Goal: Task Accomplishment & Management: Use online tool/utility

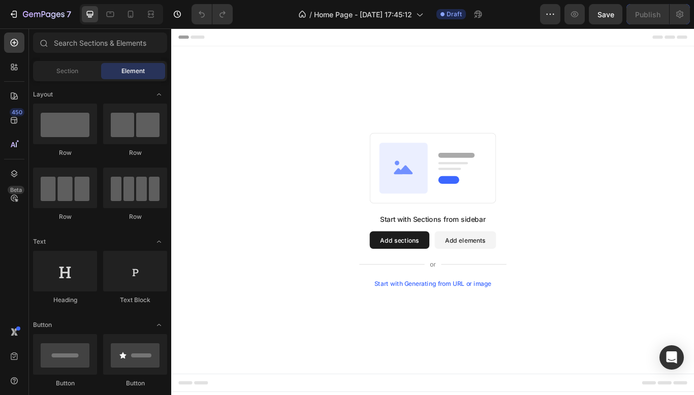
click at [475, 326] on div "Start with Generating from URL or image" at bounding box center [476, 326] width 137 height 8
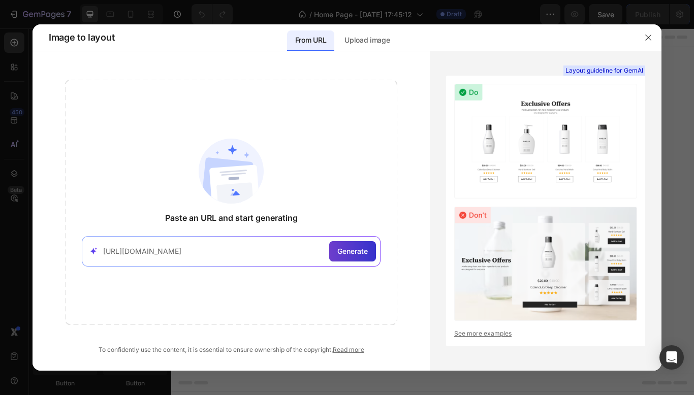
type input "https://humanrace.com"
click at [345, 251] on span "Generate" at bounding box center [352, 251] width 30 height 11
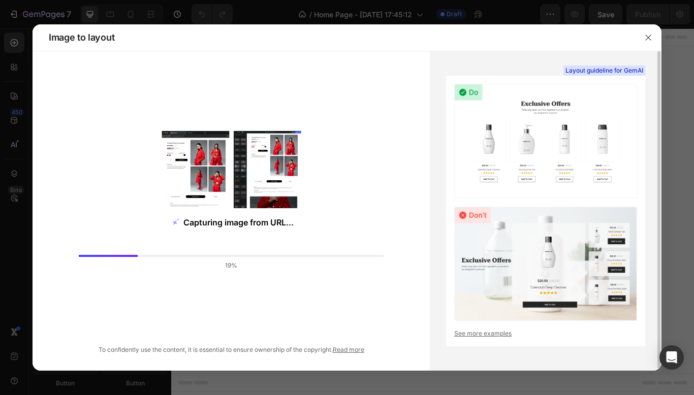
scroll to position [2, 0]
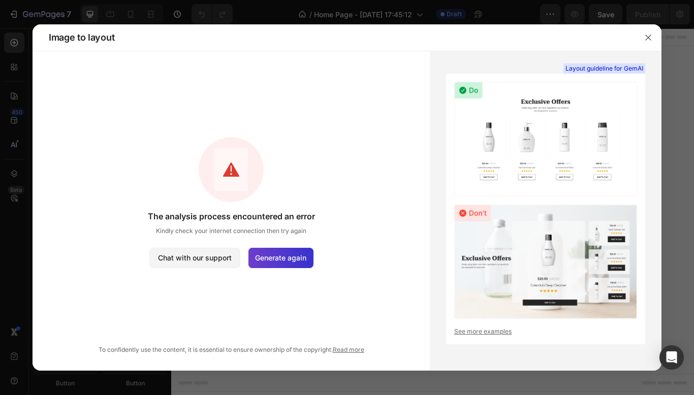
click at [281, 252] on div "Generate again" at bounding box center [280, 258] width 65 height 20
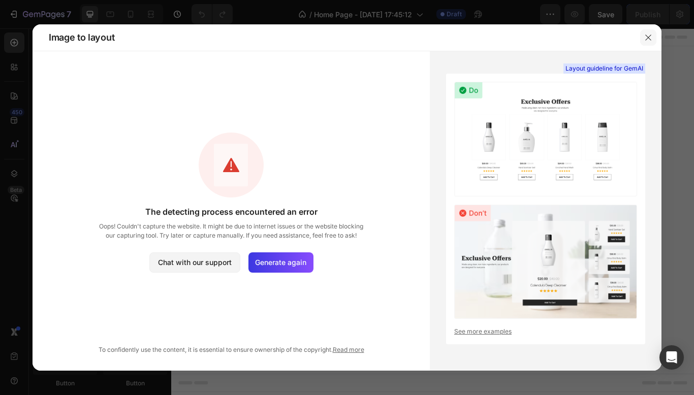
click at [648, 40] on icon "button" at bounding box center [648, 38] width 8 height 8
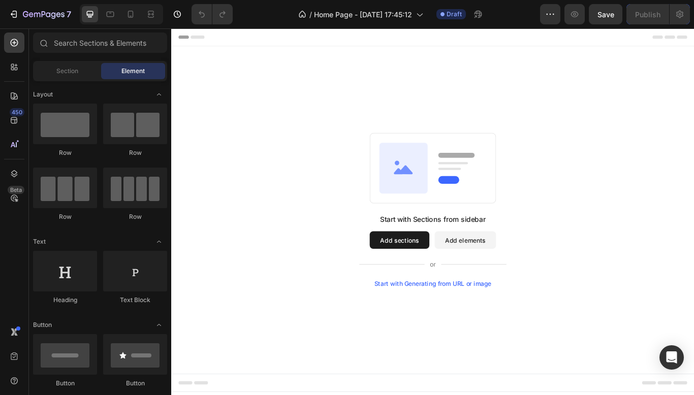
click at [496, 325] on div "Start with Generating from URL or image" at bounding box center [476, 326] width 137 height 8
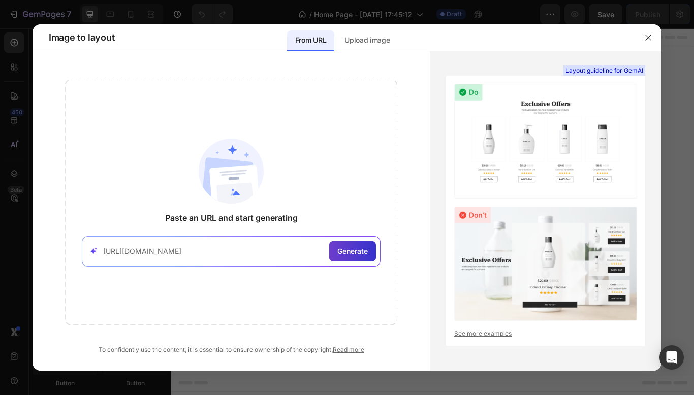
type input "https://humanrace.com"
click at [340, 247] on span "Generate" at bounding box center [352, 251] width 30 height 11
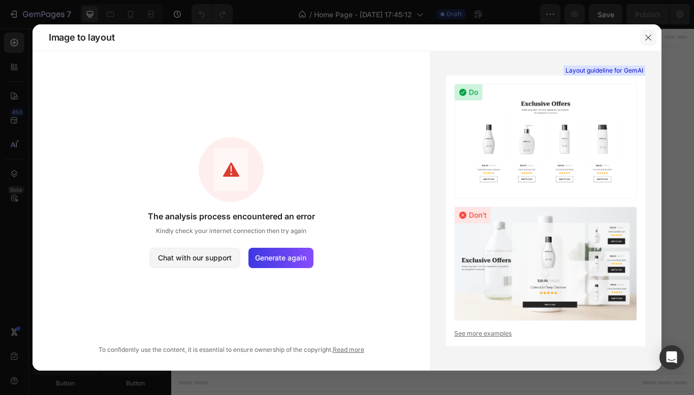
click at [648, 39] on icon "button" at bounding box center [648, 38] width 8 height 8
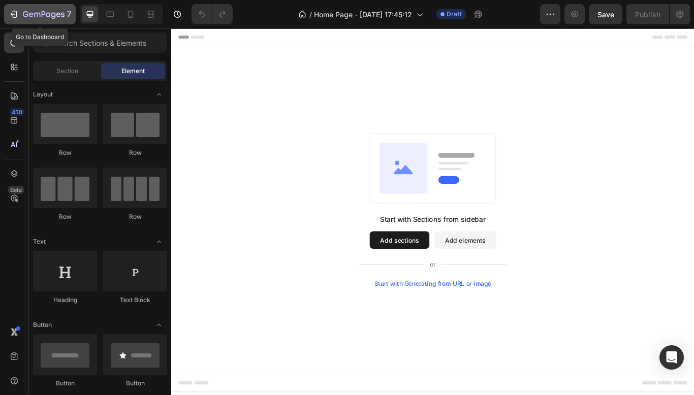
click at [11, 18] on icon "button" at bounding box center [14, 14] width 10 height 10
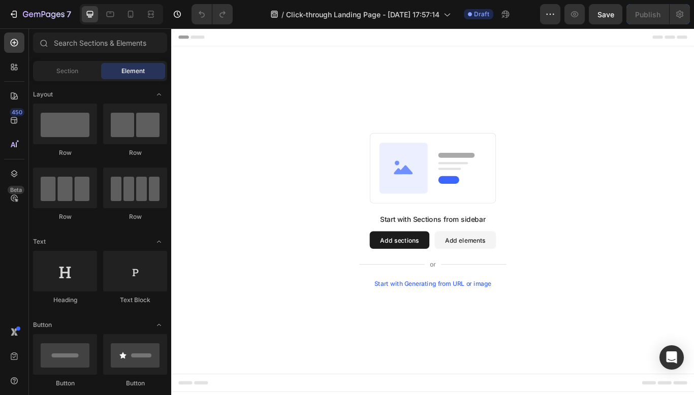
click at [460, 325] on div "Start with Generating from URL or image" at bounding box center [476, 326] width 137 height 8
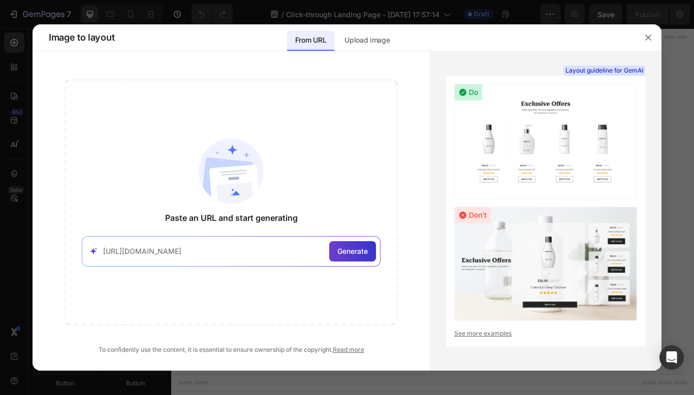
type input "https://www.pamelaberrondo.com/resetmetabolico?fbclid=PAQ0xDSwMRr_hleHRuA2FlbQI…"
click at [352, 241] on div "Generate" at bounding box center [352, 251] width 47 height 20
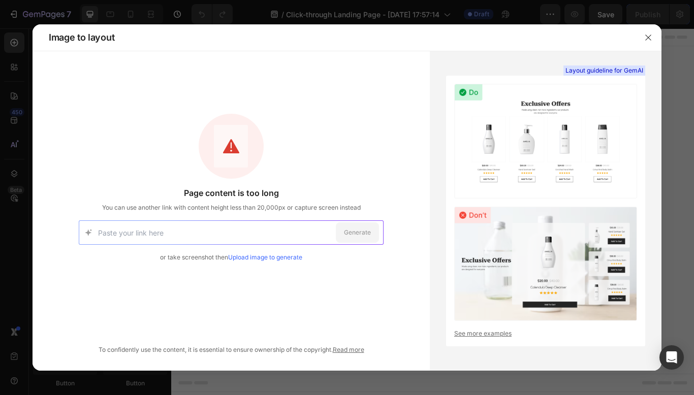
paste input "https://www.pamelaberrondo.com/resetmetabolico"
type input "https://www.pamelaberrondo.com/resetmetabolico"
click at [357, 230] on span "Generate" at bounding box center [357, 232] width 27 height 9
click at [249, 208] on span "You can use another link with content height less than 20,000px or capture scre…" at bounding box center [231, 207] width 259 height 9
drag, startPoint x: 197, startPoint y: 214, endPoint x: 255, endPoint y: 216, distance: 57.9
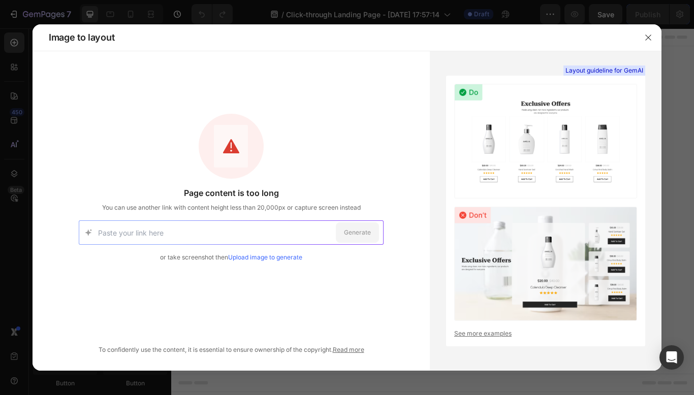
click at [255, 216] on div "Page content is too long You can use another link with content height less than…" at bounding box center [231, 202] width 305 height 177
click at [246, 229] on input at bounding box center [215, 232] width 234 height 23
paste input "https://www.pamelaberrondo.com/resetmetabolico"
type input "https://www.pamelaberrondo.com/resetmetabolico"
click at [357, 235] on span "Generate" at bounding box center [357, 232] width 27 height 9
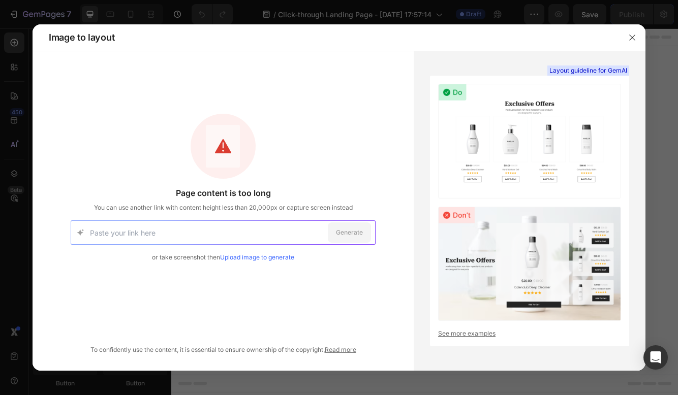
click at [267, 256] on link "Upload image to generate" at bounding box center [257, 257] width 74 height 8
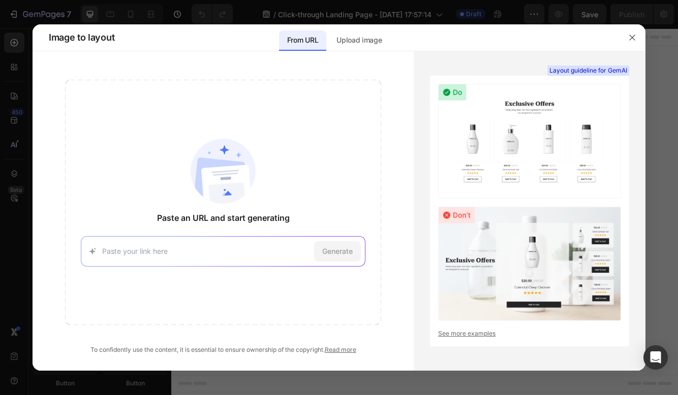
click at [215, 209] on div "Paste an URL and start generating Generate" at bounding box center [223, 202] width 316 height 245
click at [357, 38] on p "Upload image" at bounding box center [358, 40] width 45 height 12
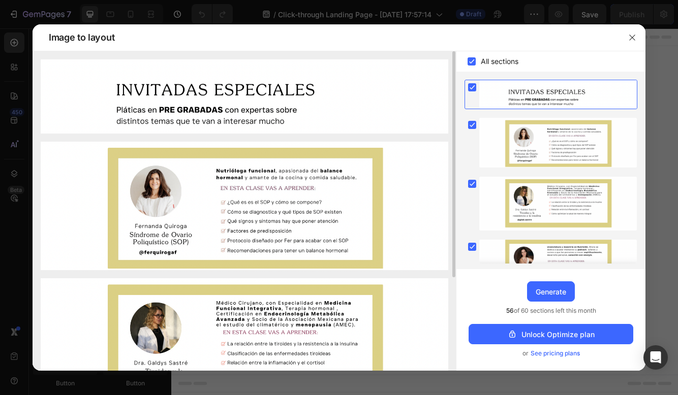
scroll to position [132, 0]
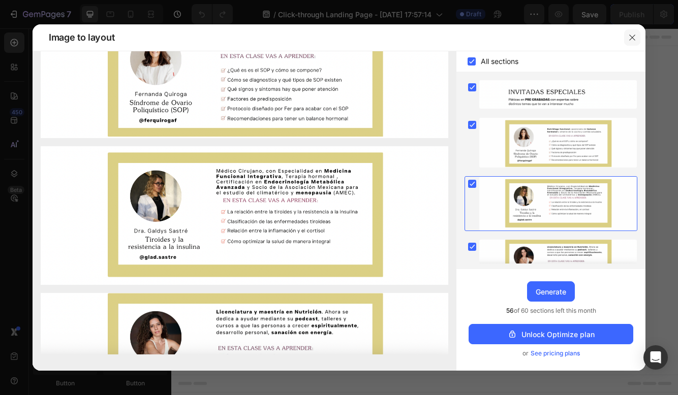
click at [635, 36] on icon "button" at bounding box center [632, 38] width 8 height 8
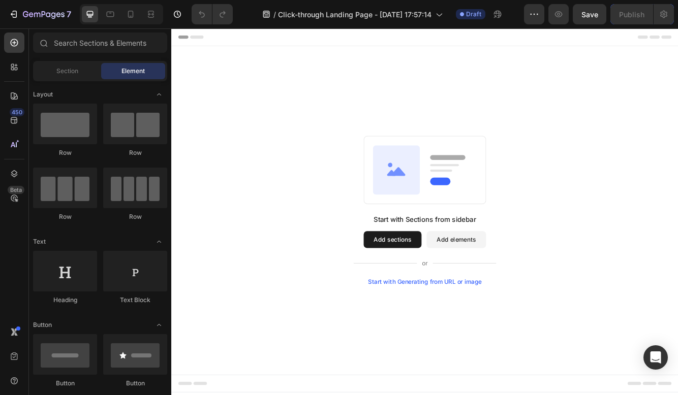
click at [504, 332] on div "Start with Generating from URL or image" at bounding box center [476, 333] width 137 height 8
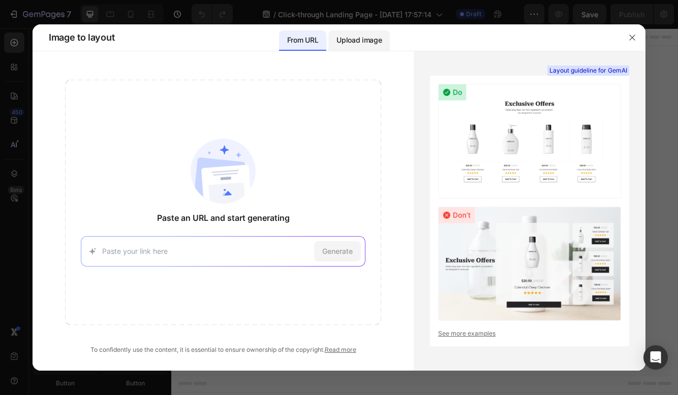
click at [372, 36] on p "Upload image" at bounding box center [358, 40] width 45 height 12
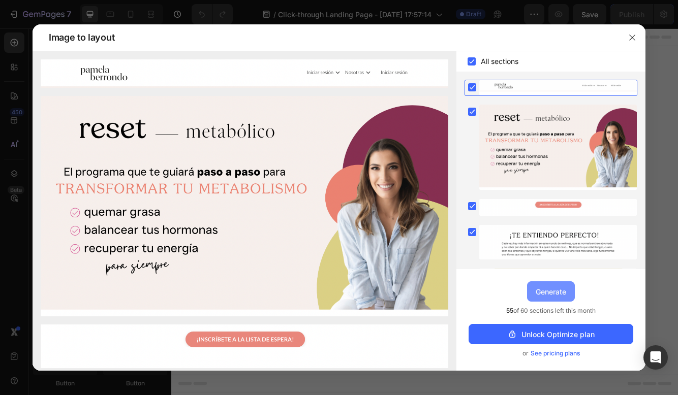
click at [538, 287] on div "Generate" at bounding box center [550, 291] width 30 height 11
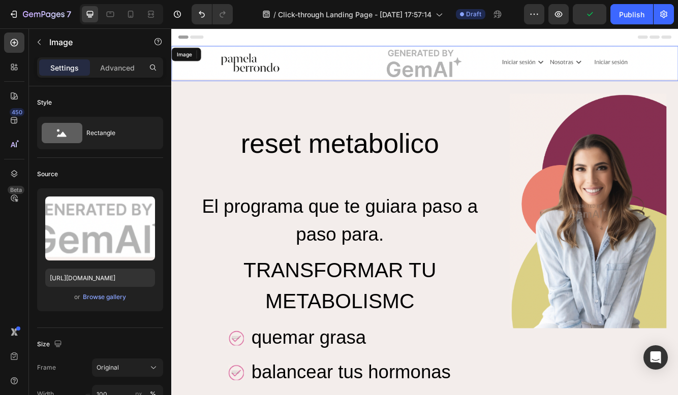
click at [265, 73] on img at bounding box center [475, 70] width 609 height 42
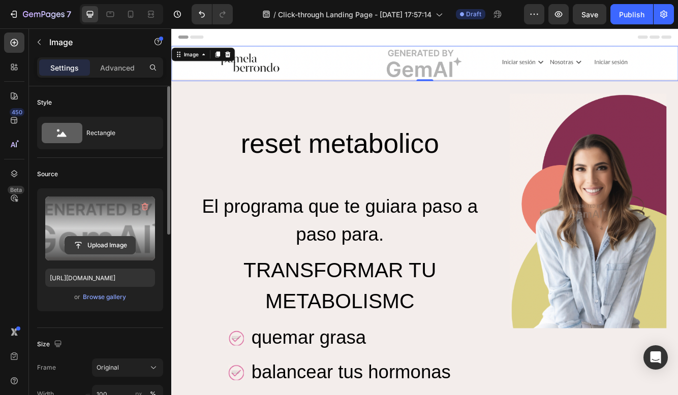
click at [113, 241] on input "file" at bounding box center [100, 245] width 70 height 17
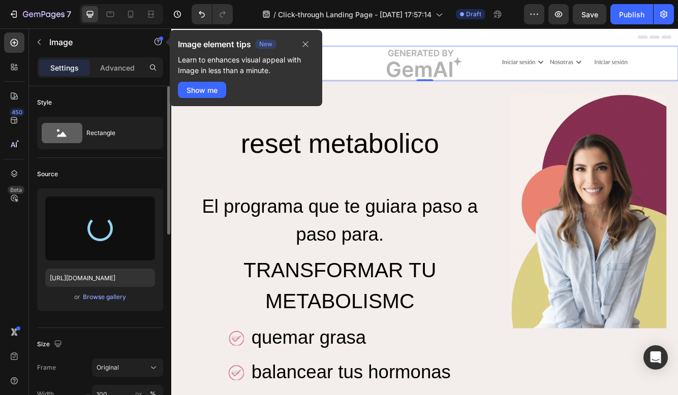
type input "https://cdn.shopify.com/s/files/1/0656/5645/5242/files/gempages_581848354682569…"
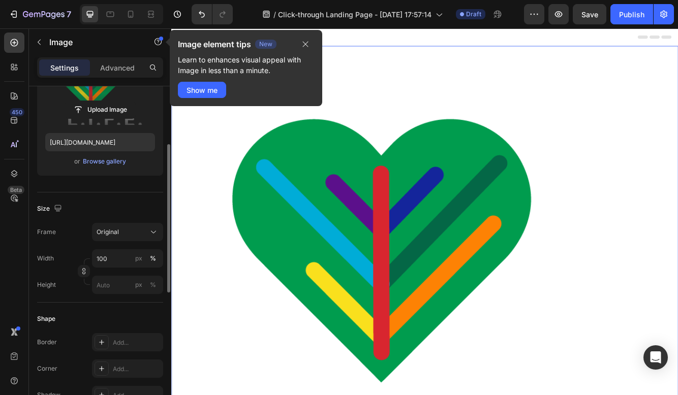
scroll to position [135, 0]
click at [146, 233] on div "Original" at bounding box center [128, 233] width 62 height 10
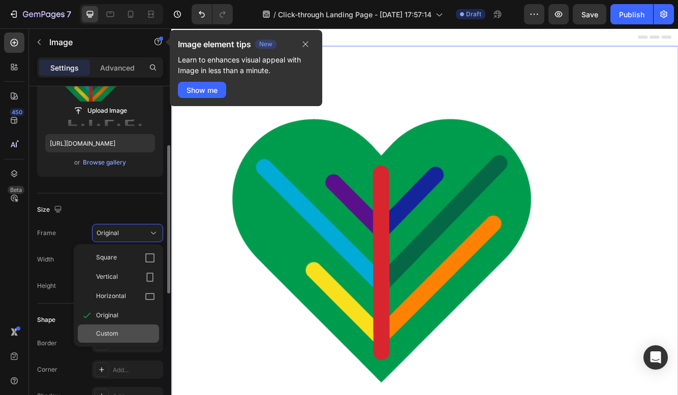
click at [124, 331] on div "Custom" at bounding box center [125, 333] width 59 height 9
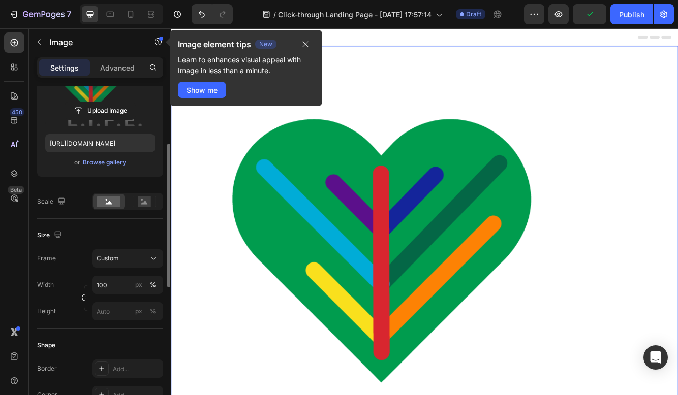
click at [103, 188] on div "Upload Image https://cdn.shopify.com/s/files/1/0656/5645/5242/files/gempages_58…" at bounding box center [100, 132] width 126 height 156
click at [111, 202] on rect at bounding box center [108, 201] width 23 height 11
click at [151, 206] on icon at bounding box center [144, 201] width 23 height 11
click at [144, 206] on rect at bounding box center [144, 202] width 13 height 10
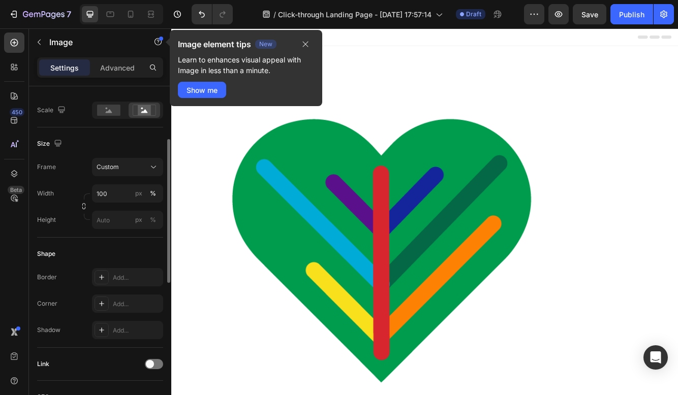
scroll to position [196, 0]
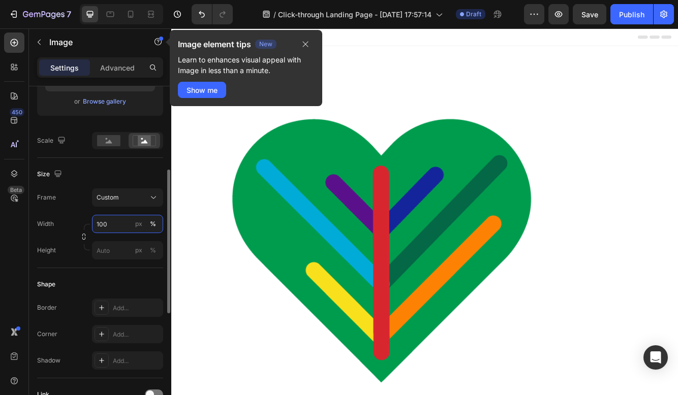
click at [103, 223] on input "100" at bounding box center [127, 224] width 71 height 18
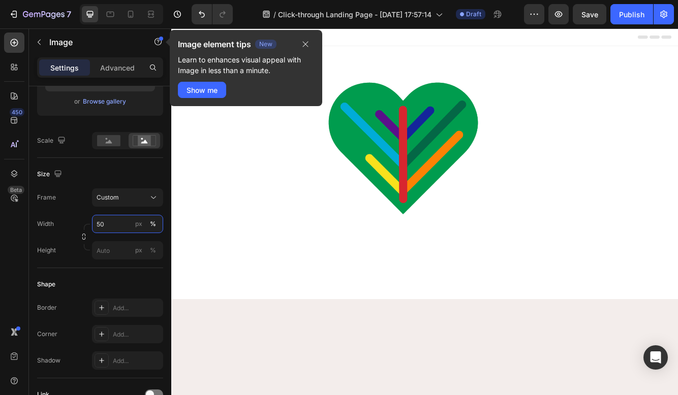
type input "5"
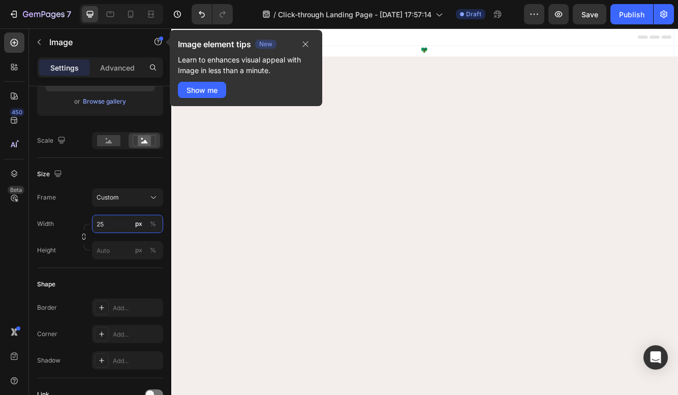
type input "2"
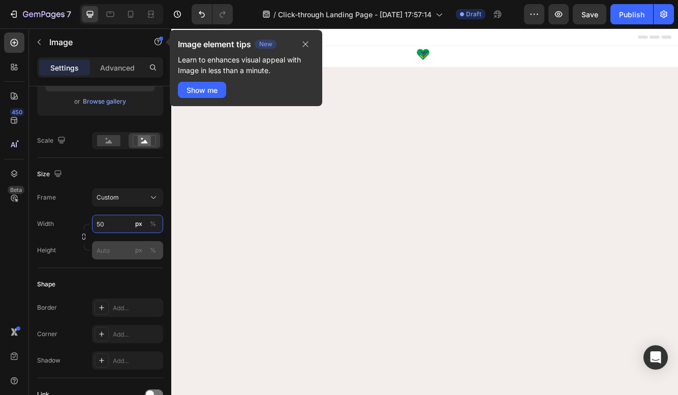
type input "50"
click at [112, 255] on input "px %" at bounding box center [127, 250] width 71 height 18
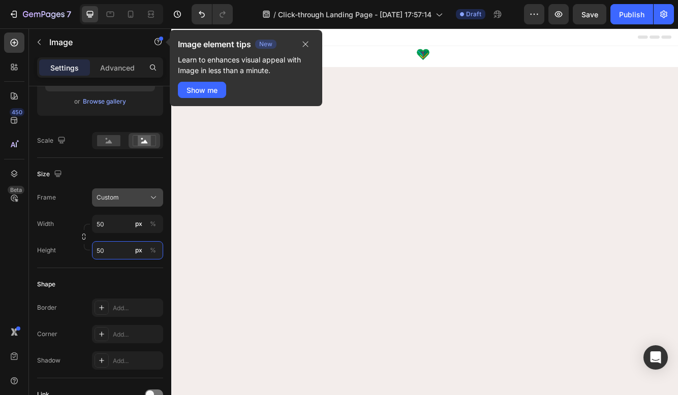
type input "50"
click at [140, 197] on div "Custom" at bounding box center [122, 197] width 50 height 9
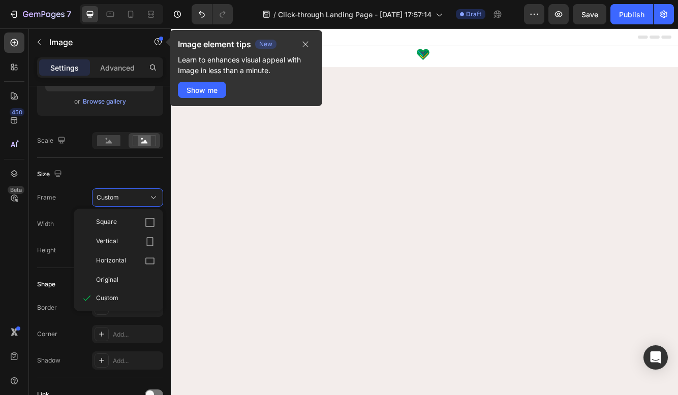
click at [78, 194] on div "Frame Custom Square Vertical Horizontal Original Custom" at bounding box center [100, 197] width 126 height 18
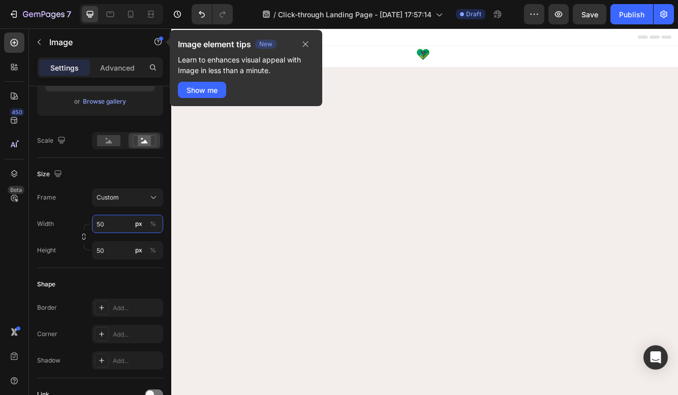
click at [105, 222] on input "50" at bounding box center [127, 224] width 71 height 18
type input "100"
click at [101, 248] on input "50" at bounding box center [127, 250] width 71 height 18
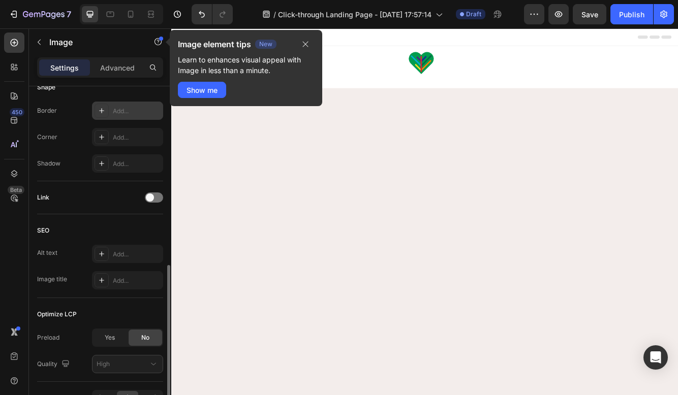
scroll to position [401, 0]
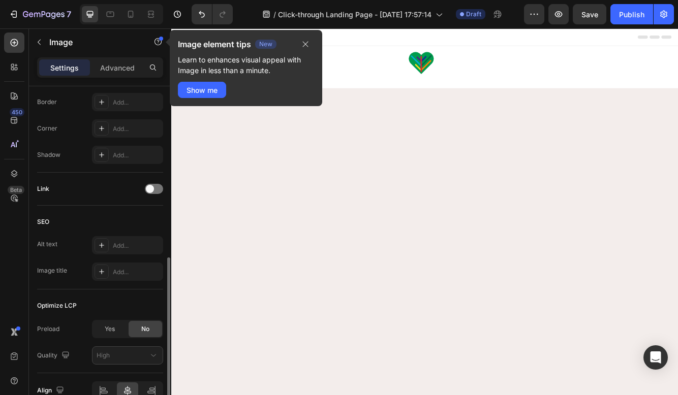
type input "100"
click at [433, 77] on div at bounding box center [475, 74] width 609 height 51
click at [302, 43] on icon "button" at bounding box center [305, 44] width 8 height 8
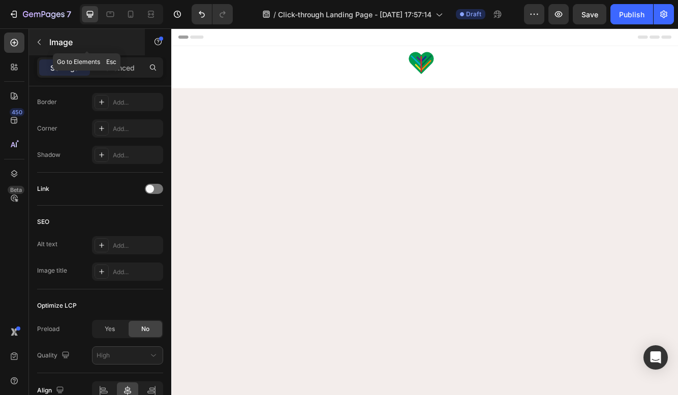
click at [45, 47] on button "button" at bounding box center [39, 42] width 16 height 16
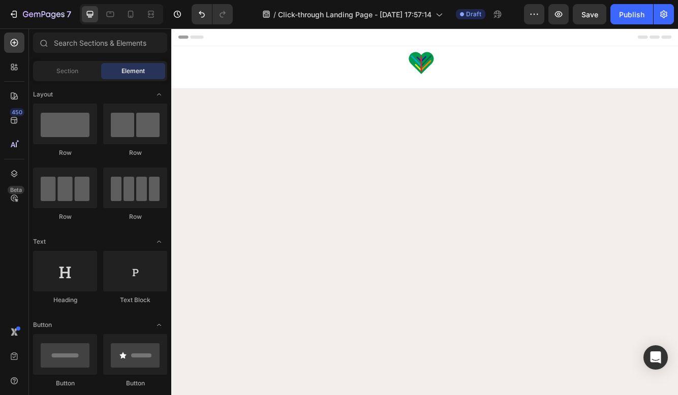
click at [132, 70] on span "Element" at bounding box center [132, 71] width 23 height 9
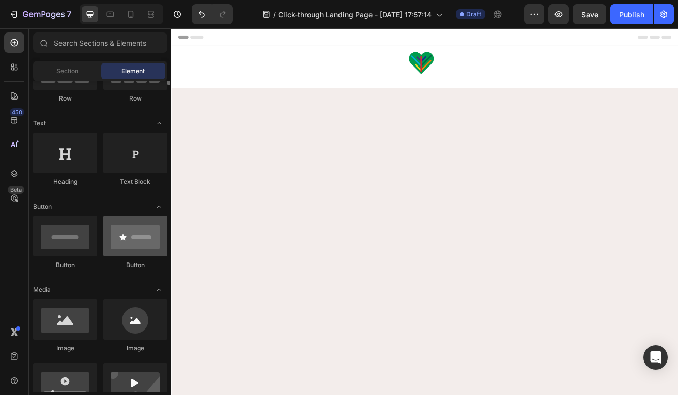
scroll to position [0, 0]
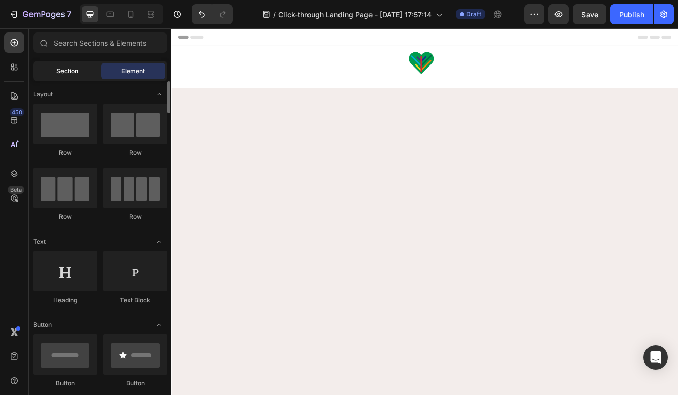
click at [60, 66] on div "Section" at bounding box center [67, 71] width 64 height 16
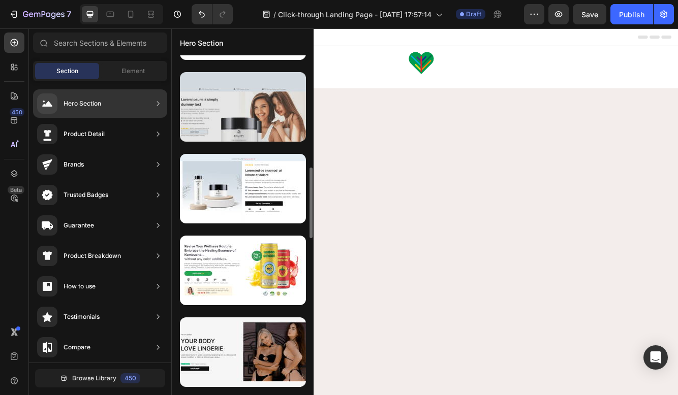
scroll to position [559, 0]
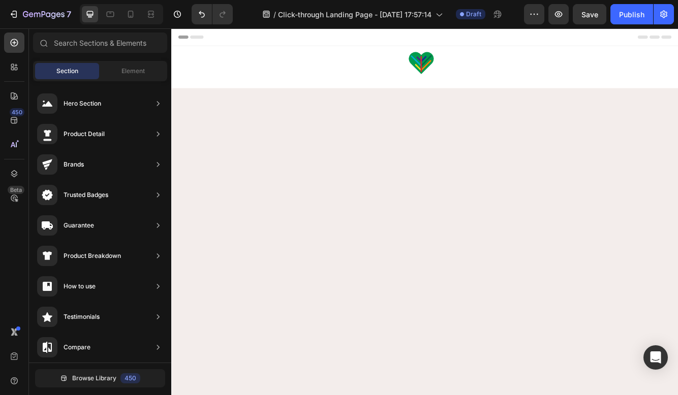
click at [450, 229] on div at bounding box center [475, 375] width 609 height 520
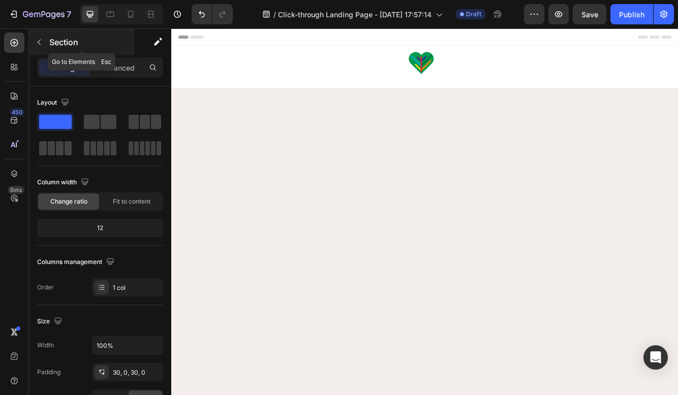
click at [38, 46] on button "button" at bounding box center [39, 42] width 16 height 16
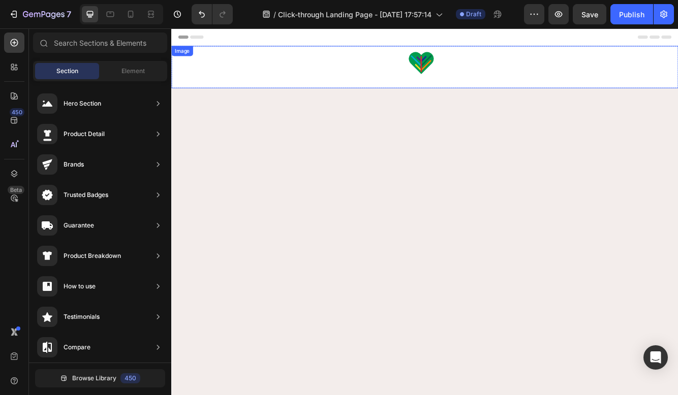
click at [283, 73] on div at bounding box center [475, 74] width 609 height 51
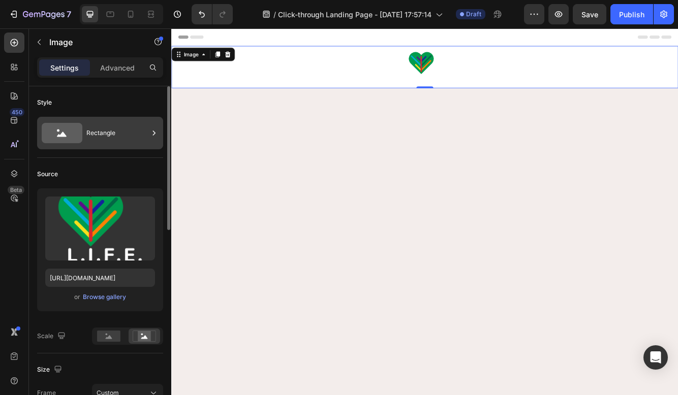
click at [123, 136] on div "Rectangle" at bounding box center [117, 132] width 62 height 23
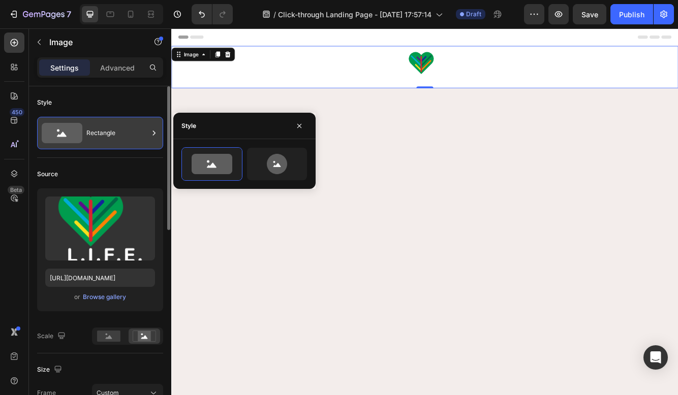
click at [98, 145] on div "Rectangle" at bounding box center [100, 133] width 126 height 33
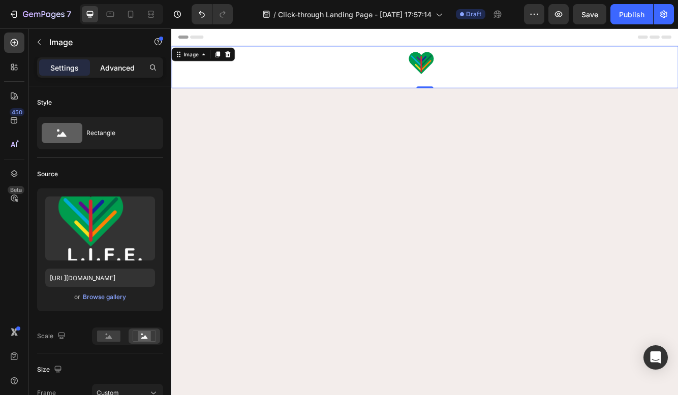
click at [113, 75] on div "Advanced" at bounding box center [117, 67] width 51 height 16
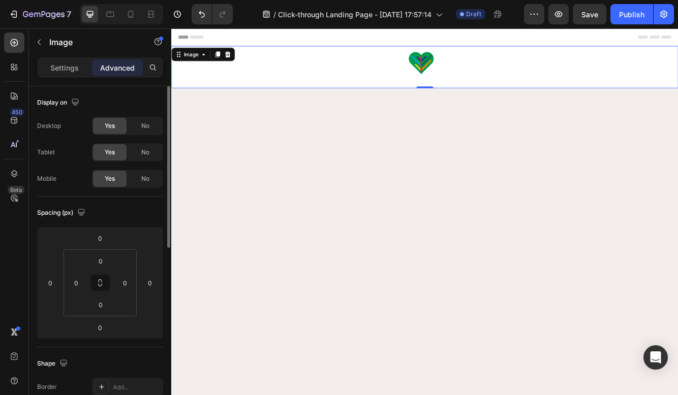
click at [111, 130] on span "Yes" at bounding box center [110, 125] width 10 height 9
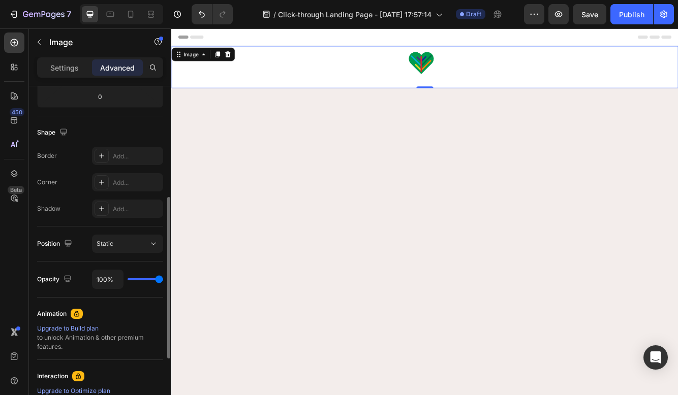
scroll to position [231, 0]
click at [200, 105] on div at bounding box center [475, 375] width 609 height 551
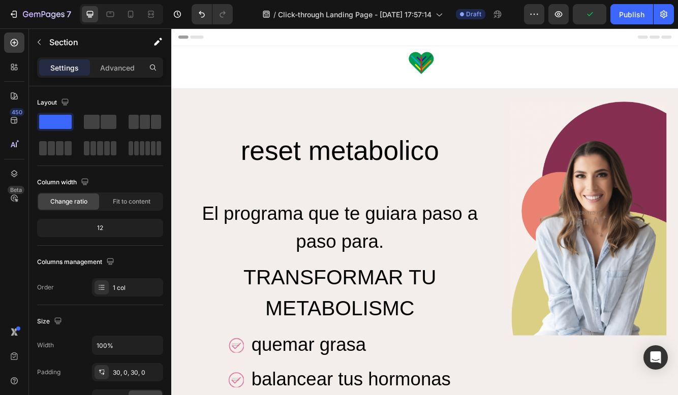
scroll to position [0, 0]
click at [131, 15] on icon at bounding box center [130, 14] width 10 height 10
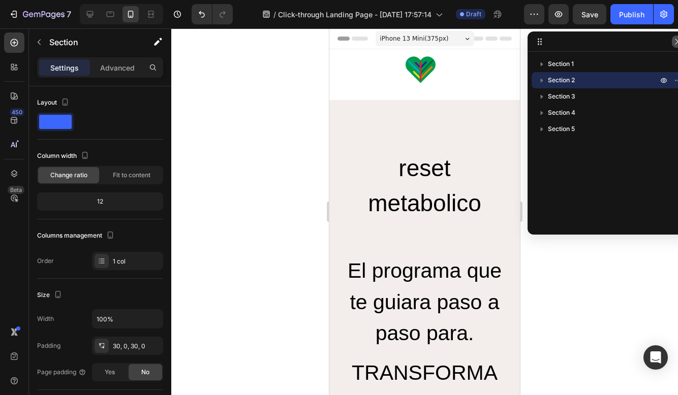
click at [675, 43] on icon "button" at bounding box center [677, 42] width 8 height 8
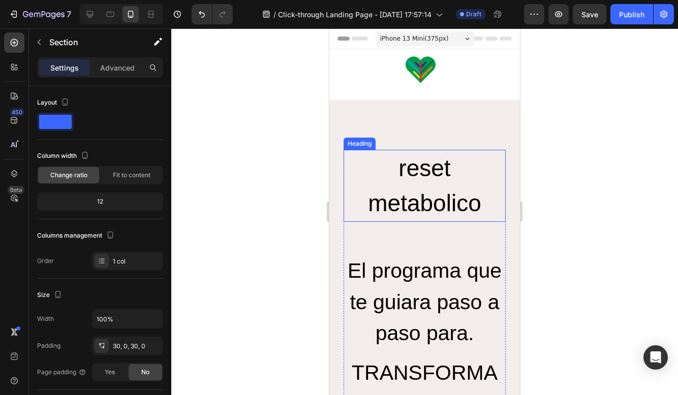
click at [411, 186] on h2 "reset metabolico" at bounding box center [424, 186] width 162 height 72
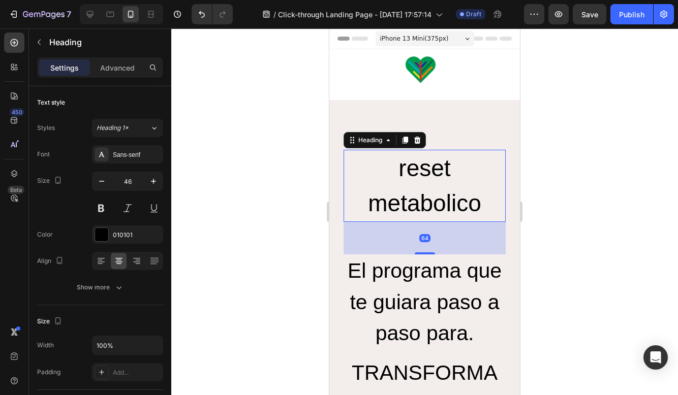
click at [420, 226] on div "64" at bounding box center [424, 238] width 162 height 33
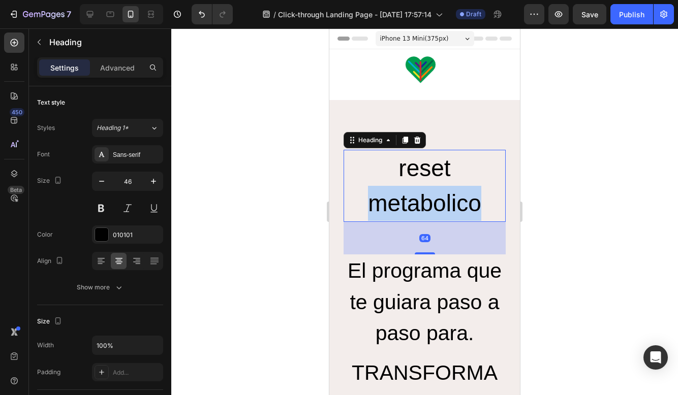
click at [424, 211] on p "reset metabolico" at bounding box center [424, 186] width 160 height 70
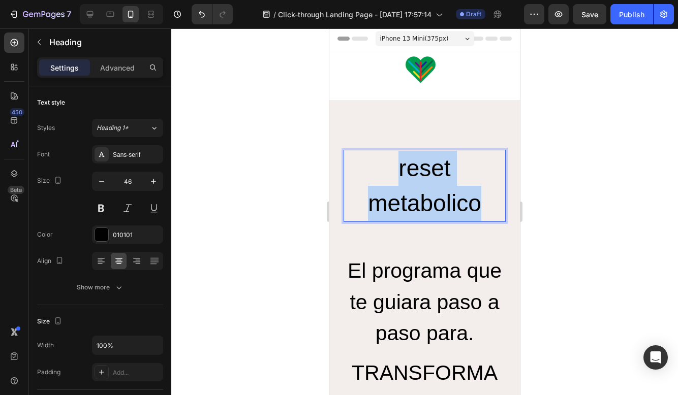
click at [424, 211] on p "reset metabolico" at bounding box center [424, 186] width 160 height 70
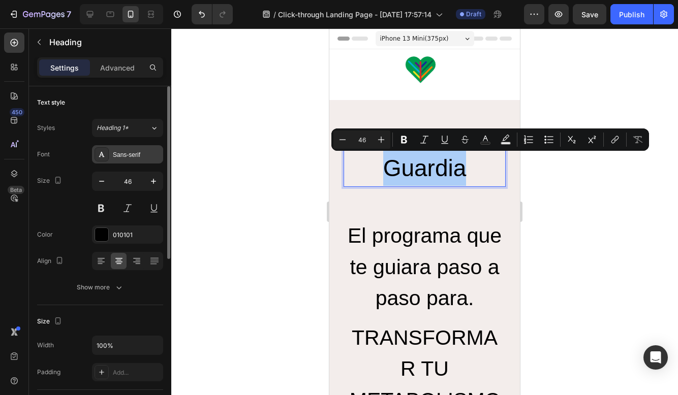
click at [135, 155] on div "Sans-serif" at bounding box center [137, 154] width 48 height 9
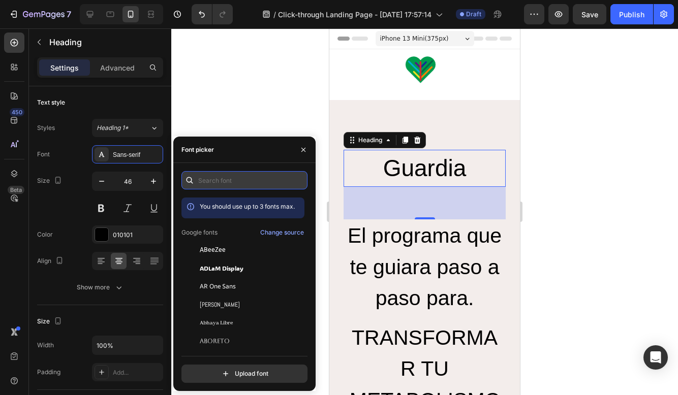
click at [217, 177] on input "text" at bounding box center [244, 180] width 126 height 18
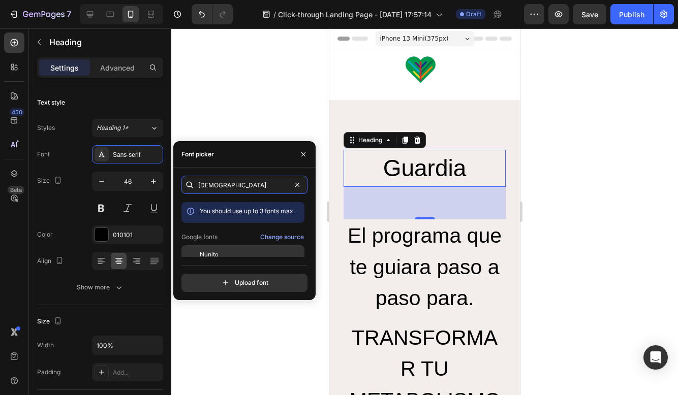
type input "nunito"
click at [213, 253] on span "Nunito" at bounding box center [209, 254] width 19 height 9
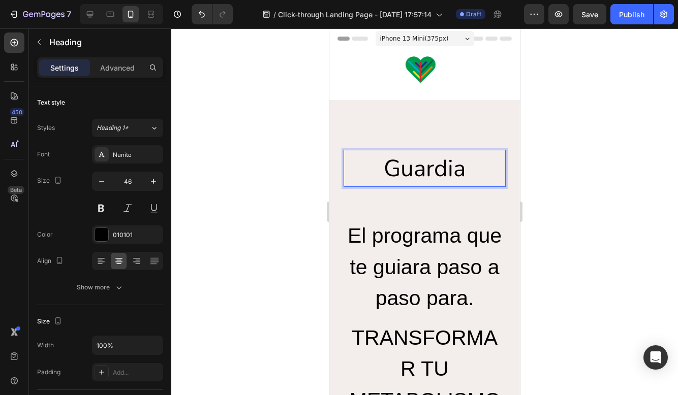
click at [474, 169] on p "Guardia" at bounding box center [424, 168] width 160 height 35
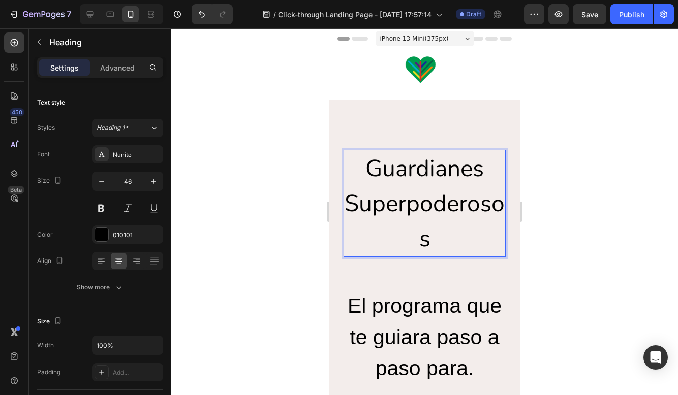
click at [365, 167] on p "Guardianes Superpoderosos" at bounding box center [424, 203] width 160 height 105
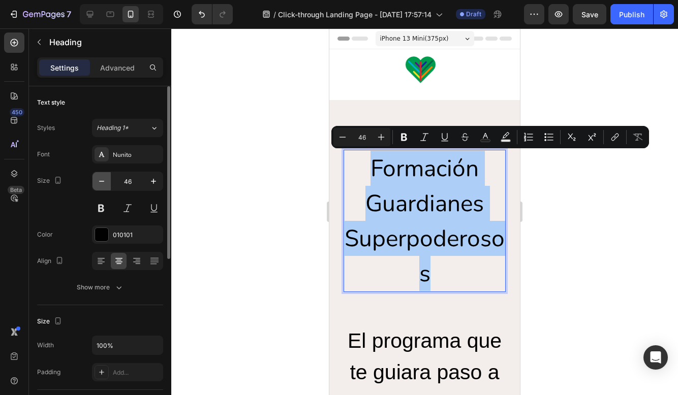
click at [104, 185] on icon "button" at bounding box center [102, 181] width 10 height 10
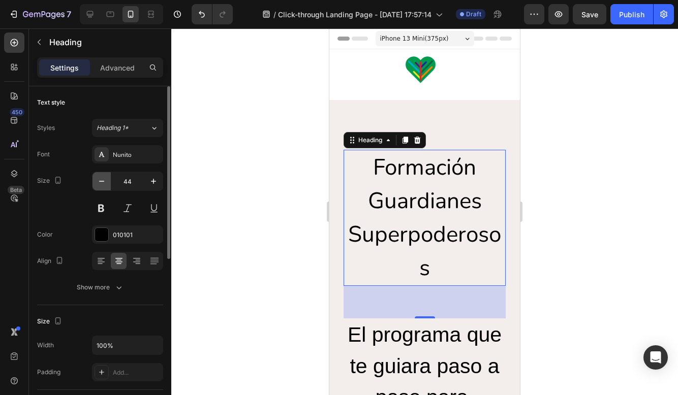
click at [104, 185] on icon "button" at bounding box center [102, 181] width 10 height 10
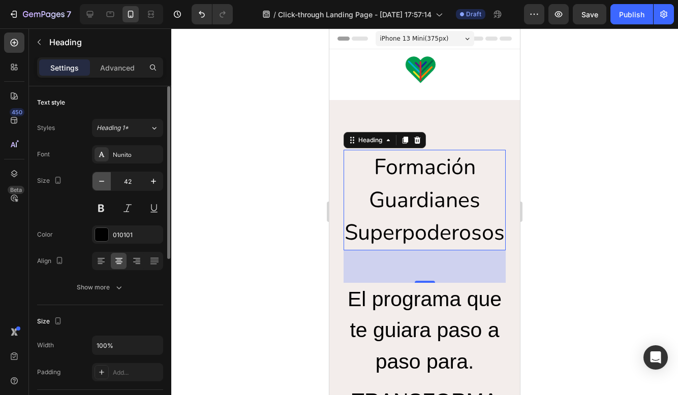
click at [104, 185] on icon "button" at bounding box center [102, 181] width 10 height 10
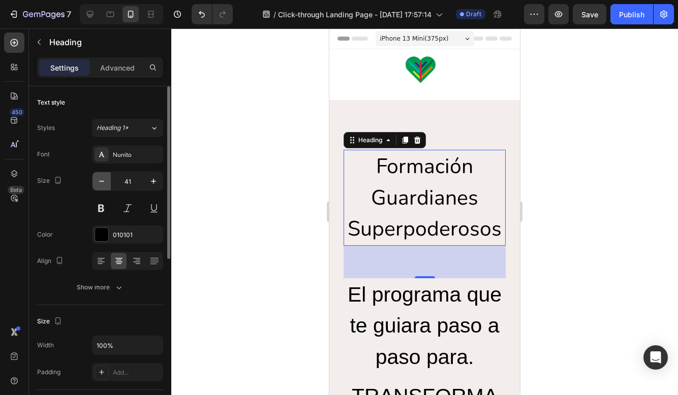
click at [104, 185] on icon "button" at bounding box center [102, 181] width 10 height 10
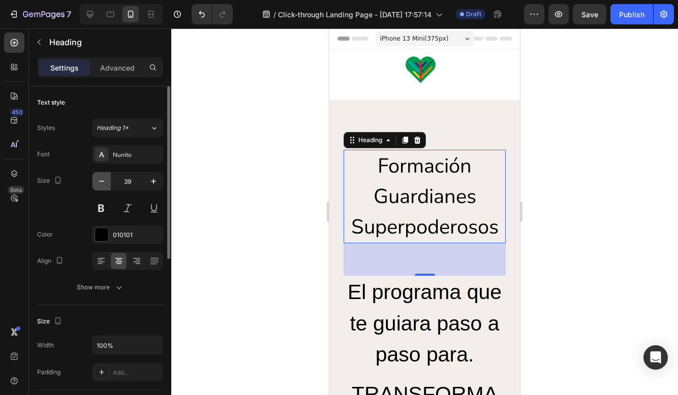
click at [104, 185] on icon "button" at bounding box center [102, 181] width 10 height 10
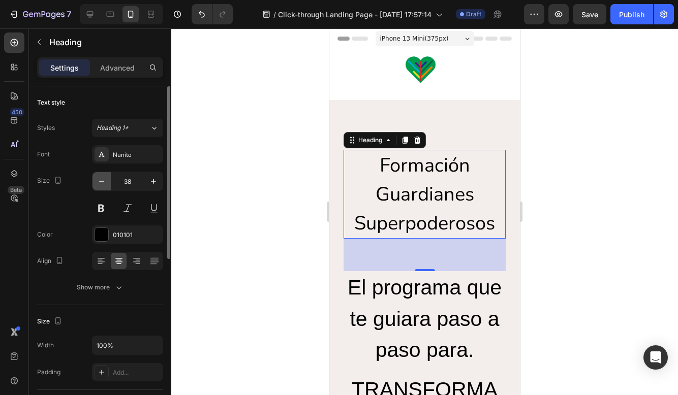
click at [104, 185] on icon "button" at bounding box center [102, 181] width 10 height 10
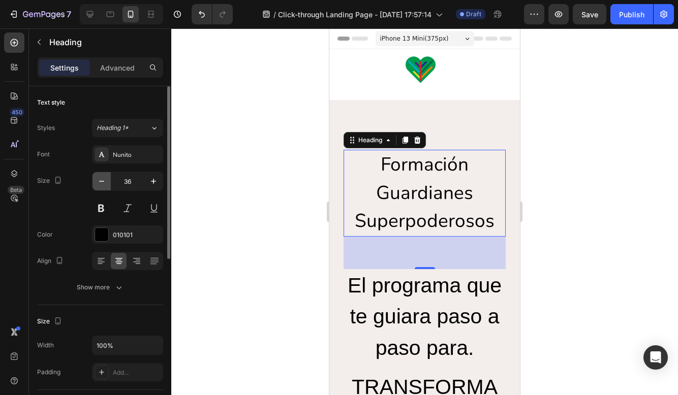
click at [104, 185] on icon "button" at bounding box center [102, 181] width 10 height 10
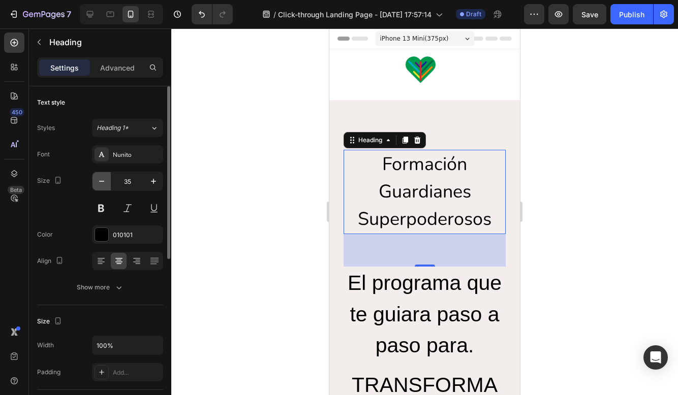
click at [104, 185] on icon "button" at bounding box center [102, 181] width 10 height 10
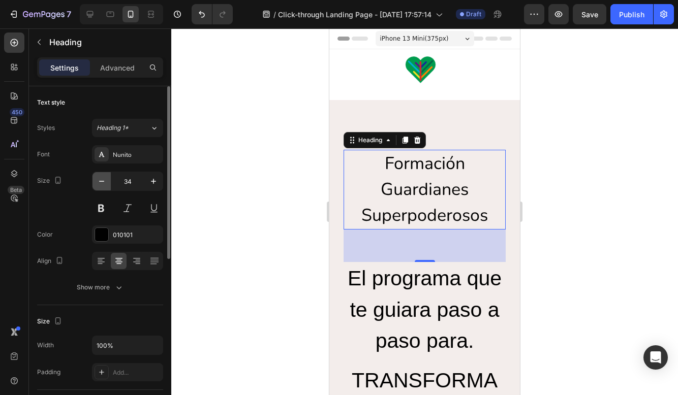
click at [104, 185] on icon "button" at bounding box center [102, 181] width 10 height 10
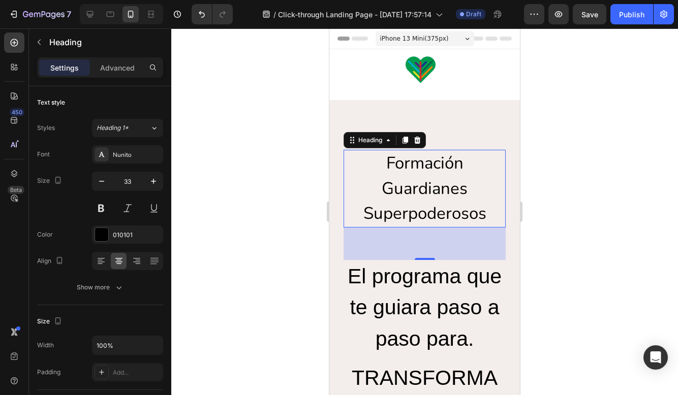
click at [384, 184] on p "Formación Guardianes Superpoderosos" at bounding box center [424, 189] width 160 height 76
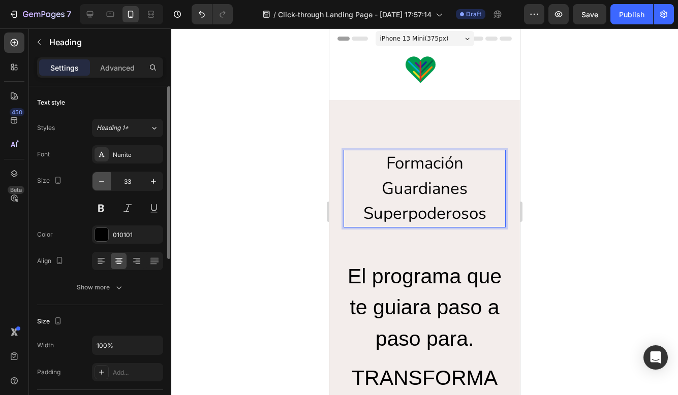
click at [107, 183] on button "button" at bounding box center [101, 181] width 18 height 18
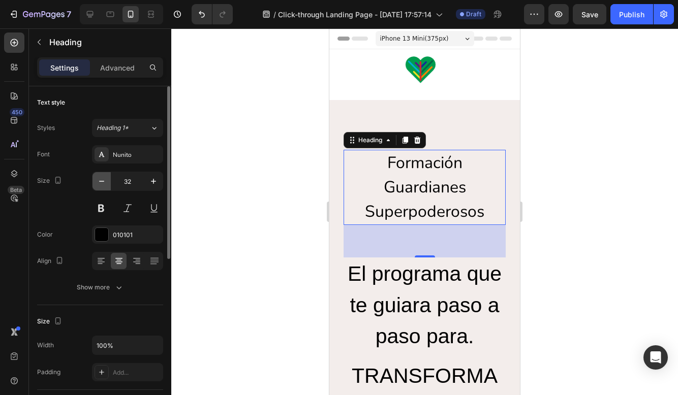
click at [107, 183] on button "button" at bounding box center [101, 181] width 18 height 18
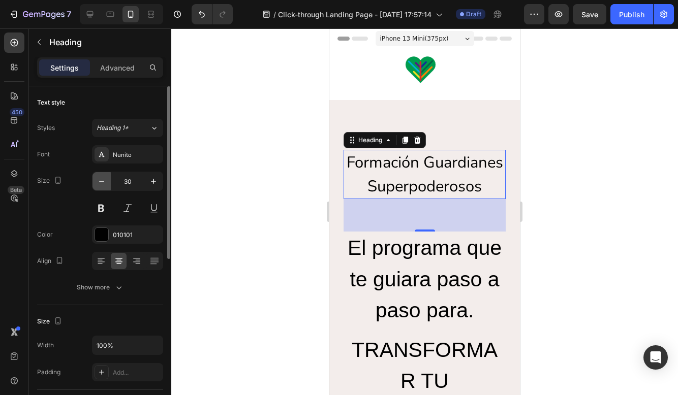
click at [107, 183] on button "button" at bounding box center [101, 181] width 18 height 18
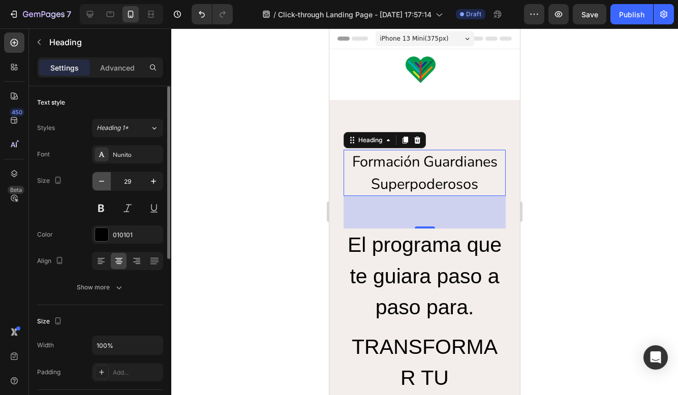
click at [107, 183] on button "button" at bounding box center [101, 181] width 18 height 18
type input "28"
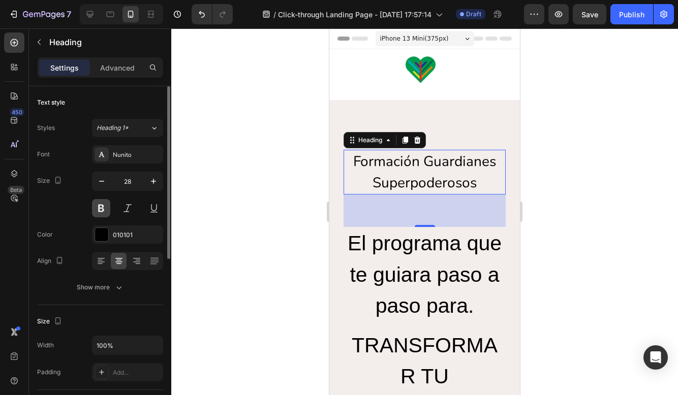
click at [103, 202] on button at bounding box center [101, 208] width 18 height 18
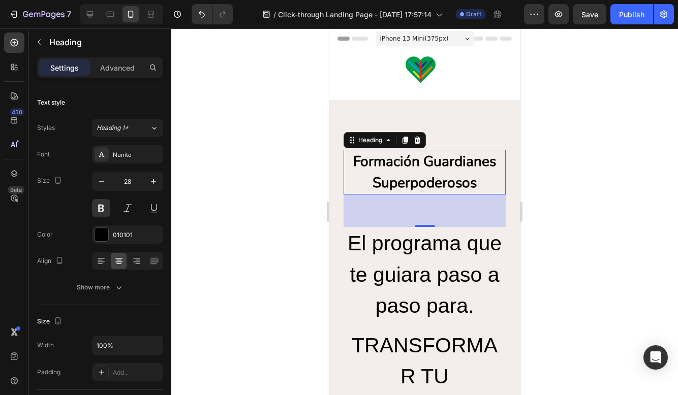
click at [252, 212] on div at bounding box center [424, 211] width 506 height 367
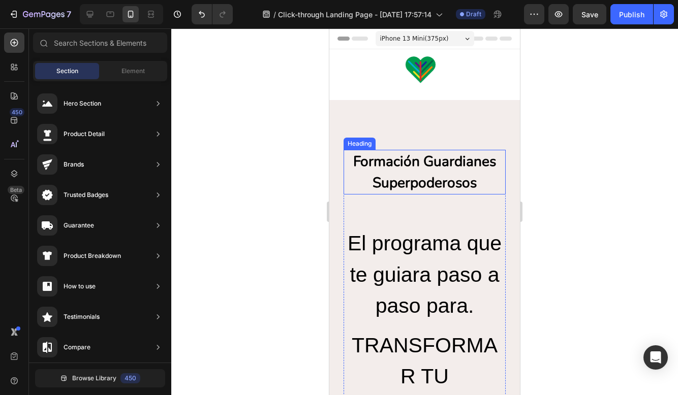
click at [406, 182] on p "Formación Guardianes Superpoderosos" at bounding box center [424, 172] width 160 height 43
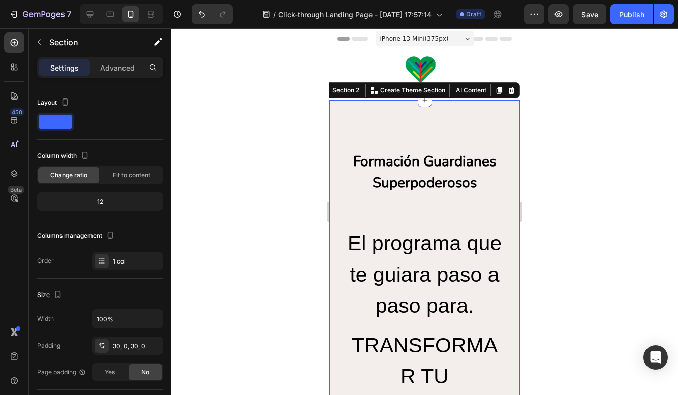
click at [516, 86] on div at bounding box center [511, 90] width 12 height 12
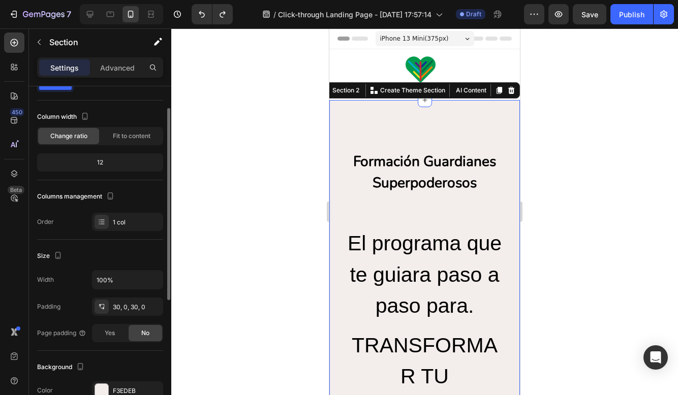
scroll to position [68, 0]
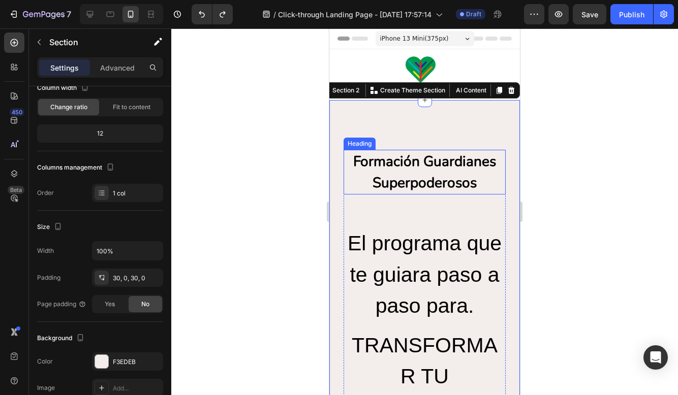
click at [410, 163] on h2 "Formación Guardianes Superpoderosos" at bounding box center [424, 172] width 162 height 45
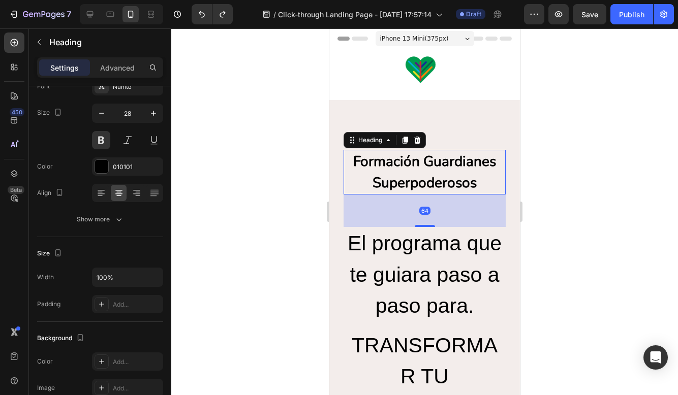
scroll to position [0, 0]
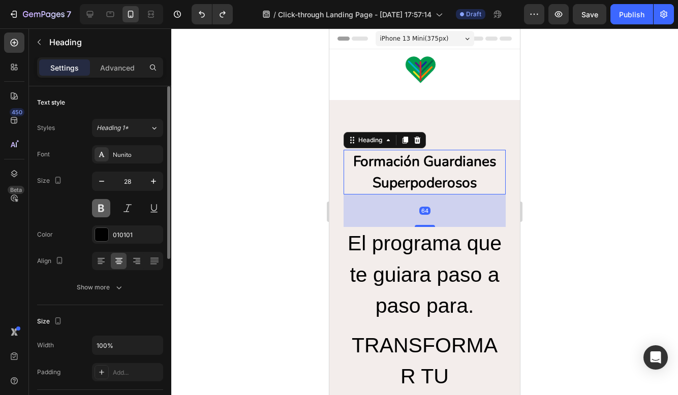
click at [104, 210] on button at bounding box center [101, 208] width 18 height 18
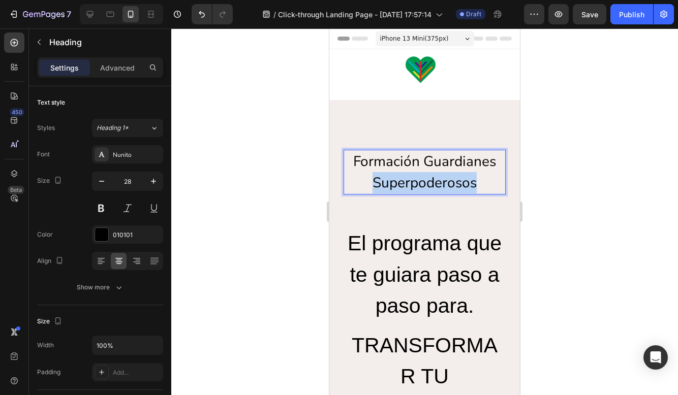
click at [453, 177] on p "Formación Guardianes Superpoderosos" at bounding box center [424, 172] width 160 height 43
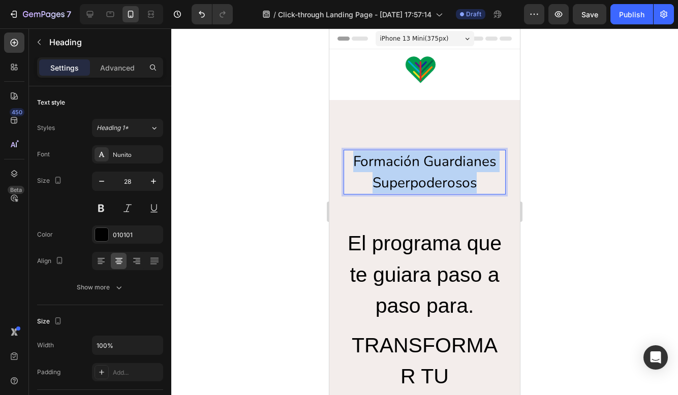
click at [453, 177] on p "Formación Guardianes Superpoderosos" at bounding box center [424, 172] width 160 height 43
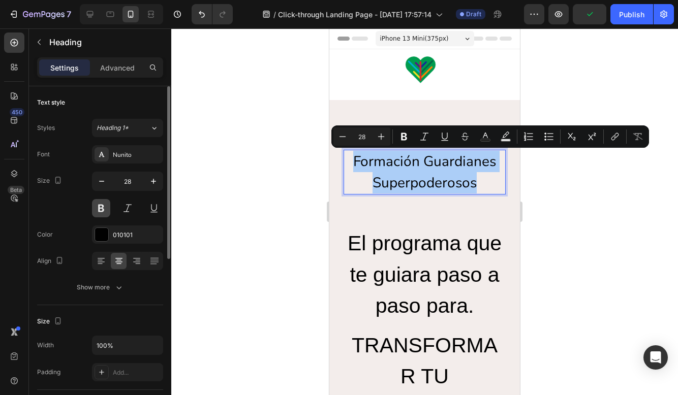
click at [99, 204] on button at bounding box center [101, 208] width 18 height 18
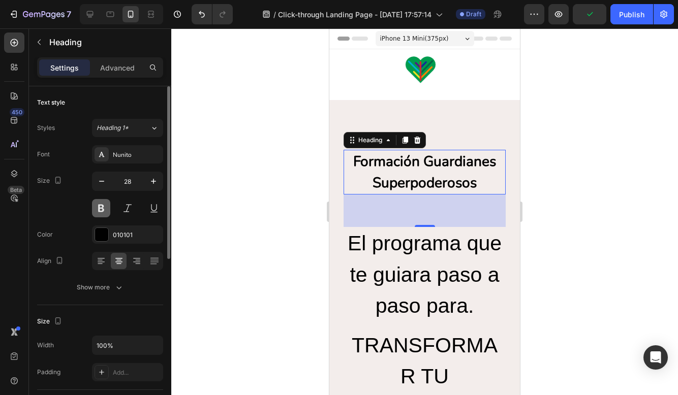
click at [99, 204] on button at bounding box center [101, 208] width 18 height 18
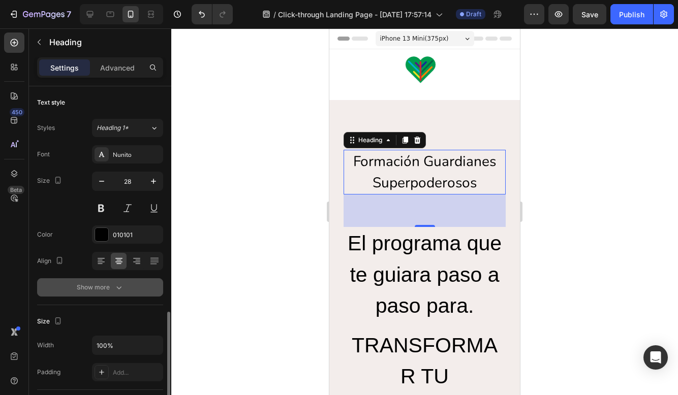
scroll to position [322, 0]
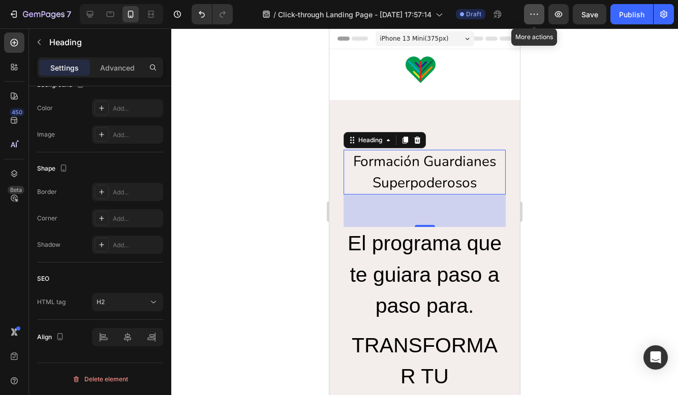
click at [536, 12] on icon "button" at bounding box center [534, 14] width 10 height 10
click at [17, 41] on icon at bounding box center [15, 43] width 8 height 8
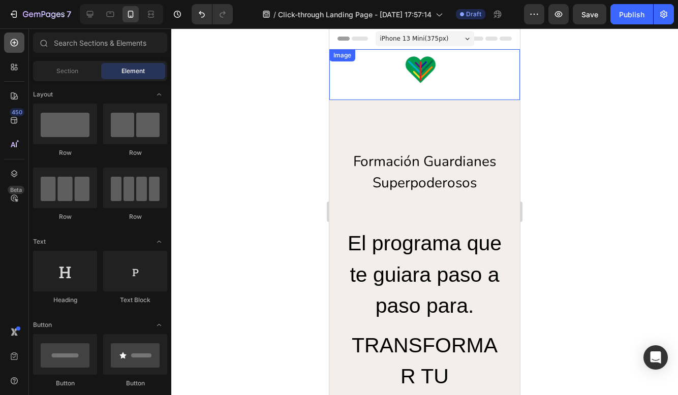
click at [17, 41] on icon at bounding box center [15, 43] width 8 height 8
click at [176, 62] on div at bounding box center [424, 211] width 506 height 367
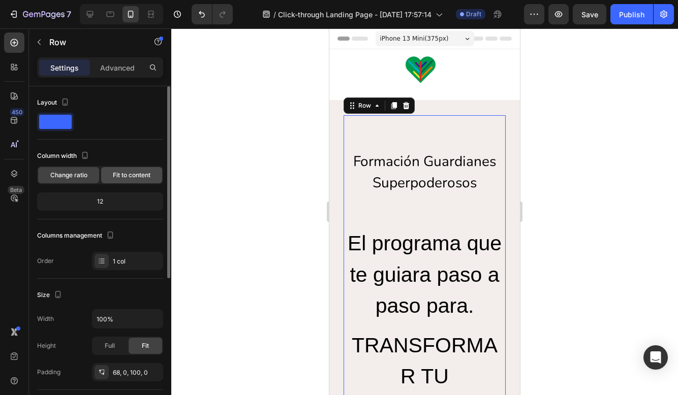
click at [144, 172] on span "Fit to content" at bounding box center [132, 175] width 38 height 9
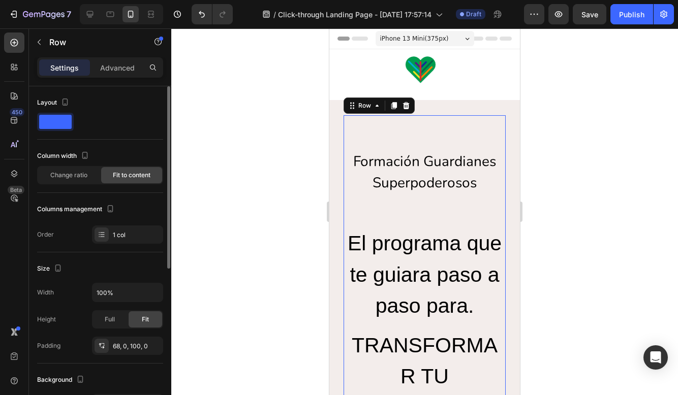
click at [93, 166] on div "Column width Change ratio Fit to content" at bounding box center [100, 166] width 126 height 37
click at [93, 172] on div "Change ratio" at bounding box center [68, 175] width 61 height 16
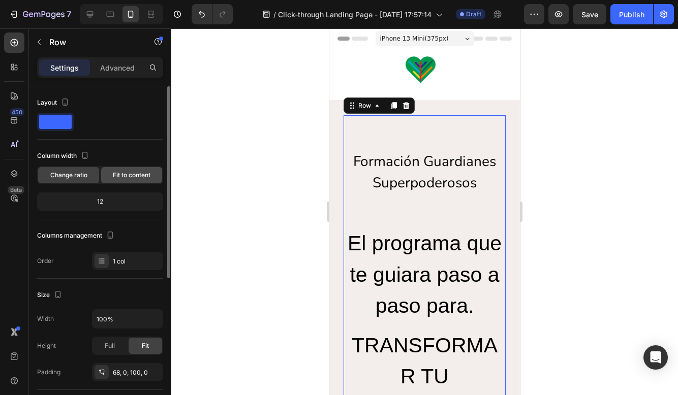
click at [121, 177] on span "Fit to content" at bounding box center [132, 175] width 38 height 9
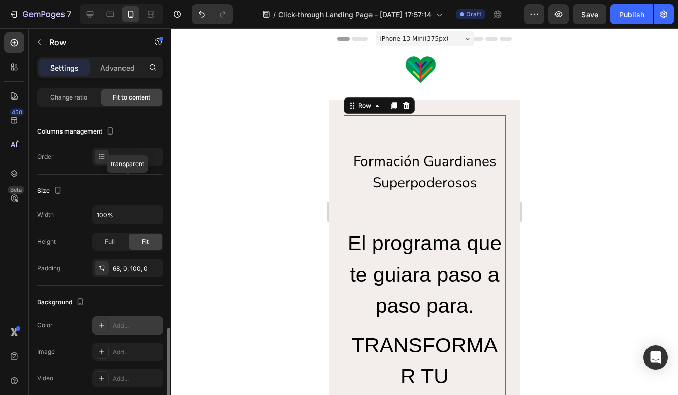
scroll to position [76, 0]
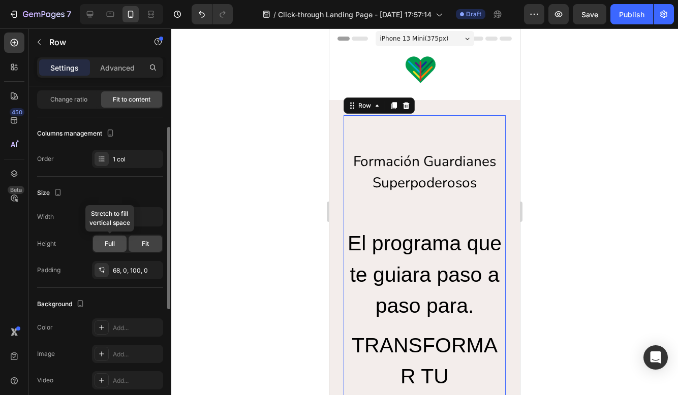
click at [106, 242] on span "Full" at bounding box center [110, 243] width 10 height 9
click at [143, 245] on span "Fit" at bounding box center [145, 243] width 7 height 9
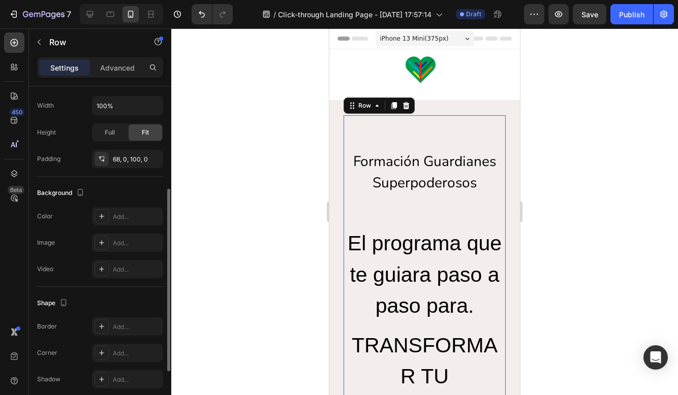
scroll to position [171, 0]
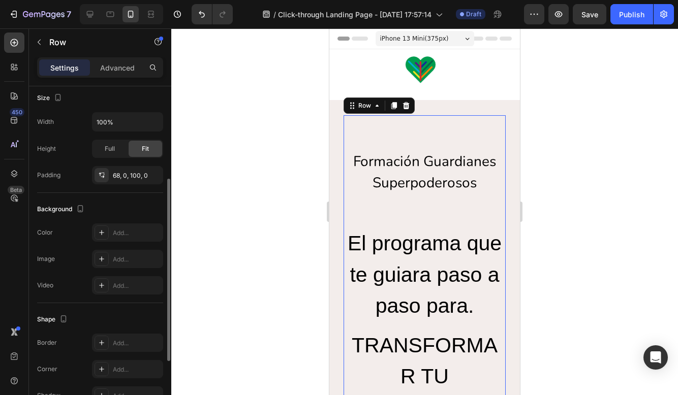
click at [73, 192] on div "Size Width 100% Height Full Fit Padding 68, 0, 100, 0" at bounding box center [100, 137] width 126 height 111
click at [68, 208] on div "Background" at bounding box center [61, 210] width 49 height 14
click at [101, 265] on div at bounding box center [101, 259] width 14 height 14
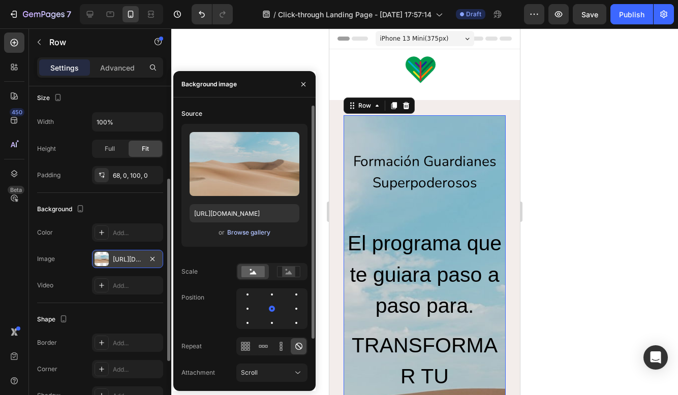
click at [262, 232] on div "Browse gallery" at bounding box center [248, 232] width 43 height 9
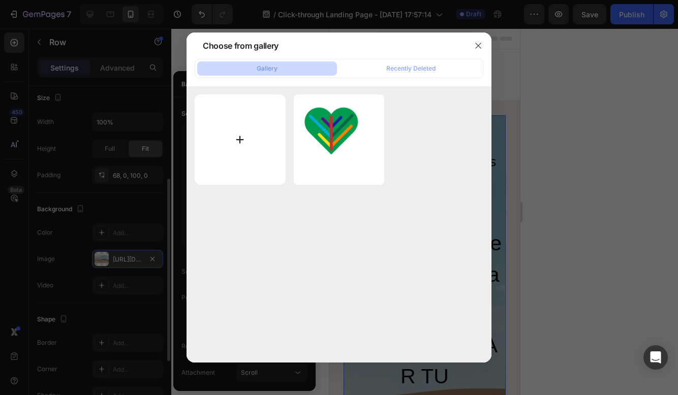
click at [258, 139] on input "file" at bounding box center [240, 139] width 91 height 91
type input "C:\fakepath\fondo arcoiris.png"
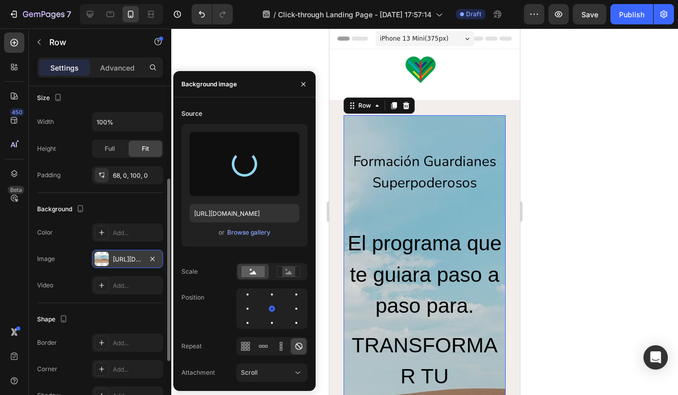
type input "https://cdn.shopify.com/s/files/1/0656/5645/5242/files/gempages_581848354682569…"
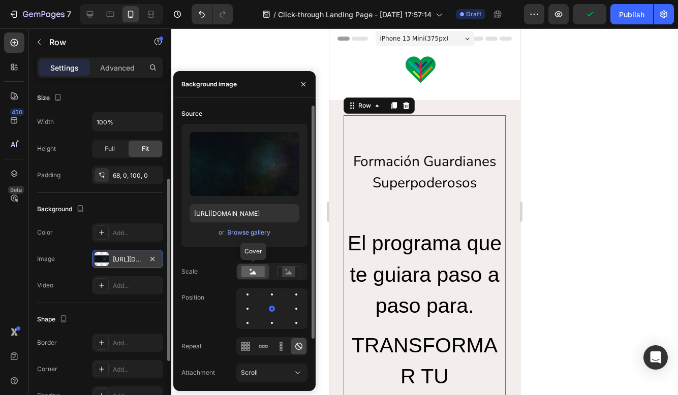
click at [249, 270] on rect at bounding box center [252, 271] width 23 height 11
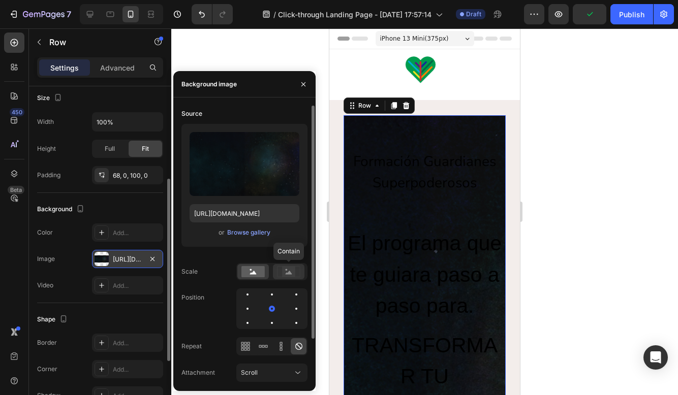
click at [281, 272] on icon at bounding box center [288, 271] width 23 height 11
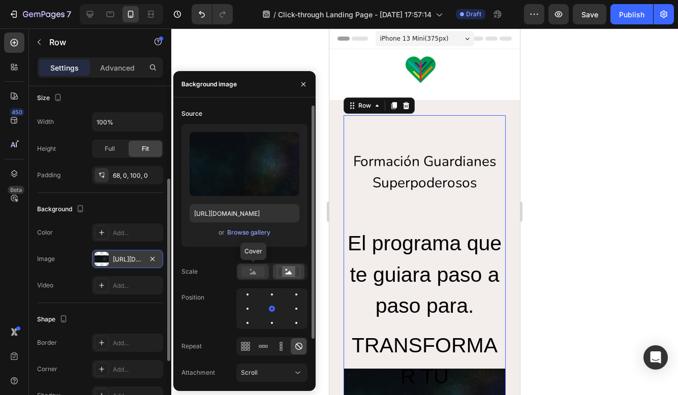
click at [245, 271] on rect at bounding box center [252, 271] width 23 height 11
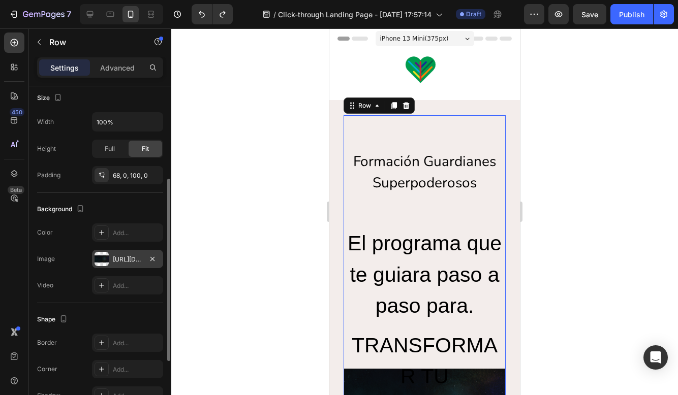
click at [542, 280] on div at bounding box center [424, 211] width 506 height 367
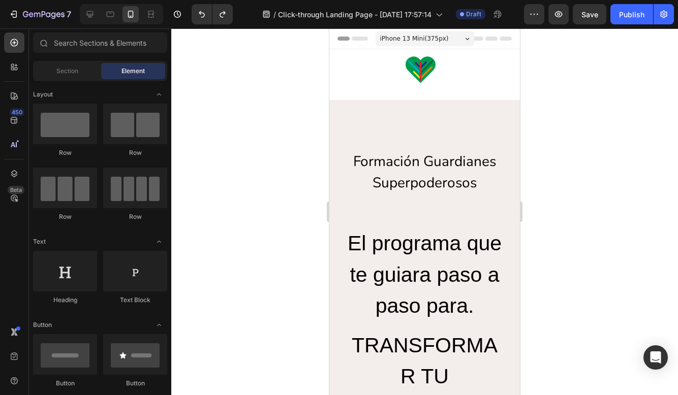
click at [588, 243] on div at bounding box center [424, 211] width 506 height 367
click at [648, 364] on div "Open Intercom Messenger" at bounding box center [655, 357] width 27 height 27
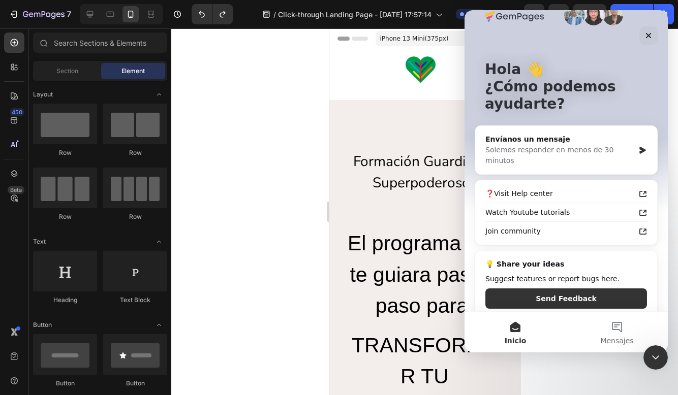
scroll to position [21, 0]
click at [592, 149] on div "Solemos responder en menos de 30 minutos" at bounding box center [559, 155] width 149 height 21
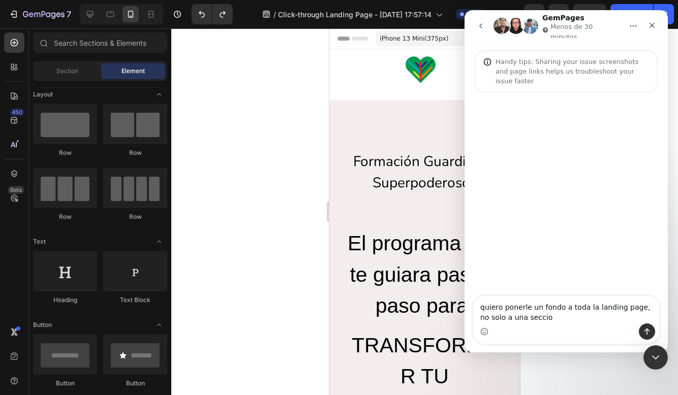
type textarea "quiero ponerle un fondo a toda la landing page, no solo a una seccion"
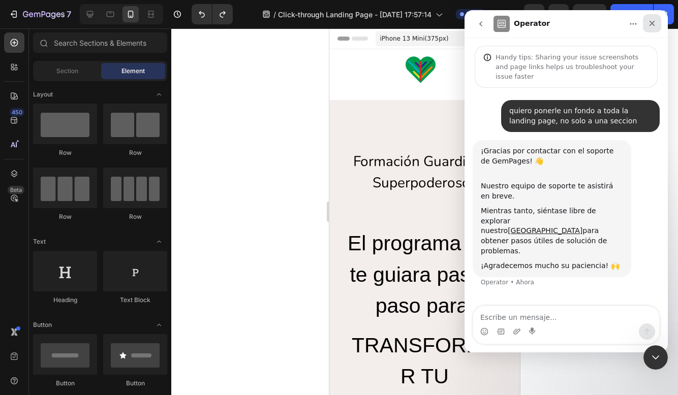
click at [652, 27] on div "Cerrar" at bounding box center [652, 23] width 18 height 18
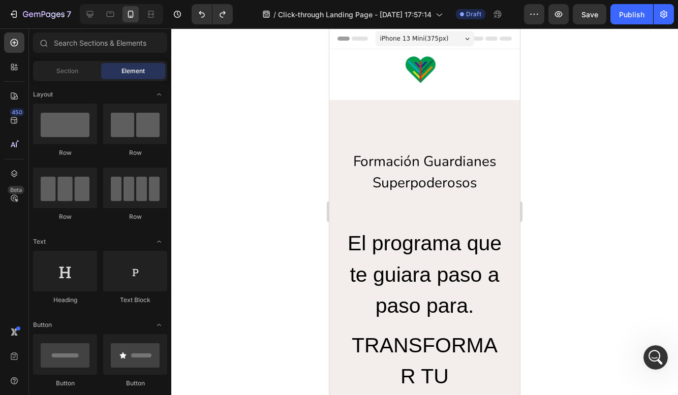
scroll to position [0, 0]
click at [580, 144] on div at bounding box center [424, 211] width 506 height 367
click at [18, 93] on icon at bounding box center [14, 96] width 10 height 10
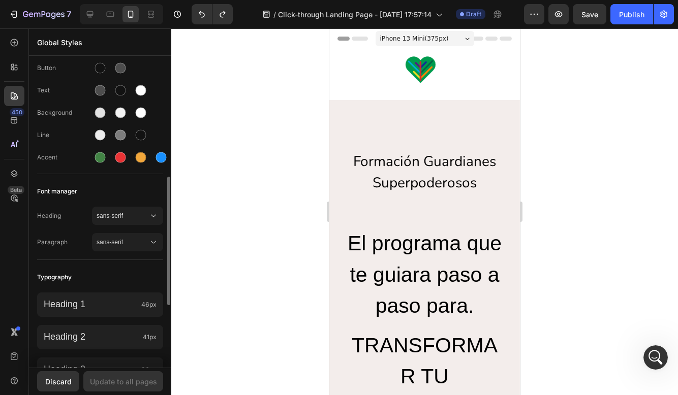
scroll to position [12, 0]
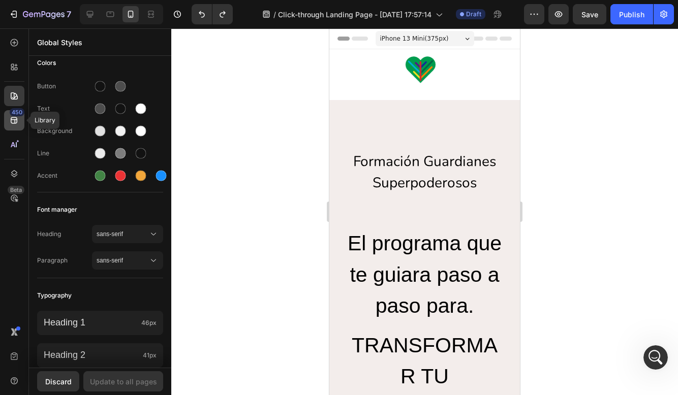
click at [15, 120] on icon at bounding box center [14, 120] width 7 height 7
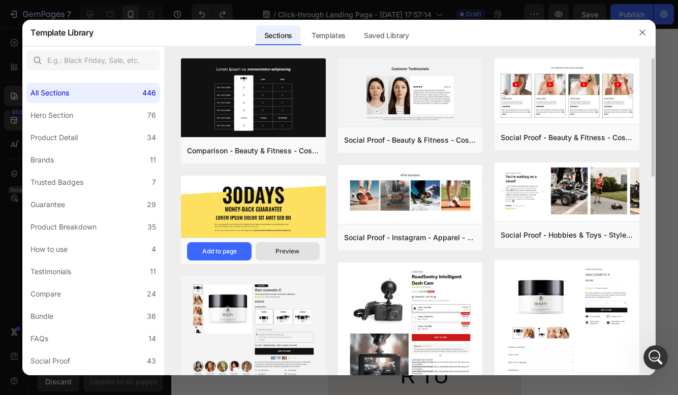
click at [291, 245] on button "Preview" at bounding box center [287, 251] width 64 height 18
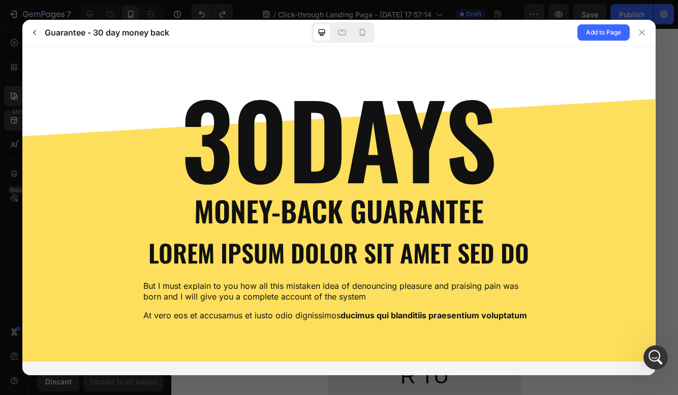
scroll to position [0, 0]
click at [640, 33] on icon at bounding box center [641, 32] width 8 height 8
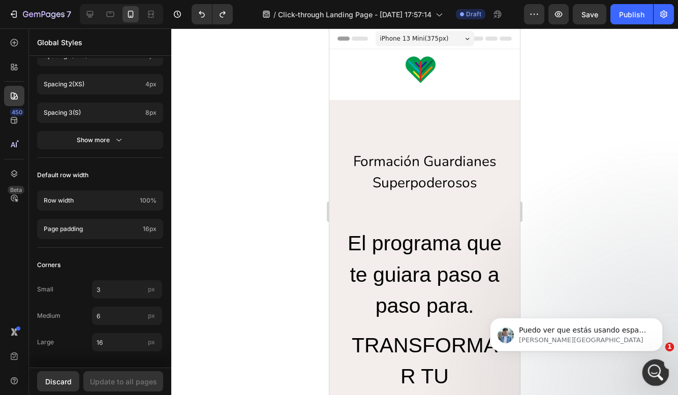
click at [653, 371] on icon "Abrir Intercom Messenger" at bounding box center [654, 371] width 17 height 17
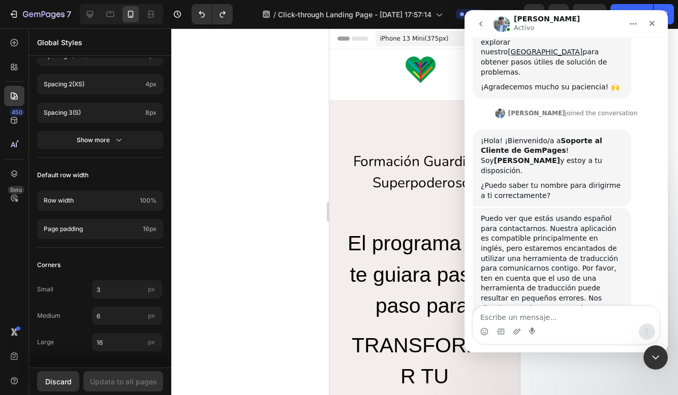
scroll to position [205, 0]
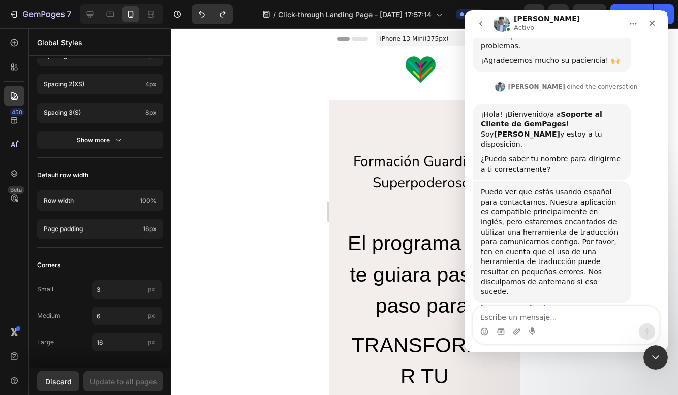
click at [545, 314] on textarea "Escribe un mensaje..." at bounding box center [566, 314] width 186 height 17
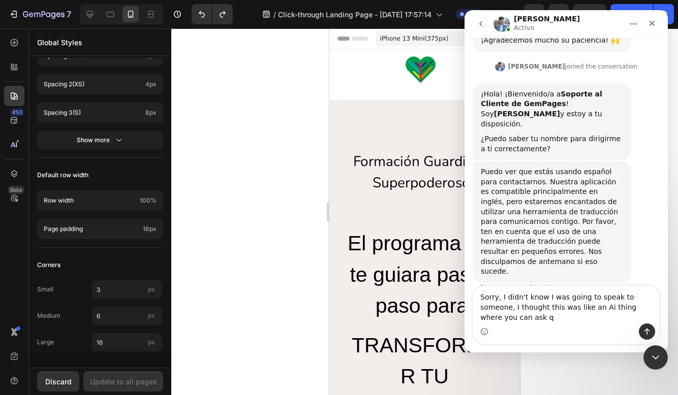
scroll to position [226, 0]
type textarea "Sorry, I didn't know I was going to speak to someone, I thought this was like a…"
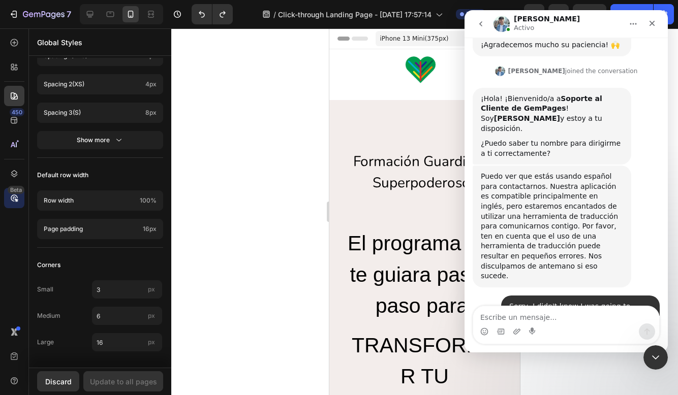
scroll to position [366, 0]
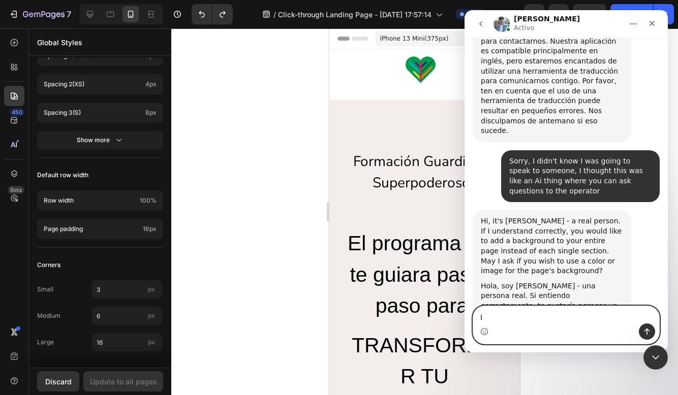
type textarea "I"
type textarea "Hi [PERSON_NAME], I am [PERSON_NAME]... I wish to use an image"
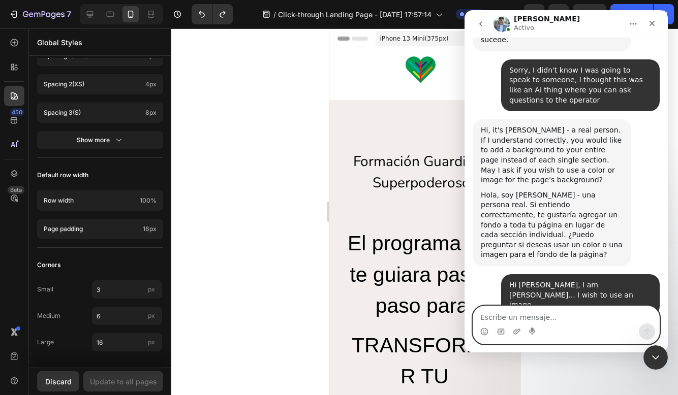
scroll to position [520, 0]
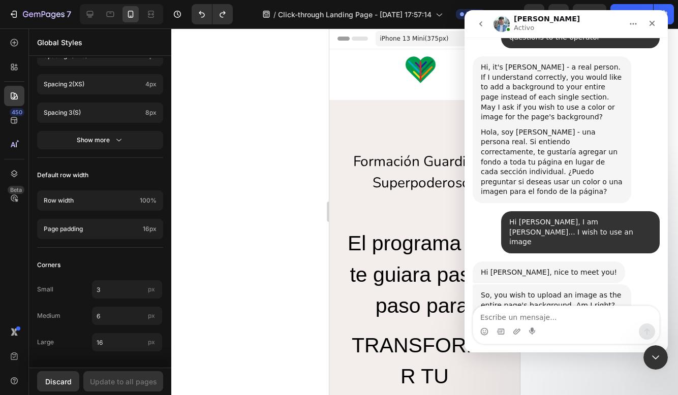
click at [566, 324] on div "Intercom Messenger" at bounding box center [566, 332] width 186 height 16
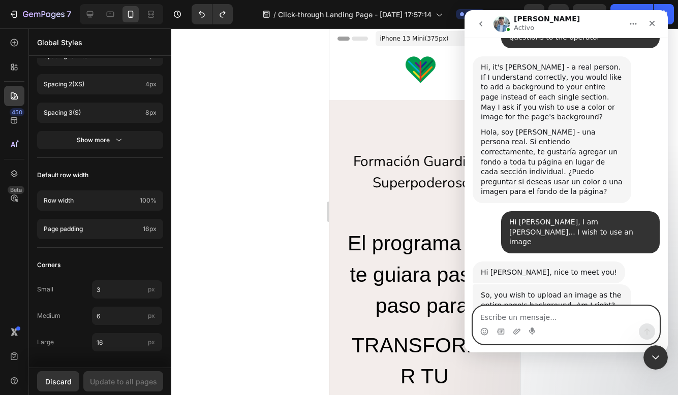
click at [560, 315] on textarea "Escribe un mensaje..." at bounding box center [566, 314] width 186 height 17
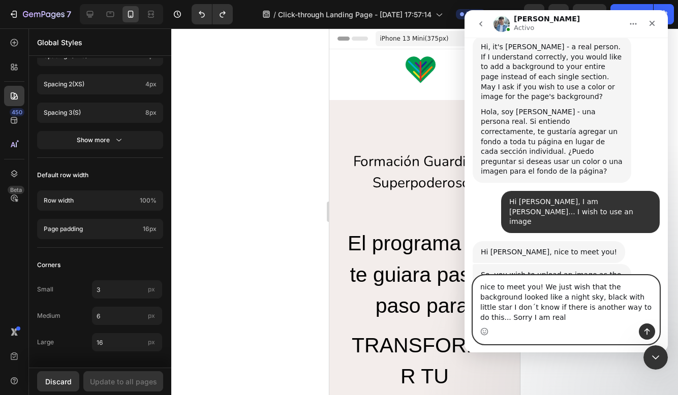
scroll to position [551, 0]
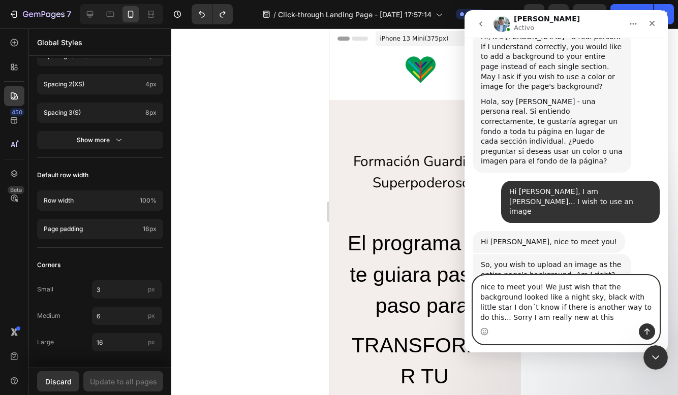
type textarea "nice to meet you! We just wish that the background looked like a night sky, bla…"
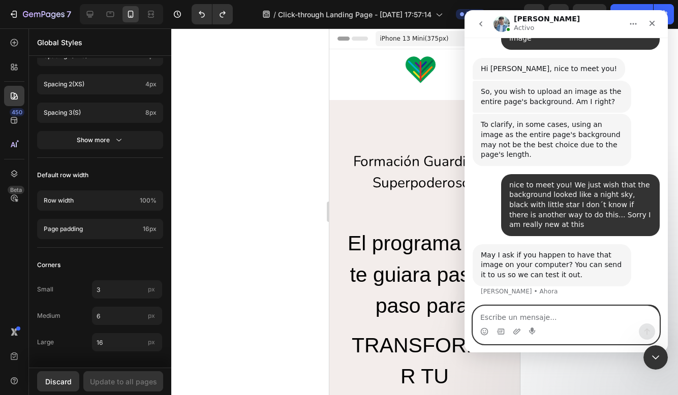
scroll to position [876, 0]
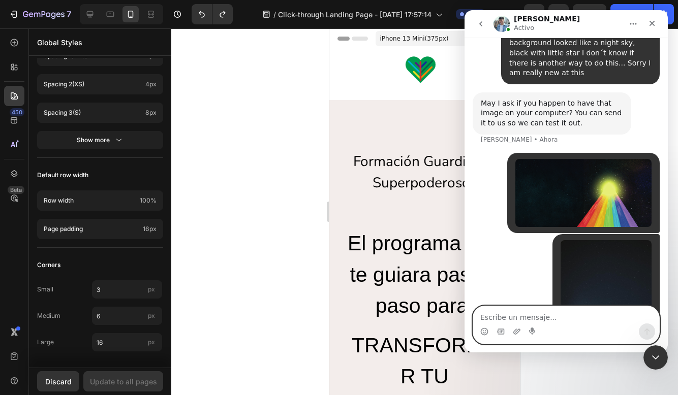
click at [505, 313] on textarea "Escribe un mensaje..." at bounding box center [566, 314] width 186 height 17
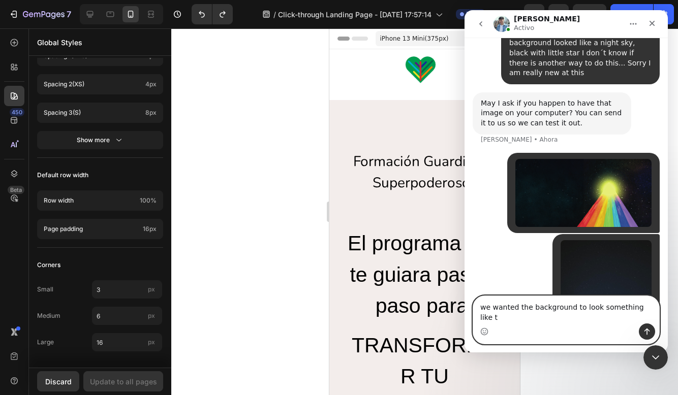
scroll to position [8, 0]
type textarea "we wanted the background to look something like this"
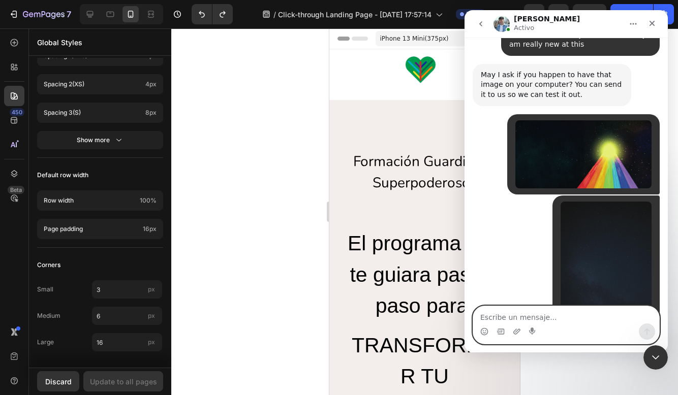
scroll to position [938, 0]
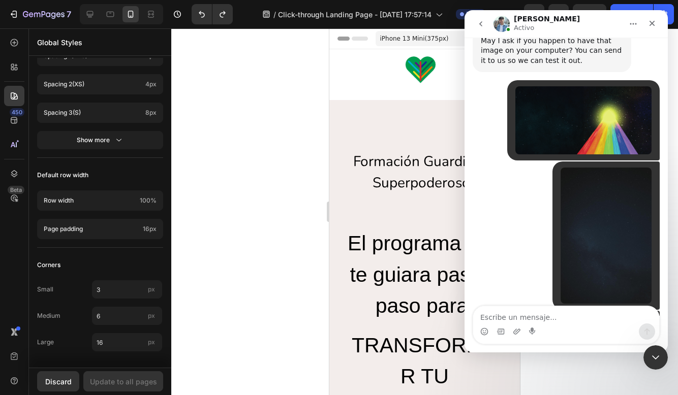
click at [399, 0] on div "7 / Click-through Landing Page - [DATE] 17:57:14 Draft Preview Save Publish" at bounding box center [339, 14] width 678 height 29
click at [490, 318] on textarea "Escribe un mensaje..." at bounding box center [566, 314] width 186 height 17
click at [654, 350] on icon "Cerrar Intercom Messenger" at bounding box center [654, 356] width 12 height 12
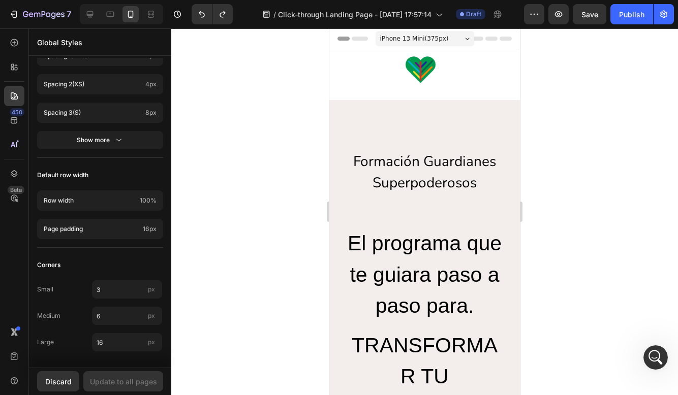
scroll to position [0, 0]
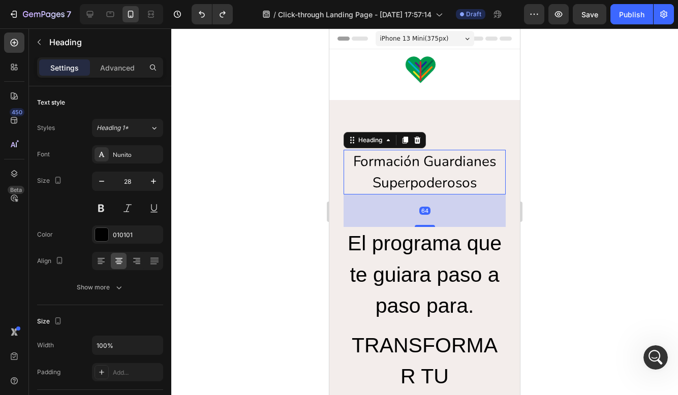
click at [407, 161] on h2 "Formación Guardianes Superpoderosos" at bounding box center [424, 172] width 162 height 45
click at [99, 210] on button at bounding box center [101, 208] width 18 height 18
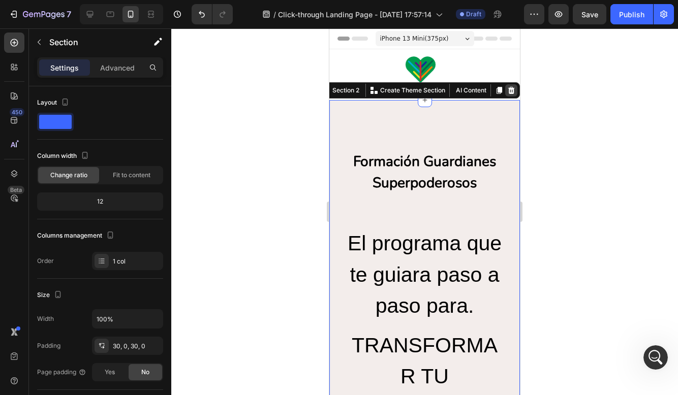
click at [515, 92] on div at bounding box center [511, 90] width 12 height 12
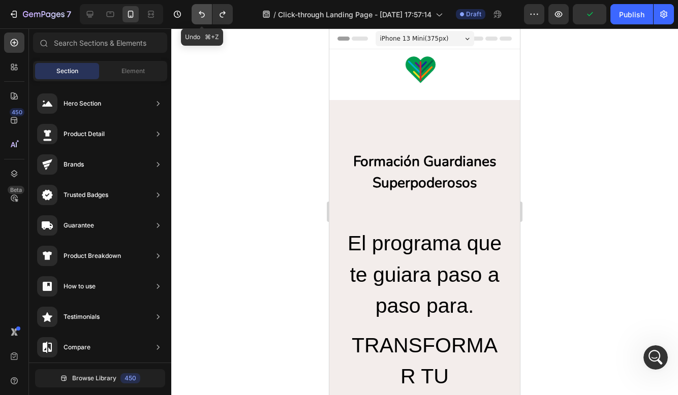
click at [206, 11] on icon "Undo/Redo" at bounding box center [202, 14] width 10 height 10
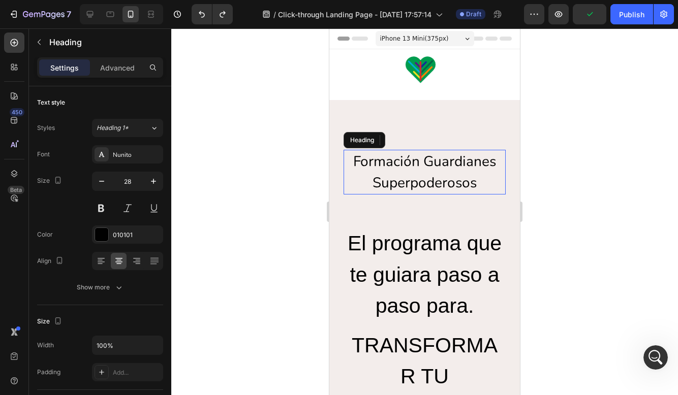
click at [448, 182] on h2 "Formación Guardianes Superpoderosos" at bounding box center [424, 172] width 162 height 45
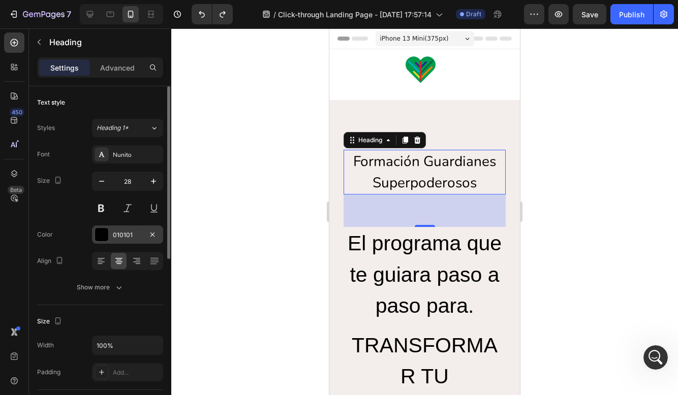
click at [107, 233] on div at bounding box center [101, 234] width 13 height 13
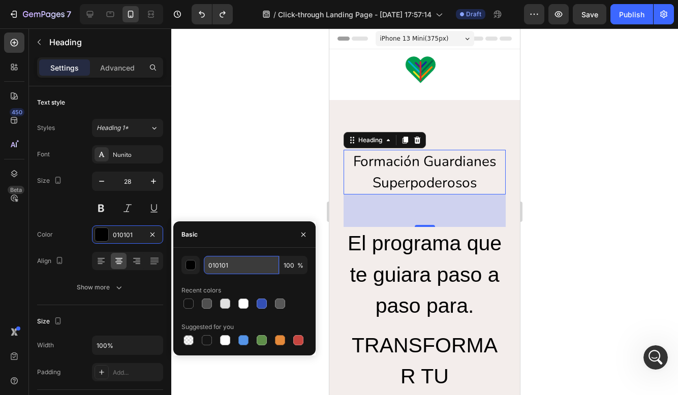
click at [243, 262] on input "010101" at bounding box center [241, 265] width 75 height 18
paste input "246655"
type input "246655"
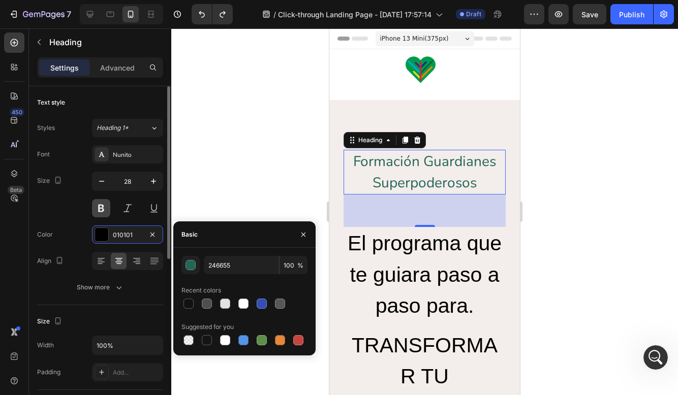
click at [101, 213] on button at bounding box center [101, 208] width 18 height 18
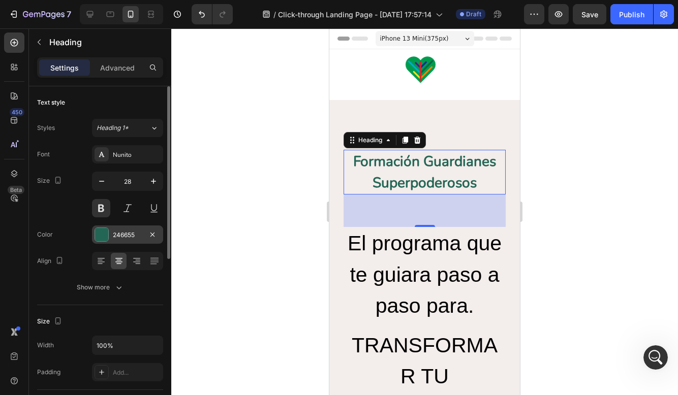
click at [111, 237] on div "246655" at bounding box center [127, 235] width 71 height 18
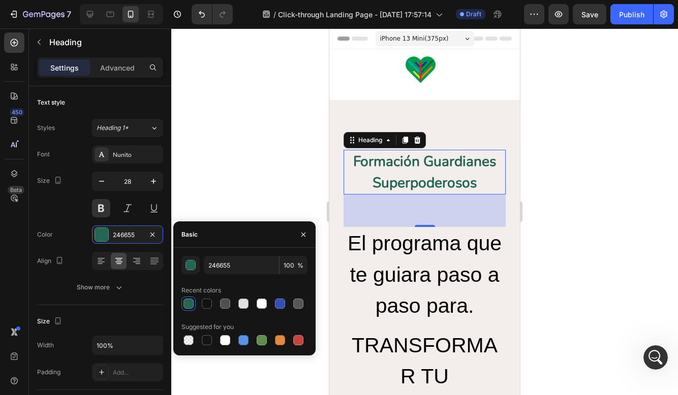
click at [190, 303] on div at bounding box center [188, 304] width 10 height 10
click at [280, 190] on div at bounding box center [424, 211] width 506 height 367
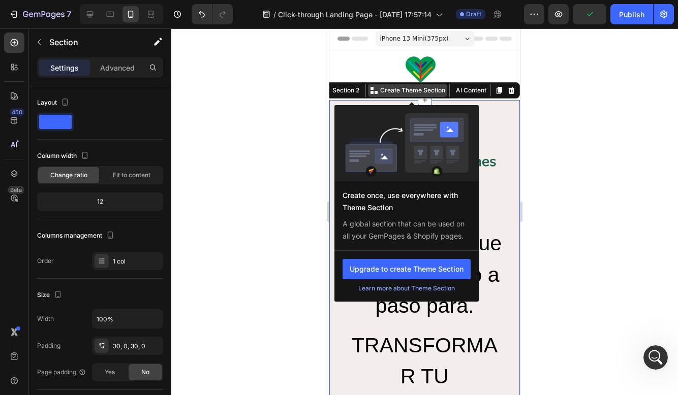
click at [397, 91] on p "Create Theme Section" at bounding box center [412, 90] width 65 height 9
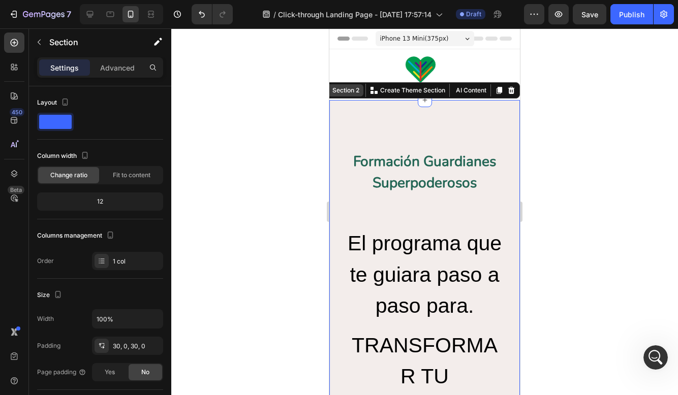
click at [345, 92] on div "Section 2" at bounding box center [345, 90] width 31 height 9
click at [56, 125] on span at bounding box center [55, 122] width 33 height 14
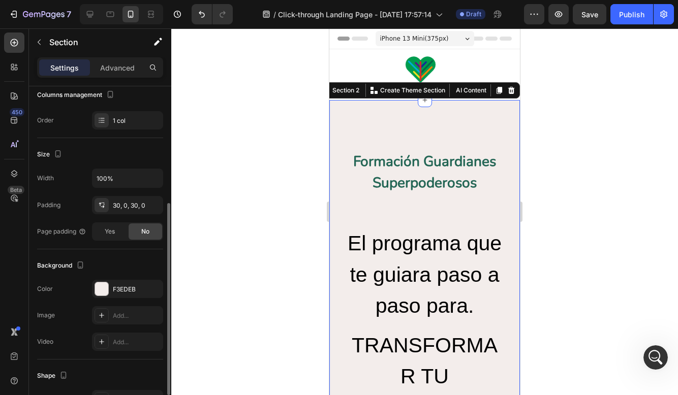
scroll to position [255, 0]
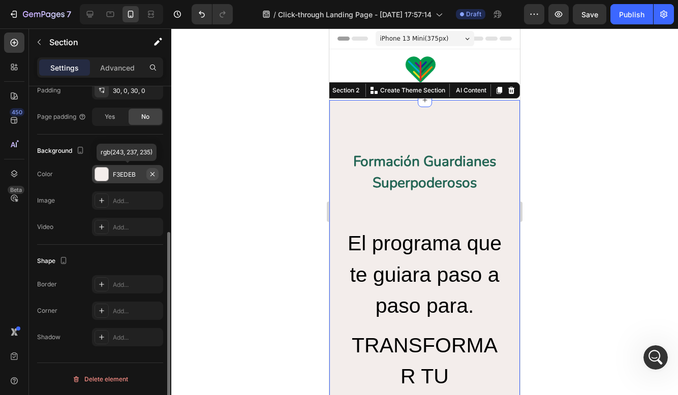
click at [156, 177] on button "button" at bounding box center [152, 174] width 12 height 12
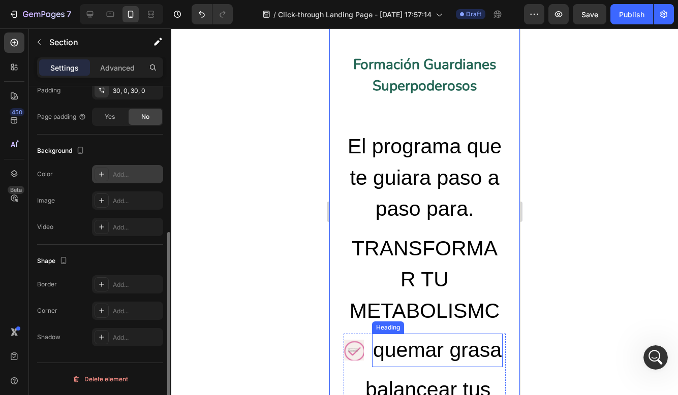
scroll to position [78, 0]
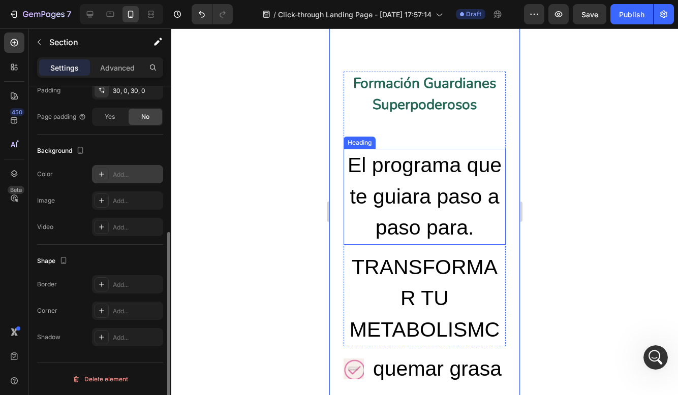
click at [408, 181] on h2 "El programa que te guiara paso a paso para." at bounding box center [424, 197] width 162 height 96
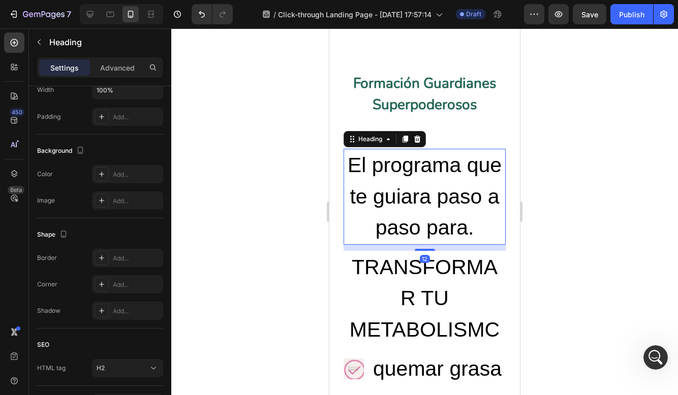
scroll to position [0, 0]
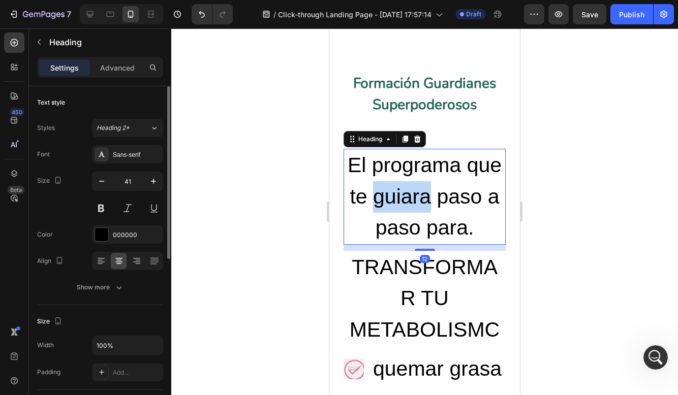
click at [408, 181] on h2 "El programa que te guiara paso a paso para." at bounding box center [424, 197] width 162 height 96
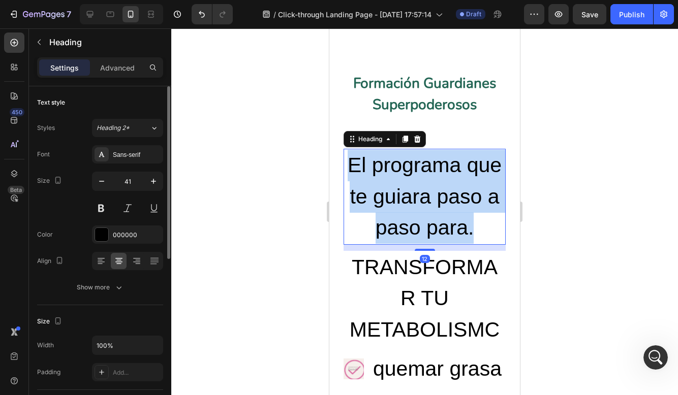
click at [408, 181] on p "El programa que te guiara paso a paso para." at bounding box center [424, 197] width 160 height 94
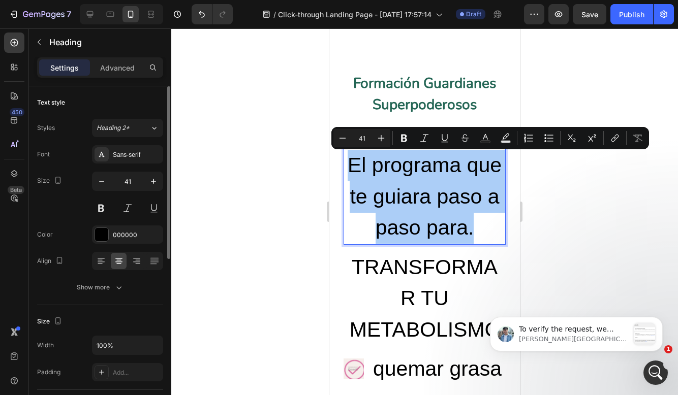
click at [316, 129] on div at bounding box center [424, 211] width 506 height 367
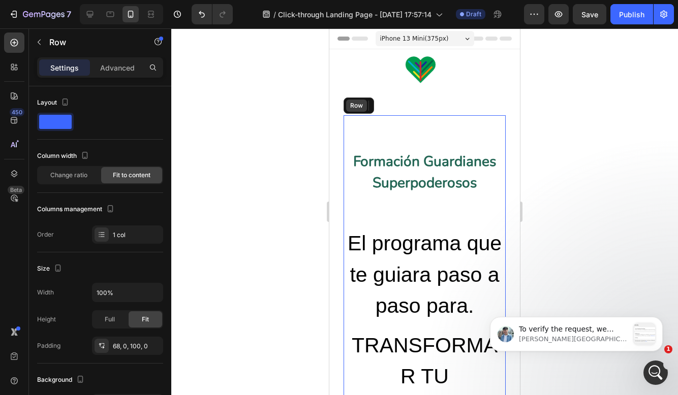
click at [351, 111] on div "Row" at bounding box center [356, 106] width 21 height 12
click at [410, 105] on div at bounding box center [406, 106] width 12 height 12
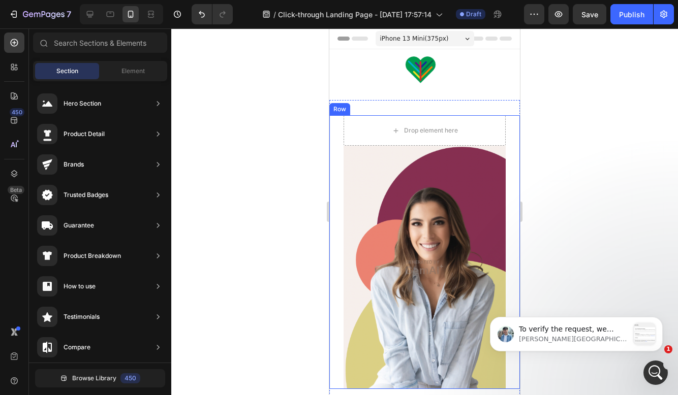
click at [343, 110] on div "Row" at bounding box center [339, 109] width 17 height 9
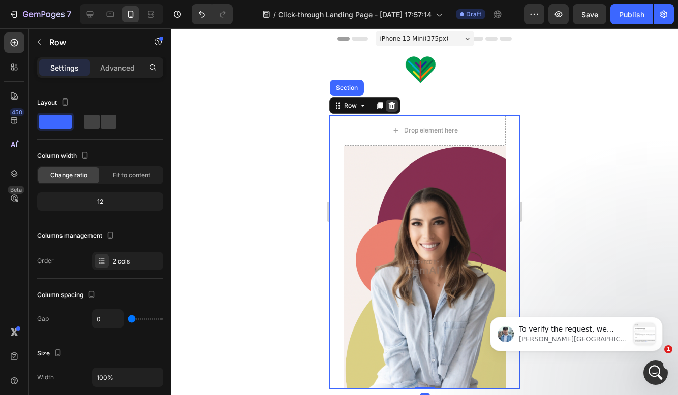
click at [390, 105] on icon at bounding box center [392, 105] width 7 height 7
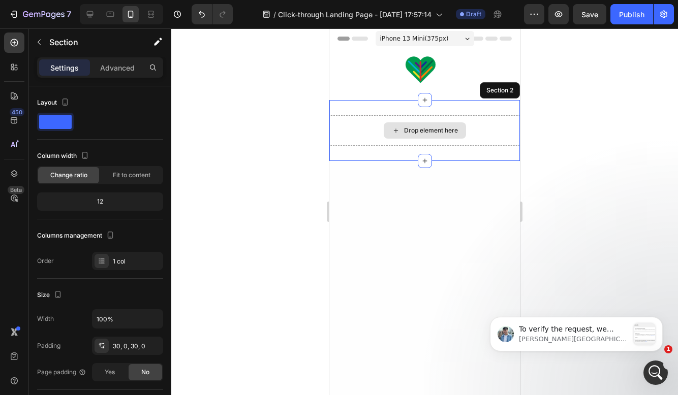
click at [376, 133] on div "Drop element here" at bounding box center [424, 130] width 190 height 30
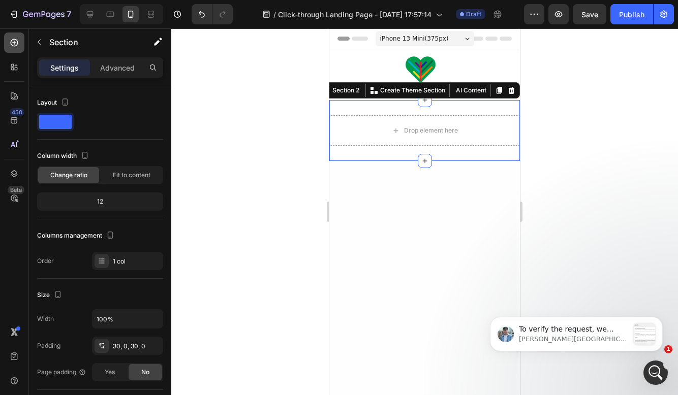
click at [18, 36] on div at bounding box center [14, 43] width 20 height 20
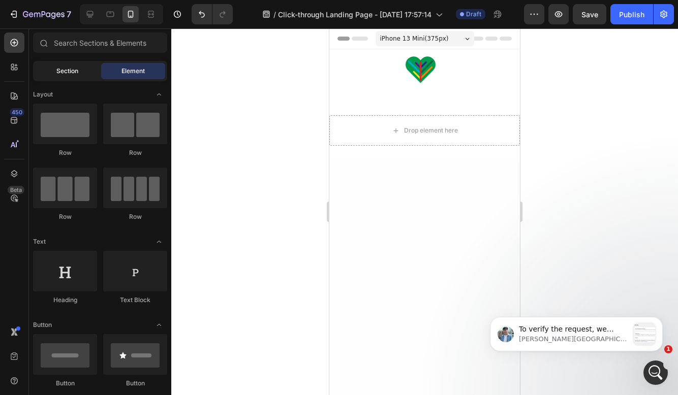
click at [65, 75] on span "Section" at bounding box center [67, 71] width 22 height 9
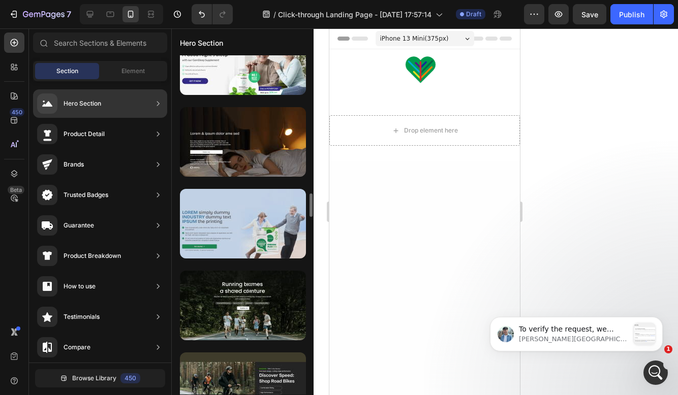
scroll to position [1996, 0]
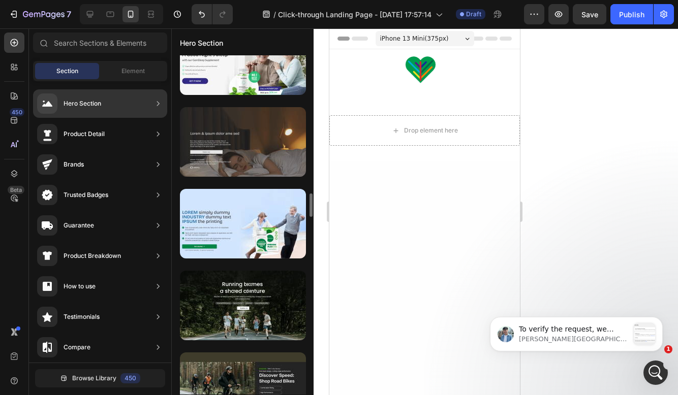
click at [269, 166] on div at bounding box center [243, 142] width 126 height 70
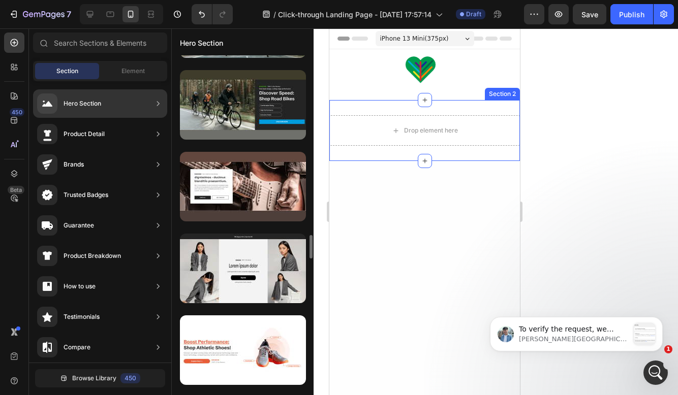
scroll to position [2322, 0]
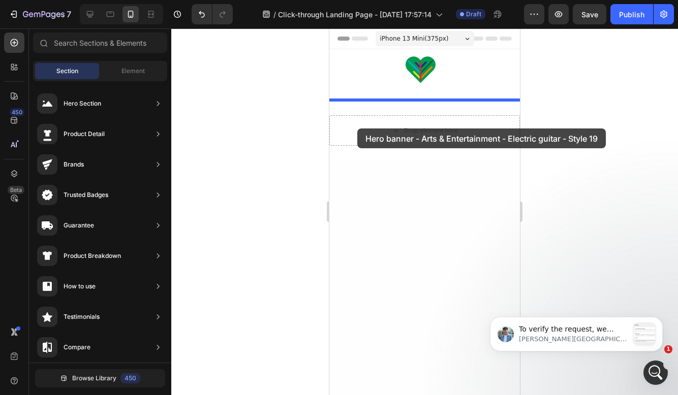
drag, startPoint x: 575, startPoint y: 178, endPoint x: 357, endPoint y: 129, distance: 223.5
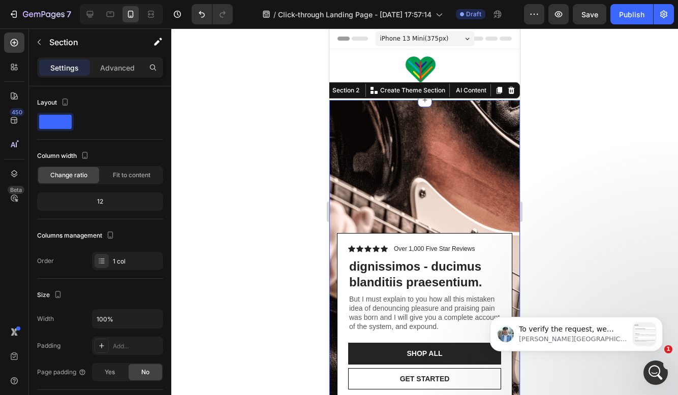
click at [357, 129] on div "Background Image" at bounding box center [424, 269] width 190 height 339
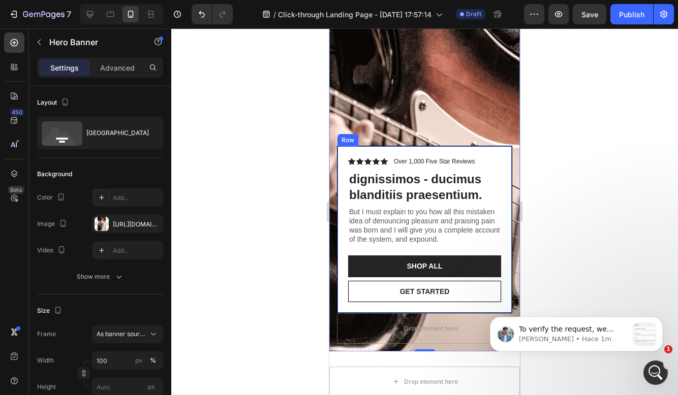
scroll to position [97, 0]
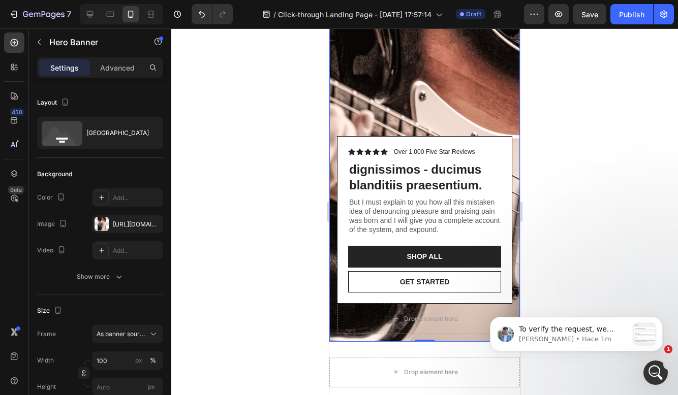
click at [423, 109] on div "Background Image" at bounding box center [424, 172] width 190 height 339
click at [88, 238] on div "The changes might be hidden by the video. Color Add... Image https://cdn.shopif…" at bounding box center [100, 223] width 126 height 71
click at [96, 232] on div "https://cdn.shopify.com/s/files/1/2005/9307/files/gempages_432750572815254551-c…" at bounding box center [127, 224] width 71 height 18
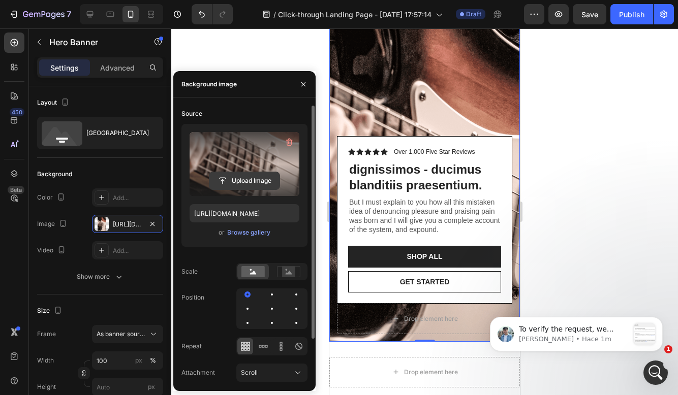
click at [271, 173] on input "file" at bounding box center [244, 180] width 70 height 17
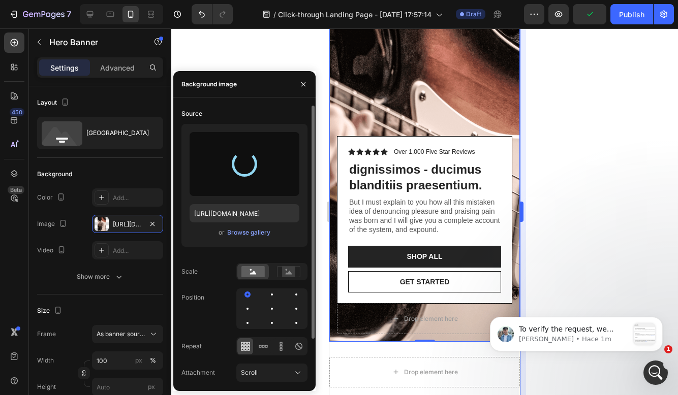
type input "[URL][DOMAIN_NAME]"
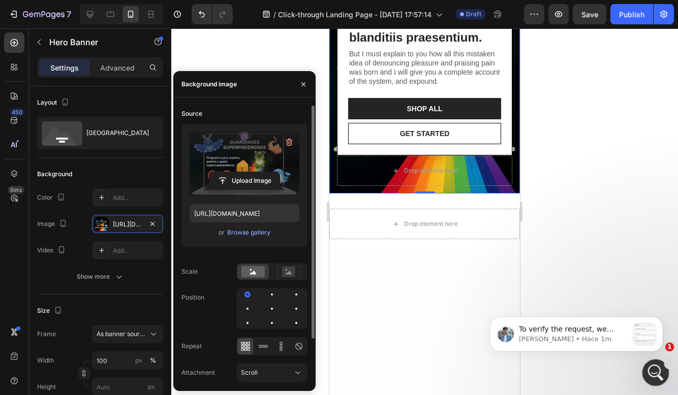
drag, startPoint x: 653, startPoint y: 370, endPoint x: 1296, endPoint y: 730, distance: 736.5
click at [653, 370] on icon "Abrir Intercom Messenger" at bounding box center [654, 371] width 17 height 17
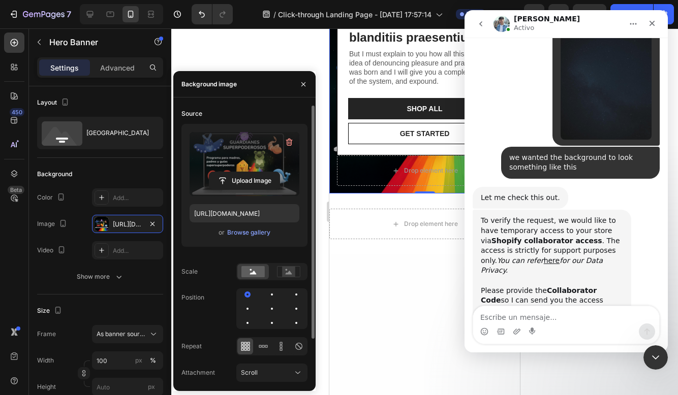
scroll to position [1102, 0]
click at [518, 317] on textarea "Escribe un mensaje..." at bounding box center [566, 314] width 186 height 17
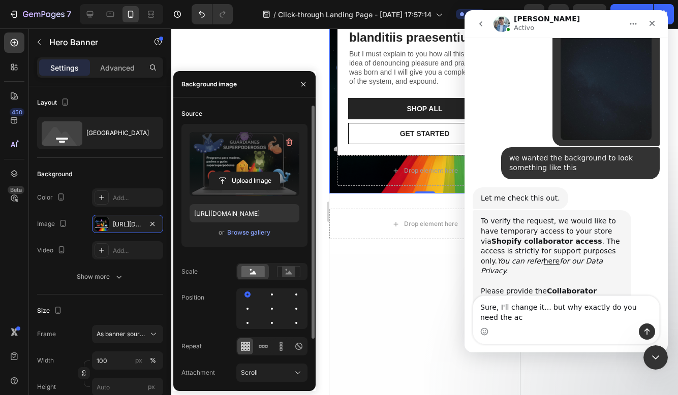
scroll to position [1112, 0]
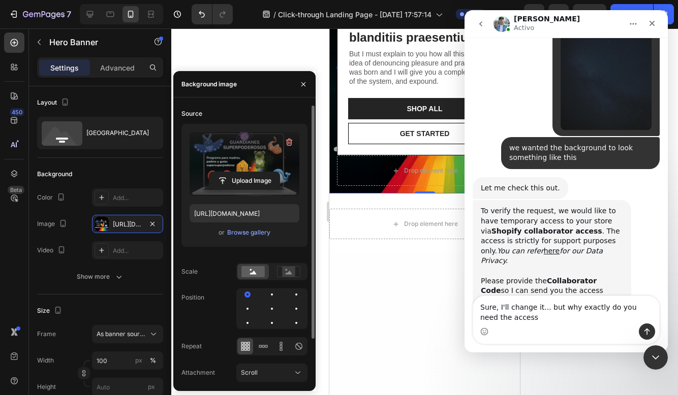
type textarea "Sure, I'll change it... but why exactly do you need the access?"
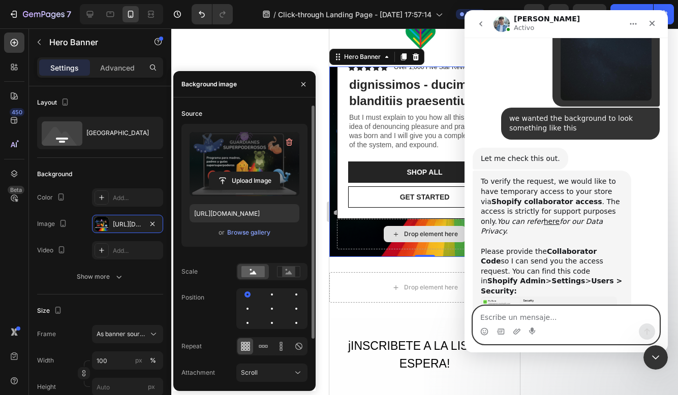
scroll to position [27, 0]
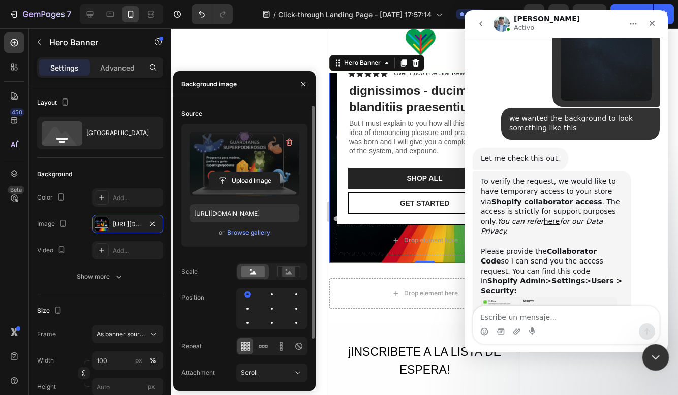
click at [644, 357] on div "Cerrar Intercom Messenger" at bounding box center [653, 356] width 24 height 24
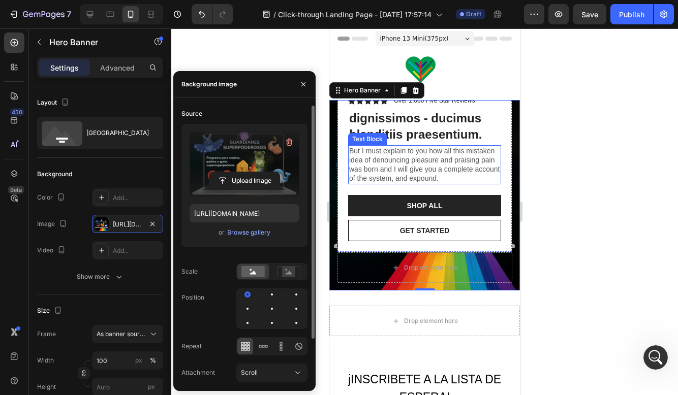
scroll to position [0, 0]
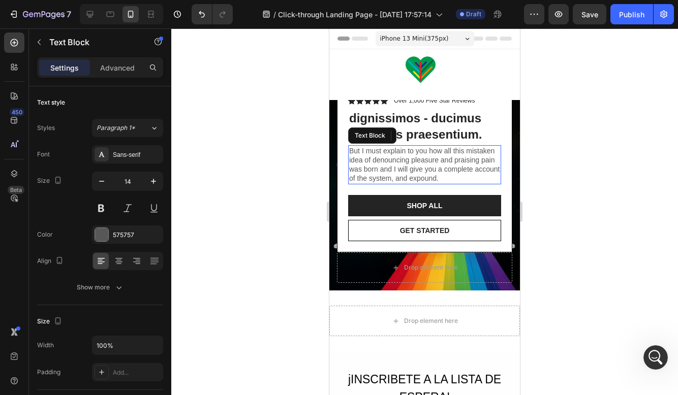
click at [447, 165] on p "But I must explain to you how all this mistaken idea of denouncing pleasure and…" at bounding box center [424, 164] width 151 height 37
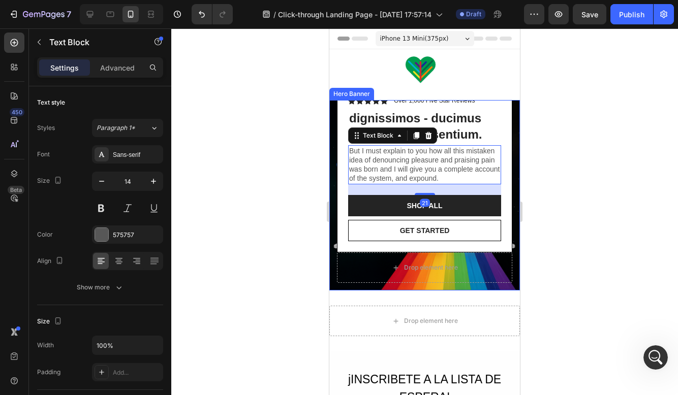
click at [332, 218] on div "Icon Icon Icon Icon Icon Icon List Over 1,000 Five Star Reviews Text Block Row …" at bounding box center [424, 184] width 190 height 214
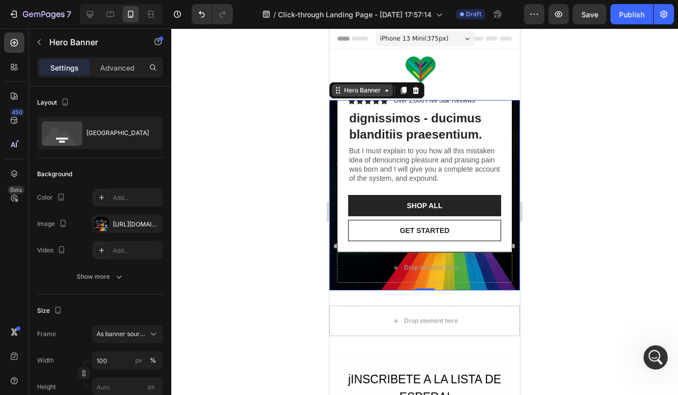
click at [389, 91] on icon at bounding box center [386, 90] width 8 height 8
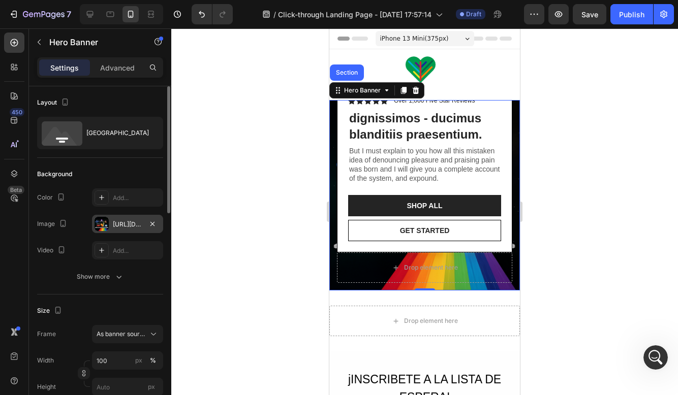
click at [126, 221] on div "[URL][DOMAIN_NAME]" at bounding box center [127, 224] width 29 height 9
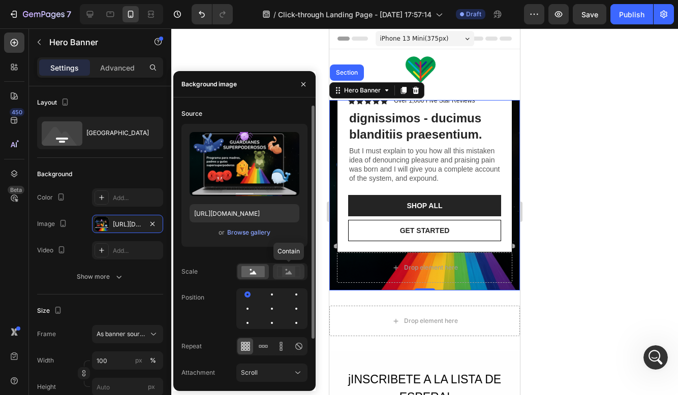
click at [286, 275] on rect at bounding box center [288, 272] width 13 height 10
click at [261, 266] on rect at bounding box center [252, 271] width 23 height 11
click at [290, 305] on div at bounding box center [296, 309] width 12 height 12
click at [272, 365] on button "Scroll" at bounding box center [271, 373] width 71 height 18
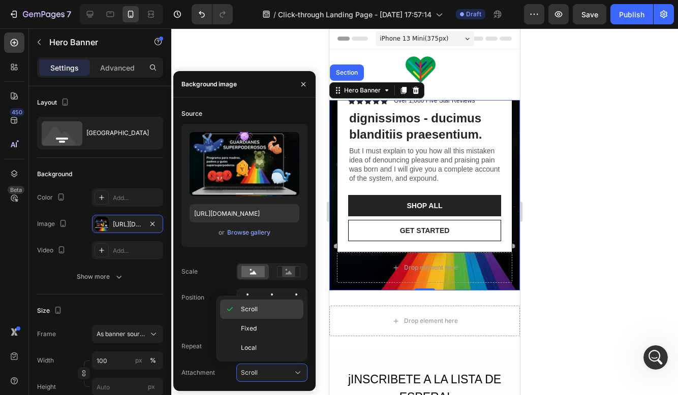
click at [263, 309] on p "Scroll" at bounding box center [270, 309] width 58 height 9
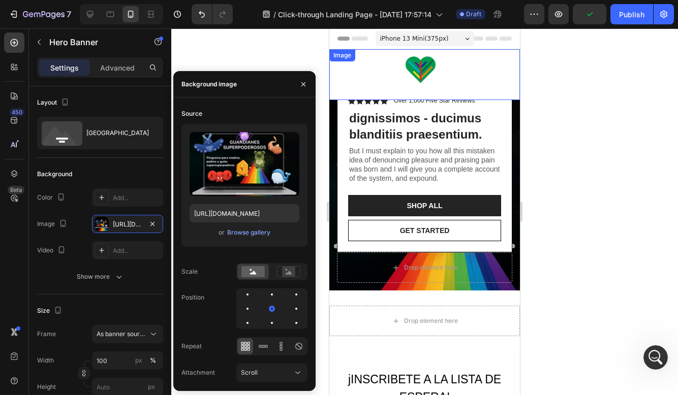
click at [378, 84] on div at bounding box center [424, 74] width 190 height 51
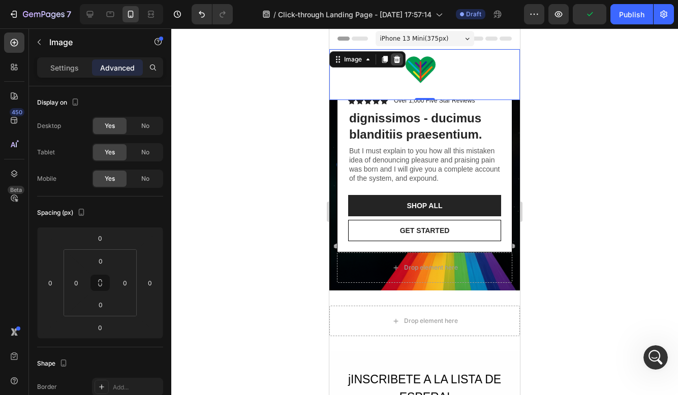
click at [402, 60] on div at bounding box center [397, 59] width 12 height 12
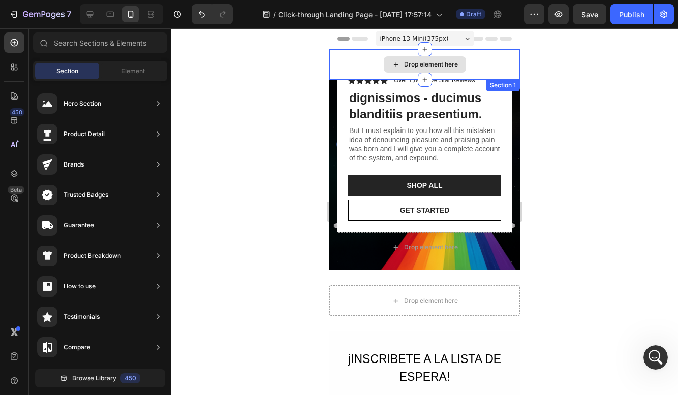
click at [409, 65] on div "Drop element here" at bounding box center [431, 64] width 54 height 8
click at [479, 60] on div "Drop element here" at bounding box center [424, 64] width 190 height 30
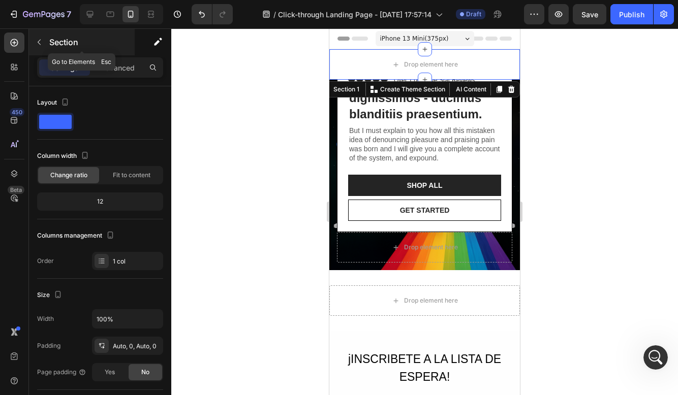
click at [45, 40] on button "button" at bounding box center [39, 42] width 16 height 16
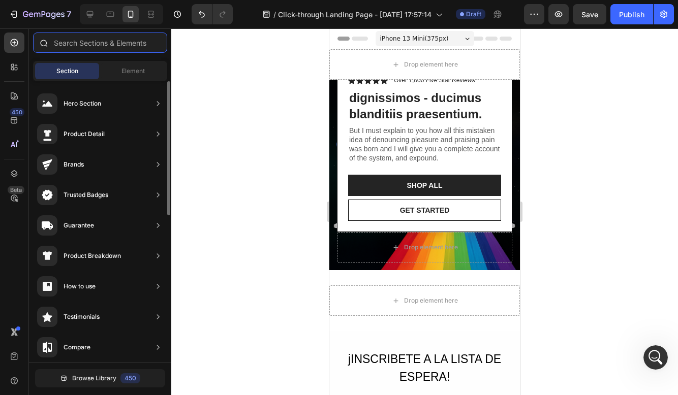
click at [112, 45] on input "text" at bounding box center [100, 43] width 134 height 20
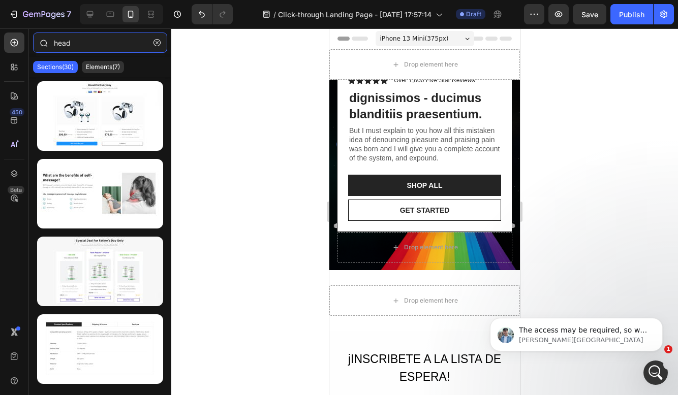
scroll to position [1137, 0]
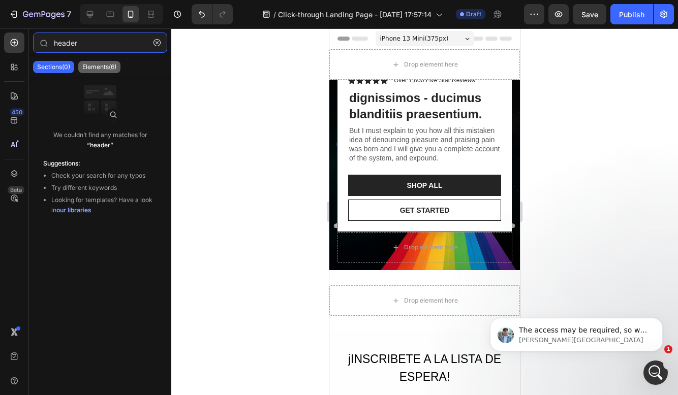
type input "header"
click at [94, 72] on div "Elements(6)" at bounding box center [99, 67] width 42 height 12
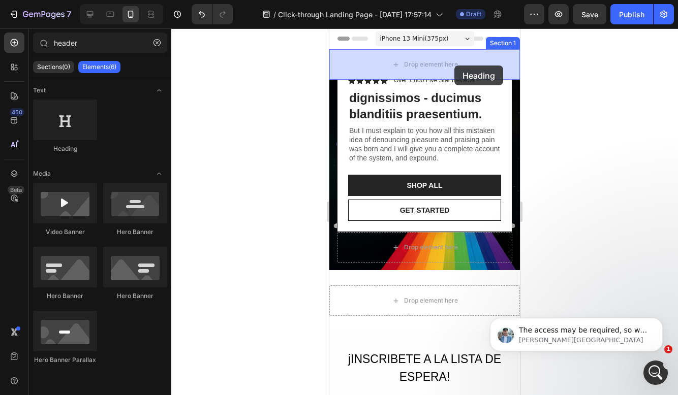
drag, startPoint x: 399, startPoint y: 162, endPoint x: 454, endPoint y: 65, distance: 111.7
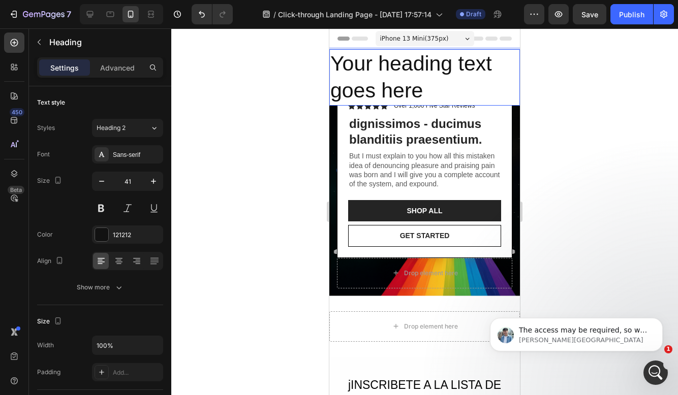
click at [418, 83] on p "Your heading text goes here" at bounding box center [424, 77] width 188 height 54
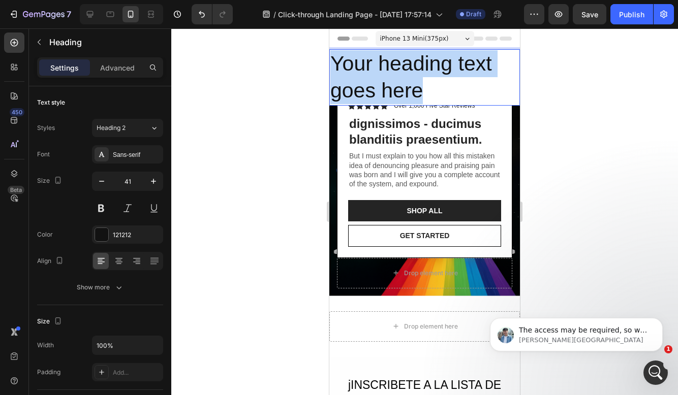
click at [418, 83] on p "Your heading text goes here" at bounding box center [424, 77] width 188 height 54
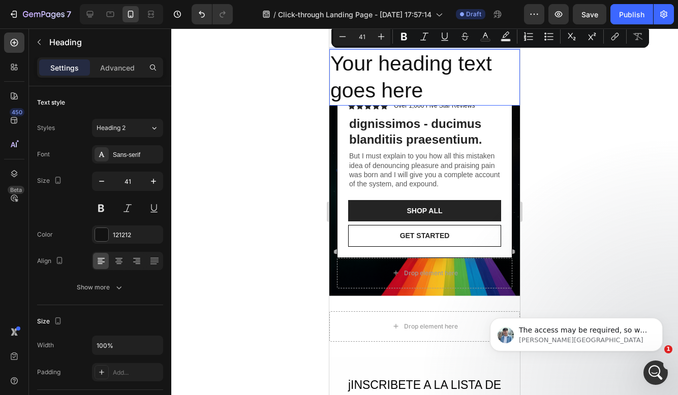
click at [243, 126] on div at bounding box center [424, 211] width 506 height 367
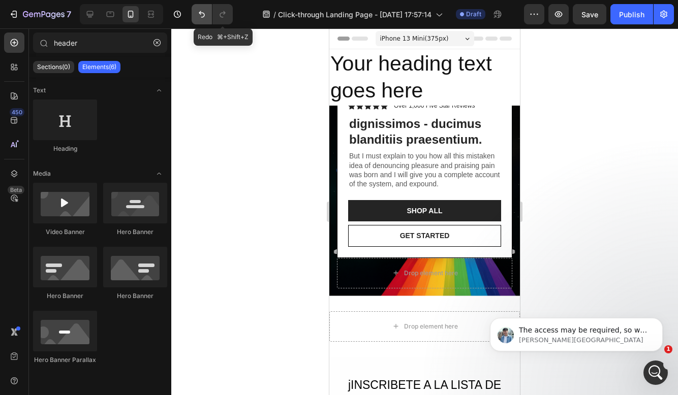
click at [197, 19] on icon "Undo/Redo" at bounding box center [202, 14] width 10 height 10
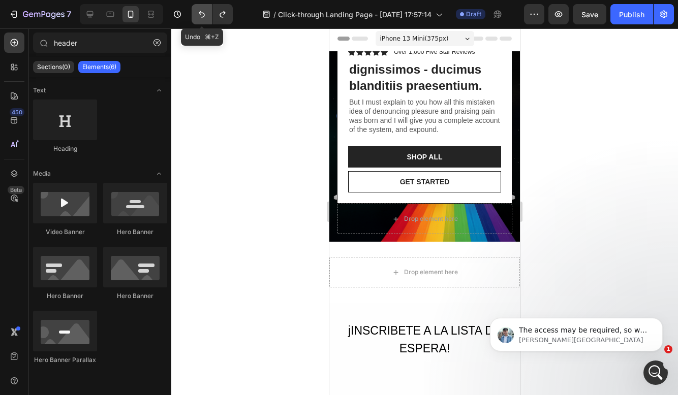
click at [197, 19] on icon "Undo/Redo" at bounding box center [202, 14] width 10 height 10
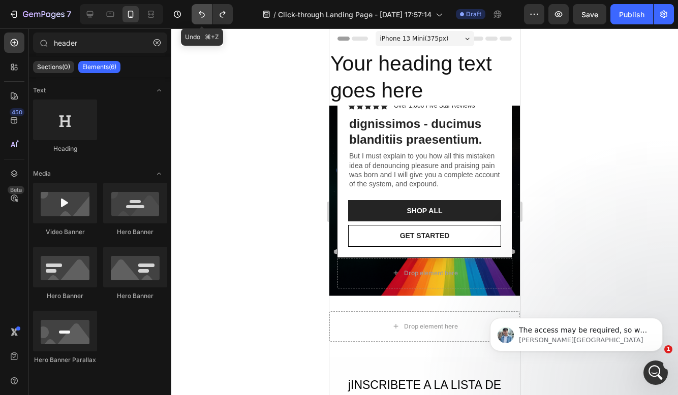
click at [204, 19] on button "Undo/Redo" at bounding box center [201, 14] width 20 height 20
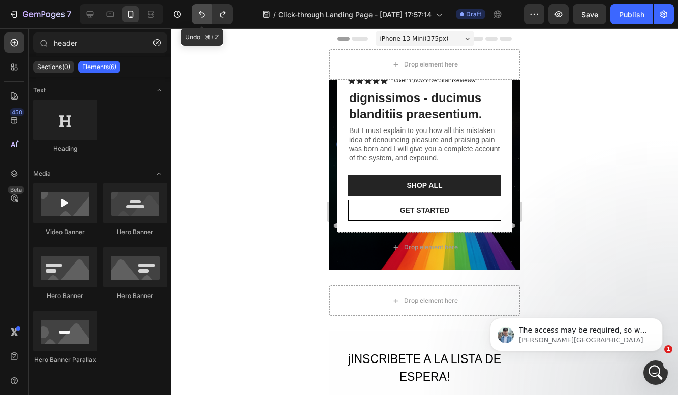
click at [204, 19] on button "Undo/Redo" at bounding box center [201, 14] width 20 height 20
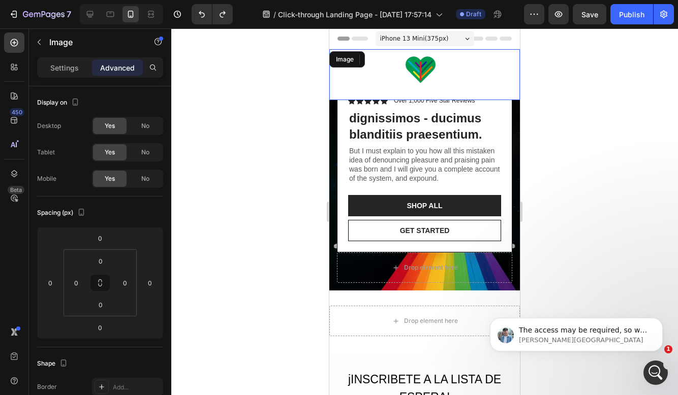
click at [373, 74] on div at bounding box center [424, 74] width 190 height 51
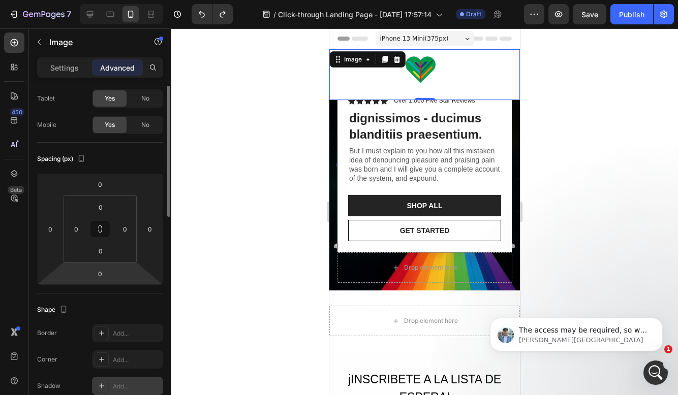
scroll to position [0, 0]
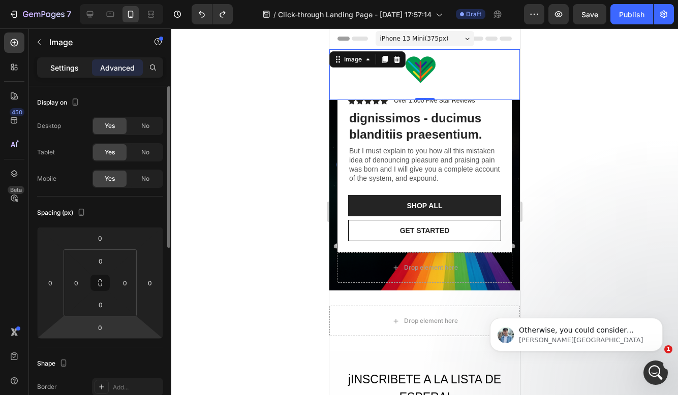
click at [75, 61] on div "Settings" at bounding box center [64, 67] width 51 height 16
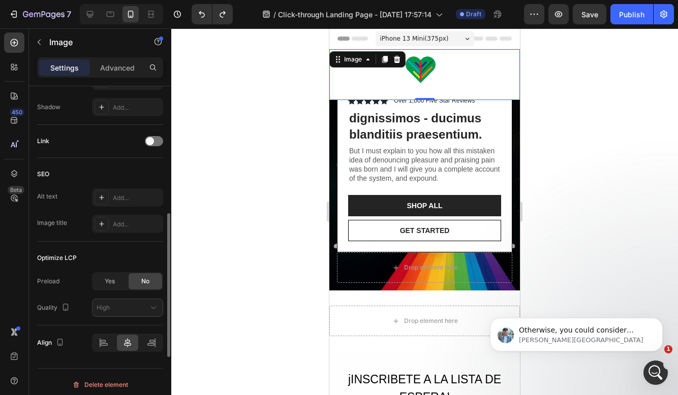
scroll to position [455, 0]
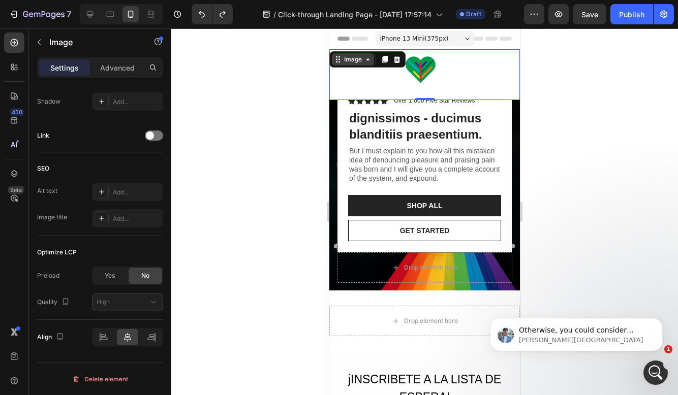
click at [366, 62] on icon at bounding box center [368, 59] width 8 height 8
click at [368, 62] on icon at bounding box center [368, 59] width 8 height 8
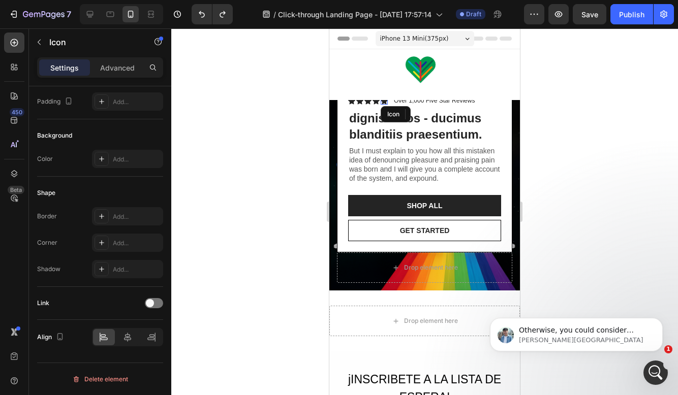
click at [381, 105] on div "Icon" at bounding box center [383, 101] width 7 height 7
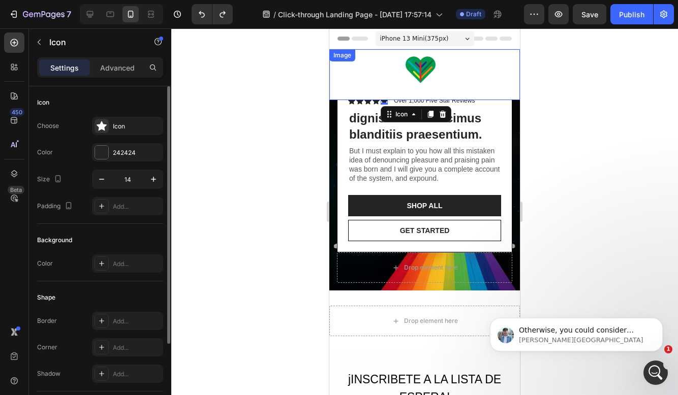
click at [386, 63] on div "Image" at bounding box center [424, 74] width 190 height 51
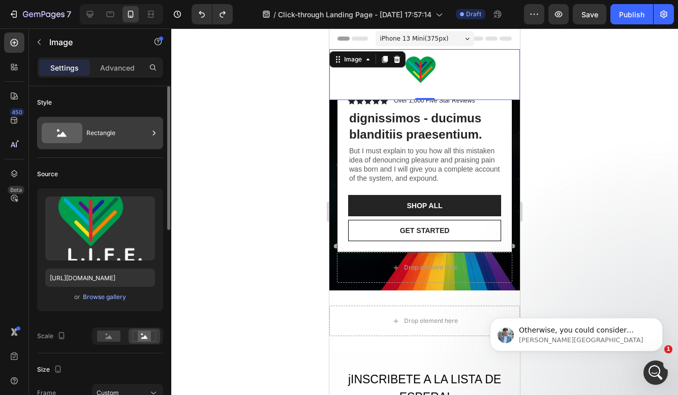
click at [100, 126] on div "Rectangle" at bounding box center [117, 132] width 62 height 23
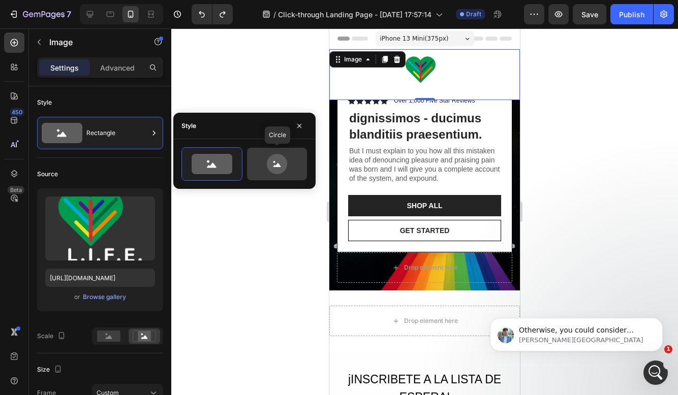
click at [260, 152] on div at bounding box center [277, 164] width 60 height 33
type input "80"
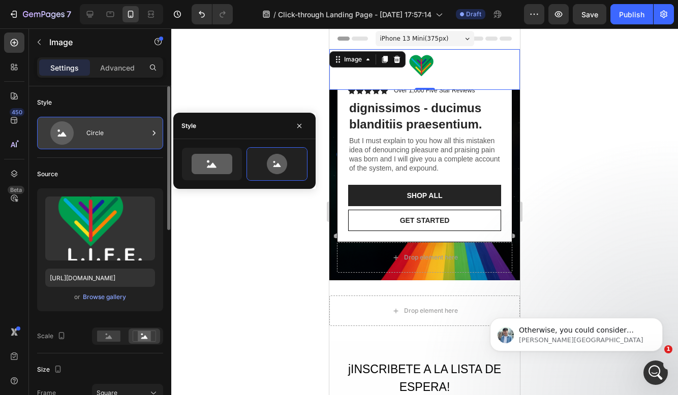
click at [121, 122] on div "Circle" at bounding box center [117, 132] width 62 height 23
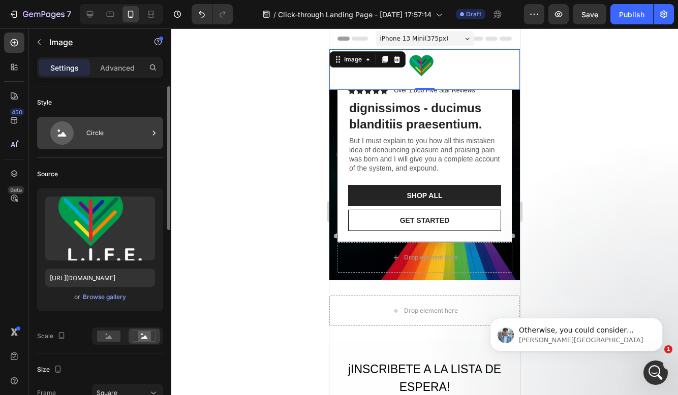
click at [153, 125] on div at bounding box center [154, 133] width 10 height 33
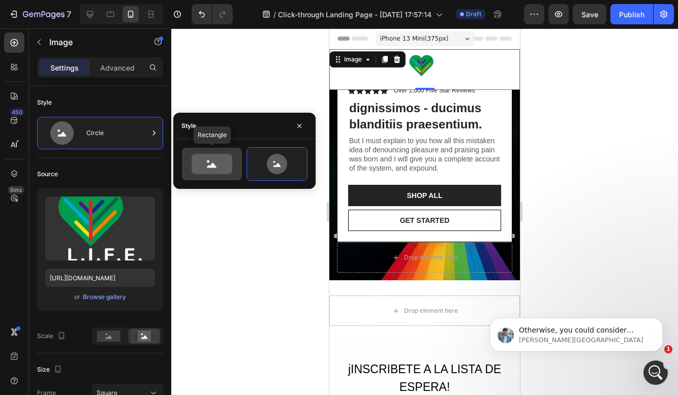
click at [202, 156] on icon at bounding box center [211, 164] width 41 height 20
type input "100"
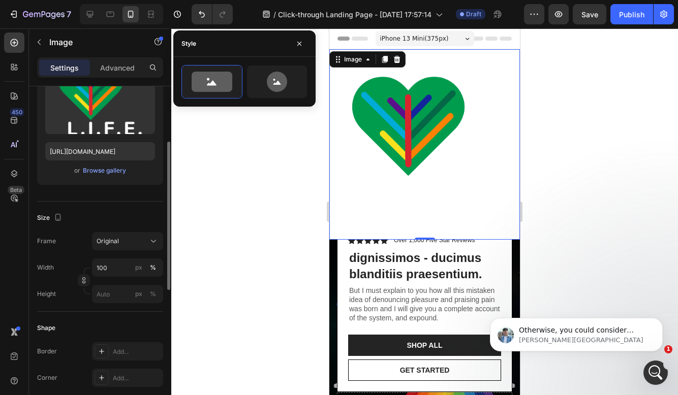
scroll to position [166, 0]
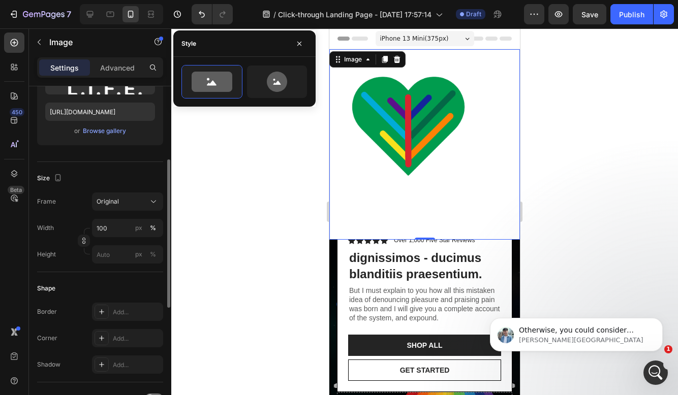
click at [64, 178] on div "Size" at bounding box center [100, 178] width 126 height 16
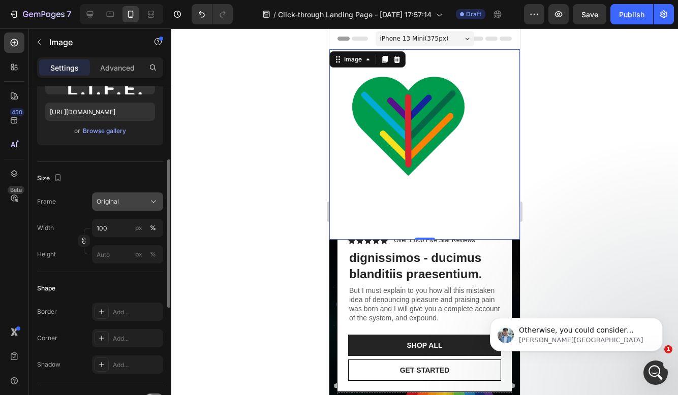
click at [117, 207] on button "Original" at bounding box center [127, 201] width 71 height 18
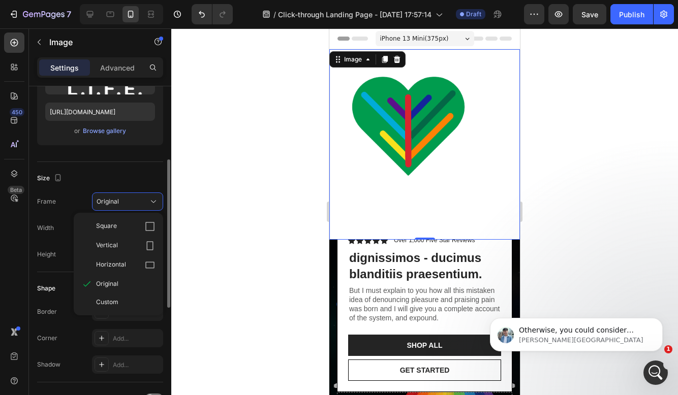
click at [127, 313] on div "Square Vertical Horizontal Original Custom" at bounding box center [118, 264] width 89 height 103
click at [126, 308] on div "Custom" at bounding box center [118, 302] width 81 height 18
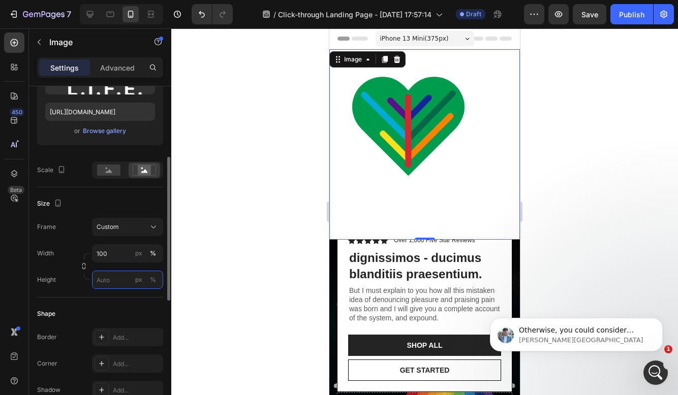
click at [115, 274] on input "px %" at bounding box center [127, 280] width 71 height 18
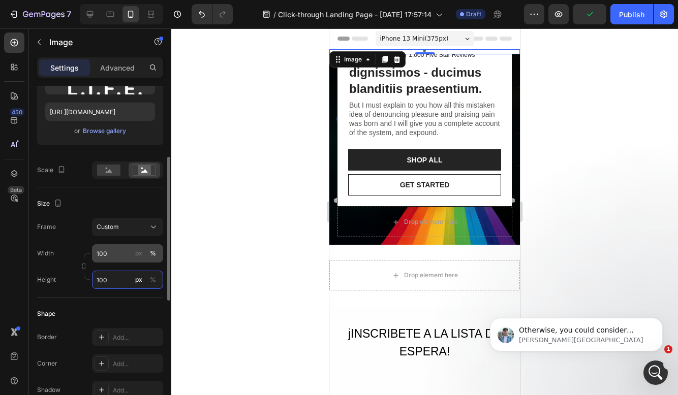
type input "100"
click at [104, 252] on input "100" at bounding box center [127, 253] width 71 height 18
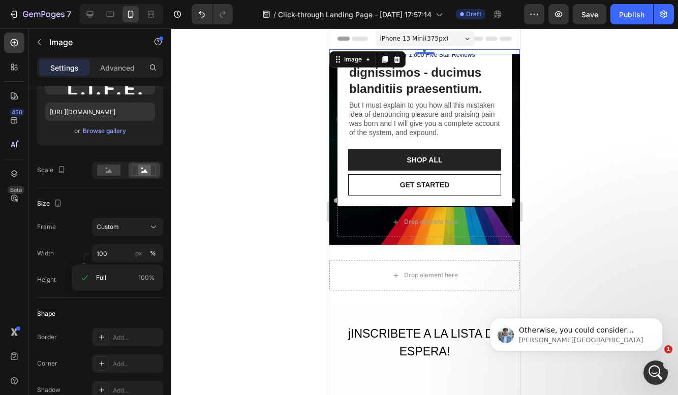
click at [78, 222] on div "Frame Custom" at bounding box center [100, 227] width 126 height 18
click at [101, 266] on div "Width 100 px % Height 100 px %" at bounding box center [100, 266] width 126 height 45
click at [107, 248] on input "100" at bounding box center [127, 253] width 71 height 18
type input "100"
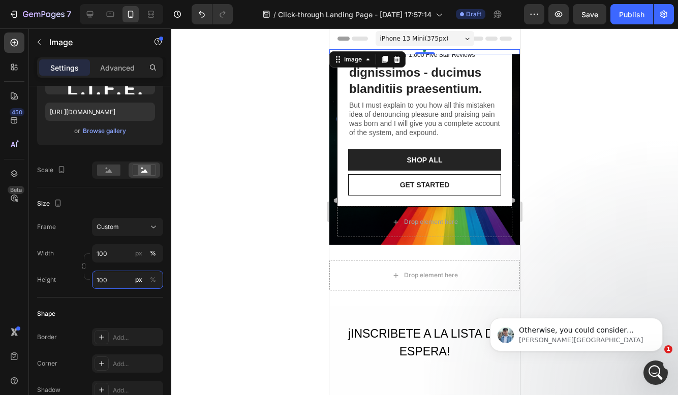
click at [105, 283] on input "100" at bounding box center [127, 280] width 71 height 18
type input "10"
click at [107, 255] on input "100" at bounding box center [127, 253] width 71 height 18
click at [107, 255] on input "10" at bounding box center [127, 253] width 71 height 18
type input "100"
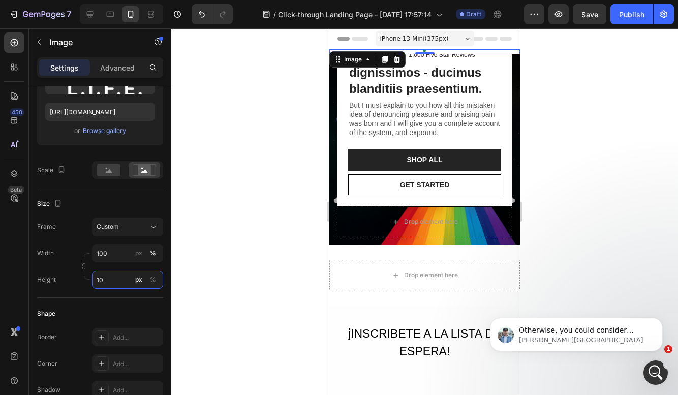
click at [107, 278] on input "10" at bounding box center [127, 280] width 71 height 18
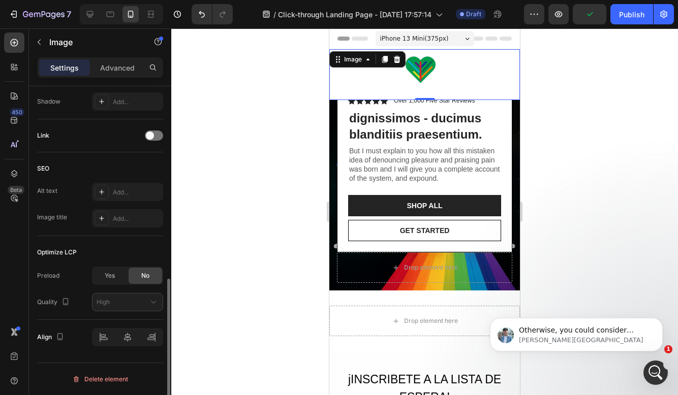
scroll to position [453, 0]
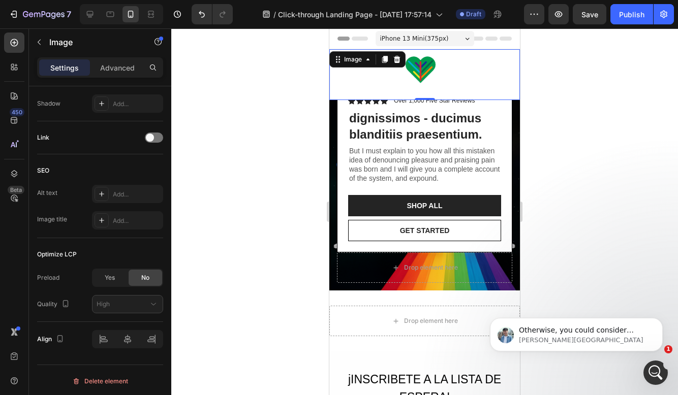
type input "100"
click at [248, 224] on div at bounding box center [424, 211] width 506 height 367
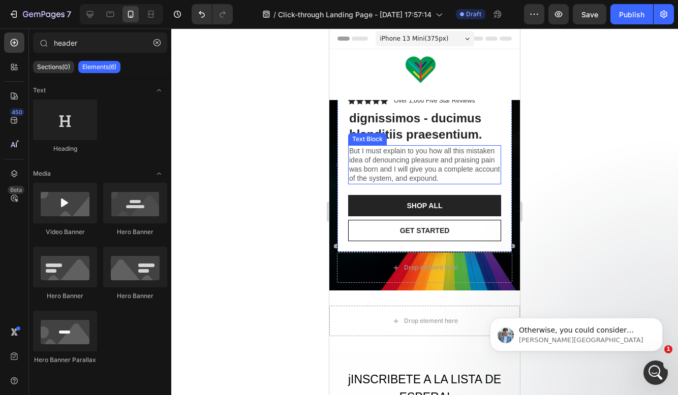
click at [430, 147] on p "But I must explain to you how all this mistaken idea of denouncing pleasure and…" at bounding box center [424, 164] width 151 height 37
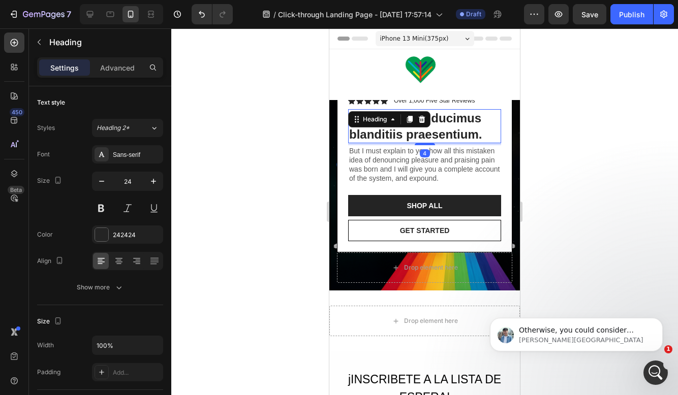
click at [492, 126] on h2 "dignissimos - ducimus blanditiis praesentium." at bounding box center [424, 126] width 153 height 34
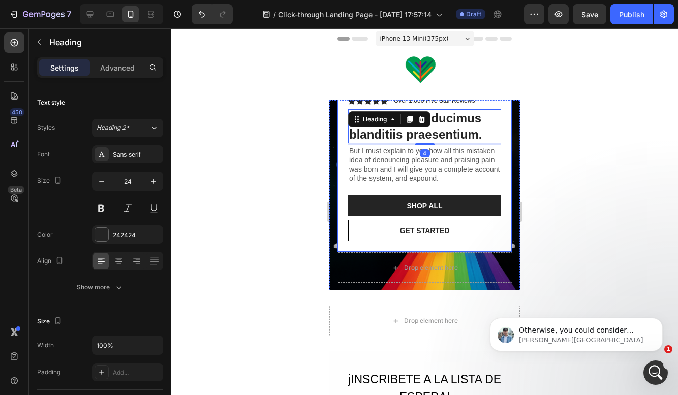
click at [508, 130] on div "Icon Icon Icon Icon Icon Icon List Over 1,000 Five Star Reviews Text Block Row …" at bounding box center [424, 169] width 175 height 168
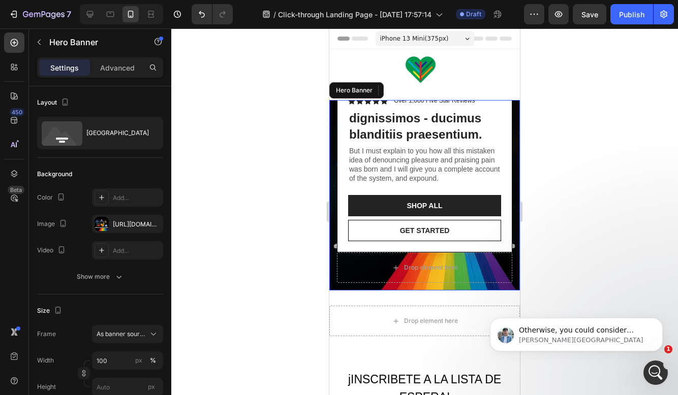
click at [516, 213] on div "Icon Icon Icon Icon Icon Icon List Over 1,000 Five Star Reviews Text Block Row …" at bounding box center [424, 184] width 190 height 214
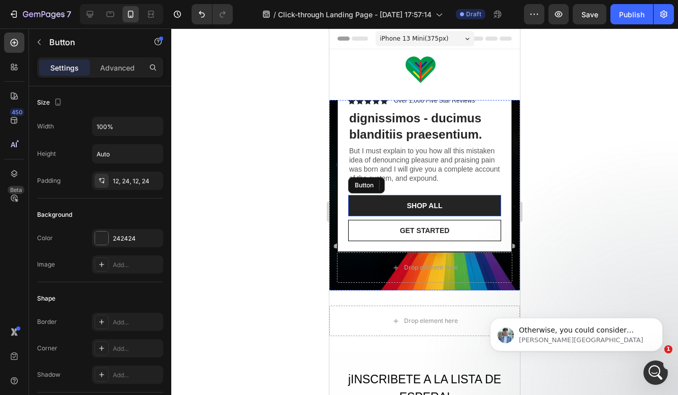
click at [501, 215] on div "Icon Icon Icon Icon Icon Icon List Over 1,000 Five Star Reviews Text Block Row …" at bounding box center [424, 169] width 175 height 168
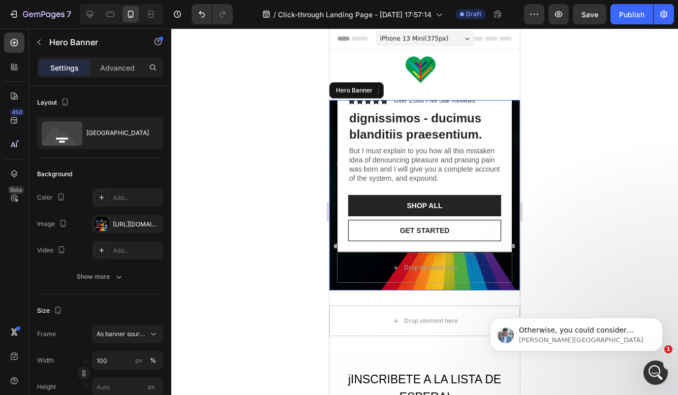
click at [512, 215] on div "Icon Icon Icon Icon Icon Icon List Over 1,000 Five Star Reviews Text Block Row …" at bounding box center [424, 184] width 190 height 214
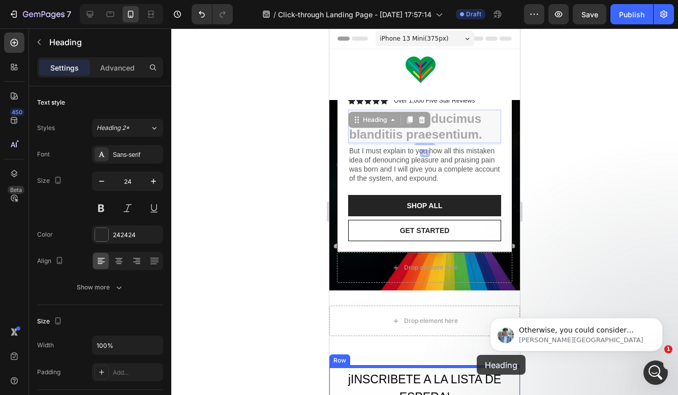
scroll to position [2, 0]
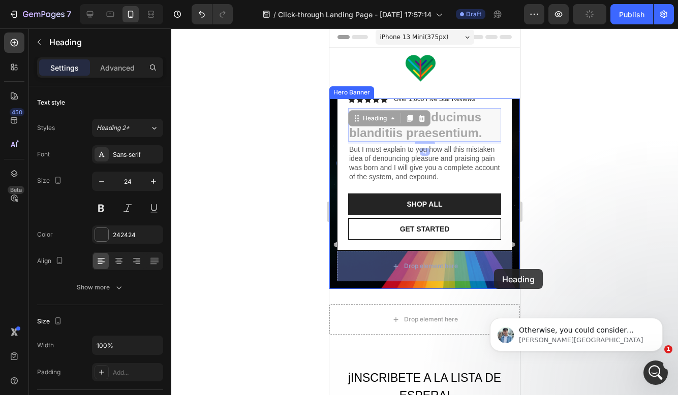
drag, startPoint x: 499, startPoint y: 124, endPoint x: 493, endPoint y: 270, distance: 146.4
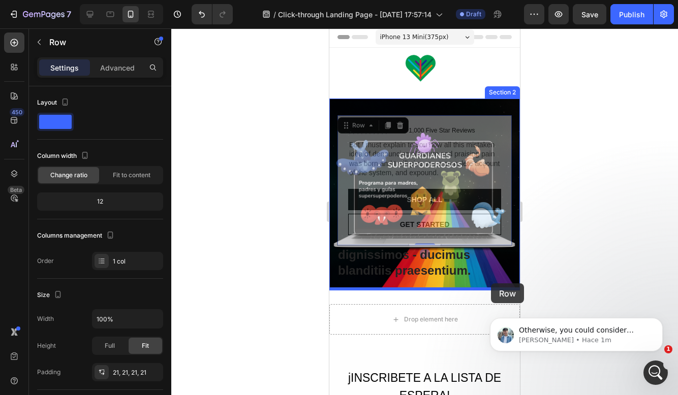
drag, startPoint x: 469, startPoint y: 124, endPoint x: 492, endPoint y: 284, distance: 161.5
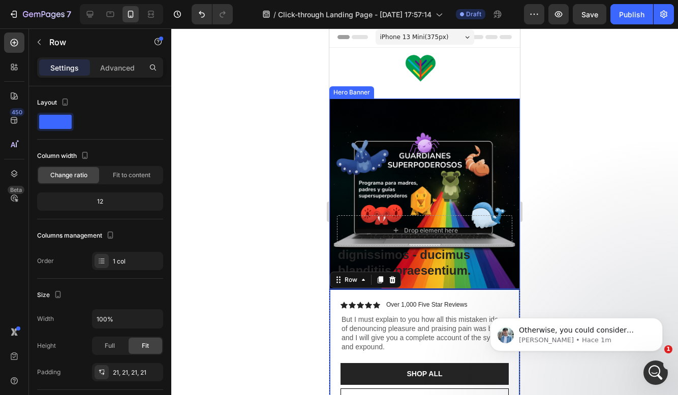
scroll to position [44, 0]
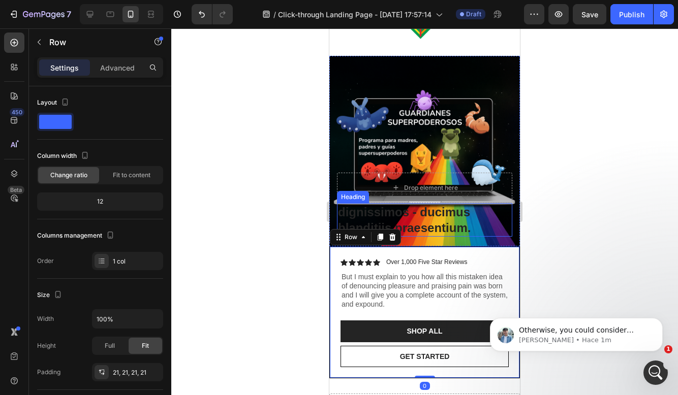
click at [473, 216] on h2 "dignissimos - ducimus blanditiis praesentium." at bounding box center [424, 220] width 175 height 34
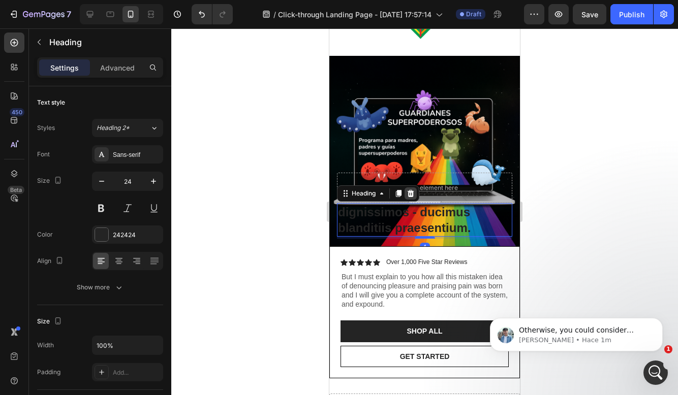
click at [416, 197] on div at bounding box center [410, 193] width 12 height 12
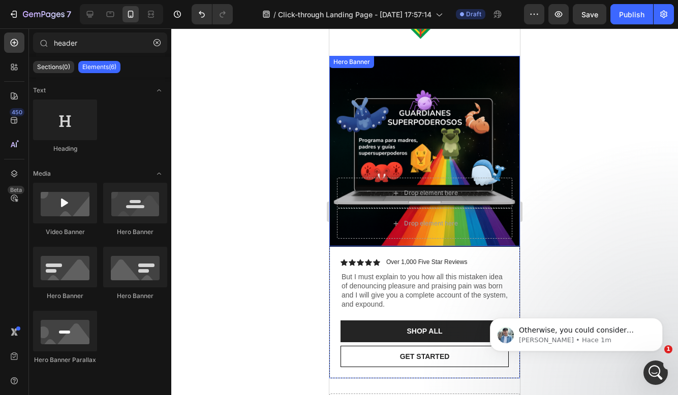
click at [564, 166] on div at bounding box center [424, 211] width 506 height 367
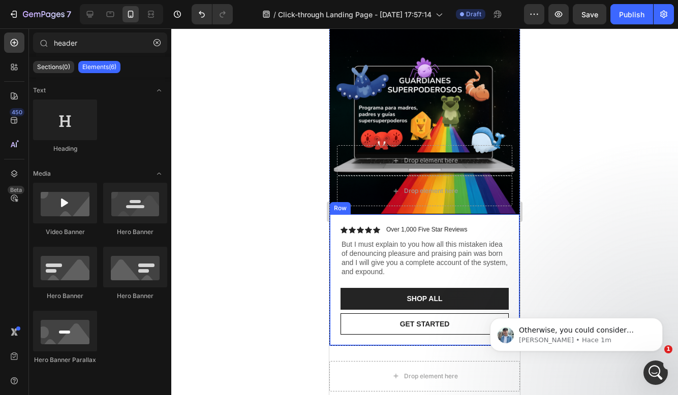
scroll to position [83, 0]
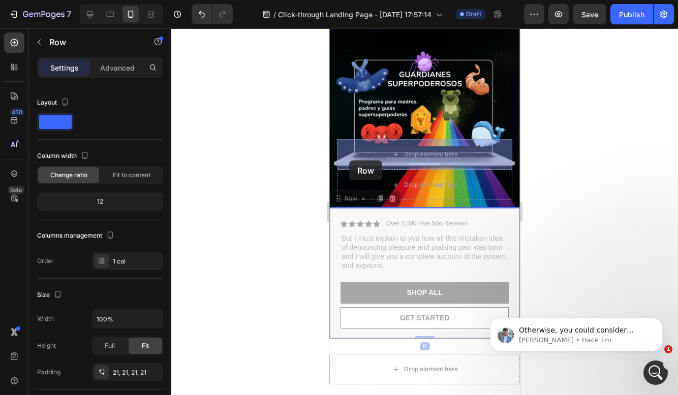
drag, startPoint x: 335, startPoint y: 214, endPoint x: 349, endPoint y: 161, distance: 55.2
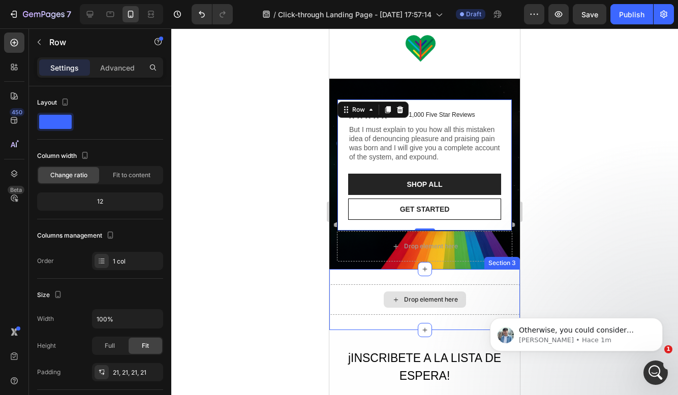
scroll to position [0, 0]
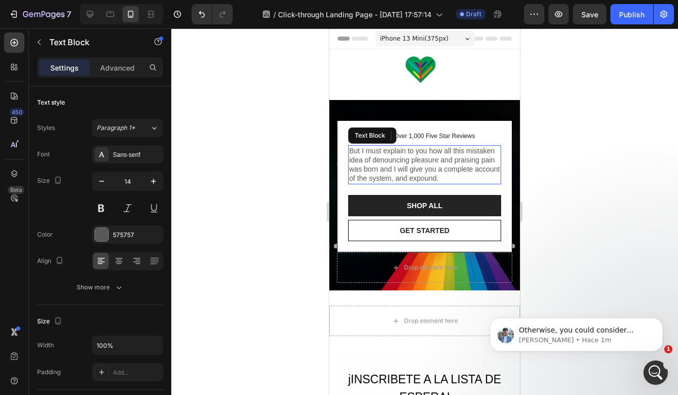
click at [435, 161] on p "But I must explain to you how all this mistaken idea of denouncing pleasure and…" at bounding box center [424, 164] width 151 height 37
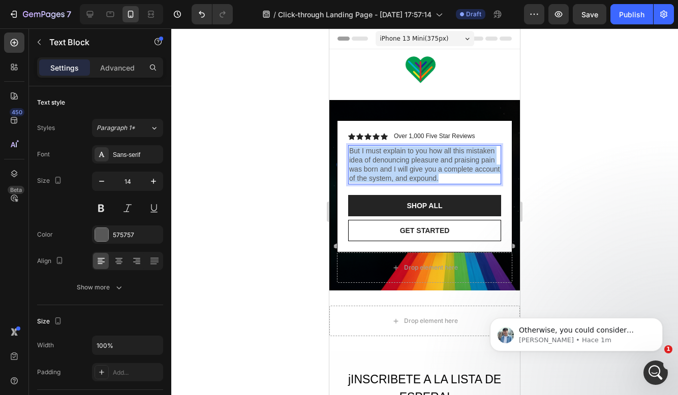
click at [435, 161] on p "But I must explain to you how all this mistaken idea of denouncing pleasure and…" at bounding box center [424, 164] width 151 height 37
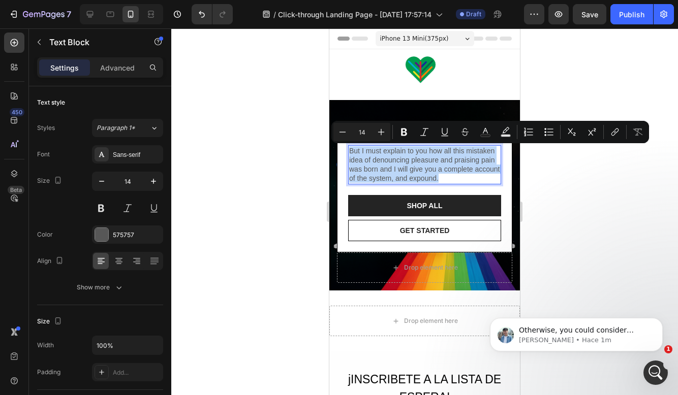
click at [408, 170] on p "But I must explain to you how all this mistaken idea of denouncing pleasure and…" at bounding box center [424, 164] width 151 height 37
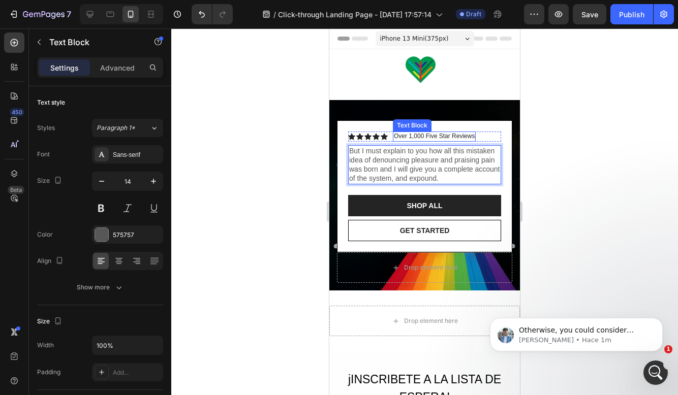
click at [405, 137] on p "Over 1,000 Five Star Reviews" at bounding box center [434, 137] width 81 height 8
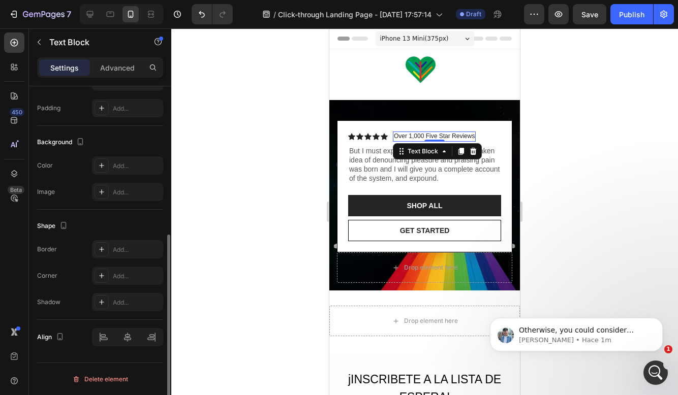
click at [405, 137] on p "Over 1,000 Five Star Reviews" at bounding box center [434, 137] width 81 height 8
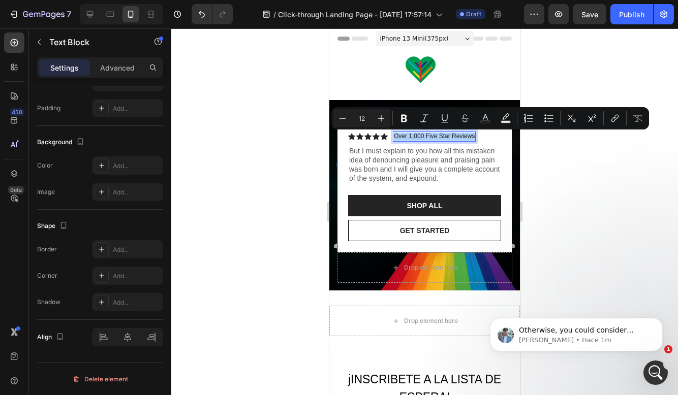
click at [546, 250] on div at bounding box center [424, 211] width 506 height 367
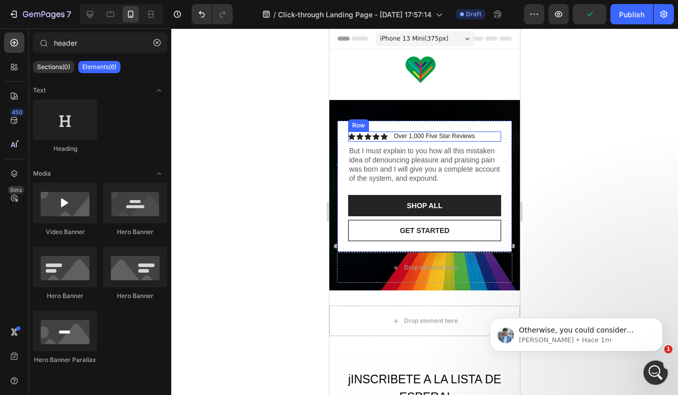
click at [500, 141] on div "Icon Icon Icon Icon Icon Icon List Over 1,000 Five Star Reviews Text Block Row" at bounding box center [424, 137] width 153 height 10
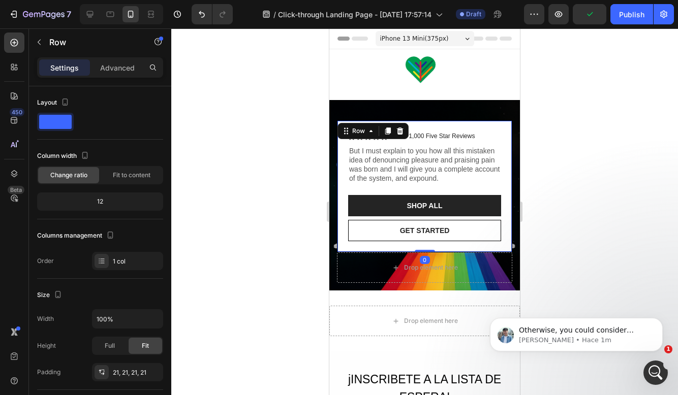
click at [508, 132] on div "Icon Icon Icon Icon Icon Icon List Over 1,000 Five Star Reviews Text Block Row …" at bounding box center [424, 186] width 175 height 132
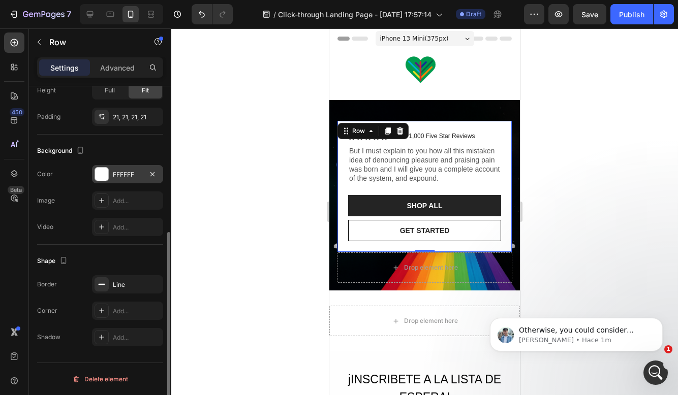
click at [116, 174] on div "FFFFFF" at bounding box center [127, 174] width 29 height 9
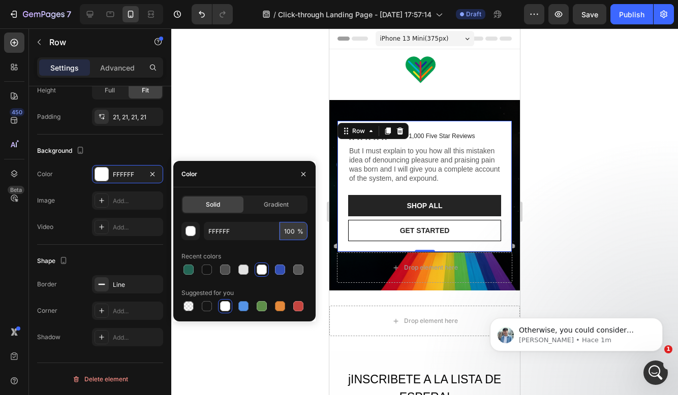
click at [297, 236] on input "100" at bounding box center [293, 231] width 28 height 18
click at [288, 229] on input "100" at bounding box center [293, 231] width 28 height 18
type input "7"
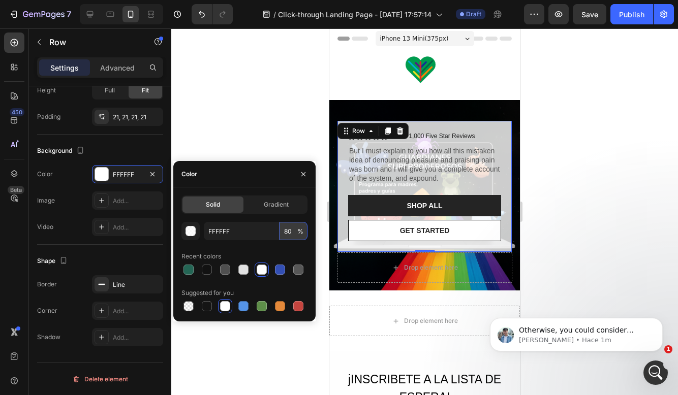
type input "8"
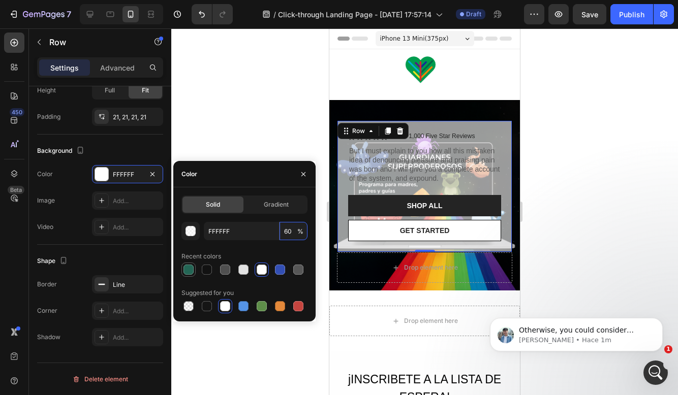
type input "60"
click at [188, 270] on div at bounding box center [244, 270] width 126 height 14
click at [205, 272] on div at bounding box center [207, 270] width 10 height 10
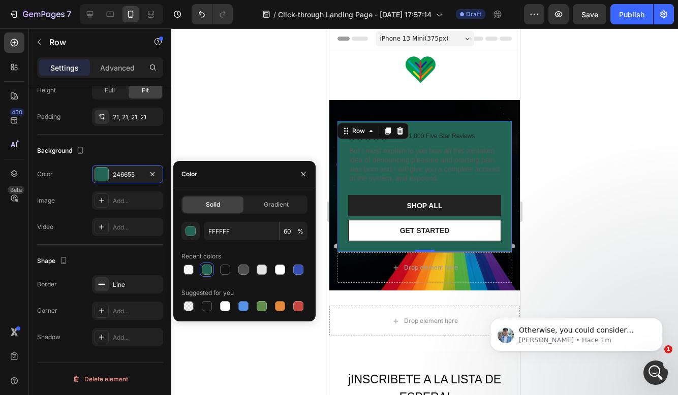
type input "246655"
click at [284, 232] on input "100" at bounding box center [293, 231] width 28 height 18
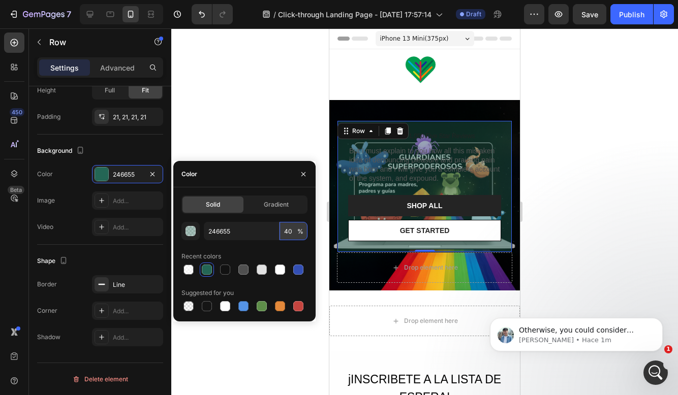
type input "4"
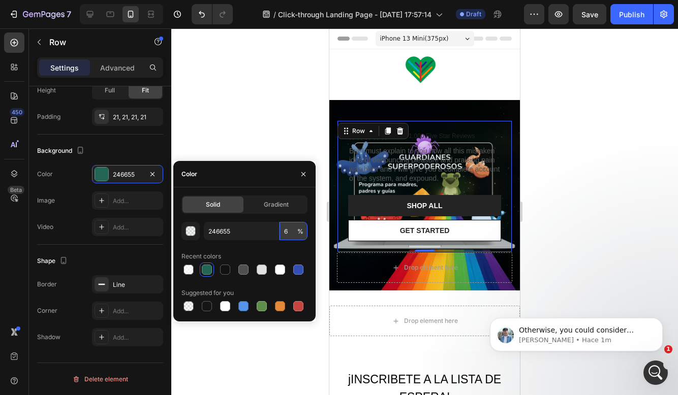
type input "60"
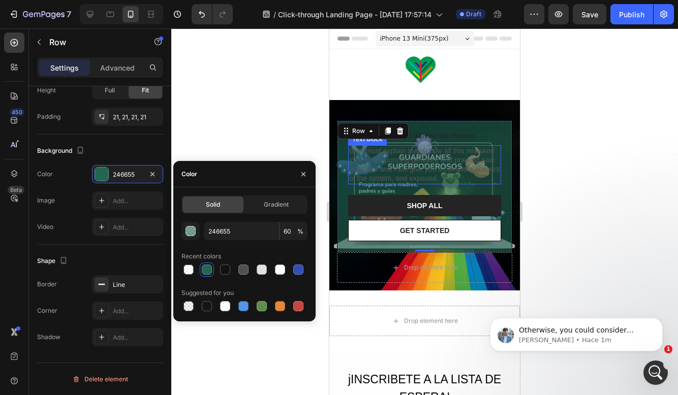
click at [435, 150] on p "But I must explain to you how all this mistaken idea of denouncing pleasure and…" at bounding box center [424, 164] width 151 height 37
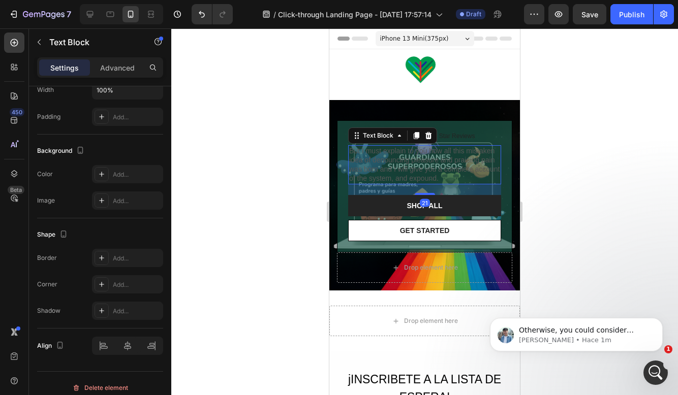
scroll to position [0, 0]
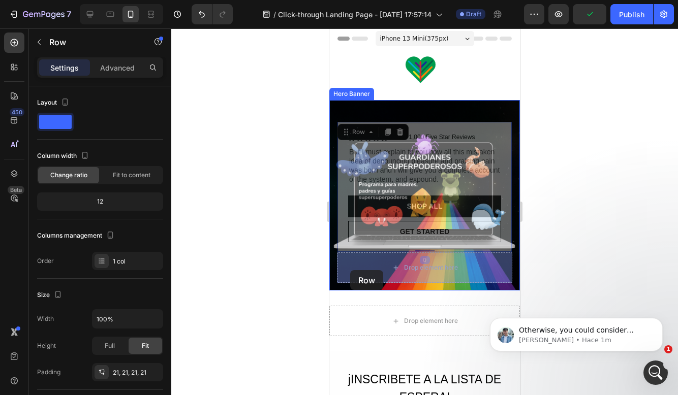
drag, startPoint x: 345, startPoint y: 142, endPoint x: 349, endPoint y: 270, distance: 128.1
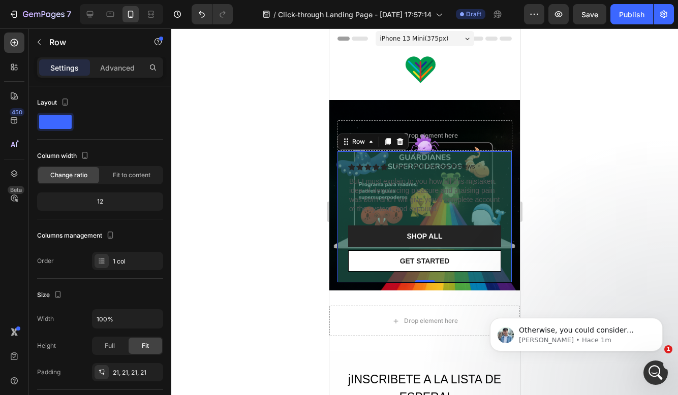
click at [549, 190] on div at bounding box center [424, 211] width 506 height 367
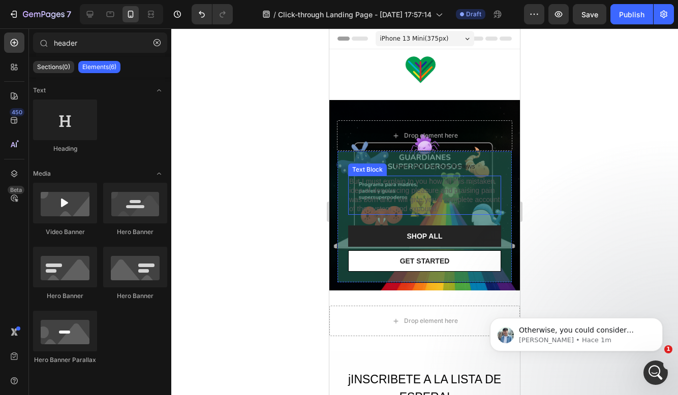
click at [459, 203] on p "But I must explain to you how all this mistaken idea of denouncing pleasure and…" at bounding box center [424, 195] width 151 height 37
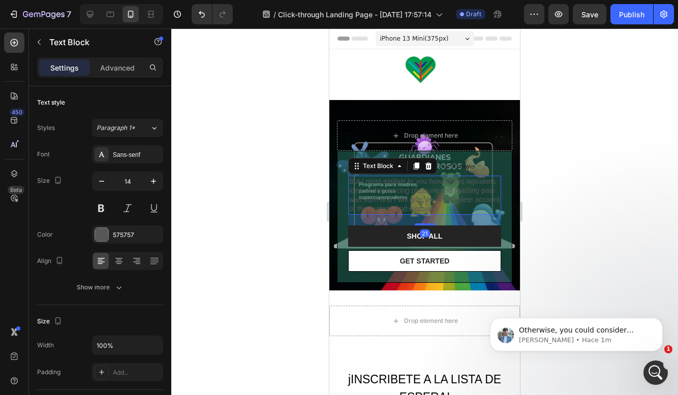
click at [459, 203] on p "But I must explain to you how all this mistaken idea of denouncing pleasure and…" at bounding box center [424, 195] width 151 height 37
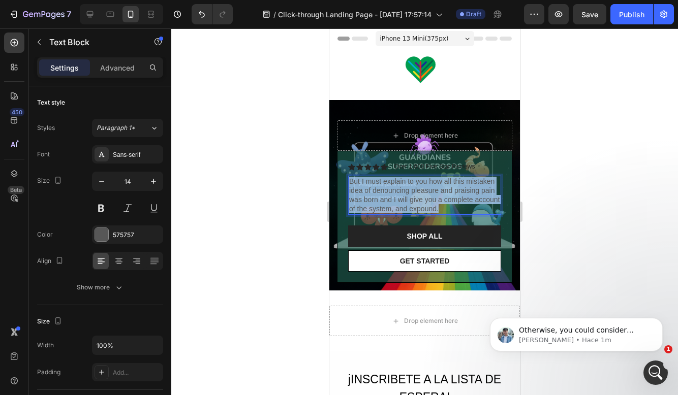
click at [459, 203] on p "But I must explain to you how all this mistaken idea of denouncing pleasure and…" at bounding box center [424, 195] width 151 height 37
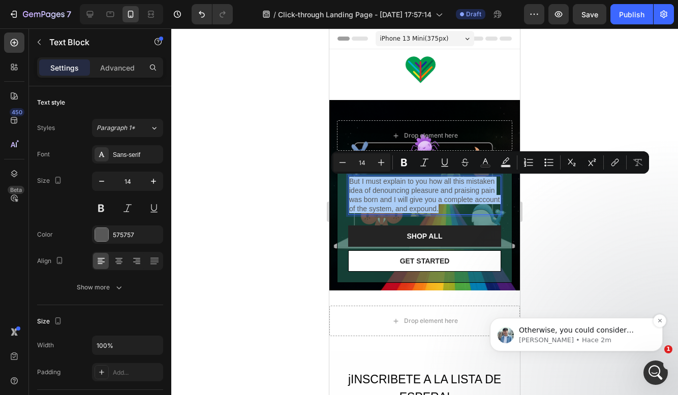
click at [589, 329] on p "Otherwise, you could consider uploading the image as the background picture of …" at bounding box center [584, 331] width 131 height 10
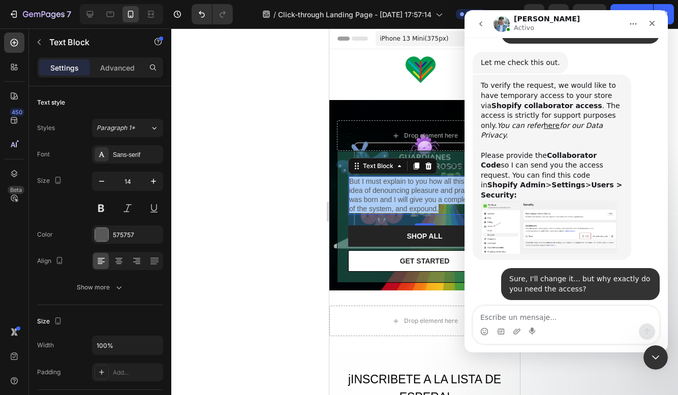
scroll to position [1249, 0]
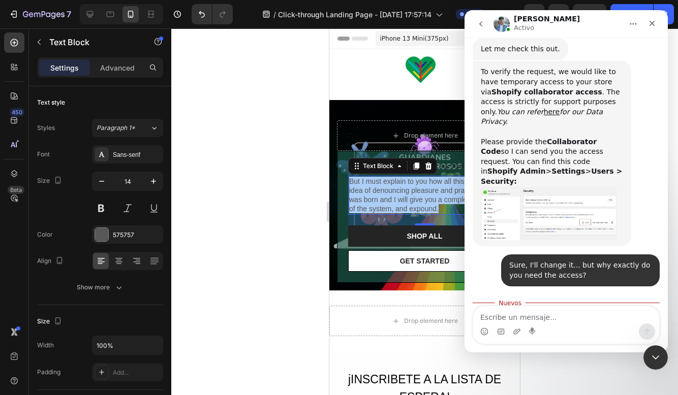
click at [517, 317] on textarea "Escribe un mensaje..." at bounding box center [566, 314] width 186 height 17
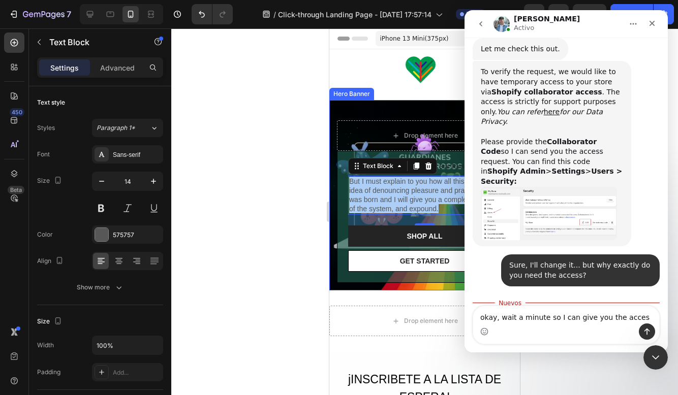
type textarea "okay, wait a minute so I can give you the access"
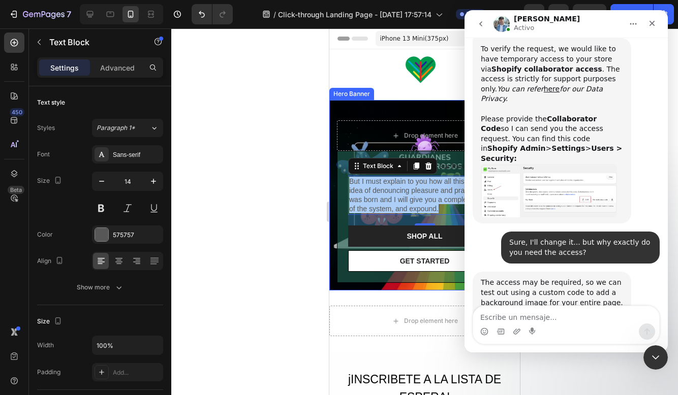
click at [242, 181] on div at bounding box center [424, 211] width 506 height 367
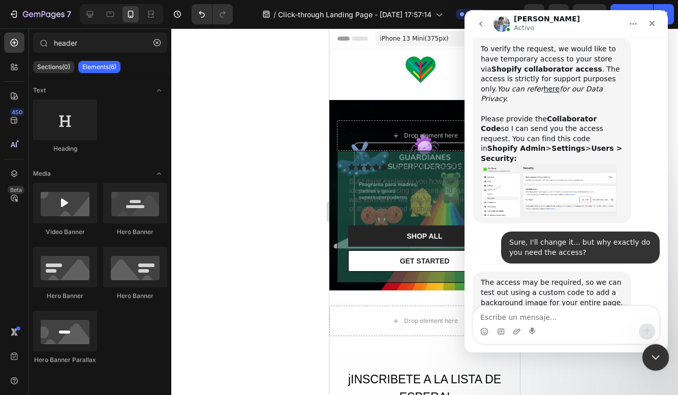
click at [654, 365] on div "Cerrar Intercom Messenger" at bounding box center [653, 356] width 24 height 24
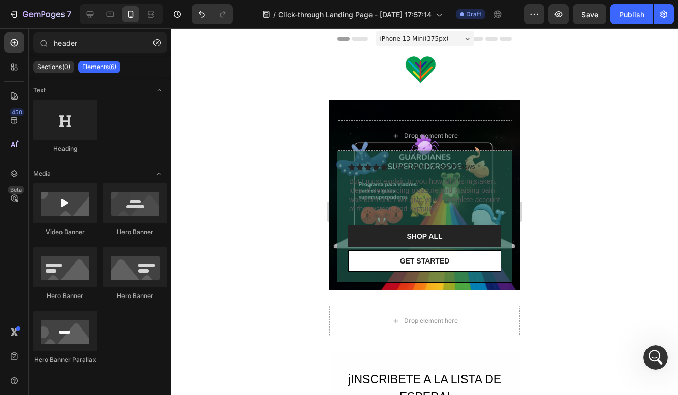
click at [561, 119] on div at bounding box center [424, 211] width 506 height 367
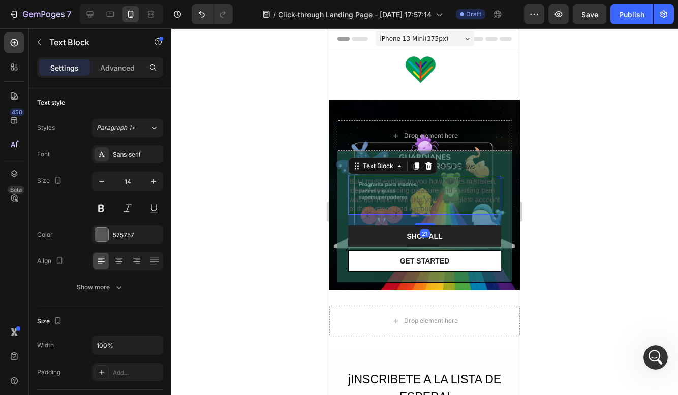
click at [438, 182] on p "But I must explain to you how all this mistaken idea of denouncing pleasure and…" at bounding box center [424, 195] width 151 height 37
click at [476, 165] on div "Icon Icon Icon Icon Icon Icon List Over 1,000 Five Star Reviews Text Block Row" at bounding box center [424, 167] width 153 height 10
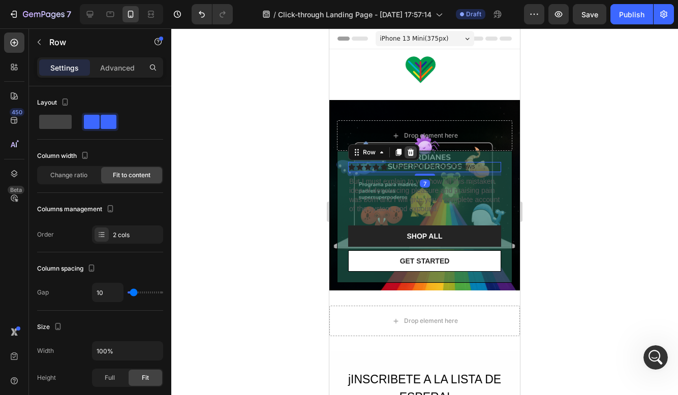
click at [412, 155] on icon at bounding box center [410, 152] width 7 height 7
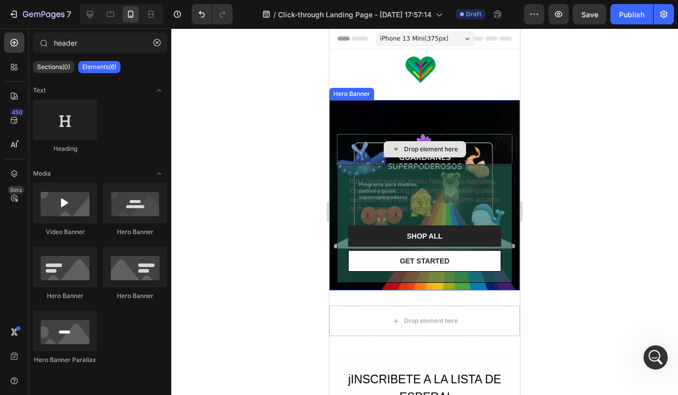
click at [415, 146] on div "Drop element here" at bounding box center [431, 149] width 54 height 8
click at [361, 143] on div "Drop element here" at bounding box center [424, 149] width 175 height 30
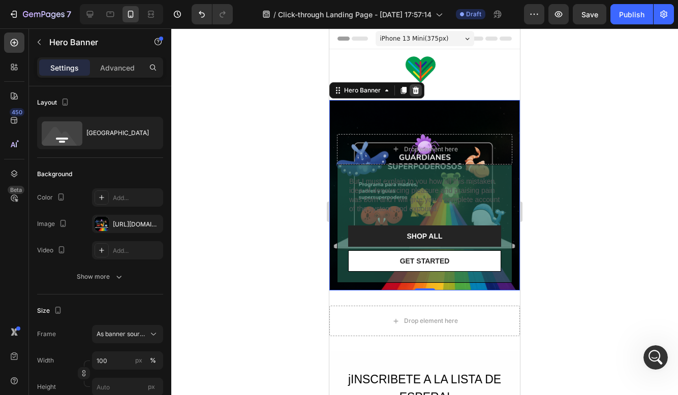
click at [416, 89] on icon at bounding box center [415, 90] width 7 height 7
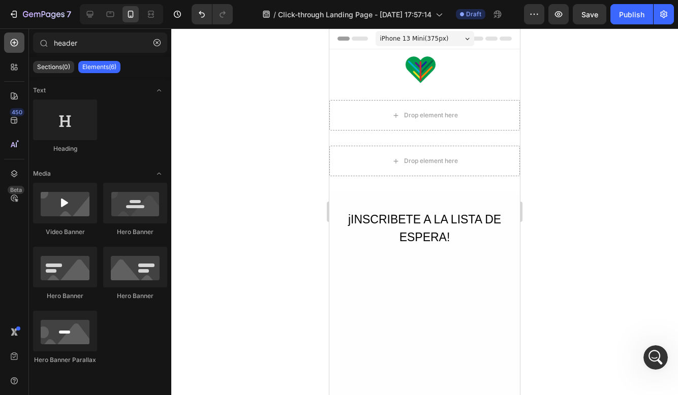
click at [17, 42] on icon at bounding box center [14, 43] width 10 height 10
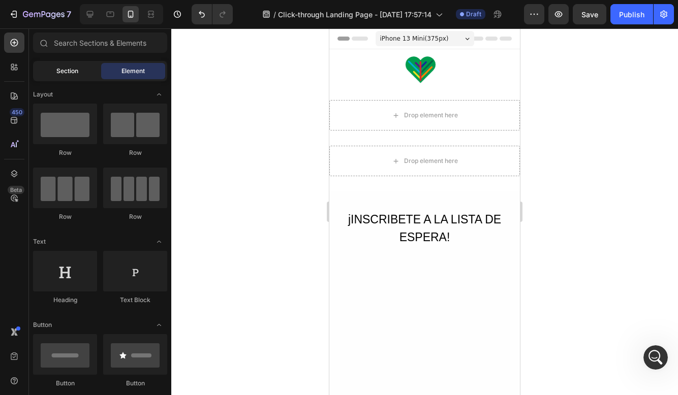
click at [80, 67] on div "Section" at bounding box center [67, 71] width 64 height 16
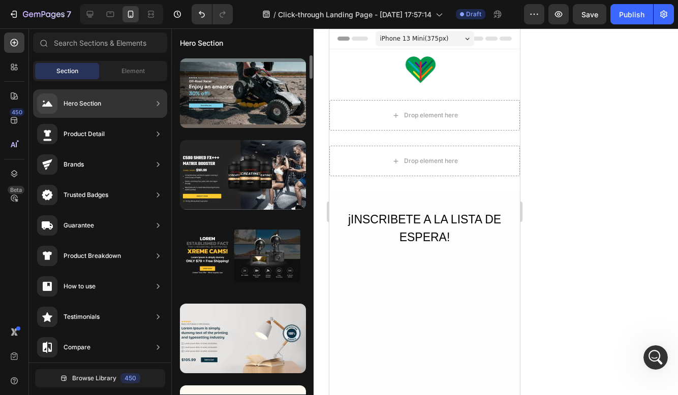
click at [90, 110] on div "Hero Section" at bounding box center [69, 103] width 64 height 20
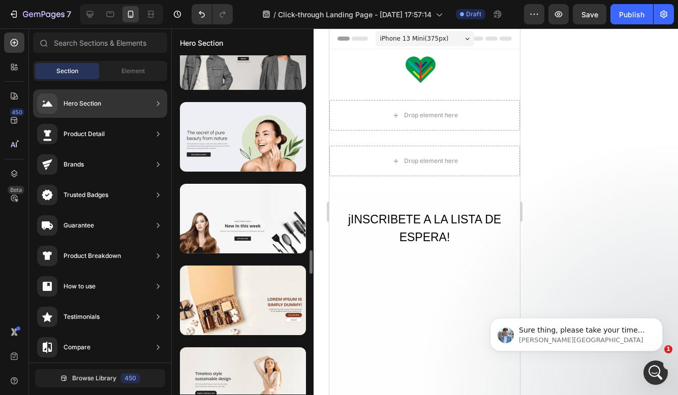
scroll to position [2859, 0]
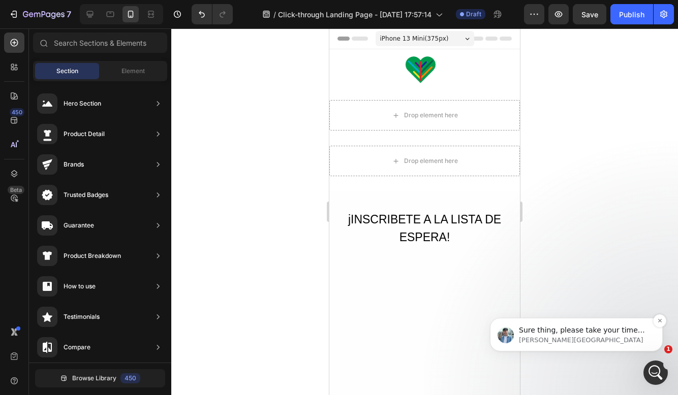
click at [535, 332] on p "Sure thing, please take your time and share with us the Collaborator Code. Than…" at bounding box center [584, 331] width 131 height 10
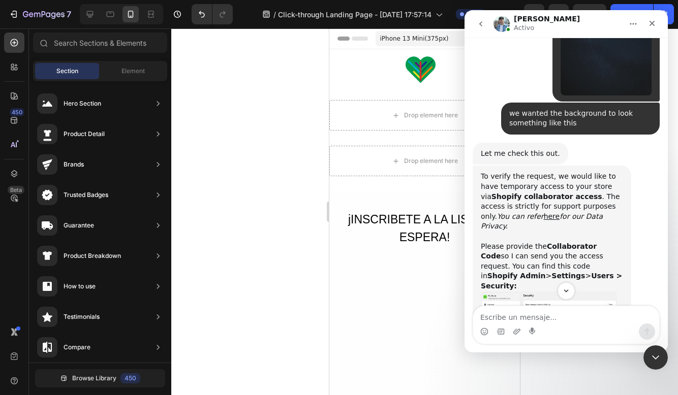
scroll to position [1329, 0]
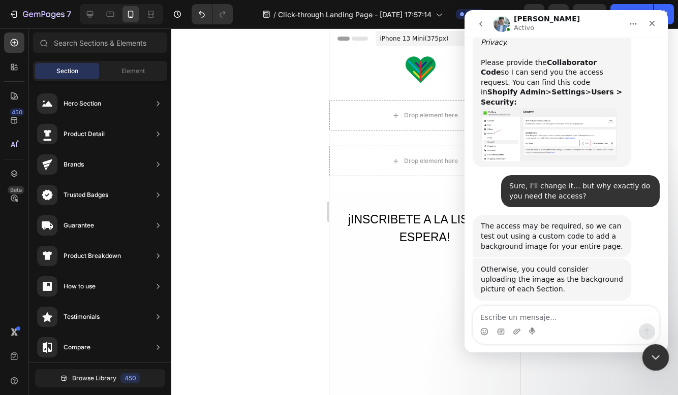
click at [651, 359] on icon "Cerrar Intercom Messenger" at bounding box center [654, 356] width 12 height 12
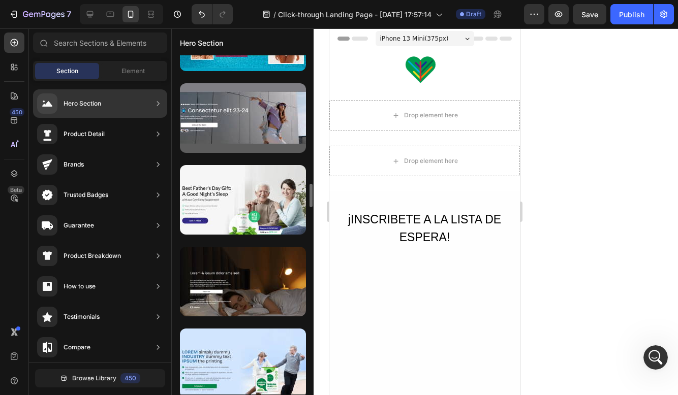
scroll to position [1856, 0]
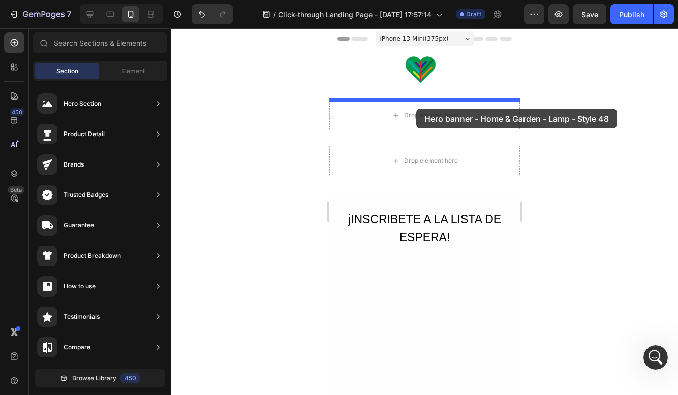
drag, startPoint x: 593, startPoint y: 314, endPoint x: 416, endPoint y: 109, distance: 271.2
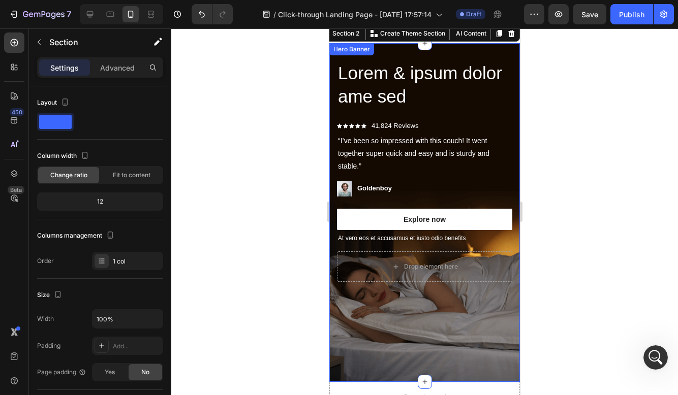
scroll to position [42, 0]
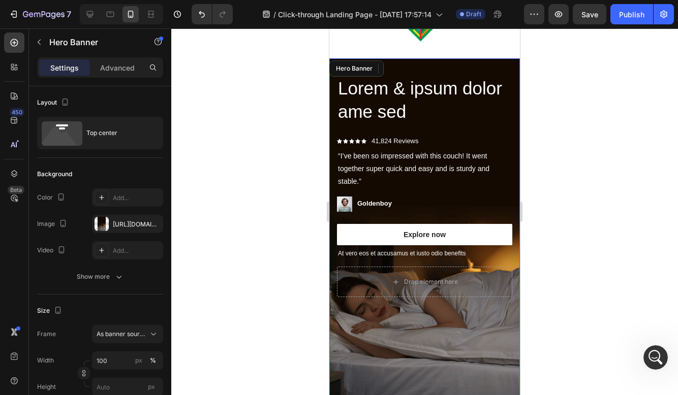
click at [402, 328] on div "Background Image" at bounding box center [424, 227] width 190 height 339
click at [137, 229] on div "https://cdn.shopify.com/s/files/1/2005/9307/files/gempages_432750572815254551-2…" at bounding box center [127, 224] width 29 height 9
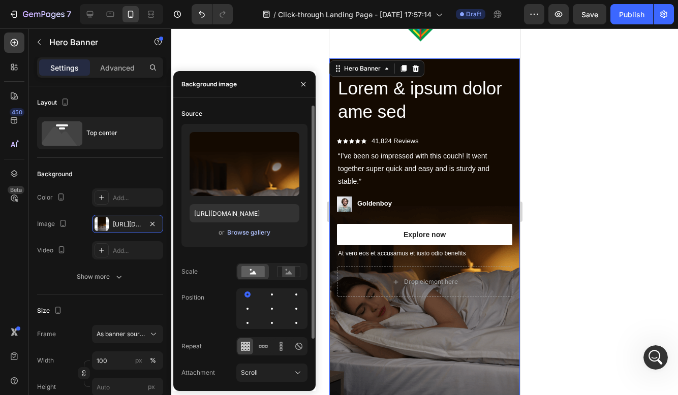
click at [234, 234] on div "Browse gallery" at bounding box center [248, 232] width 43 height 9
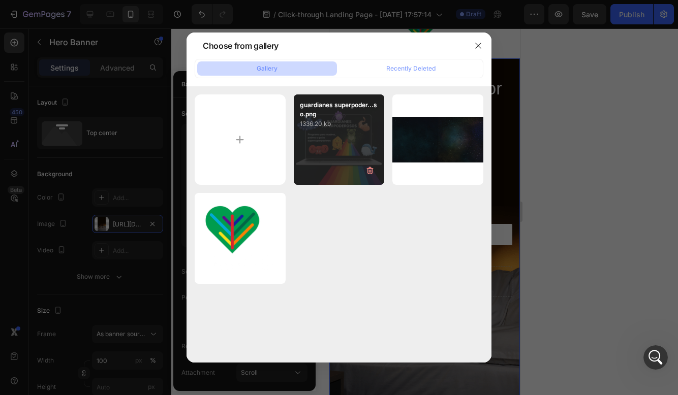
click at [362, 143] on div "guardianes superpoder...so.png 1336.20 kb" at bounding box center [339, 139] width 91 height 91
type input "[URL][DOMAIN_NAME]"
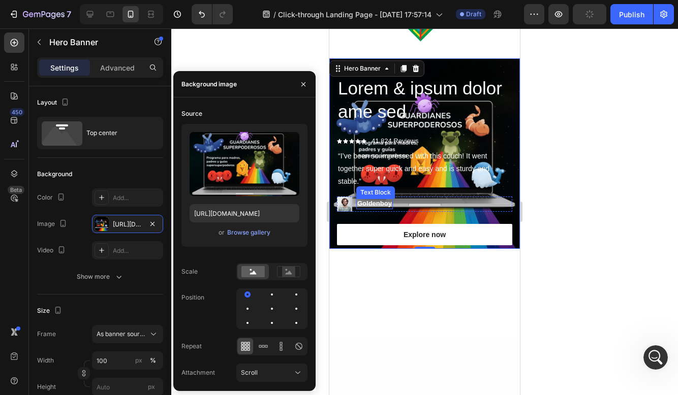
click at [358, 206] on p "Goldenboy" at bounding box center [374, 204] width 35 height 9
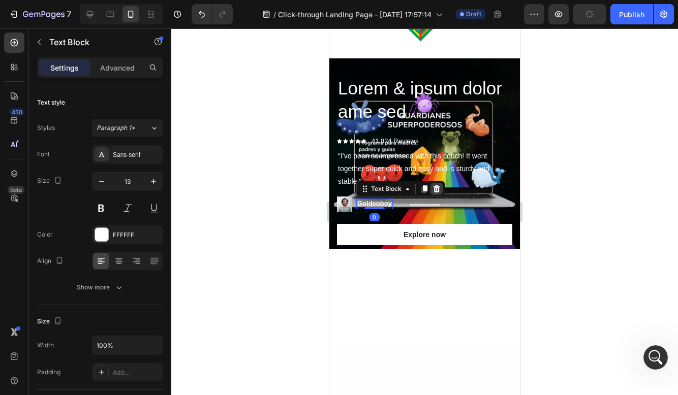
click at [438, 190] on icon at bounding box center [436, 188] width 7 height 7
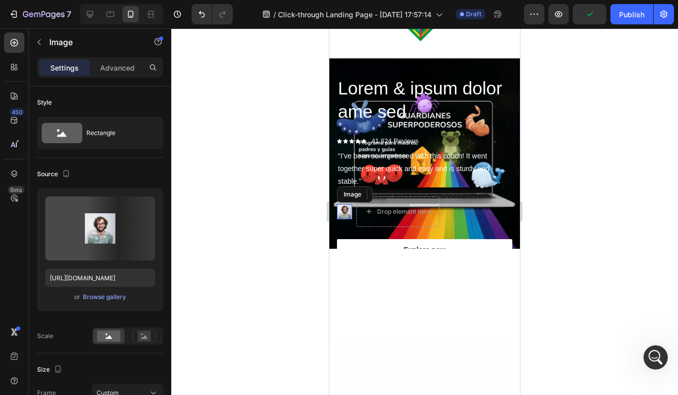
click at [347, 207] on img at bounding box center [344, 211] width 15 height 15
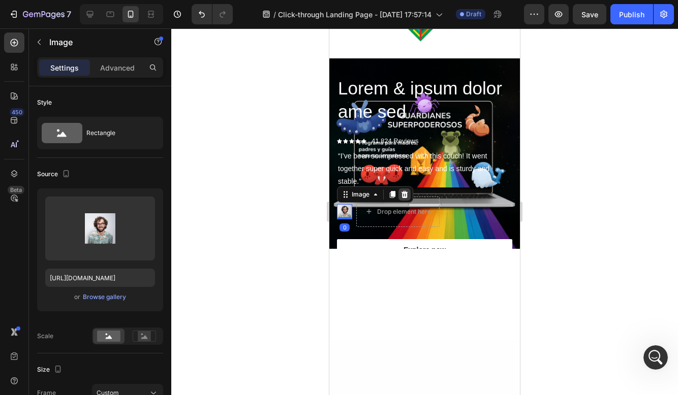
click at [407, 197] on div at bounding box center [404, 194] width 12 height 12
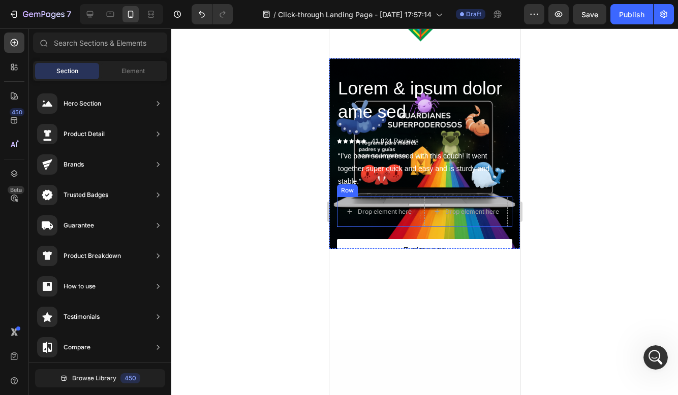
click at [350, 188] on div "Row" at bounding box center [347, 190] width 17 height 9
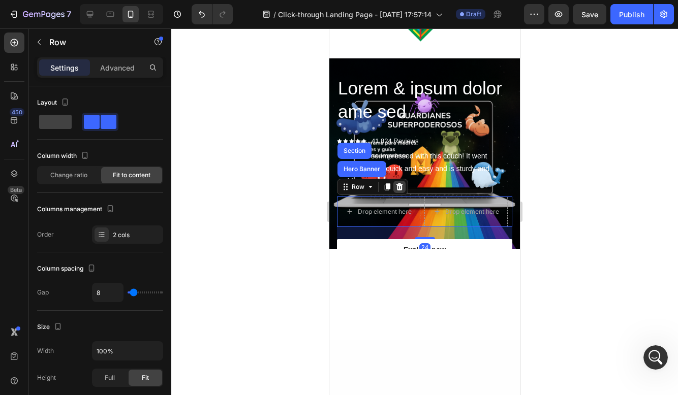
click at [399, 185] on icon at bounding box center [399, 186] width 7 height 7
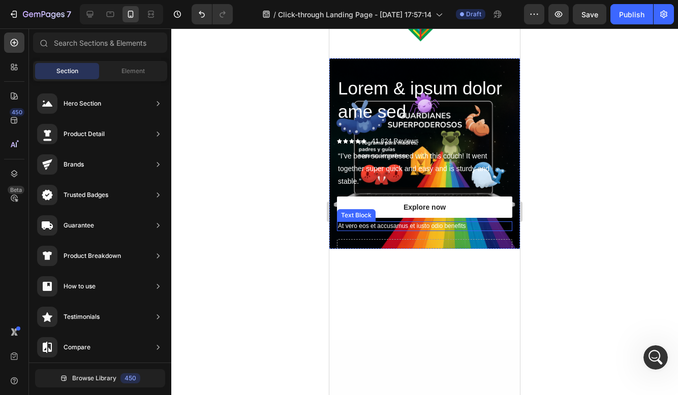
click at [383, 225] on p "At vero eos et accusamus et iusto odio benefits" at bounding box center [424, 226] width 173 height 8
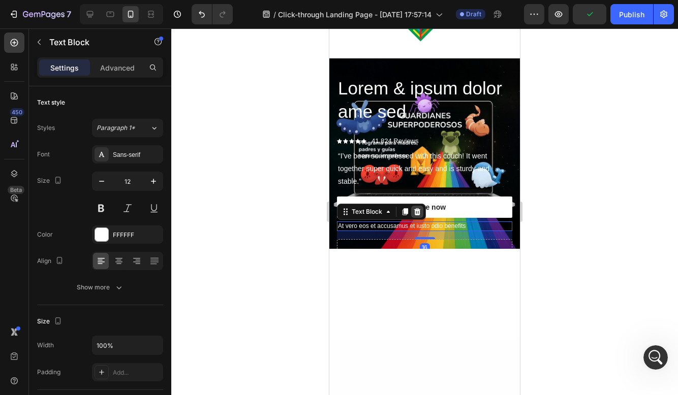
click at [422, 207] on div at bounding box center [417, 212] width 12 height 12
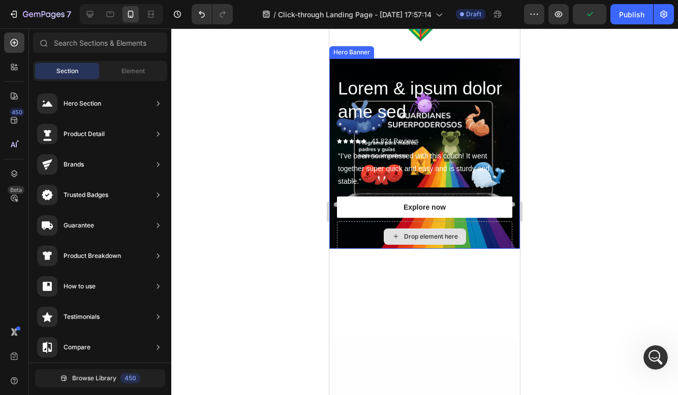
click at [400, 221] on div "Drop element here" at bounding box center [424, 236] width 175 height 30
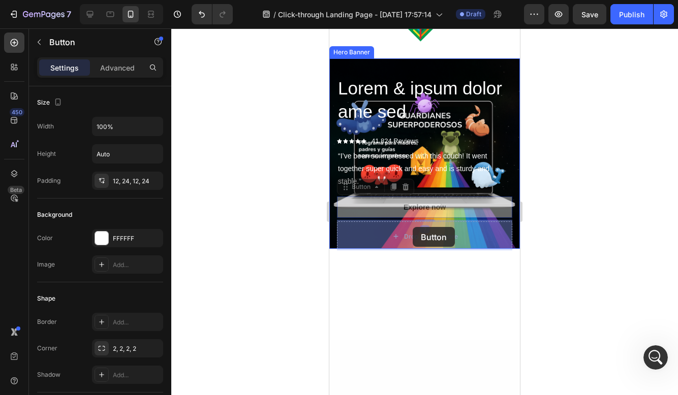
drag, startPoint x: 415, startPoint y: 201, endPoint x: 412, endPoint y: 227, distance: 26.0
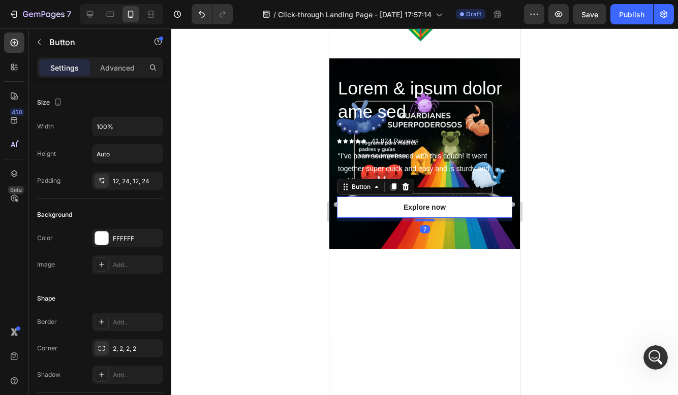
click at [542, 201] on div at bounding box center [424, 211] width 506 height 367
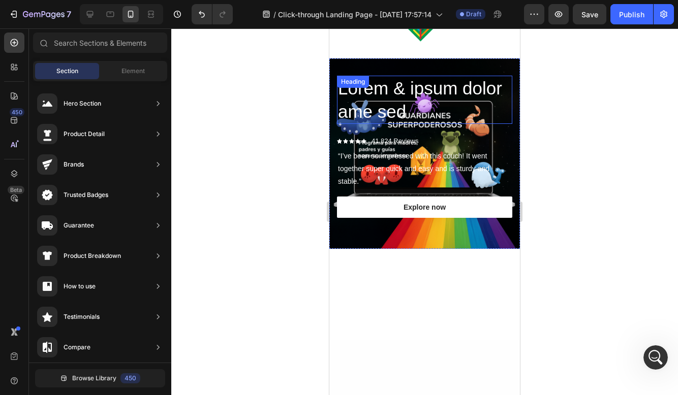
click at [391, 95] on h2 "Lorem & ipsum dolor ame sed" at bounding box center [424, 100] width 175 height 48
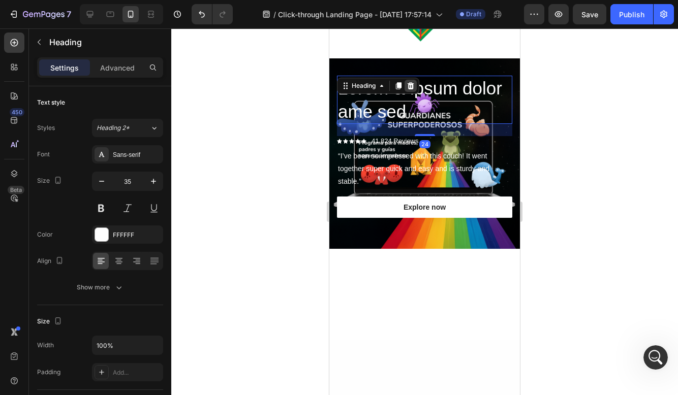
click at [413, 82] on icon at bounding box center [410, 86] width 8 height 8
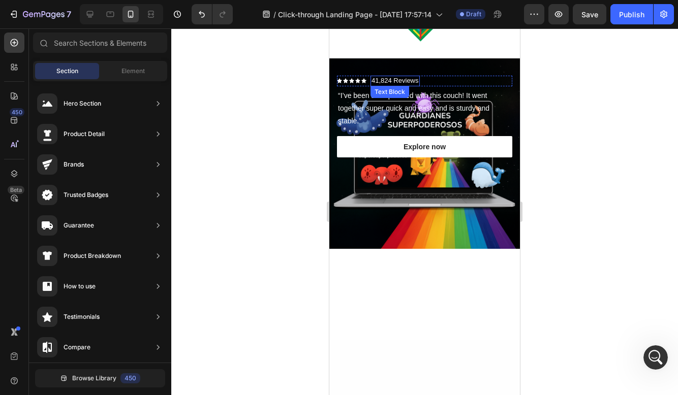
click at [381, 79] on p "41,824 Reviews" at bounding box center [394, 81] width 47 height 9
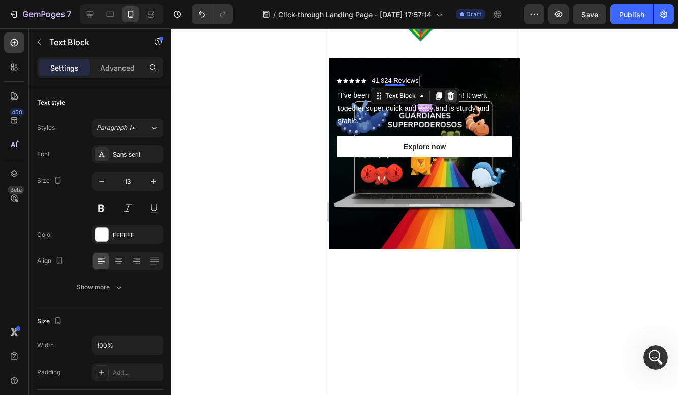
click at [453, 94] on icon at bounding box center [450, 96] width 8 height 8
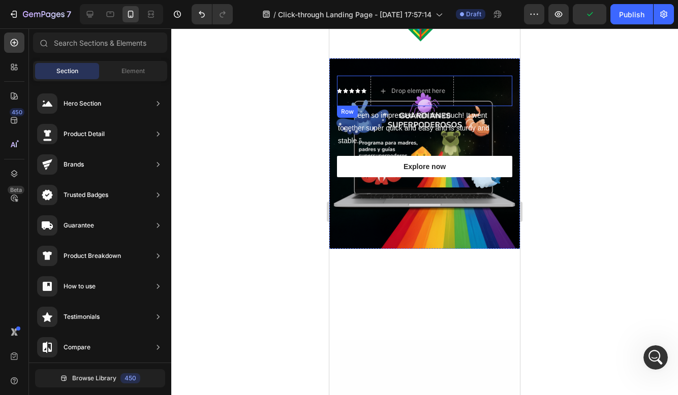
click at [347, 93] on div "Icon" at bounding box center [345, 90] width 5 height 5
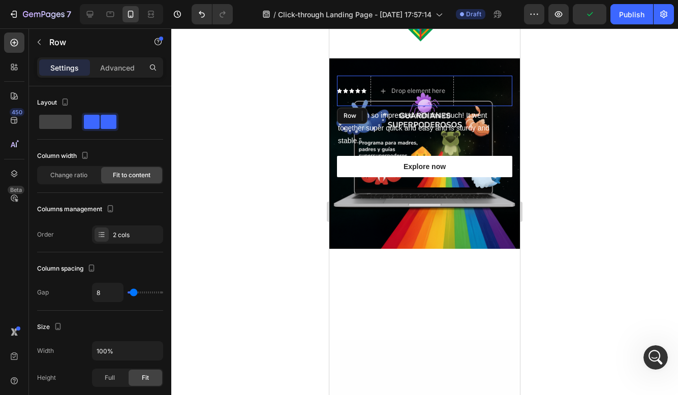
click at [343, 76] on div "Icon Icon 0 Icon Icon Icon Icon List" at bounding box center [351, 91] width 29 height 30
click at [399, 114] on icon at bounding box center [399, 115] width 7 height 7
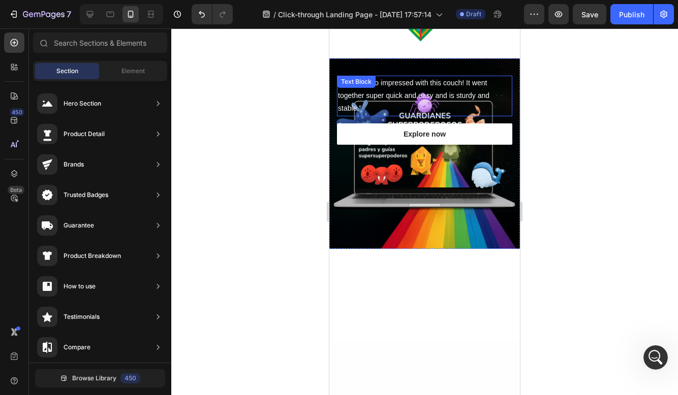
click at [350, 90] on div "“I’ve been so impressed with this couch! It went together super quick and easy …" at bounding box center [424, 96] width 175 height 41
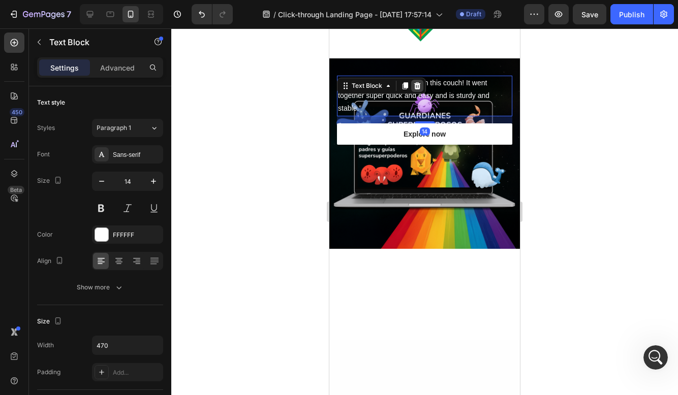
click at [417, 85] on icon at bounding box center [417, 85] width 7 height 7
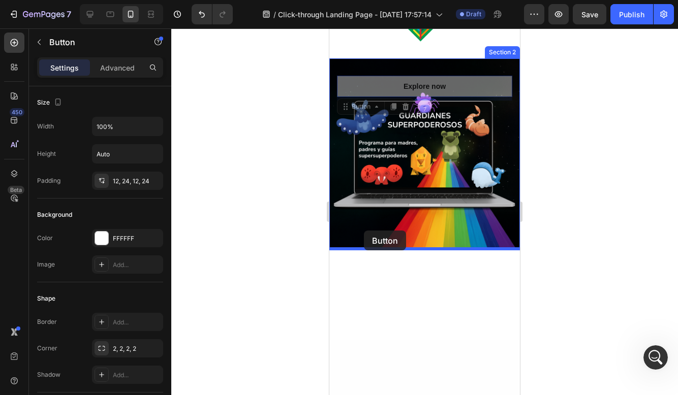
drag, startPoint x: 371, startPoint y: 85, endPoint x: 364, endPoint y: 231, distance: 145.4
click at [363, 231] on div "Background Image" at bounding box center [424, 153] width 190 height 190
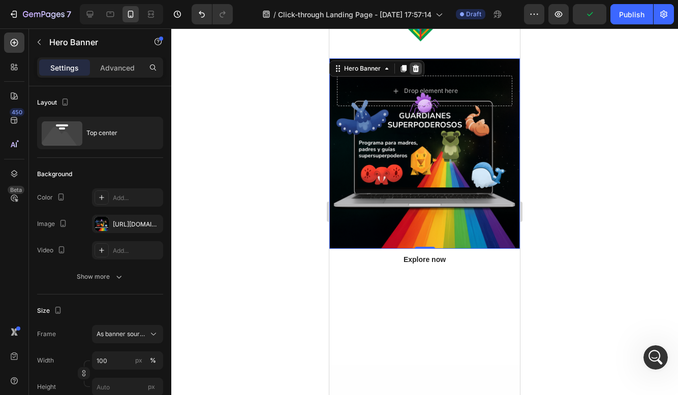
click at [418, 66] on icon at bounding box center [415, 69] width 8 height 8
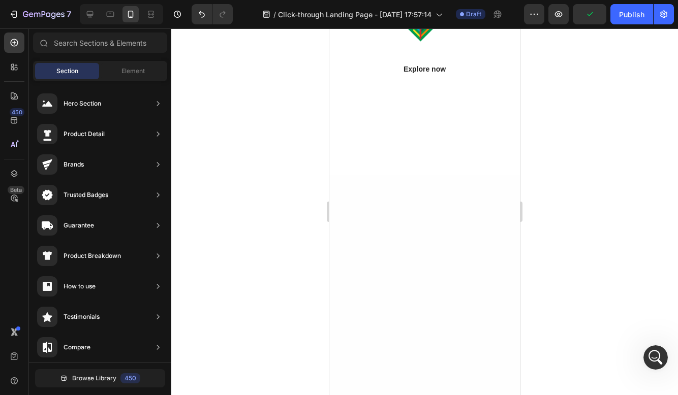
click at [505, 209] on div at bounding box center [424, 211] width 190 height 43
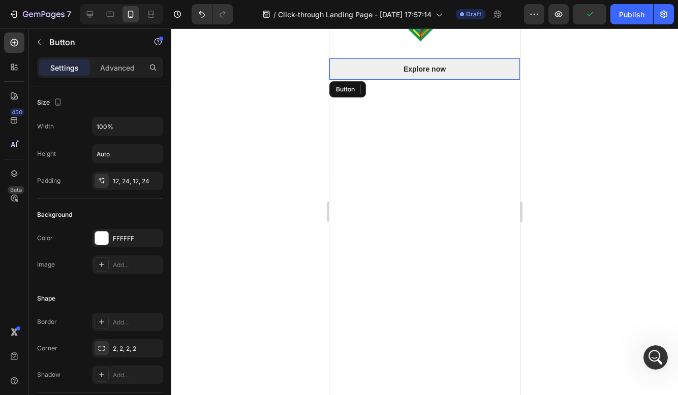
click at [438, 63] on button "Explore now" at bounding box center [424, 68] width 190 height 21
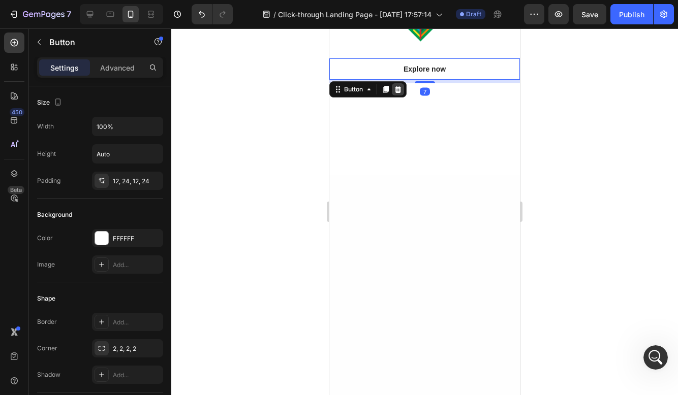
click at [397, 86] on icon at bounding box center [398, 89] width 8 height 8
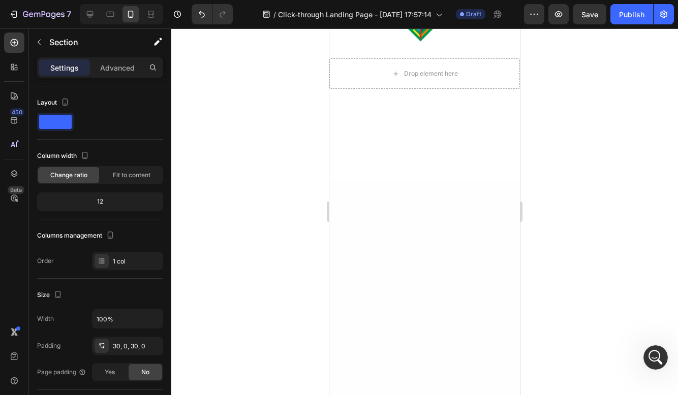
click at [368, 136] on div at bounding box center [424, 150] width 190 height 30
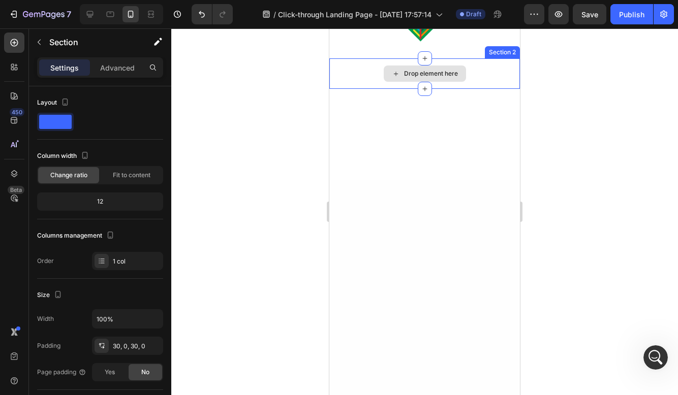
click at [379, 80] on div "Drop element here" at bounding box center [424, 73] width 190 height 30
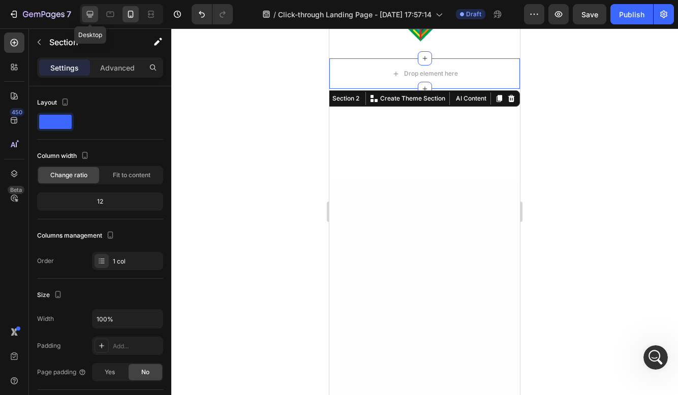
click at [86, 20] on div at bounding box center [90, 14] width 16 height 16
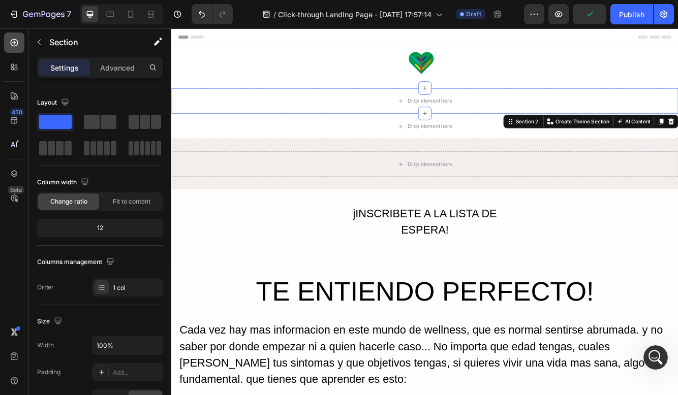
click at [12, 46] on icon at bounding box center [14, 43] width 10 height 10
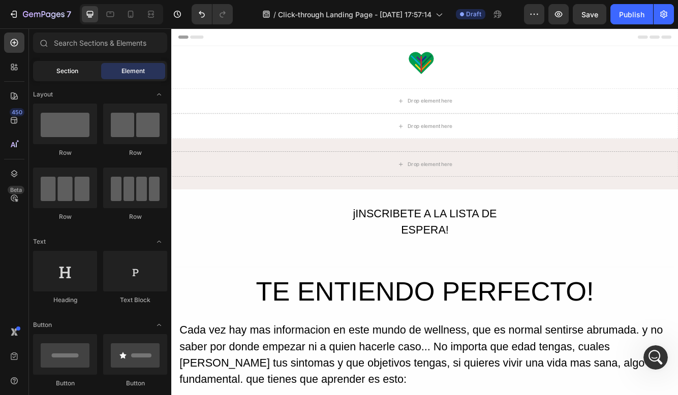
click at [61, 76] on div "Section" at bounding box center [67, 71] width 64 height 16
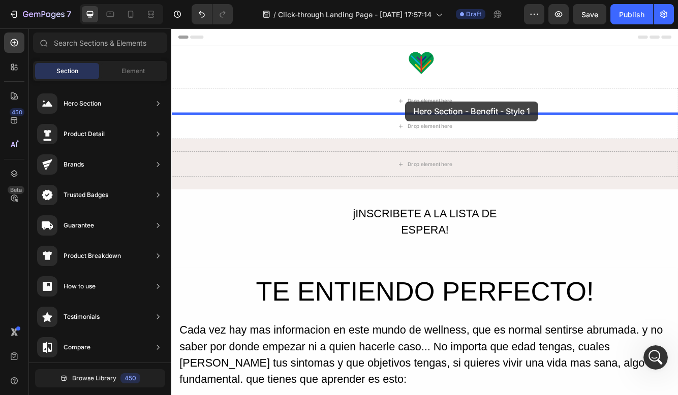
drag, startPoint x: 413, startPoint y: 189, endPoint x: 453, endPoint y: 116, distance: 82.9
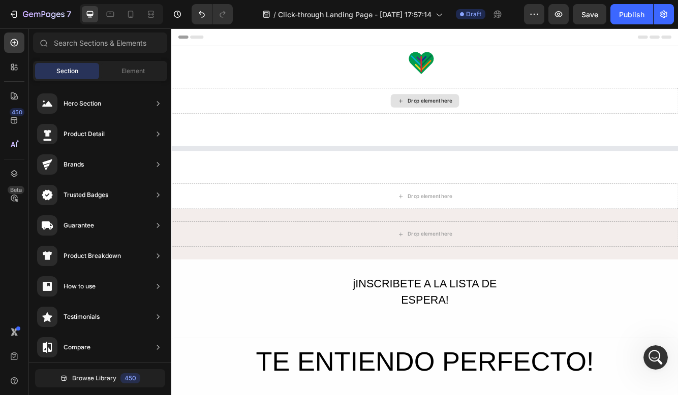
click at [453, 116] on div "Drop element here" at bounding box center [476, 115] width 82 height 16
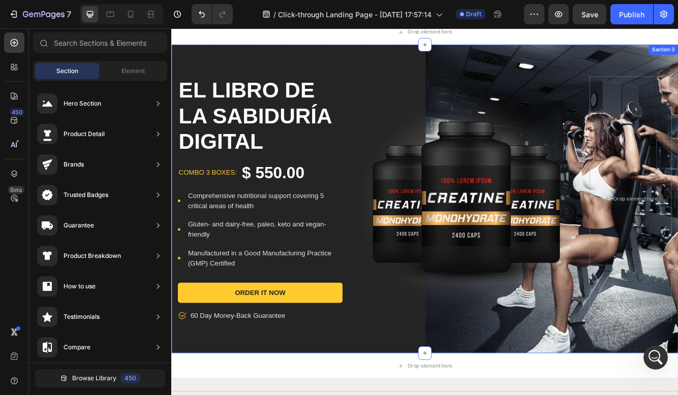
scroll to position [81, 0]
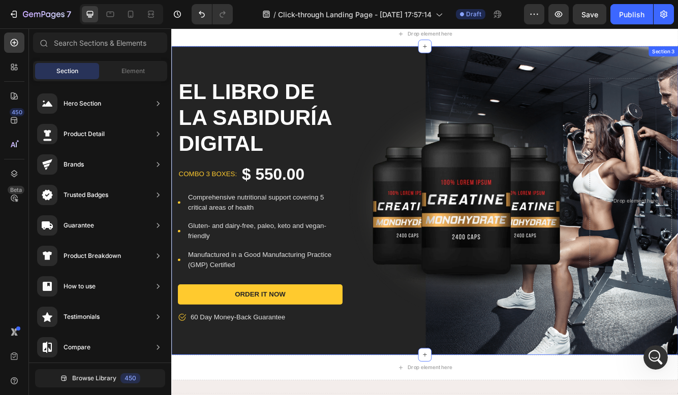
click at [554, 67] on div "EL LIBRO DE LA SABIDURÍA DIGITAL Product Title combo 3 boxes: Text block $ 550.…" at bounding box center [475, 235] width 609 height 371
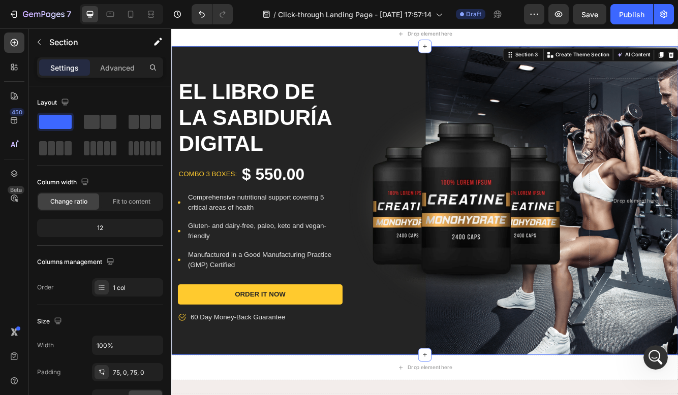
click at [325, 58] on div "EL LIBRO DE LA SABIDURÍA DIGITAL Product Title combo 3 boxes: Text block $ 550.…" at bounding box center [475, 235] width 609 height 371
click at [360, 68] on div "EL LIBRO DE LA SABIDURÍA DIGITAL Product Title combo 3 boxes: Text block $ 550.…" at bounding box center [475, 235] width 609 height 371
click at [511, 67] on div "EL LIBRO DE LA SABIDURÍA DIGITAL Product Title combo 3 boxes: Text block $ 550.…" at bounding box center [475, 235] width 609 height 371
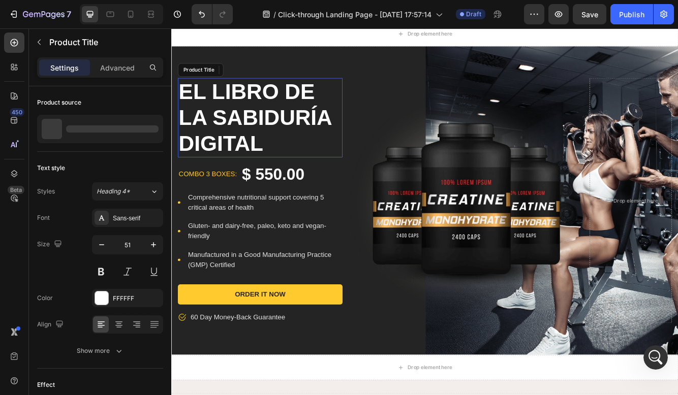
click at [307, 166] on h1 "EL LIBRO DE LA SABIDURÍA DIGITAL" at bounding box center [278, 135] width 198 height 95
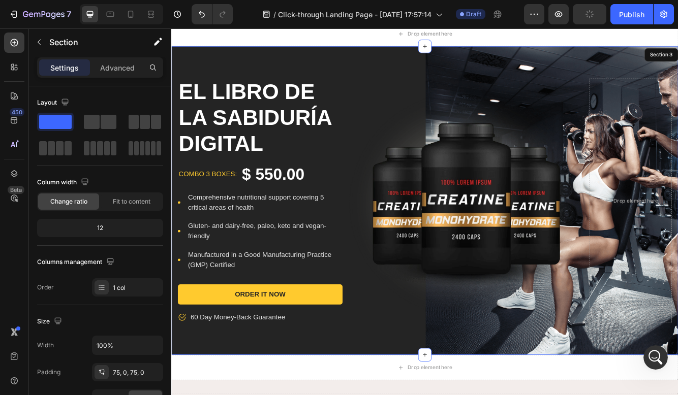
click at [531, 73] on div "EL LIBRO DE LA SABIDURÍA DIGITAL Product Title Edit content in Shopify 16 combo…" at bounding box center [475, 235] width 609 height 371
click at [552, 80] on div "EL LIBRO DE LA SABIDURÍA DIGITAL Product Title combo 3 boxes: Text block $ 550.…" at bounding box center [475, 235] width 609 height 371
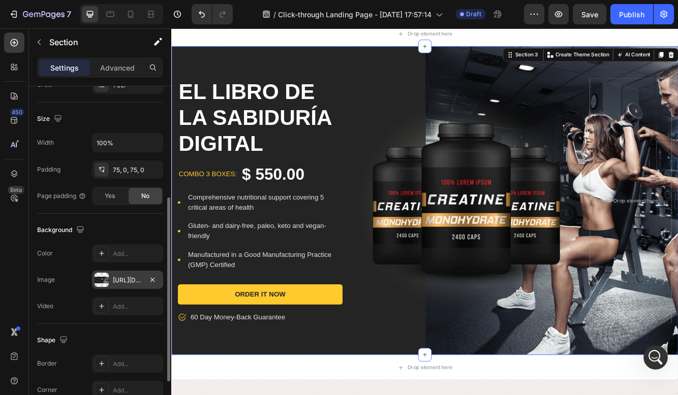
scroll to position [222, 0]
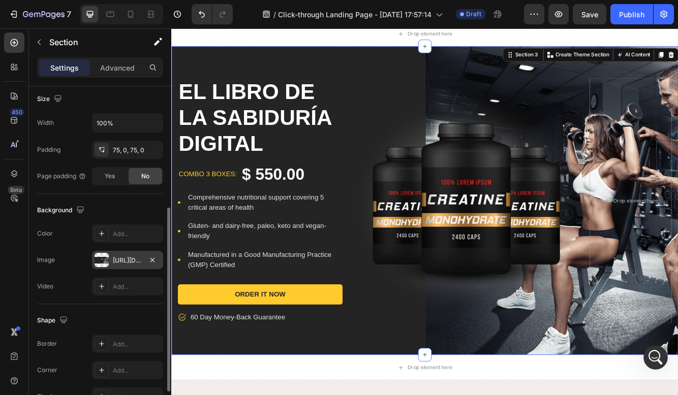
click at [127, 264] on div "https://ucarecdn.com/00e9df6c-0205-47f8-9abe-705363e48460/-/format/auto/-/previ…" at bounding box center [127, 260] width 29 height 9
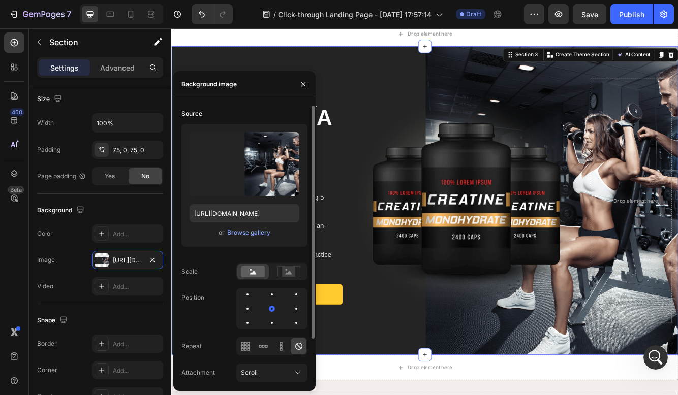
click at [263, 239] on div "Upload Image https://ucarecdn.com/00e9df6c-0205-47f8-9abe-705363e48460/-/format…" at bounding box center [244, 185] width 126 height 123
click at [263, 235] on div "Browse gallery" at bounding box center [248, 232] width 43 height 9
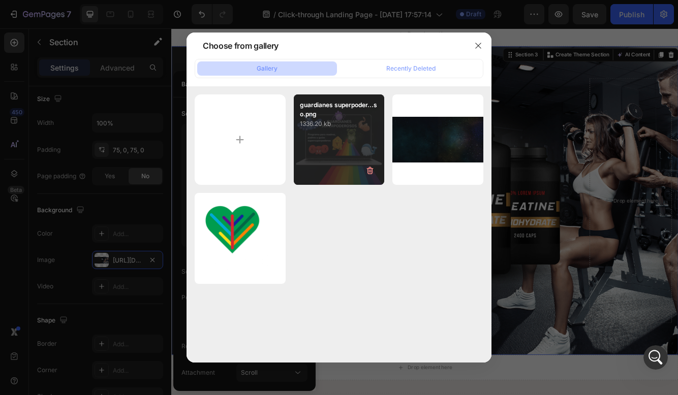
click at [339, 108] on p "guardianes superpoder...so.png" at bounding box center [339, 110] width 79 height 18
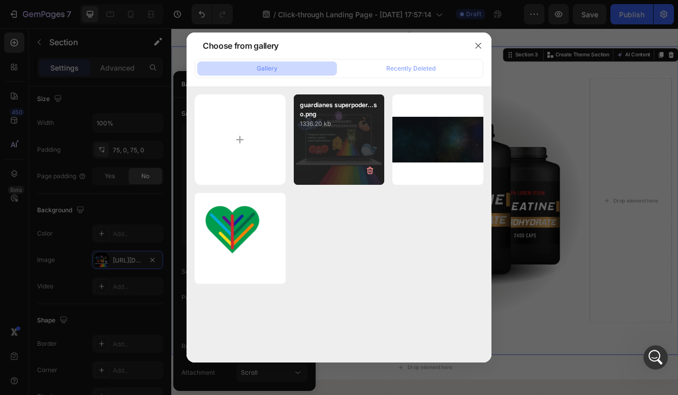
type input "[URL][DOMAIN_NAME]"
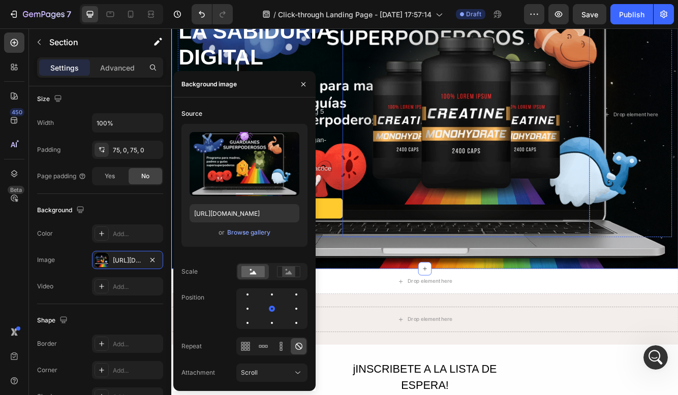
scroll to position [169, 0]
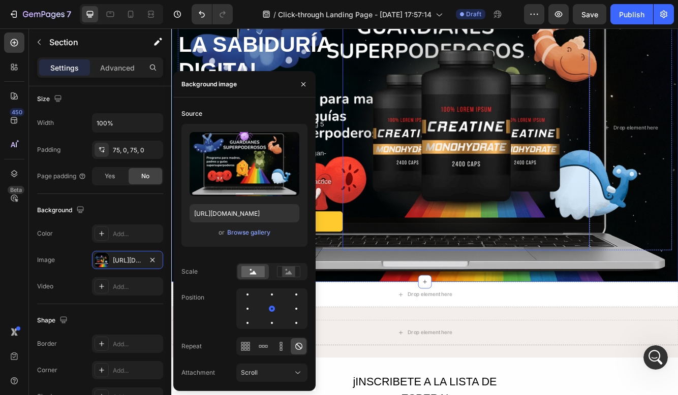
click at [423, 199] on img at bounding box center [525, 151] width 297 height 287
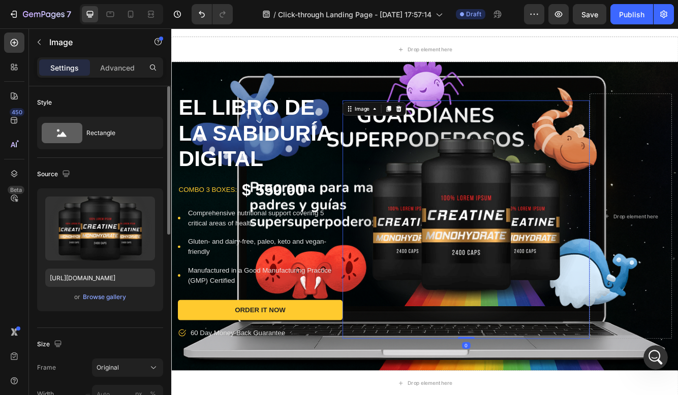
scroll to position [40, 0]
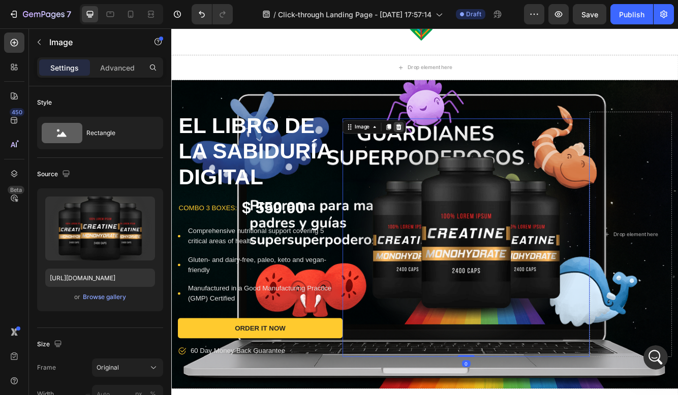
click at [442, 149] on icon at bounding box center [444, 146] width 7 height 7
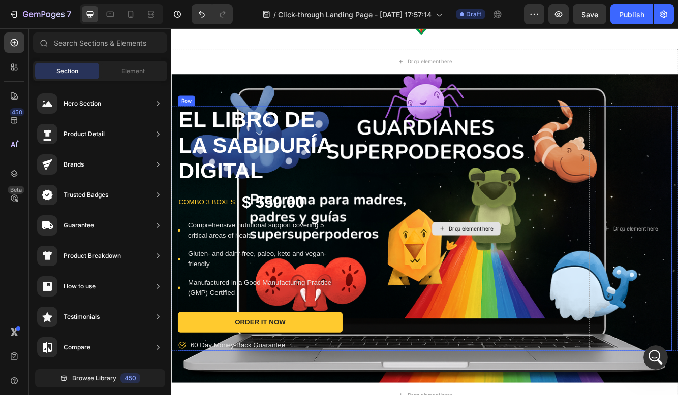
scroll to position [81, 0]
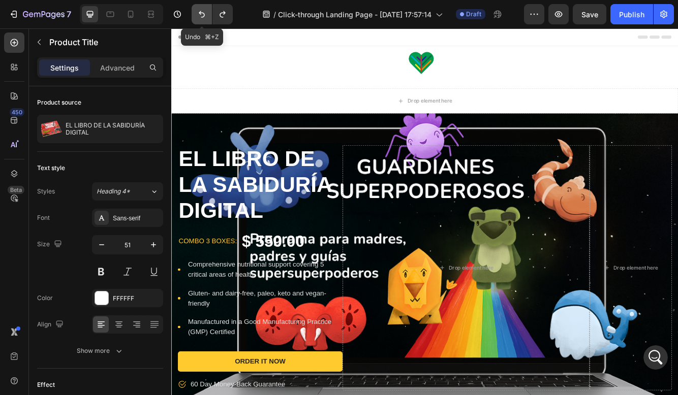
click at [203, 6] on button "Undo/Redo" at bounding box center [201, 14] width 20 height 20
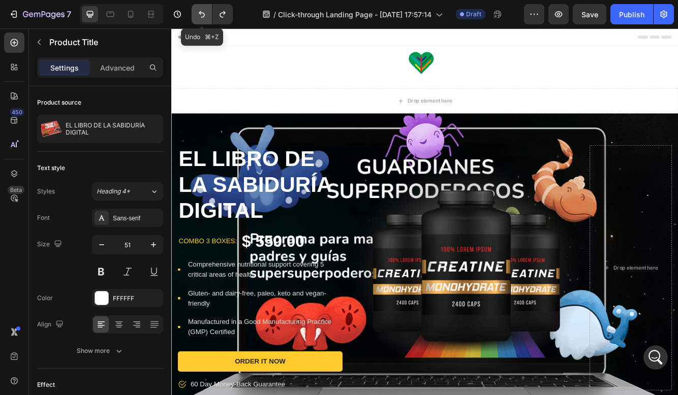
click at [203, 6] on button "Undo/Redo" at bounding box center [201, 14] width 20 height 20
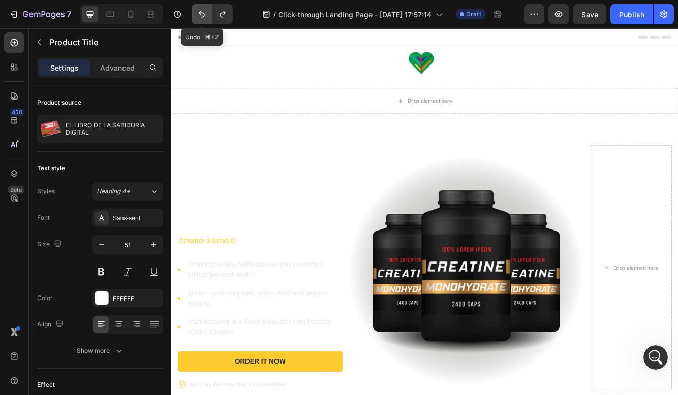
click at [203, 6] on button "Undo/Redo" at bounding box center [201, 14] width 20 height 20
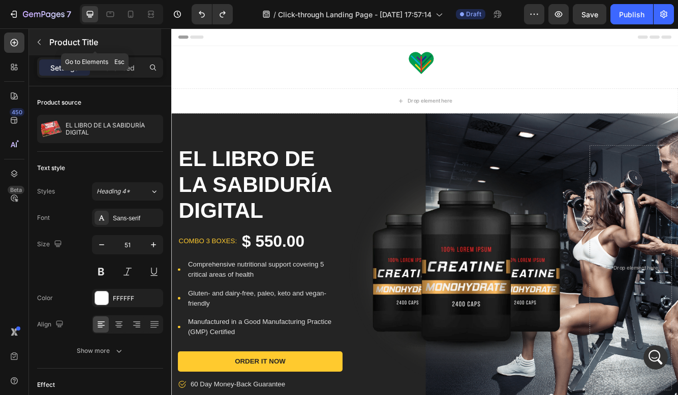
click at [37, 34] on div "Product Title" at bounding box center [95, 42] width 132 height 26
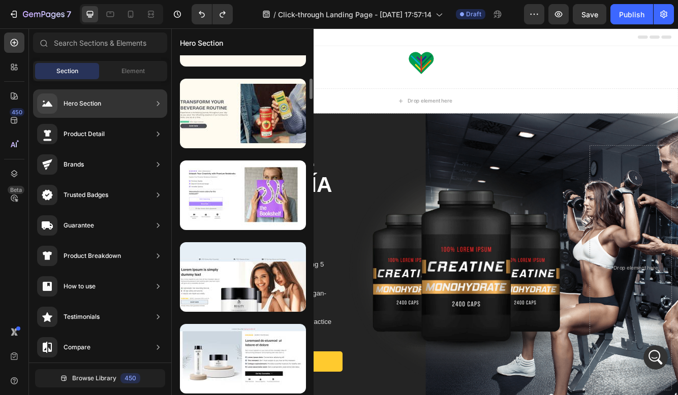
scroll to position [385, 0]
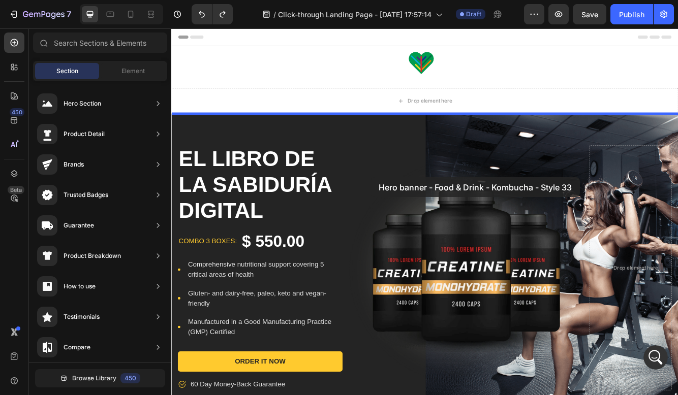
drag, startPoint x: 393, startPoint y: 155, endPoint x: 409, endPoint y: 207, distance: 54.0
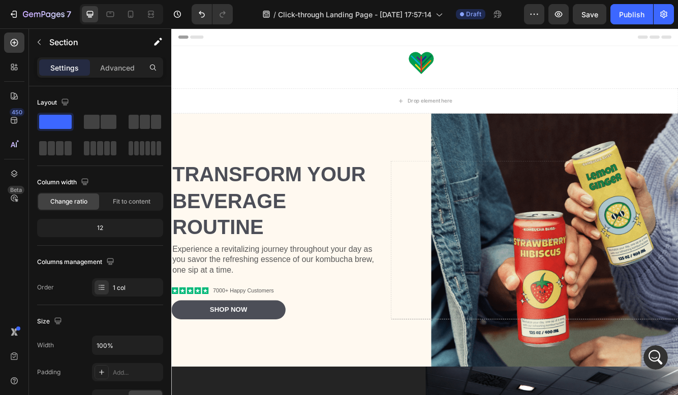
click at [409, 207] on h2 "Transform Your Beverage Routine" at bounding box center [294, 235] width 247 height 97
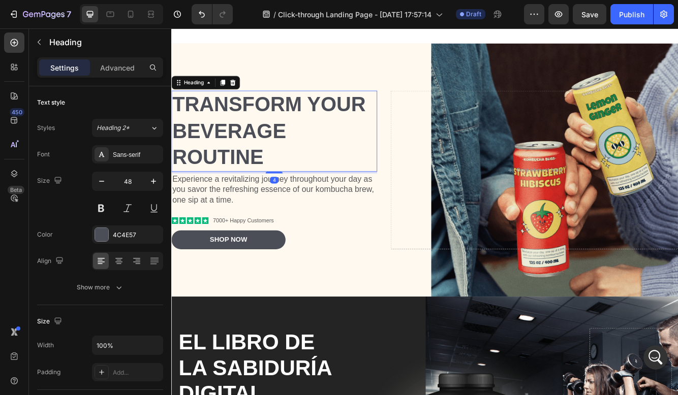
scroll to position [173, 0]
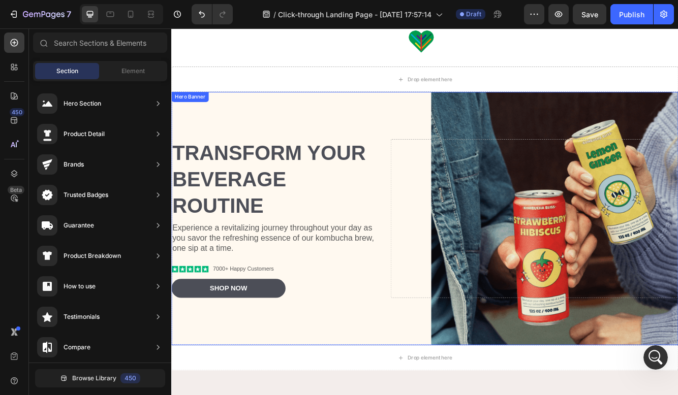
scroll to position [0, 0]
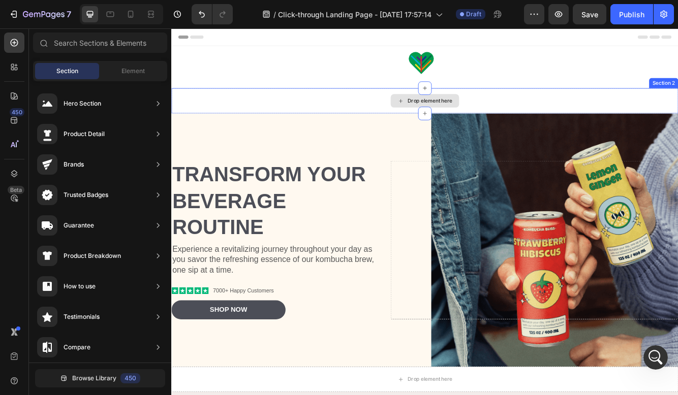
click at [575, 131] on div "Background Image" at bounding box center [475, 283] width 609 height 305
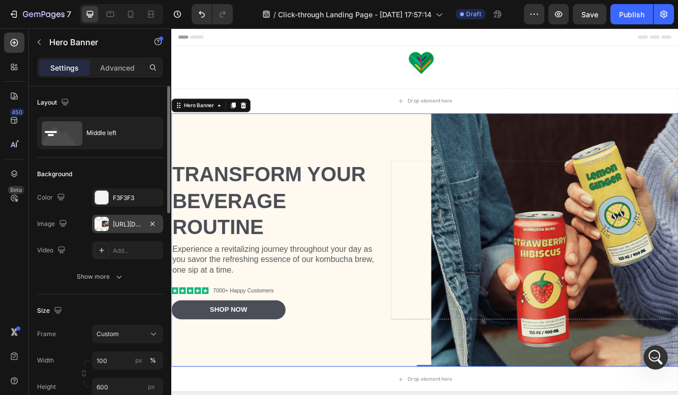
click at [143, 225] on div "https://cdn.shopify.com/s/files/1/2005/9307/files/gempages_432750572815254551-7…" at bounding box center [127, 224] width 71 height 18
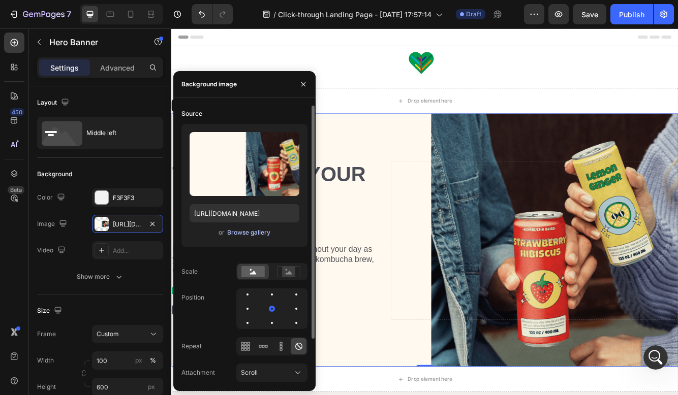
click at [253, 234] on div "Browse gallery" at bounding box center [248, 232] width 43 height 9
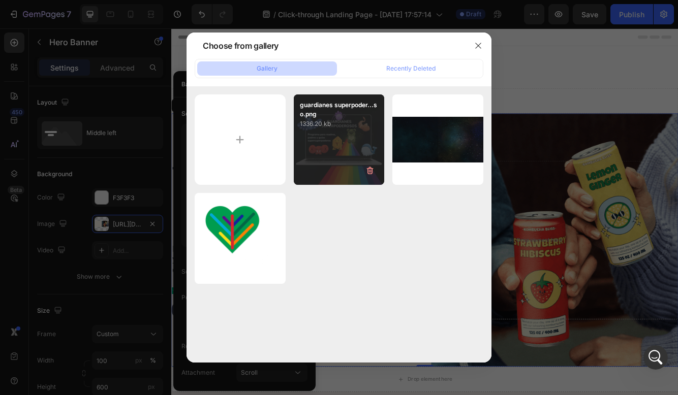
click at [359, 142] on div "guardianes superpoder...so.png 1336.20 kb" at bounding box center [339, 139] width 91 height 91
type input "https://cdn.shopify.com/s/files/1/0656/5645/5242/files/gempages_581848354682569…"
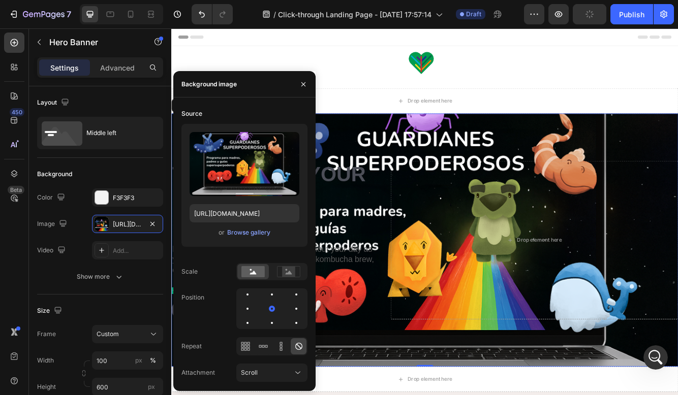
click at [506, 149] on div "Background Image" at bounding box center [475, 283] width 609 height 305
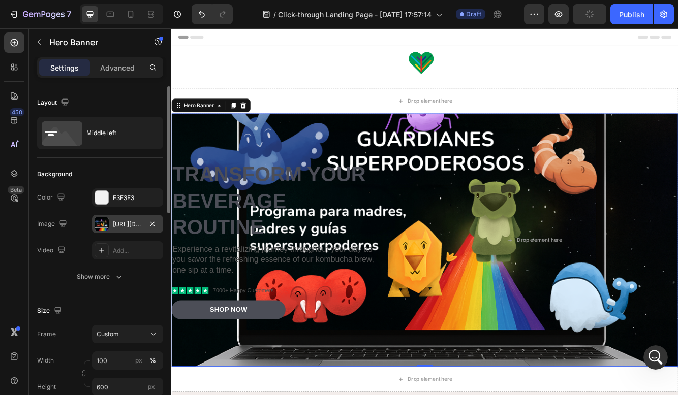
scroll to position [2, 0]
click at [135, 221] on div "https://cdn.shopify.com/s/files/1/0656/5645/5242/files/gempages_581848354682569…" at bounding box center [127, 224] width 29 height 9
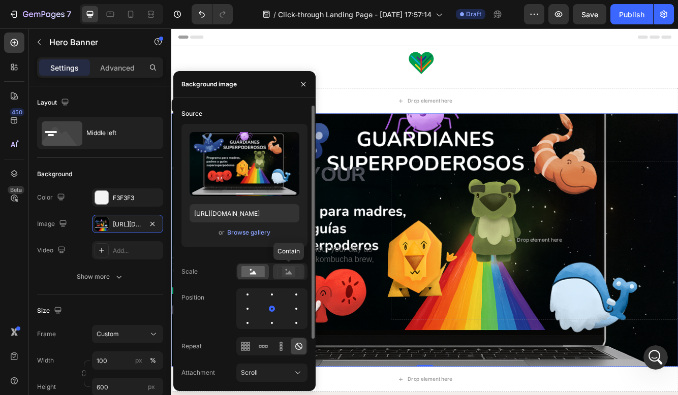
click at [283, 276] on rect at bounding box center [288, 272] width 13 height 10
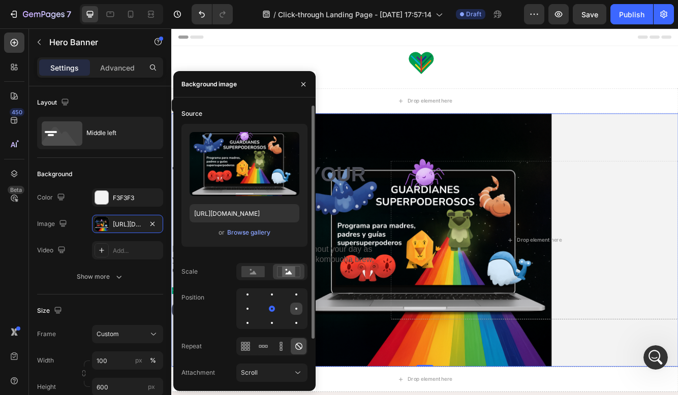
click at [253, 317] on div at bounding box center [247, 323] width 12 height 12
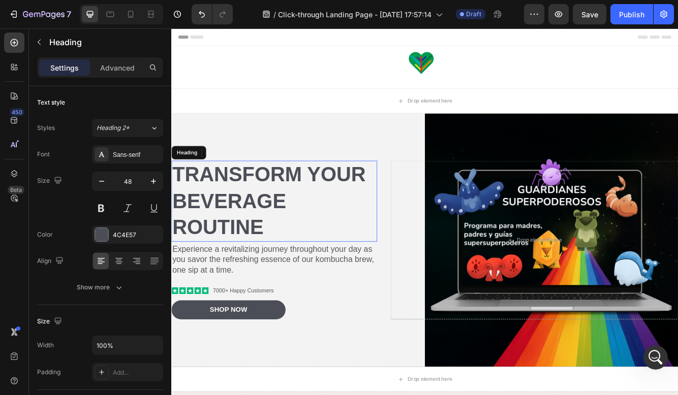
click at [401, 193] on h2 "Transform Your Beverage Routine" at bounding box center [294, 235] width 247 height 97
click at [324, 232] on h2 "Transform Your Beverage Routine" at bounding box center [294, 235] width 247 height 97
click at [324, 232] on p "Transform Your Beverage Routine" at bounding box center [294, 235] width 245 height 95
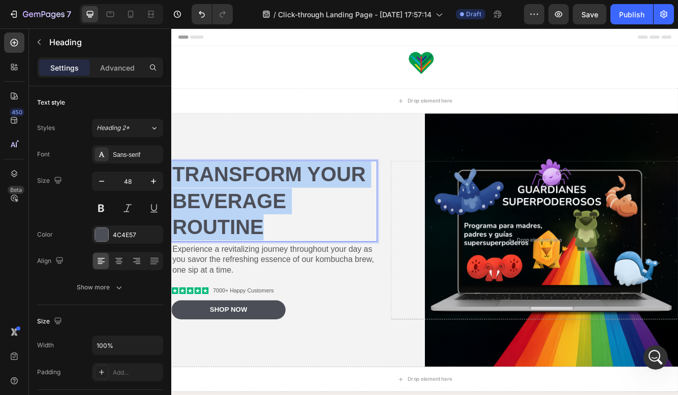
click at [324, 232] on p "Transform Your Beverage Routine" at bounding box center [294, 235] width 245 height 95
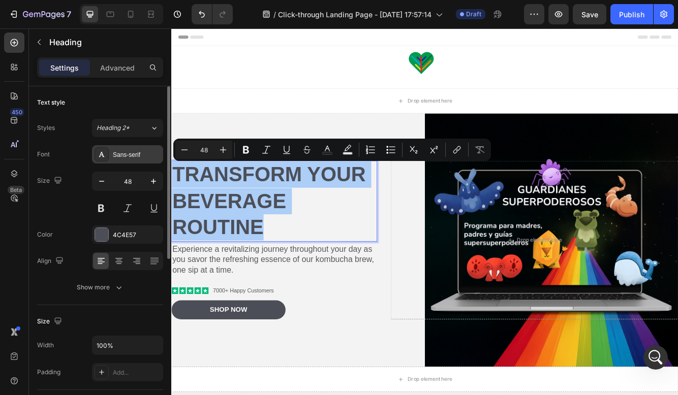
click at [123, 149] on div "Sans-serif" at bounding box center [127, 154] width 71 height 18
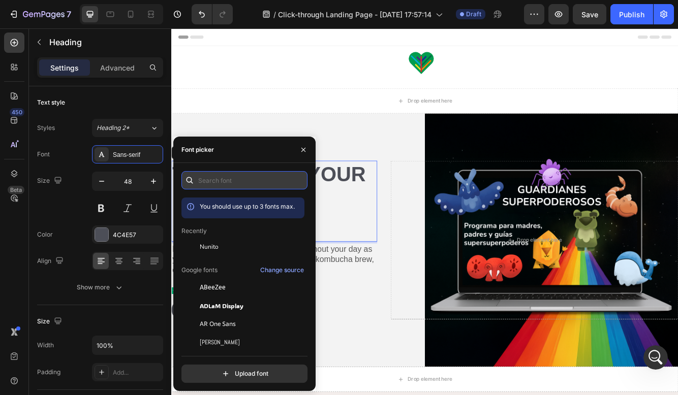
click at [240, 182] on input "text" at bounding box center [244, 180] width 126 height 18
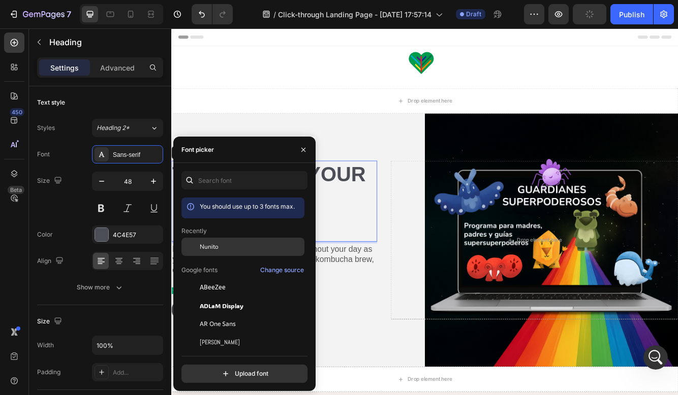
click at [215, 242] on span "Nunito" at bounding box center [209, 246] width 19 height 9
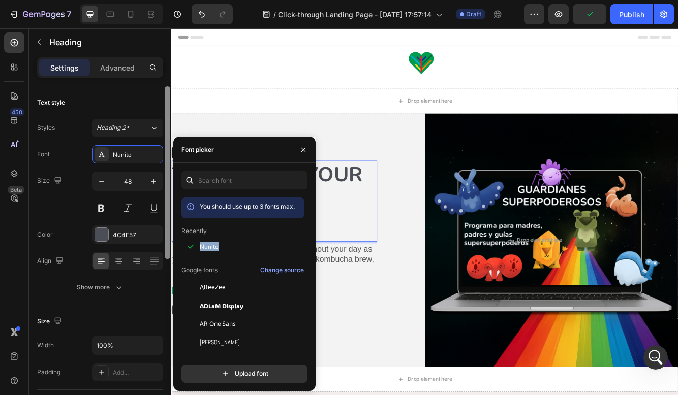
drag, startPoint x: 215, startPoint y: 242, endPoint x: 164, endPoint y: 228, distance: 52.9
click at [202, 315] on div "Nunito" at bounding box center [242, 324] width 123 height 18
click at [106, 205] on button at bounding box center [101, 208] width 18 height 18
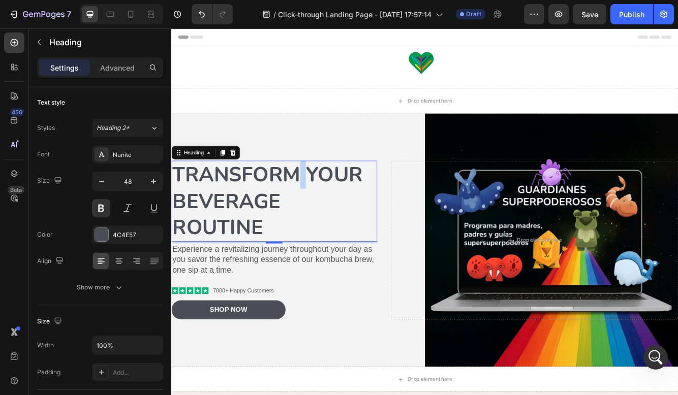
click at [325, 234] on p "Transform Your Beverage Routine" at bounding box center [294, 235] width 245 height 95
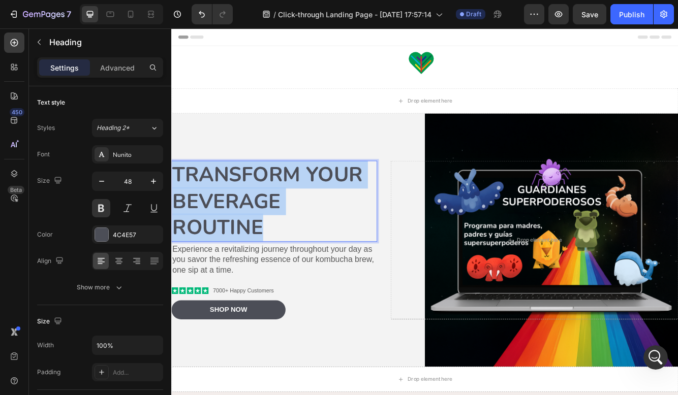
click at [325, 234] on p "Transform Your Beverage Routine" at bounding box center [294, 235] width 245 height 95
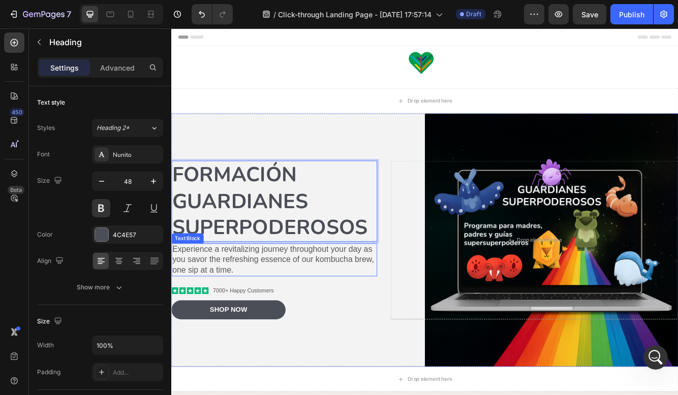
click at [288, 305] on p "Experience a revitalizing journey throughout your day as you savor the refreshi…" at bounding box center [294, 307] width 245 height 38
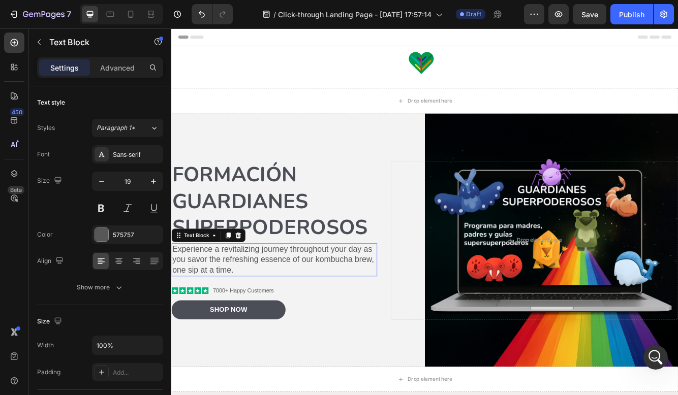
click at [288, 305] on p "Experience a revitalizing journey throughout your day as you savor the refreshi…" at bounding box center [294, 307] width 245 height 38
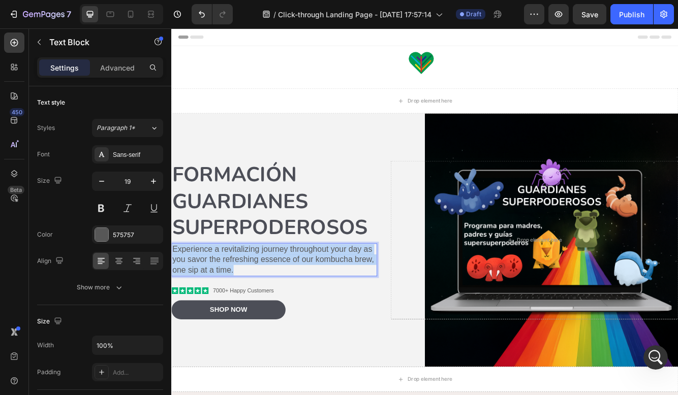
click at [288, 305] on p "Experience a revitalizing journey throughout your day as you savor the refreshi…" at bounding box center [294, 307] width 245 height 38
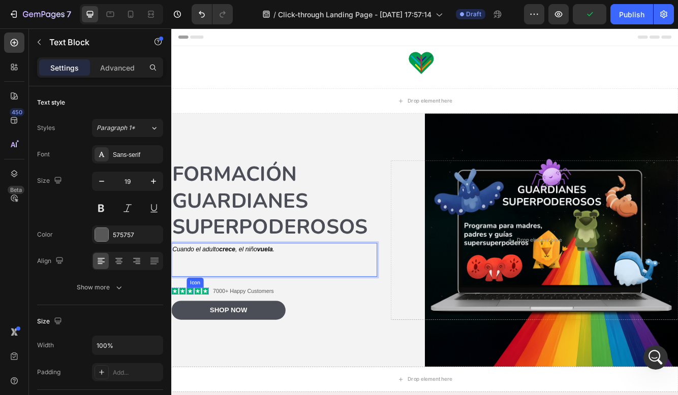
click at [203, 339] on div "Formación guardianes superpoderosos Heading Cuando el adulto crece , el niño vu…" at bounding box center [294, 282] width 247 height 191
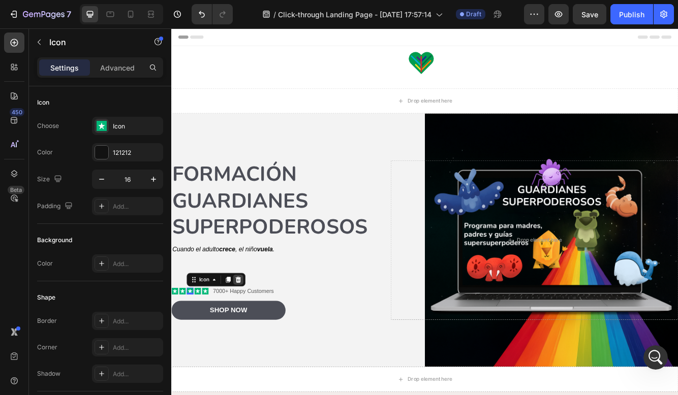
click at [255, 335] on div at bounding box center [251, 331] width 12 height 12
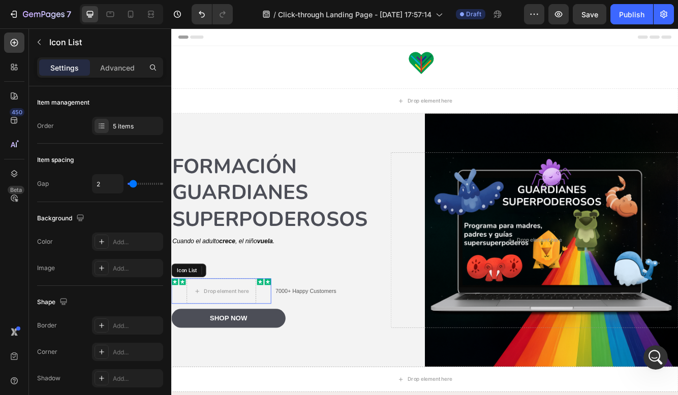
click at [189, 352] on div "Icon Icon Drop element here Icon Icon" at bounding box center [231, 344] width 120 height 30
click at [243, 319] on icon at bounding box center [245, 319] width 7 height 7
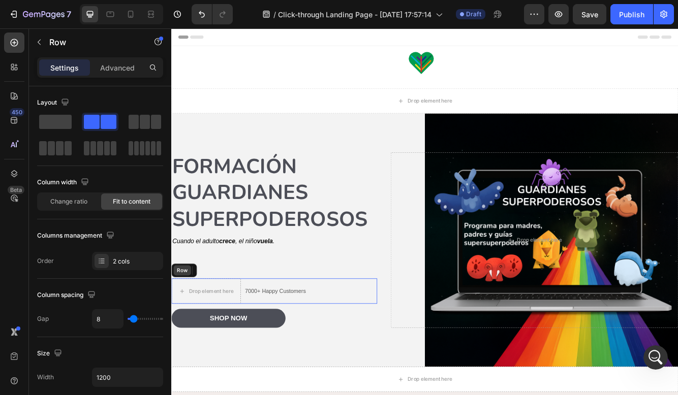
click at [180, 325] on div "Row" at bounding box center [184, 319] width 21 height 12
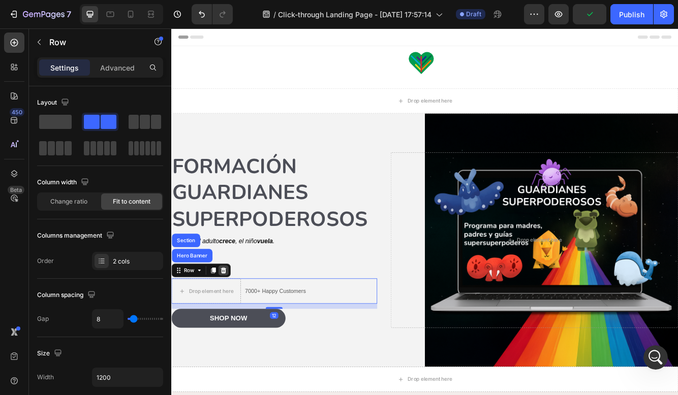
click at [238, 320] on div at bounding box center [234, 319] width 12 height 12
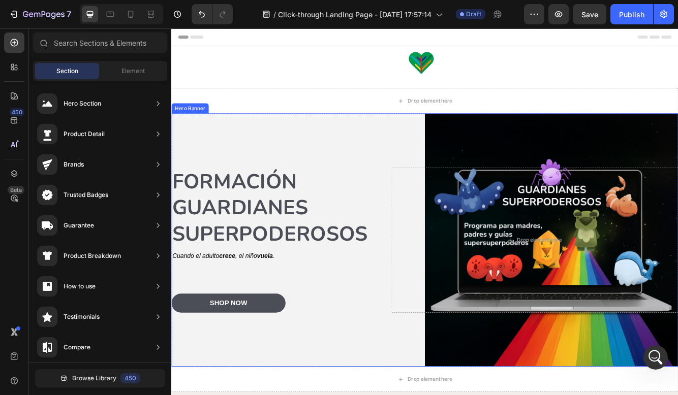
click at [332, 171] on div "Background Image" at bounding box center [475, 283] width 609 height 305
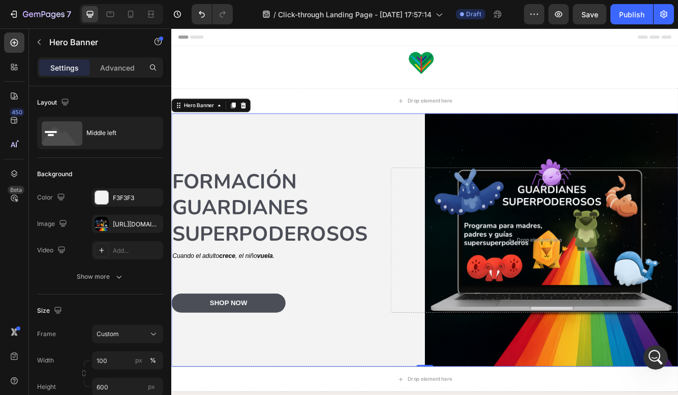
click at [278, 141] on div "Background Image" at bounding box center [475, 283] width 609 height 305
click at [107, 194] on div at bounding box center [101, 197] width 13 height 13
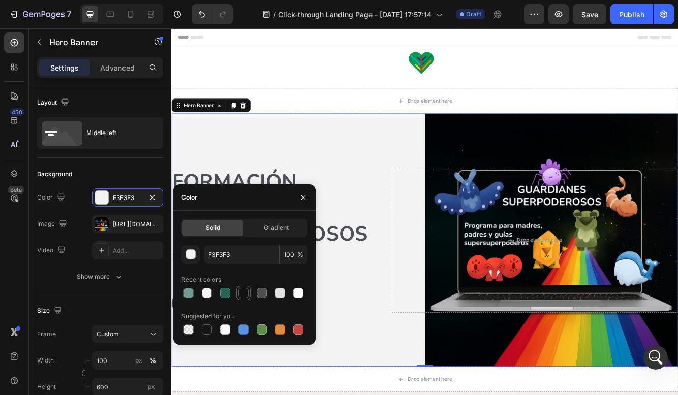
click at [247, 291] on div at bounding box center [243, 293] width 10 height 10
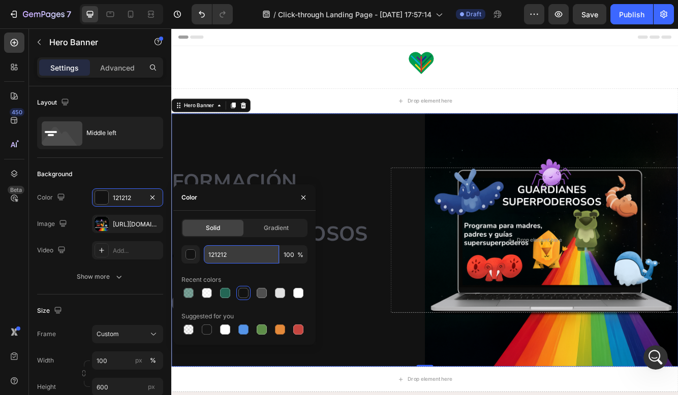
click at [226, 248] on input "121212" at bounding box center [241, 254] width 75 height 18
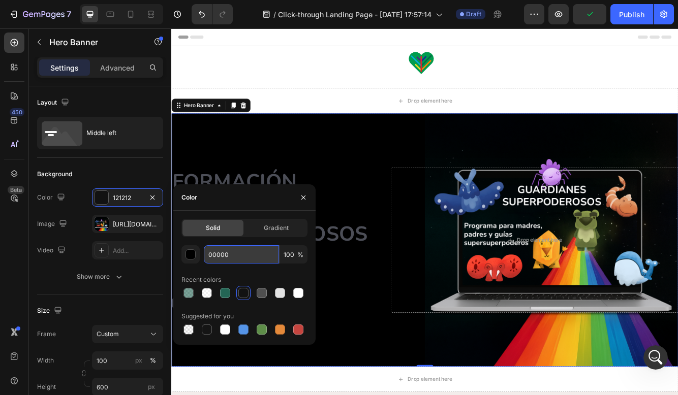
type input "000000"
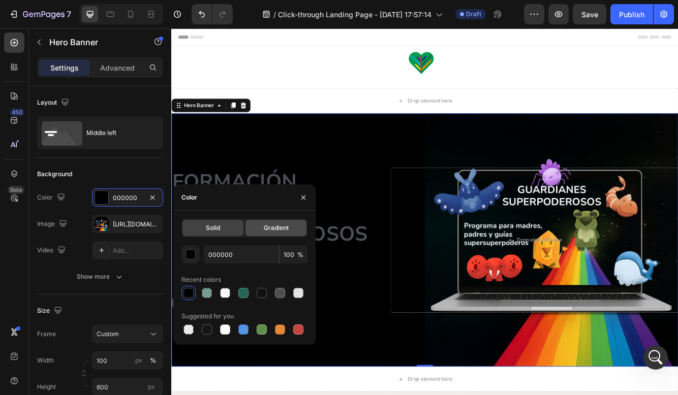
click at [288, 230] on div "Gradient" at bounding box center [275, 228] width 61 height 16
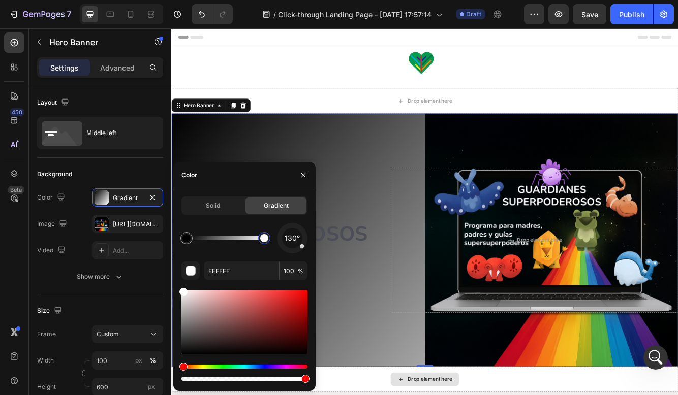
click at [265, 243] on div at bounding box center [264, 238] width 12 height 12
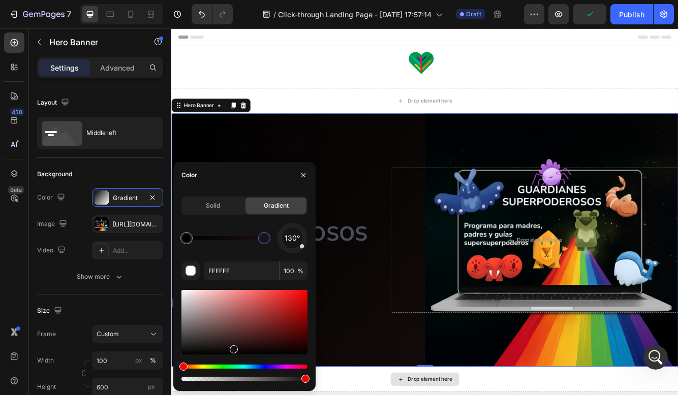
drag, startPoint x: 182, startPoint y: 294, endPoint x: 231, endPoint y: 347, distance: 71.9
click at [232, 347] on div at bounding box center [234, 349] width 8 height 8
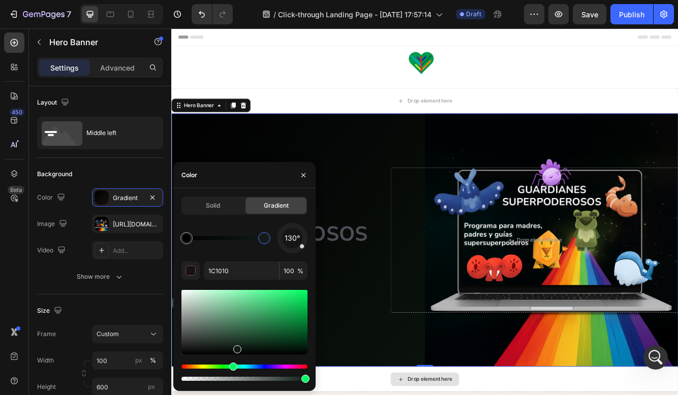
drag, startPoint x: 182, startPoint y: 363, endPoint x: 232, endPoint y: 375, distance: 50.6
click at [232, 375] on div at bounding box center [244, 373] width 126 height 16
drag, startPoint x: 237, startPoint y: 351, endPoint x: 250, endPoint y: 348, distance: 13.2
click at [250, 348] on div at bounding box center [251, 350] width 8 height 8
type input "0B1910"
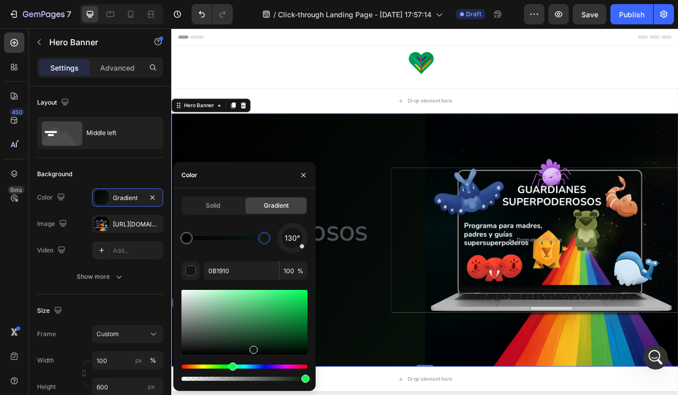
click at [342, 140] on div "Background Image" at bounding box center [475, 283] width 609 height 305
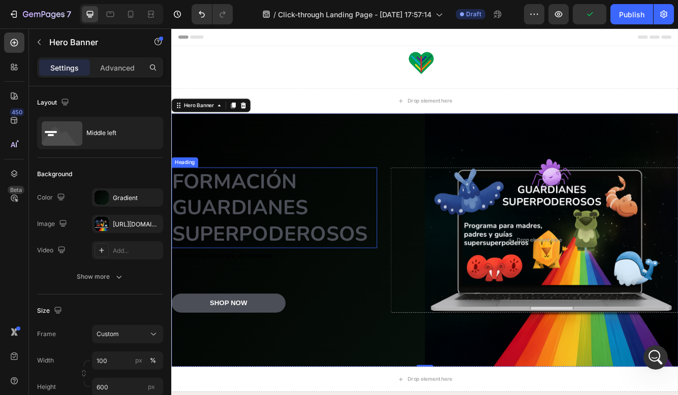
click at [310, 267] on p "Formación guardianes superpoderosos" at bounding box center [294, 244] width 245 height 95
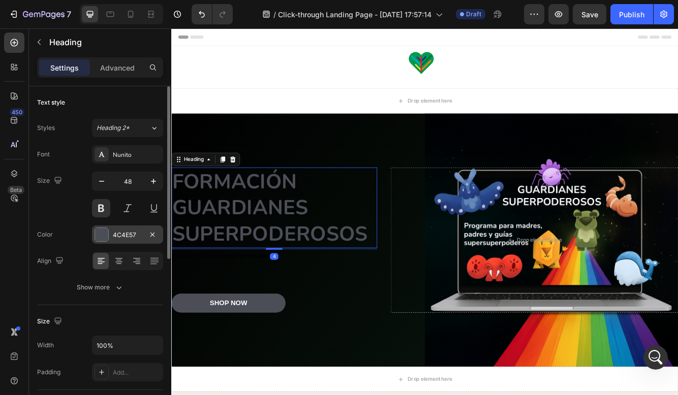
click at [127, 238] on div "4C4E57" at bounding box center [127, 235] width 29 height 9
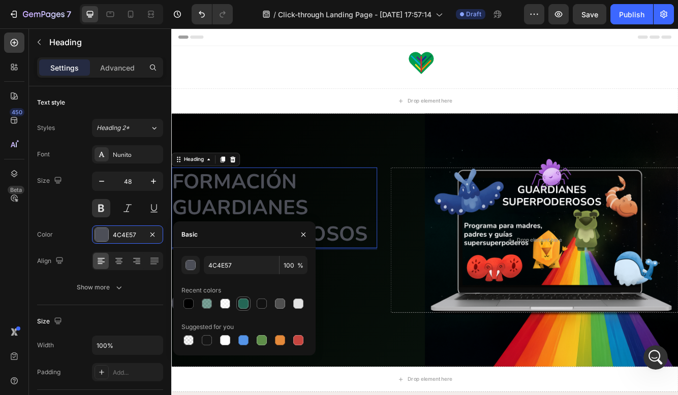
click at [243, 308] on div at bounding box center [243, 304] width 10 height 10
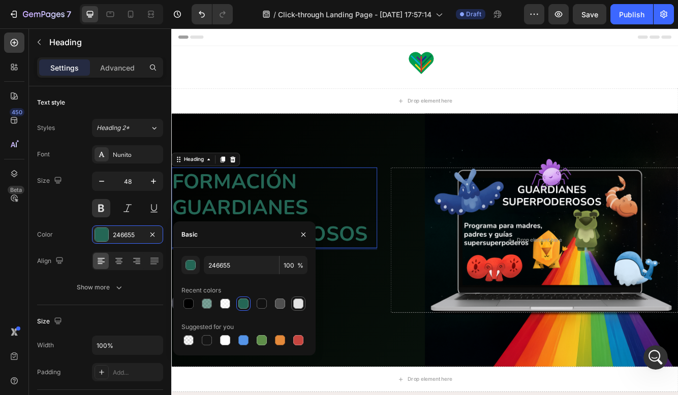
click at [298, 300] on div at bounding box center [298, 304] width 10 height 10
type input "E2E2E2"
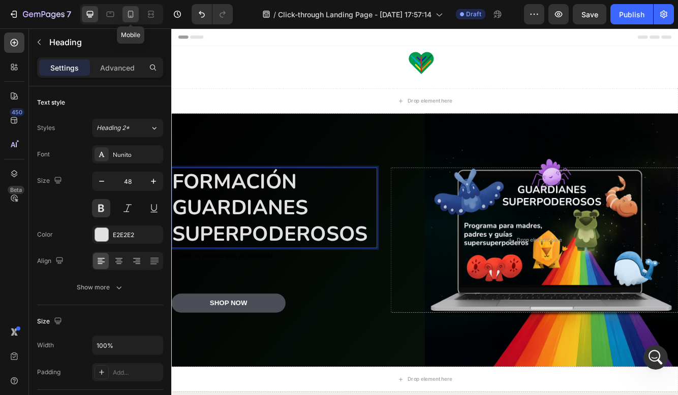
click at [126, 17] on icon at bounding box center [130, 14] width 10 height 10
type input "35"
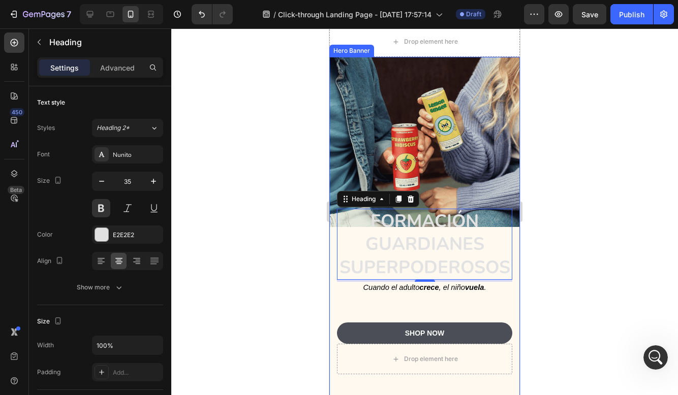
scroll to position [34, 0]
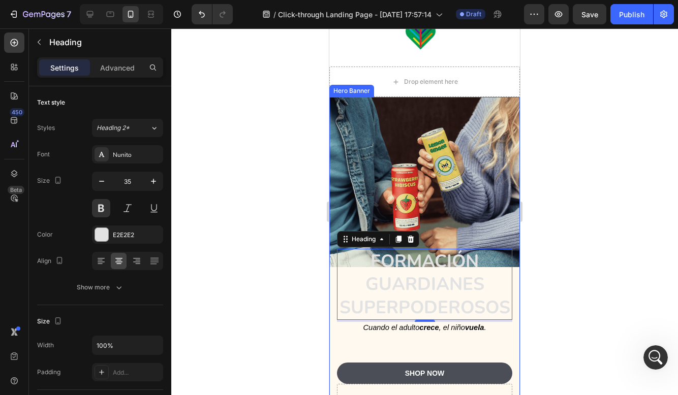
click at [575, 175] on div at bounding box center [424, 211] width 506 height 367
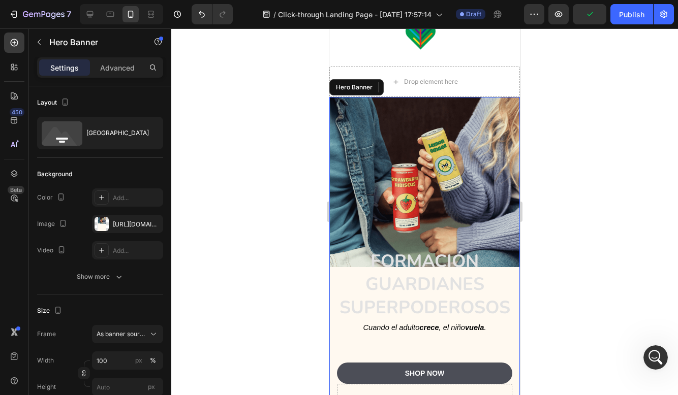
click at [380, 169] on div "Background Image" at bounding box center [424, 271] width 190 height 349
click at [241, 142] on div at bounding box center [424, 211] width 506 height 367
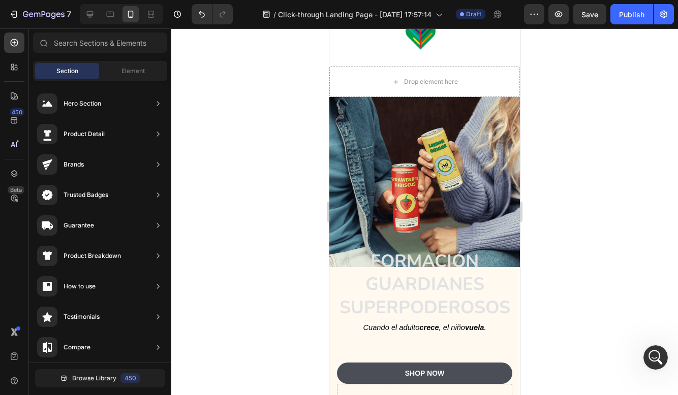
drag, startPoint x: 688, startPoint y: 197, endPoint x: 359, endPoint y: 169, distance: 330.4
click at [359, 169] on div "Background Image" at bounding box center [424, 271] width 190 height 349
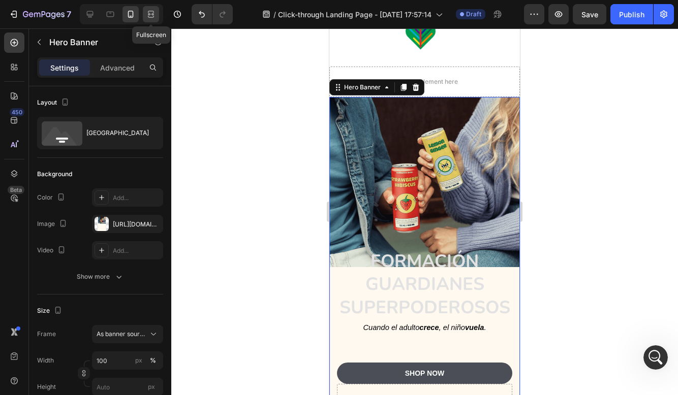
click at [156, 16] on div at bounding box center [151, 14] width 16 height 16
type input "600"
type input "1200"
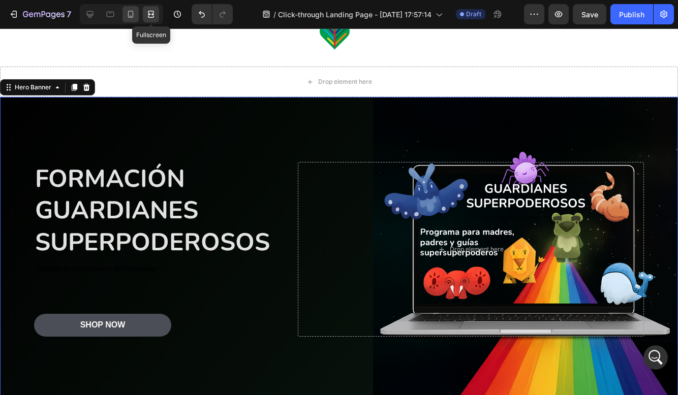
scroll to position [67, 0]
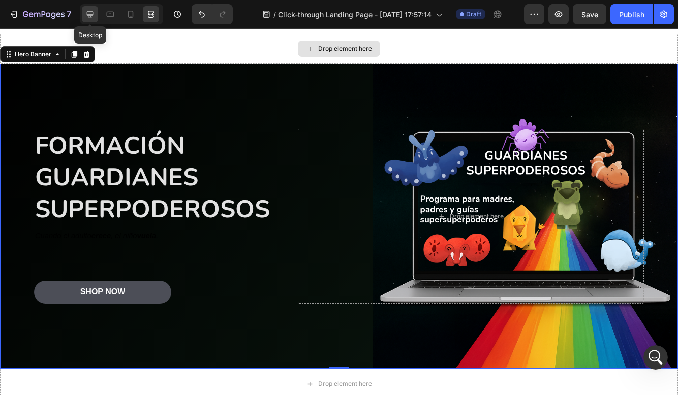
click at [94, 7] on div at bounding box center [90, 14] width 16 height 16
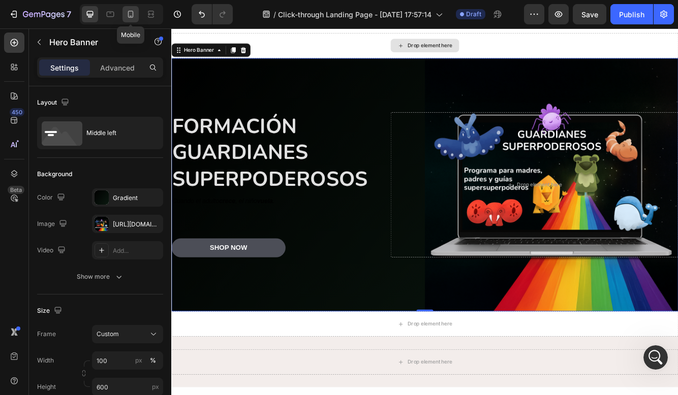
click at [126, 10] on icon at bounding box center [130, 14] width 10 height 10
type input "100%"
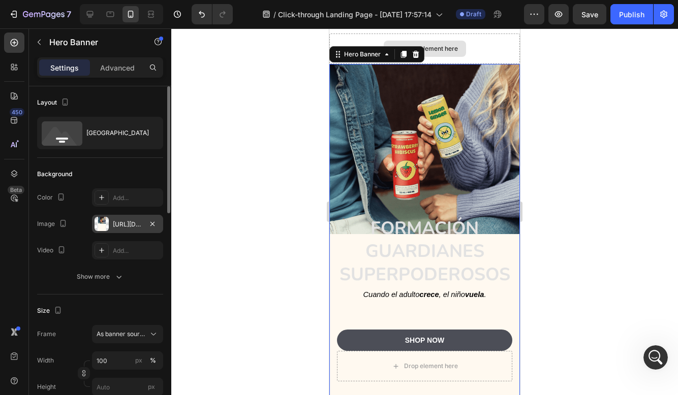
click at [120, 217] on div "https://cdn.shopify.com/s/files/1/0656/5645/5242/files/gempages_581848354682569…" at bounding box center [127, 224] width 71 height 18
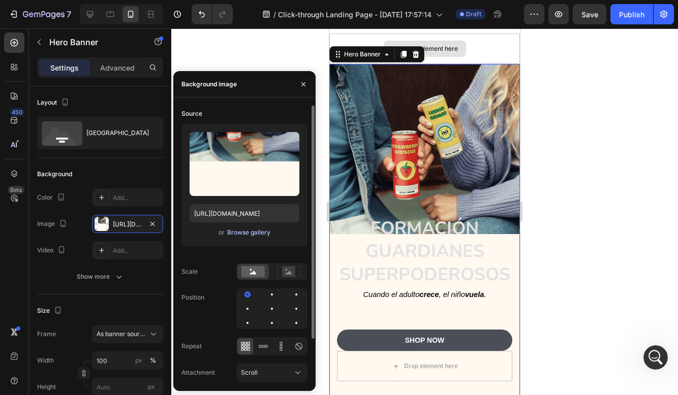
click at [259, 230] on div "Browse gallery" at bounding box center [248, 232] width 43 height 9
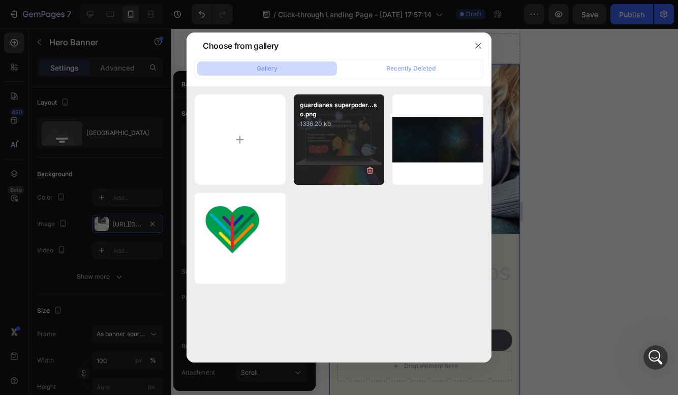
click at [350, 115] on p "guardianes superpoder...so.png" at bounding box center [339, 110] width 79 height 18
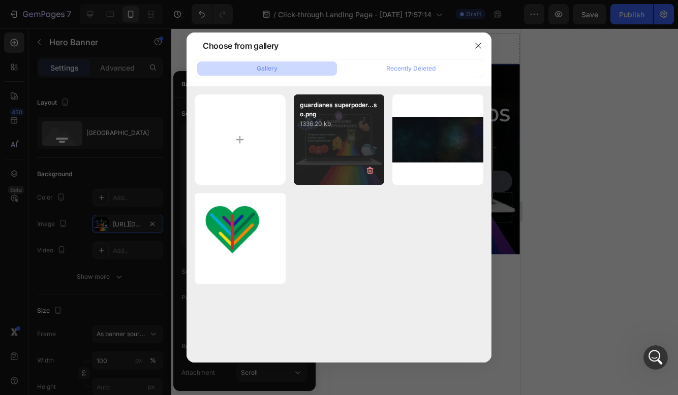
type input "[URL][DOMAIN_NAME]"
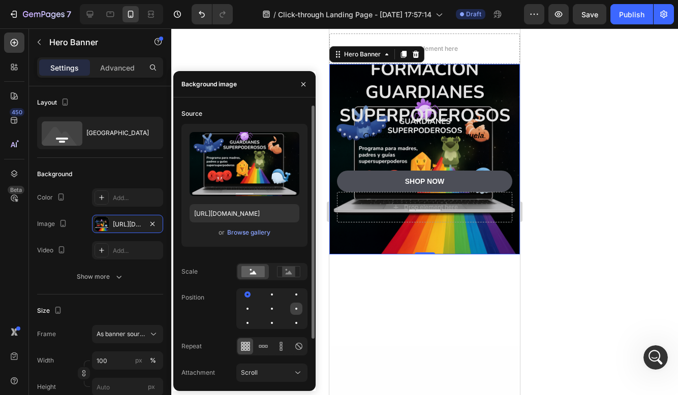
click at [253, 317] on div at bounding box center [247, 323] width 12 height 12
click at [290, 298] on div at bounding box center [296, 294] width 12 height 12
click at [306, 93] on div at bounding box center [303, 84] width 24 height 26
click at [293, 84] on div at bounding box center [303, 84] width 24 height 26
click at [301, 82] on icon "button" at bounding box center [303, 84] width 4 height 4
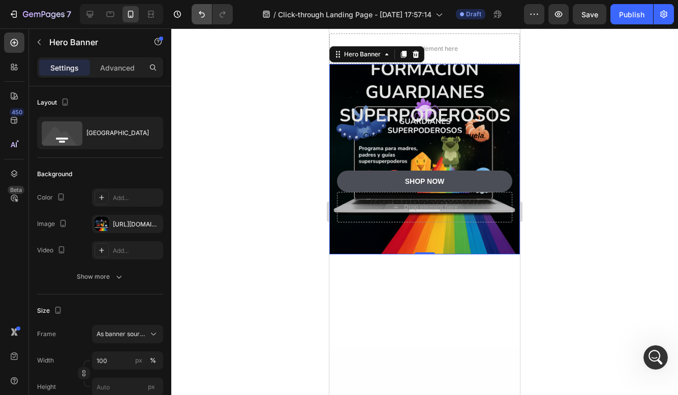
click at [204, 21] on button "Undo/Redo" at bounding box center [201, 14] width 20 height 20
click at [111, 11] on icon at bounding box center [110, 14] width 10 height 10
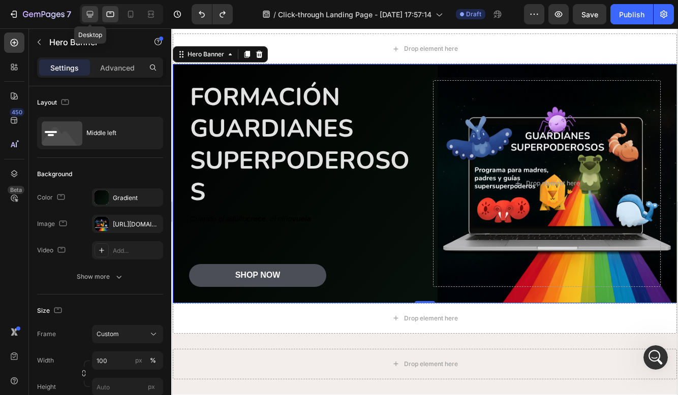
click at [94, 13] on icon at bounding box center [90, 14] width 10 height 10
type input "600"
type input "1200"
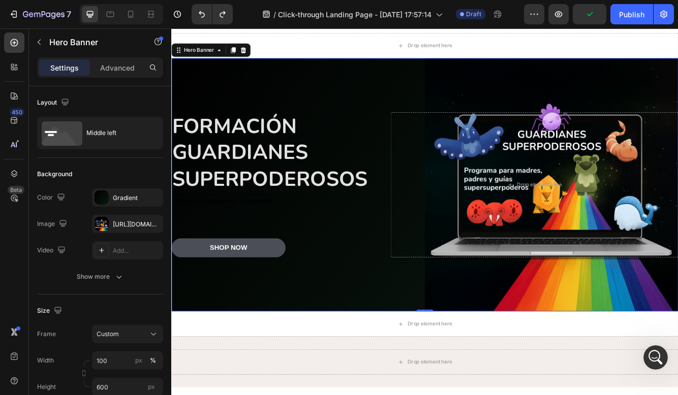
drag, startPoint x: 470, startPoint y: 197, endPoint x: 325, endPoint y: 197, distance: 145.3
click at [325, 197] on p "Formación guardianes superpoderosos" at bounding box center [294, 177] width 245 height 95
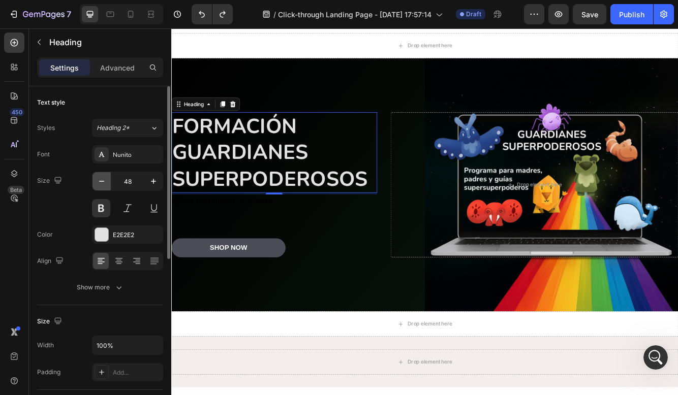
click at [98, 182] on icon "button" at bounding box center [102, 181] width 10 height 10
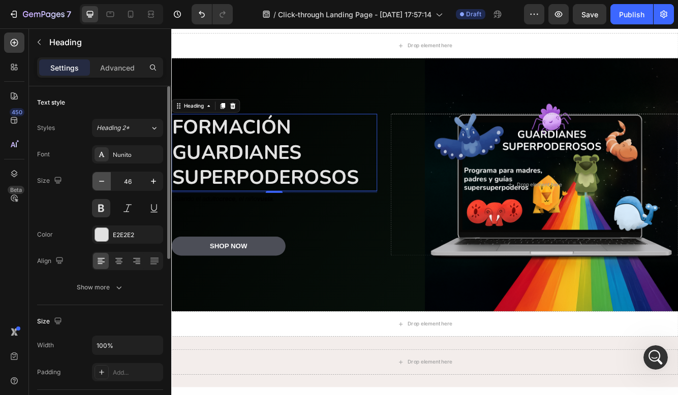
click at [98, 182] on icon "button" at bounding box center [102, 181] width 10 height 10
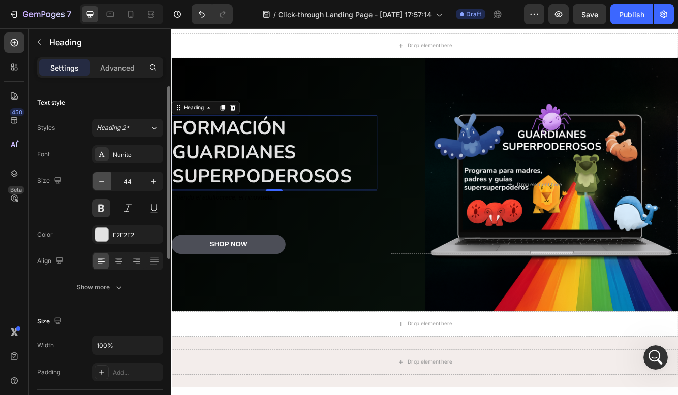
click at [98, 182] on icon "button" at bounding box center [102, 181] width 10 height 10
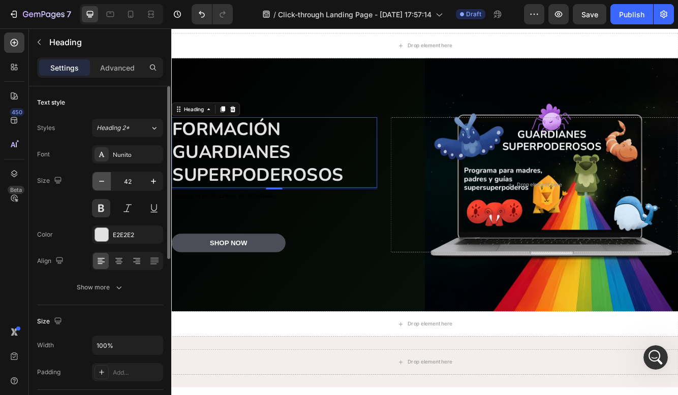
click at [98, 182] on icon "button" at bounding box center [102, 181] width 10 height 10
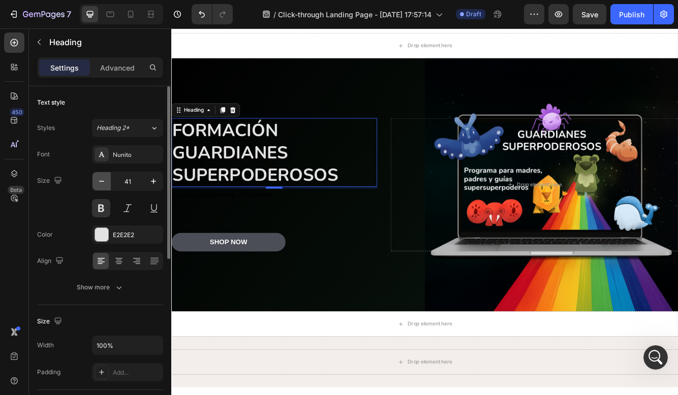
click at [98, 182] on icon "button" at bounding box center [102, 181] width 10 height 10
click at [99, 182] on icon "button" at bounding box center [102, 181] width 10 height 10
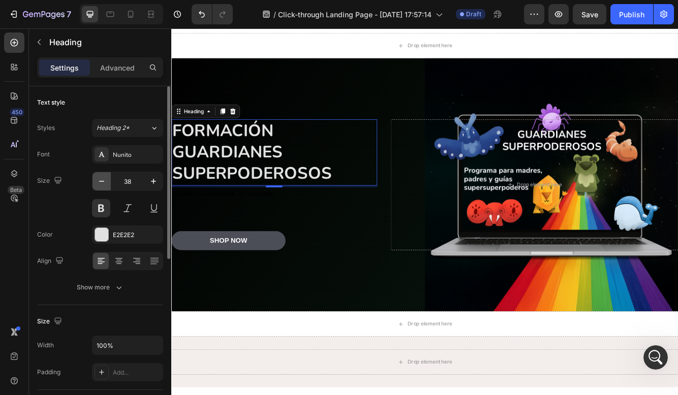
click at [99, 182] on icon "button" at bounding box center [102, 181] width 10 height 10
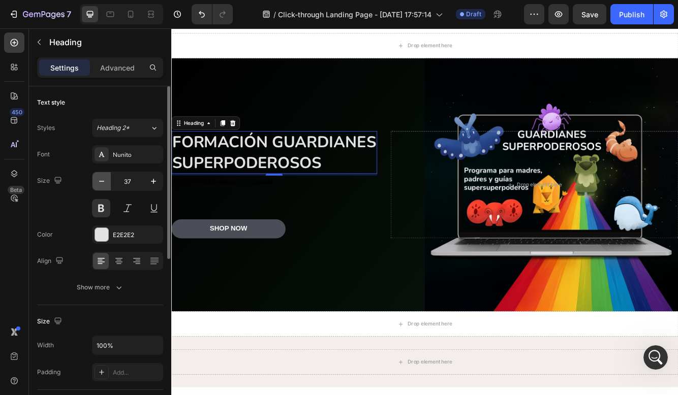
click at [99, 182] on icon "button" at bounding box center [102, 181] width 10 height 10
click at [135, 178] on input "36" at bounding box center [128, 181] width 34 height 18
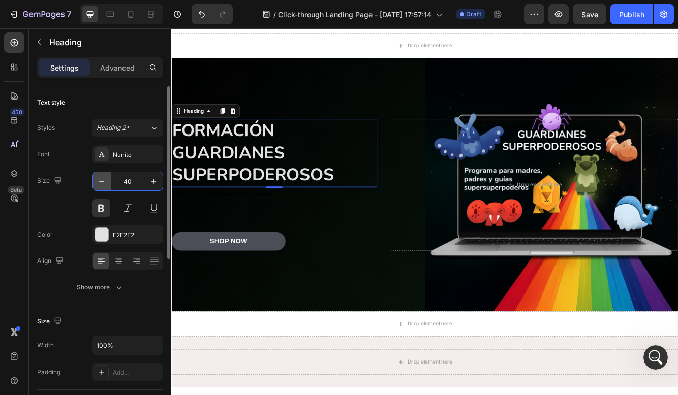
click at [96, 181] on button "button" at bounding box center [101, 181] width 18 height 18
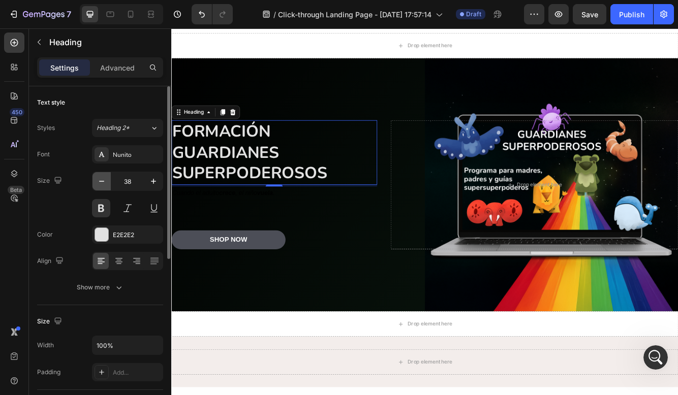
click at [96, 181] on button "button" at bounding box center [101, 181] width 18 height 18
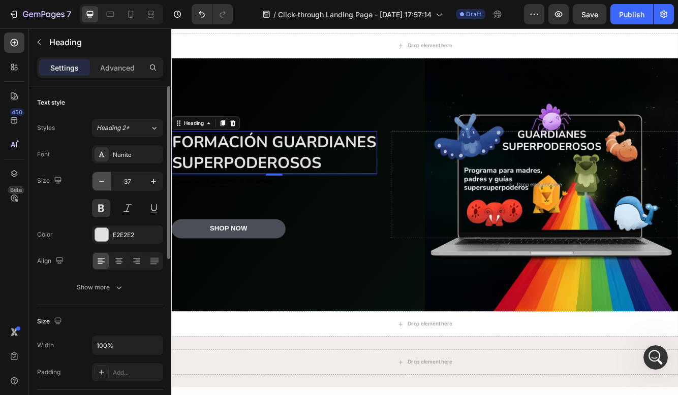
click at [96, 181] on button "button" at bounding box center [101, 181] width 18 height 18
type input "36"
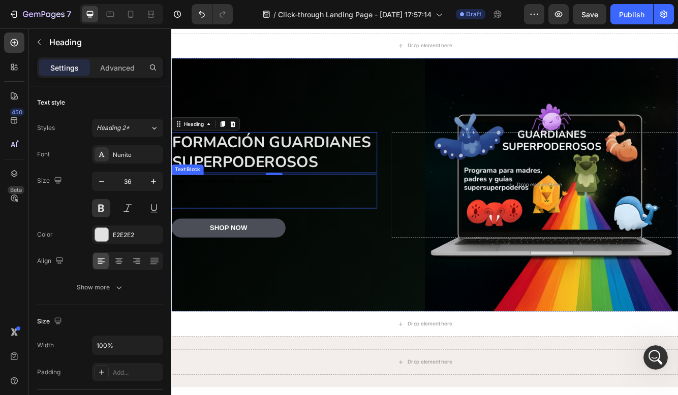
click at [252, 236] on p "Rich Text Editor. Editing area: main" at bounding box center [294, 237] width 245 height 13
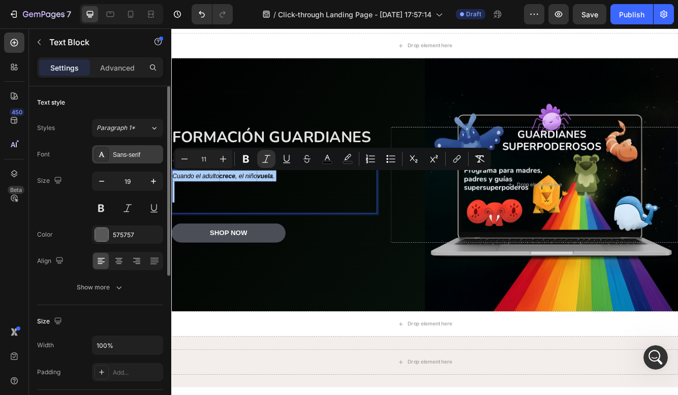
click at [140, 155] on div "Sans-serif" at bounding box center [137, 154] width 48 height 9
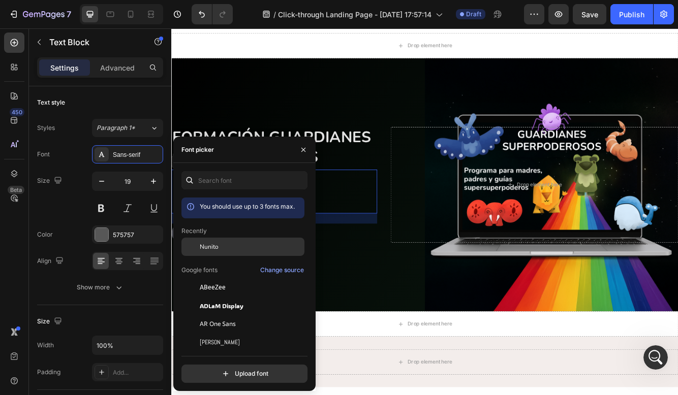
click at [211, 315] on div "Nunito" at bounding box center [242, 324] width 123 height 18
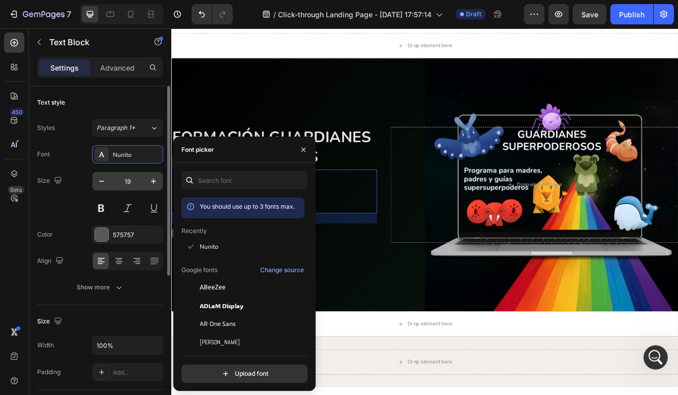
click at [134, 181] on input "19" at bounding box center [128, 181] width 34 height 18
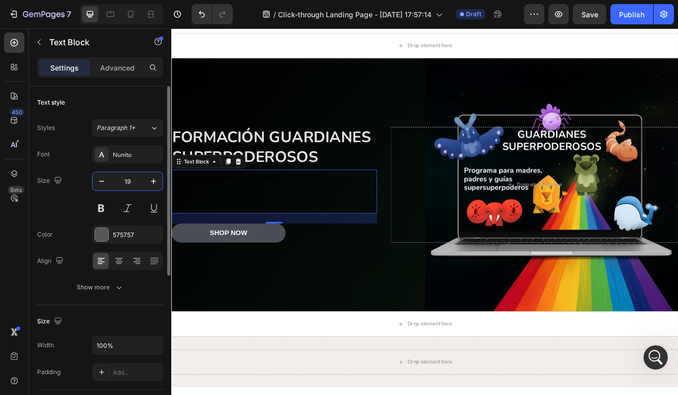
click at [134, 181] on input "19" at bounding box center [128, 181] width 34 height 18
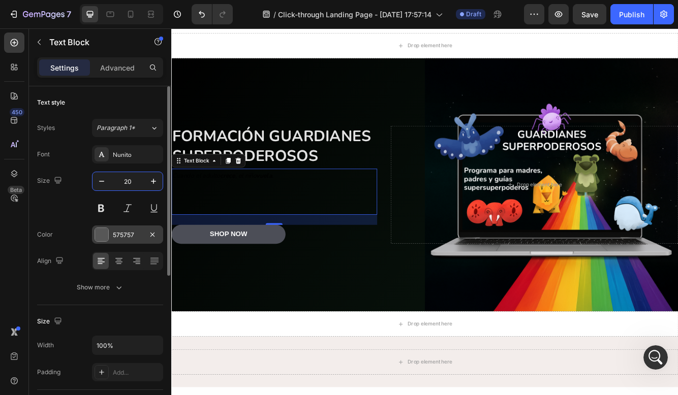
type input "20"
click at [112, 232] on div "575757" at bounding box center [127, 235] width 71 height 18
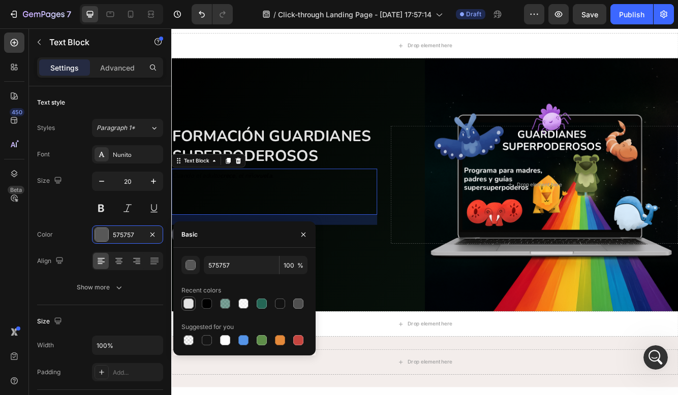
click at [190, 301] on div at bounding box center [188, 304] width 10 height 10
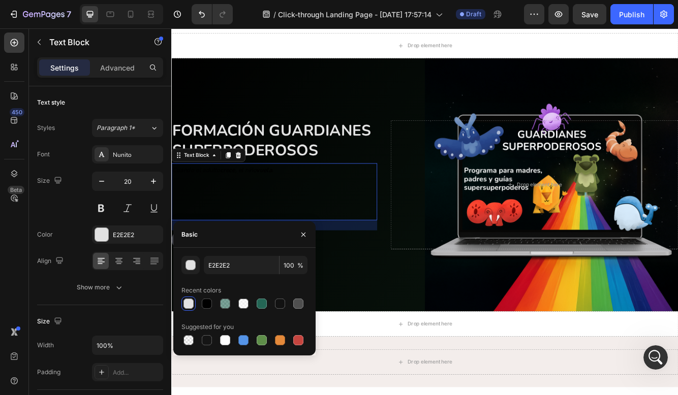
click at [255, 197] on div "Cuando el adulto crece , el niño vuela ." at bounding box center [294, 224] width 247 height 69
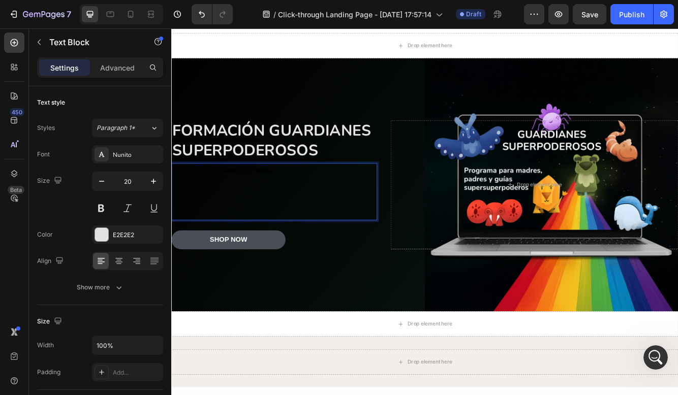
click at [257, 203] on icon "Cuando el adulto crece , el niño vuela ." at bounding box center [232, 199] width 121 height 10
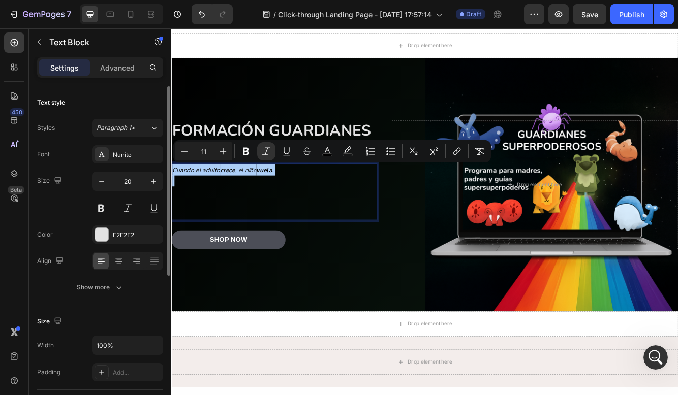
click at [111, 244] on div "Font Nunito Size 20 Color E2E2E2 Align Show more" at bounding box center [100, 220] width 126 height 151
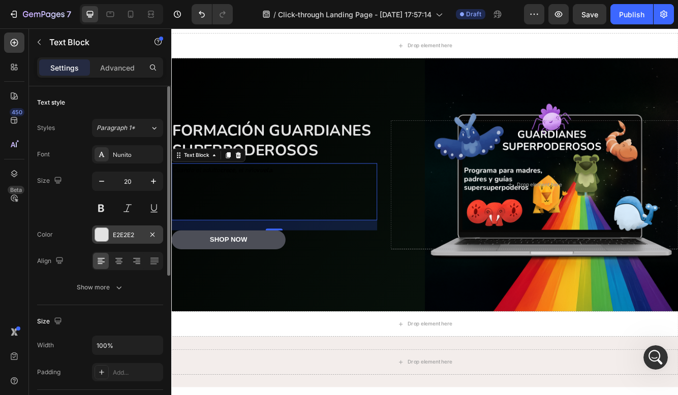
click at [112, 235] on div "E2E2E2" at bounding box center [127, 235] width 71 height 18
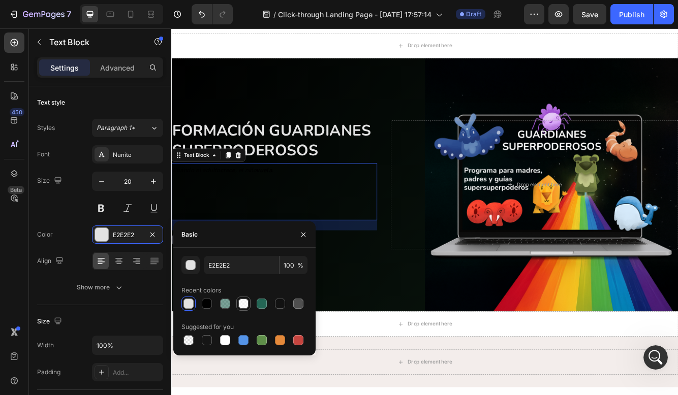
click at [244, 302] on div at bounding box center [243, 304] width 10 height 10
type input "FFFFFF"
type input "60"
click at [189, 307] on div at bounding box center [188, 304] width 10 height 10
click at [208, 306] on div at bounding box center [207, 304] width 10 height 10
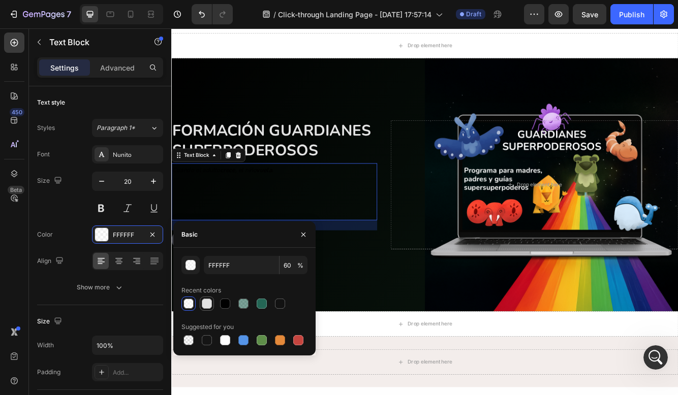
type input "E2E2E2"
type input "100"
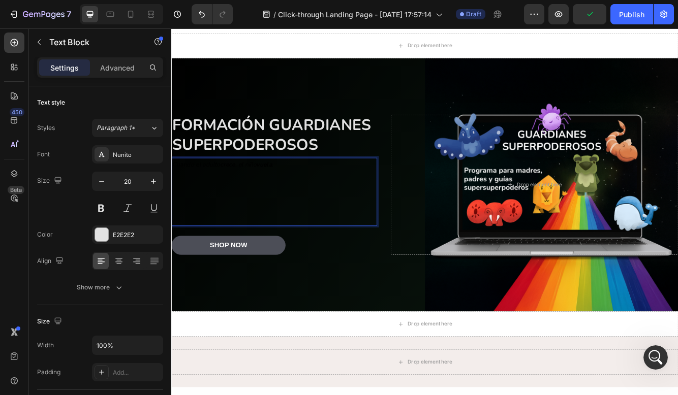
click at [295, 223] on p "⁠⁠⁠⁠⁠⁠⁠" at bounding box center [294, 238] width 245 height 53
click at [295, 223] on p "Rich Text Editor. Editing area: main" at bounding box center [294, 238] width 245 height 53
click at [244, 228] on p "Rich Text Editor. Editing area: main" at bounding box center [294, 238] width 245 height 53
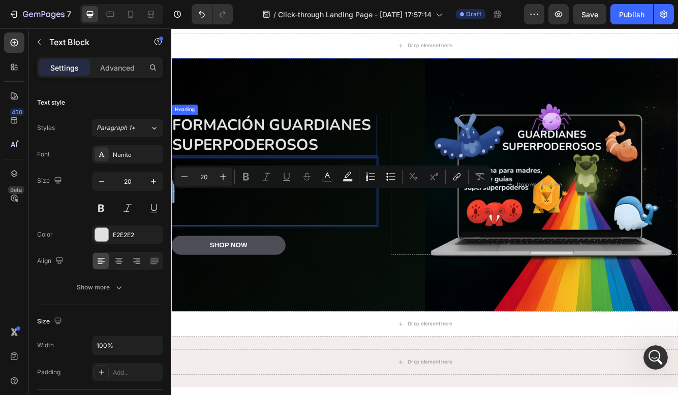
click at [219, 124] on div "Formación guardianes superpoderosos Heading Cuando el adulto crece , el niño vu…" at bounding box center [475, 216] width 609 height 201
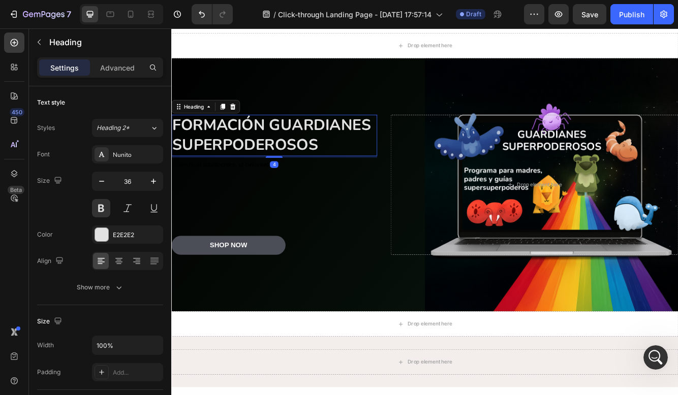
click at [237, 157] on p "Formación guardianes superpoderosos" at bounding box center [294, 157] width 245 height 48
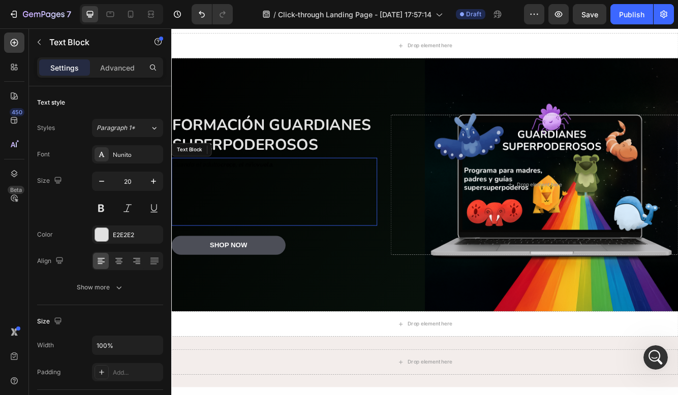
click at [229, 196] on icon "Cuando el adulto crece , el niño vuela ." at bounding box center [232, 192] width 121 height 10
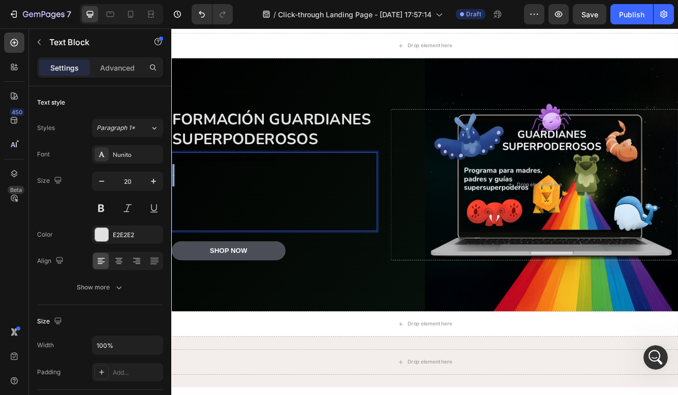
click at [201, 196] on p "Rich Text Editor. Editing area: main" at bounding box center [294, 198] width 245 height 13
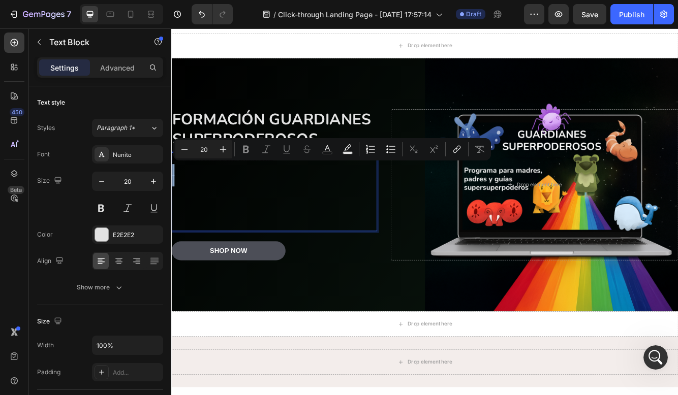
click at [201, 196] on p "Rich Text Editor. Editing area: main" at bounding box center [294, 198] width 245 height 13
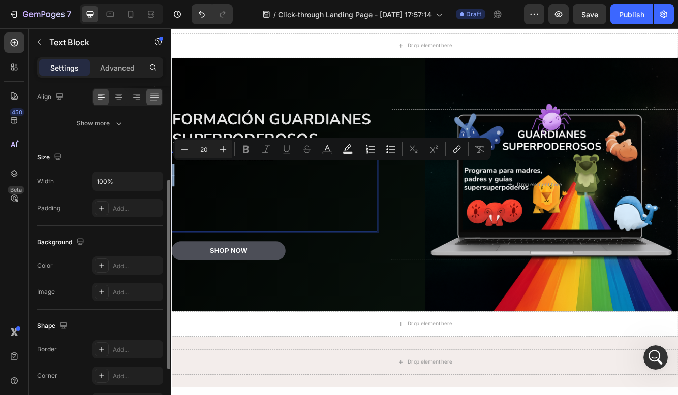
scroll to position [221, 0]
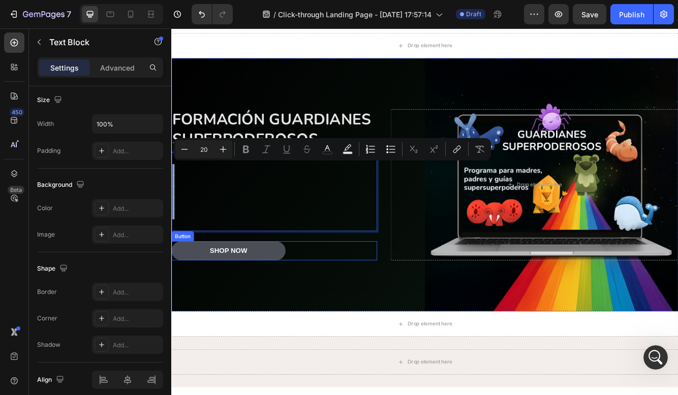
drag, startPoint x: 364, startPoint y: 203, endPoint x: 365, endPoint y: 293, distance: 89.9
click at [365, 293] on div "Formación guardianes superpoderosos Heading Cuando el adulto crece , el niño vu…" at bounding box center [294, 215] width 247 height 181
click at [384, 76] on div "Background Image" at bounding box center [475, 216] width 609 height 305
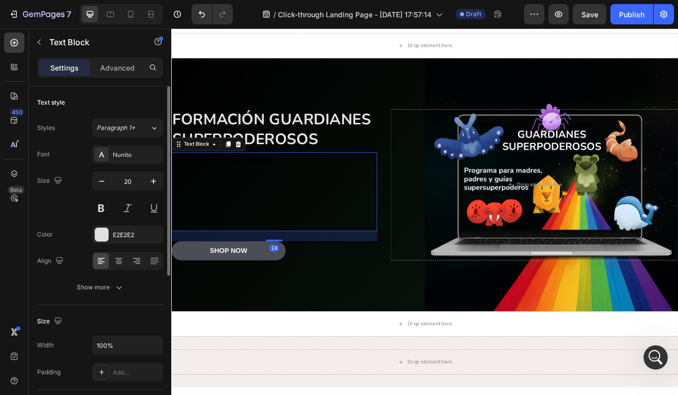
click at [342, 198] on p "Rich Text Editor. Editing area: main" at bounding box center [294, 198] width 245 height 13
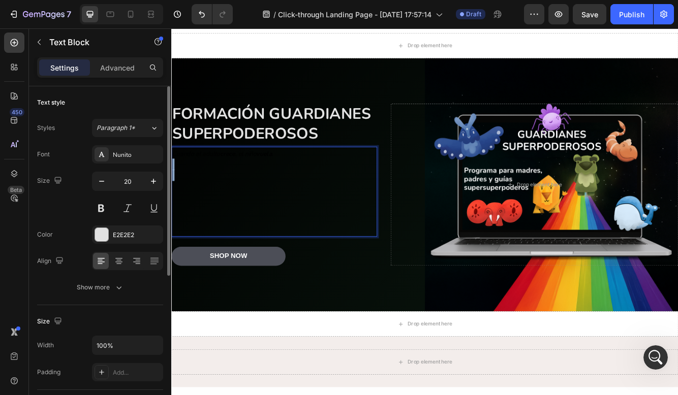
click at [342, 198] on p "Rich Text Editor. Editing area: main" at bounding box center [294, 191] width 245 height 13
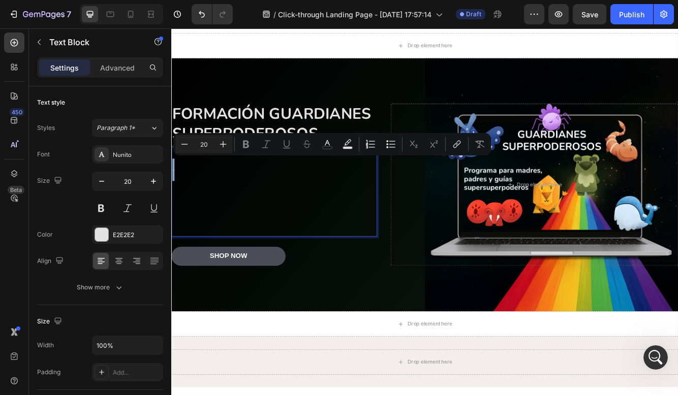
type input "11"
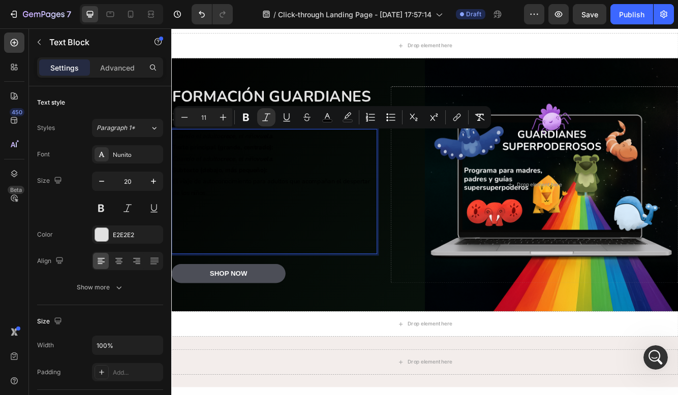
click at [191, 181] on icon "Cuando el adulto crece , el niño vuela ." at bounding box center [232, 185] width 121 height 10
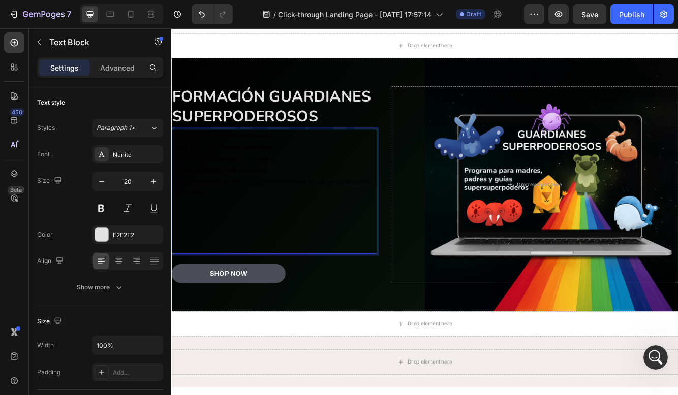
click at [202, 180] on icon "Cuando el adulto crece , el niño vuela ." at bounding box center [232, 185] width 121 height 10
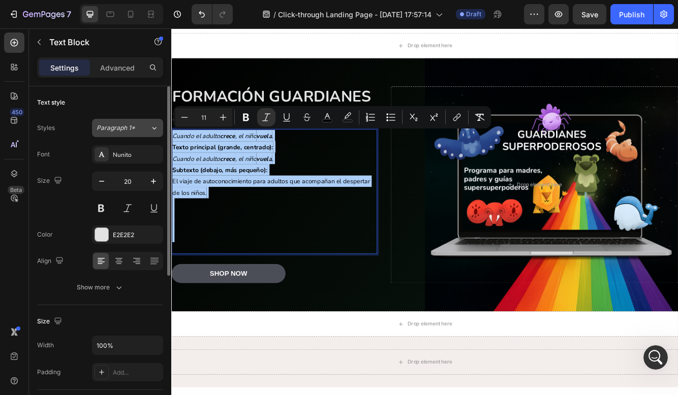
click at [140, 127] on div "Paragraph 1*" at bounding box center [123, 127] width 53 height 9
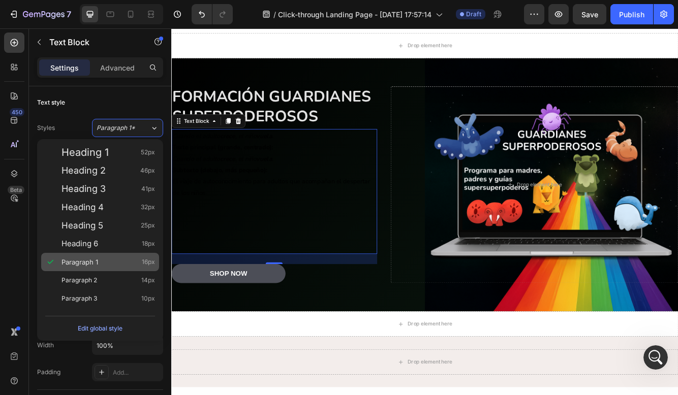
click at [93, 260] on span "Paragraph 1" at bounding box center [79, 262] width 37 height 10
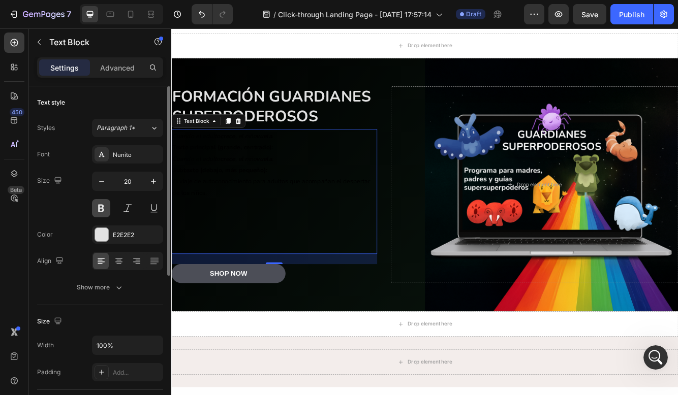
click at [104, 208] on button at bounding box center [101, 208] width 18 height 18
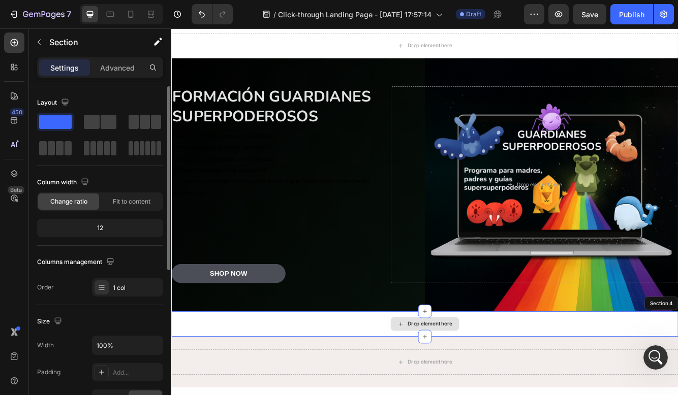
click at [340, 382] on div "Drop element here" at bounding box center [475, 384] width 609 height 30
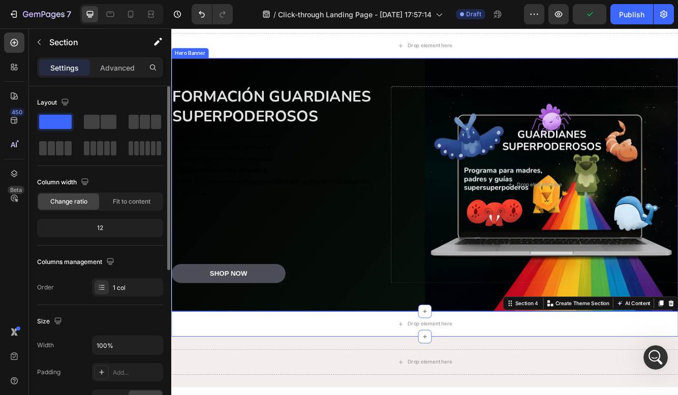
click at [398, 80] on div "Background Image" at bounding box center [475, 216] width 609 height 305
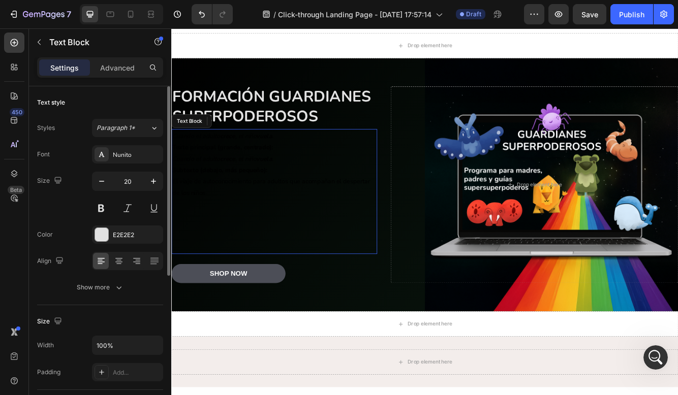
click at [270, 198] on strong "Subtexto (debajo, más pequeño):" at bounding box center [229, 199] width 114 height 10
click at [250, 137] on icon at bounding box center [251, 140] width 8 height 8
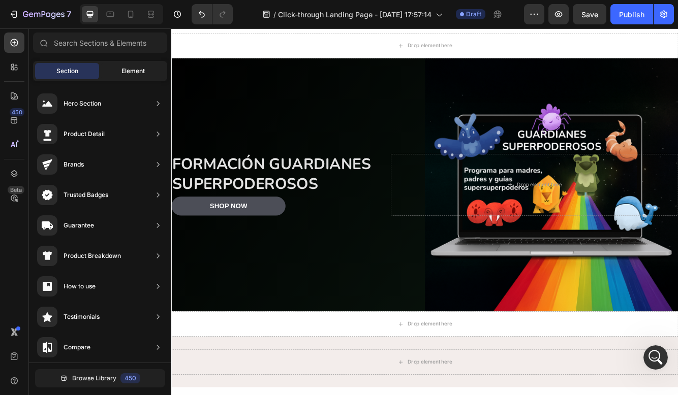
click at [124, 70] on span "Element" at bounding box center [132, 71] width 23 height 9
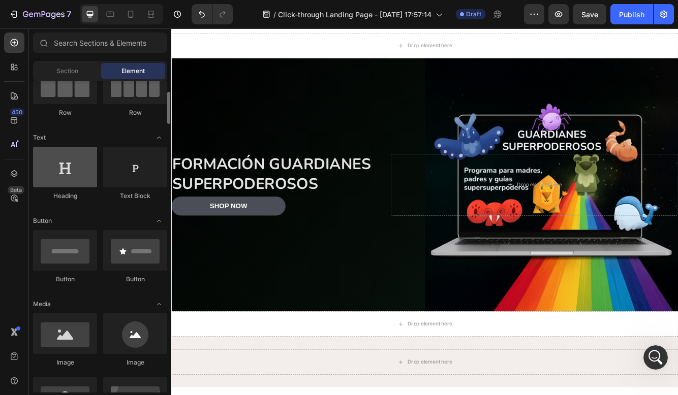
scroll to position [136, 0]
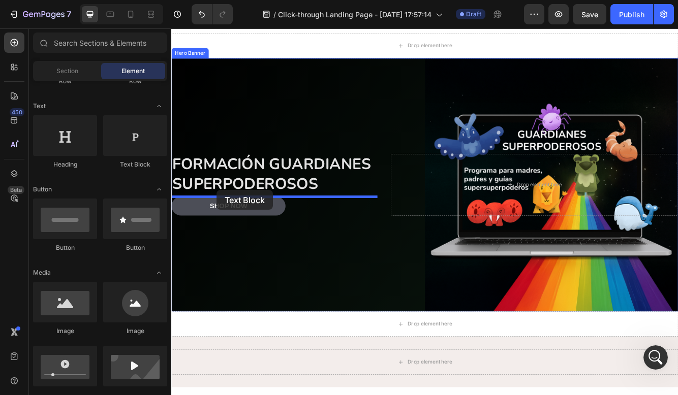
drag, startPoint x: 298, startPoint y: 175, endPoint x: 224, endPoint y: 221, distance: 87.1
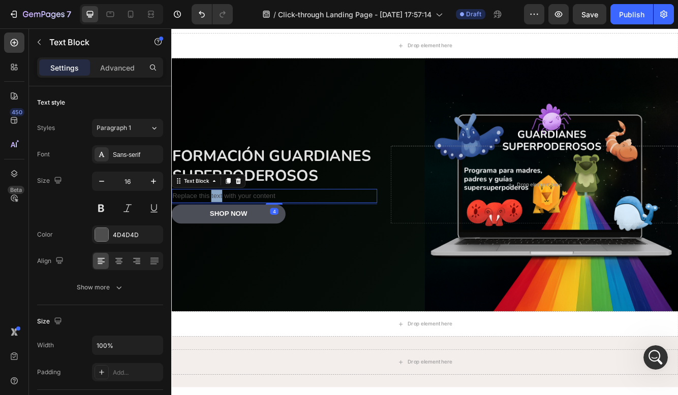
click at [224, 231] on p "Replace this text with your content" at bounding box center [294, 229] width 245 height 15
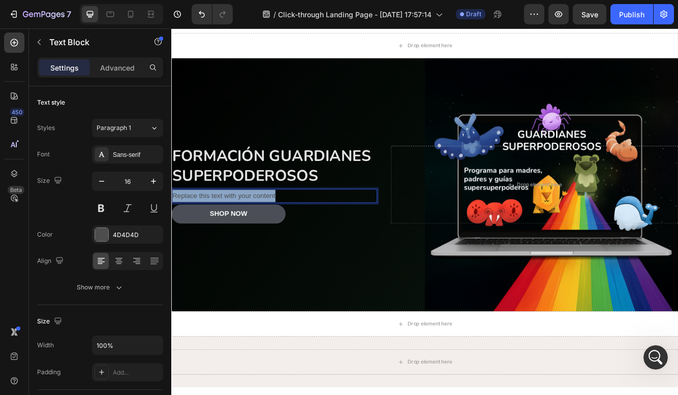
click at [224, 231] on p "Replace this text with your content" at bounding box center [294, 229] width 245 height 15
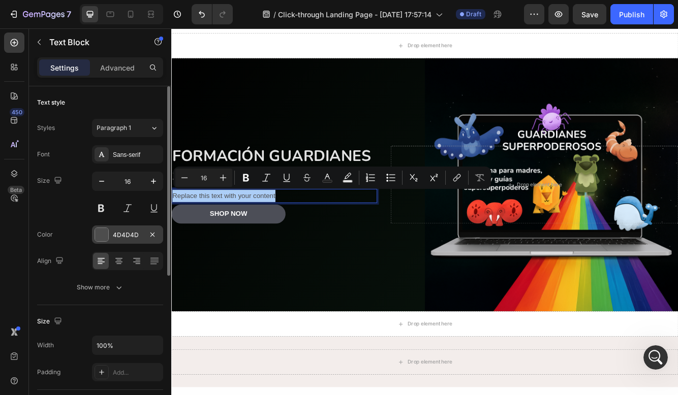
click at [106, 233] on div at bounding box center [101, 234] width 13 height 13
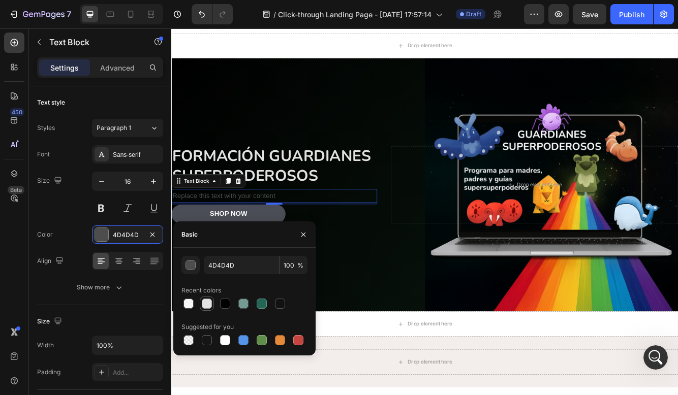
click at [212, 299] on div at bounding box center [207, 304] width 12 height 12
type input "E2E2E2"
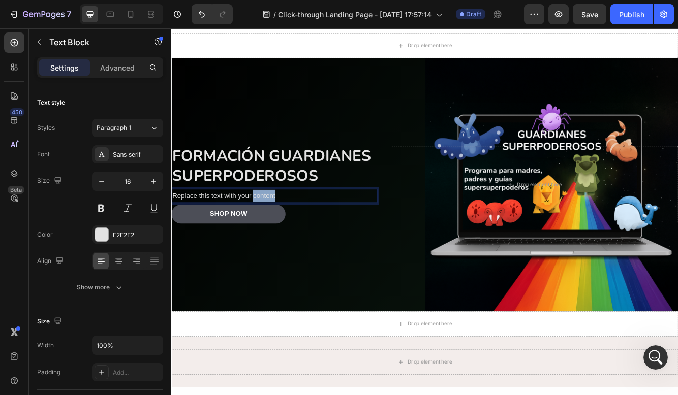
click at [294, 232] on p "Replace this text with your content" at bounding box center [294, 229] width 245 height 15
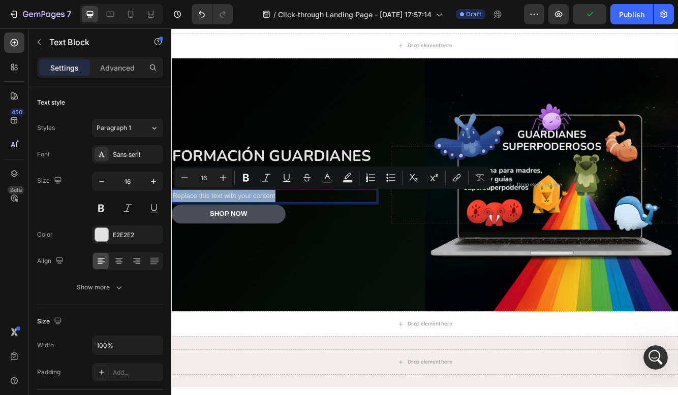
type input "11"
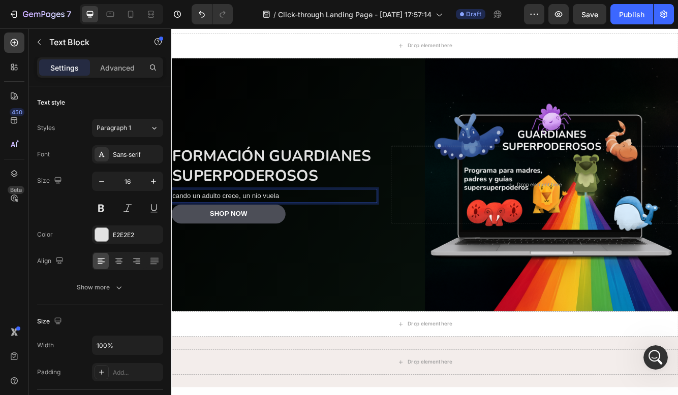
click at [274, 229] on p "cando un adulto crece, un nio vuela" at bounding box center [294, 229] width 245 height 15
click at [177, 232] on p "cando un adulto crece, un niño vuela" at bounding box center [294, 229] width 245 height 15
click at [316, 229] on p "Cuando un adulto crece, un niño vuela" at bounding box center [294, 229] width 245 height 15
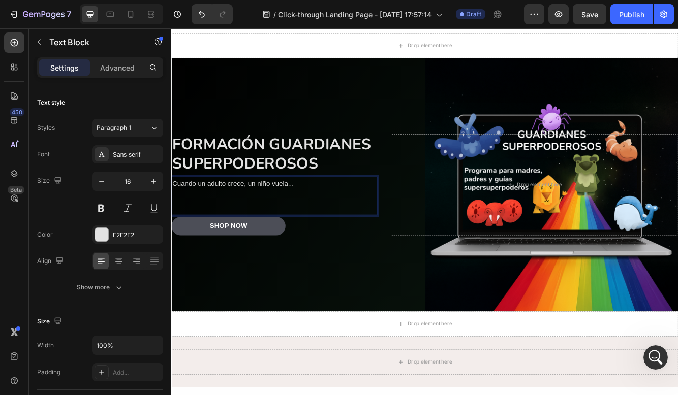
click at [209, 211] on p "Cuando un adulto crece, un niño vuela..." at bounding box center [294, 215] width 245 height 15
click at [260, 213] on p "Cuando el adulto crece, un niño vuela..." at bounding box center [294, 215] width 245 height 15
click at [262, 233] on p "Rich Text Editor. Editing area: main" at bounding box center [294, 229] width 245 height 15
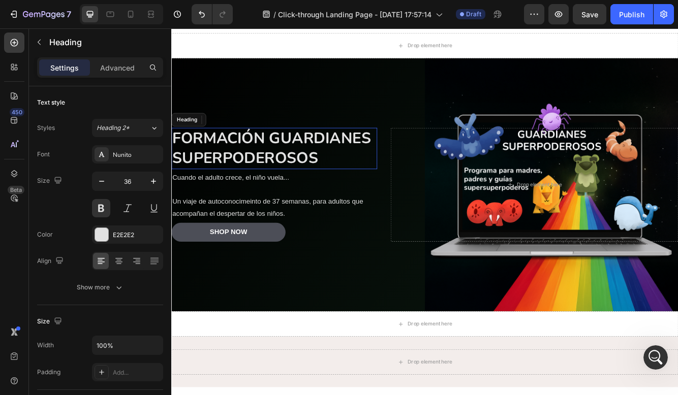
click at [358, 160] on p "Formación guardianes superpoderosos" at bounding box center [294, 173] width 245 height 48
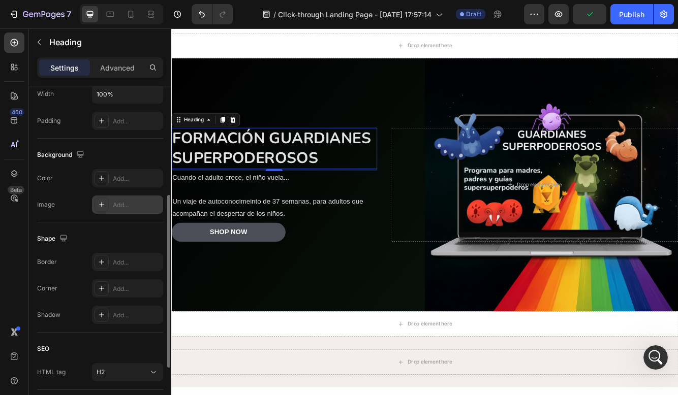
scroll to position [224, 0]
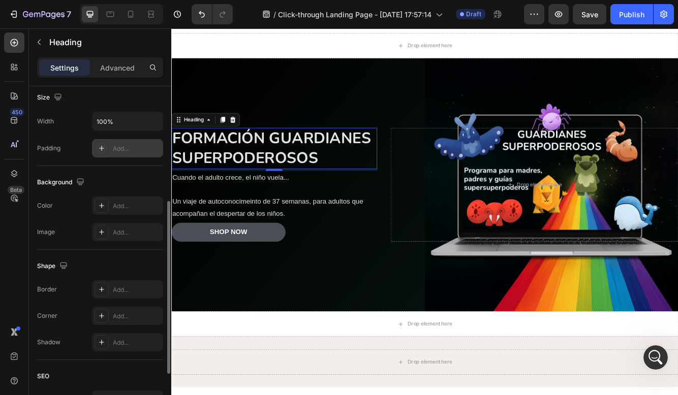
click at [115, 146] on div "Add..." at bounding box center [137, 148] width 48 height 9
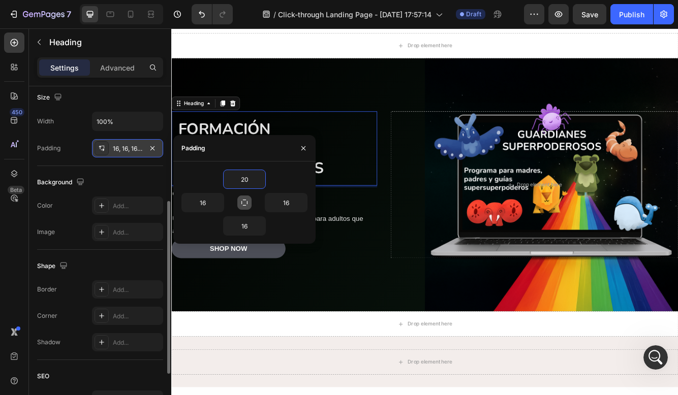
type input "20"
click at [243, 200] on icon "button" at bounding box center [244, 203] width 8 height 8
type input "20"
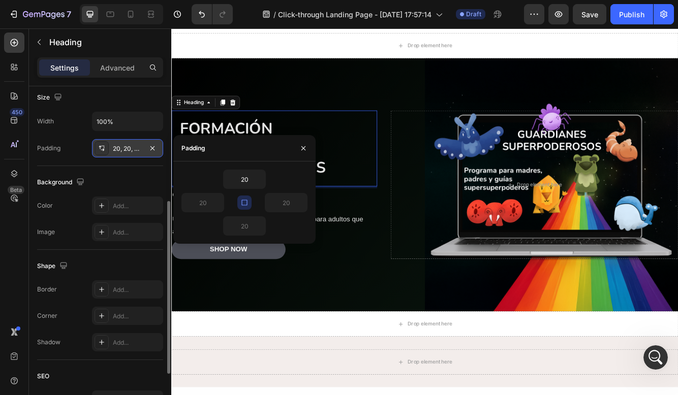
drag, startPoint x: 498, startPoint y: 246, endPoint x: 358, endPoint y: 256, distance: 140.6
click at [359, 256] on p "Un viaje de autoconocimeinto de 37 semanas, para adultos que acompañan el despe…" at bounding box center [294, 265] width 245 height 29
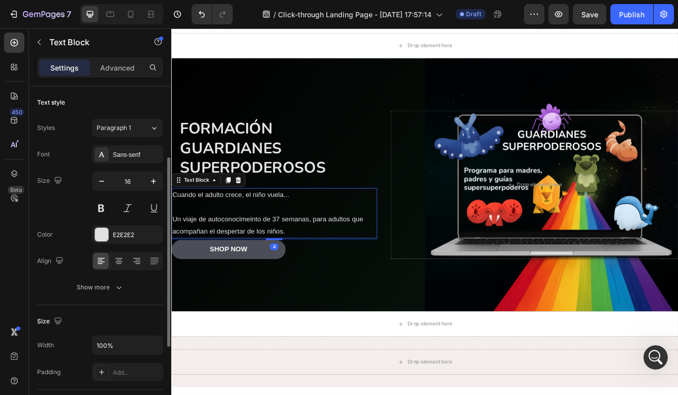
scroll to position [46, 0]
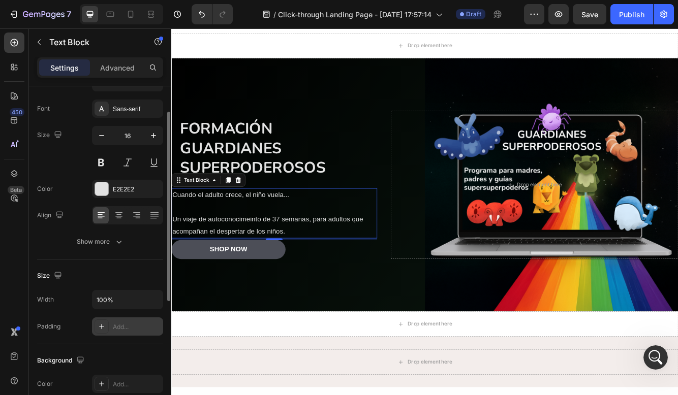
click at [124, 331] on div "Add..." at bounding box center [137, 327] width 48 height 9
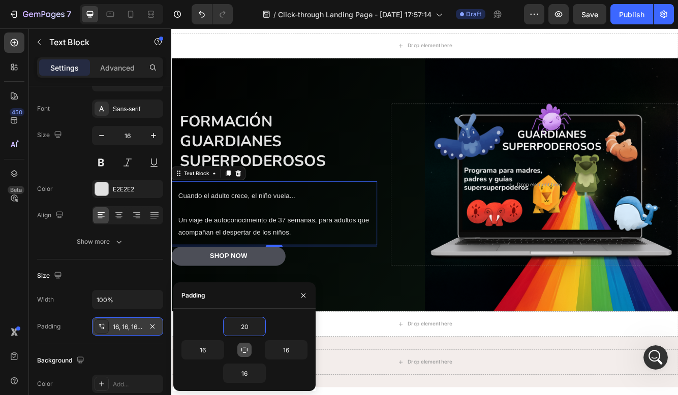
type input "20"
click at [243, 347] on icon "button" at bounding box center [244, 350] width 6 height 6
type input "20"
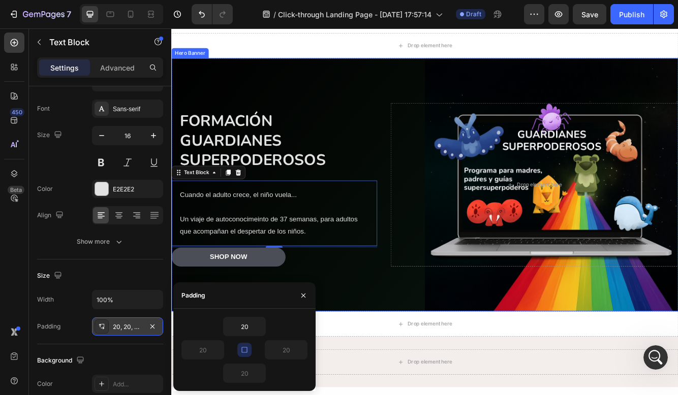
click at [358, 327] on div "Formación guardianes superpoderosos Heading Cuando el adulto crece, el niño vue…" at bounding box center [475, 217] width 609 height 230
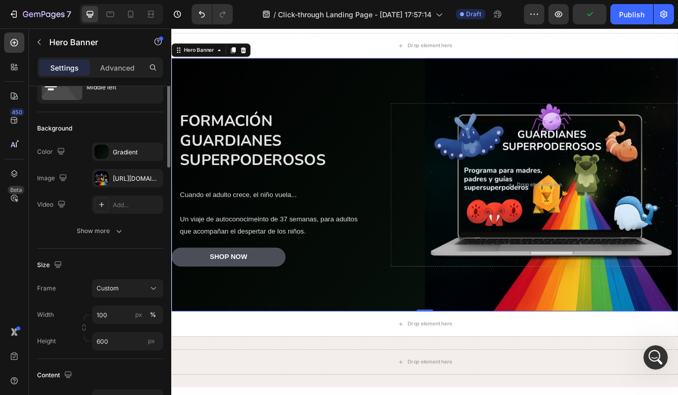
scroll to position [0, 0]
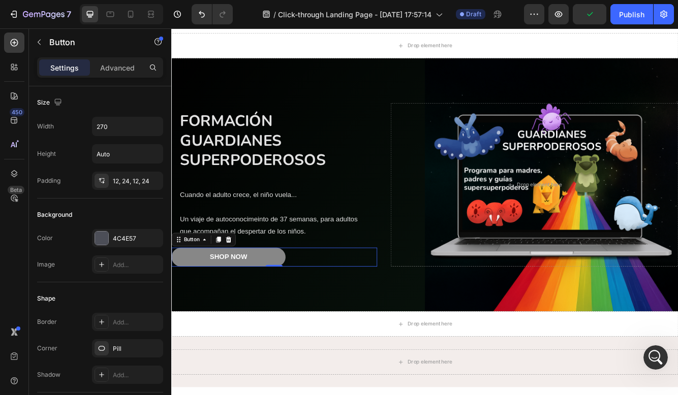
click at [297, 294] on button "Shop Now" at bounding box center [239, 303] width 137 height 23
click at [114, 234] on div "4C4E57" at bounding box center [127, 238] width 29 height 9
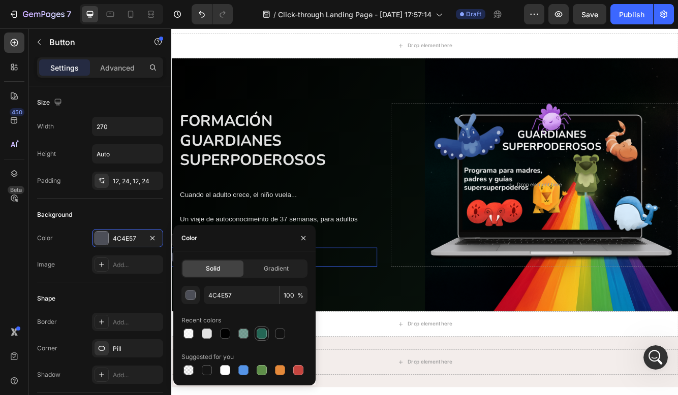
click at [263, 337] on div at bounding box center [261, 334] width 10 height 10
type input "246655"
click at [306, 235] on icon "button" at bounding box center [303, 238] width 8 height 8
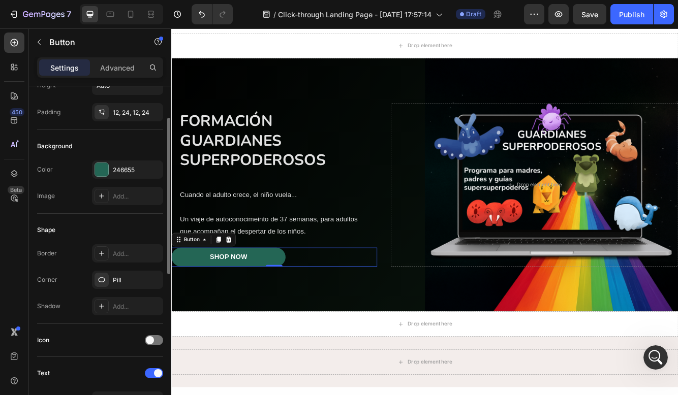
scroll to position [79, 0]
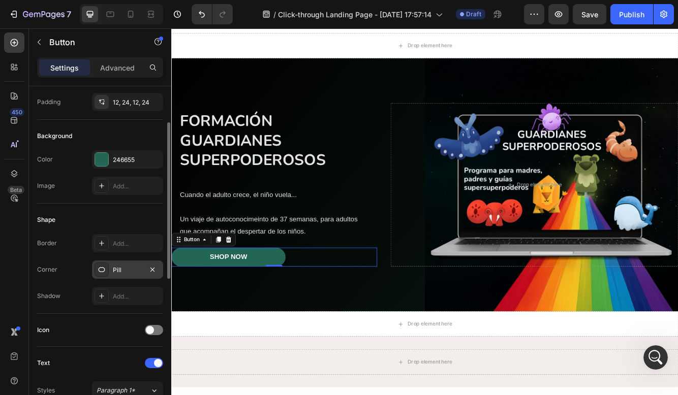
click at [123, 262] on div "Pill" at bounding box center [127, 270] width 71 height 18
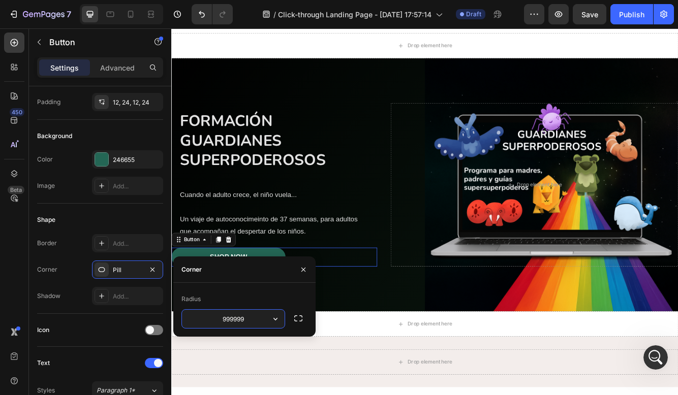
click at [233, 316] on input "999999" at bounding box center [233, 319] width 103 height 18
type input "3"
type input "6"
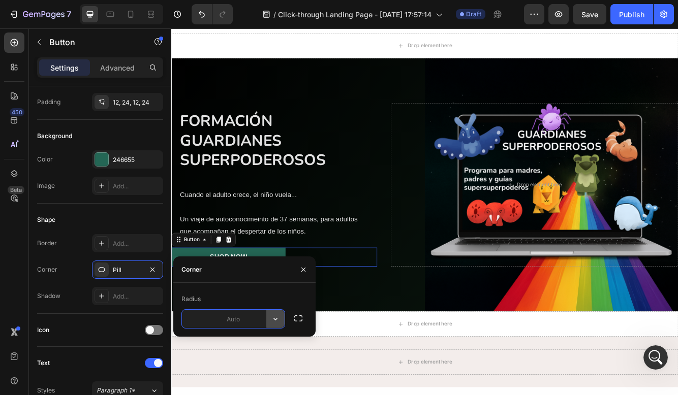
click at [267, 321] on button "button" at bounding box center [275, 319] width 18 height 18
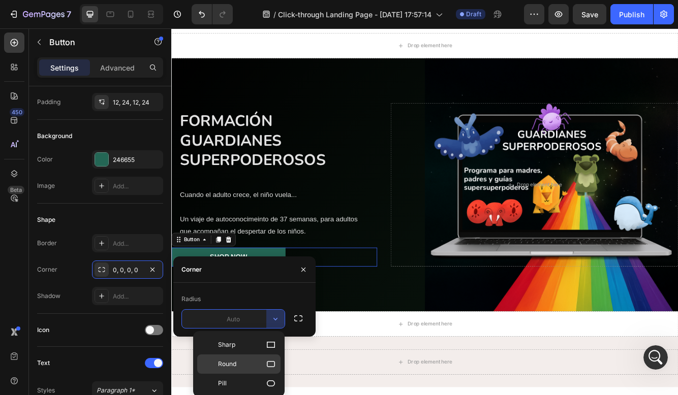
click at [253, 360] on p "Round" at bounding box center [247, 364] width 58 height 10
type input "8"
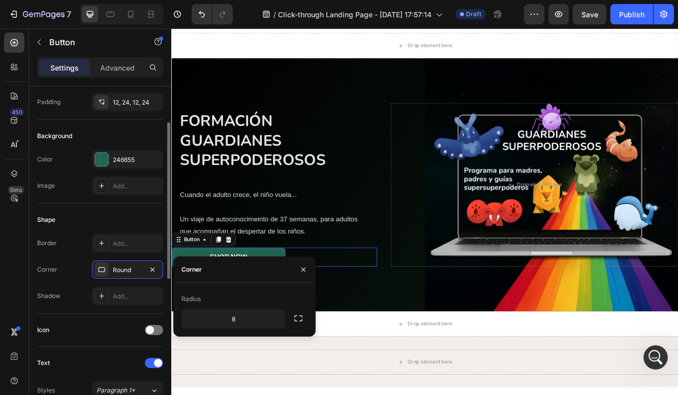
click at [72, 217] on div "Shape" at bounding box center [100, 220] width 126 height 16
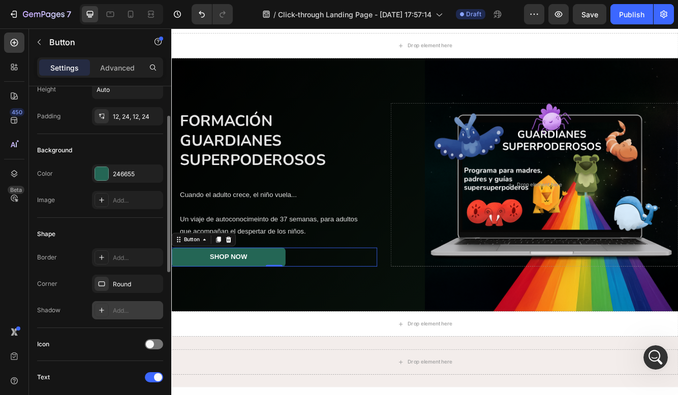
scroll to position [65, 0]
click at [125, 109] on div "12, 24, 12, 24" at bounding box center [127, 116] width 71 height 18
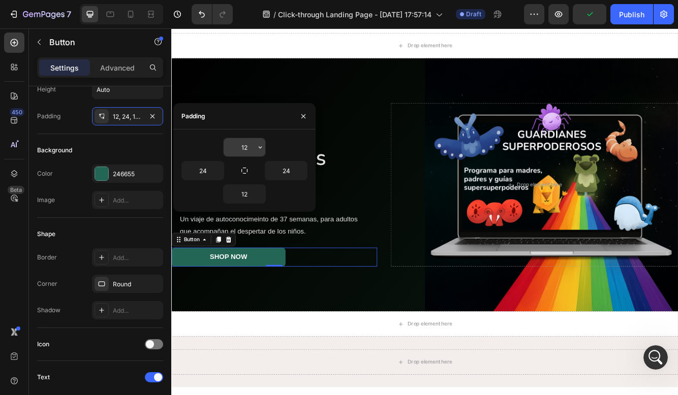
click at [246, 152] on input "12" at bounding box center [244, 147] width 42 height 18
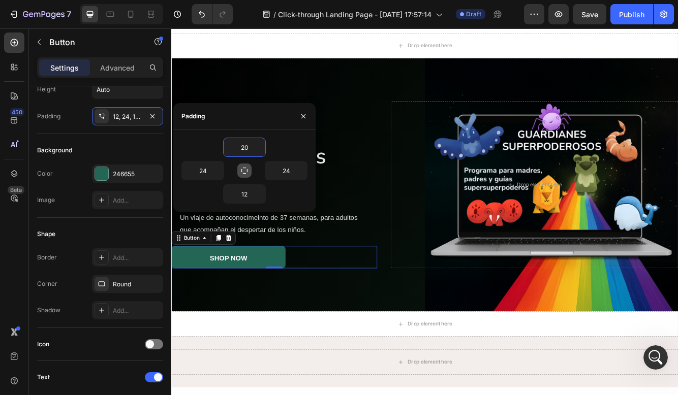
type input "20"
click at [247, 169] on icon "button" at bounding box center [244, 171] width 8 height 8
type input "20"
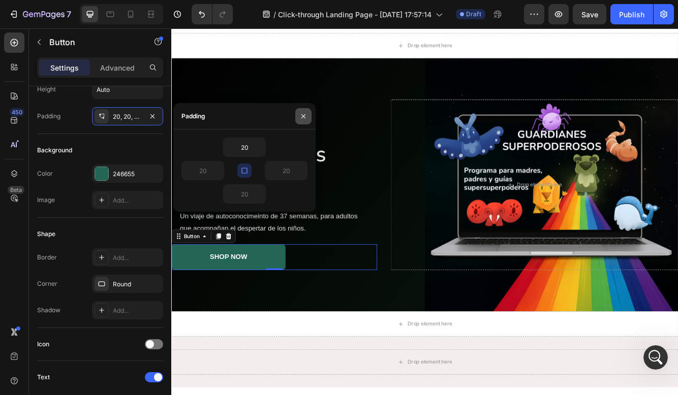
click at [299, 119] on button "button" at bounding box center [303, 116] width 16 height 16
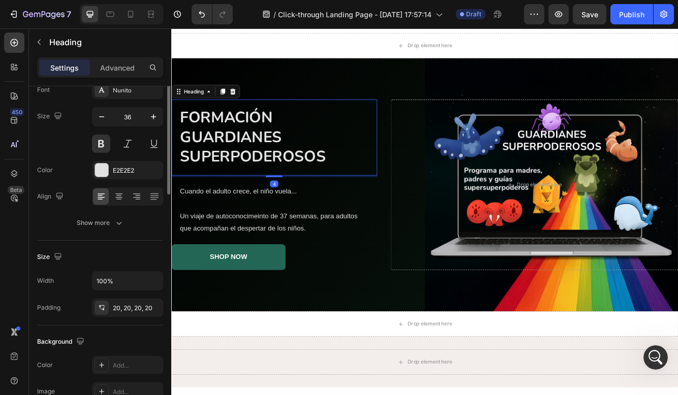
click at [381, 129] on p "Formación guardianes superpoderosos" at bounding box center [294, 159] width 227 height 71
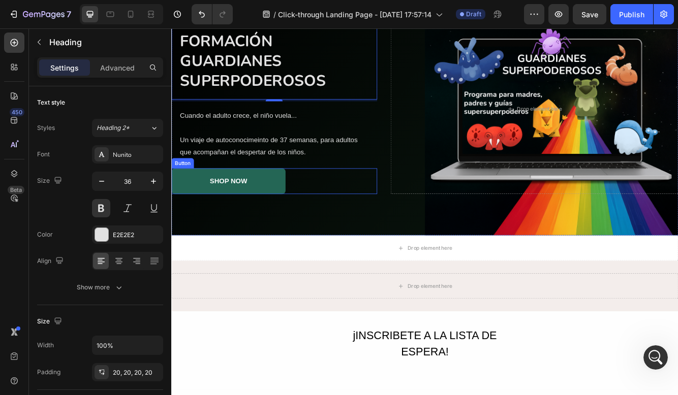
scroll to position [162, 0]
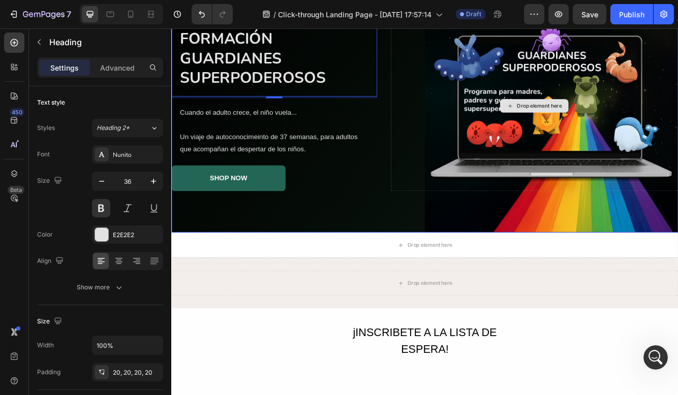
click at [597, 91] on div "Drop element here" at bounding box center [608, 121] width 346 height 205
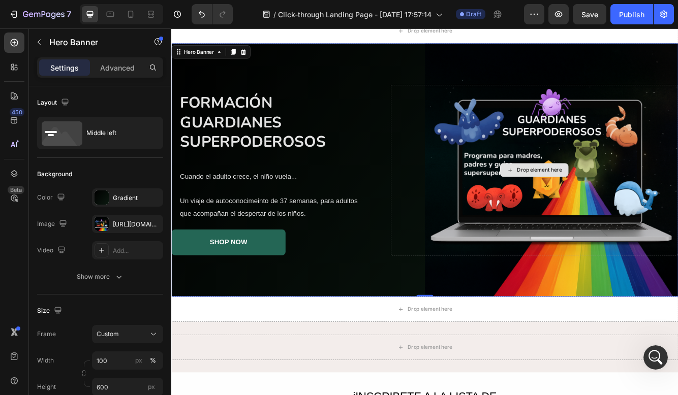
scroll to position [56, 0]
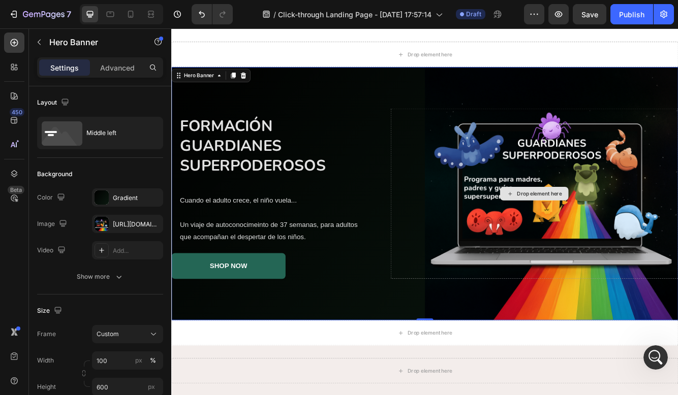
click at [462, 135] on div "Drop element here" at bounding box center [608, 226] width 346 height 205
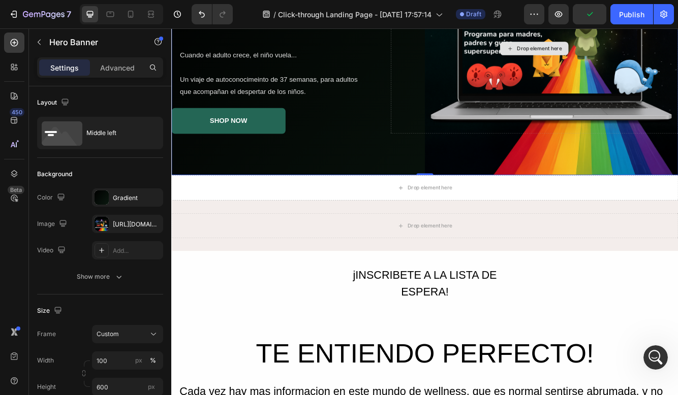
scroll to position [249, 0]
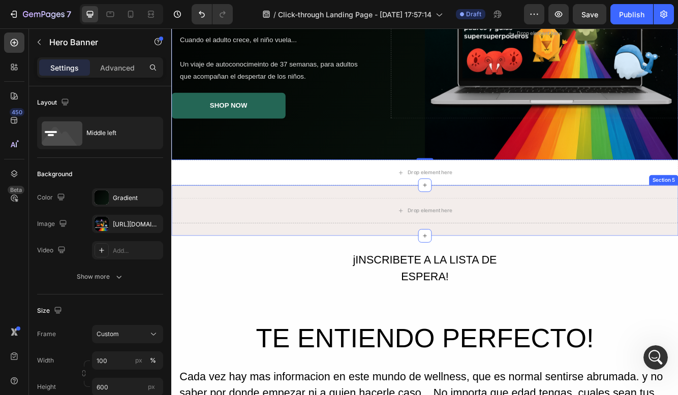
click at [677, 229] on div "Drop element here Section 5" at bounding box center [475, 247] width 609 height 61
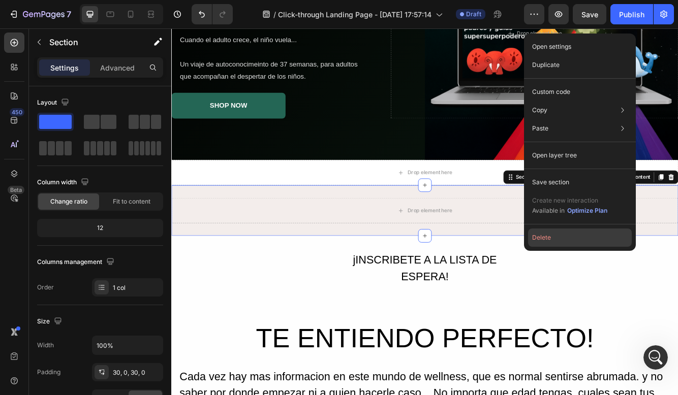
click at [578, 234] on button "Delete" at bounding box center [580, 238] width 104 height 18
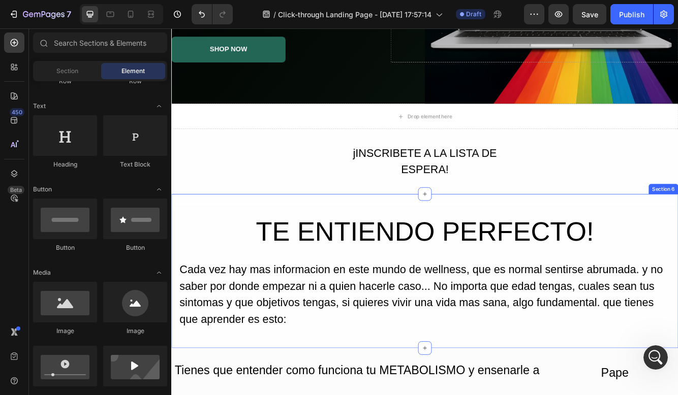
scroll to position [300, 0]
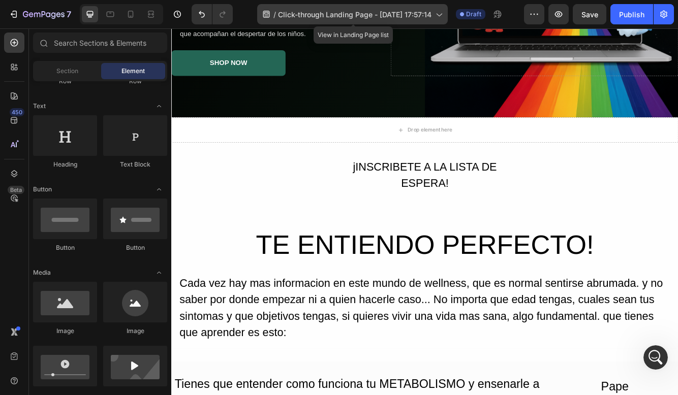
click at [341, 15] on span "Click-through Landing Page - [DATE] 17:57:14" at bounding box center [354, 14] width 153 height 11
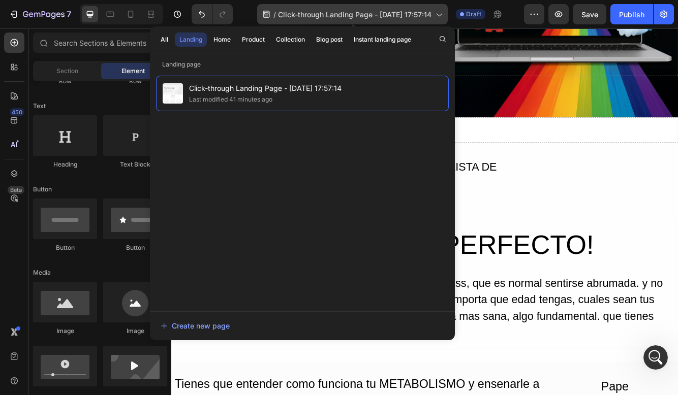
click at [435, 14] on icon at bounding box center [438, 14] width 10 height 10
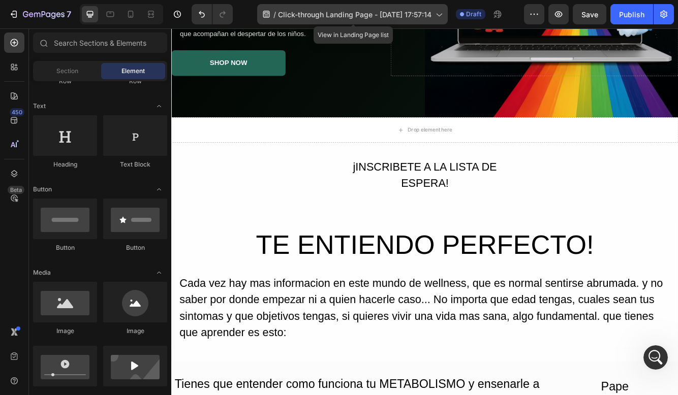
click at [435, 14] on icon at bounding box center [438, 14] width 10 height 10
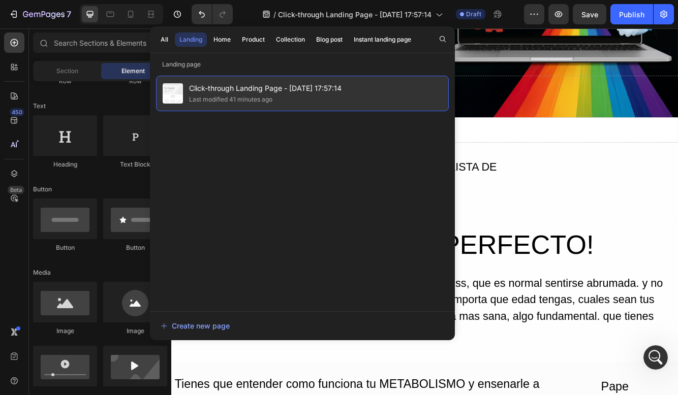
click at [239, 85] on span "Click-through Landing Page - [DATE] 17:57:14" at bounding box center [265, 88] width 152 height 12
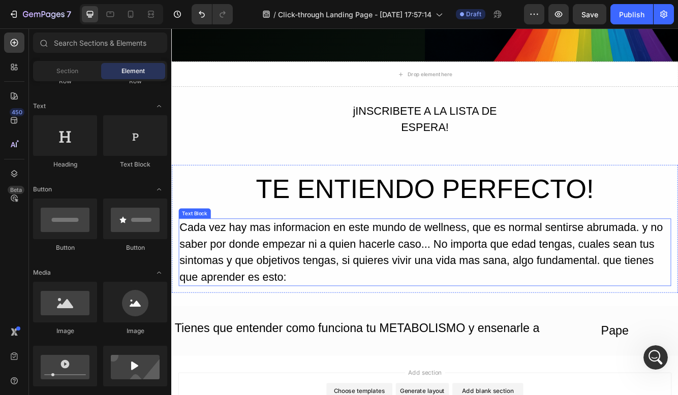
scroll to position [369, 0]
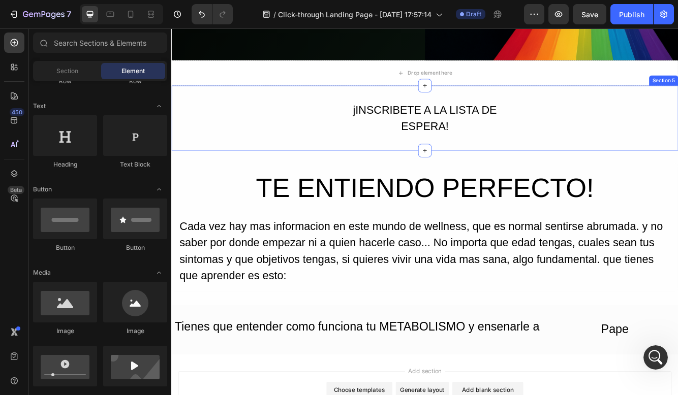
click at [677, 110] on div "jINSCRIBETE A LA LISTA DE ESPERA! Button Row Section 5" at bounding box center [475, 136] width 609 height 78
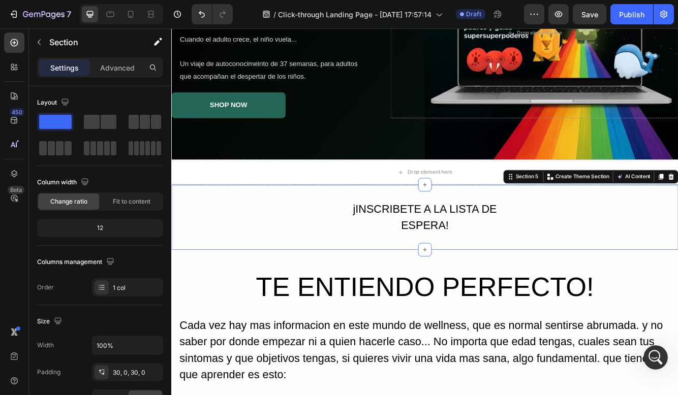
scroll to position [66, 0]
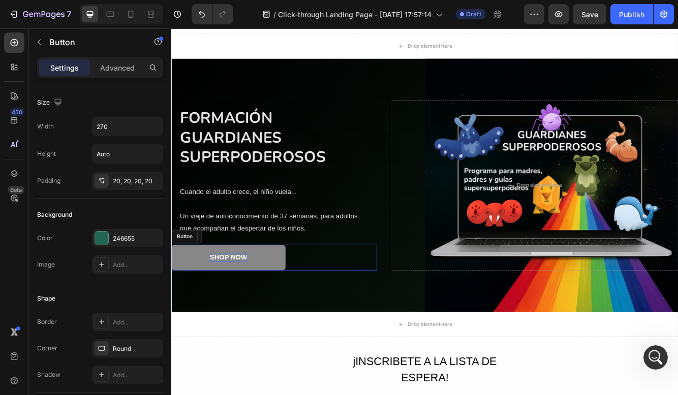
click at [241, 306] on div "Shop Now" at bounding box center [239, 304] width 45 height 11
click at [228, 299] on p "Shop Now" at bounding box center [239, 304] width 45 height 11
click at [240, 303] on button "Quiero" at bounding box center [239, 303] width 137 height 31
click at [240, 303] on button "Quiero ser" at bounding box center [239, 303] width 137 height 31
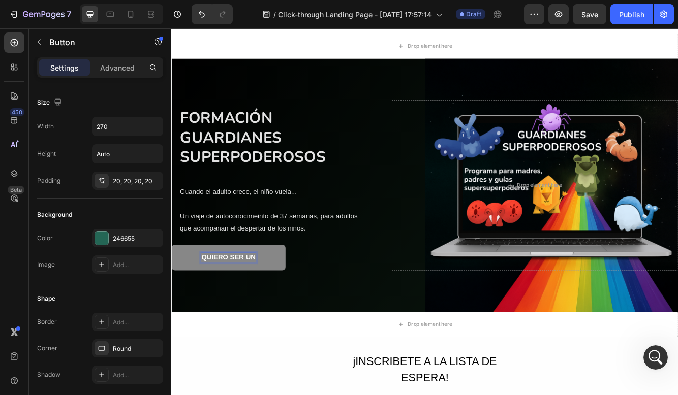
click at [240, 303] on button "Quiero ser un" at bounding box center [239, 303] width 137 height 31
click at [240, 303] on button "Quiero ser un guardían" at bounding box center [239, 303] width 137 height 31
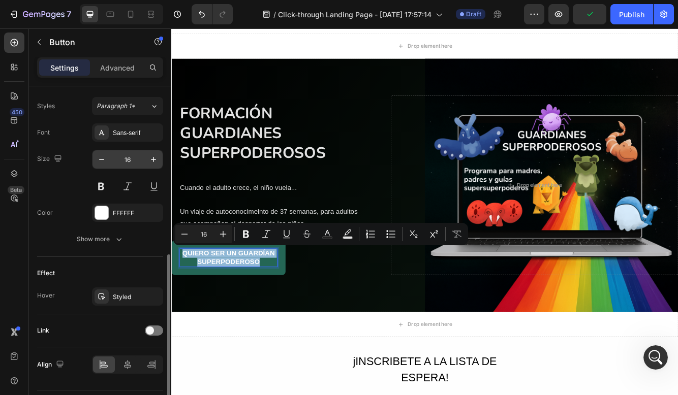
scroll to position [363, 0]
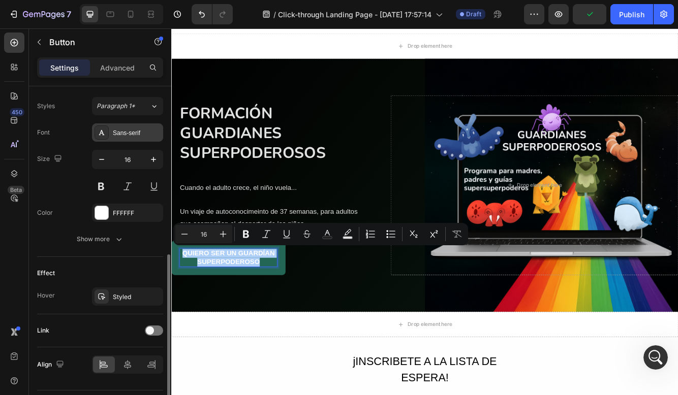
click at [124, 140] on div "Sans-serif" at bounding box center [127, 132] width 71 height 18
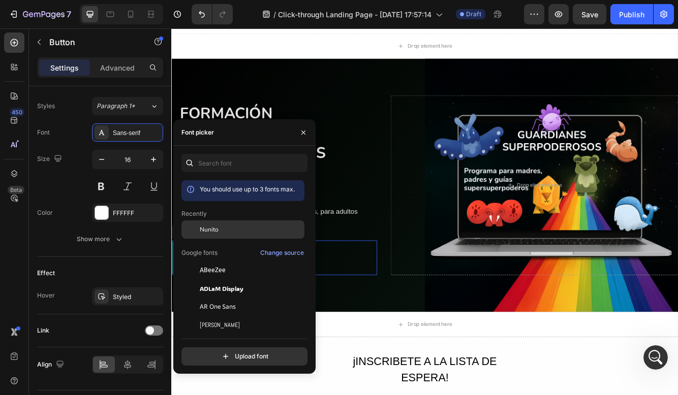
click at [214, 227] on span "Nunito" at bounding box center [209, 229] width 19 height 9
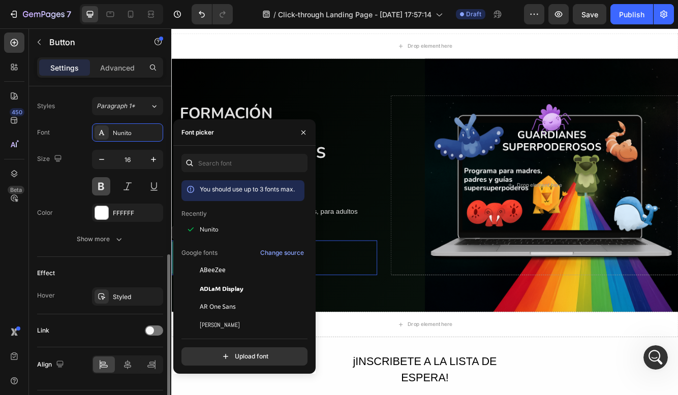
click at [93, 184] on button at bounding box center [101, 186] width 18 height 18
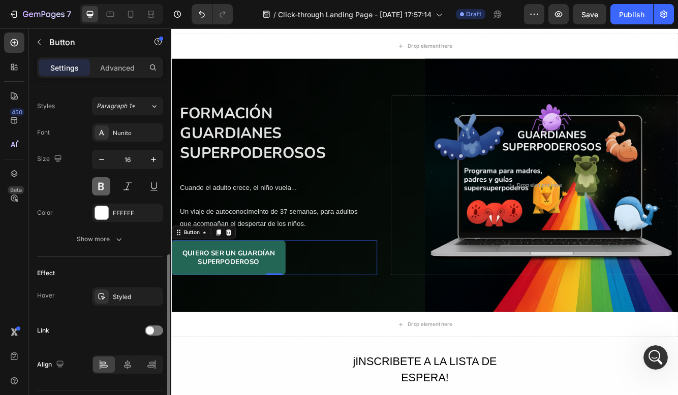
click at [93, 184] on button at bounding box center [101, 186] width 18 height 18
click at [209, 275] on icon at bounding box center [211, 274] width 8 height 8
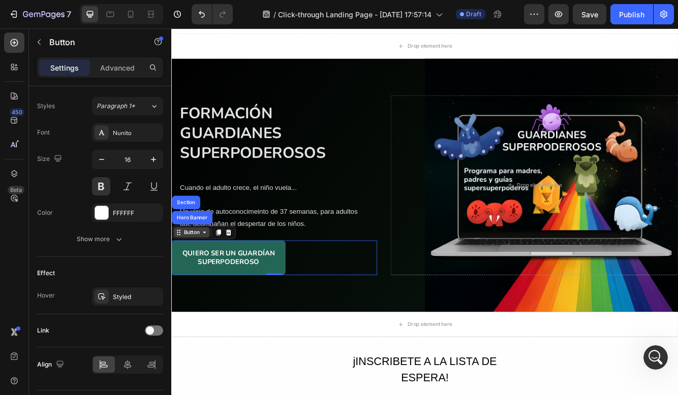
click at [207, 277] on icon at bounding box center [211, 274] width 8 height 8
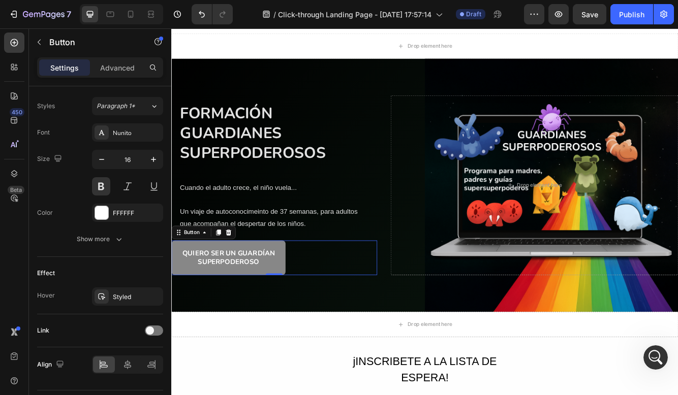
click at [210, 292] on button "Quiero ser un guardían superpoderoso" at bounding box center [239, 304] width 137 height 42
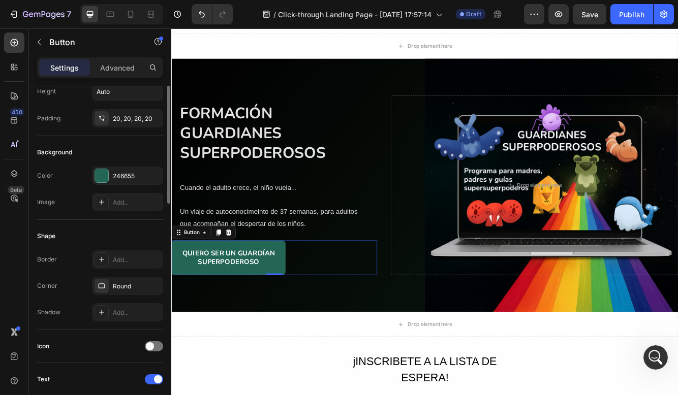
scroll to position [0, 0]
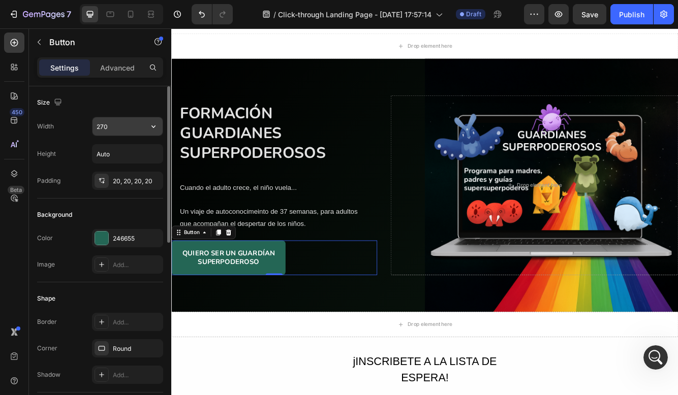
click at [121, 129] on input "270" at bounding box center [127, 126] width 70 height 18
type input "3"
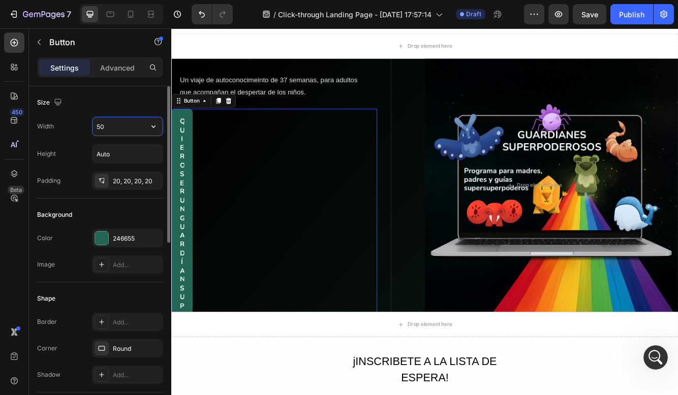
type input "5"
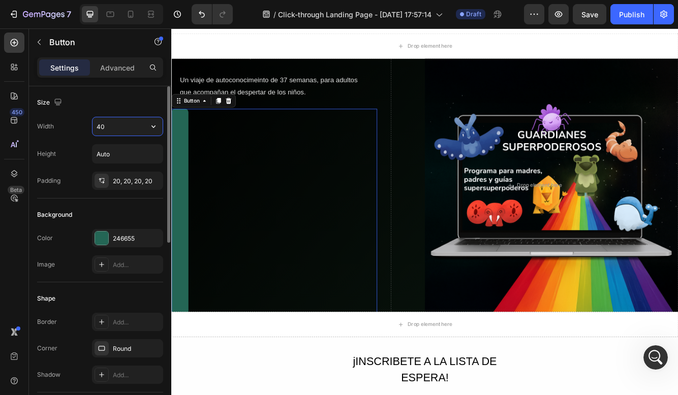
type input "4"
type input "450"
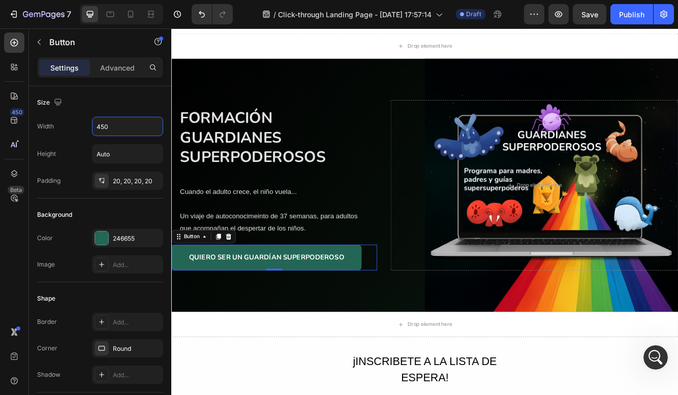
drag, startPoint x: 444, startPoint y: 81, endPoint x: 294, endPoint y: 58, distance: 152.1
click at [294, 58] on div "Drop element here" at bounding box center [475, 49] width 609 height 30
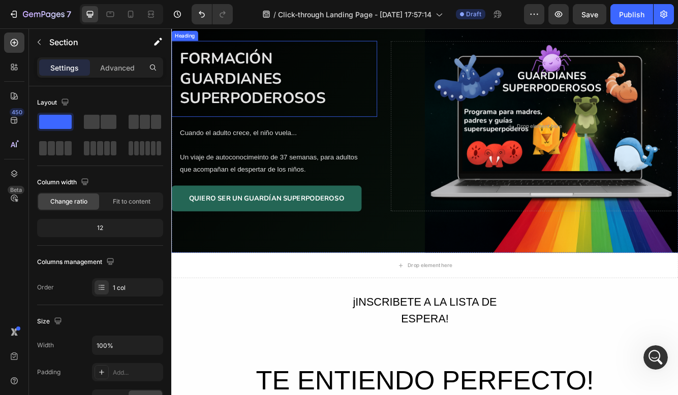
scroll to position [154, 0]
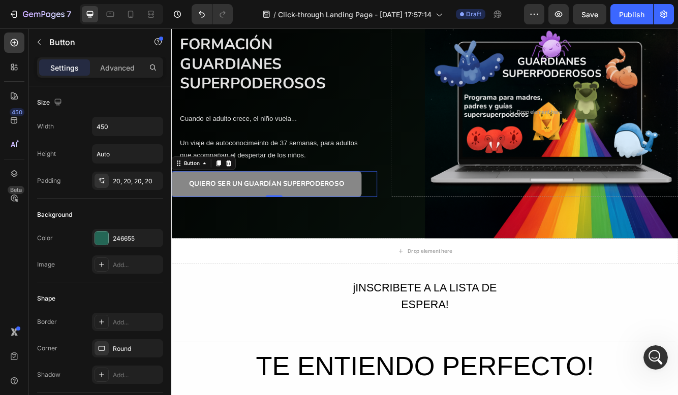
click at [178, 205] on button "Quiero ser un guardían superpoderoso" at bounding box center [285, 215] width 229 height 31
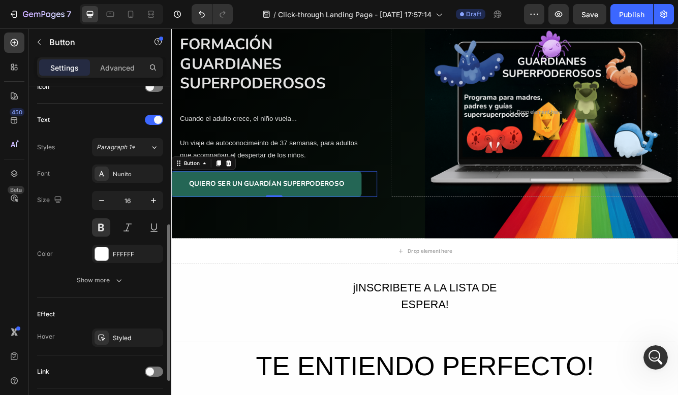
scroll to position [313, 0]
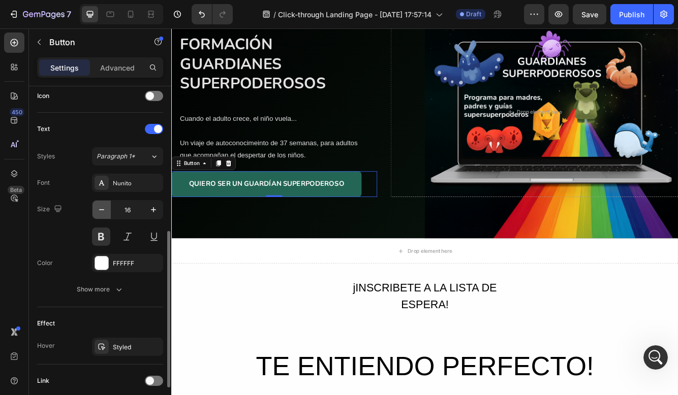
click at [105, 210] on icon "button" at bounding box center [102, 210] width 10 height 10
click at [156, 210] on icon "button" at bounding box center [153, 210] width 10 height 10
type input "16"
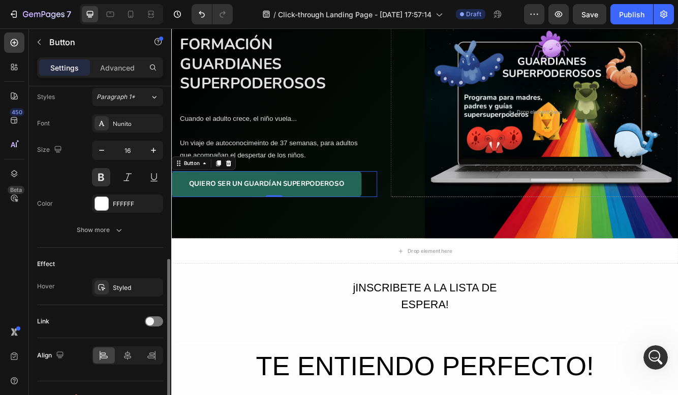
scroll to position [391, 0]
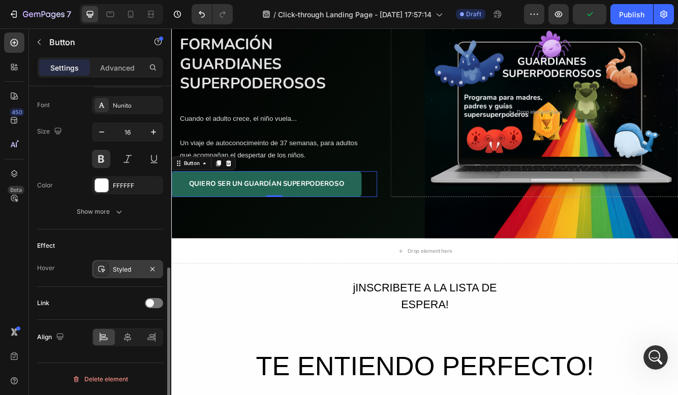
click at [141, 265] on div "Styled" at bounding box center [127, 269] width 29 height 9
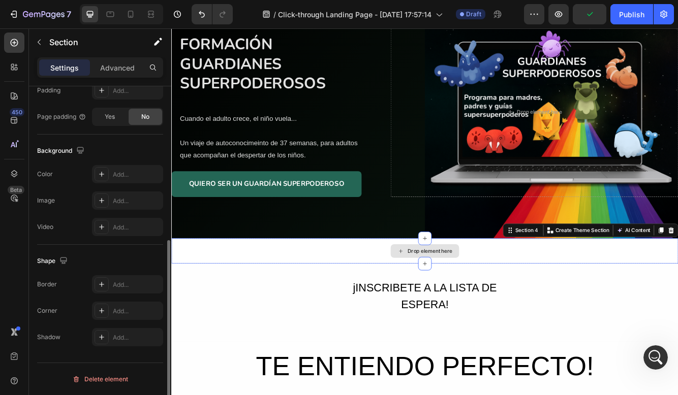
click at [405, 291] on div "Drop element here" at bounding box center [475, 296] width 609 height 30
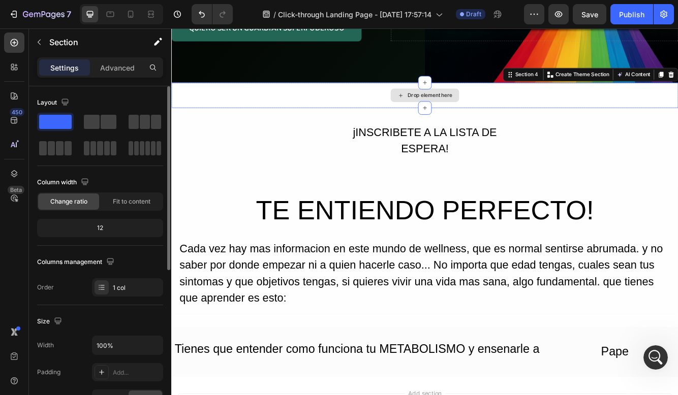
scroll to position [347, 0]
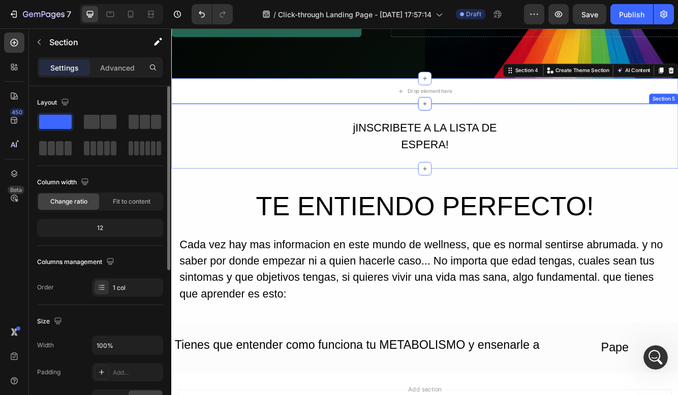
click at [677, 137] on div "jINSCRIBETE A LA LISTA DE ESPERA! Button Row" at bounding box center [475, 158] width 609 height 48
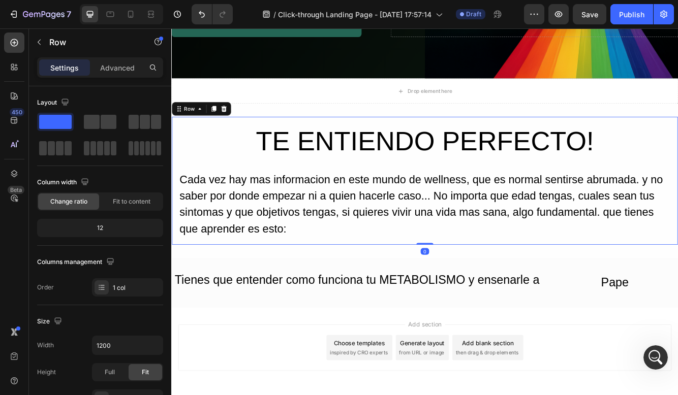
click at [677, 136] on div "TE ENTIENDO PERFECTO! Heading Cada vez hay mas informacion en este mundo de wel…" at bounding box center [475, 211] width 609 height 155
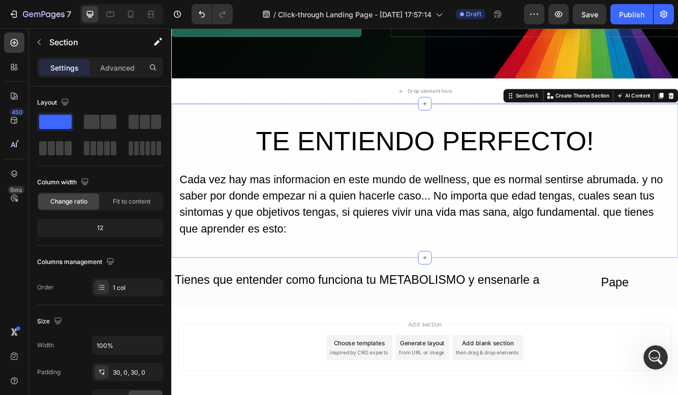
click at [677, 126] on div "TE ENTIENDO PERFECTO! Heading Cada vez hay mas informacion en este mundo de wel…" at bounding box center [475, 211] width 609 height 185
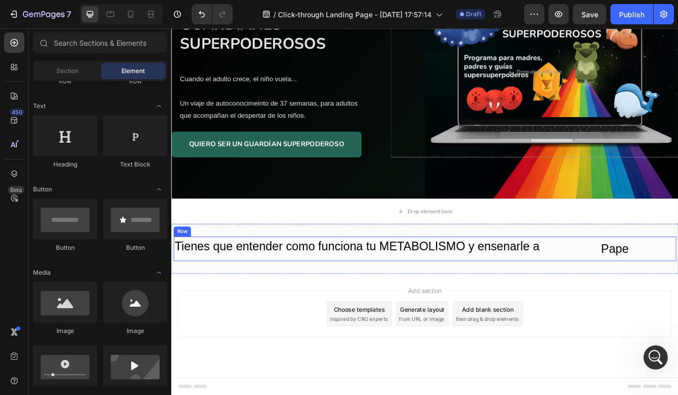
click at [622, 279] on div "Tienes que entender como funciona tu METABOLISMO y ensenarle a Heading Pape But…" at bounding box center [476, 293] width 604 height 29
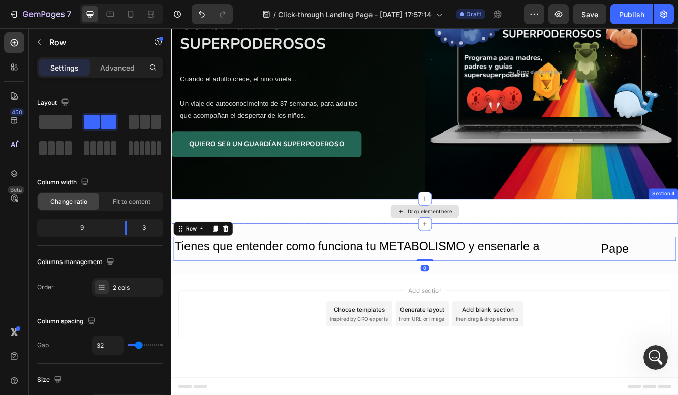
click at [677, 233] on div "Drop element here" at bounding box center [475, 248] width 609 height 30
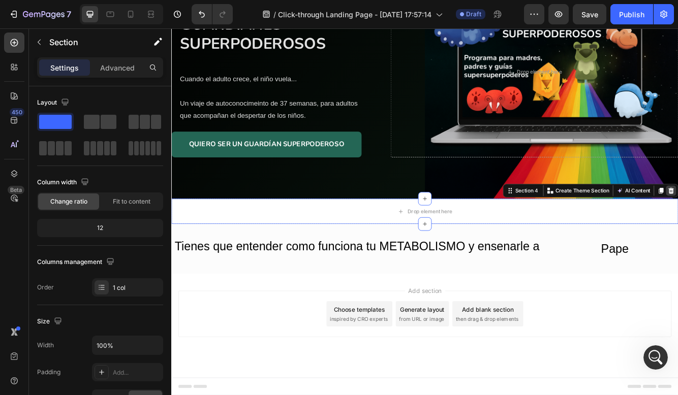
scroll to position [202, 0]
click at [677, 77] on div "Formación guardianes superpoderosos Heading Cuando el adulto crece, el niño vue…" at bounding box center [475, 85] width 609 height 476
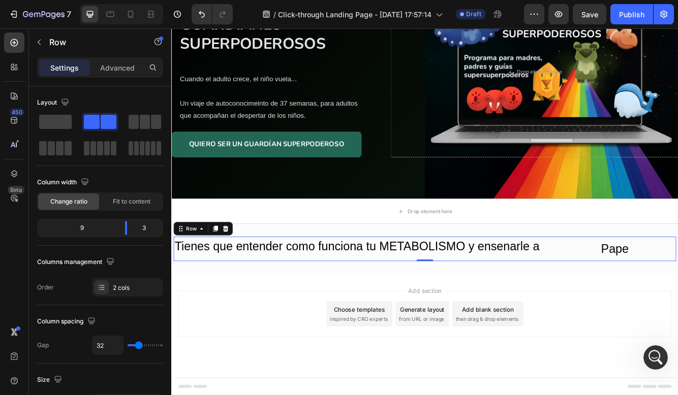
click at [622, 292] on div "Tienes que entender como funciona tu METABOLISMO y ensenarle a Heading Pape But…" at bounding box center [476, 293] width 604 height 29
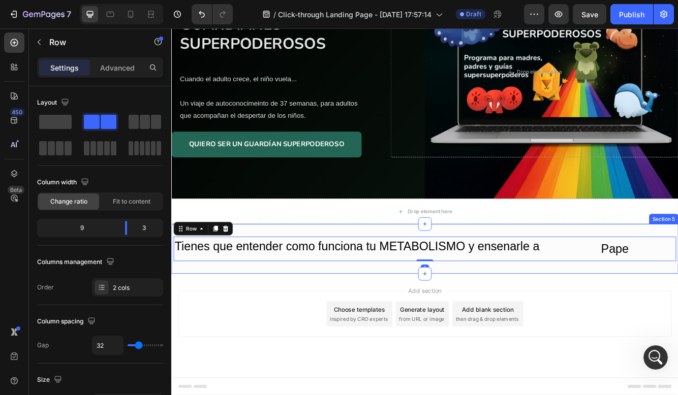
click at [636, 265] on div "Tienes que entender como funciona tu METABOLISMO y ensenarle a Heading Pape But…" at bounding box center [475, 294] width 609 height 60
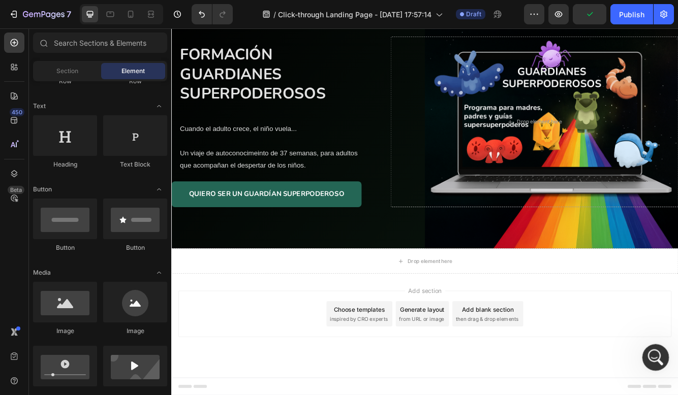
click at [644, 358] on div "Abrir Intercom Messenger" at bounding box center [654, 356] width 34 height 34
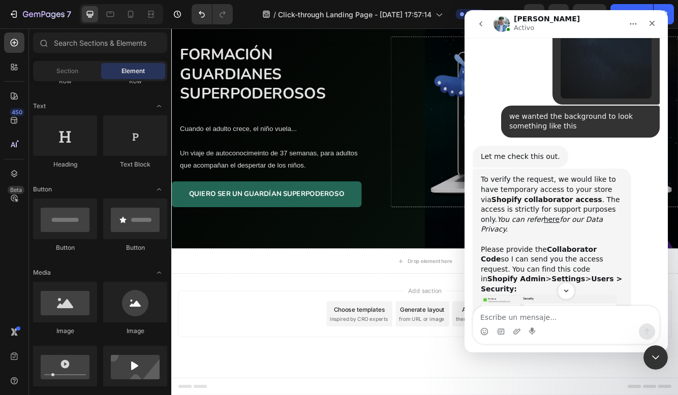
scroll to position [1142, 0]
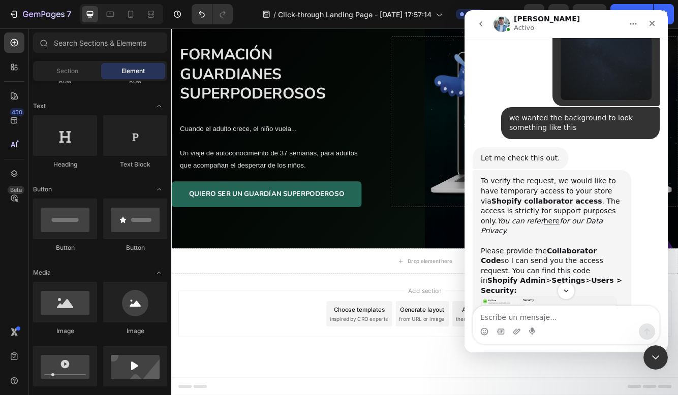
click at [358, 357] on div "Choose templates inspired by CRO experts" at bounding box center [397, 372] width 79 height 30
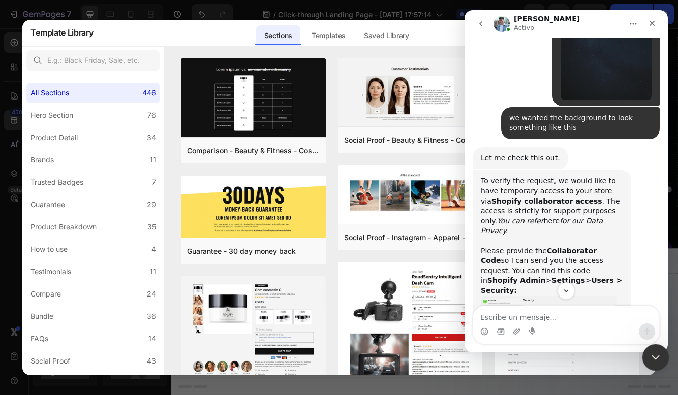
click at [643, 350] on div "Cerrar Intercom Messenger" at bounding box center [653, 356] width 24 height 24
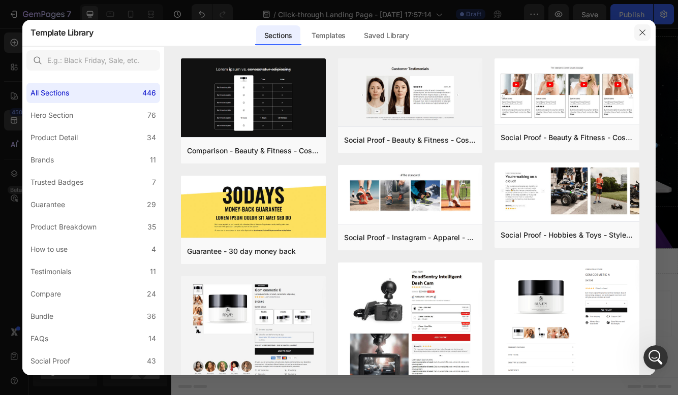
click at [643, 34] on icon "button" at bounding box center [642, 32] width 8 height 8
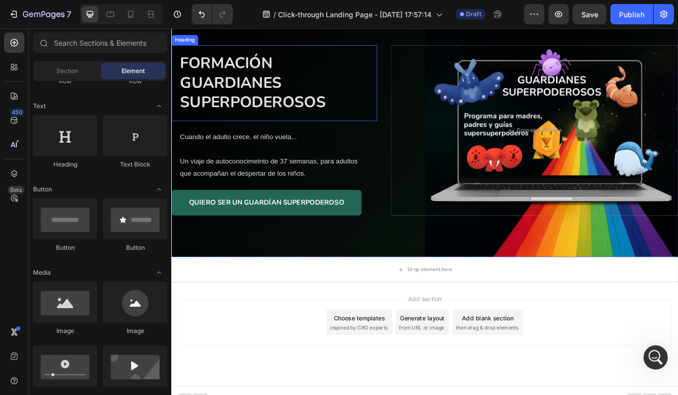
scroll to position [142, 0]
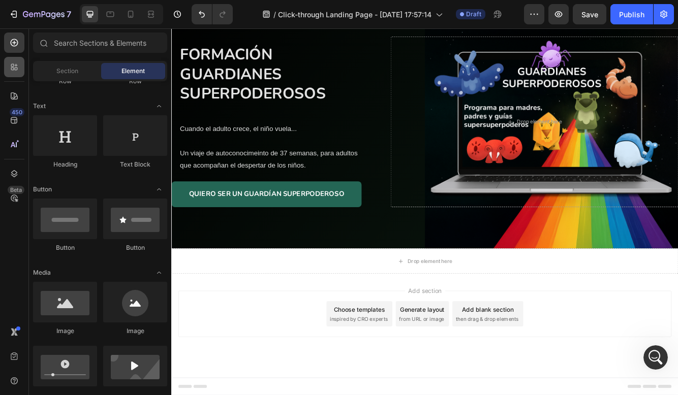
click at [16, 77] on div at bounding box center [14, 67] width 20 height 20
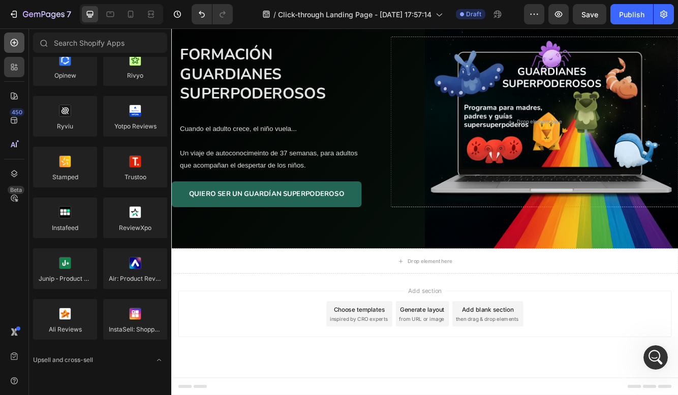
click at [16, 46] on icon at bounding box center [15, 43] width 8 height 8
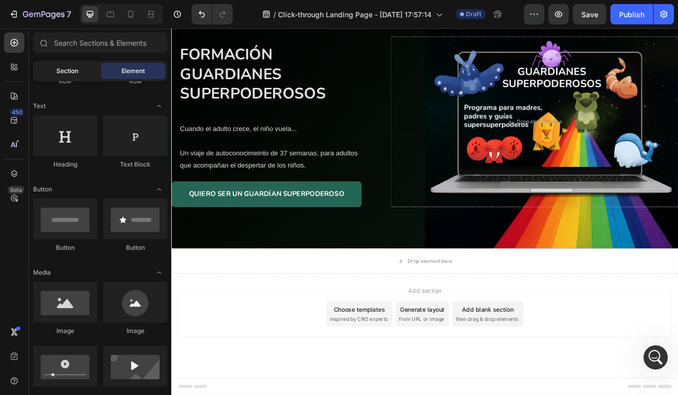
click at [51, 71] on div "Section" at bounding box center [67, 71] width 64 height 16
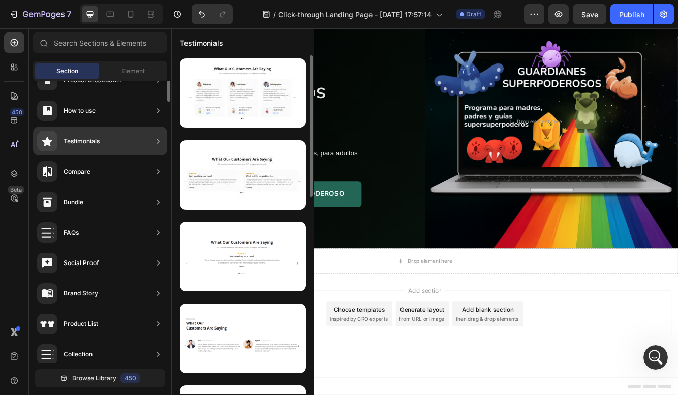
scroll to position [0, 0]
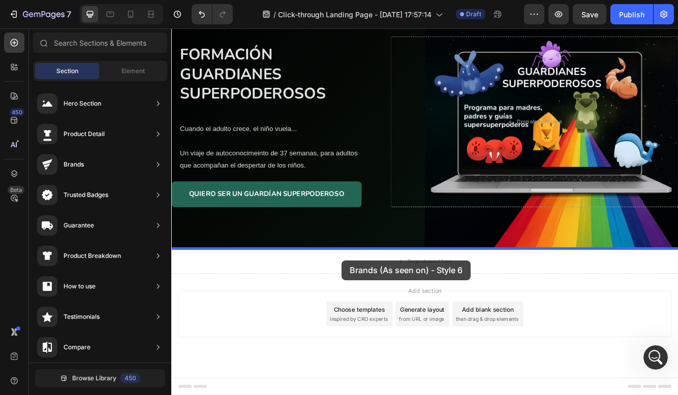
drag, startPoint x: 385, startPoint y: 211, endPoint x: 376, endPoint y: 308, distance: 97.4
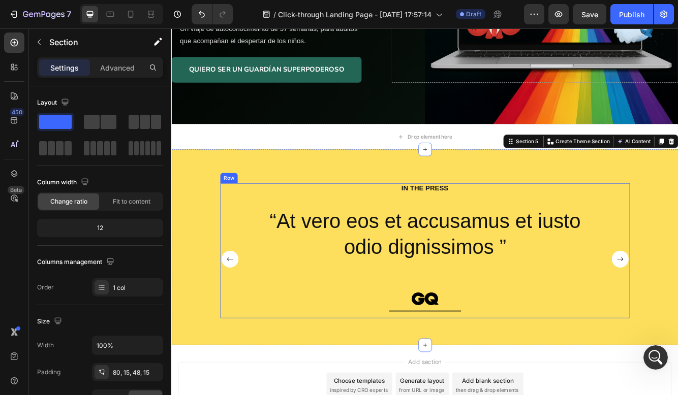
scroll to position [285, 0]
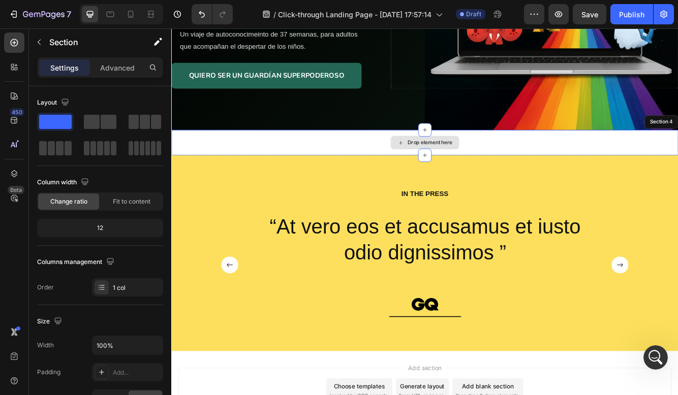
click at [525, 158] on div "Drop element here" at bounding box center [475, 165] width 609 height 30
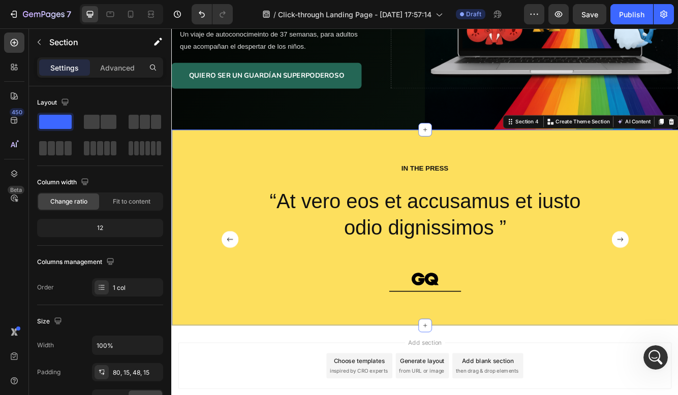
click at [552, 172] on div "IN THE PRESS Heading “At vero eos et accusamus et iusto odio dignissimos ” Text…" at bounding box center [475, 268] width 609 height 236
click at [126, 69] on p "Advanced" at bounding box center [117, 67] width 35 height 11
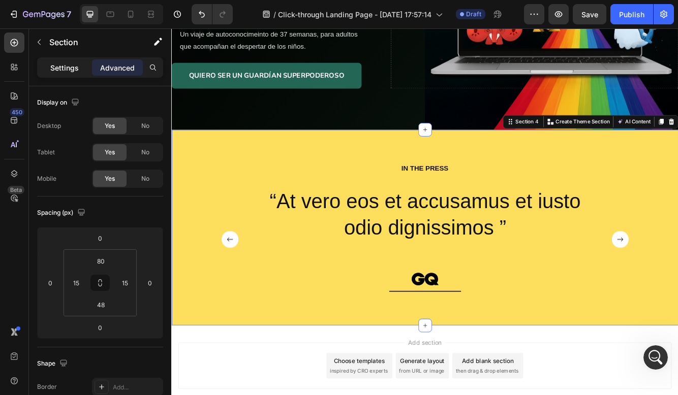
click at [83, 68] on div "Settings" at bounding box center [64, 67] width 51 height 16
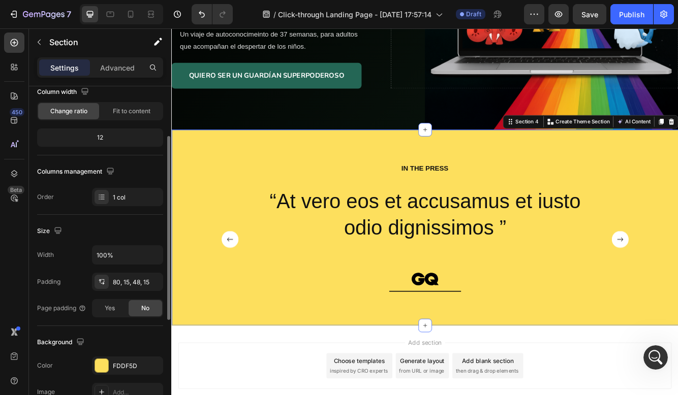
scroll to position [151, 0]
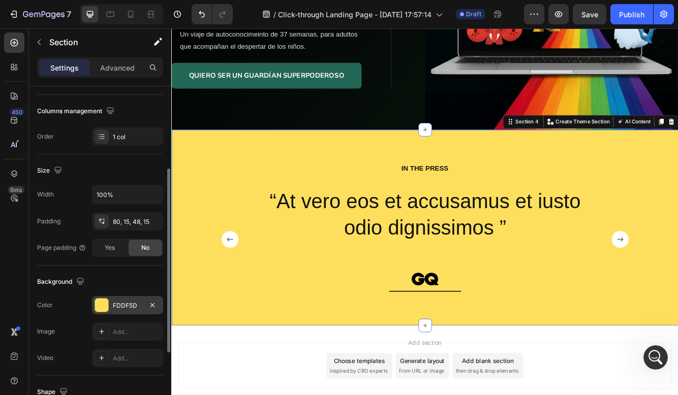
click at [105, 300] on div at bounding box center [101, 305] width 13 height 13
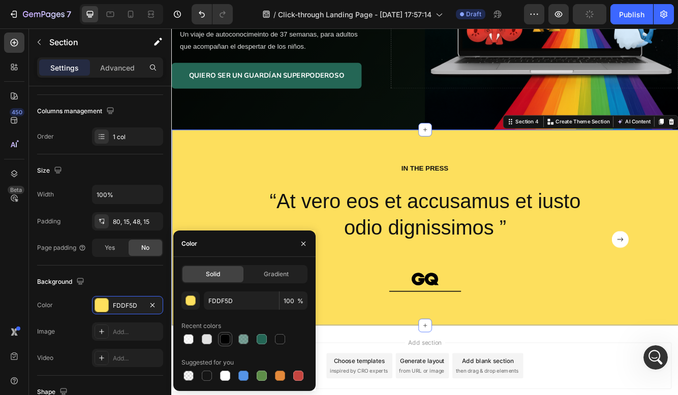
click at [223, 332] on div at bounding box center [225, 339] width 14 height 14
type input "000000"
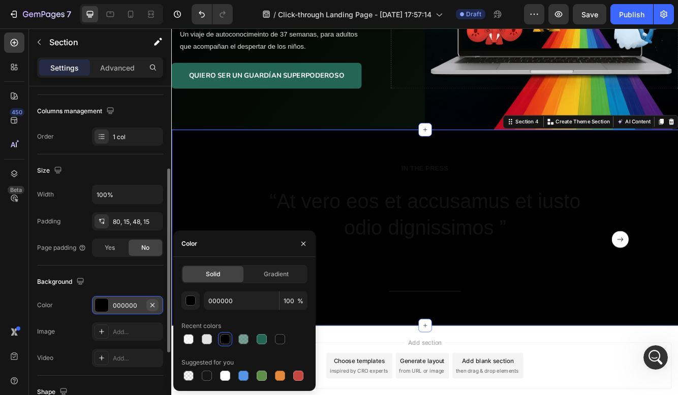
click at [154, 308] on icon "button" at bounding box center [152, 305] width 8 height 8
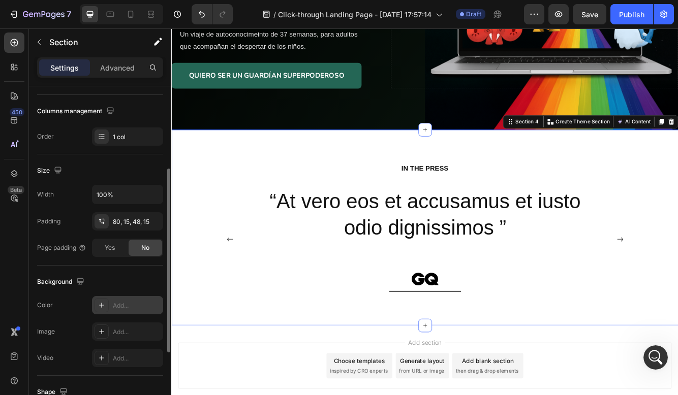
click at [124, 322] on div "The changes might be hidden by the video. Color Add... Image Add... Video Add..." at bounding box center [100, 331] width 126 height 71
click at [121, 338] on div "Add..." at bounding box center [127, 332] width 71 height 18
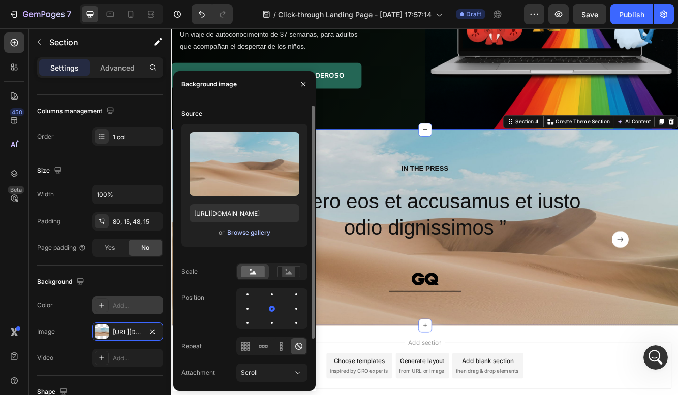
click at [246, 232] on div "Browse gallery" at bounding box center [248, 232] width 43 height 9
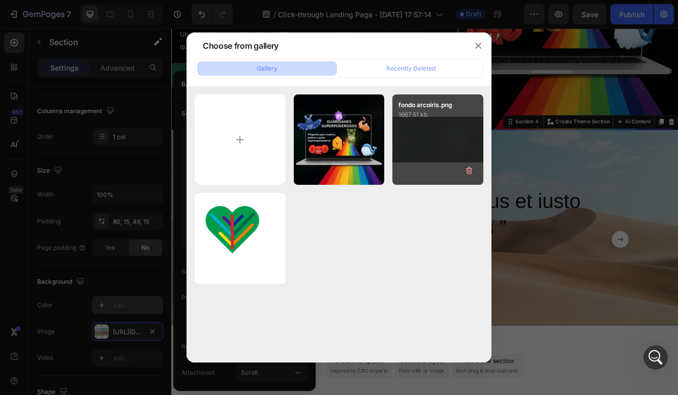
click at [414, 139] on div "fondo arcoiris.png 1667.51 kb" at bounding box center [437, 139] width 91 height 91
type input "[URL][DOMAIN_NAME]"
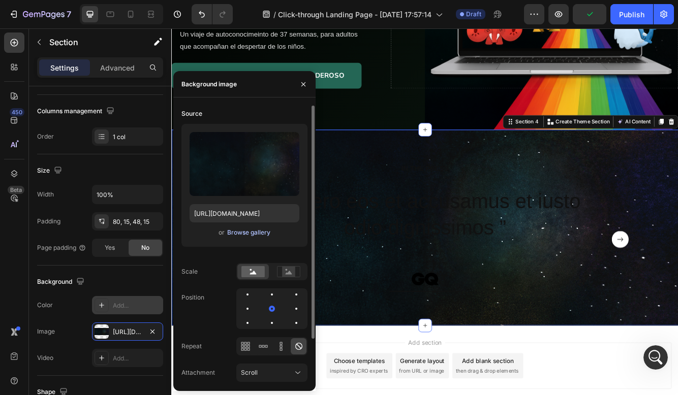
click at [239, 231] on div "Browse gallery" at bounding box center [248, 232] width 43 height 9
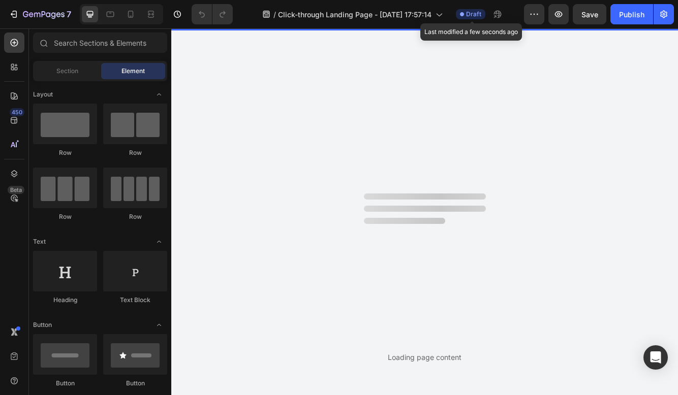
click at [471, 15] on span "Draft" at bounding box center [473, 14] width 15 height 9
click at [486, 264] on div "Loading page content" at bounding box center [424, 211] width 506 height 367
click at [263, 163] on div "Loading page content" at bounding box center [424, 211] width 506 height 367
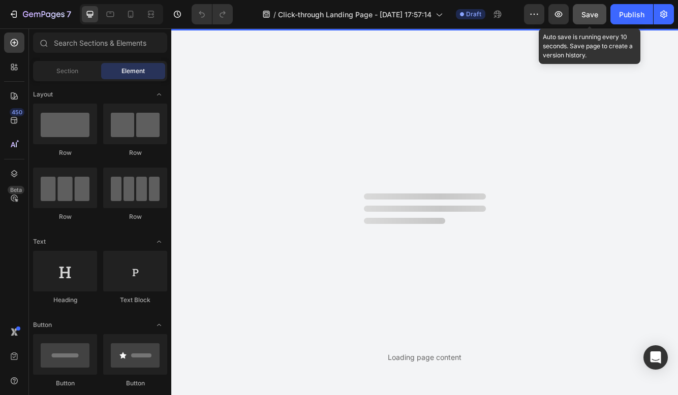
click at [585, 14] on span "Save" at bounding box center [589, 14] width 17 height 9
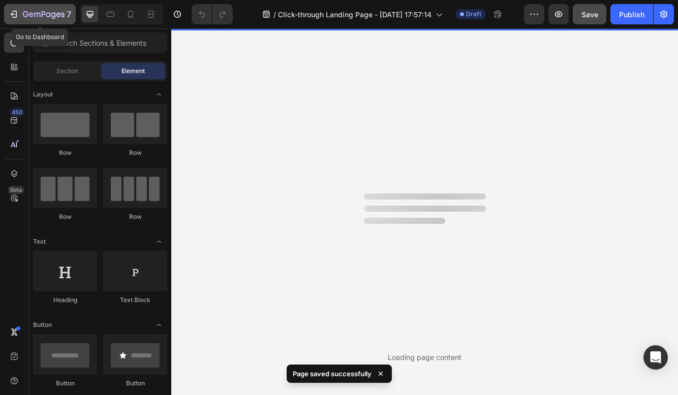
click at [33, 11] on icon "button" at bounding box center [44, 15] width 42 height 9
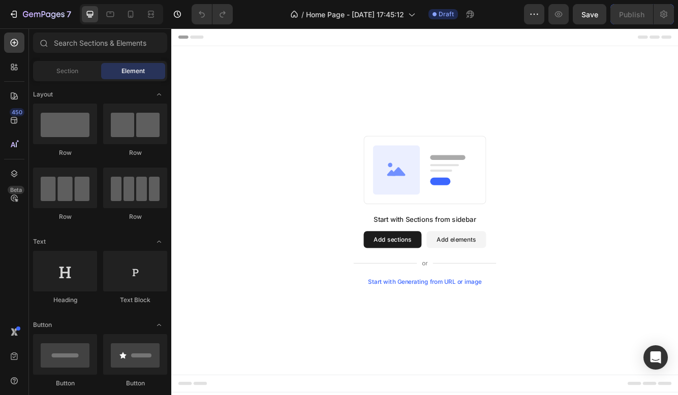
click at [445, 284] on button "Add sections" at bounding box center [437, 282] width 70 height 20
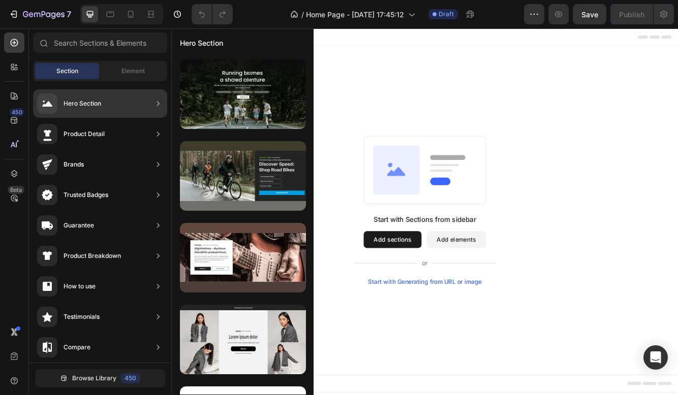
scroll to position [2123, 0]
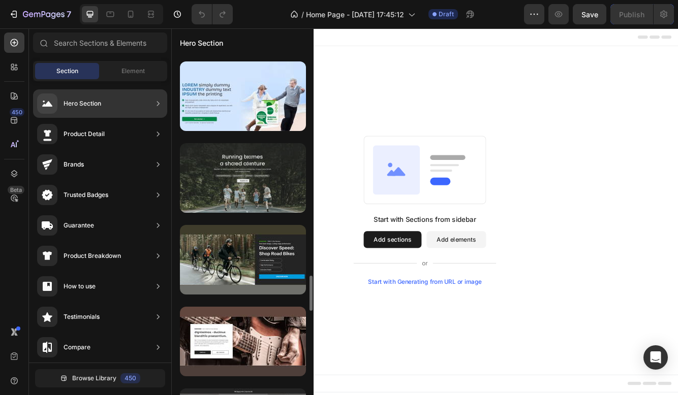
click at [275, 178] on div at bounding box center [243, 178] width 126 height 70
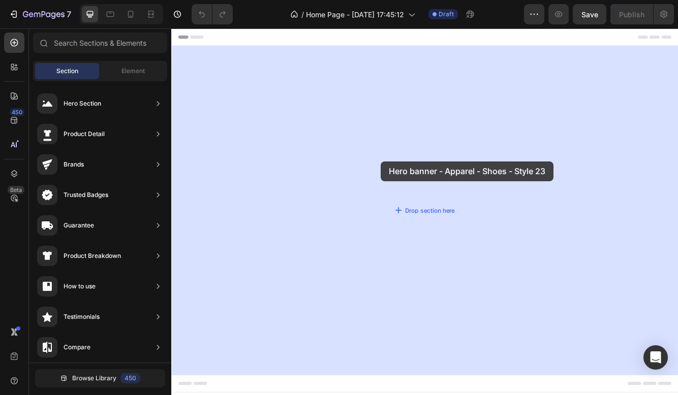
drag, startPoint x: 439, startPoint y: 191, endPoint x: 423, endPoint y: 188, distance: 16.0
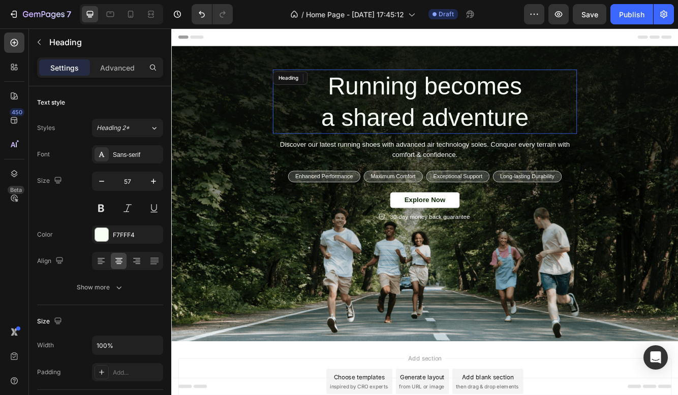
click at [460, 92] on h2 "Running becomes a shared adventure" at bounding box center [476, 116] width 366 height 77
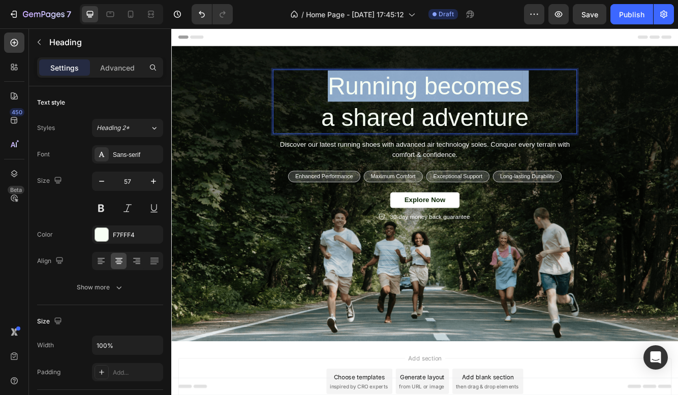
click at [460, 92] on p "Running becomes a shared adventure" at bounding box center [476, 116] width 364 height 75
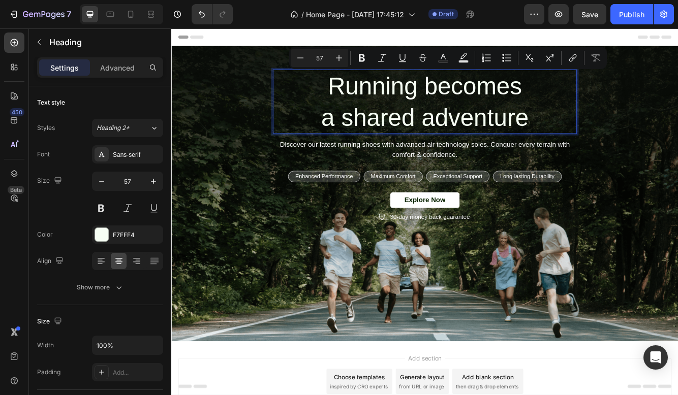
click at [479, 125] on p "Running becomes a shared adventure" at bounding box center [476, 116] width 364 height 75
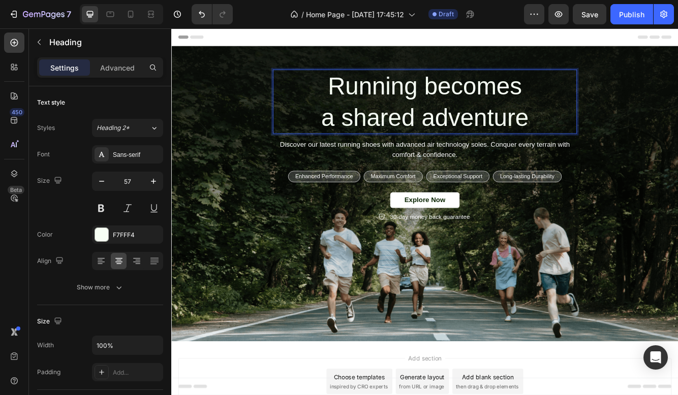
click at [602, 139] on p "Running becomes a shared adventure" at bounding box center [476, 116] width 364 height 75
click at [595, 38] on div "Header" at bounding box center [475, 38] width 593 height 20
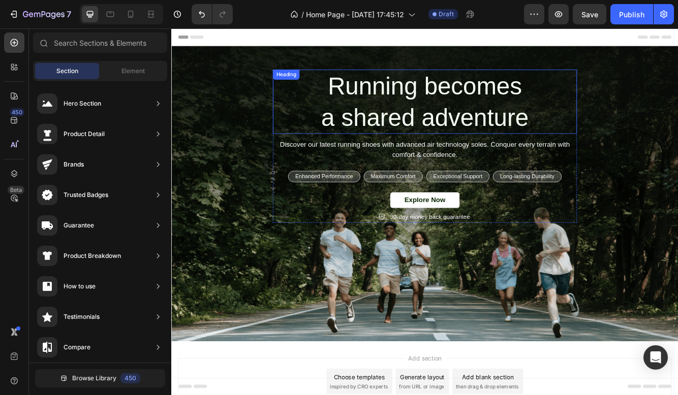
click at [559, 92] on p "Running becomes a shared adventure" at bounding box center [476, 116] width 364 height 75
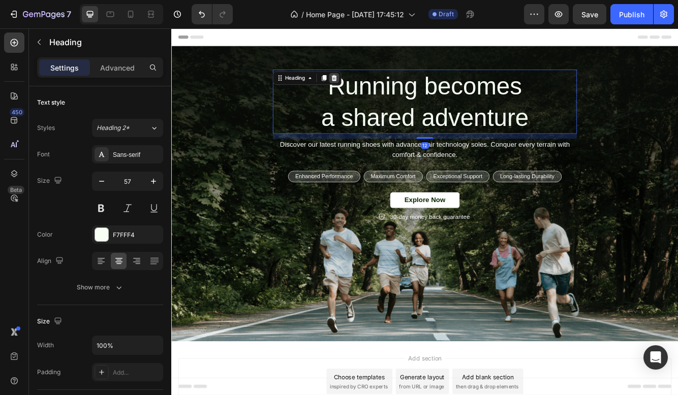
click at [369, 91] on icon at bounding box center [367, 87] width 7 height 7
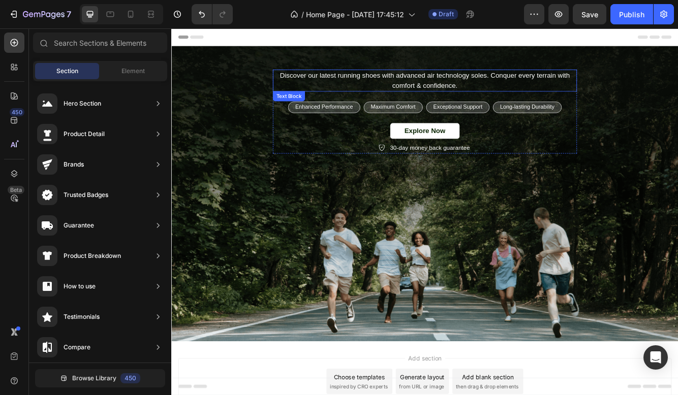
click at [364, 90] on p "Discover our latest running shoes with advanced air technology soles. Conquer e…" at bounding box center [476, 91] width 364 height 24
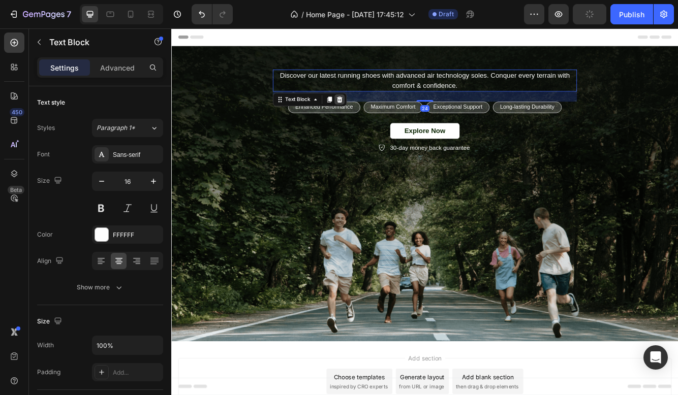
click at [373, 115] on icon at bounding box center [373, 113] width 7 height 7
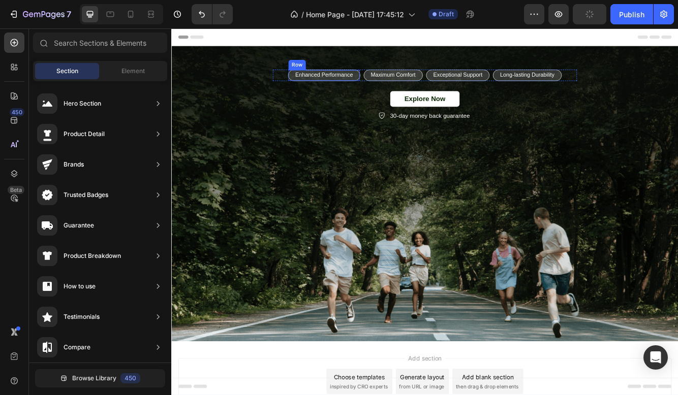
click at [392, 84] on div "Enhanced Performance Text Block Row" at bounding box center [354, 85] width 87 height 14
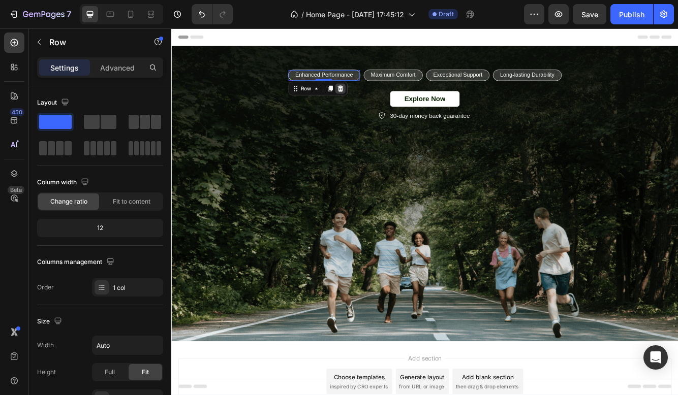
click at [377, 95] on div at bounding box center [374, 100] width 12 height 12
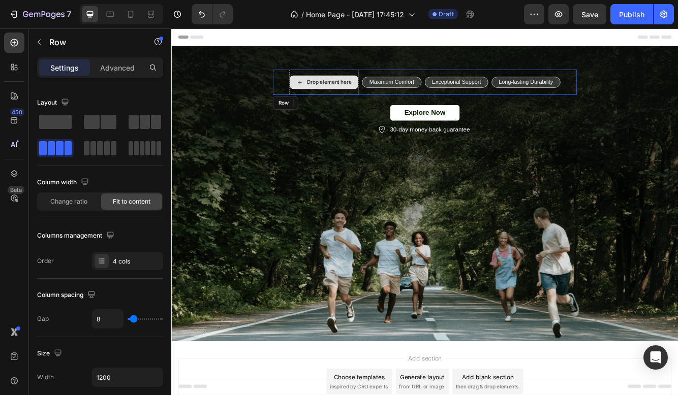
click at [361, 83] on div "Drop element here" at bounding box center [354, 93] width 83 height 30
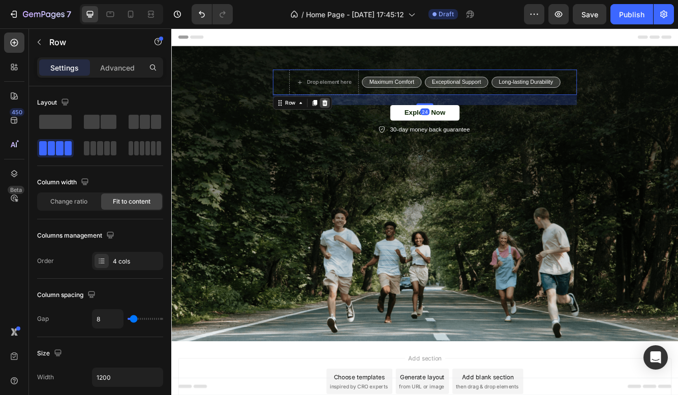
click at [355, 119] on icon at bounding box center [355, 117] width 7 height 7
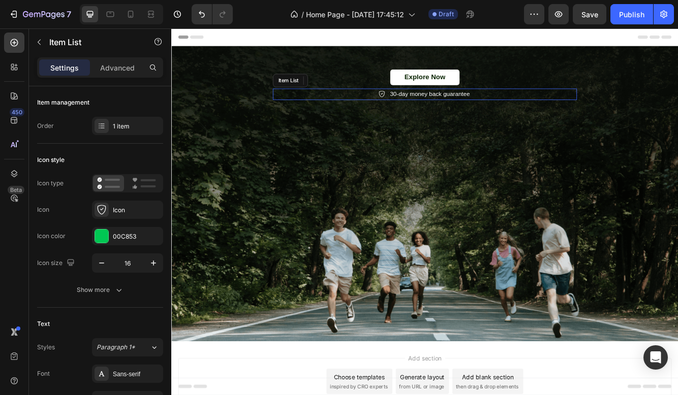
click at [442, 113] on div "30-day money back guarantee" at bounding box center [481, 108] width 99 height 14
click at [367, 88] on icon at bounding box center [367, 90] width 7 height 7
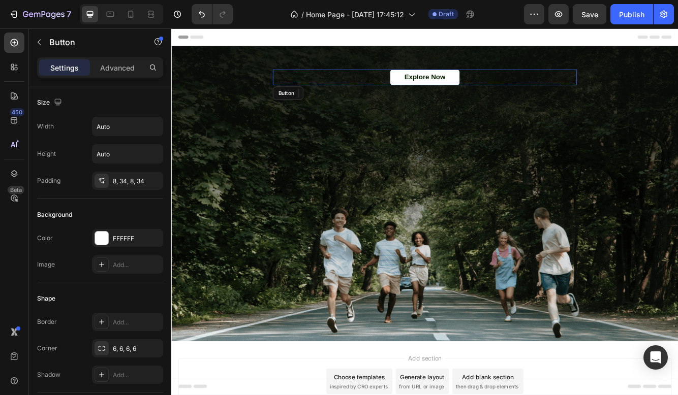
click at [523, 83] on div "Explore Now Button" at bounding box center [476, 87] width 366 height 19
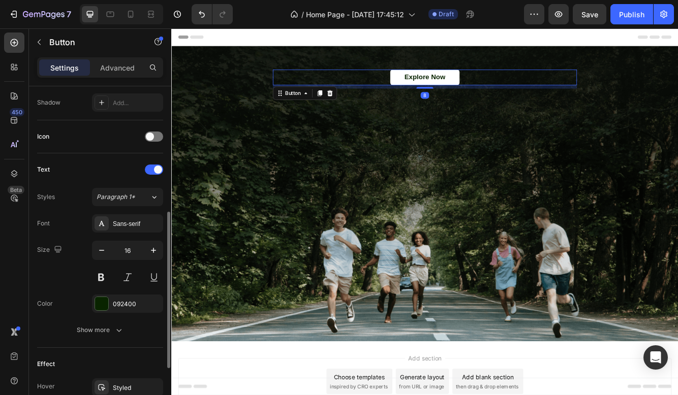
scroll to position [194, 0]
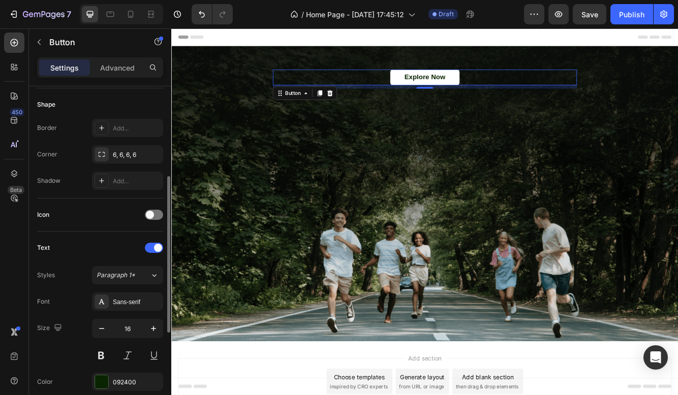
click at [125, 144] on div "Border Add... Corner 6, 6, 6, 6 Shadow Add..." at bounding box center [100, 154] width 126 height 71
click at [124, 163] on div "6, 6, 6, 6" at bounding box center [127, 154] width 71 height 18
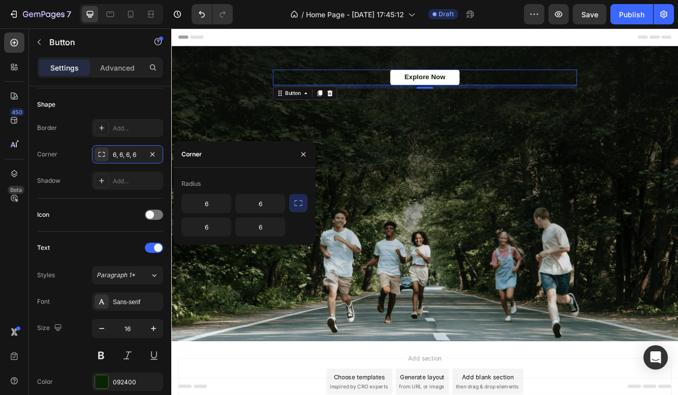
click at [211, 214] on div "6 6 6 6" at bounding box center [233, 215] width 104 height 43
click at [71, 168] on div "Border Add... Corner 6, 6, 6, 6 Shadow Add..." at bounding box center [100, 154] width 126 height 71
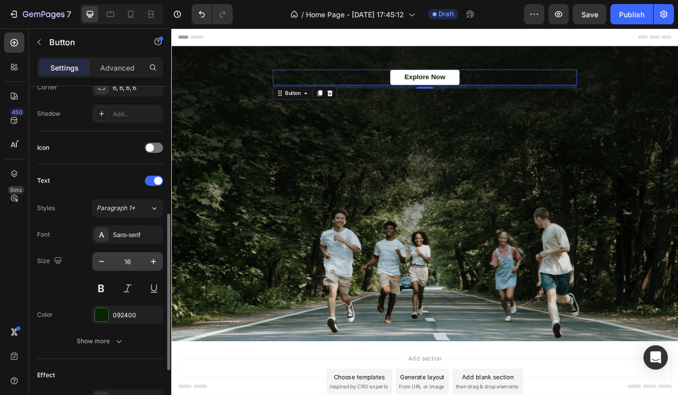
scroll to position [271, 0]
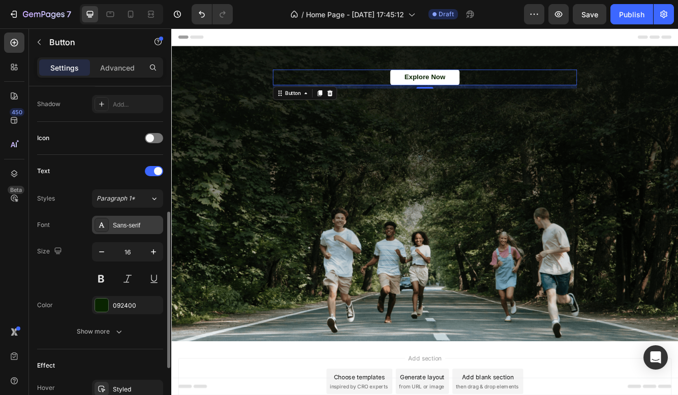
click at [130, 224] on div "Sans-serif" at bounding box center [137, 225] width 48 height 9
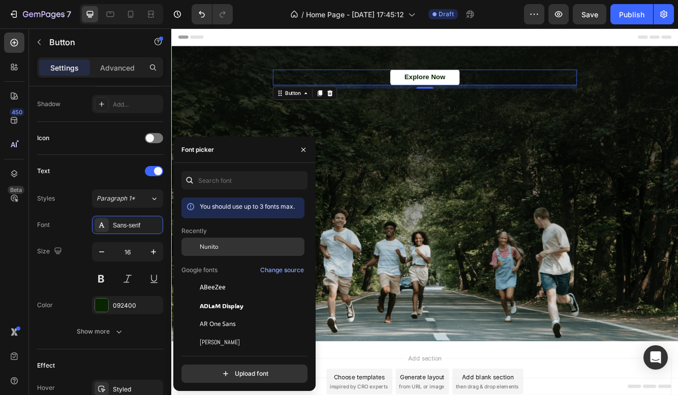
click at [216, 315] on div "Nunito" at bounding box center [242, 324] width 123 height 18
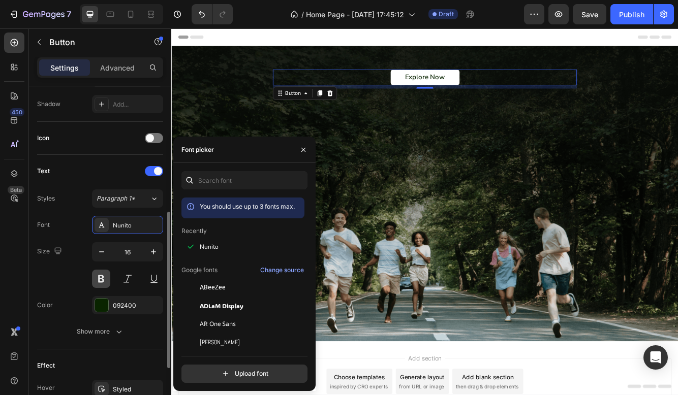
click at [99, 283] on button at bounding box center [101, 279] width 18 height 18
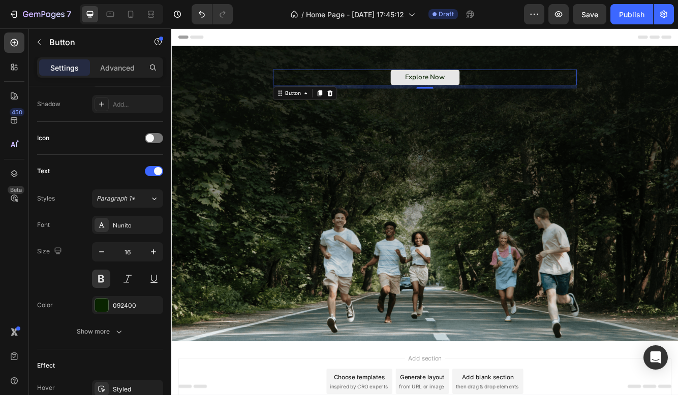
click at [471, 94] on button "Explore Now" at bounding box center [476, 87] width 83 height 19
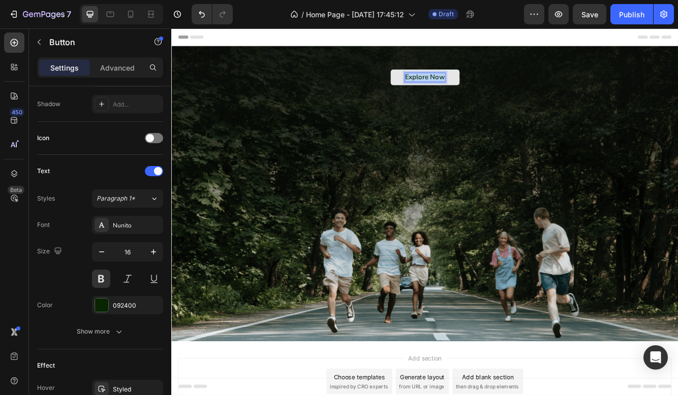
click at [471, 82] on p "Explore Now" at bounding box center [476, 87] width 48 height 11
click at [476, 87] on button "Enter" at bounding box center [476, 87] width 54 height 19
click at [475, 87] on button "Enter the" at bounding box center [476, 87] width 69 height 19
click at [476, 87] on button "Enter the Universe" at bounding box center [476, 87] width 104 height 19
click at [475, 87] on button "Enter the Universe o" at bounding box center [476, 87] width 110 height 19
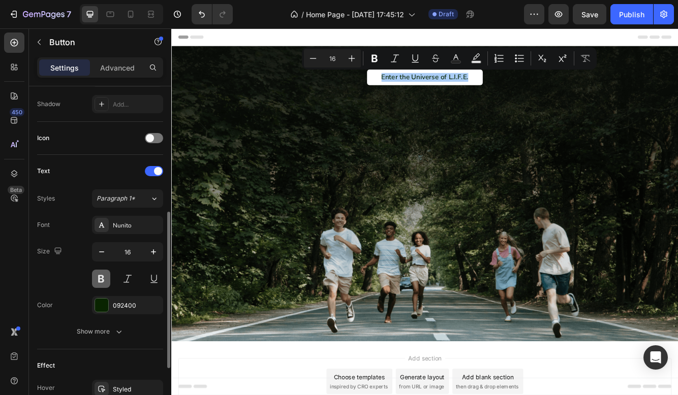
click at [102, 280] on button at bounding box center [101, 279] width 18 height 18
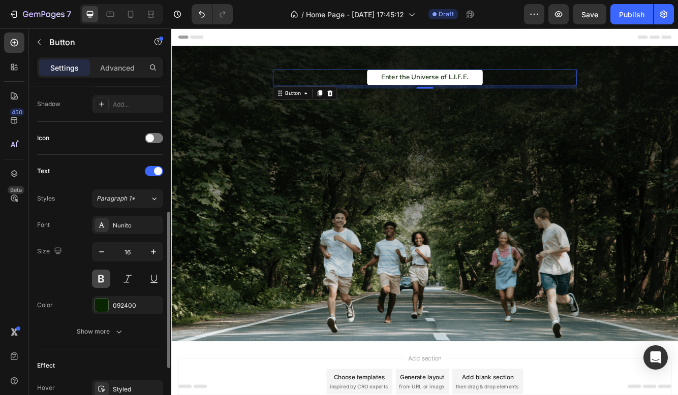
click at [102, 280] on button at bounding box center [101, 279] width 18 height 18
click at [137, 228] on div "Nunito" at bounding box center [137, 225] width 48 height 9
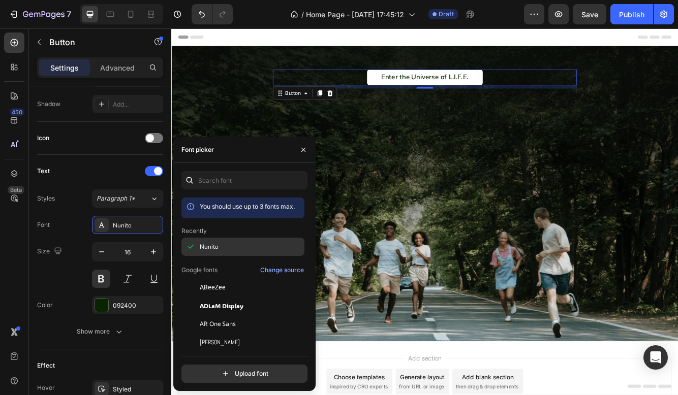
click at [221, 251] on div "Nunito" at bounding box center [251, 246] width 103 height 9
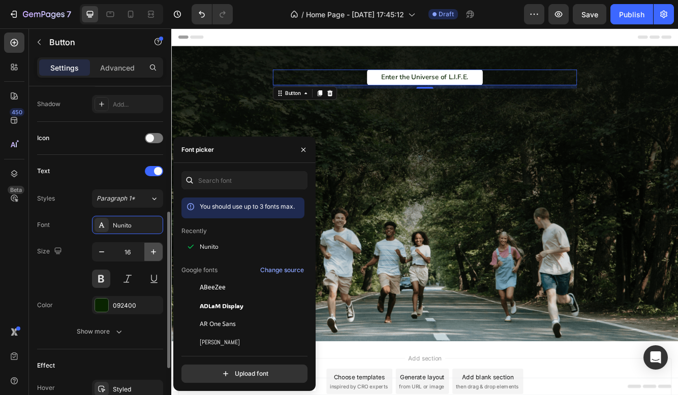
click at [154, 250] on icon "button" at bounding box center [153, 252] width 10 height 10
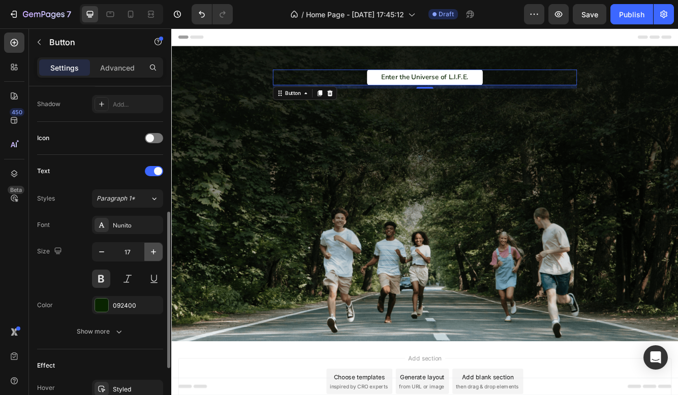
click at [154, 250] on icon "button" at bounding box center [153, 252] width 10 height 10
type input "20"
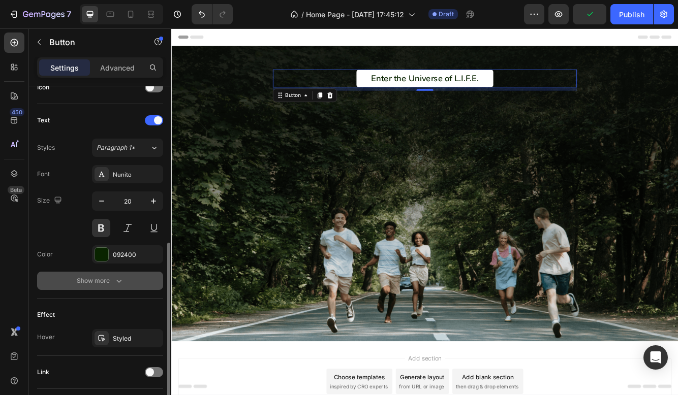
scroll to position [327, 0]
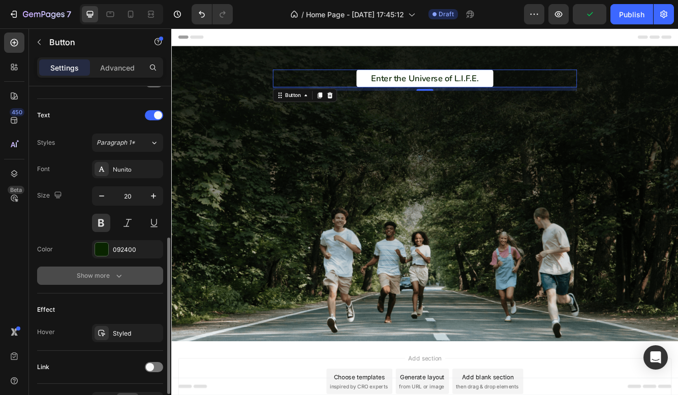
click at [116, 275] on icon "button" at bounding box center [119, 276] width 10 height 10
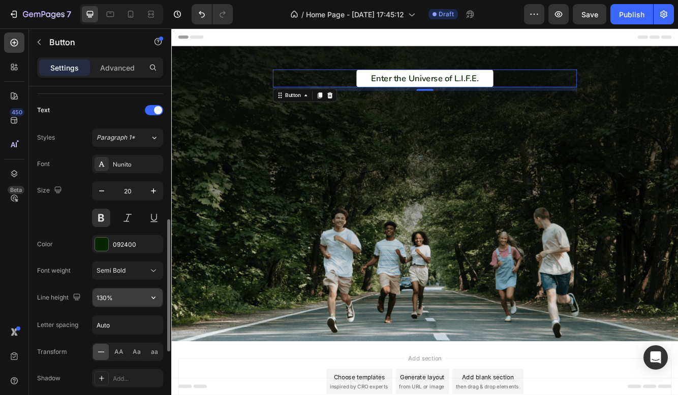
scroll to position [334, 0]
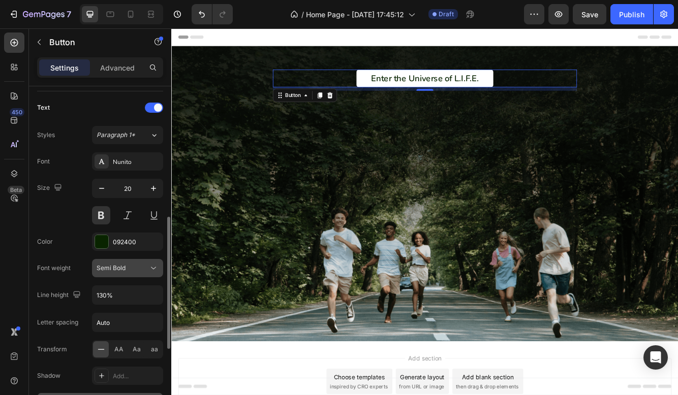
click at [134, 273] on div "Semi Bold" at bounding box center [128, 268] width 62 height 10
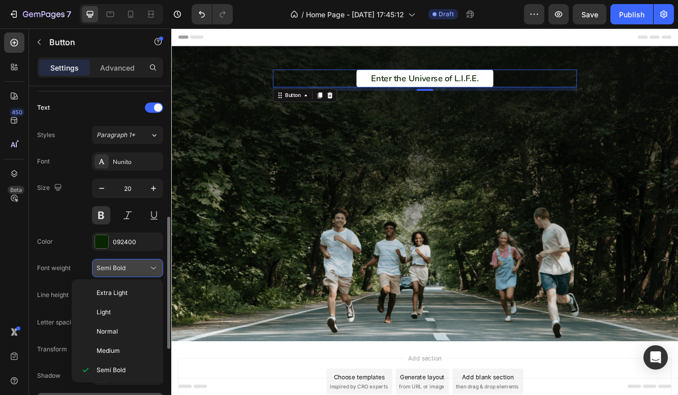
scroll to position [18, 0]
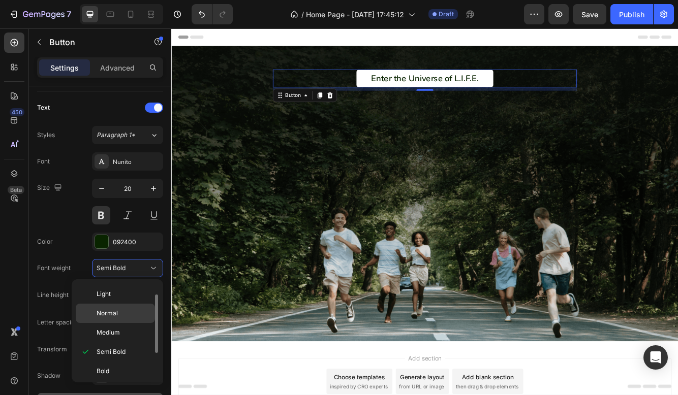
click at [121, 323] on div "Normal" at bounding box center [115, 332] width 79 height 19
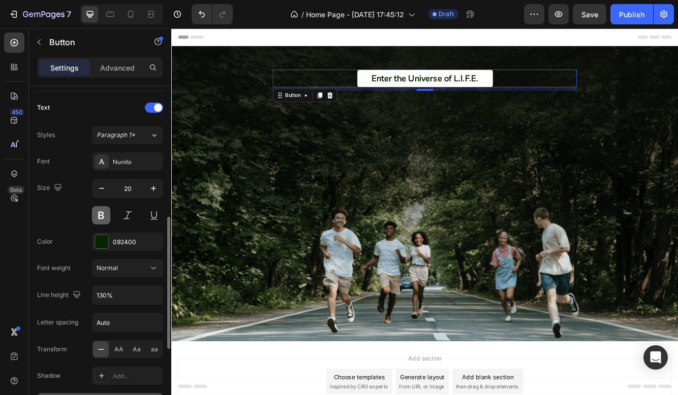
click at [103, 214] on button at bounding box center [101, 215] width 18 height 18
click at [123, 239] on div "092400" at bounding box center [127, 242] width 29 height 9
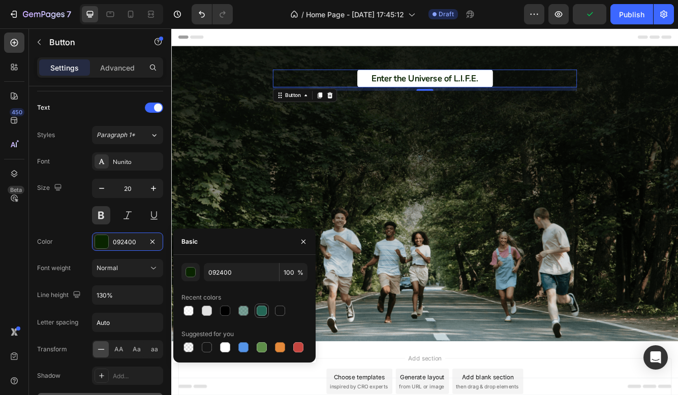
click at [265, 311] on div at bounding box center [261, 311] width 10 height 10
type input "246655"
click at [51, 207] on div "Size 20" at bounding box center [100, 202] width 126 height 46
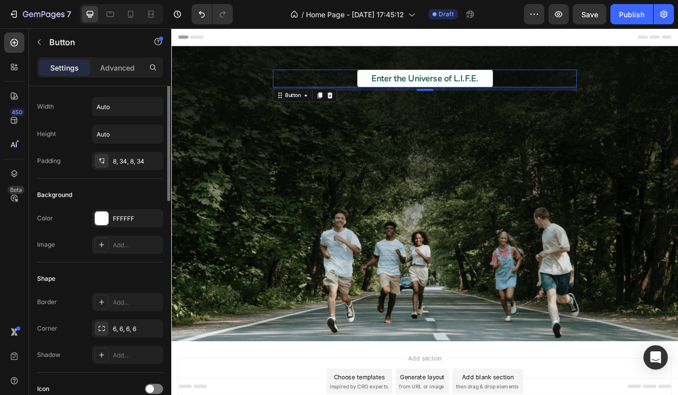
scroll to position [0, 0]
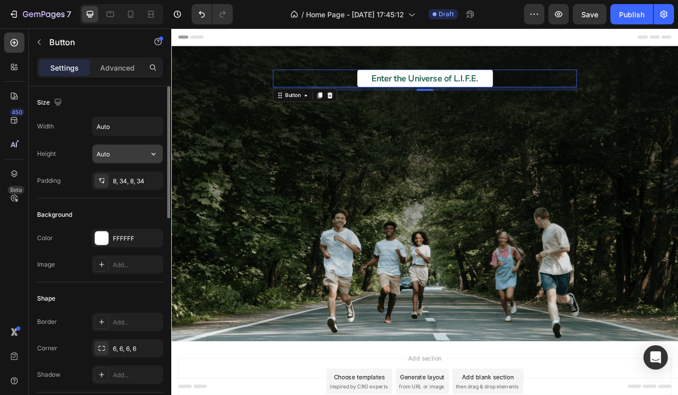
click at [143, 151] on input "Auto" at bounding box center [127, 154] width 70 height 18
click at [135, 178] on div "8, 34, 8, 34" at bounding box center [127, 181] width 29 height 9
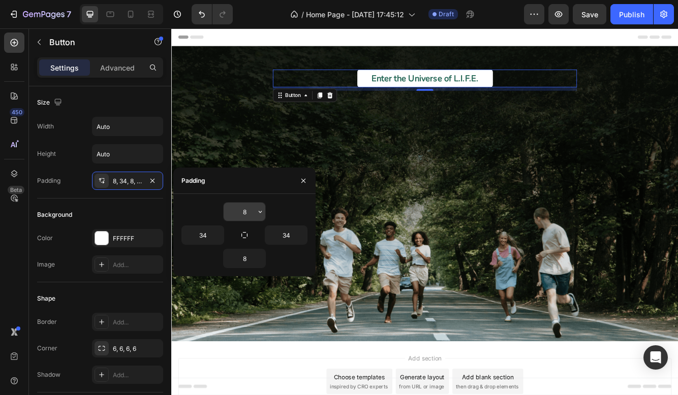
click at [248, 213] on input "8" at bounding box center [244, 212] width 42 height 18
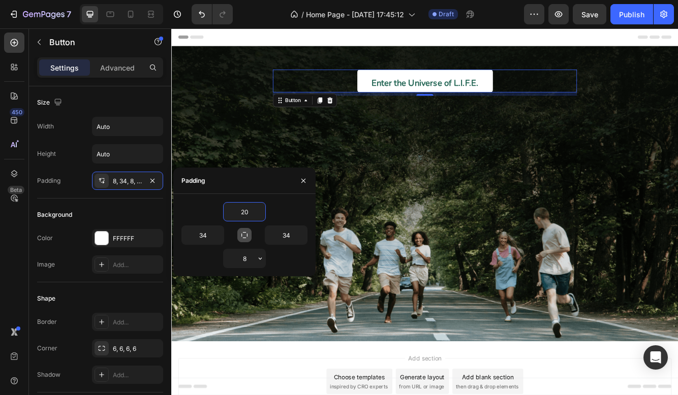
type input "20"
click at [247, 235] on icon "button" at bounding box center [244, 235] width 6 height 6
type input "20"
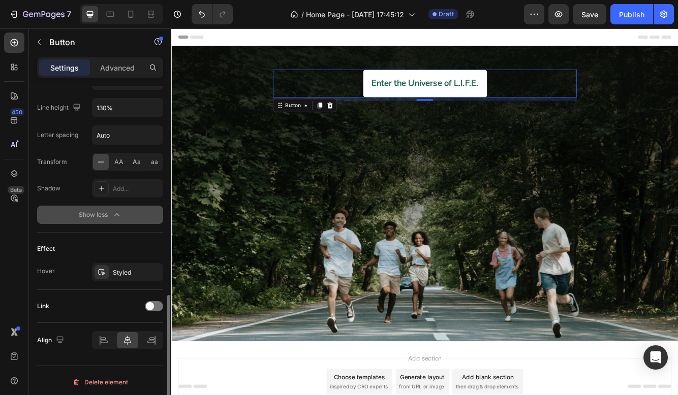
scroll to position [525, 0]
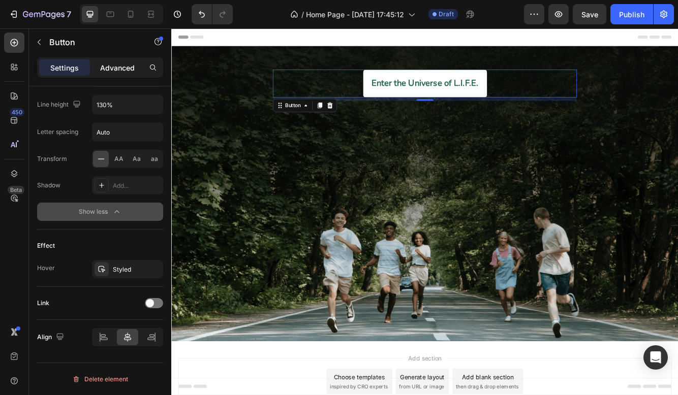
click at [118, 69] on p "Advanced" at bounding box center [117, 67] width 35 height 11
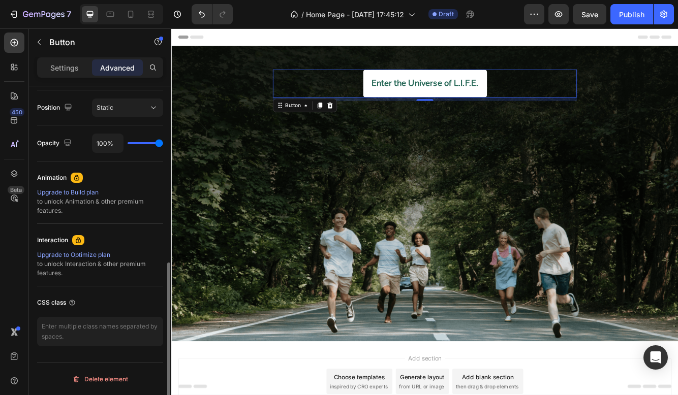
scroll to position [0, 0]
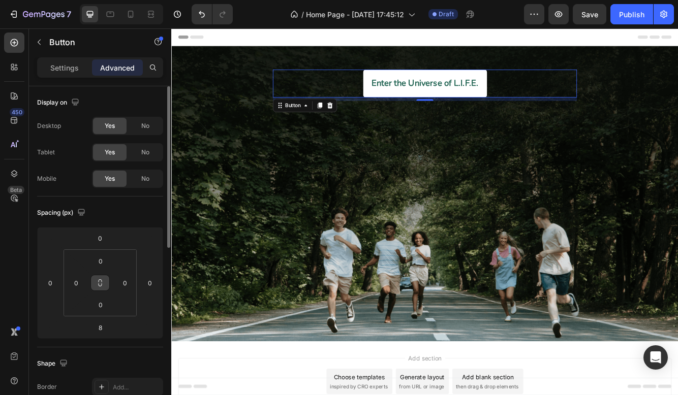
click at [103, 286] on icon at bounding box center [100, 283] width 8 height 8
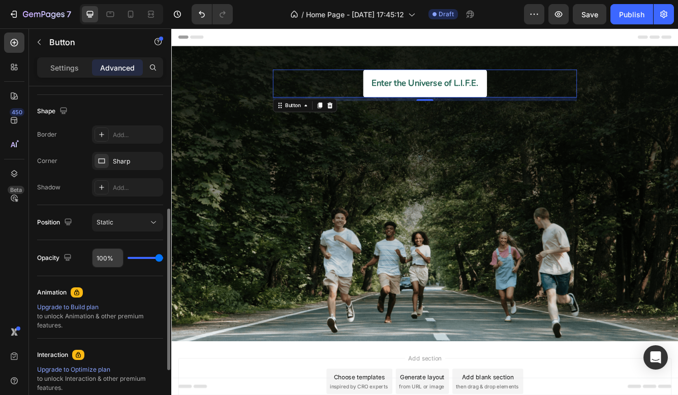
scroll to position [253, 0]
click at [116, 220] on div "Static" at bounding box center [123, 221] width 52 height 9
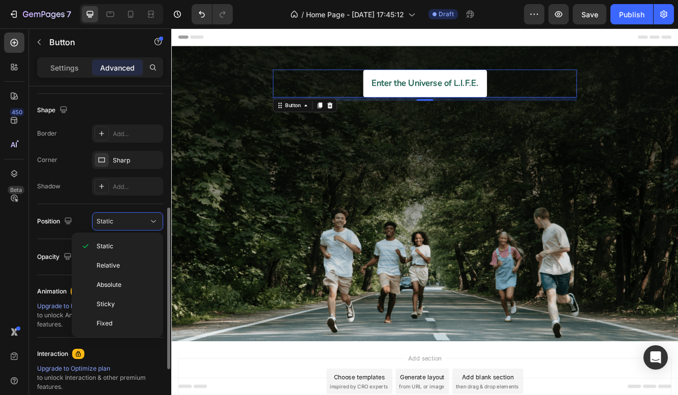
click at [49, 189] on div "Shadow" at bounding box center [48, 186] width 23 height 9
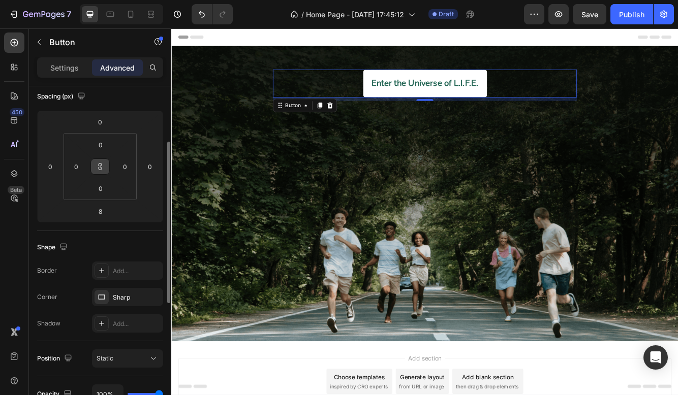
scroll to position [0, 0]
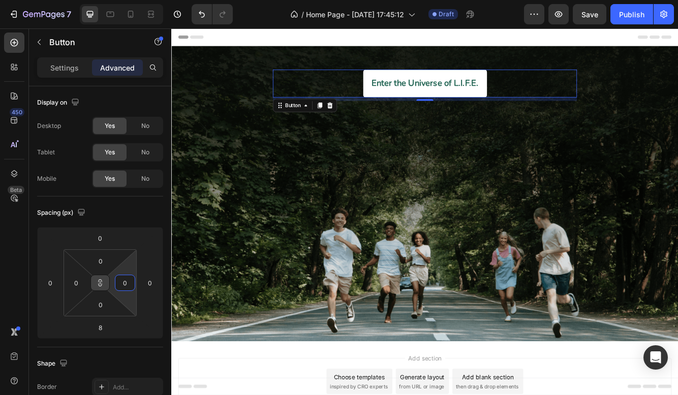
click at [123, 288] on input "0" at bounding box center [124, 282] width 15 height 15
click at [83, 282] on input "0" at bounding box center [76, 282] width 15 height 15
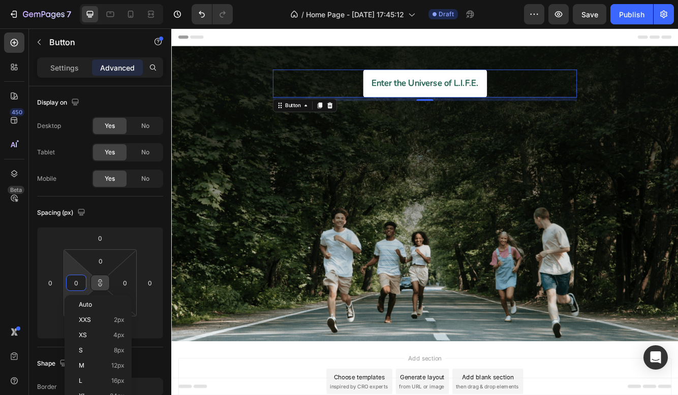
click at [108, 281] on button at bounding box center [99, 283] width 19 height 16
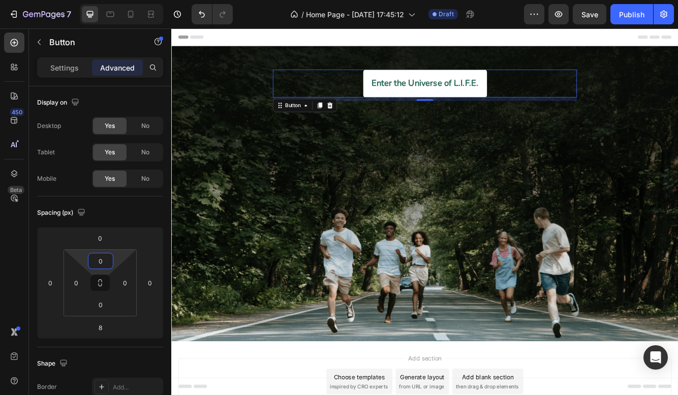
click at [100, 262] on input "0" at bounding box center [100, 260] width 20 height 15
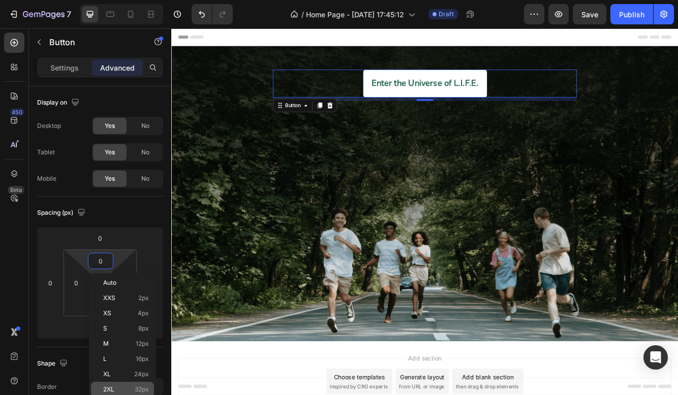
click at [117, 387] on p "2XL 32px" at bounding box center [126, 389] width 46 height 7
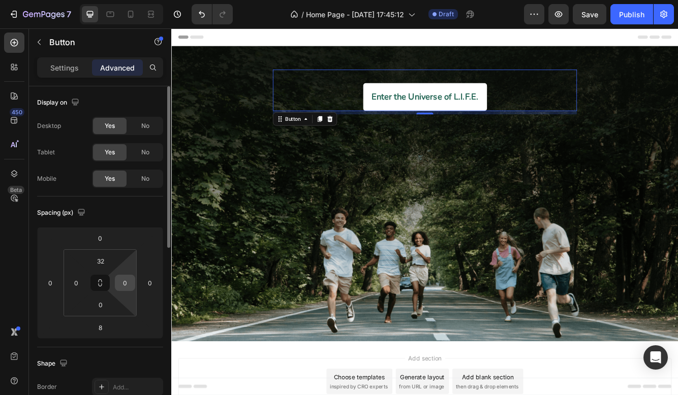
type input "0"
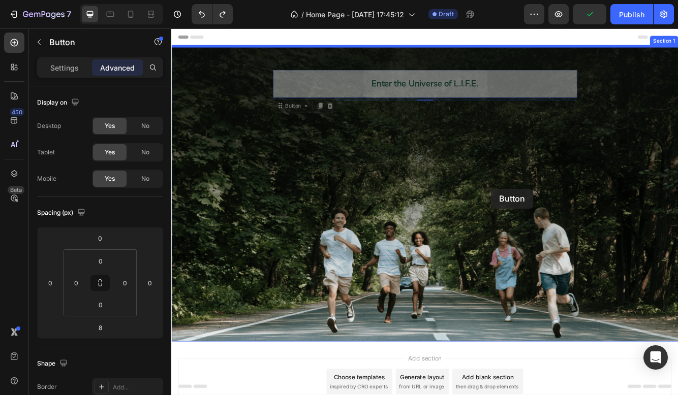
drag, startPoint x: 561, startPoint y: 80, endPoint x: 553, endPoint y: 218, distance: 138.4
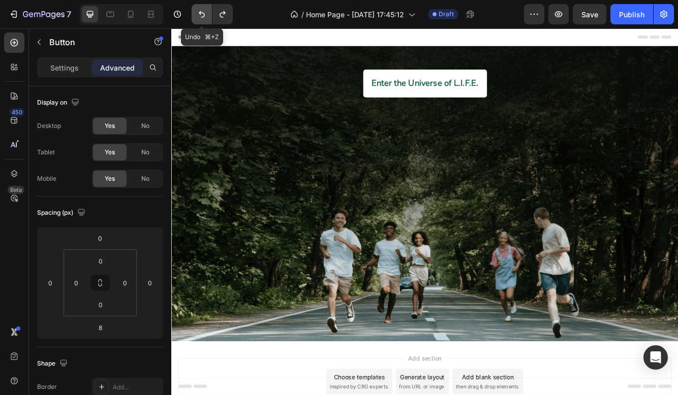
click at [209, 19] on button "Undo/Redo" at bounding box center [201, 14] width 20 height 20
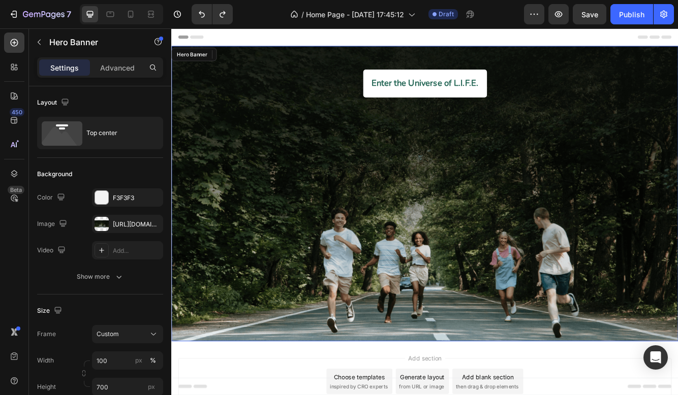
click at [435, 72] on div "Enter the Universe of L.I.F.E. Button Row" at bounding box center [475, 90] width 609 height 82
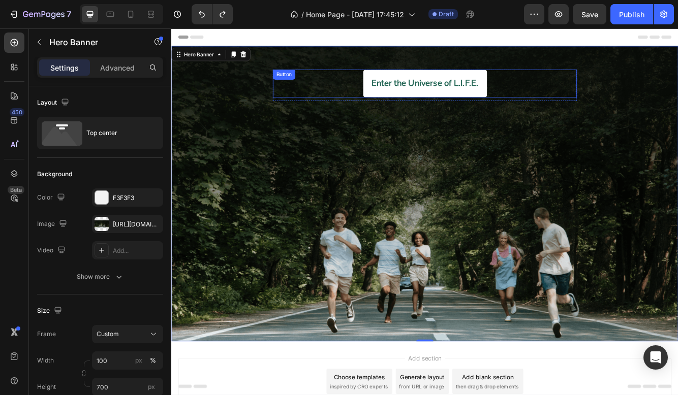
click at [384, 86] on div "Enter the Universe of L.I.F.E. Button" at bounding box center [476, 95] width 366 height 34
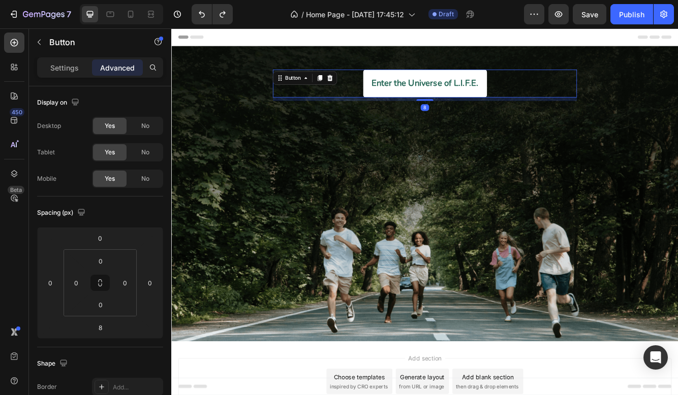
click at [383, 79] on div "Enter the Universe of L.I.F.E. Button 8" at bounding box center [476, 95] width 366 height 34
click at [76, 62] on p "Settings" at bounding box center [64, 67] width 28 height 11
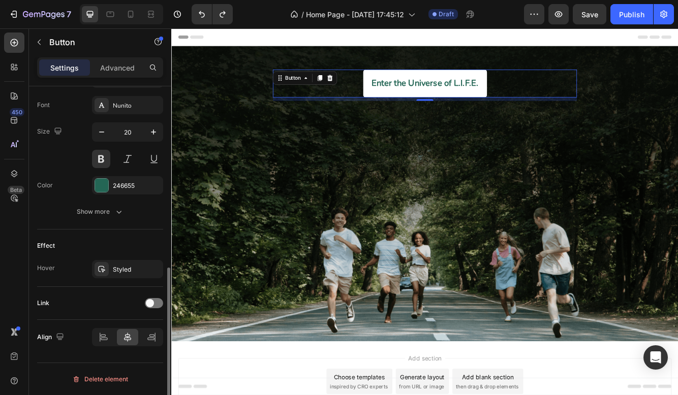
scroll to position [391, 0]
click at [126, 329] on div at bounding box center [127, 337] width 71 height 18
click at [126, 332] on icon at bounding box center [127, 337] width 10 height 10
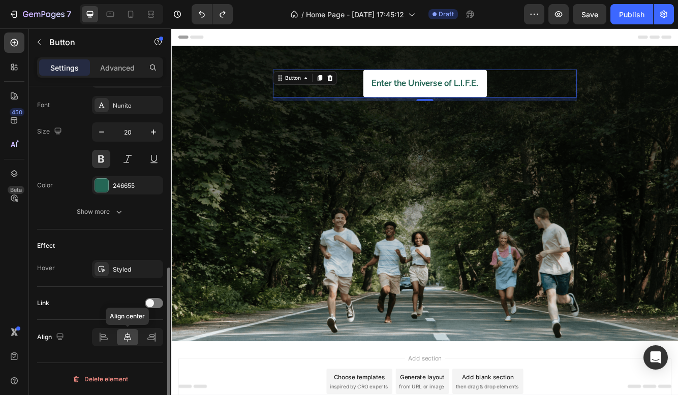
click at [126, 332] on icon at bounding box center [127, 337] width 10 height 10
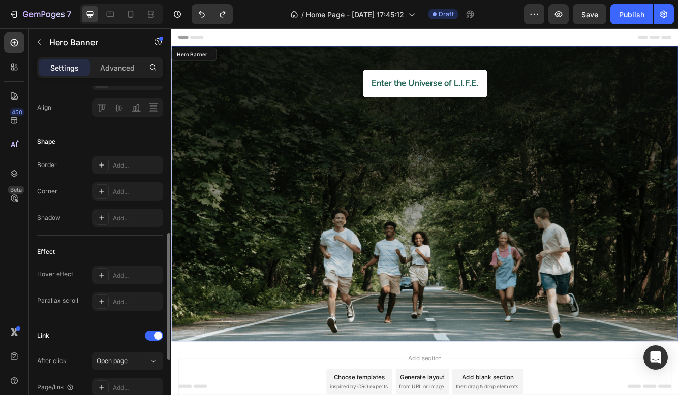
click at [387, 250] on div "Background Image" at bounding box center [475, 227] width 609 height 356
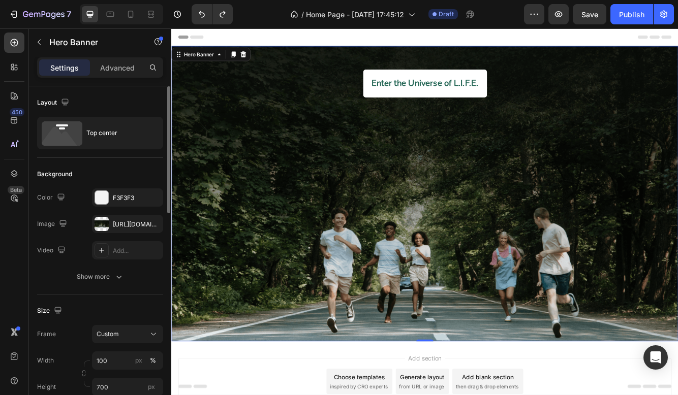
drag, startPoint x: 122, startPoint y: 65, endPoint x: 57, endPoint y: 79, distance: 66.5
click at [119, 66] on p "Advanced" at bounding box center [117, 67] width 35 height 11
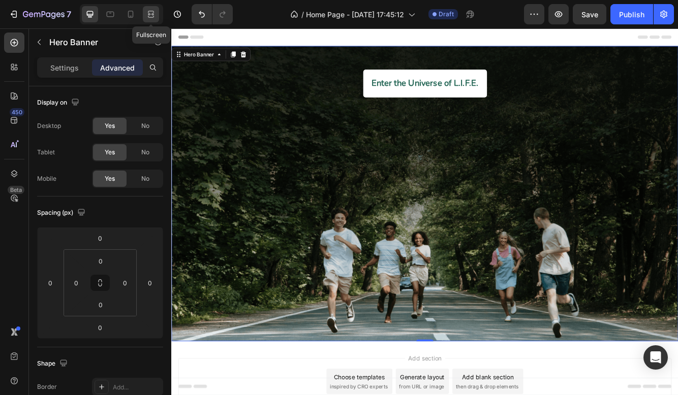
click at [151, 15] on icon at bounding box center [149, 14] width 3 height 3
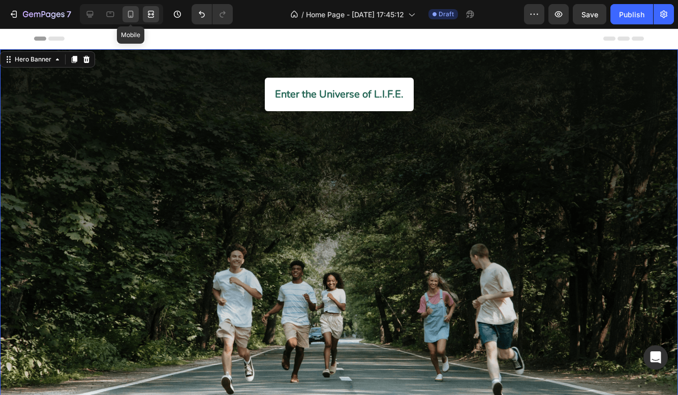
click at [132, 11] on icon at bounding box center [131, 14] width 6 height 7
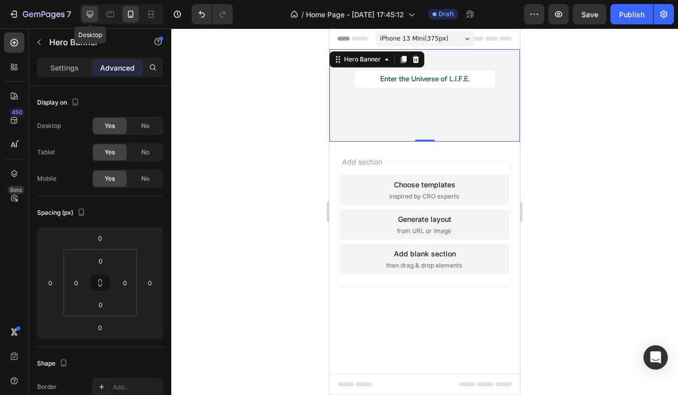
click at [91, 16] on icon at bounding box center [90, 14] width 7 height 7
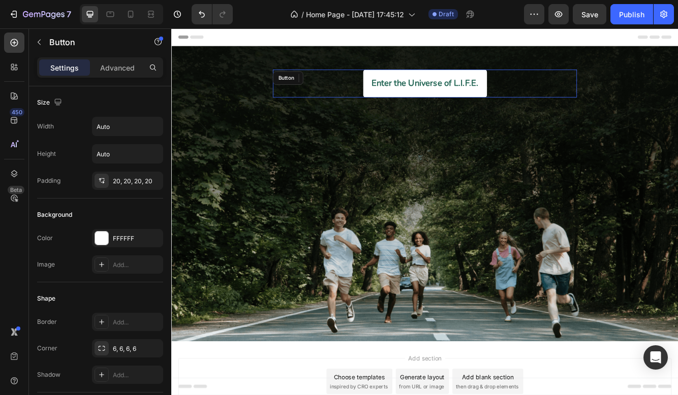
click at [357, 92] on div "Enter the Universe of L.I.F.E. Button" at bounding box center [476, 95] width 366 height 34
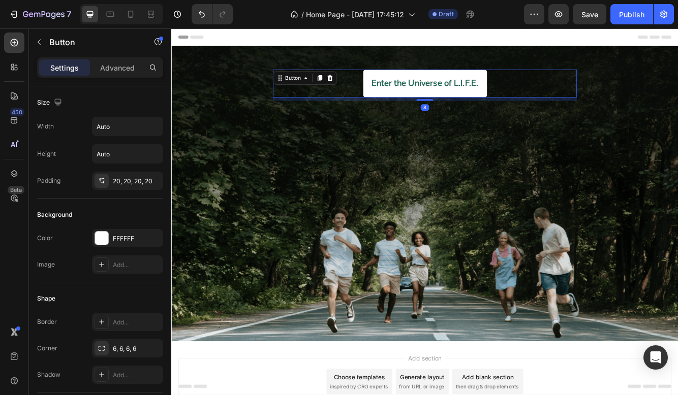
click at [373, 110] on div "Enter the Universe of L.I.F.E. Button 8" at bounding box center [476, 95] width 366 height 34
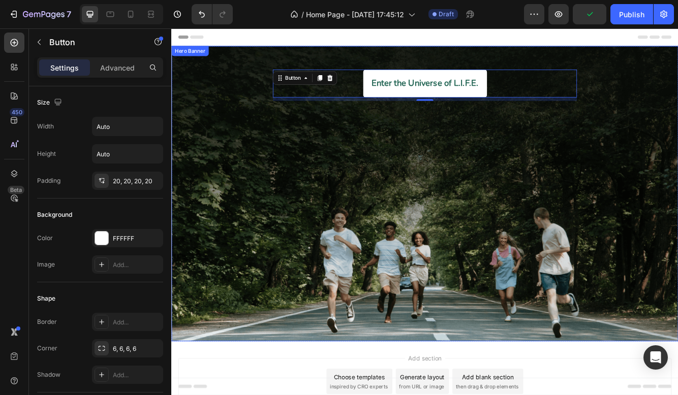
click at [471, 116] on div "Enter the Universe of L.I.F.E. Button 8 Row" at bounding box center [475, 90] width 609 height 82
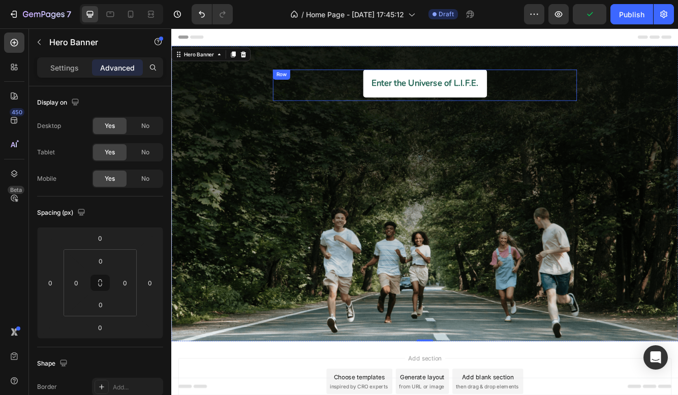
click at [476, 112] on div "Enter the Universe of L.I.F.E. Button" at bounding box center [476, 97] width 366 height 38
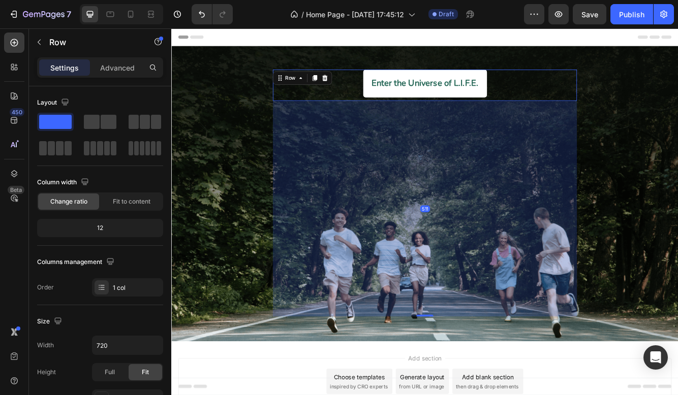
drag, startPoint x: 477, startPoint y: 114, endPoint x: 511, endPoint y: 374, distance: 261.8
click at [511, 115] on div "511" at bounding box center [476, 115] width 366 height 0
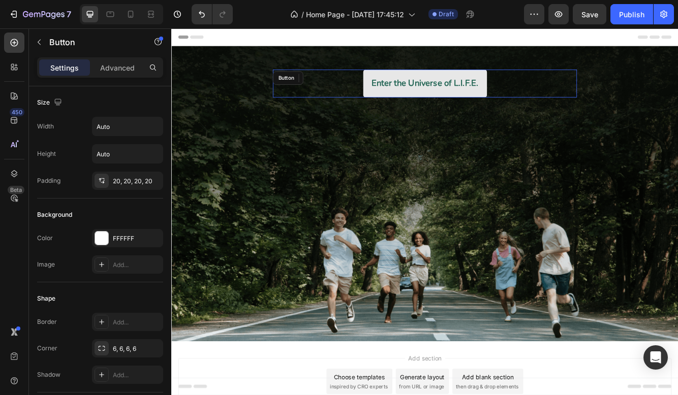
click at [531, 108] on button "Enter the Universe of L.I.F.E." at bounding box center [476, 95] width 149 height 34
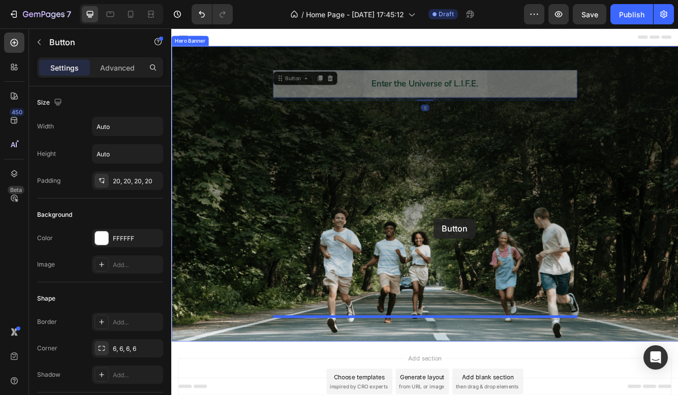
drag, startPoint x: 478, startPoint y: 111, endPoint x: 489, endPoint y: 283, distance: 173.1
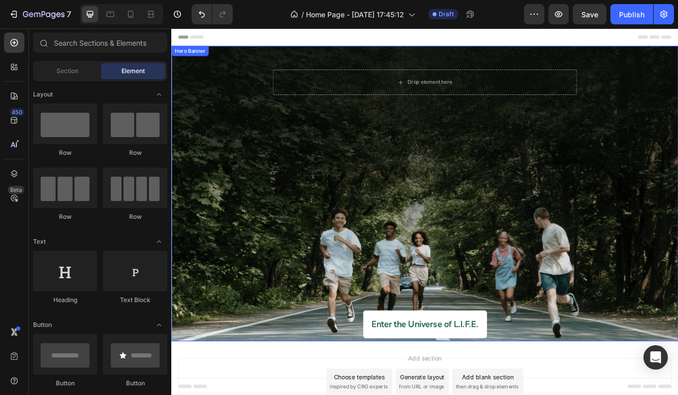
click at [542, 395] on div "Enter the Universe of L.I.F.E. Button" at bounding box center [476, 387] width 594 height 38
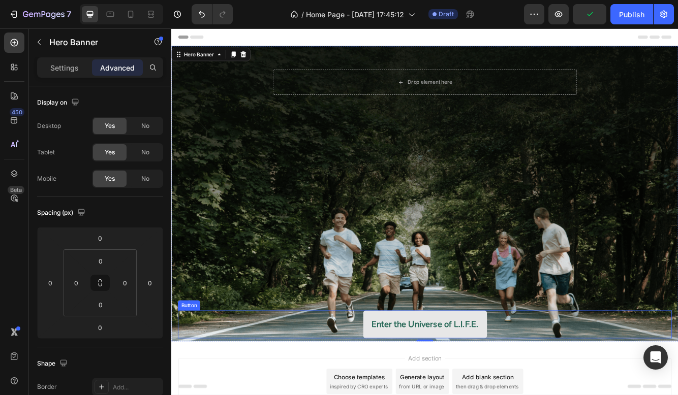
click at [539, 395] on button "Enter the Universe of L.I.F.E." at bounding box center [476, 385] width 149 height 34
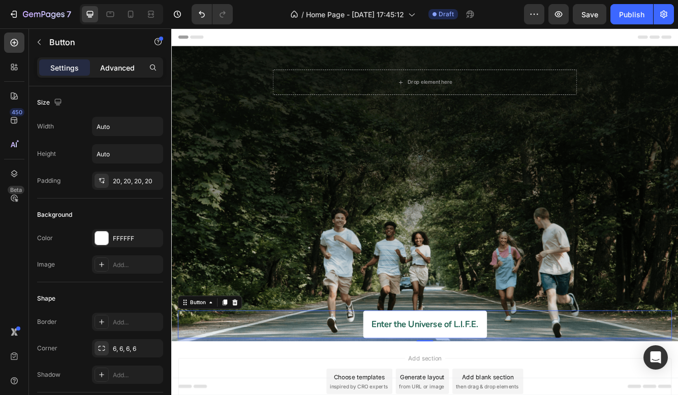
click at [131, 61] on div "Advanced" at bounding box center [117, 67] width 51 height 16
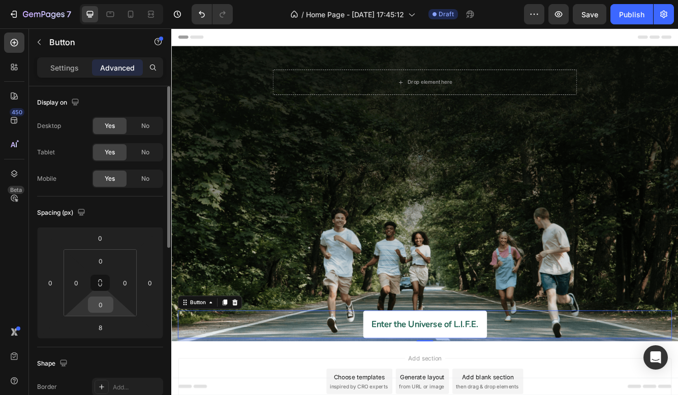
click at [106, 307] on input "0" at bounding box center [100, 304] width 20 height 15
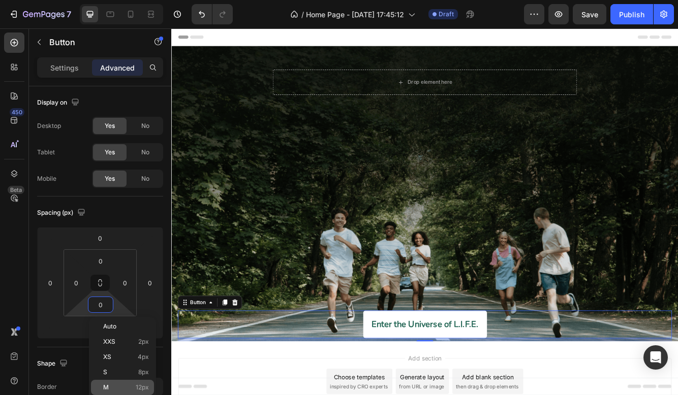
click at [132, 384] on p "M 12px" at bounding box center [126, 387] width 46 height 7
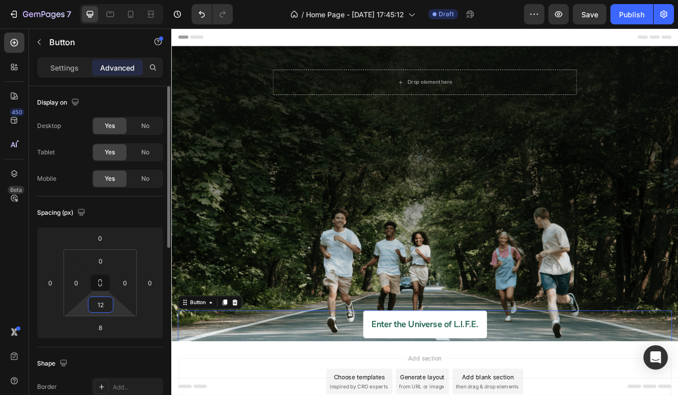
click at [106, 301] on input "12" at bounding box center [100, 304] width 20 height 15
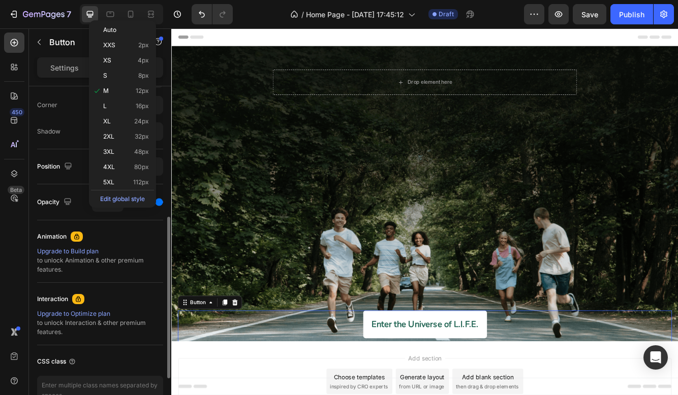
scroll to position [297, 0]
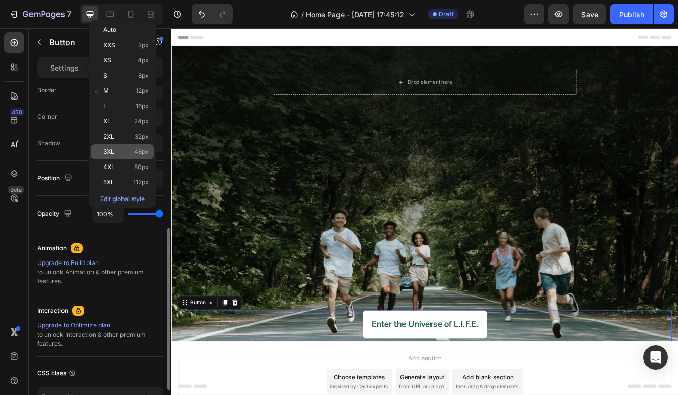
click at [132, 150] on p "3XL 48px" at bounding box center [126, 151] width 46 height 7
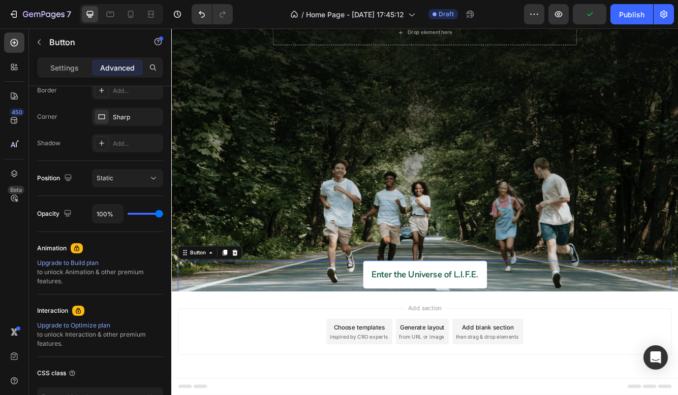
scroll to position [60, 0]
click at [200, 5] on button "Undo/Redo" at bounding box center [201, 14] width 20 height 20
type input "0"
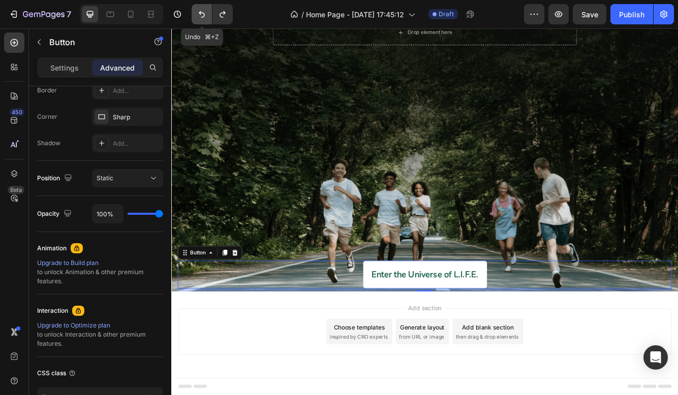
click at [200, 5] on button "Undo/Redo" at bounding box center [201, 14] width 20 height 20
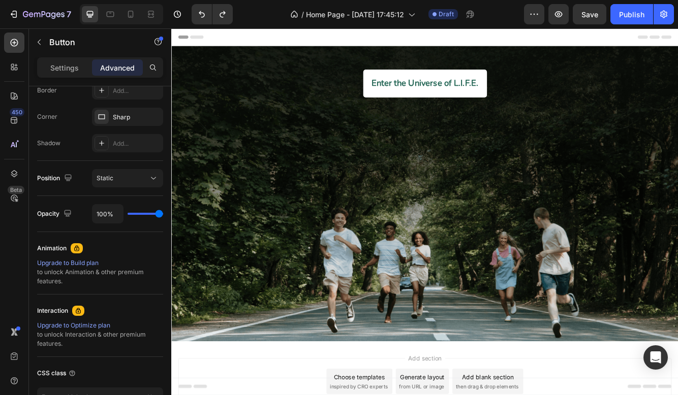
scroll to position [0, 0]
click at [388, 83] on div "Enter the Universe of L.I.F.E. Button" at bounding box center [476, 95] width 366 height 34
click at [435, 111] on button "Enter the Universe of L.I.F.E." at bounding box center [476, 95] width 149 height 34
click at [394, 94] on div "Enter the Universe of L.I.F.E. Button" at bounding box center [476, 95] width 366 height 34
click at [412, 101] on p "Enter the Universe of L.I.F.E." at bounding box center [476, 94] width 129 height 13
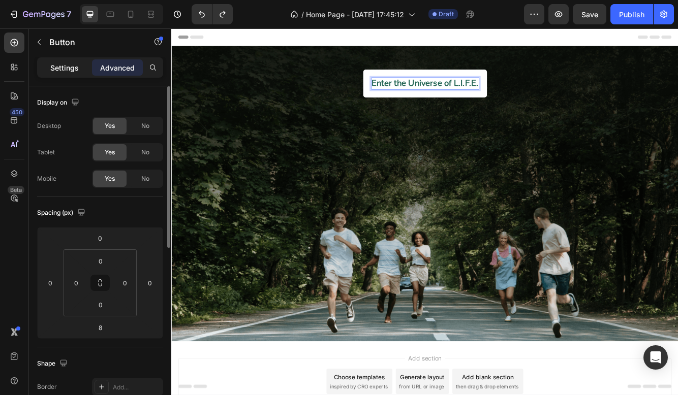
click at [75, 64] on p "Settings" at bounding box center [64, 67] width 28 height 11
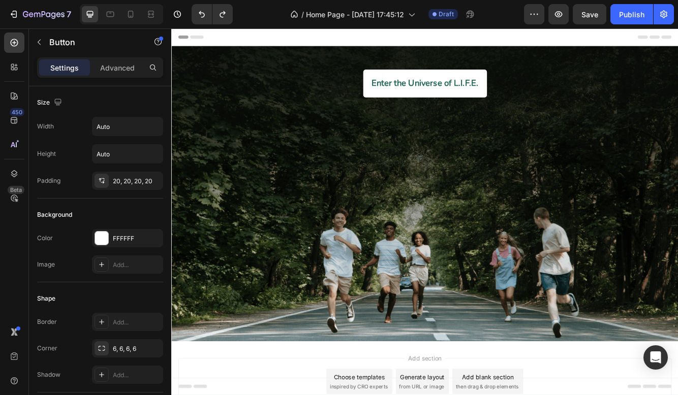
click at [388, 82] on div "Enter the Universe of L.I.F.E. Button" at bounding box center [476, 95] width 366 height 34
click at [221, 36] on div "Header" at bounding box center [475, 38] width 593 height 20
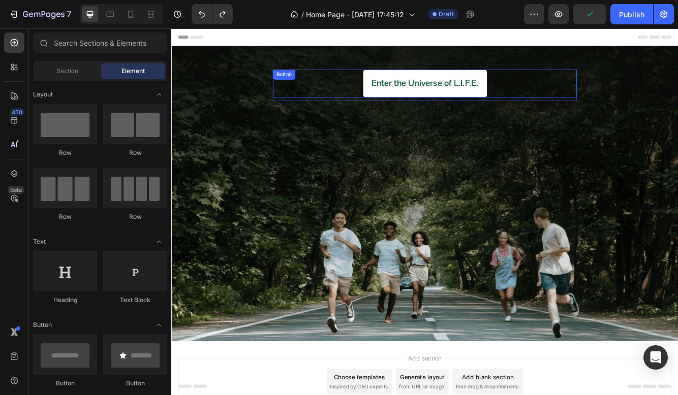
click at [389, 83] on div "Enter the Universe of L.I.F.E. Button" at bounding box center [476, 95] width 366 height 34
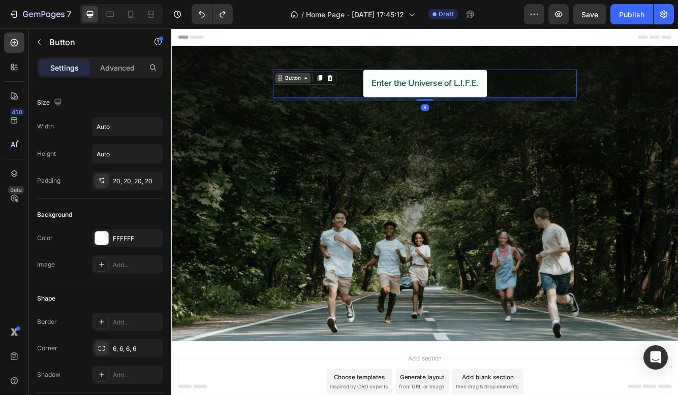
click at [337, 87] on div "Button" at bounding box center [317, 88] width 43 height 12
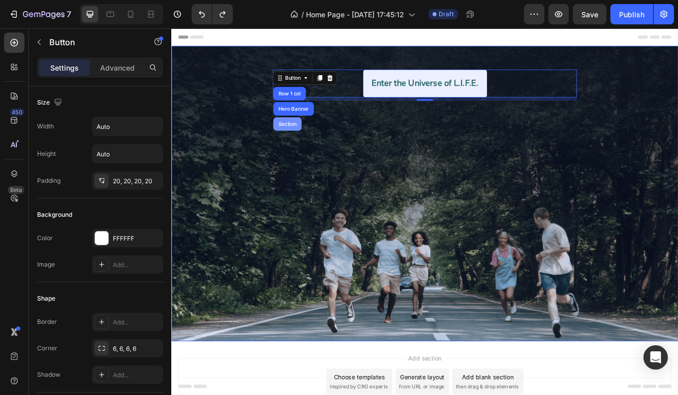
click at [316, 150] on div "Section" at bounding box center [311, 143] width 34 height 16
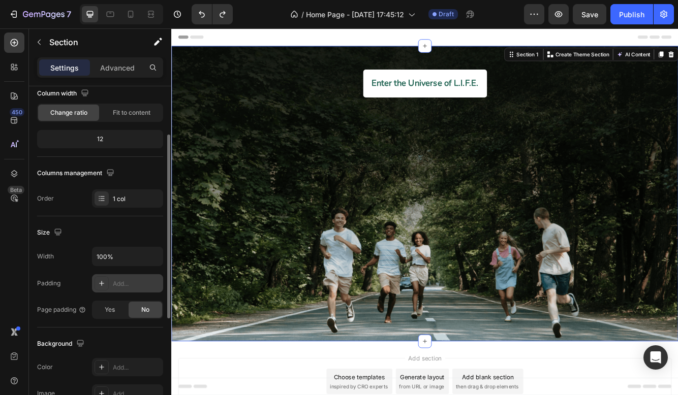
scroll to position [117, 0]
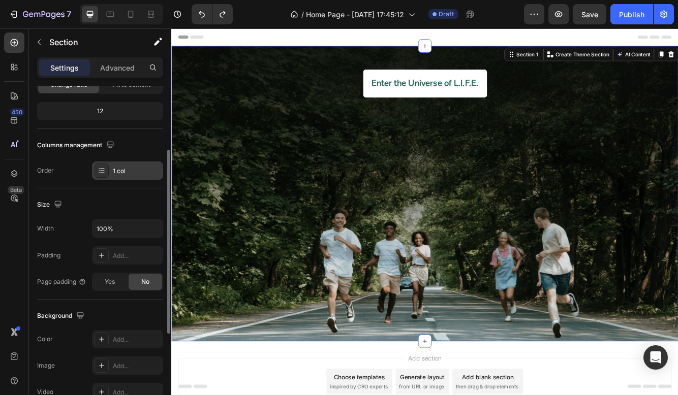
click at [118, 175] on div "1 col" at bounding box center [137, 171] width 48 height 9
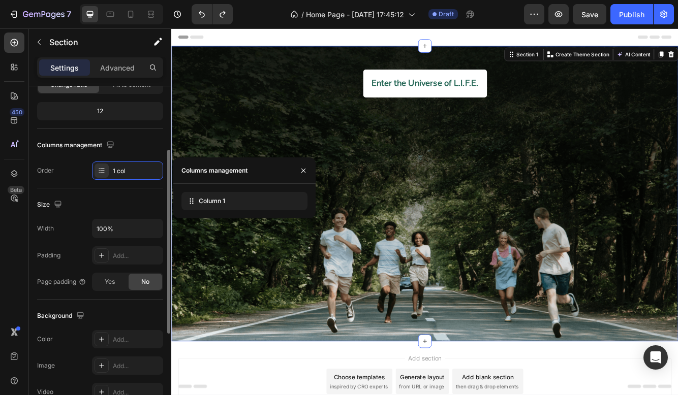
click at [74, 179] on div "Order 1 col" at bounding box center [100, 171] width 126 height 18
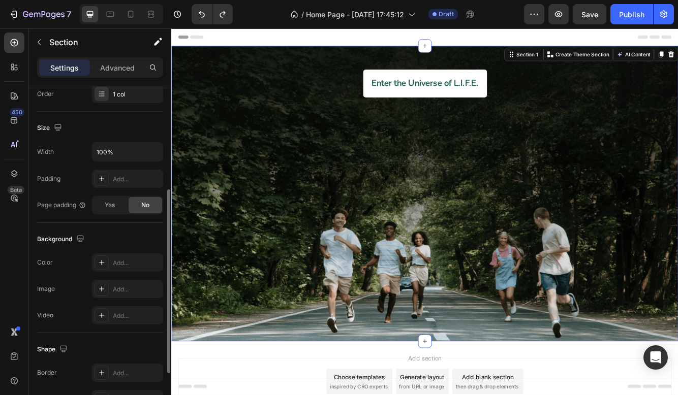
scroll to position [196, 0]
click at [114, 206] on span "Yes" at bounding box center [110, 203] width 10 height 9
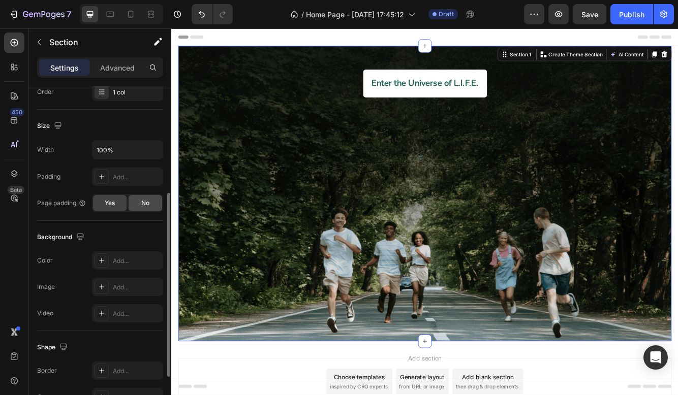
click at [139, 206] on div "No" at bounding box center [146, 203] width 34 height 16
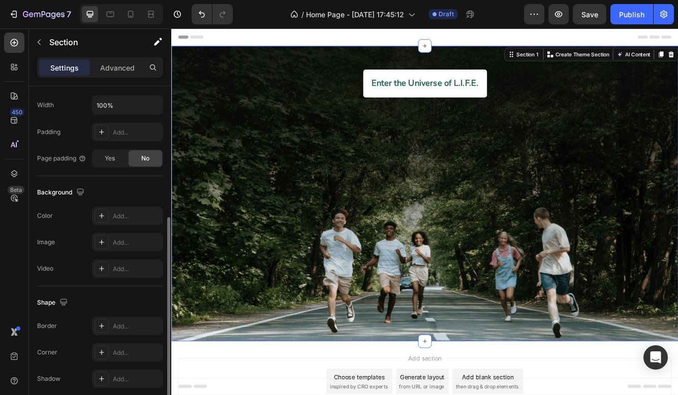
scroll to position [282, 0]
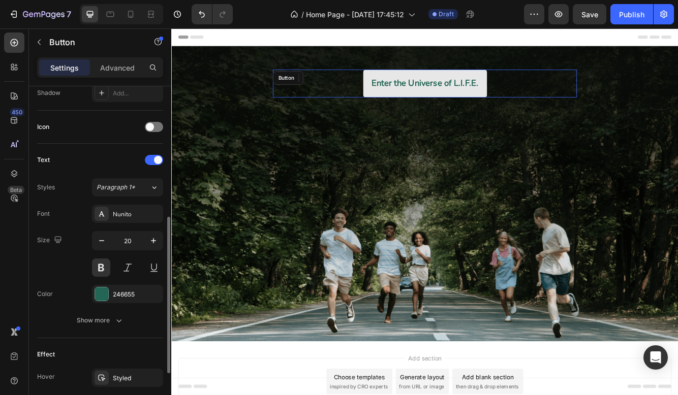
click at [402, 82] on button "Enter the Universe of L.I.F.E." at bounding box center [476, 95] width 149 height 34
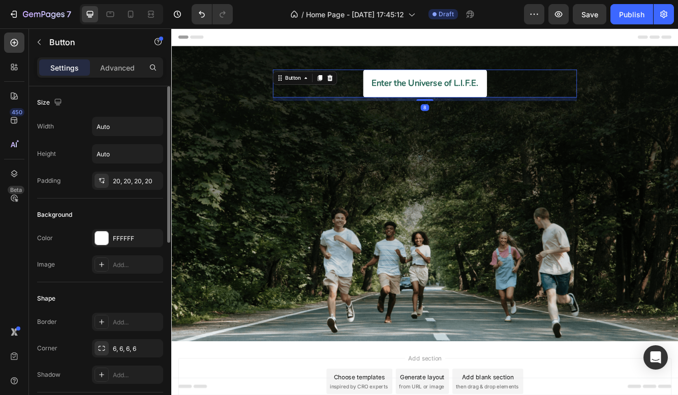
click at [382, 106] on div "Enter the Universe of L.I.F.E. Button 8" at bounding box center [476, 95] width 366 height 34
click at [322, 89] on div "Button" at bounding box center [317, 87] width 23 height 9
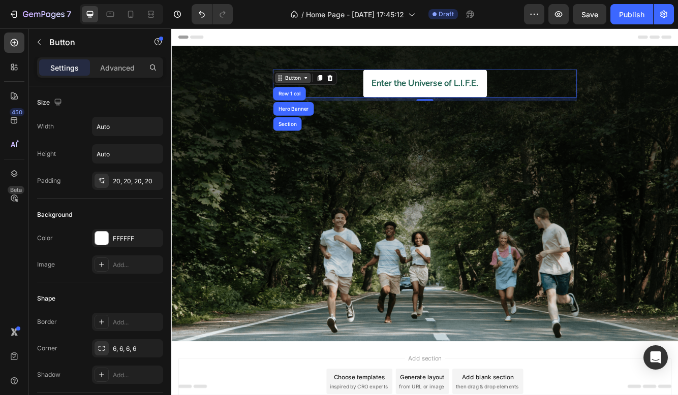
click at [323, 83] on div "Button" at bounding box center [317, 87] width 23 height 9
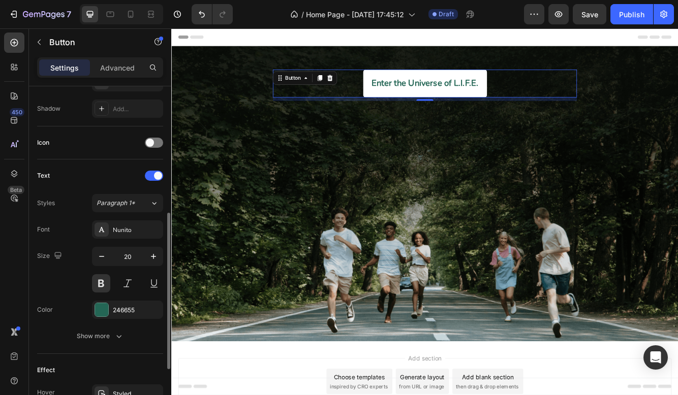
scroll to position [268, 0]
click at [149, 139] on span at bounding box center [150, 141] width 8 height 8
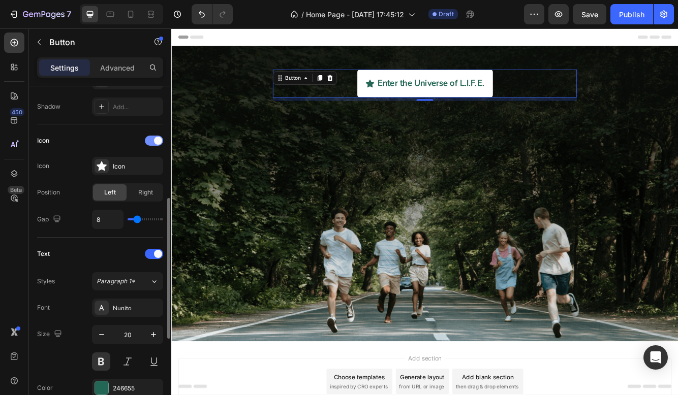
click at [152, 140] on div at bounding box center [154, 141] width 18 height 10
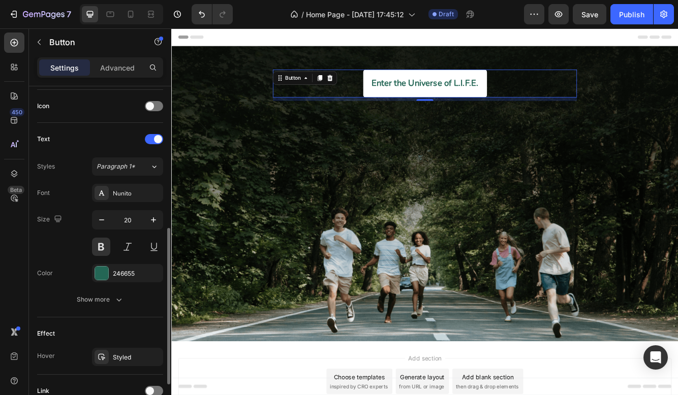
scroll to position [391, 0]
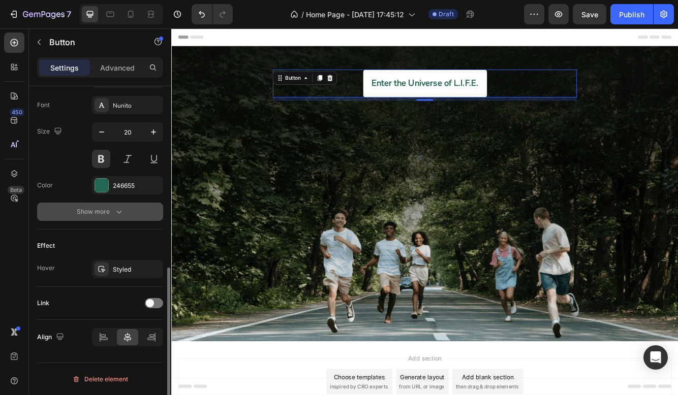
click at [103, 209] on div "Show more" at bounding box center [100, 212] width 47 height 10
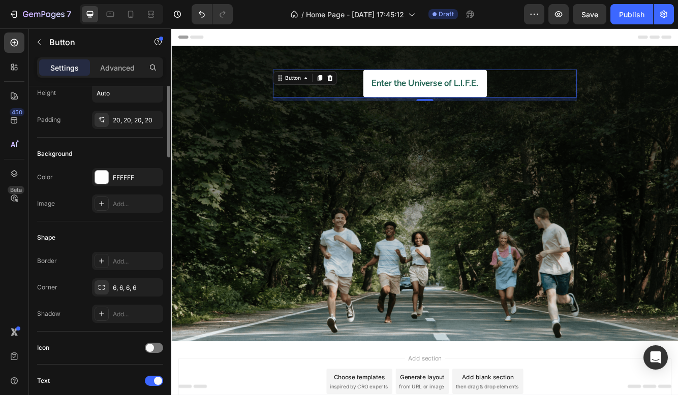
scroll to position [0, 0]
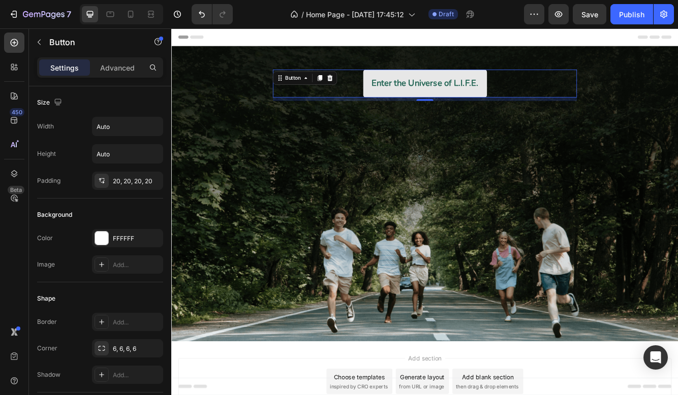
click at [475, 110] on button "Enter the Universe of L.I.F.E." at bounding box center [476, 95] width 149 height 34
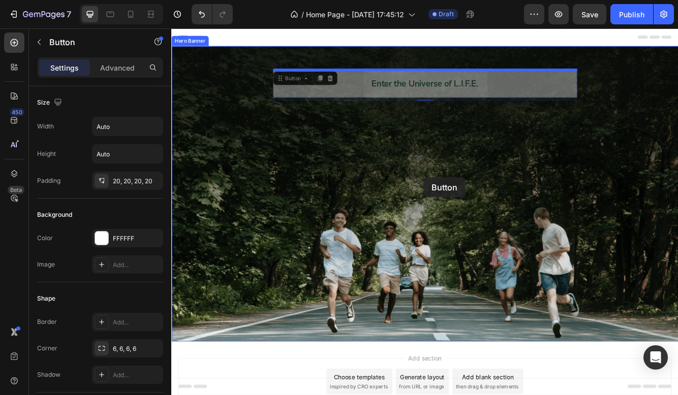
drag, startPoint x: 475, startPoint y: 110, endPoint x: 474, endPoint y: 206, distance: 96.0
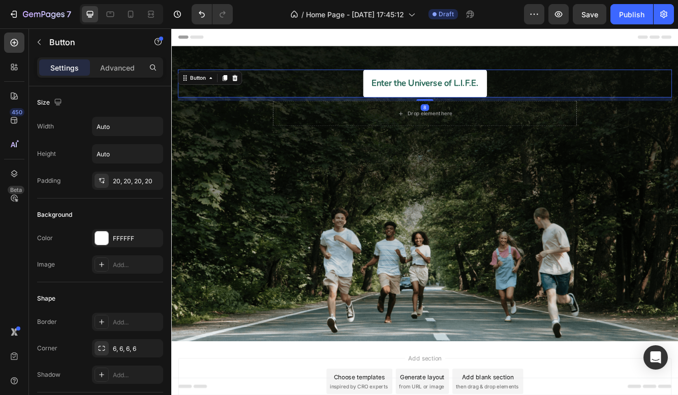
click at [474, 206] on div "Enter the Universe of L.I.F.E. Button 8 Drop element here Row" at bounding box center [476, 242] width 594 height 328
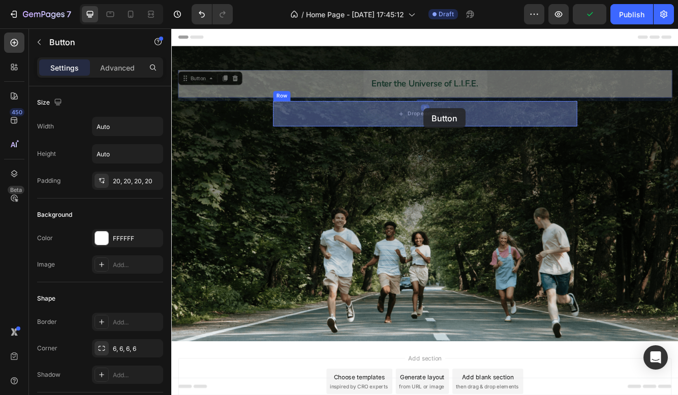
drag, startPoint x: 475, startPoint y: 92, endPoint x: 475, endPoint y: 126, distance: 34.5
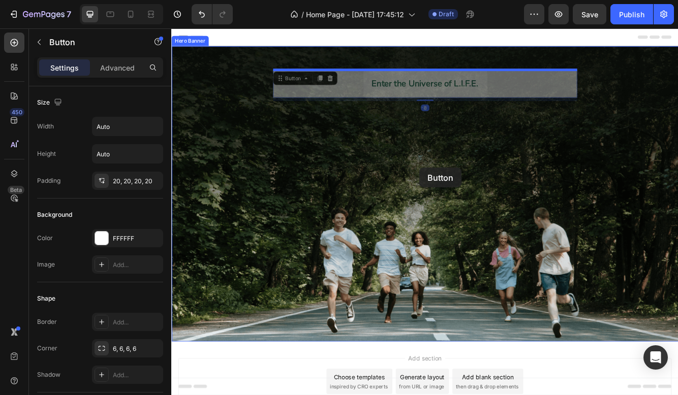
drag, startPoint x: 455, startPoint y: 86, endPoint x: 469, endPoint y: 196, distance: 111.2
click at [469, 196] on div "Enter the Universe of L.I.F.E. Button 8 Enter the Universe of L.I.F.E. Button 8…" at bounding box center [476, 226] width 594 height 297
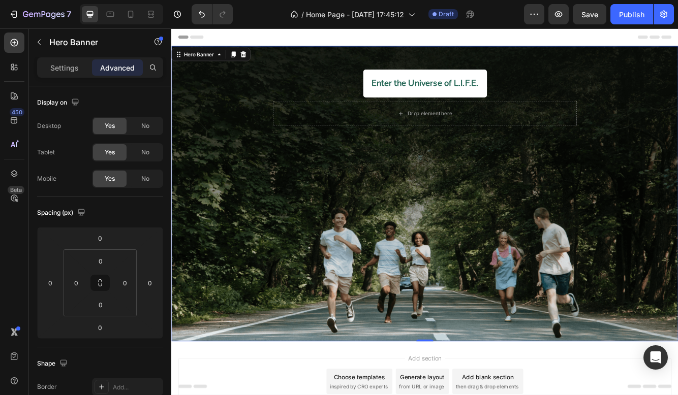
click at [495, 174] on div "Enter the Universe of L.I.F.E. Button Drop element here Row" at bounding box center [476, 242] width 594 height 328
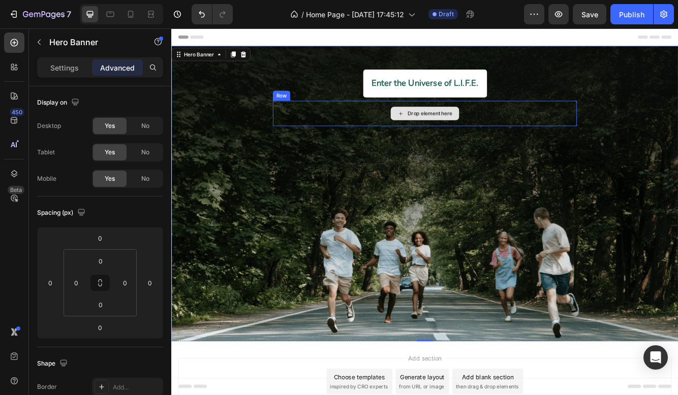
click at [476, 124] on div "Drop element here" at bounding box center [476, 130] width 82 height 16
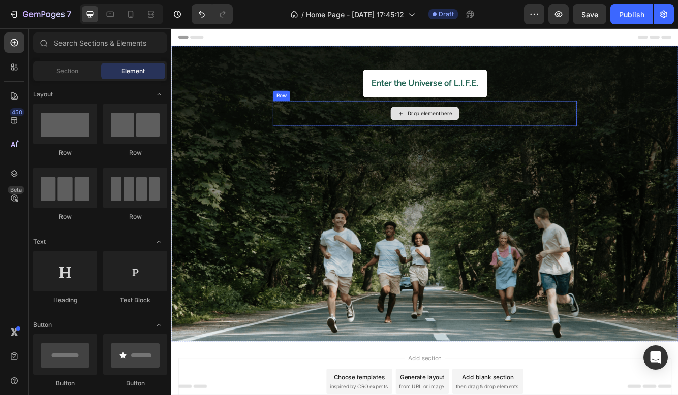
click at [476, 134] on div "Drop element here" at bounding box center [482, 130] width 54 height 8
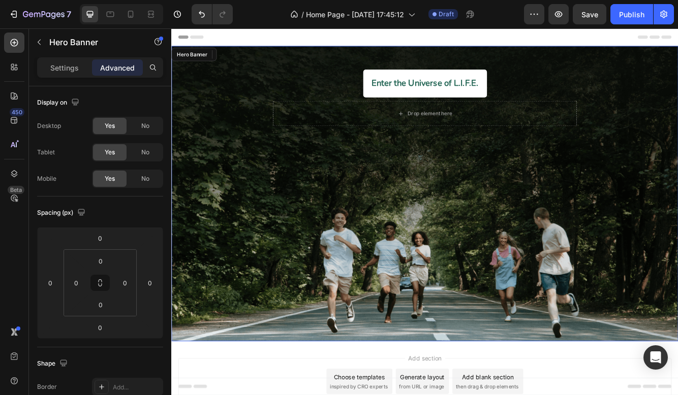
click at [462, 187] on div "Enter the Universe of L.I.F.E. Button Drop element here Row" at bounding box center [476, 242] width 594 height 328
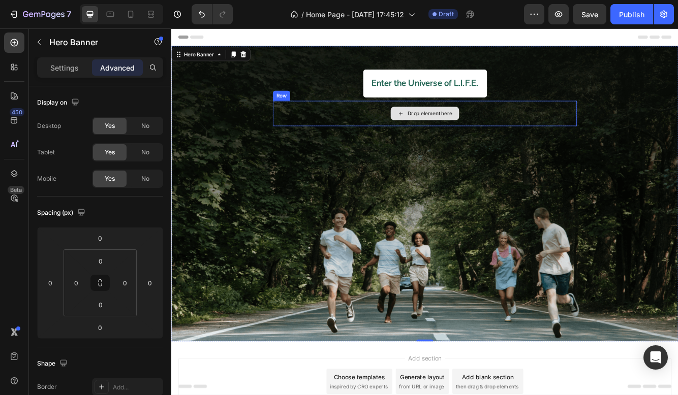
click at [318, 123] on div "Drop element here" at bounding box center [476, 130] width 366 height 30
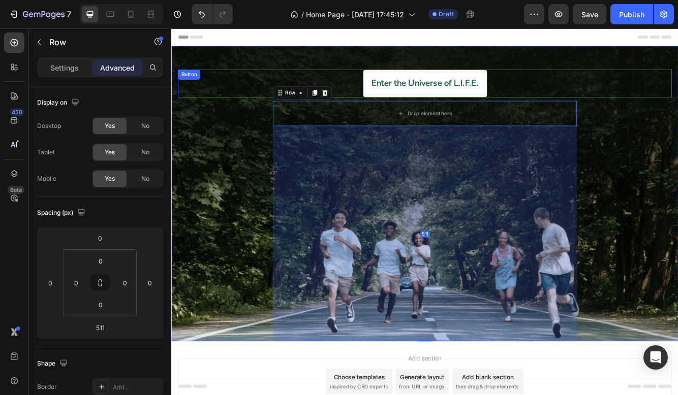
click at [347, 80] on div "Enter the Universe of L.I.F.E. Button" at bounding box center [476, 95] width 594 height 34
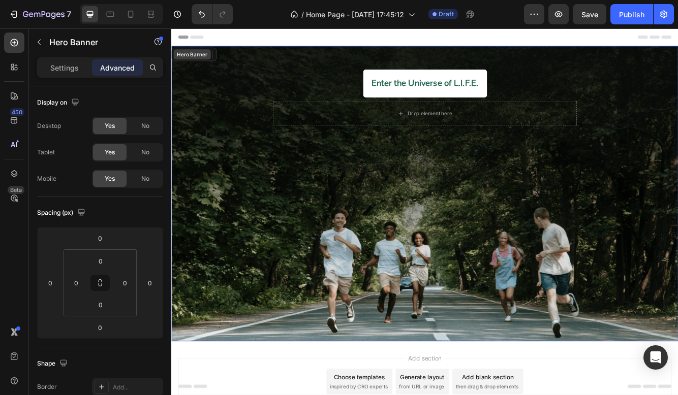
click at [191, 54] on div "Hero Banner" at bounding box center [196, 59] width 45 height 12
click at [216, 62] on div "Hero Banner" at bounding box center [204, 59] width 41 height 9
click at [234, 147] on div "Enter the Universe of L.I.F.E. Button Drop element here Row" at bounding box center [476, 242] width 594 height 328
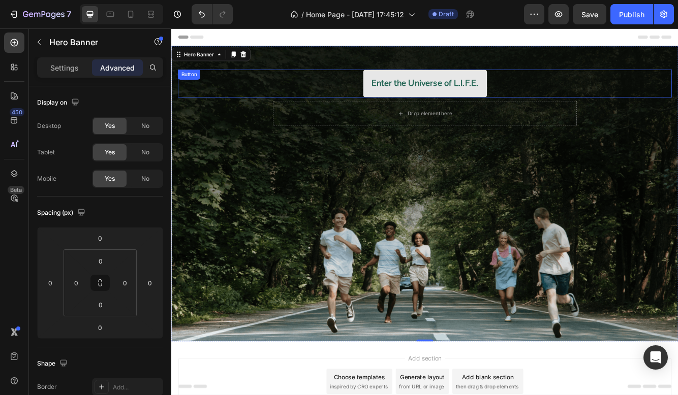
click at [402, 89] on button "Enter the Universe of L.I.F.E." at bounding box center [476, 95] width 149 height 34
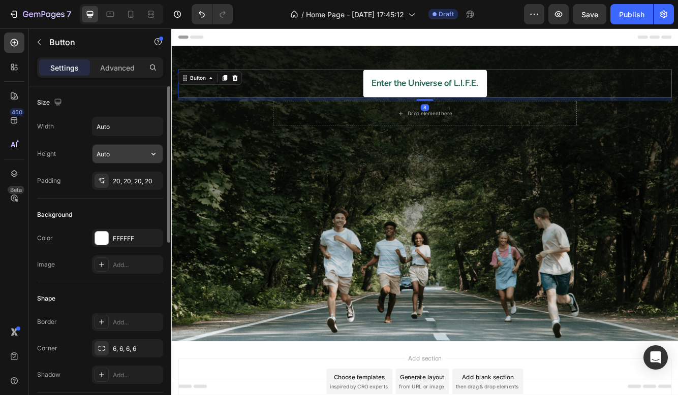
click at [143, 156] on input "Auto" at bounding box center [127, 154] width 70 height 18
click at [156, 151] on icon "button" at bounding box center [153, 154] width 10 height 10
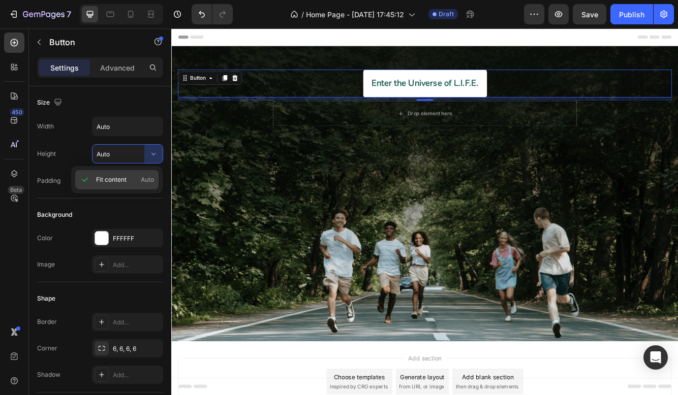
click at [134, 177] on p "Fit content Auto" at bounding box center [125, 179] width 58 height 9
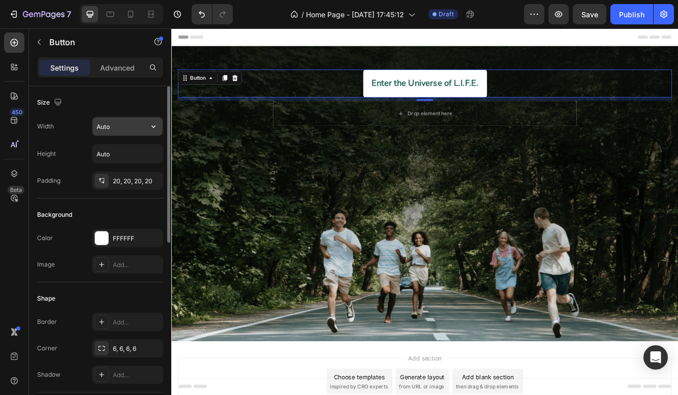
click at [144, 126] on button "button" at bounding box center [153, 126] width 18 height 18
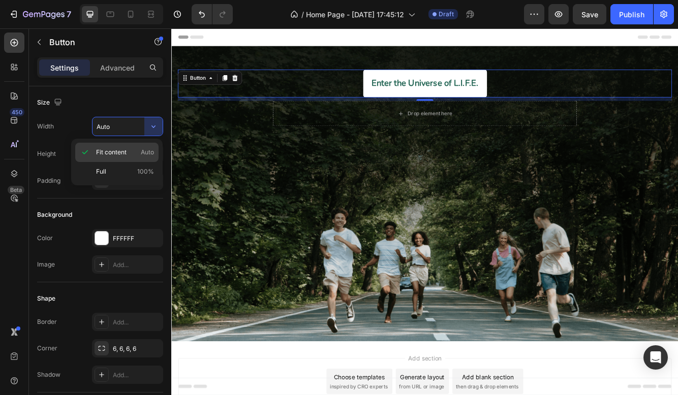
click at [137, 151] on p "Fit content Auto" at bounding box center [125, 152] width 58 height 9
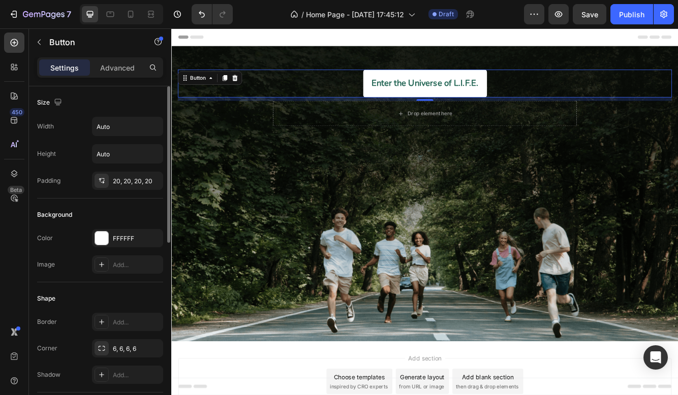
click at [75, 282] on div "Size Width Auto Height Auto Padding 20, 20, 20, 20" at bounding box center [100, 337] width 126 height 110
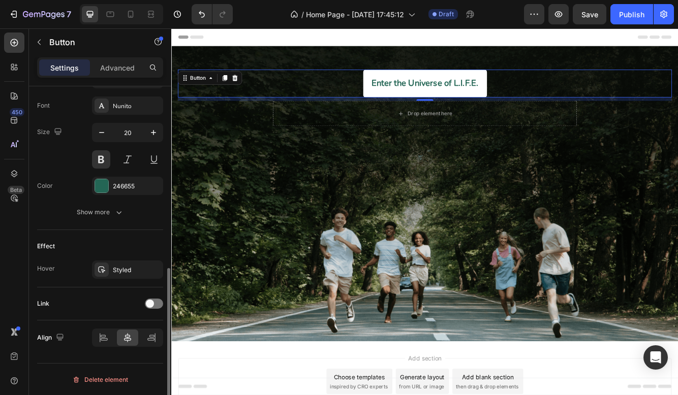
scroll to position [391, 0]
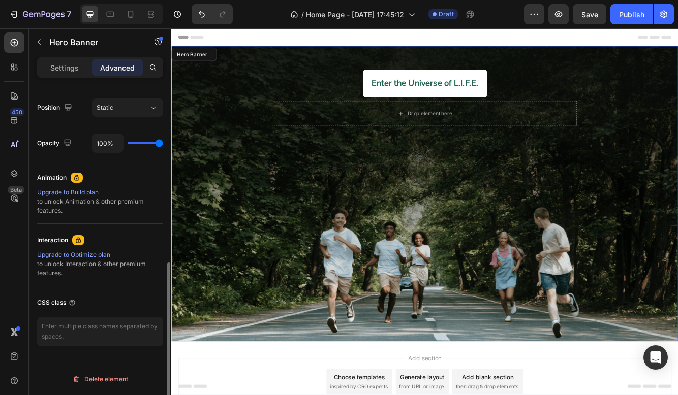
click at [456, 185] on div "Enter the Universe of L.I.F.E. Button 8 Drop element here Row" at bounding box center [476, 242] width 594 height 328
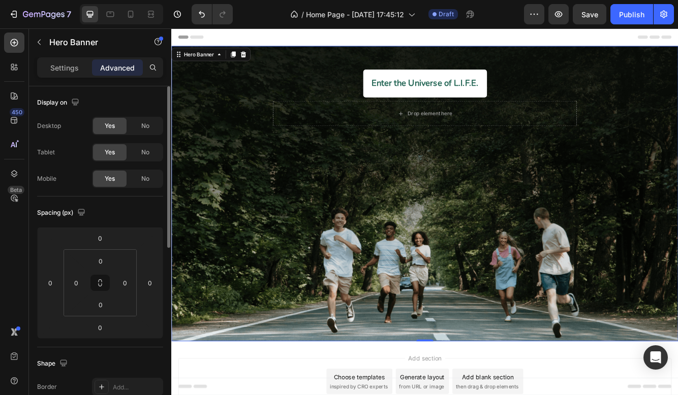
click at [456, 185] on div "Enter the Universe of L.I.F.E. Button Drop element here Row" at bounding box center [476, 242] width 594 height 328
click at [270, 257] on div "Enter the Universe of L.I.F.E. Button Drop element here Row" at bounding box center [476, 242] width 594 height 328
click at [77, 75] on div "Settings" at bounding box center [64, 67] width 51 height 16
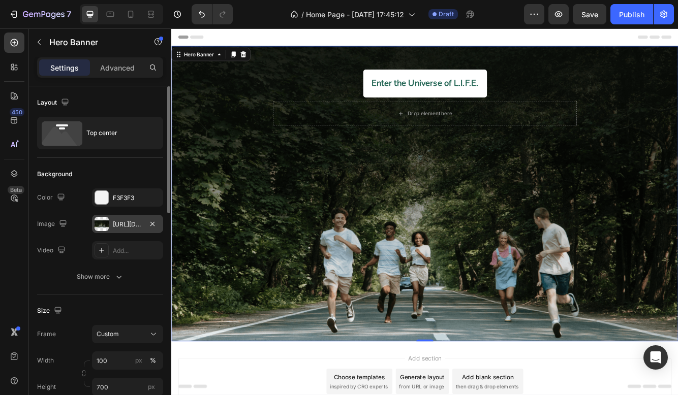
click at [128, 227] on div "https://cdn.shopify.com/s/files/1/0656/5645/5242/files/gempages_581848354682569…" at bounding box center [127, 224] width 29 height 9
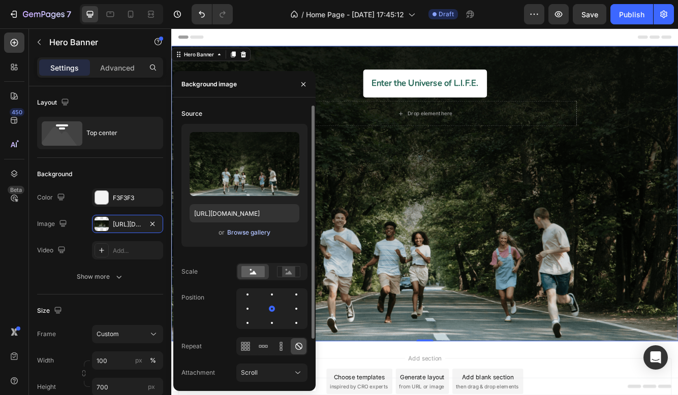
click at [244, 234] on div "Browse gallery" at bounding box center [248, 232] width 43 height 9
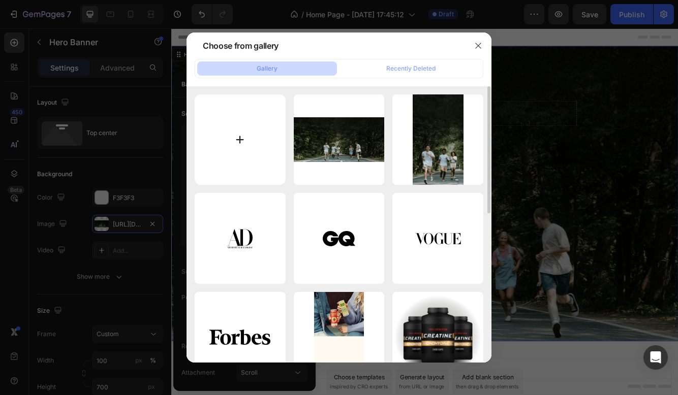
click at [239, 146] on input "file" at bounding box center [240, 139] width 91 height 91
type input "C:\fakepath\arcoiris life.png"
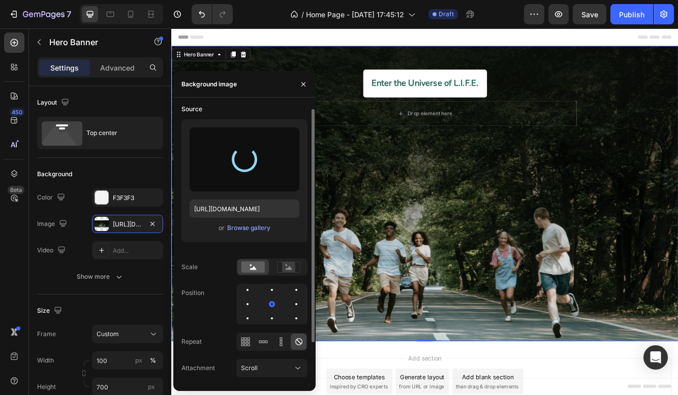
scroll to position [52, 0]
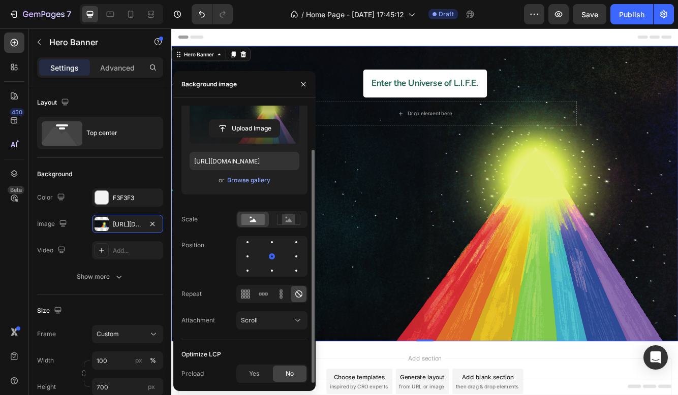
type input "https://cdn.shopify.com/s/files/1/0656/5645/5242/files/gempages_581848354682569…"
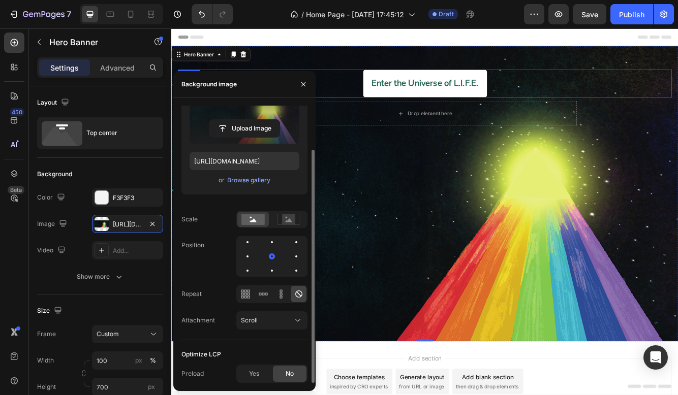
click at [391, 89] on div "Enter the Universe of L.I.F.E. Button" at bounding box center [476, 95] width 594 height 34
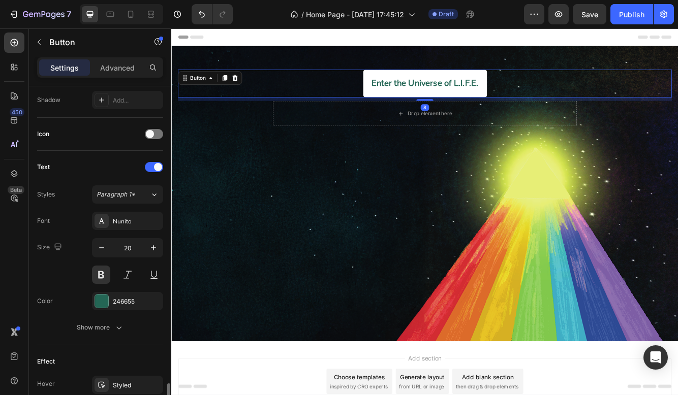
scroll to position [391, 0]
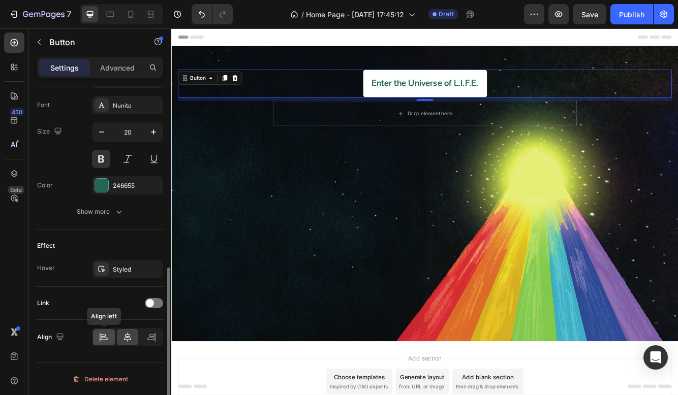
click at [103, 343] on div at bounding box center [104, 337] width 22 height 16
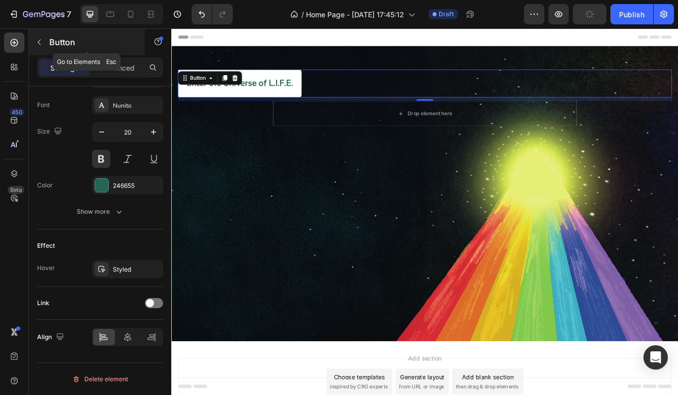
click at [37, 37] on button "button" at bounding box center [39, 42] width 16 height 16
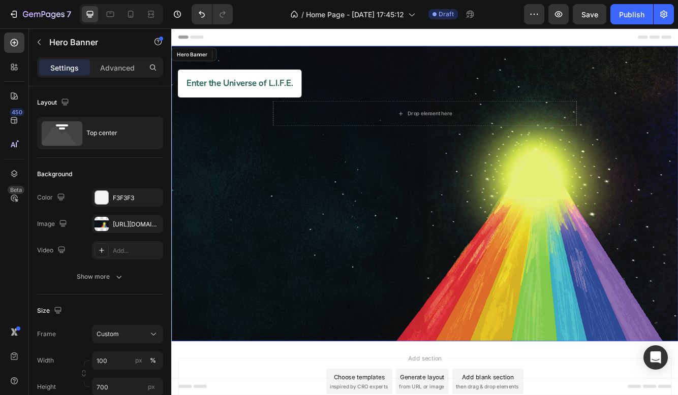
click at [503, 208] on div "Enter the Universe of L.I.F.E. Button Drop element here Row" at bounding box center [476, 242] width 594 height 328
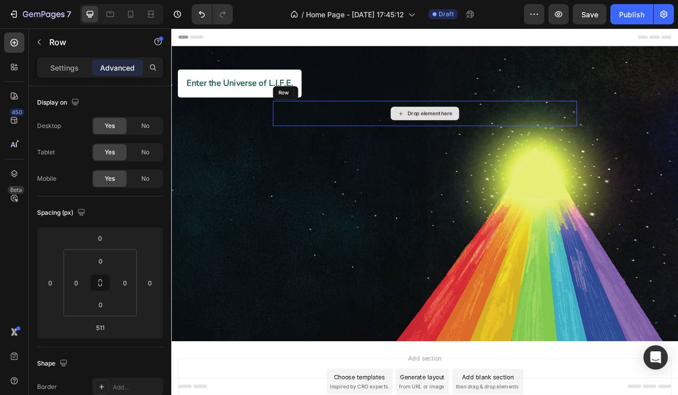
click at [412, 135] on div "Drop element here" at bounding box center [476, 130] width 366 height 30
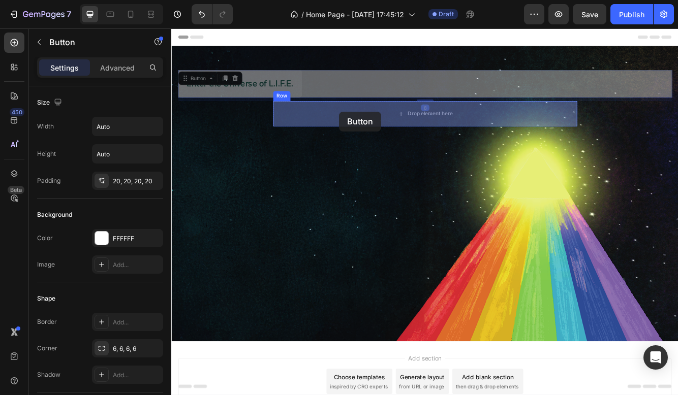
drag, startPoint x: 268, startPoint y: 98, endPoint x: 373, endPoint y: 129, distance: 109.5
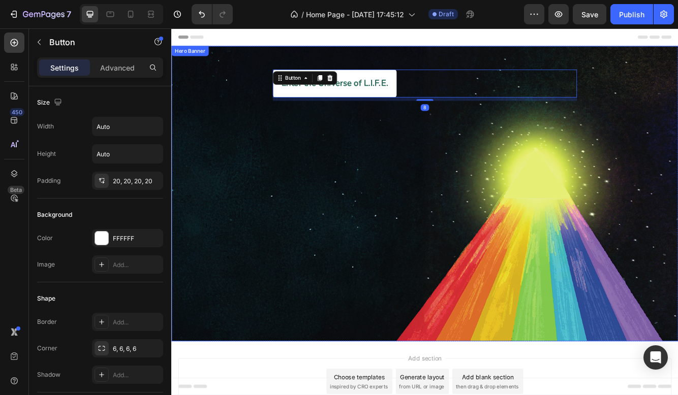
click at [393, 50] on div "Enter the Universe of L.I.F.E. Button 8 Row" at bounding box center [475, 220] width 609 height 342
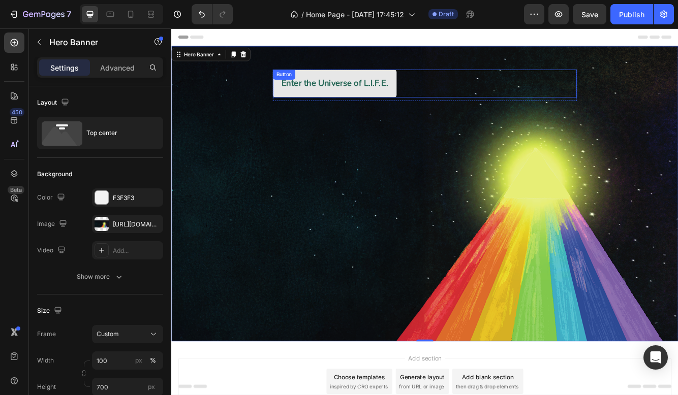
click at [438, 110] on button "Enter the Universe of L.I.F.E." at bounding box center [367, 95] width 149 height 34
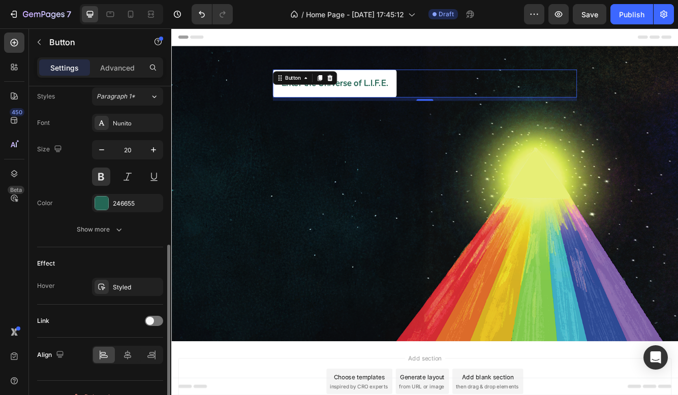
scroll to position [358, 0]
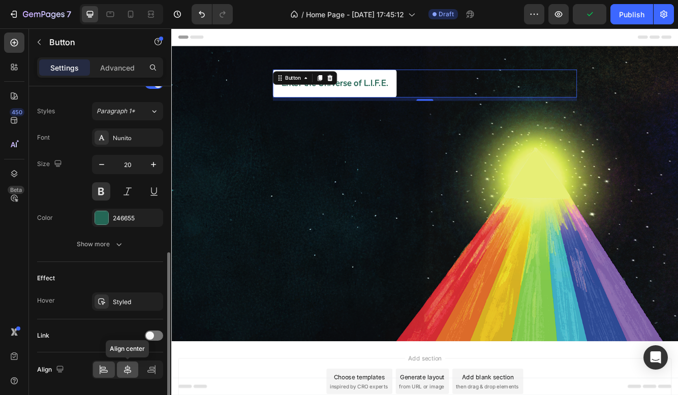
click at [130, 366] on icon at bounding box center [127, 370] width 10 height 10
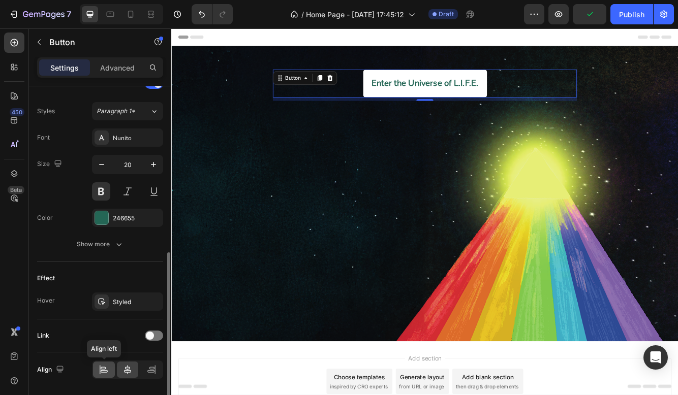
click at [100, 371] on icon at bounding box center [104, 370] width 10 height 10
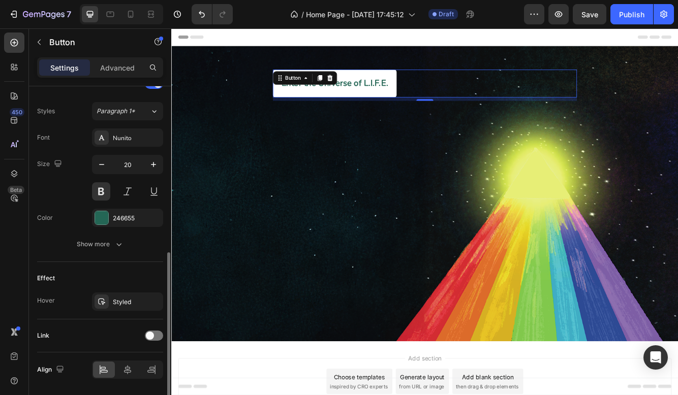
scroll to position [391, 0]
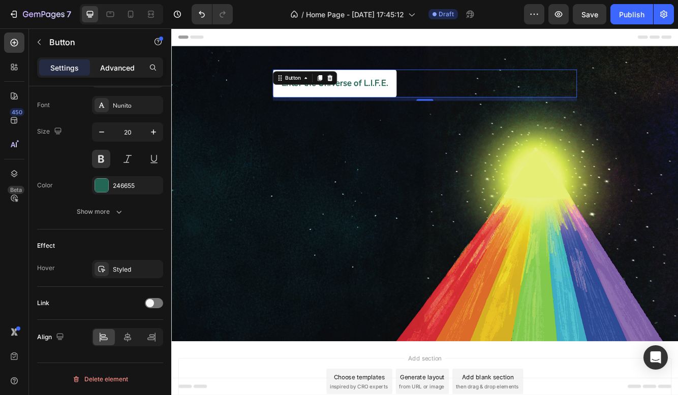
click at [132, 64] on p "Advanced" at bounding box center [117, 67] width 35 height 11
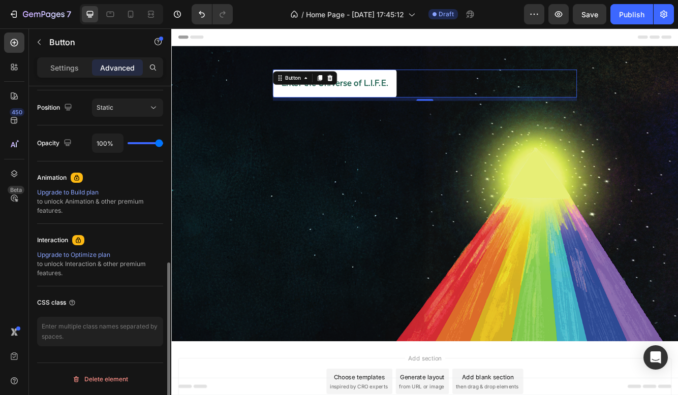
scroll to position [367, 0]
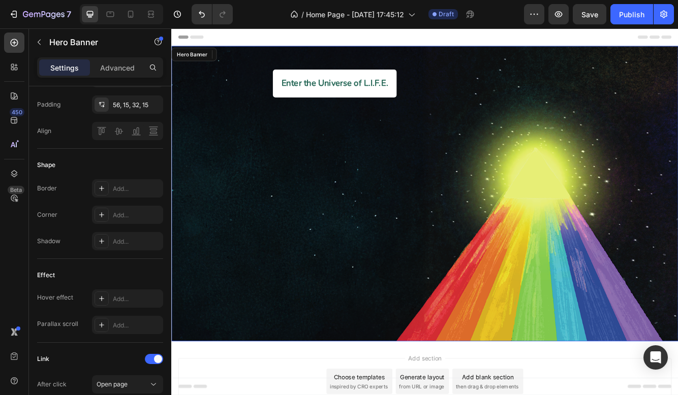
click at [195, 274] on div "Enter the Universe of L.I.F.E. Button 8 Row" at bounding box center [476, 226] width 594 height 297
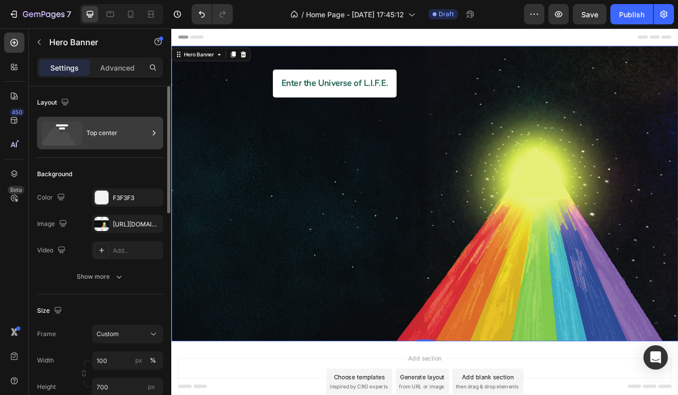
click at [121, 131] on div "Top center" at bounding box center [117, 132] width 62 height 23
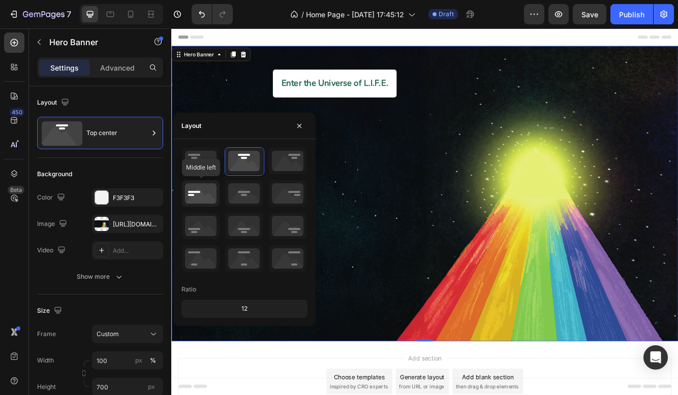
click at [206, 188] on icon at bounding box center [201, 193] width 38 height 26
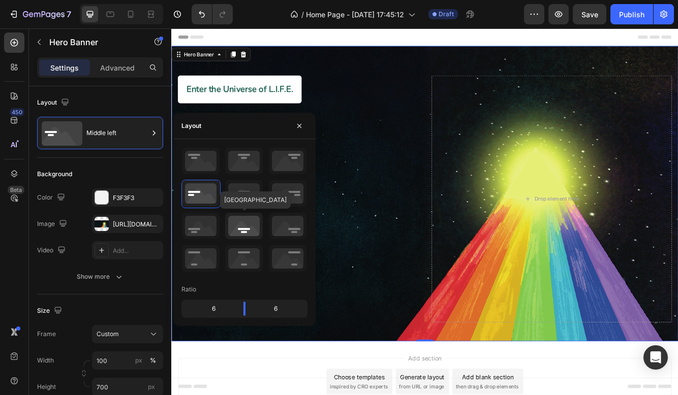
click at [240, 230] on icon at bounding box center [244, 226] width 38 height 26
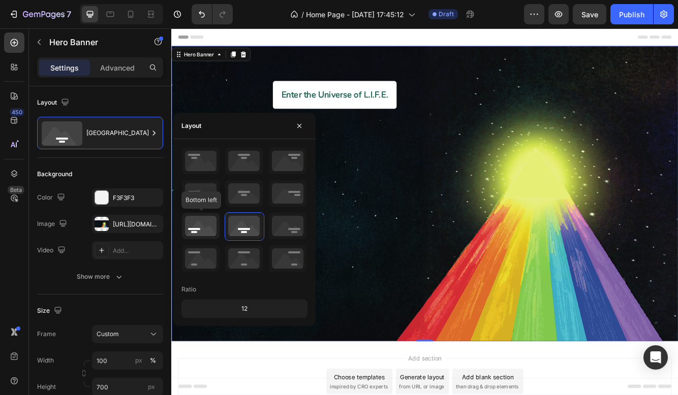
click at [205, 228] on icon at bounding box center [201, 226] width 38 height 26
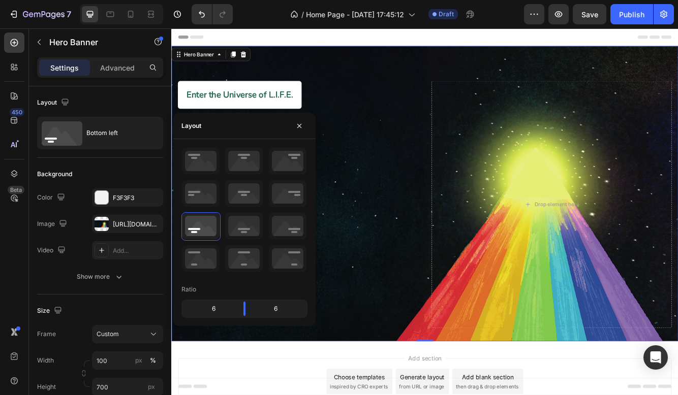
click at [325, 89] on div "Enter the Universe of L.I.F.E. Button Row Drop element here" at bounding box center [475, 234] width 609 height 342
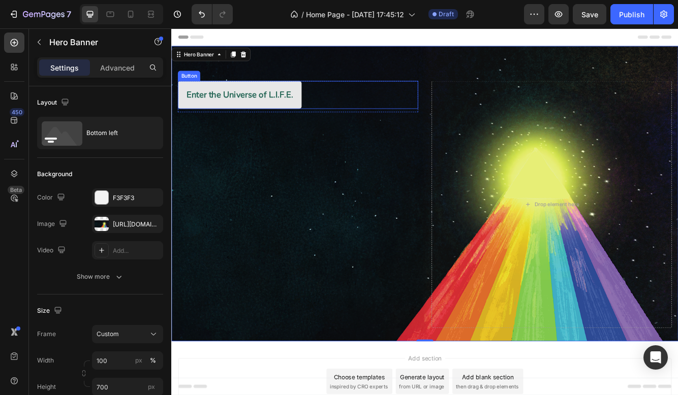
click at [319, 117] on button "Enter the Universe of L.I.F.E." at bounding box center [253, 108] width 149 height 34
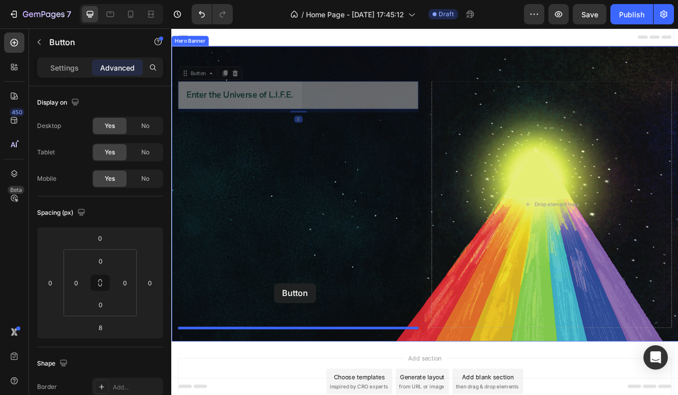
drag, startPoint x: 337, startPoint y: 122, endPoint x: 292, endPoint y: 336, distance: 218.1
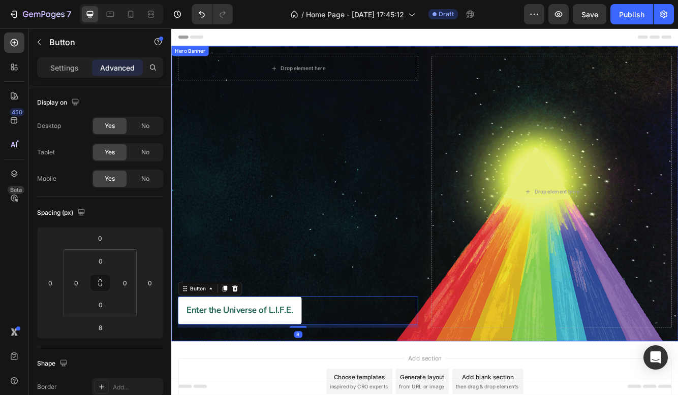
click at [301, 283] on div "Drop element here Row Enter the Universe of L.I.F.E. Button 8" at bounding box center [323, 225] width 289 height 328
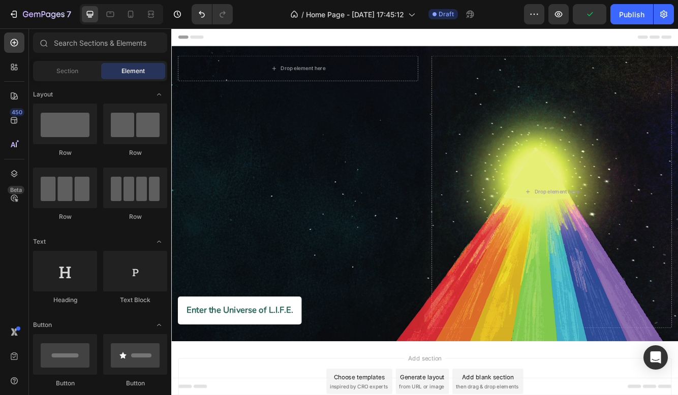
click at [550, 9] on button "button" at bounding box center [558, 14] width 20 height 20
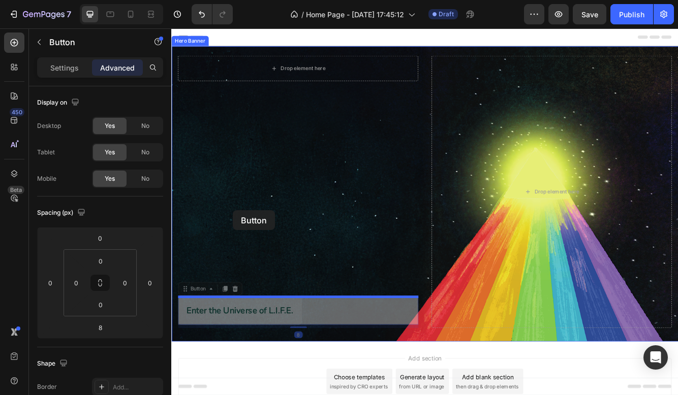
drag, startPoint x: 241, startPoint y: 361, endPoint x: 244, endPoint y: 245, distance: 115.9
click at [244, 245] on div "Header Drop element here Row Enter the Universe of L.I.F.E. Button 8 Enter the …" at bounding box center [475, 278] width 609 height 501
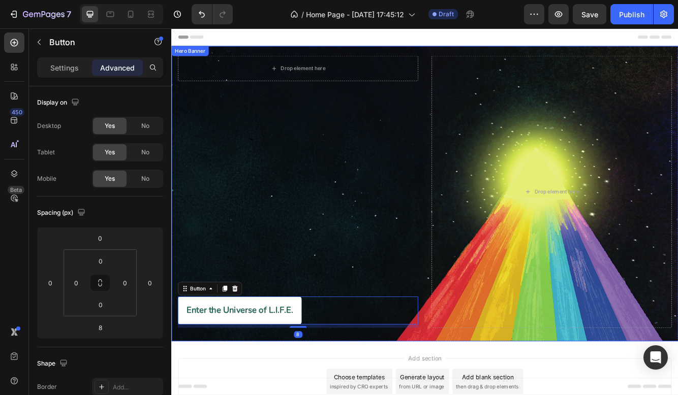
click at [247, 207] on div "Drop element here Row Enter the Universe of L.I.F.E. Button 8" at bounding box center [323, 225] width 289 height 328
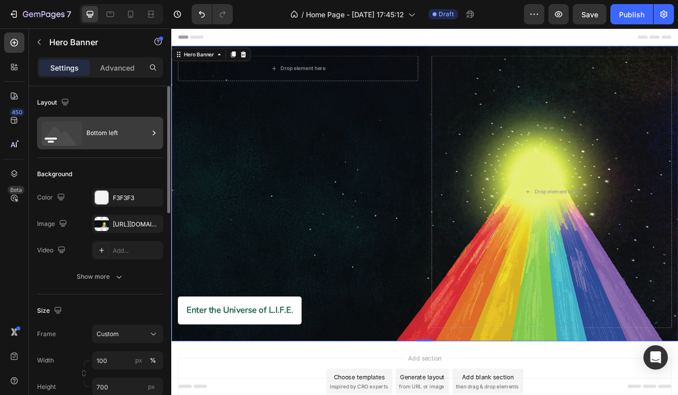
click at [116, 132] on div "Bottom left" at bounding box center [117, 132] width 62 height 23
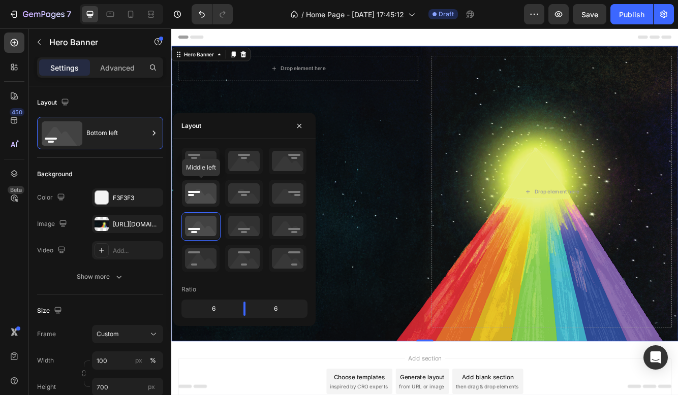
click at [195, 206] on icon at bounding box center [201, 193] width 38 height 26
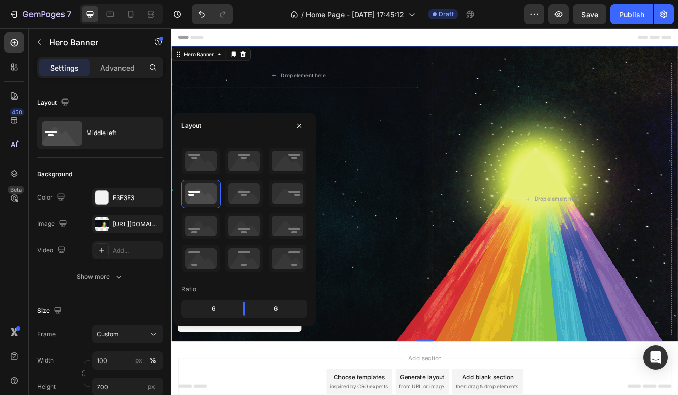
click at [386, 230] on div "Drop element here Row Enter the Universe of L.I.F.E. Button" at bounding box center [323, 234] width 289 height 328
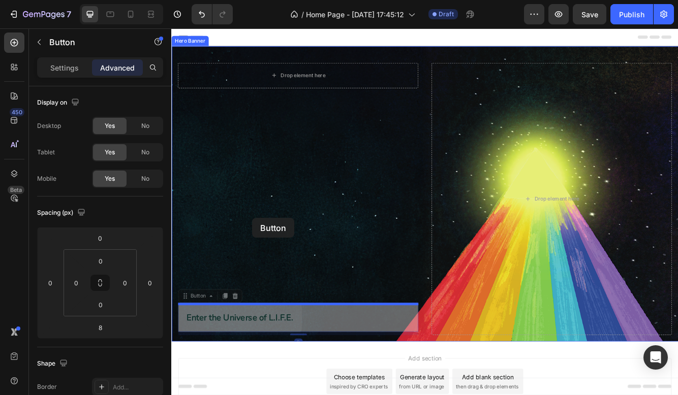
drag, startPoint x: 279, startPoint y: 387, endPoint x: 268, endPoint y: 257, distance: 130.0
click at [268, 257] on div "Header Drop element here Row Enter the Universe of L.I.F.E. Button 8 Enter the …" at bounding box center [475, 278] width 609 height 501
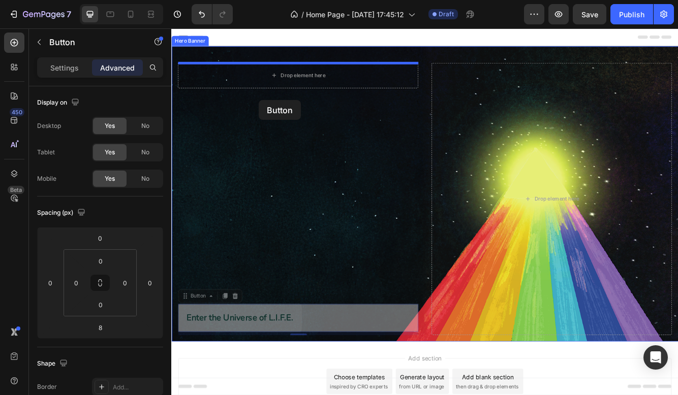
drag, startPoint x: 217, startPoint y: 365, endPoint x: 276, endPoint y: 114, distance: 257.8
click at [276, 114] on div "Header Drop element here Row Enter the Universe of L.I.F.E. Button 8 Enter the …" at bounding box center [475, 278] width 609 height 501
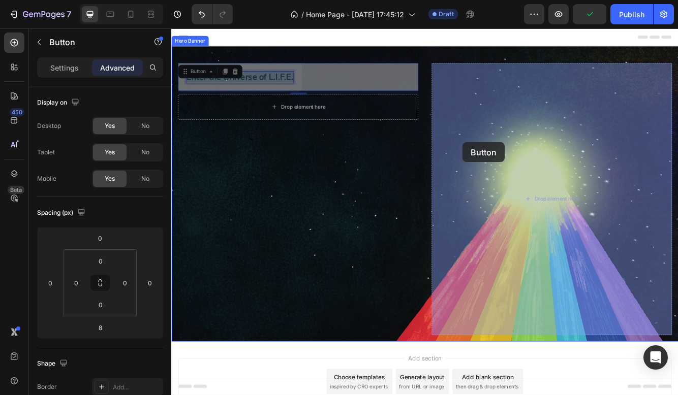
drag, startPoint x: 299, startPoint y: 88, endPoint x: 522, endPoint y: 166, distance: 235.6
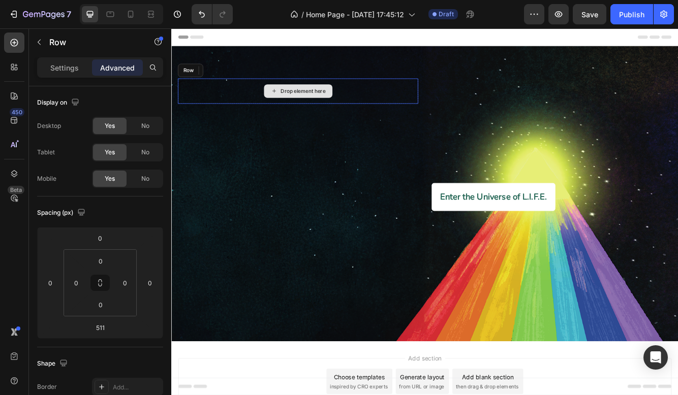
click at [381, 103] on div "Drop element here" at bounding box center [323, 103] width 289 height 30
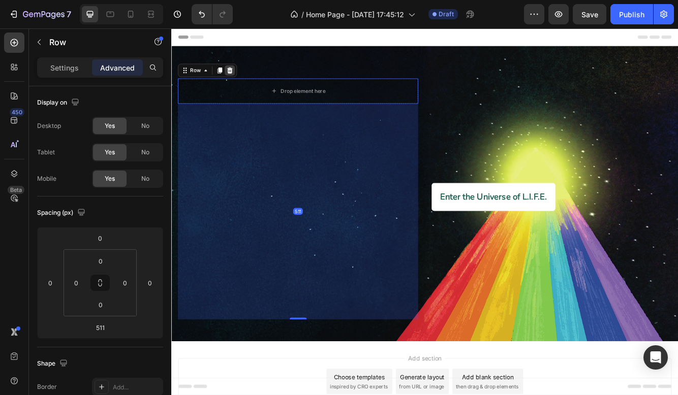
click at [243, 76] on icon at bounding box center [241, 79] width 8 height 8
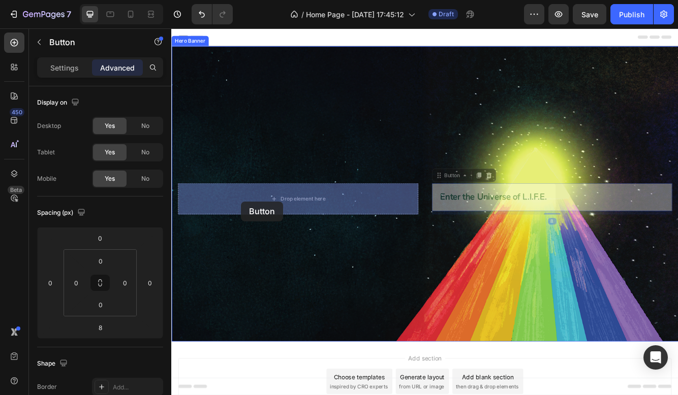
drag, startPoint x: 519, startPoint y: 240, endPoint x: 254, endPoint y: 238, distance: 264.1
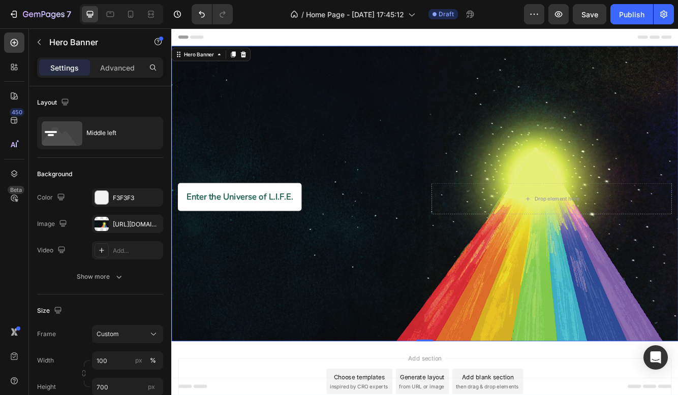
click at [342, 58] on div "Background Image" at bounding box center [475, 227] width 609 height 356
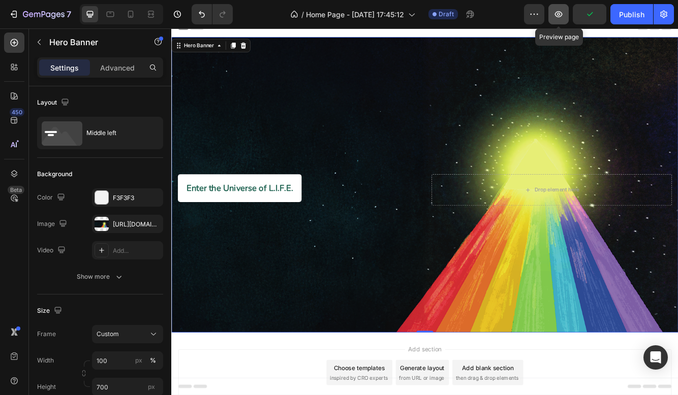
click at [558, 19] on button "button" at bounding box center [558, 14] width 20 height 20
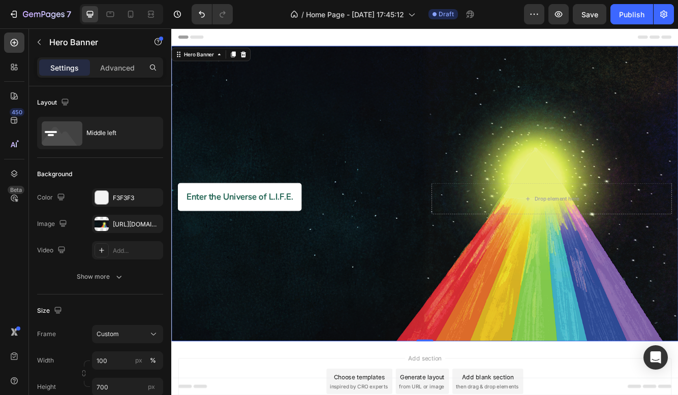
scroll to position [0, 0]
click at [244, 43] on div "Header" at bounding box center [475, 38] width 593 height 20
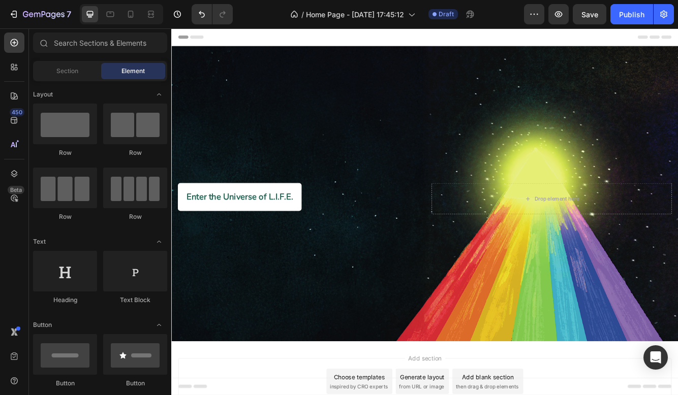
click at [240, 38] on div "Header" at bounding box center [475, 38] width 593 height 20
click at [206, 43] on span "Header" at bounding box center [201, 39] width 22 height 10
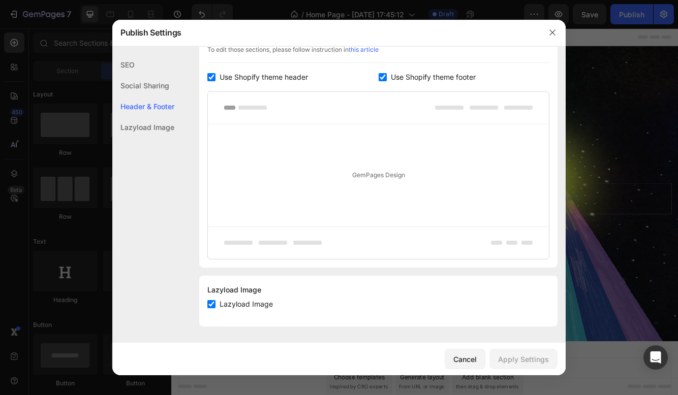
scroll to position [171, 0]
click at [211, 73] on input "checkbox" at bounding box center [211, 77] width 8 height 8
checkbox input "false"
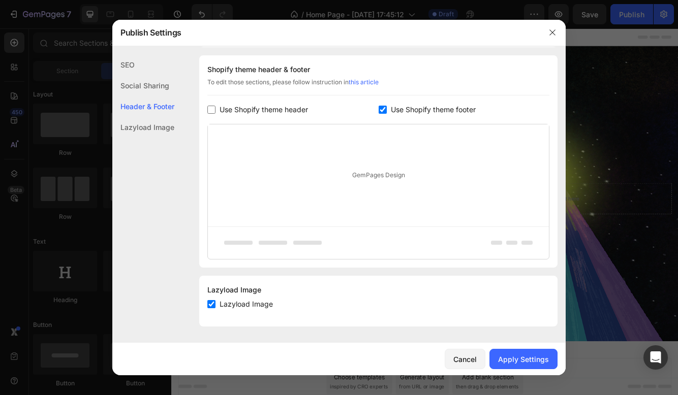
click at [382, 106] on input "checkbox" at bounding box center [382, 110] width 8 height 8
checkbox input "false"
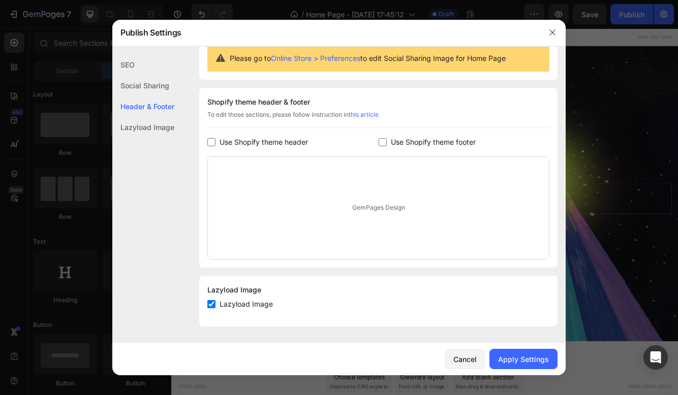
click at [209, 308] on input "checkbox" at bounding box center [211, 304] width 8 height 8
checkbox input "false"
click at [503, 352] on button "Apply Settings" at bounding box center [523, 359] width 68 height 20
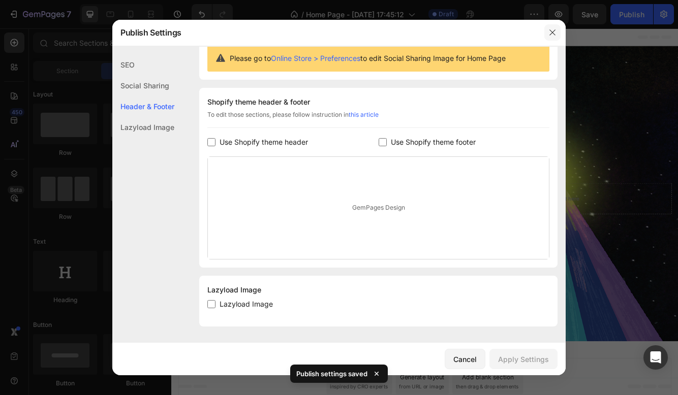
click at [551, 35] on icon "button" at bounding box center [552, 32] width 8 height 8
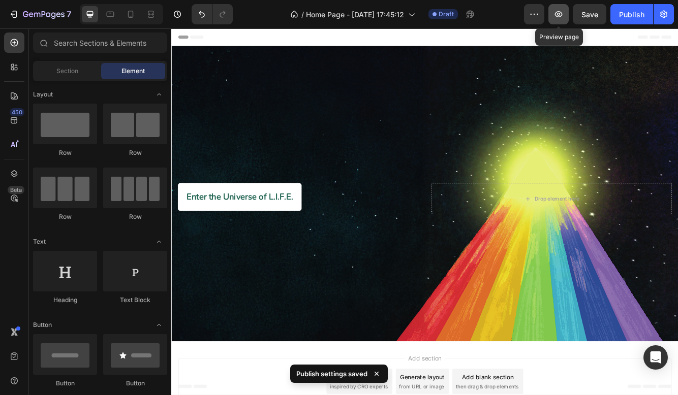
click at [560, 12] on icon "button" at bounding box center [559, 14] width 8 height 6
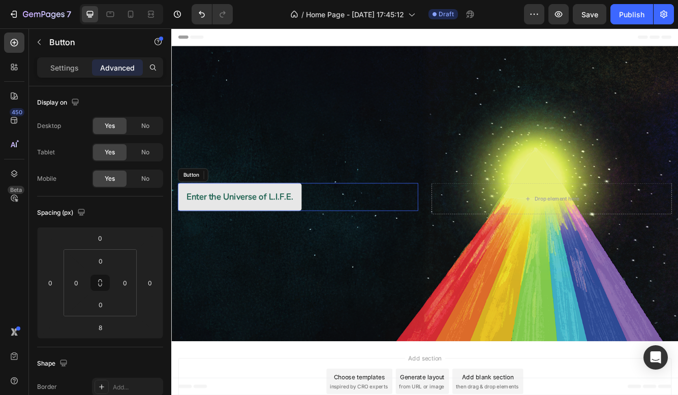
click at [286, 245] on button "Enter the Universe of L.I.F.E." at bounding box center [253, 231] width 149 height 34
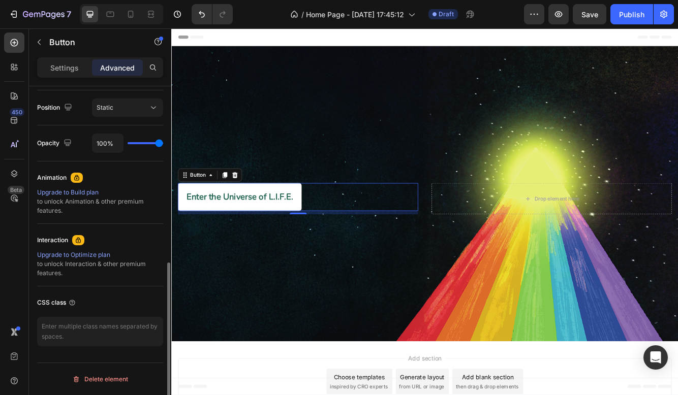
scroll to position [0, 0]
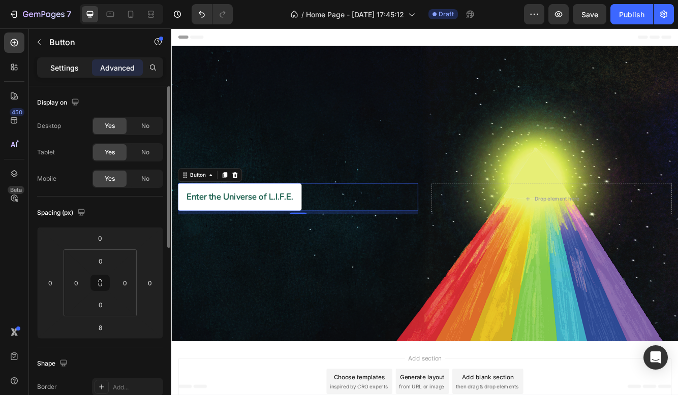
click at [66, 72] on p "Settings" at bounding box center [64, 67] width 28 height 11
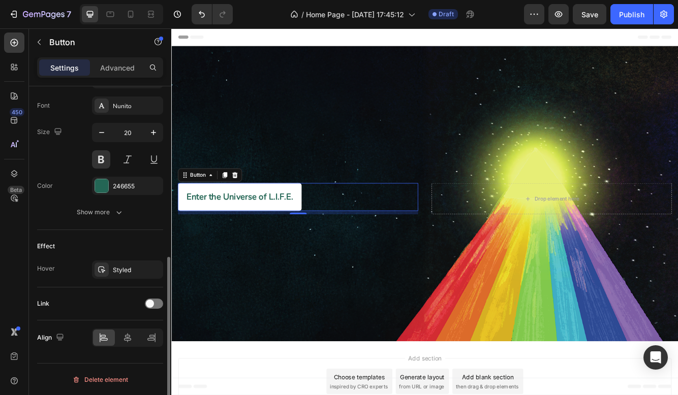
scroll to position [391, 0]
click at [149, 301] on span at bounding box center [150, 303] width 8 height 8
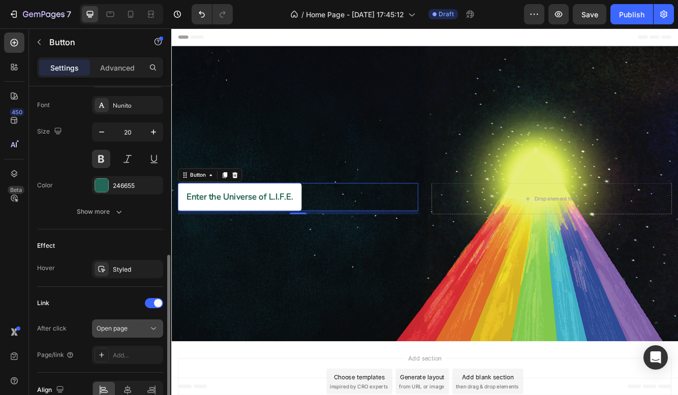
click at [127, 329] on span "Open page" at bounding box center [112, 329] width 31 height 8
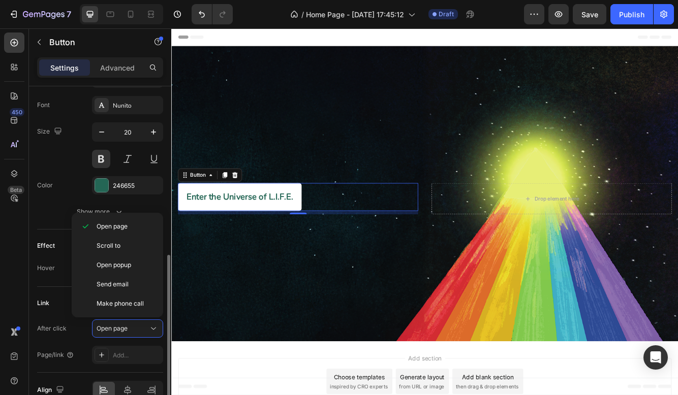
click at [80, 327] on div "After click Open page" at bounding box center [100, 328] width 126 height 18
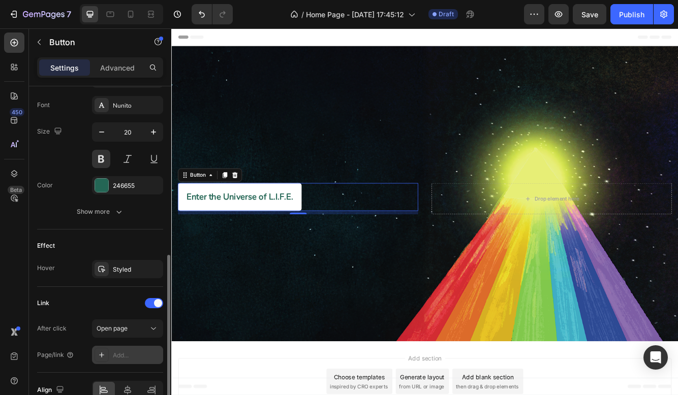
click at [127, 358] on div "Add..." at bounding box center [137, 355] width 48 height 9
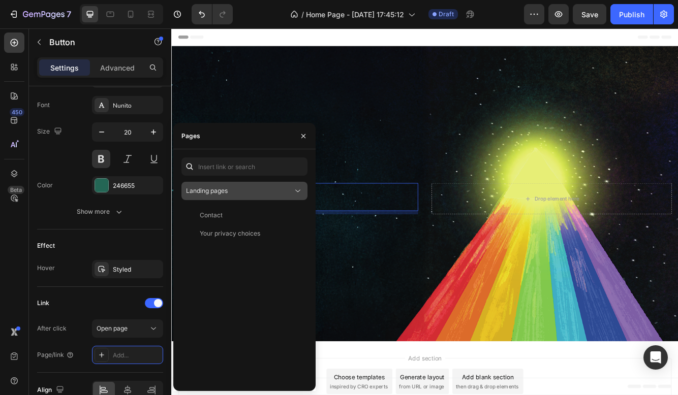
click at [254, 194] on div "Landing pages" at bounding box center [239, 190] width 107 height 9
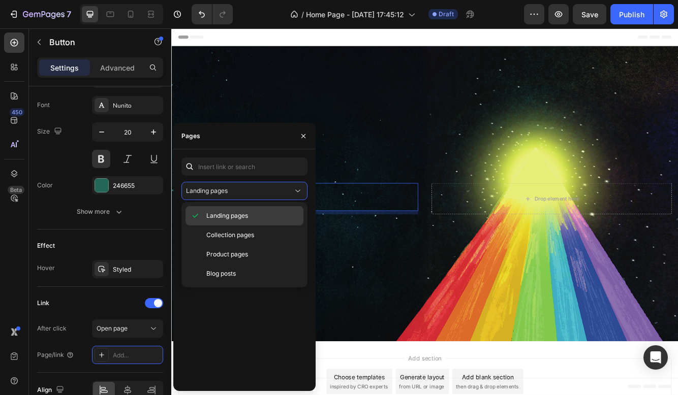
click at [249, 226] on div "Landing pages" at bounding box center [244, 235] width 118 height 19
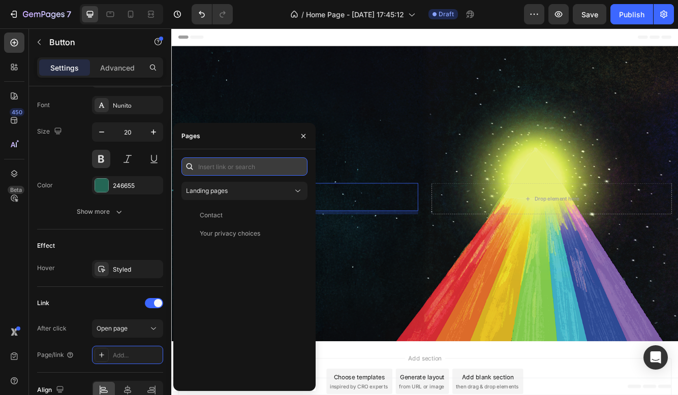
click at [254, 169] on input "text" at bounding box center [244, 166] width 126 height 18
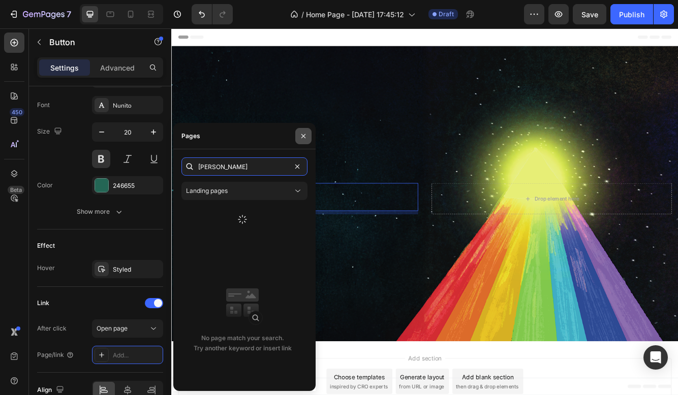
type input "lANDI"
click at [303, 138] on icon "button" at bounding box center [303, 136] width 8 height 8
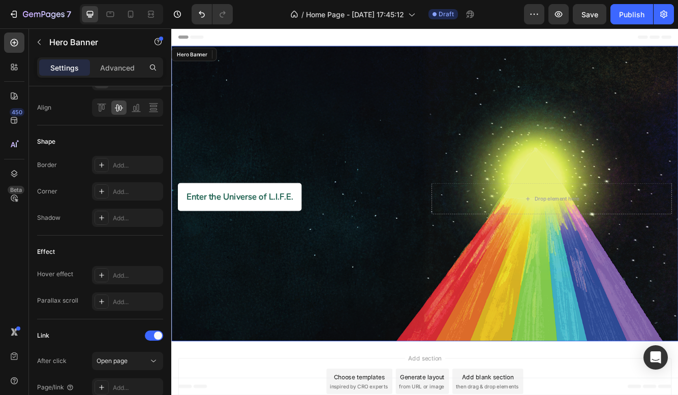
click at [468, 80] on div "Background Image" at bounding box center [475, 227] width 609 height 356
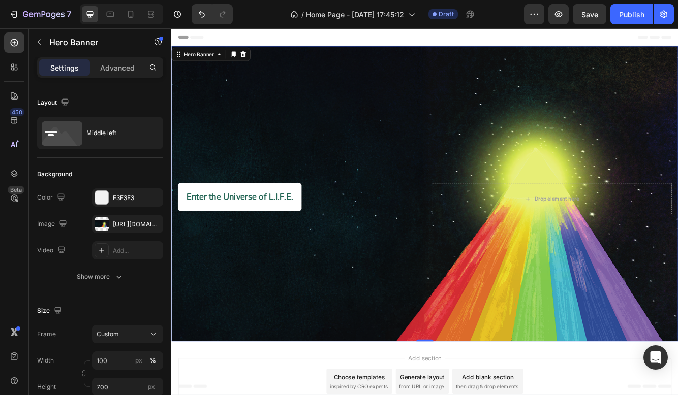
click at [253, 35] on div "Header" at bounding box center [475, 38] width 593 height 20
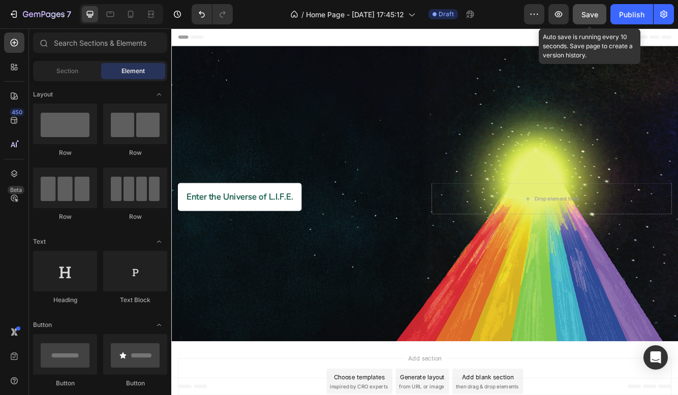
click at [590, 21] on button "Save" at bounding box center [589, 14] width 34 height 20
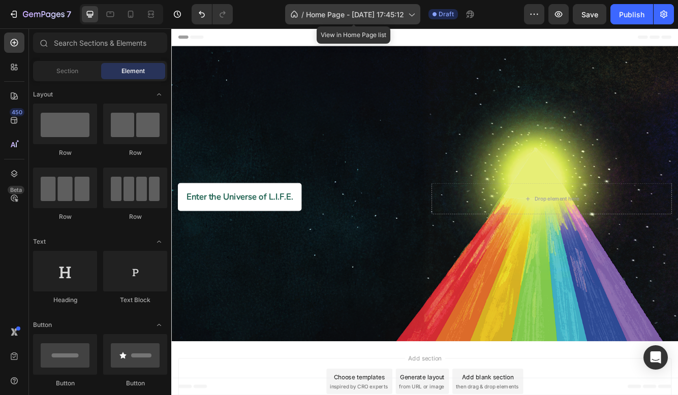
click at [331, 15] on span "Home Page - Aug 27, 17:45:12" at bounding box center [355, 14] width 98 height 11
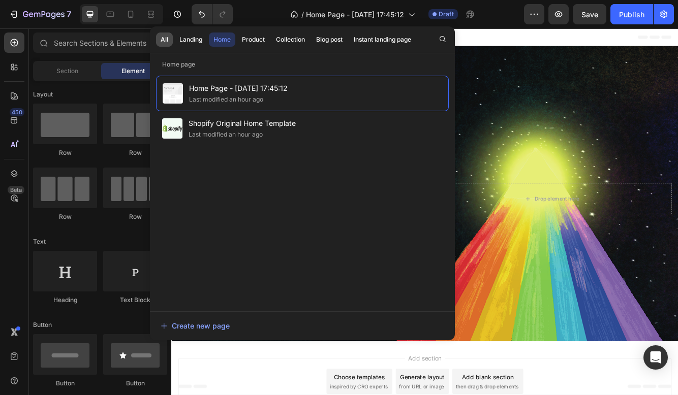
click at [163, 43] on div "All" at bounding box center [164, 39] width 8 height 9
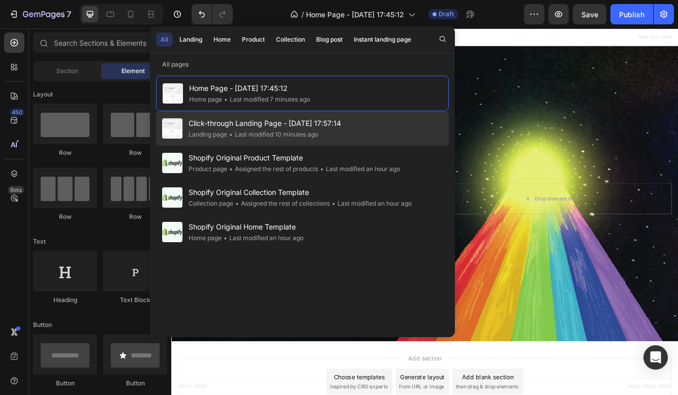
click at [220, 118] on span "Click-through Landing Page - [DATE] 17:57:14" at bounding box center [264, 123] width 152 height 12
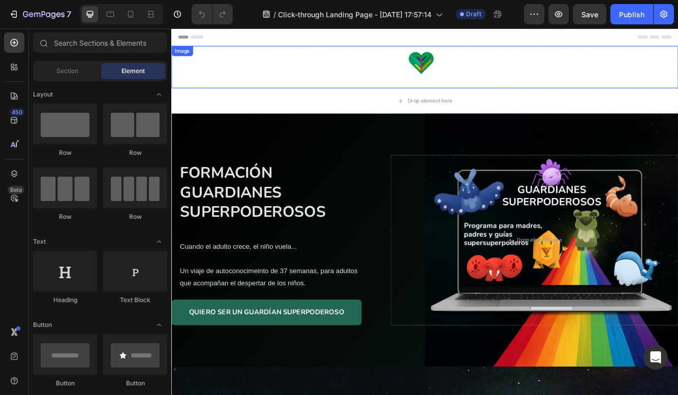
click at [337, 60] on div at bounding box center [475, 74] width 609 height 51
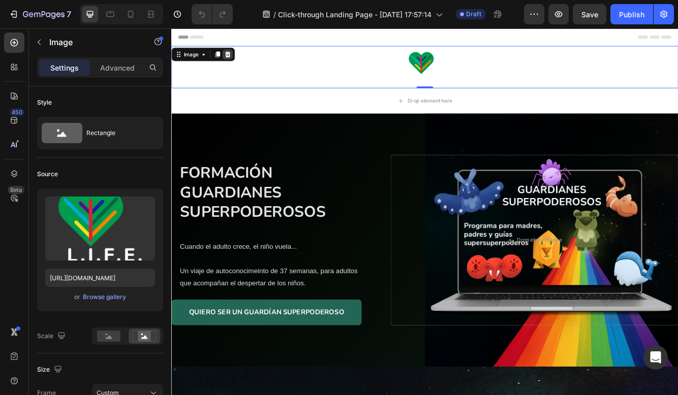
click at [240, 55] on icon at bounding box center [239, 59] width 8 height 8
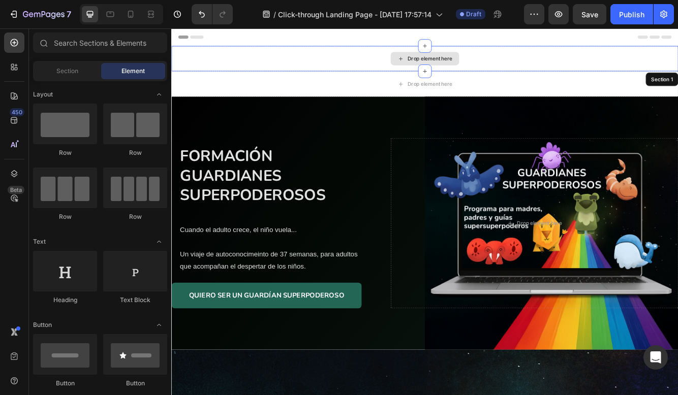
click at [273, 75] on div "Drop element here" at bounding box center [475, 64] width 609 height 30
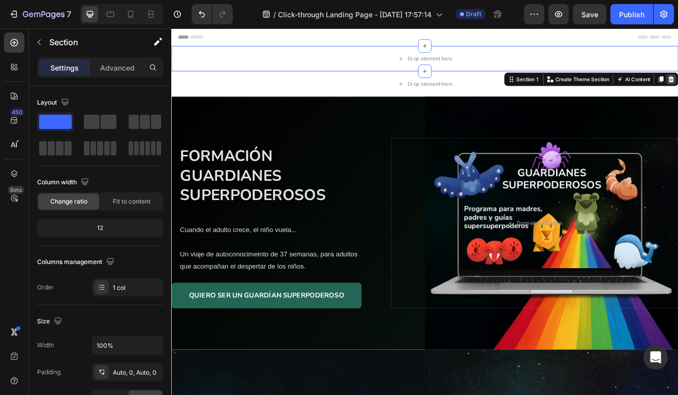
scroll to position [1, 0]
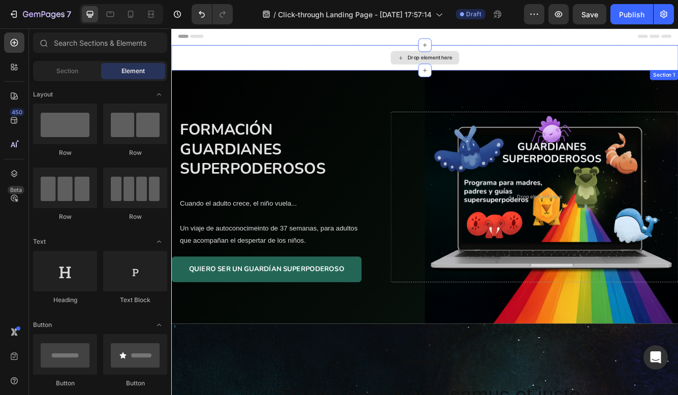
click at [673, 73] on div "Drop element here" at bounding box center [475, 63] width 609 height 30
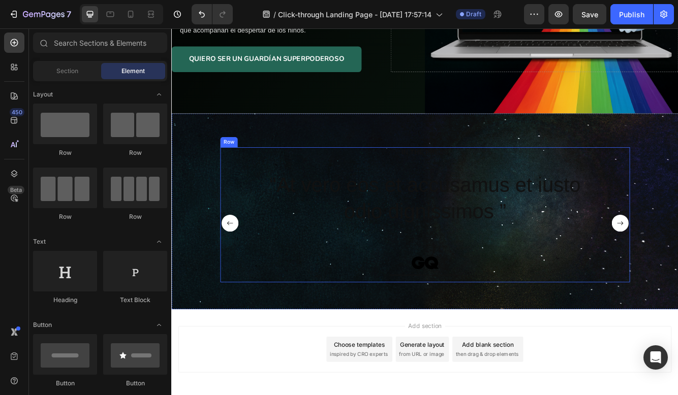
scroll to position [208, 0]
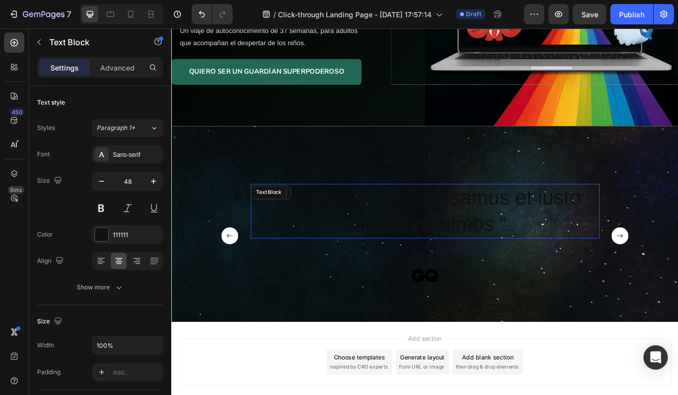
click at [521, 241] on p "“At vero eos et accusamus et iusto odio dignissimos ”" at bounding box center [476, 247] width 418 height 63
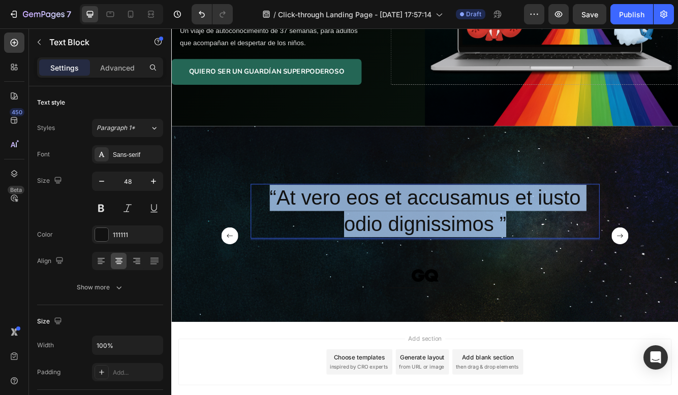
click at [521, 241] on p "“At vero eos et accusamus et iusto odio dignissimos ”" at bounding box center [476, 247] width 418 height 63
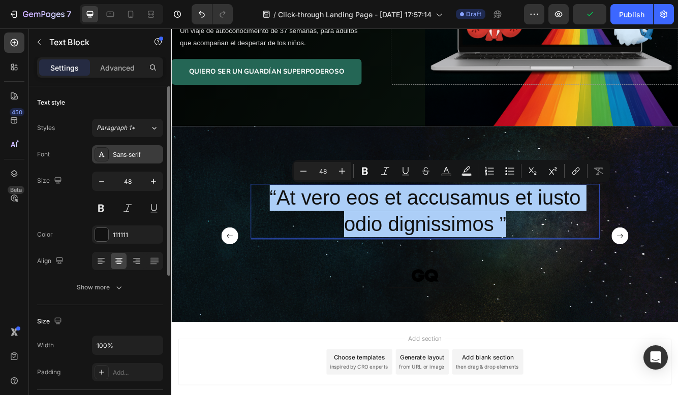
click at [150, 157] on div "Sans-serif" at bounding box center [137, 154] width 48 height 9
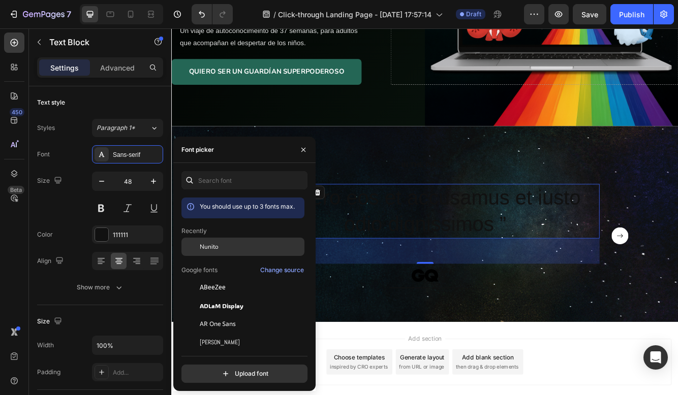
click at [236, 245] on div "Nunito" at bounding box center [251, 246] width 103 height 9
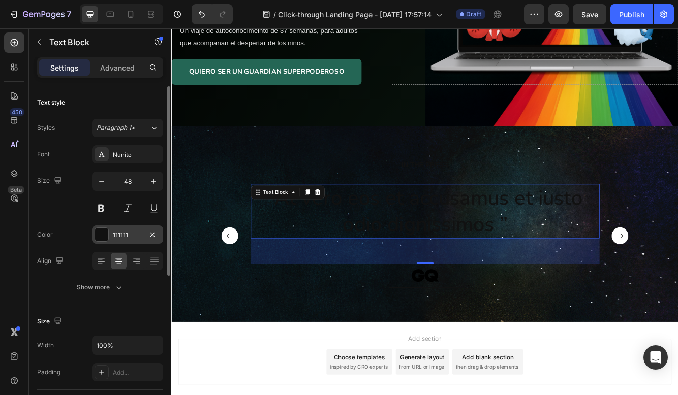
click at [110, 234] on div "111111" at bounding box center [127, 235] width 71 height 18
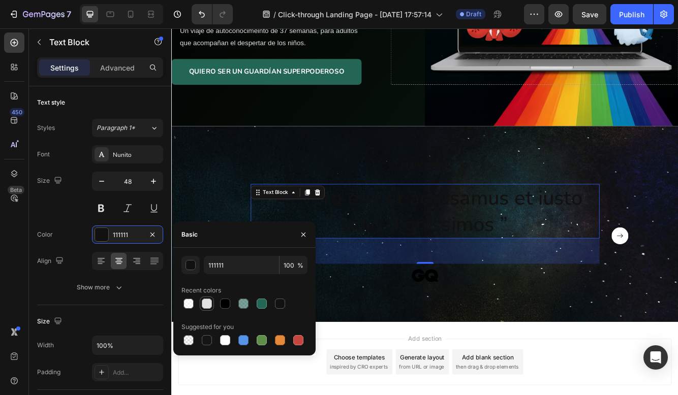
click at [210, 304] on div at bounding box center [207, 304] width 10 height 10
type input "E2E2E2"
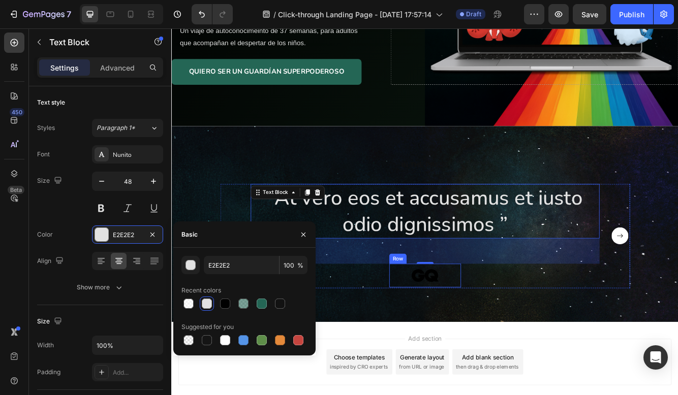
click at [468, 314] on div "Image Row" at bounding box center [476, 325] width 86 height 29
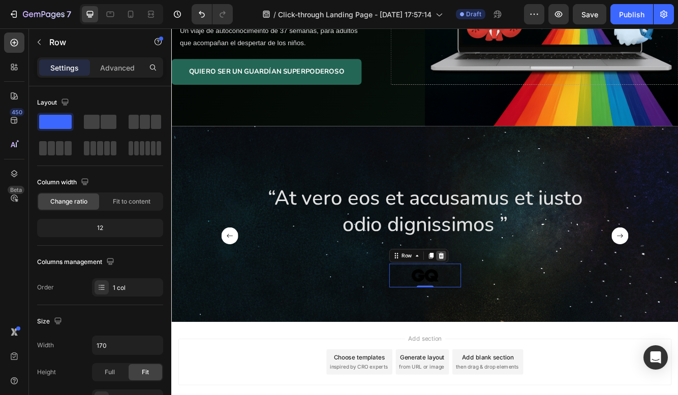
click at [495, 304] on icon at bounding box center [495, 301] width 7 height 7
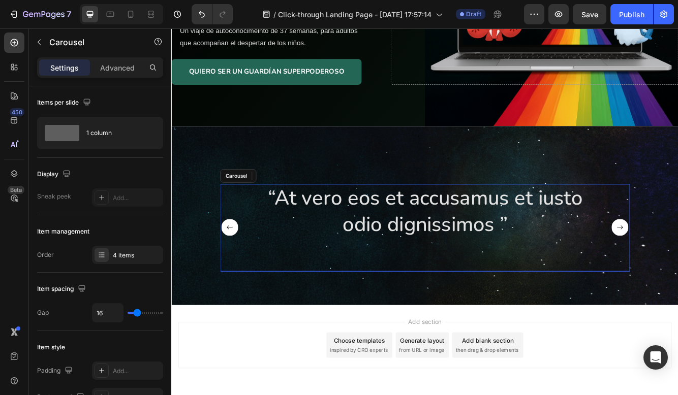
click at [515, 308] on div "“At vero eos et accusamus et iusto odio dignissimos ” Text Block" at bounding box center [476, 267] width 420 height 105
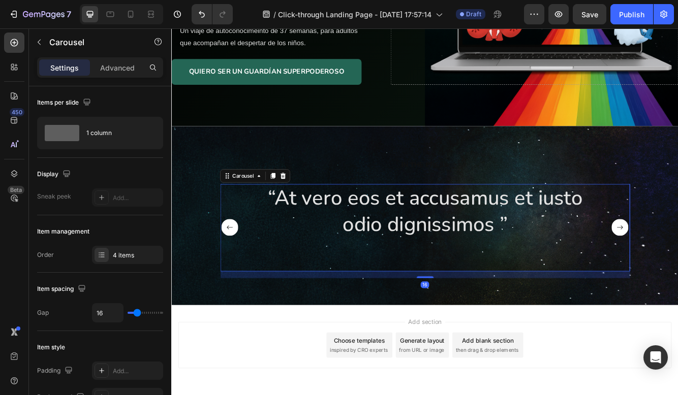
click at [447, 325] on div "16" at bounding box center [476, 324] width 493 height 8
click at [273, 200] on div "Carousel" at bounding box center [257, 206] width 50 height 12
click at [251, 208] on div "Carousel" at bounding box center [257, 205] width 30 height 9
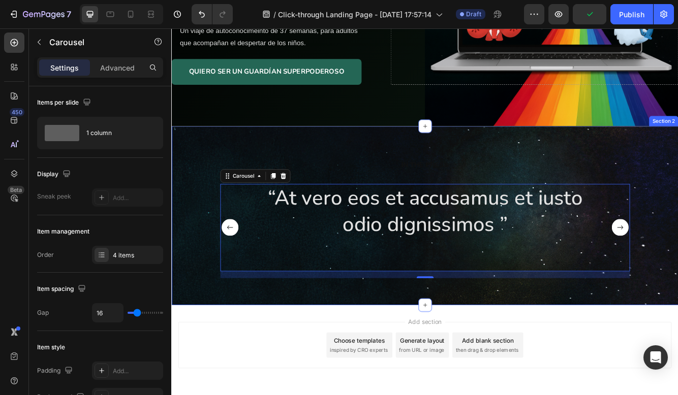
click at [337, 184] on div "IN THE PRESS Heading “At vero eos et accusamus et iusto odio dignissimos ” Text…" at bounding box center [475, 253] width 609 height 215
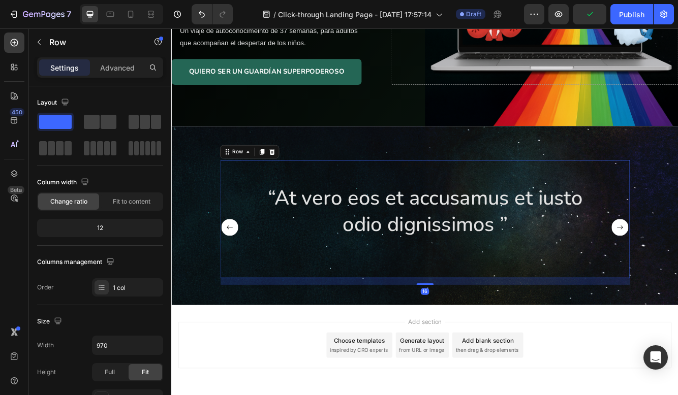
click at [389, 212] on div "IN THE PRESS Heading “At vero eos et accusamus et iusto odio dignissimos ” Text…" at bounding box center [476, 257] width 493 height 142
click at [294, 172] on div at bounding box center [292, 177] width 12 height 12
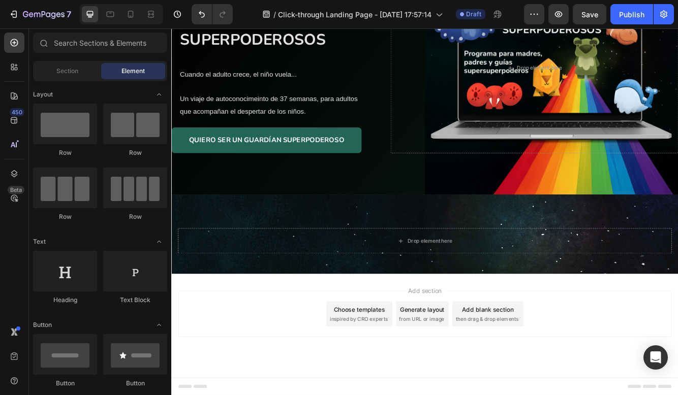
scroll to position [126, 0]
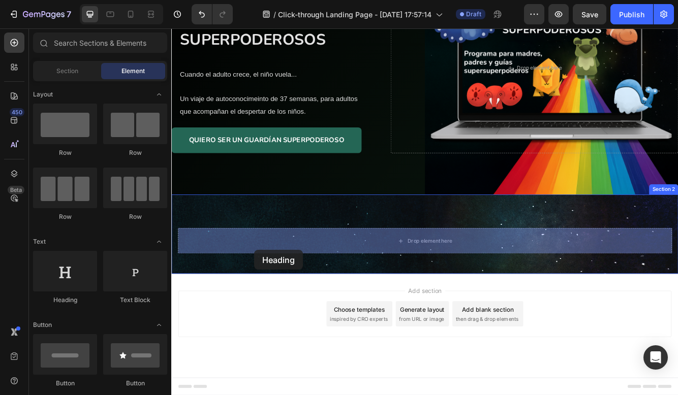
drag, startPoint x: 243, startPoint y: 299, endPoint x: 271, endPoint y: 295, distance: 27.7
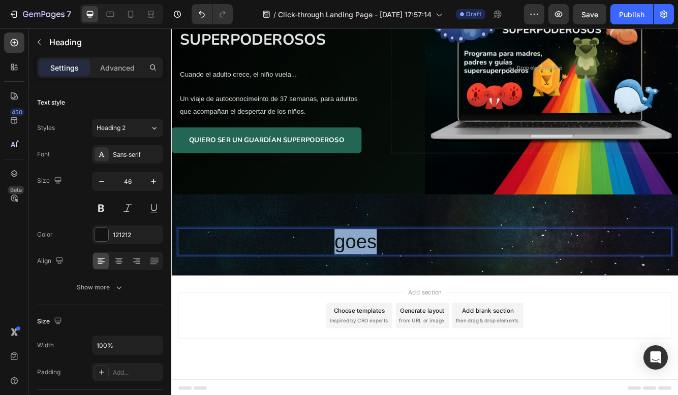
click at [393, 281] on p "Your heading text goes here" at bounding box center [476, 285] width 592 height 30
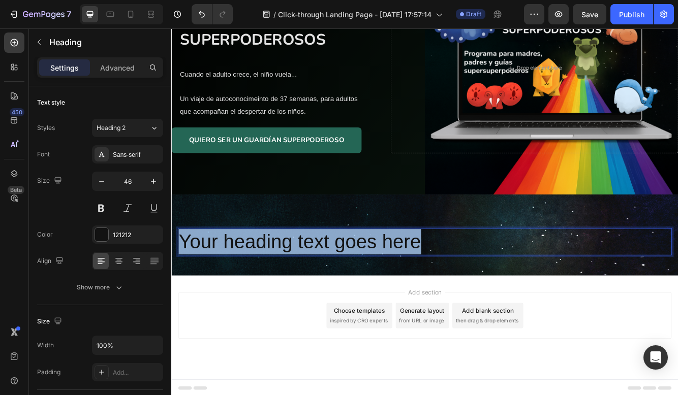
click at [393, 281] on p "Your heading text goes here" at bounding box center [476, 285] width 592 height 30
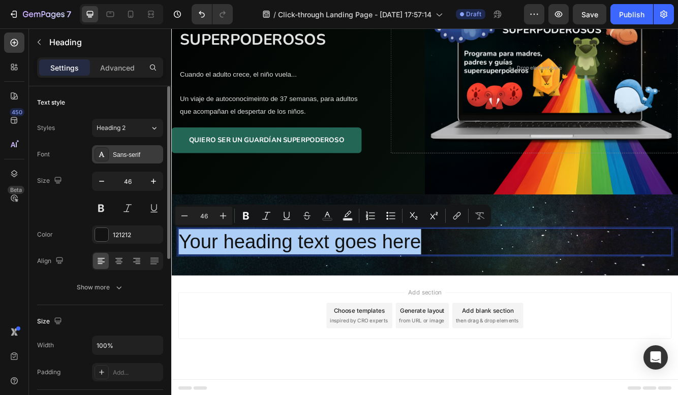
click at [139, 151] on div "Sans-serif" at bounding box center [137, 154] width 48 height 9
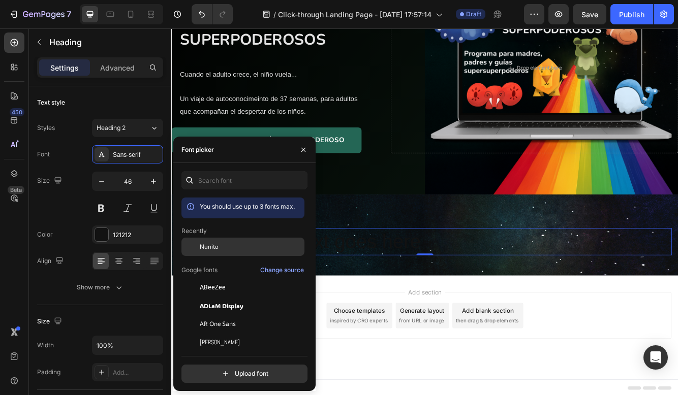
click at [191, 248] on div at bounding box center [190, 247] width 18 height 18
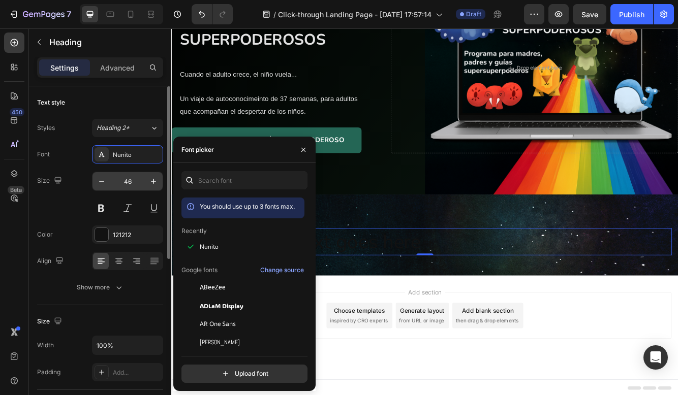
click at [115, 182] on input "46" at bounding box center [128, 181] width 34 height 18
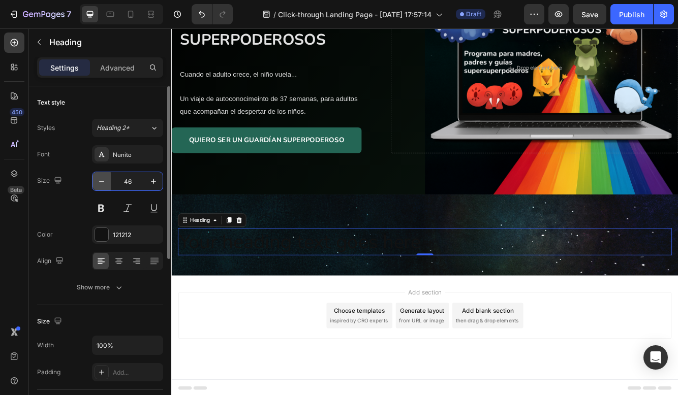
click at [105, 179] on icon "button" at bounding box center [102, 181] width 10 height 10
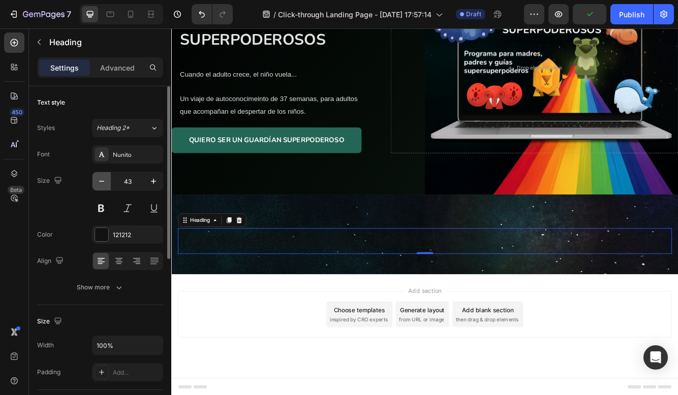
click at [105, 179] on icon "button" at bounding box center [102, 181] width 10 height 10
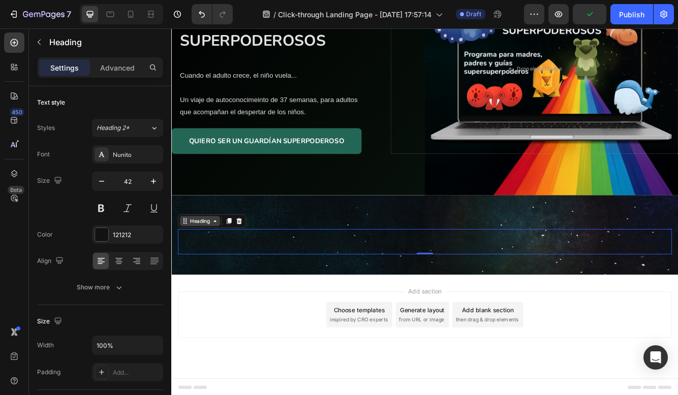
click at [105, 179] on icon "button" at bounding box center [102, 181] width 10 height 10
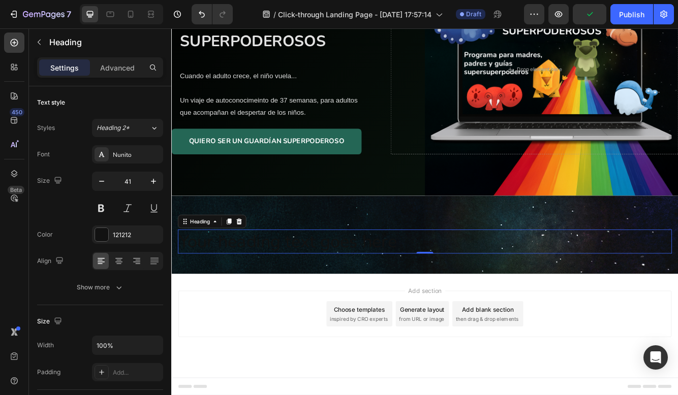
click at [105, 179] on icon "button" at bounding box center [102, 181] width 10 height 10
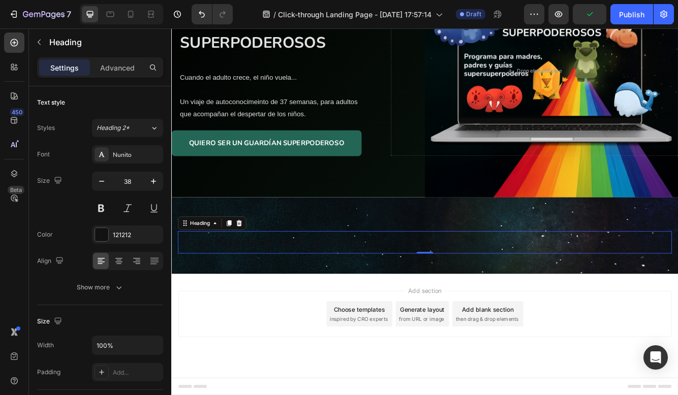
click at [105, 179] on icon "button" at bounding box center [102, 181] width 10 height 10
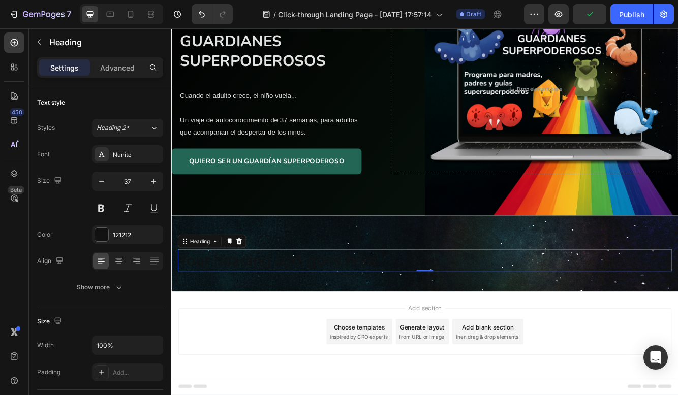
click at [105, 179] on icon "button" at bounding box center [102, 181] width 10 height 10
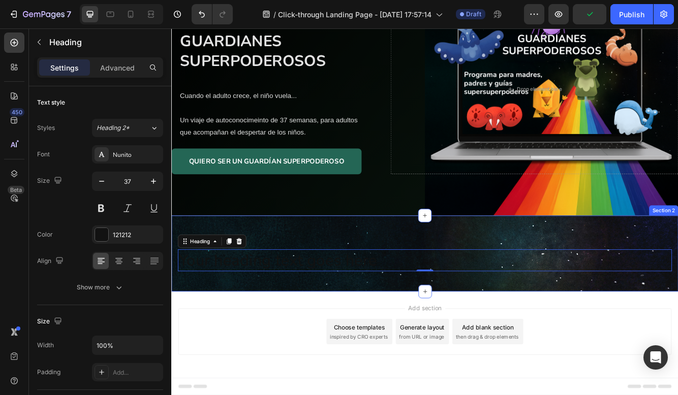
type input "36"
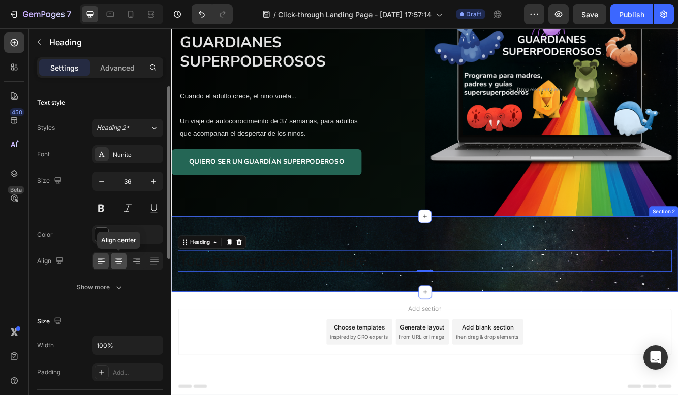
click at [116, 264] on icon at bounding box center [119, 261] width 10 height 10
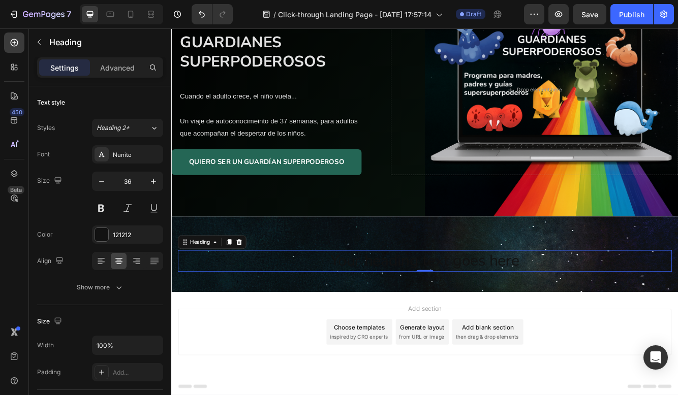
scroll to position [76, 0]
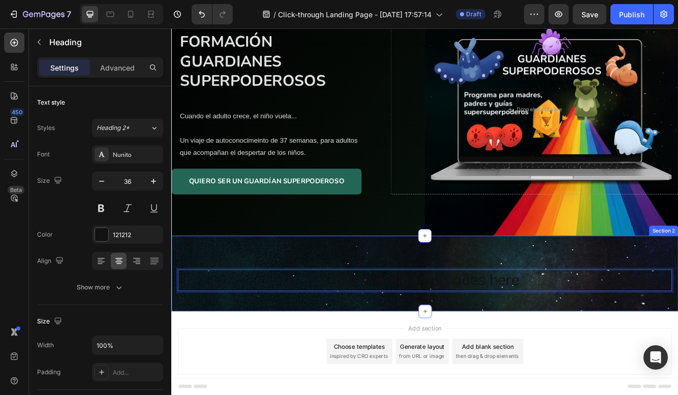
click at [387, 305] on div "Your heading text goes here Heading 0 Section 2" at bounding box center [475, 323] width 609 height 91
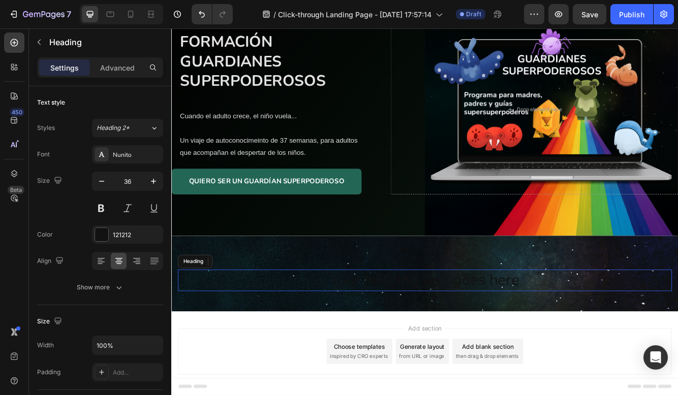
click at [393, 328] on p "Your heading text goes here" at bounding box center [476, 331] width 592 height 24
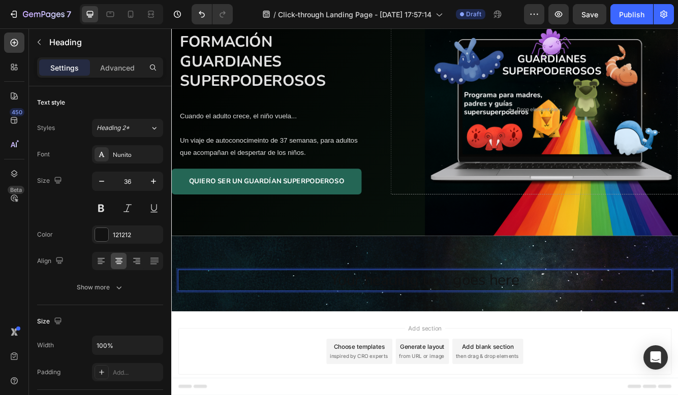
click at [393, 328] on p "Your heading text goes here" at bounding box center [476, 331] width 592 height 24
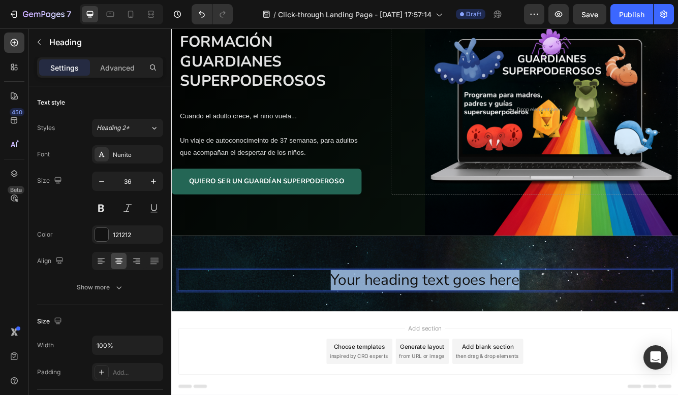
click at [397, 330] on p "Your heading text goes here" at bounding box center [476, 331] width 592 height 24
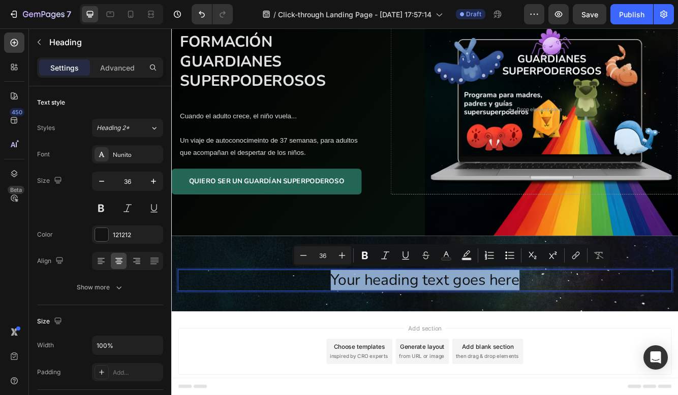
click at [396, 330] on p "Your heading text goes here" at bounding box center [476, 331] width 592 height 24
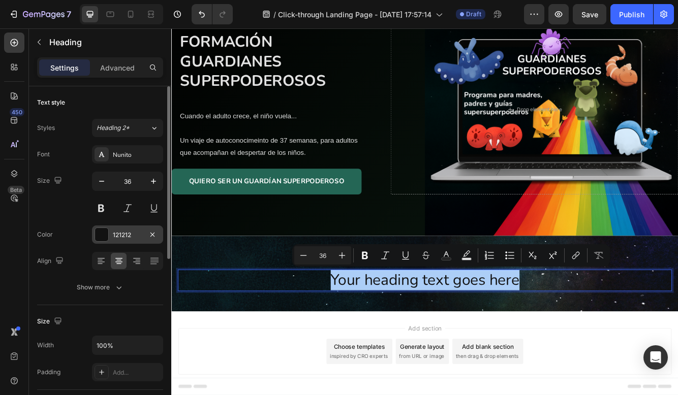
click at [129, 227] on div "121212" at bounding box center [127, 235] width 71 height 18
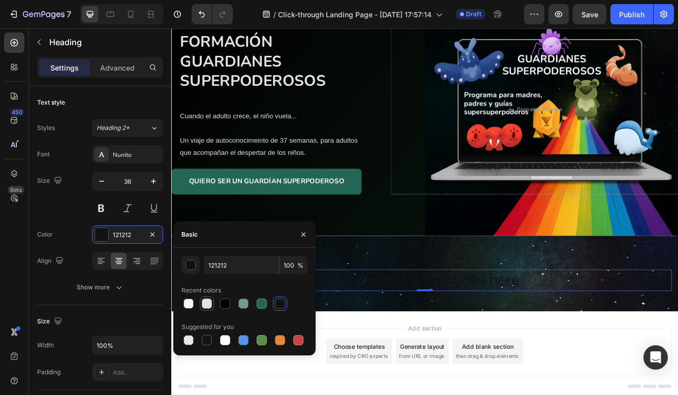
click at [210, 308] on div at bounding box center [207, 304] width 10 height 10
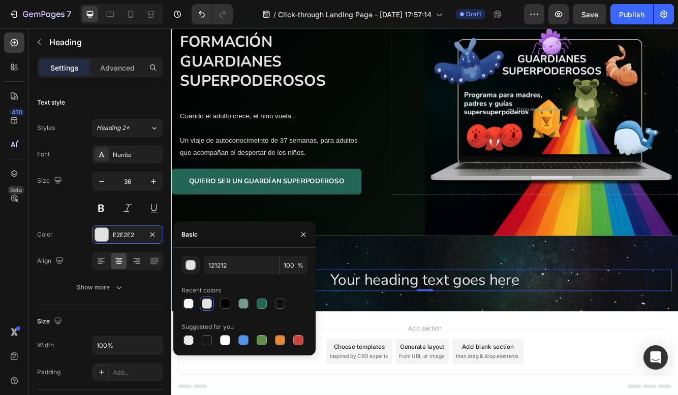
type input "E2E2E2"
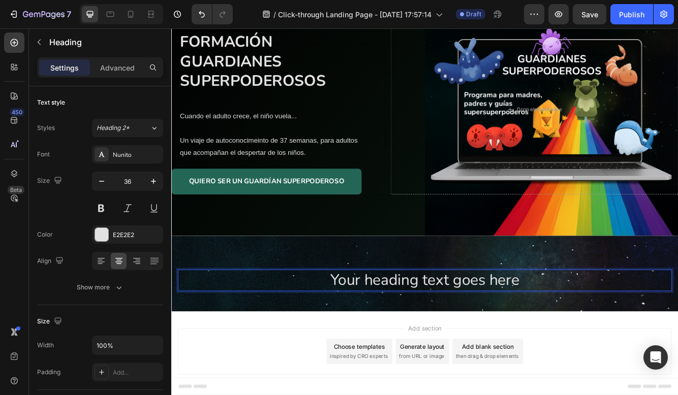
click at [411, 341] on p "Your heading text goes here" at bounding box center [476, 331] width 592 height 24
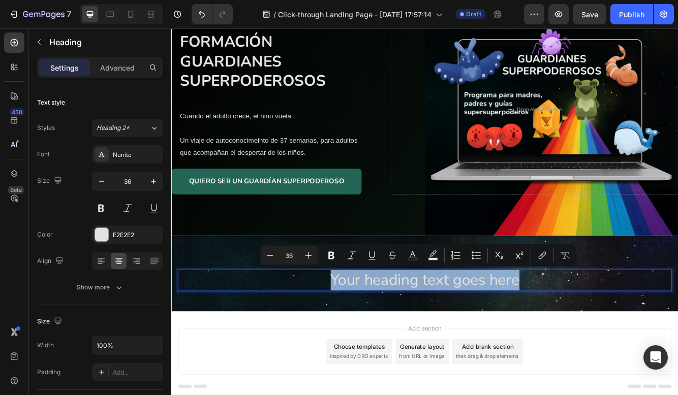
click at [411, 341] on p "Your heading text goes here" at bounding box center [476, 331] width 592 height 24
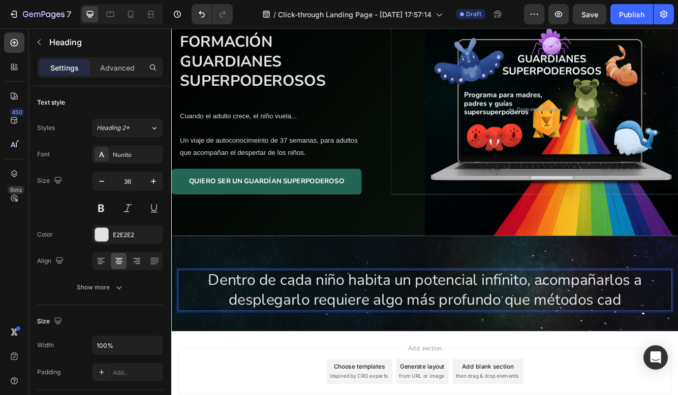
click at [677, 359] on h2 "Dentro de cada niño habita un potencial infinito, acompañarlos a desplegarlo re…" at bounding box center [476, 343] width 594 height 50
click at [672, 352] on p "Dentro de cada niño habita un potencial infinito, acompañarlos a desplegarlo re…" at bounding box center [476, 343] width 592 height 48
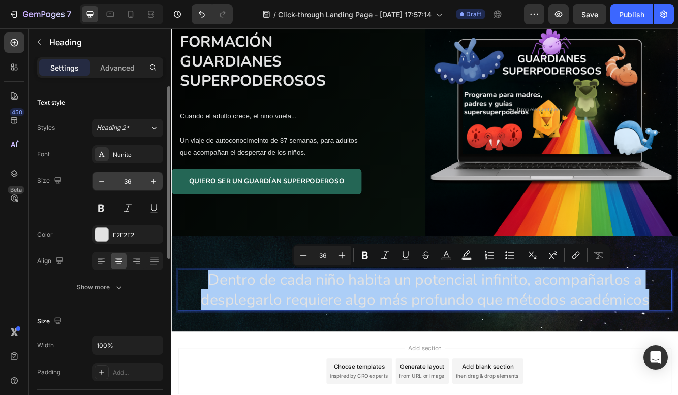
click at [134, 185] on input "36" at bounding box center [128, 181] width 34 height 18
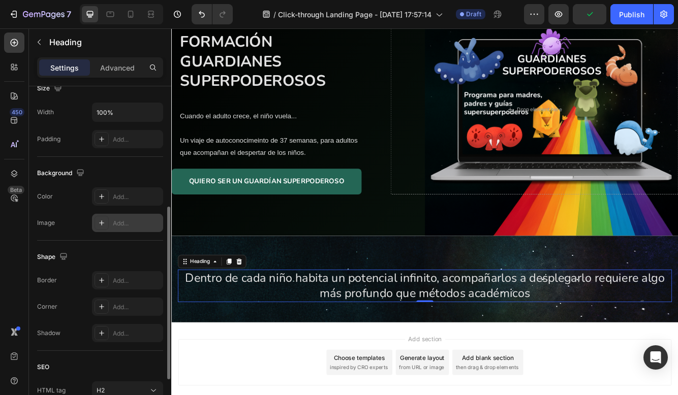
scroll to position [234, 0]
type input "28"
click at [120, 140] on div "Add..." at bounding box center [137, 139] width 48 height 9
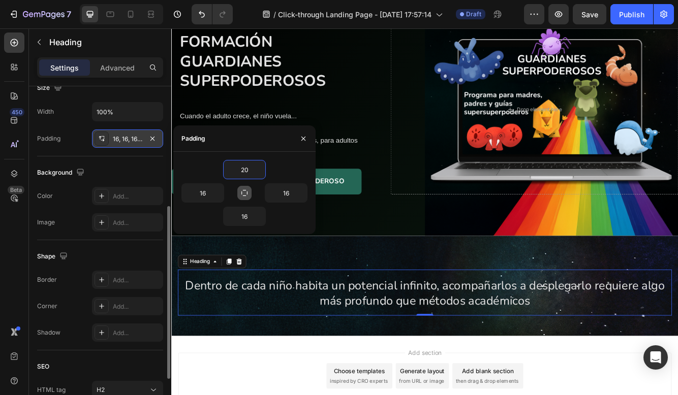
type input "20"
click at [248, 190] on button "button" at bounding box center [244, 193] width 14 height 14
type input "20"
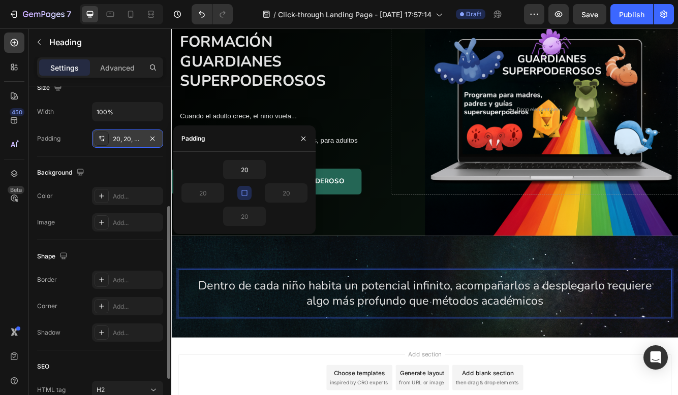
click at [618, 362] on p "Dentro de cada niño habita un potencial infinito, acompañarlos a desplegarlo re…" at bounding box center [476, 347] width 574 height 37
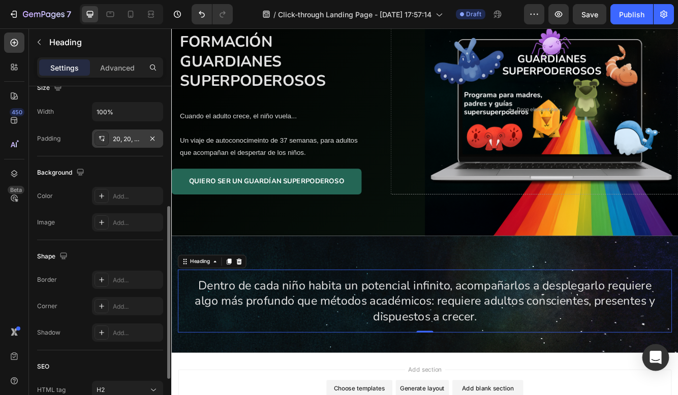
click at [648, 359] on div "Open Intercom Messenger" at bounding box center [655, 357] width 27 height 27
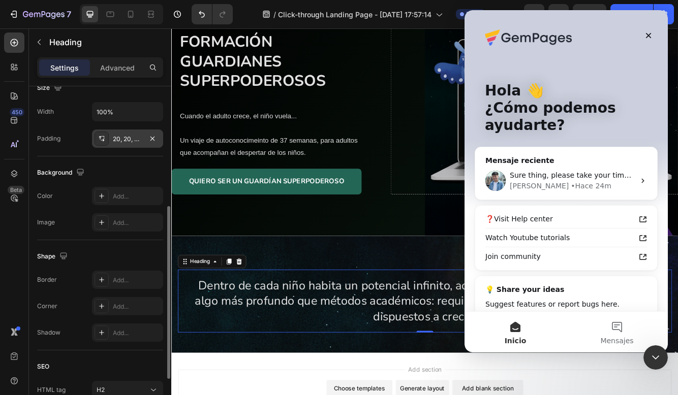
scroll to position [0, 0]
click at [580, 178] on span "Sure thing, please take your time and share with us the Collaborator Code. Than…" at bounding box center [662, 175] width 306 height 8
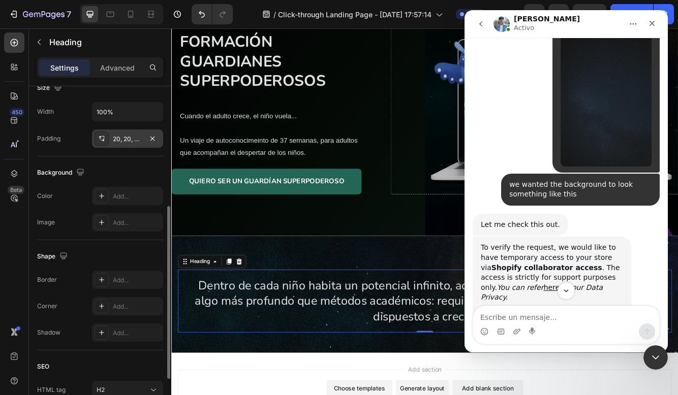
scroll to position [1123, 0]
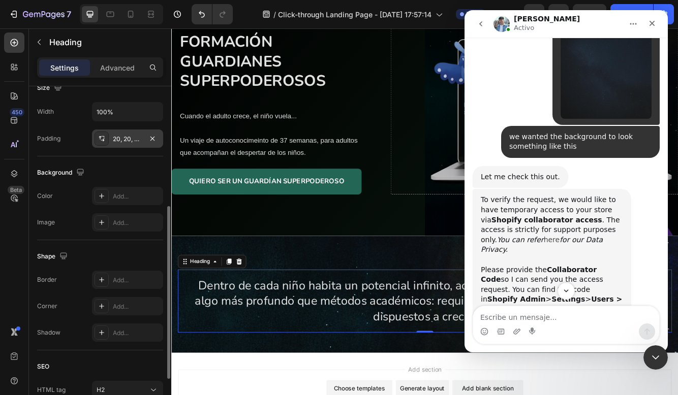
click at [543, 236] on link "here" at bounding box center [551, 240] width 16 height 8
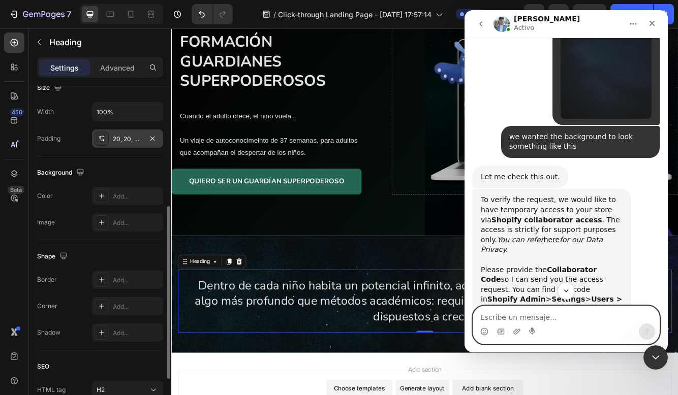
click at [524, 315] on textarea "Escribe un mensaje..." at bounding box center [566, 314] width 186 height 17
type textarea "I´m sorry"
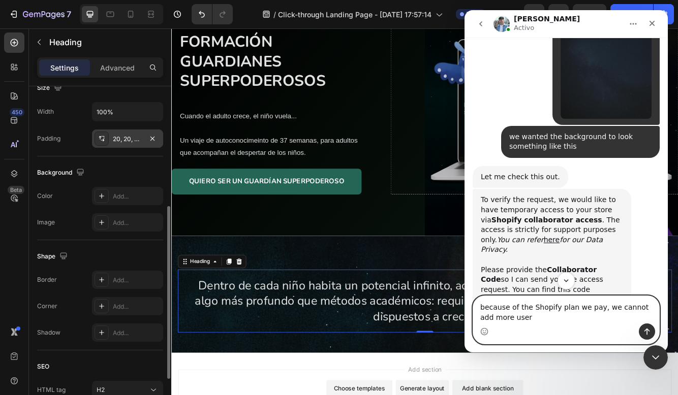
type textarea "because of the Shopify plan we pay, we cannot add more users"
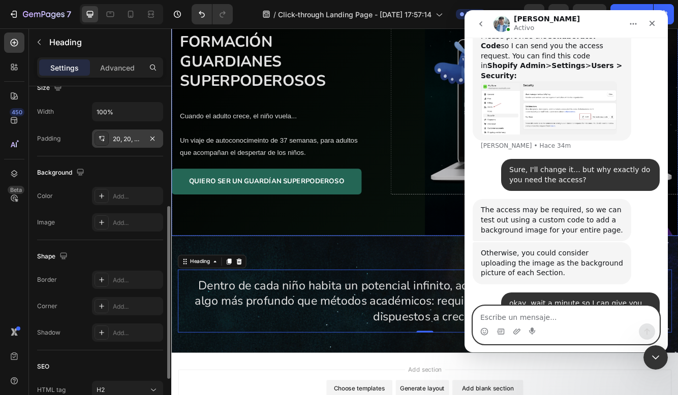
scroll to position [1362, 0]
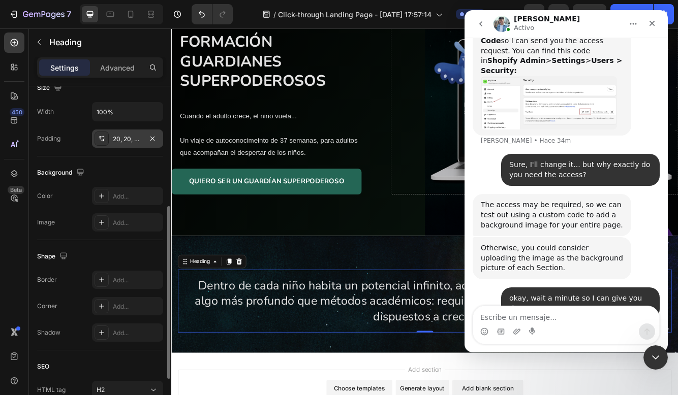
click at [432, 373] on p "Dentro de cada niño habita un potencial infinito, acompañarlos a desplegarlo re…" at bounding box center [476, 356] width 574 height 55
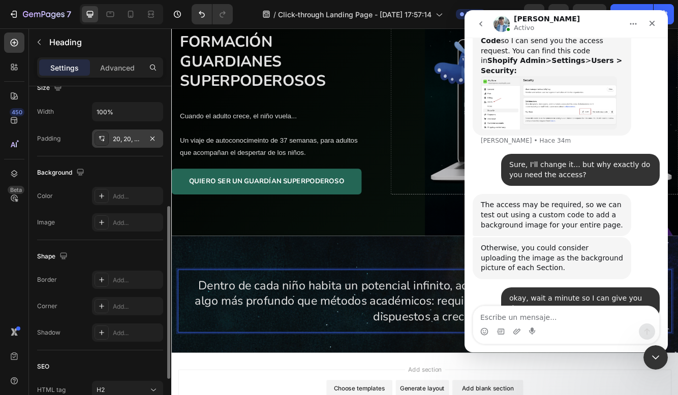
click at [432, 373] on p "Dentro de cada niño habita un potencial infinito, acompañarlos a desplegarlo re…" at bounding box center [476, 356] width 574 height 55
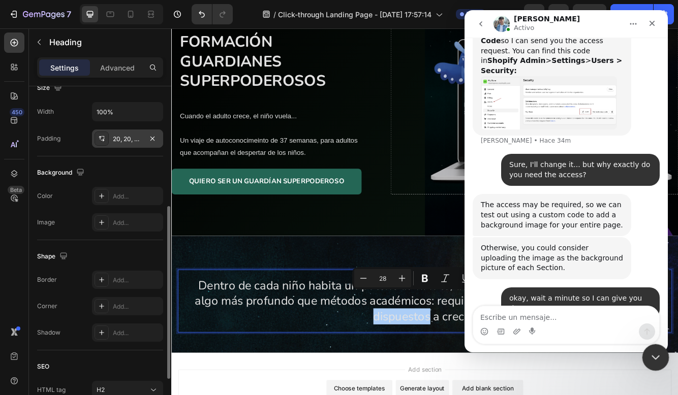
click at [647, 355] on div "Cerrar Intercom Messenger" at bounding box center [653, 356] width 24 height 24
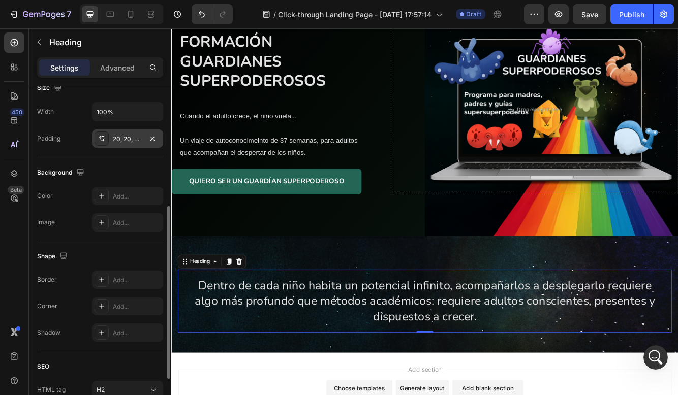
click at [579, 350] on p "Dentro de cada niño habita un potencial infinito, acompañarlos a desplegarlo re…" at bounding box center [476, 356] width 574 height 55
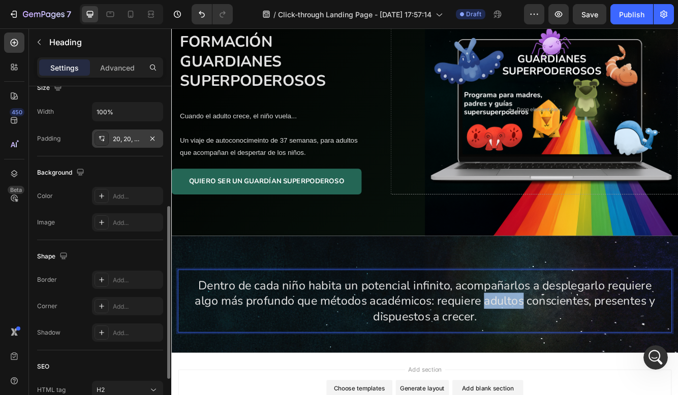
click at [579, 350] on p "Dentro de cada niño habita un potencial infinito, acompañarlos a desplegarlo re…" at bounding box center [476, 356] width 574 height 55
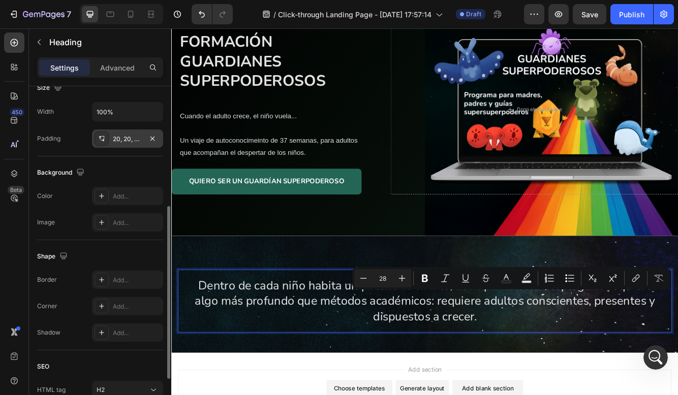
click at [610, 360] on p "Dentro de cada niño habita un potencial infinito, acompañarlos a desplegarlo re…" at bounding box center [476, 356] width 574 height 55
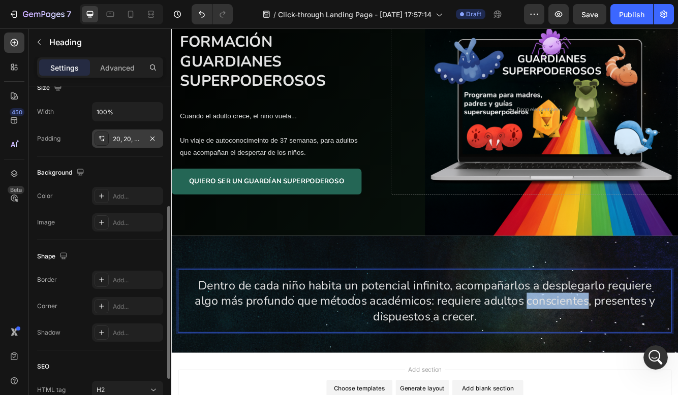
click at [610, 359] on p "Dentro de cada niño habita un potencial infinito, acompañarlos a desplegarlo re…" at bounding box center [476, 356] width 574 height 55
click at [552, 362] on p "Dentro de cada niño habita un potencial infinito, acompañarlos a desplegarlo re…" at bounding box center [476, 356] width 574 height 55
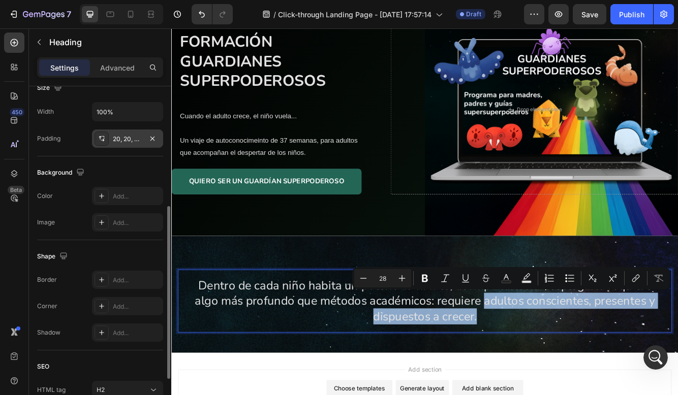
drag, startPoint x: 544, startPoint y: 360, endPoint x: 666, endPoint y: 381, distance: 124.3
click at [666, 382] on p "Dentro de cada niño habita un potencial infinito, acompañarlos a desplegarlo re…" at bounding box center [476, 356] width 574 height 55
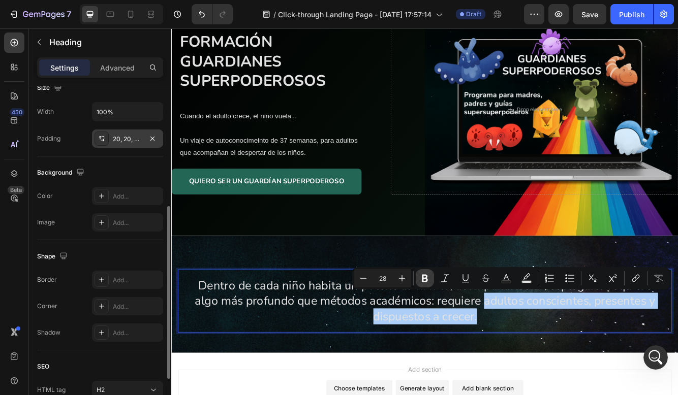
click at [427, 276] on icon "Editor contextual toolbar" at bounding box center [425, 279] width 6 height 8
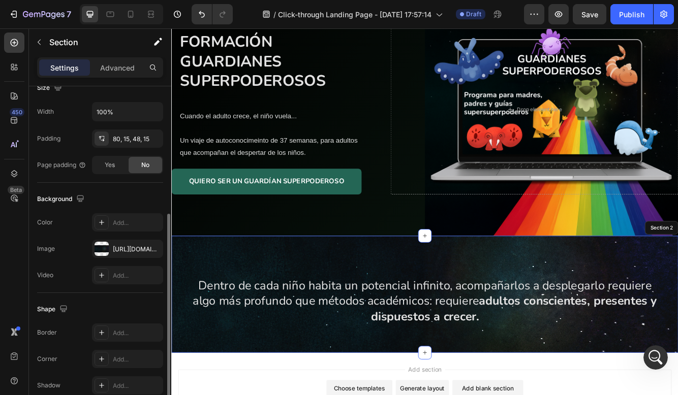
click at [273, 288] on div "Dentro de cada niño habita un potencial infinito, acompañarlos a desplegarlo re…" at bounding box center [475, 348] width 609 height 141
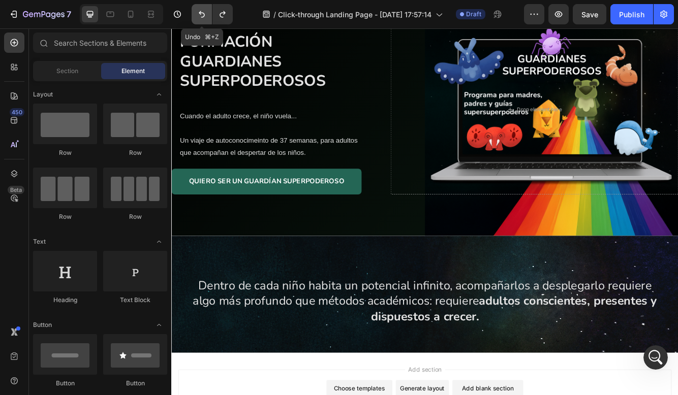
click at [204, 18] on icon "Undo/Redo" at bounding box center [202, 14] width 10 height 10
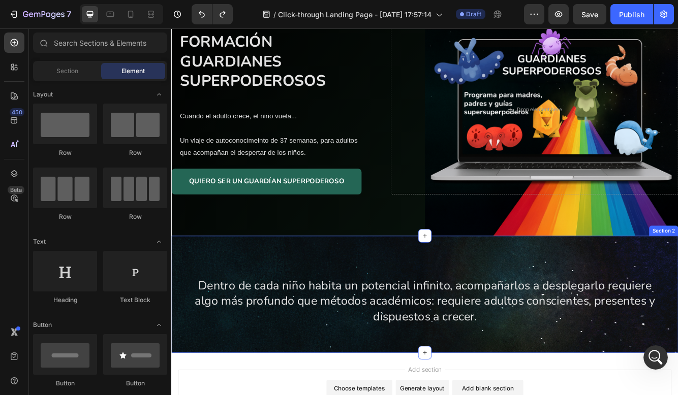
click at [624, 290] on div "Dentro de cada niño habita un potencial infinito, acompañarlos a desplegarlo re…" at bounding box center [475, 348] width 609 height 141
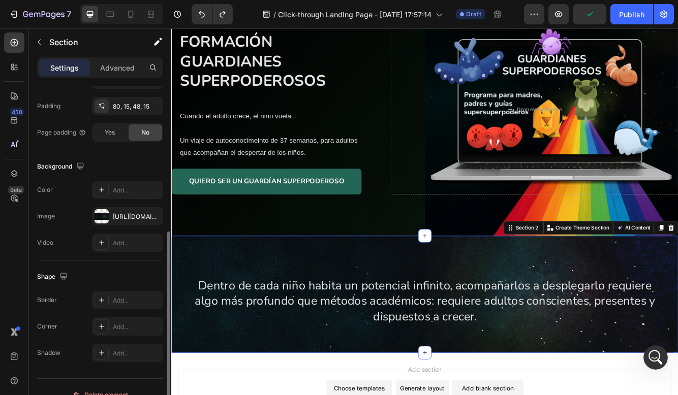
scroll to position [269, 0]
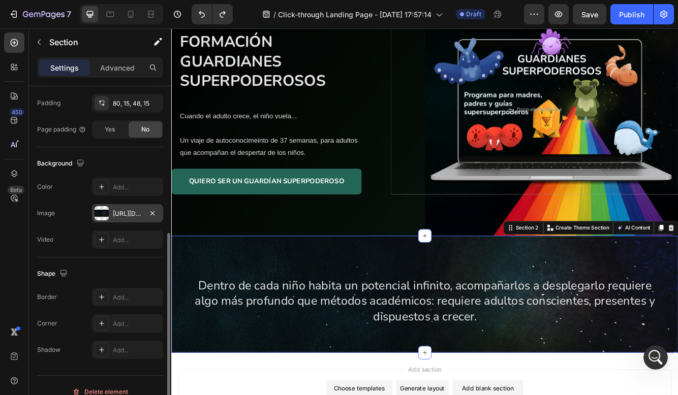
click at [115, 217] on div "[URL][DOMAIN_NAME]" at bounding box center [127, 213] width 29 height 9
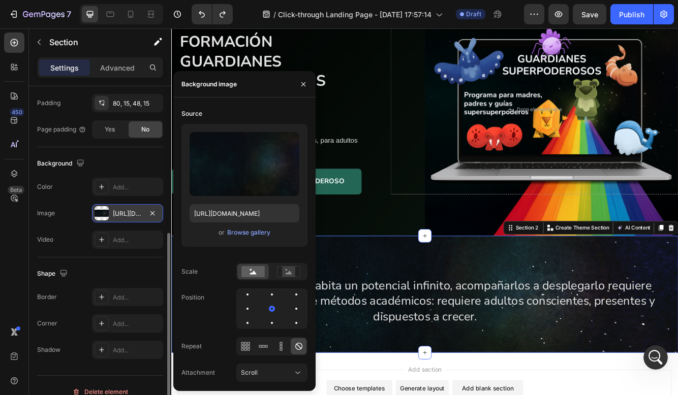
scroll to position [0, 0]
click at [154, 214] on icon "button" at bounding box center [152, 213] width 8 height 8
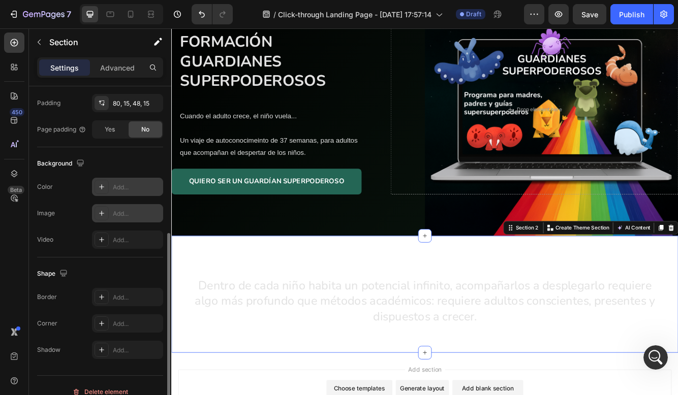
click at [140, 186] on div "Add..." at bounding box center [137, 187] width 48 height 9
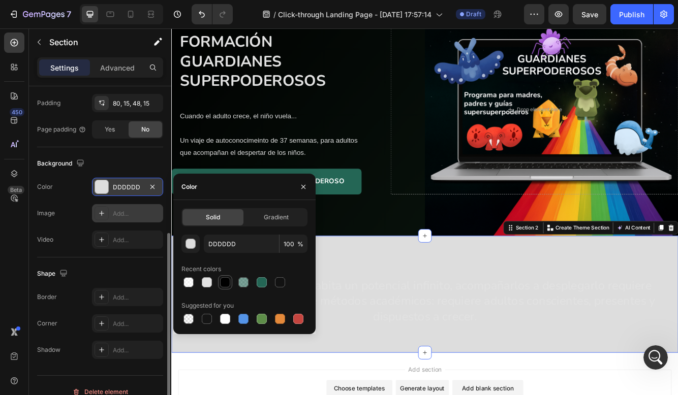
click at [222, 279] on div at bounding box center [225, 282] width 10 height 10
type input "000000"
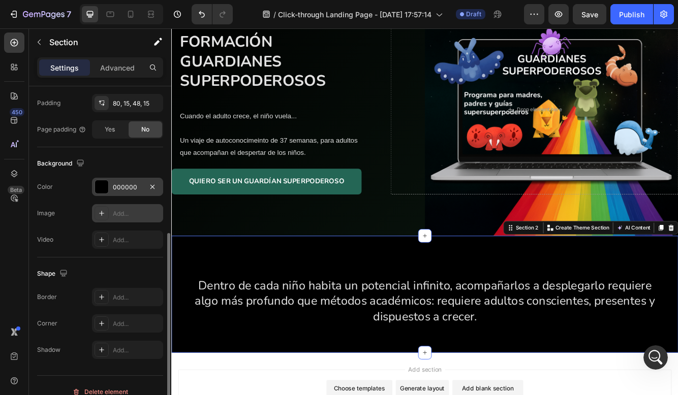
click at [113, 152] on div "Background The changes might be hidden by the video. Color 000000 Image Add... …" at bounding box center [100, 202] width 126 height 110
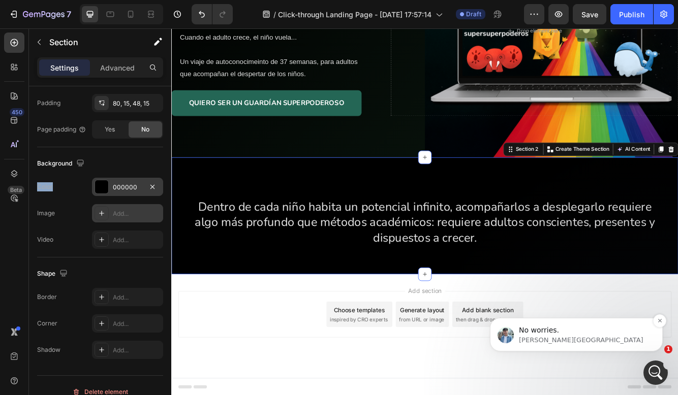
click at [577, 336] on p "[PERSON_NAME][GEOGRAPHIC_DATA]" at bounding box center [584, 340] width 131 height 9
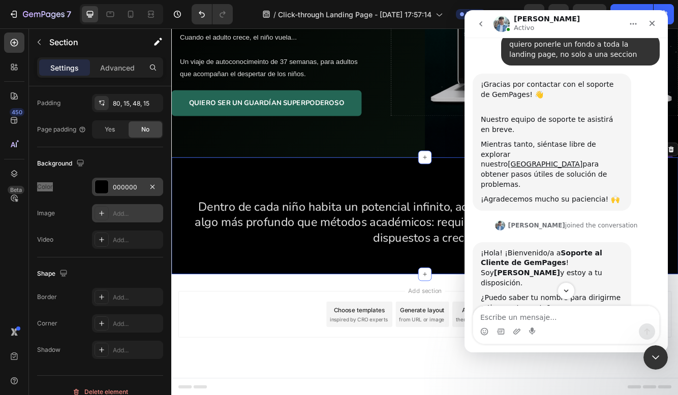
scroll to position [96, 0]
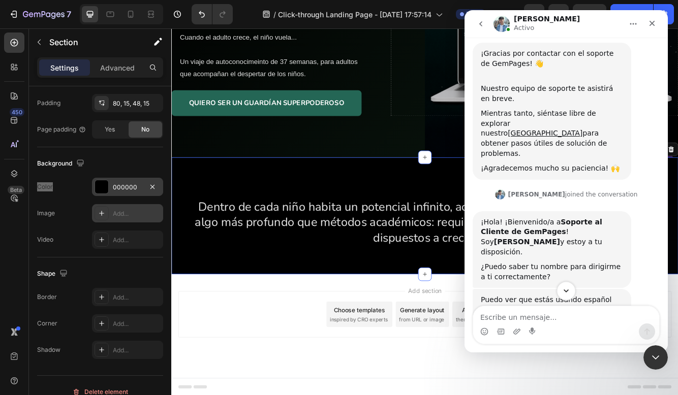
click at [567, 285] on button "Scroll to bottom" at bounding box center [565, 290] width 19 height 19
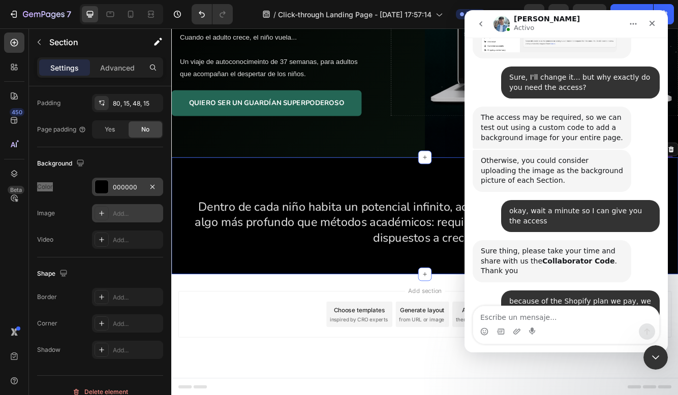
click at [415, 346] on div "Add section Choose templates inspired by CRO experts Generate layout from URL o…" at bounding box center [475, 372] width 593 height 56
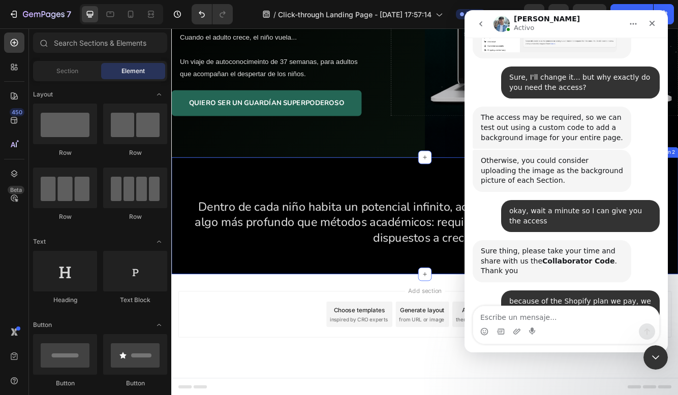
click at [462, 215] on div "Dentro de cada niño habita un potencial infinito, acompañarlos a desplegarlo re…" at bounding box center [475, 253] width 609 height 141
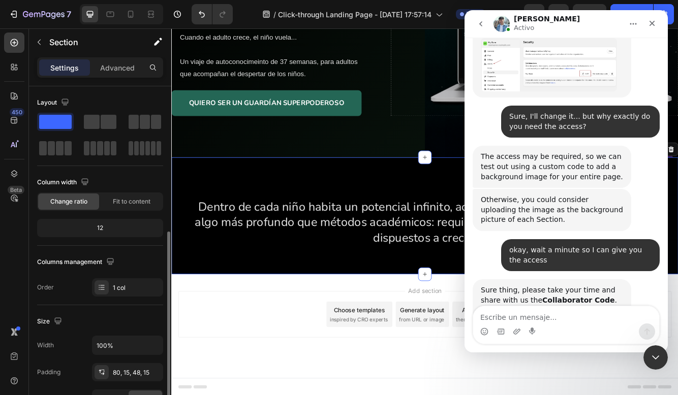
scroll to position [282, 0]
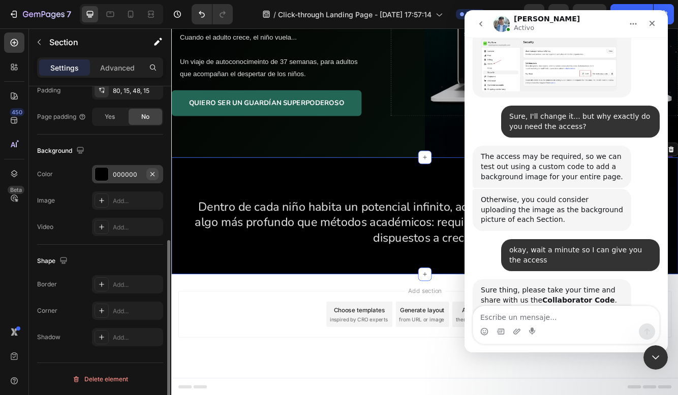
click at [154, 174] on icon "button" at bounding box center [152, 174] width 8 height 8
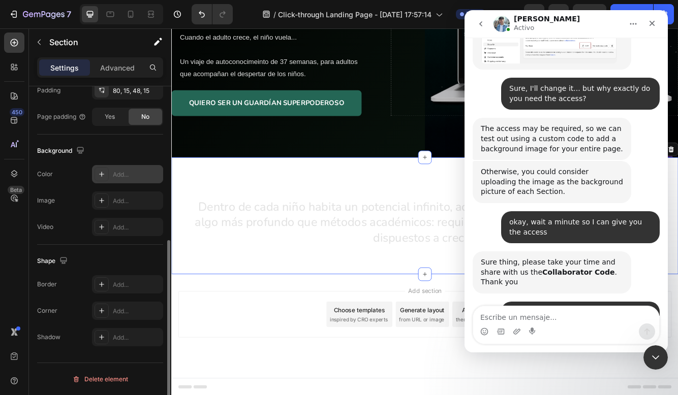
scroll to position [1697, 0]
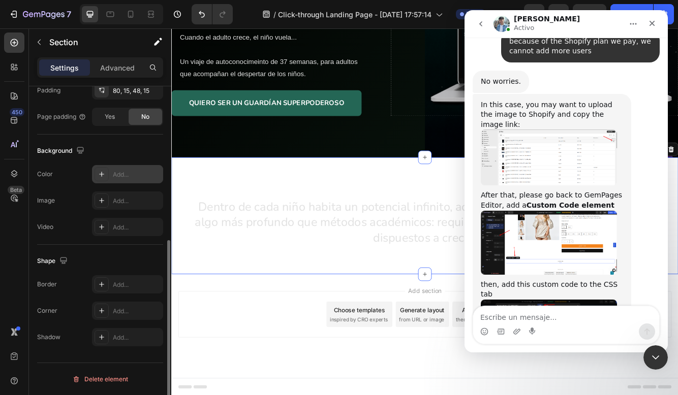
click at [518, 211] on img "Liam dice…" at bounding box center [548, 243] width 136 height 64
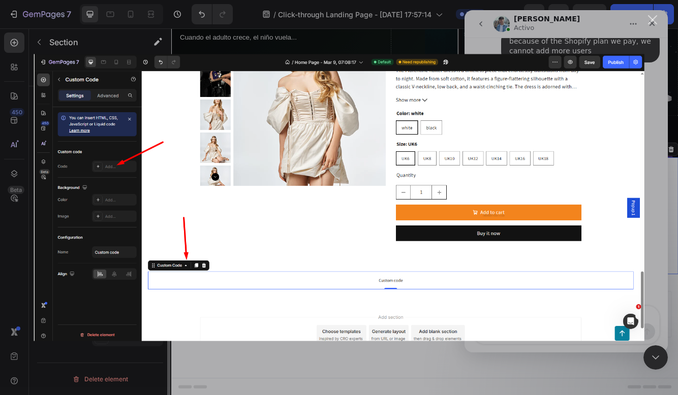
click at [582, 47] on div "Intercom Messenger" at bounding box center [339, 197] width 678 height 395
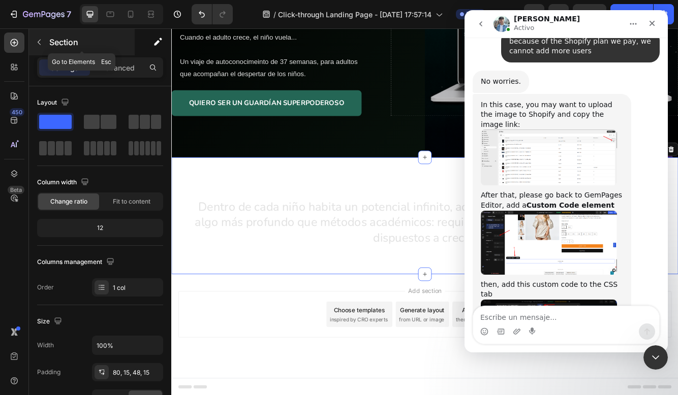
click at [42, 39] on icon "button" at bounding box center [39, 42] width 8 height 8
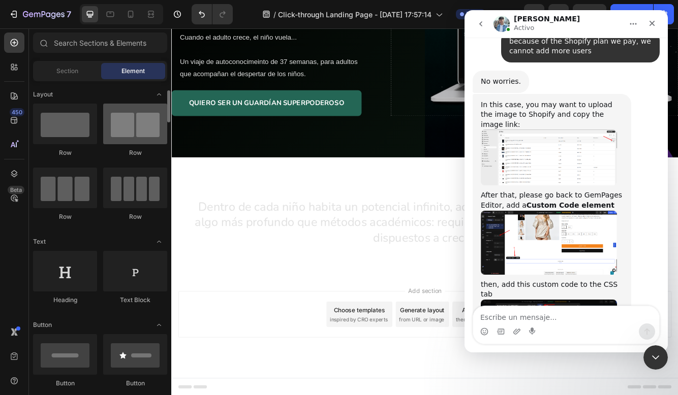
scroll to position [12, 0]
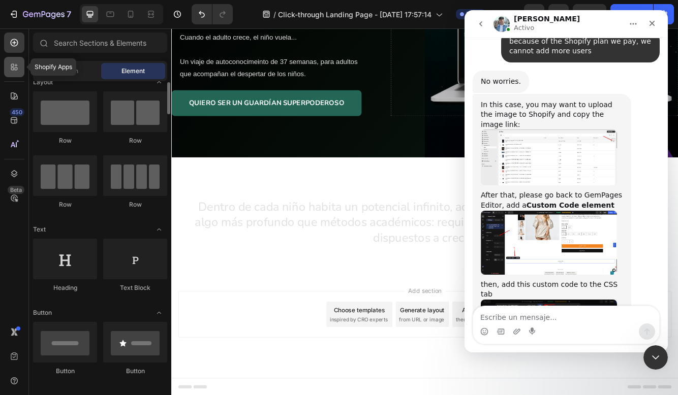
click at [20, 68] on div at bounding box center [14, 67] width 20 height 20
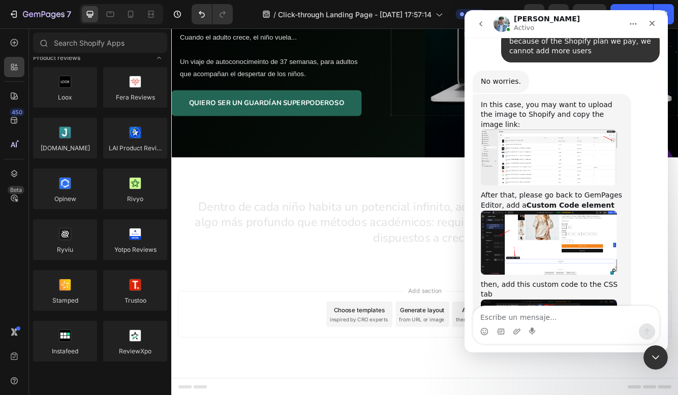
click at [3, 44] on div "450 Beta" at bounding box center [14, 211] width 29 height 367
click at [13, 44] on icon at bounding box center [14, 43] width 10 height 10
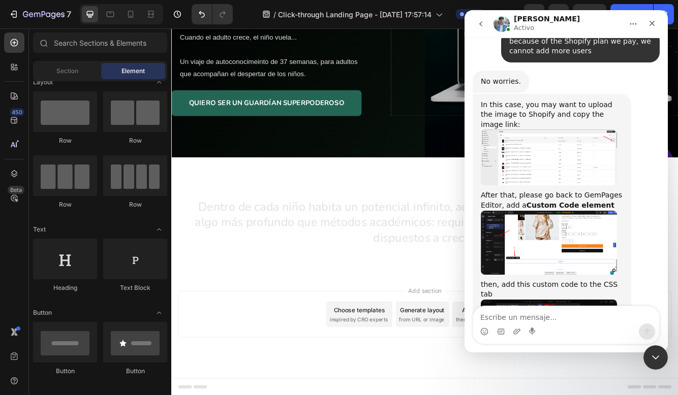
click at [126, 71] on span "Element" at bounding box center [132, 71] width 23 height 9
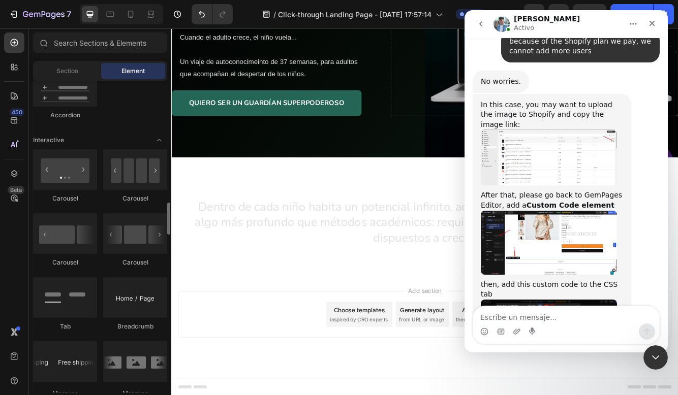
scroll to position [988, 0]
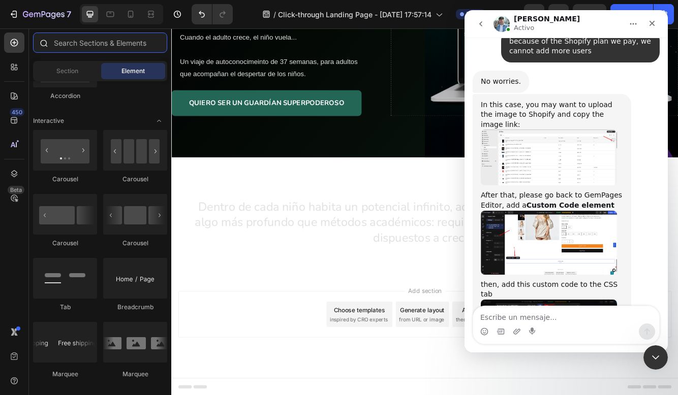
click at [84, 47] on input "text" at bounding box center [100, 43] width 134 height 20
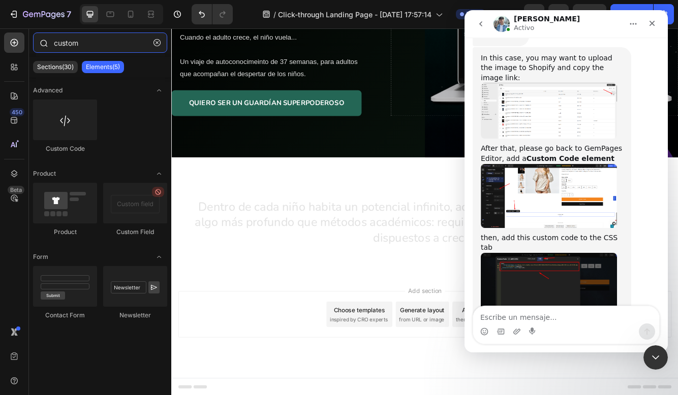
scroll to position [1783, 0]
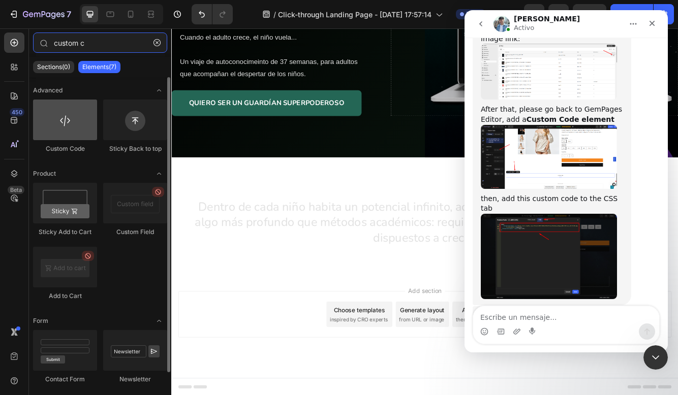
type input "custom c"
click at [66, 126] on div at bounding box center [65, 120] width 64 height 41
click at [70, 127] on div at bounding box center [65, 120] width 64 height 41
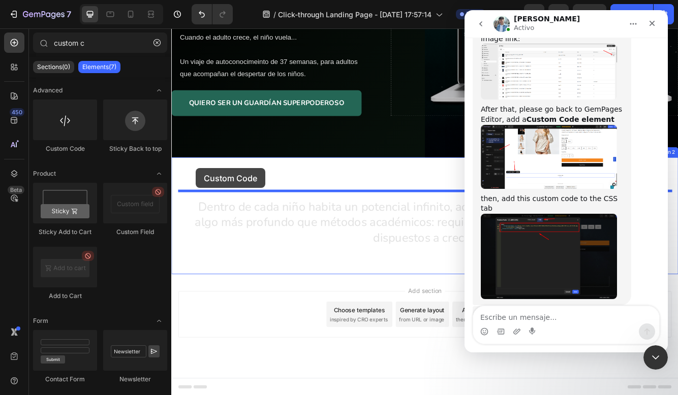
drag, startPoint x: 242, startPoint y: 157, endPoint x: 201, endPoint y: 197, distance: 57.1
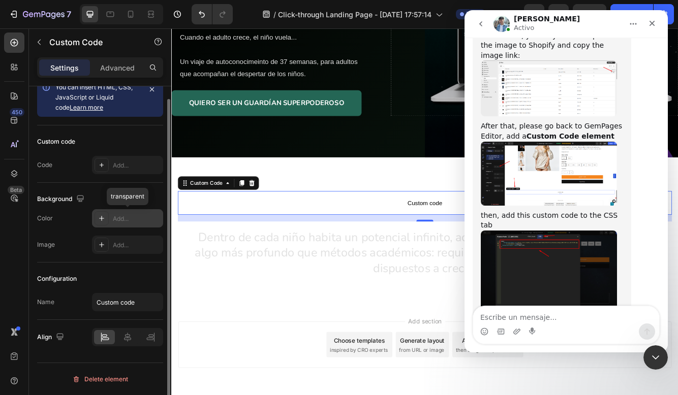
scroll to position [0, 0]
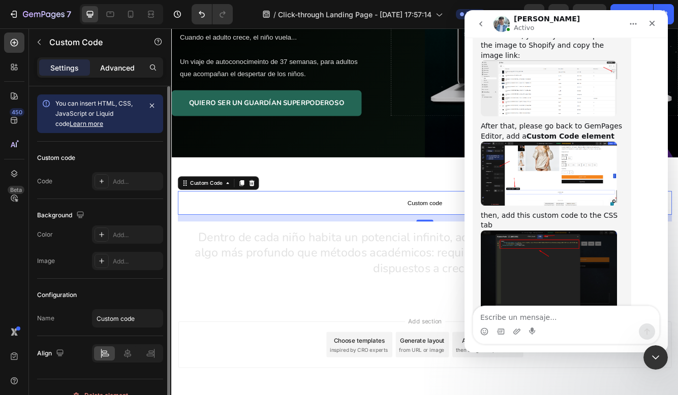
click at [119, 63] on p "Advanced" at bounding box center [117, 67] width 35 height 11
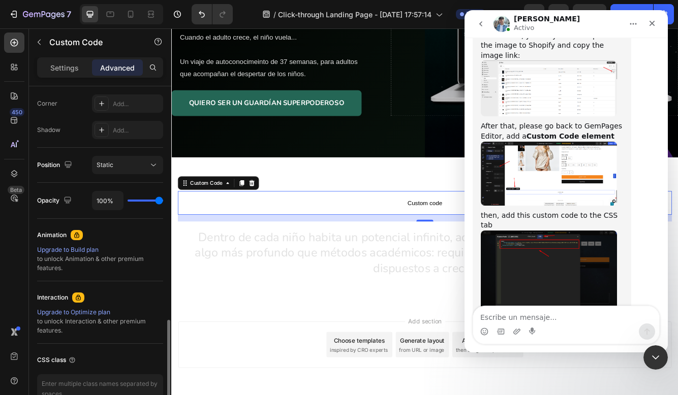
scroll to position [367, 0]
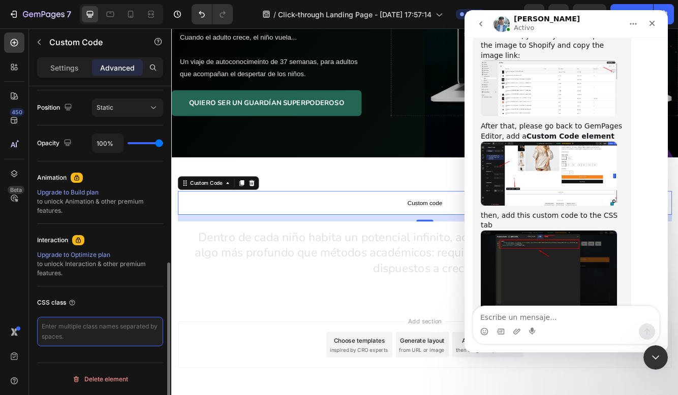
click at [61, 333] on textarea at bounding box center [100, 331] width 126 height 29
drag, startPoint x: 489, startPoint y: 253, endPoint x: 471, endPoint y: 198, distance: 58.1
copy div "body{ background-image: url('image_link')!important; background-repeat: repeat!…"
click at [84, 345] on textarea at bounding box center [100, 331] width 126 height 29
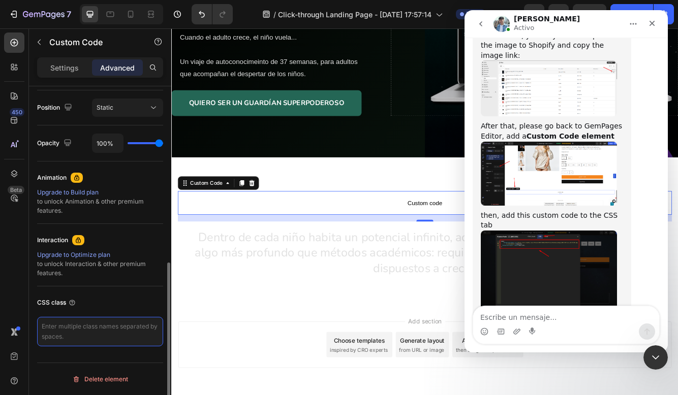
paste textarea "body{ background-image: url('image_link')!important; background-repeat: repeat!…"
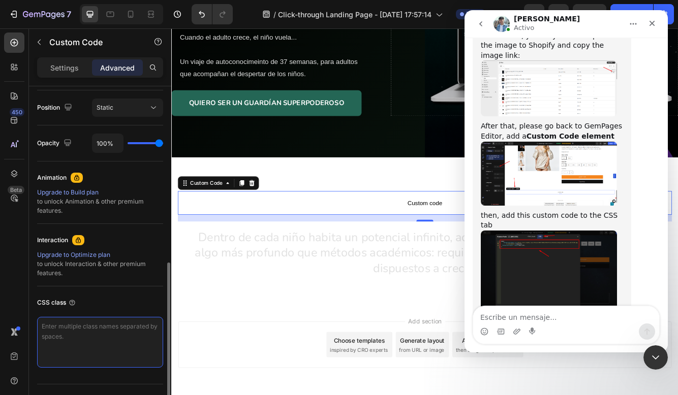
type textarea "body{ background-image: url('image_link')!important; background-repeat: repeat!…"
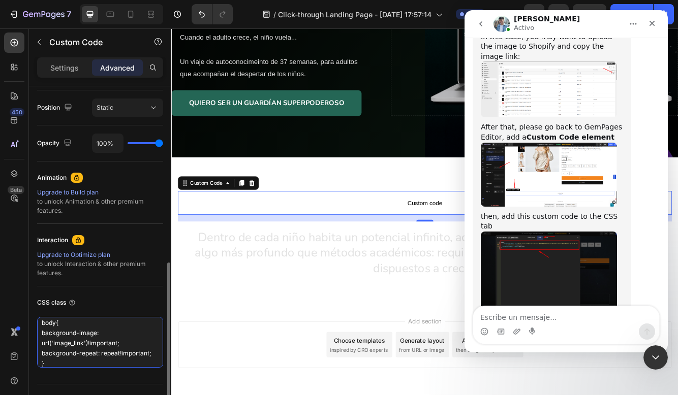
scroll to position [1809, 0]
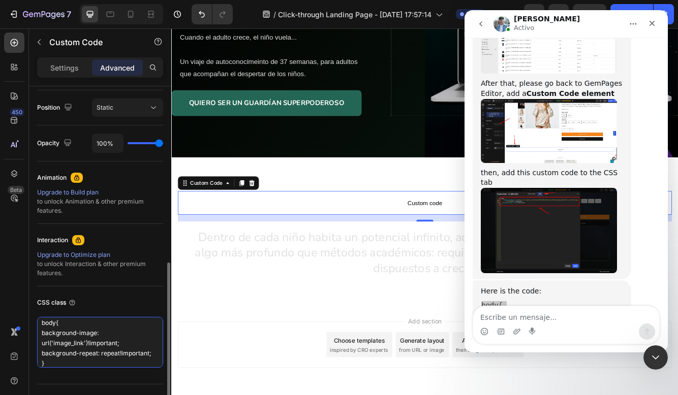
drag, startPoint x: 48, startPoint y: 341, endPoint x: 117, endPoint y: 341, distance: 68.6
click at [117, 341] on textarea "body{ background-image: url('image_link')!important; background-repeat: repeat!…" at bounding box center [100, 342] width 126 height 51
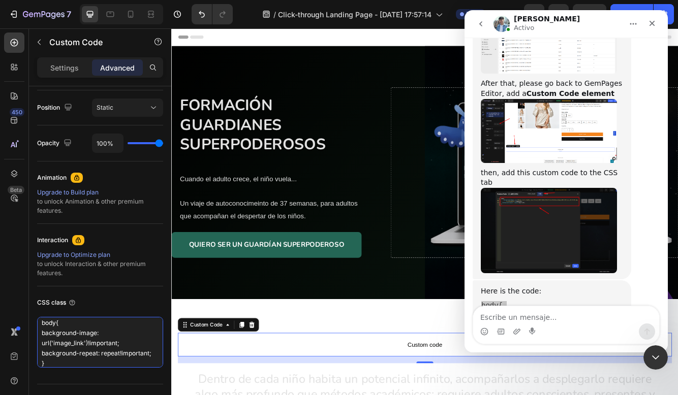
scroll to position [0, 0]
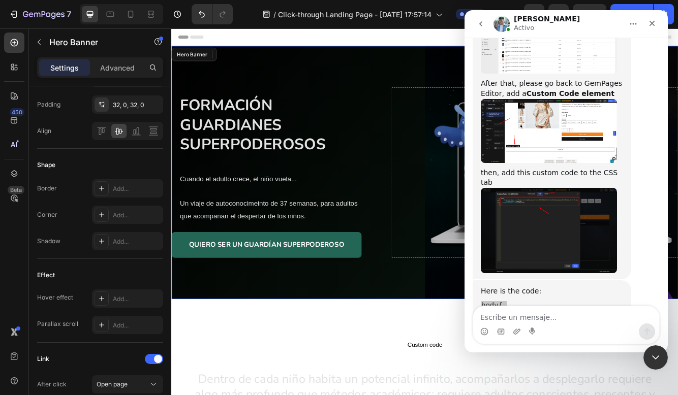
click at [237, 74] on div "Background Image" at bounding box center [475, 201] width 609 height 305
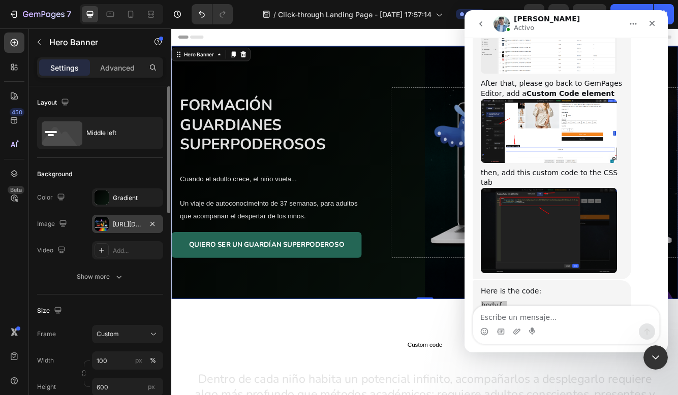
click at [115, 227] on div "[URL][DOMAIN_NAME]" at bounding box center [127, 224] width 29 height 9
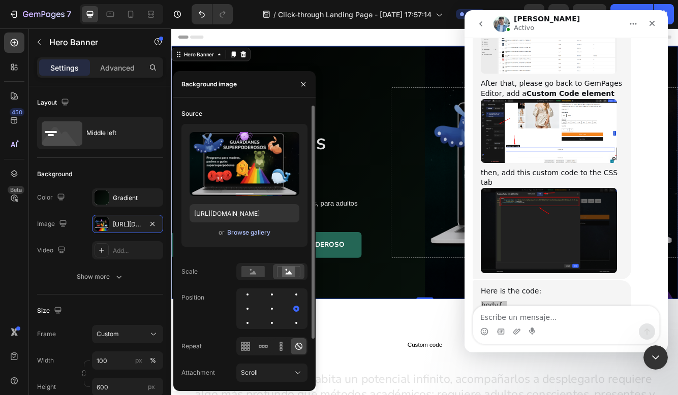
click at [244, 236] on div "Browse gallery" at bounding box center [248, 232] width 43 height 9
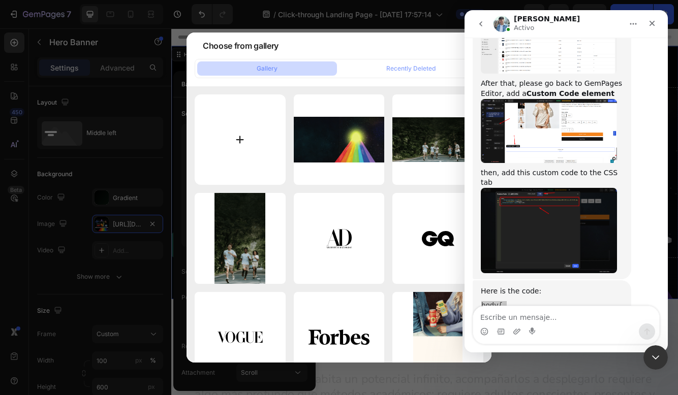
click at [244, 134] on input "file" at bounding box center [240, 139] width 91 height 91
type input "C:\fakepath\WhatsApp Image [DATE] 14.39.09.jpeg"
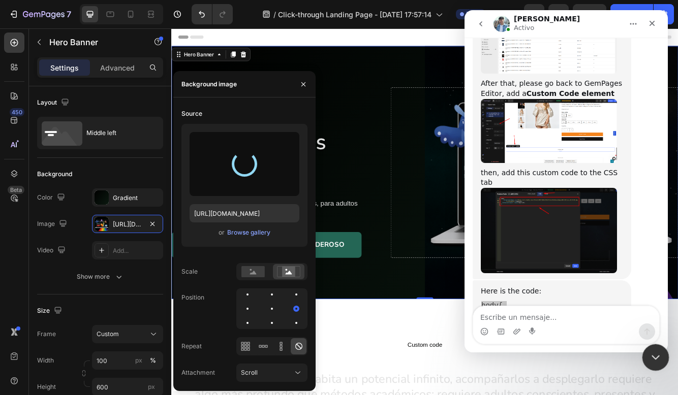
click at [654, 359] on icon "Cerrar Intercom Messenger" at bounding box center [654, 356] width 12 height 12
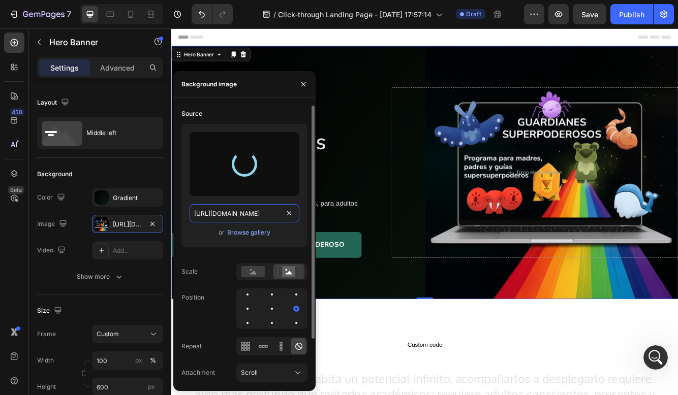
click at [269, 209] on input "[URL][DOMAIN_NAME]" at bounding box center [244, 213] width 110 height 18
type input "[URL][DOMAIN_NAME]"
click at [269, 209] on input "[URL][DOMAIN_NAME]" at bounding box center [244, 213] width 110 height 18
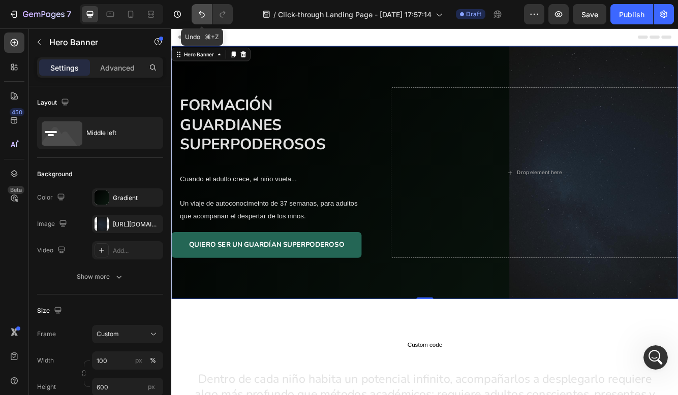
click at [206, 17] on icon "Undo/Redo" at bounding box center [202, 14] width 10 height 10
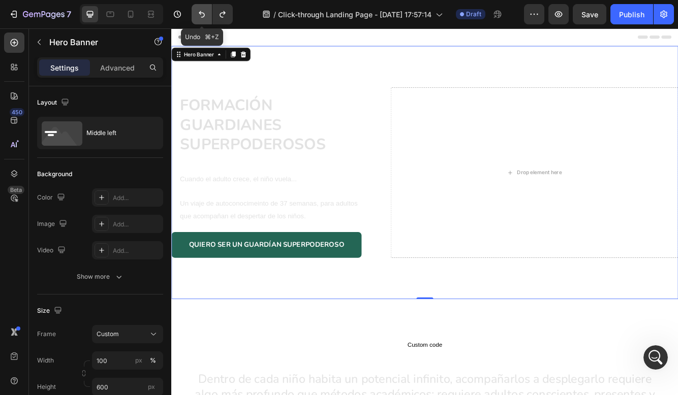
click at [204, 16] on icon "Undo/Redo" at bounding box center [202, 14] width 6 height 7
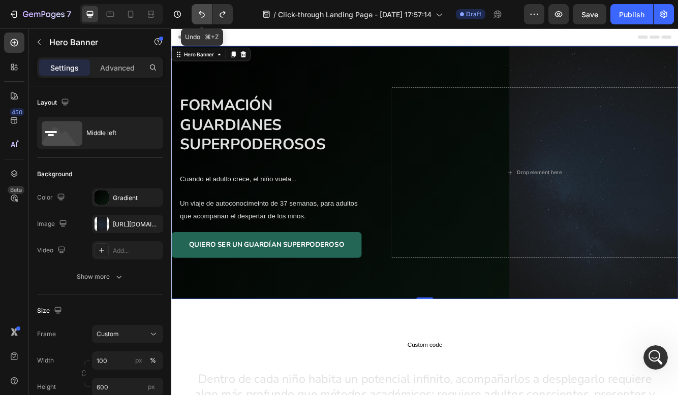
click at [204, 18] on icon "Undo/Redo" at bounding box center [202, 14] width 10 height 10
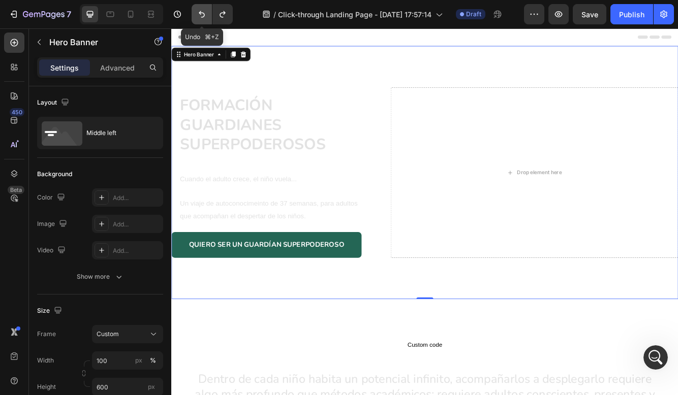
click at [204, 18] on icon "Undo/Redo" at bounding box center [202, 14] width 10 height 10
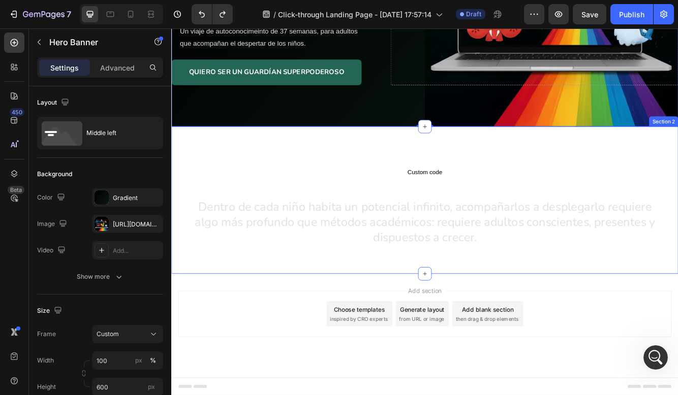
scroll to position [207, 0]
click at [381, 247] on h2 "Dentro de cada niño habita un potencial infinito, acompañarlos a desplegarlo re…" at bounding box center [476, 262] width 594 height 76
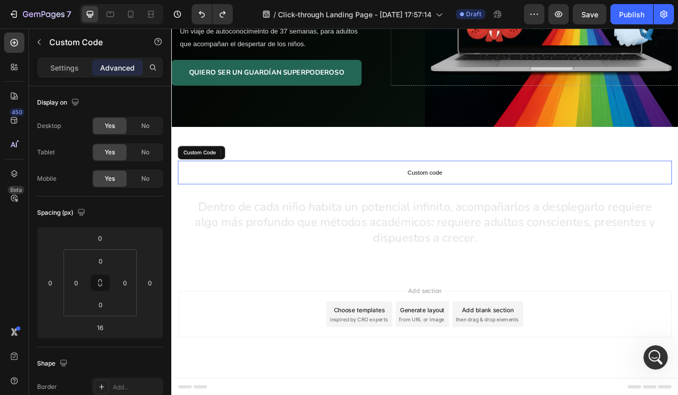
click at [429, 205] on span "Custom code" at bounding box center [476, 202] width 594 height 12
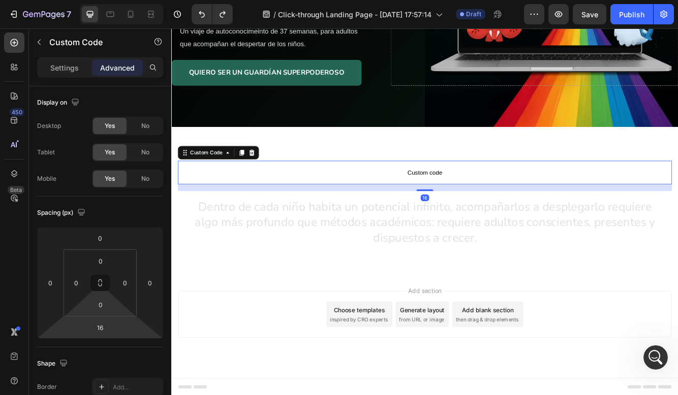
scroll to position [389, 0]
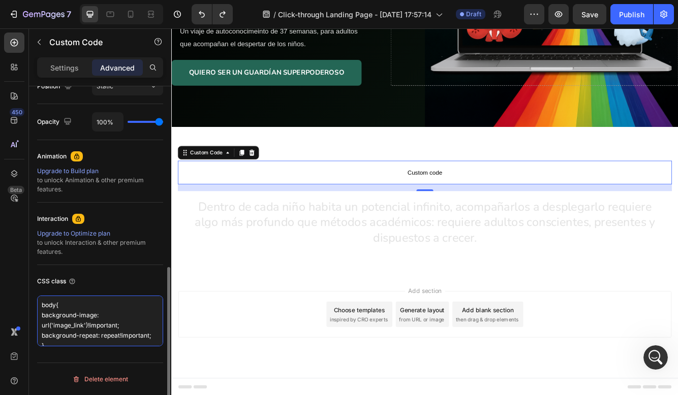
drag, startPoint x: 117, startPoint y: 323, endPoint x: 43, endPoint y: 322, distance: 74.2
click at [42, 322] on textarea "body{ background-image: url('image_link')!important; background-repeat: repeat!…" at bounding box center [100, 321] width 126 height 51
paste textarea "[URL][DOMAIN_NAME]"
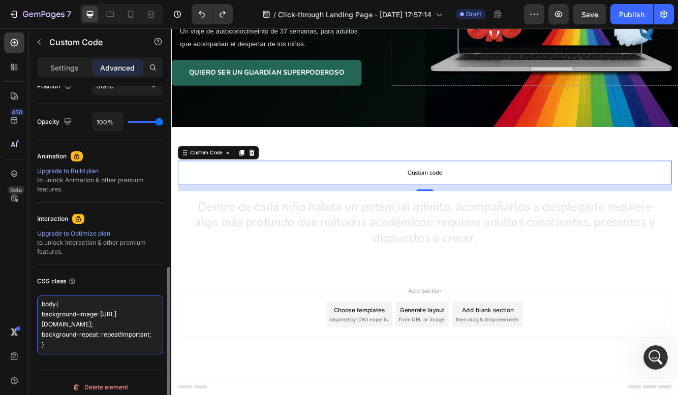
type textarea "body{ background-image: [URL][DOMAIN_NAME]; background-repeat: repeat!important…"
click at [122, 254] on div "Upgrade to Optimize plan to unlock Interaction & other premium features." at bounding box center [100, 242] width 126 height 27
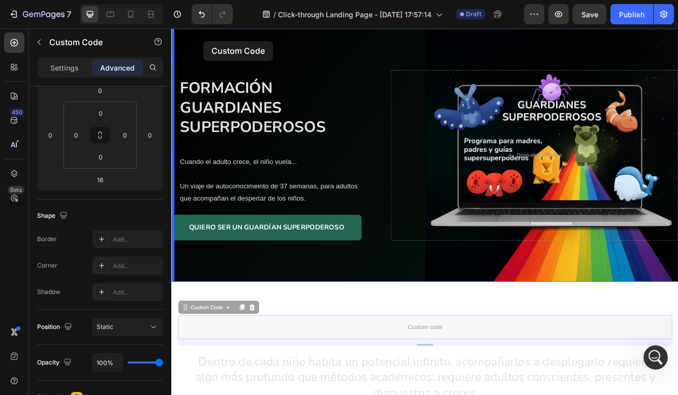
scroll to position [0, 0]
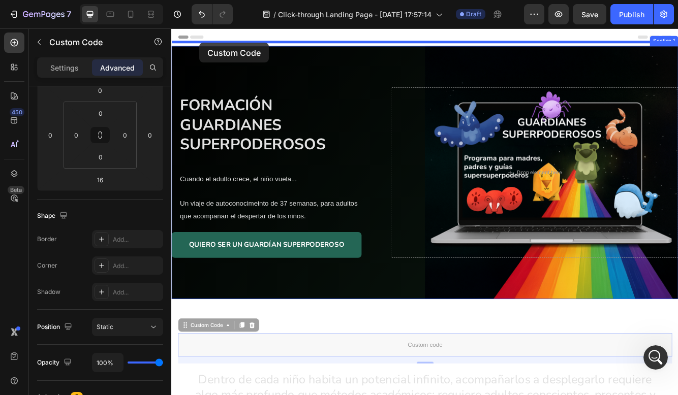
drag, startPoint x: 212, startPoint y: 323, endPoint x: 205, endPoint y: 44, distance: 278.9
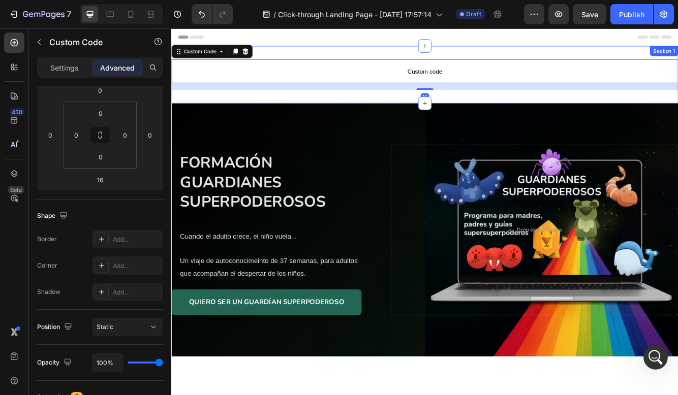
click at [379, 64] on div "Custom code Custom Code 16 Section 1" at bounding box center [475, 83] width 609 height 69
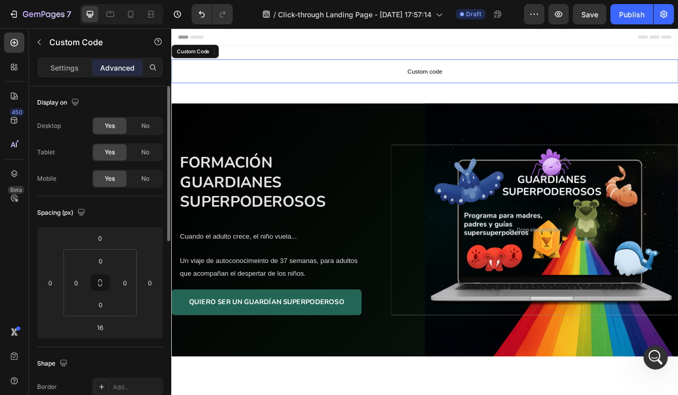
click at [391, 78] on span "Custom code" at bounding box center [475, 80] width 609 height 12
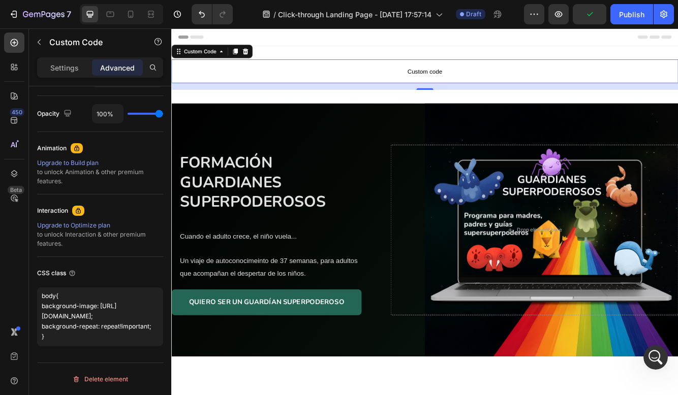
scroll to position [31, 0]
click at [662, 357] on div "Abrir Intercom Messenger" at bounding box center [654, 356] width 34 height 34
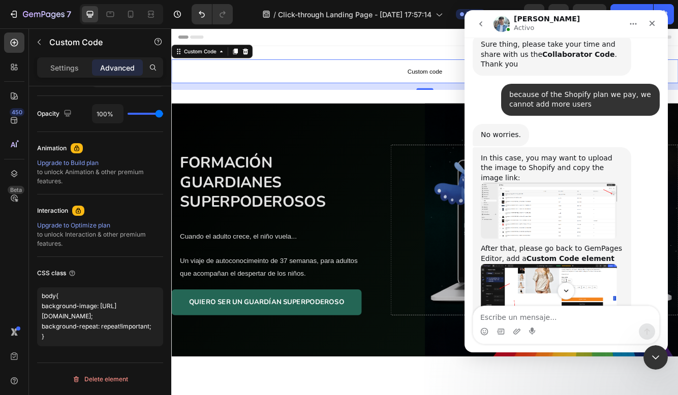
scroll to position [1652, 0]
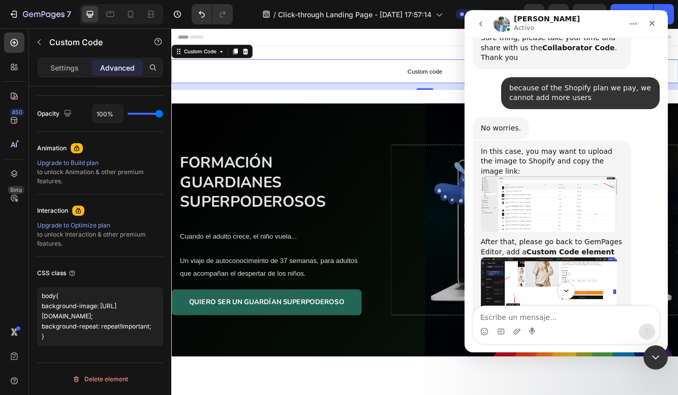
click at [543, 346] on img "Liam dice…" at bounding box center [548, 388] width 136 height 85
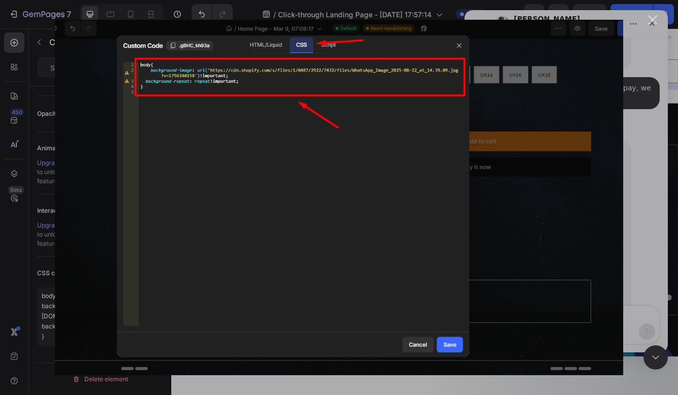
click at [503, 233] on img "Cerrar" at bounding box center [339, 198] width 568 height 356
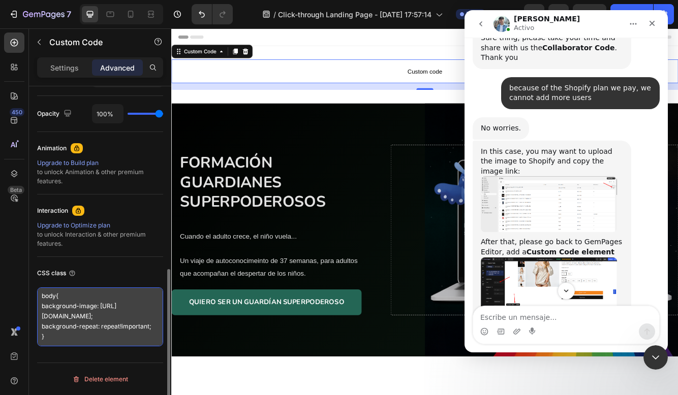
click at [70, 332] on textarea "body{ background-image: [URL][DOMAIN_NAME]; background-repeat: repeat!important…" at bounding box center [100, 316] width 126 height 59
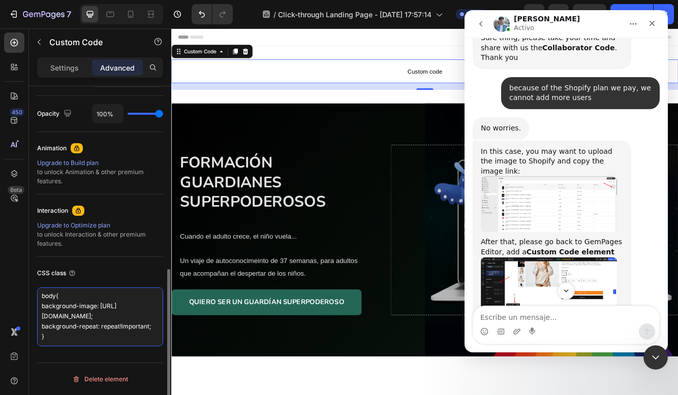
click at [70, 332] on textarea "body{ background-image: [URL][DOMAIN_NAME]; background-repeat: repeat!important…" at bounding box center [100, 316] width 126 height 59
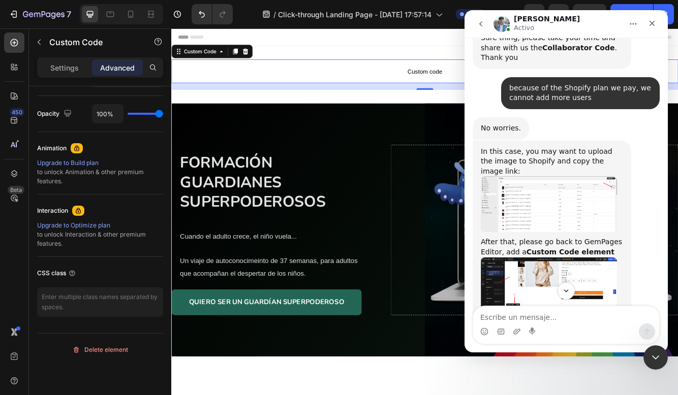
click at [471, 85] on span "Custom code" at bounding box center [475, 80] width 609 height 12
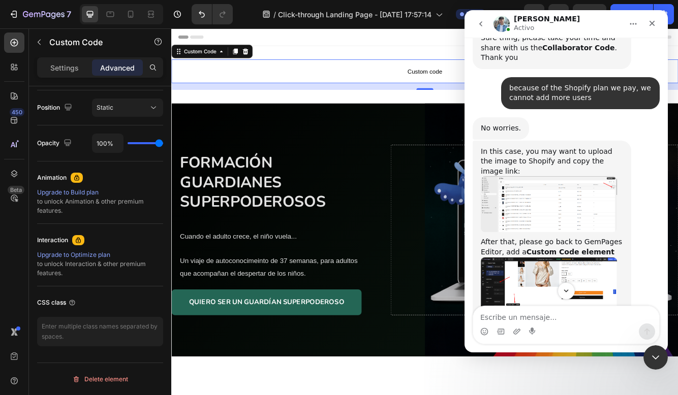
click at [489, 71] on p "Custom code" at bounding box center [475, 80] width 609 height 28
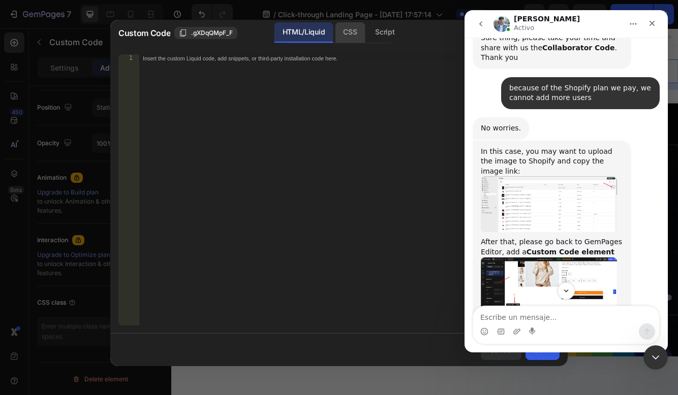
click at [367, 37] on div "CSS" at bounding box center [385, 32] width 36 height 20
click at [269, 50] on div "1 Insert the CSS code to style your content here. ההההההההההההההההההההההההההההה…" at bounding box center [338, 189] width 457 height 287
click at [253, 62] on div "Insert the CSS code to style your content here." at bounding box center [328, 58] width 370 height 7
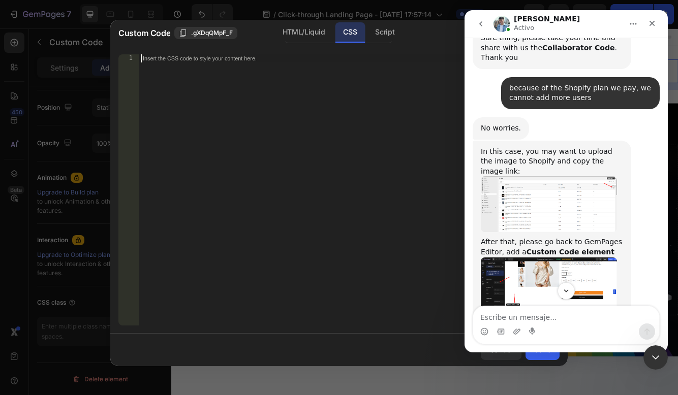
click at [253, 62] on div "Insert the CSS code to style your content here." at bounding box center [328, 58] width 370 height 7
paste textarea "}"
type textarea "}"
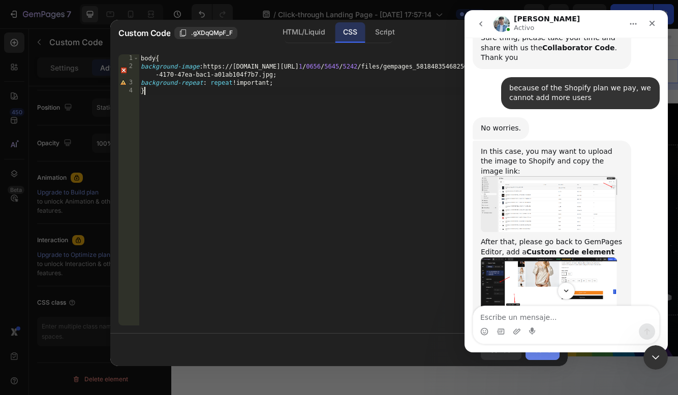
click at [545, 354] on div "Save" at bounding box center [542, 349] width 17 height 11
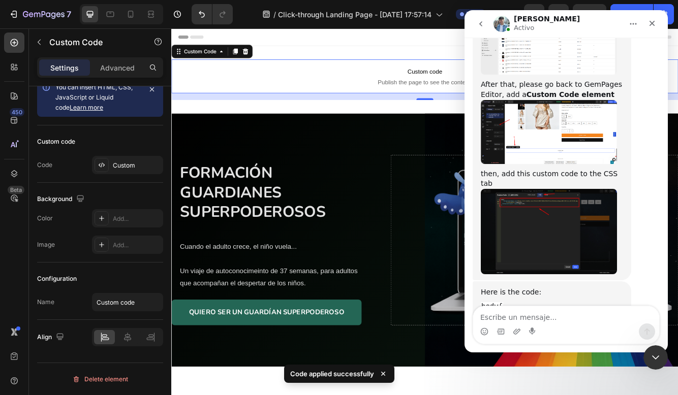
scroll to position [1809, 0]
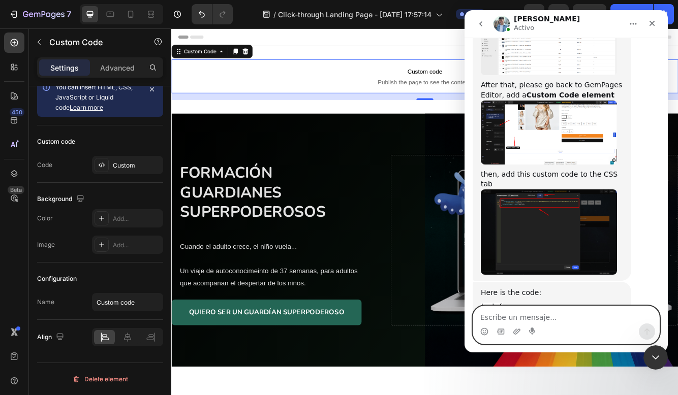
click at [535, 310] on textarea "Escribe un mensaje..." at bounding box center [566, 314] width 186 height 17
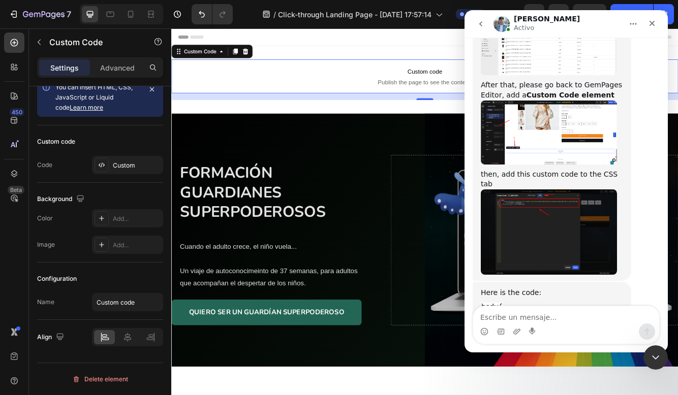
click at [439, 97] on span "Publish the page to see the content." at bounding box center [475, 93] width 609 height 10
click at [424, 70] on p "Custom code Publish the page to see the content." at bounding box center [475, 86] width 609 height 41
click at [627, 20] on button "Inicio" at bounding box center [632, 23] width 19 height 19
click at [664, 351] on div "Cerrar Intercom Messenger" at bounding box center [653, 356] width 24 height 24
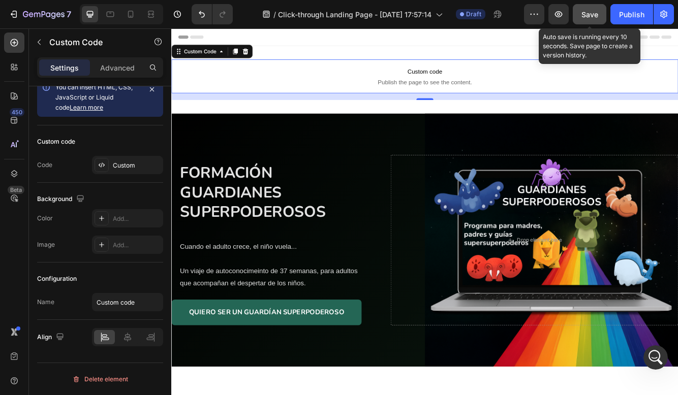
click at [584, 22] on button "Save" at bounding box center [589, 14] width 34 height 20
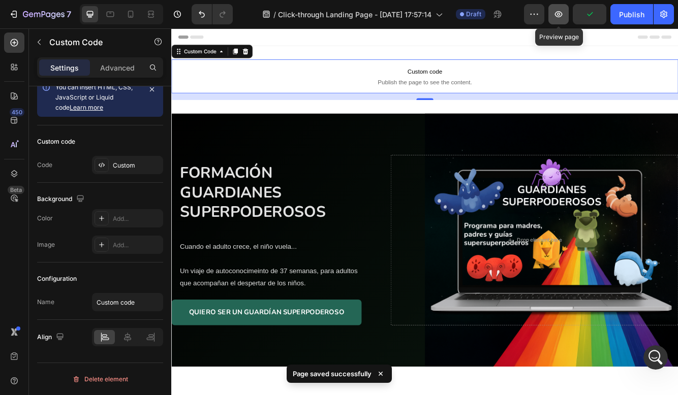
click at [560, 17] on icon "button" at bounding box center [559, 14] width 8 height 6
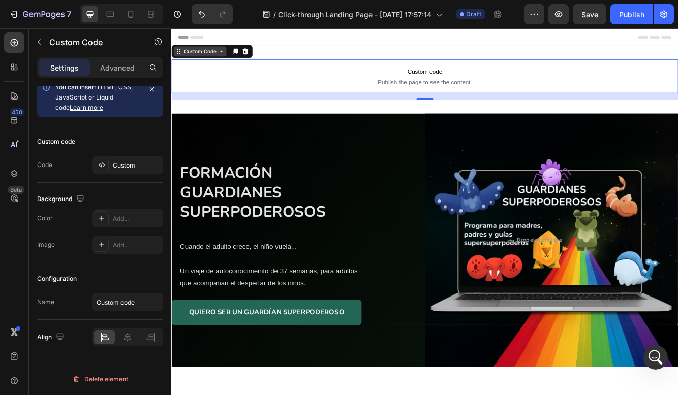
click at [233, 58] on icon at bounding box center [231, 56] width 8 height 8
click at [230, 56] on icon at bounding box center [231, 56] width 8 height 8
click at [402, 97] on span "Publish the page to see the content." at bounding box center [475, 93] width 609 height 10
click at [401, 94] on span "Publish the page to see the content." at bounding box center [475, 93] width 609 height 10
click at [356, 82] on span "Custom code" at bounding box center [475, 80] width 609 height 12
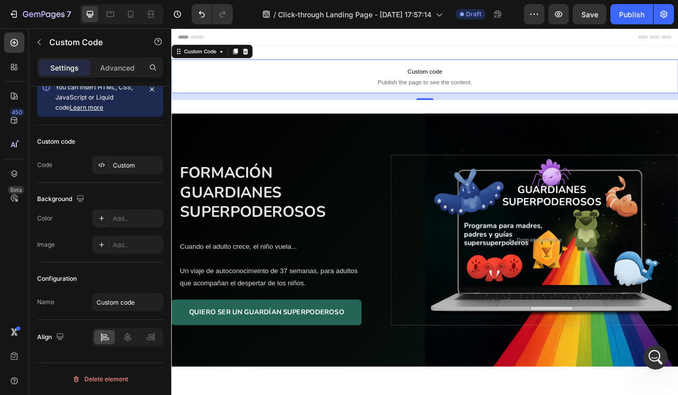
click at [356, 82] on span "Custom code" at bounding box center [475, 80] width 609 height 12
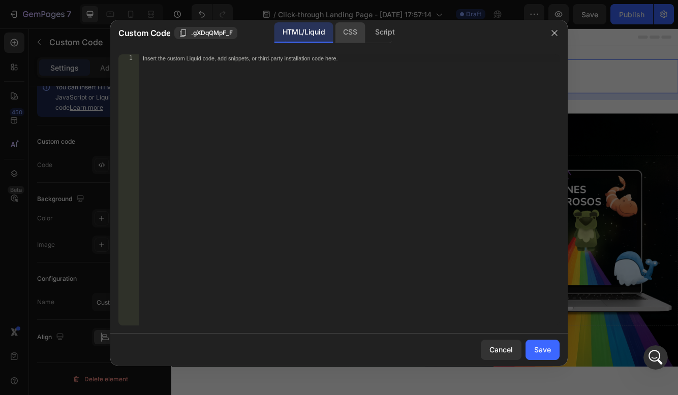
click at [367, 27] on div "CSS" at bounding box center [385, 32] width 36 height 20
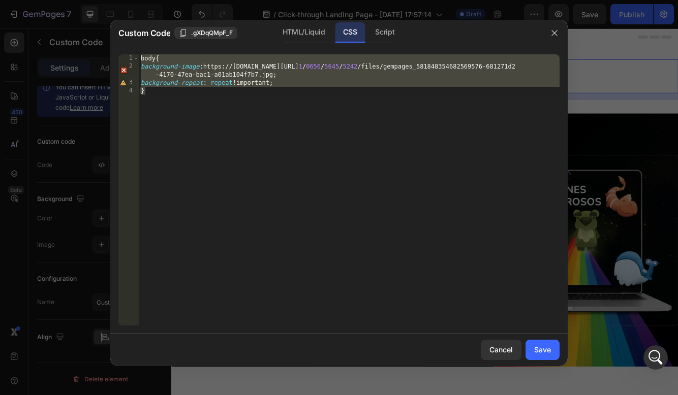
click at [264, 91] on div "body { background-image : https : //[DOMAIN_NAME][URL] 1 / 0656 / 5645 / 5242 /…" at bounding box center [349, 197] width 421 height 287
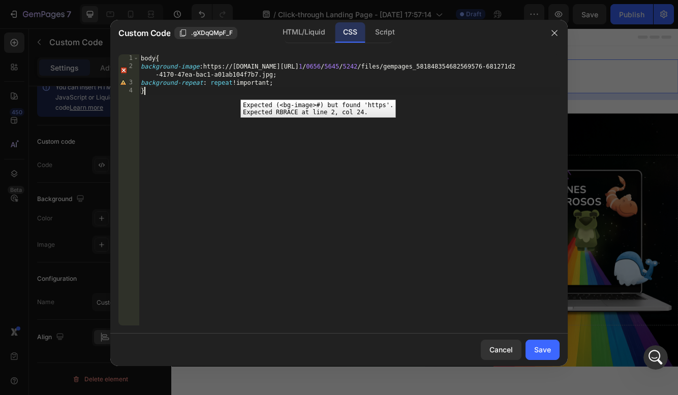
click at [122, 72] on div "2" at bounding box center [128, 70] width 21 height 16
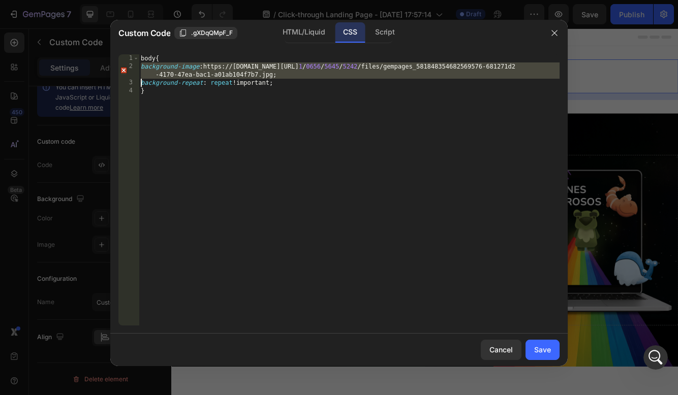
click at [272, 75] on div "body { background-image : https : //[DOMAIN_NAME][URL] 1 / 0656 / 5645 / 5242 /…" at bounding box center [349, 197] width 421 height 287
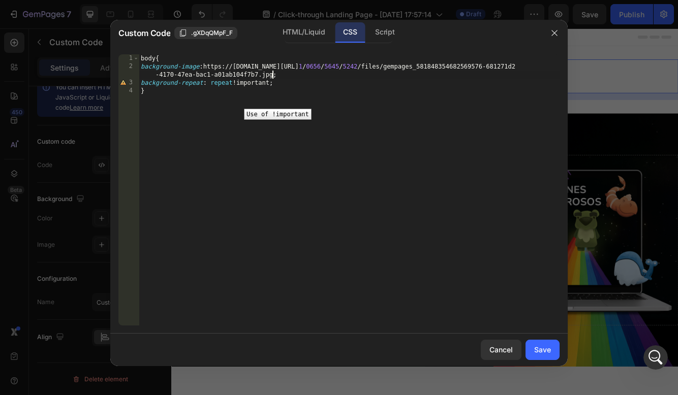
click at [126, 81] on div "3" at bounding box center [128, 83] width 21 height 8
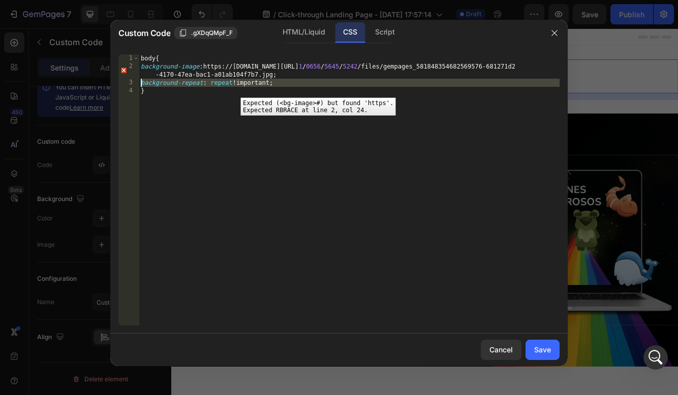
click at [122, 70] on div "2" at bounding box center [128, 70] width 21 height 16
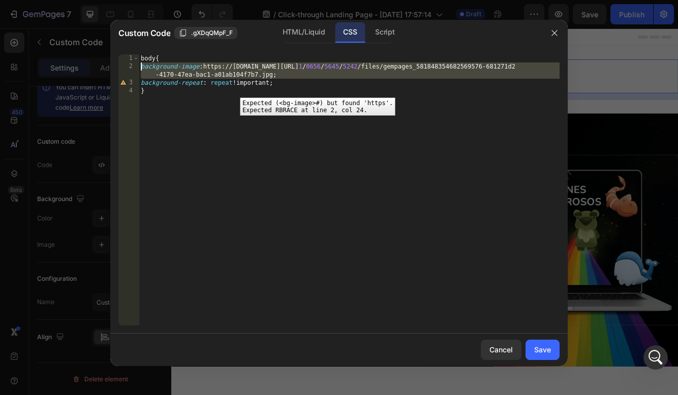
click at [122, 70] on div "2" at bounding box center [128, 70] width 21 height 16
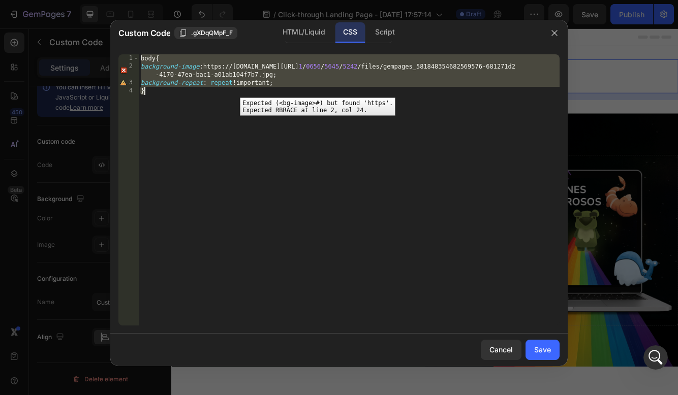
click at [122, 70] on div "2" at bounding box center [128, 70] width 21 height 16
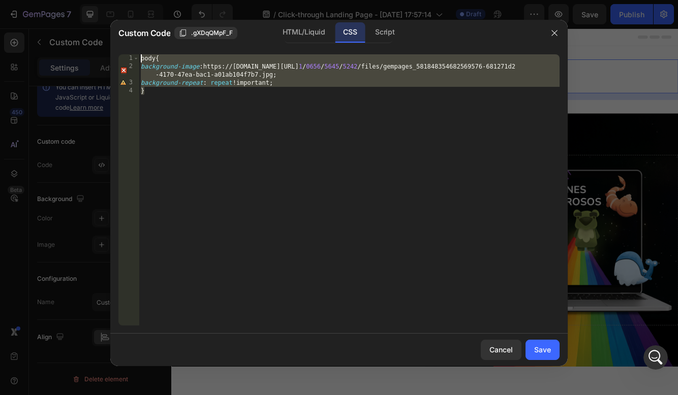
drag, startPoint x: 288, startPoint y: 92, endPoint x: 120, endPoint y: 49, distance: 173.6
click at [120, 49] on div "background-image: [URL][DOMAIN_NAME]; background-repeat: repeat!important; 1 2 …" at bounding box center [338, 189] width 457 height 287
type textarea "body{ background-image: [URL][DOMAIN_NAME];"
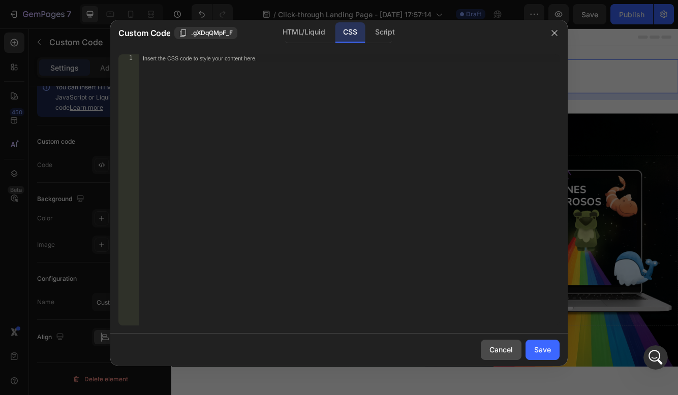
click at [495, 347] on div "Cancel" at bounding box center [500, 349] width 23 height 11
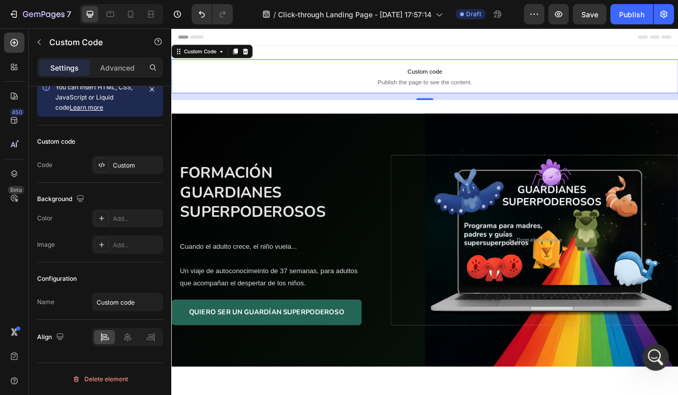
click at [650, 358] on icon "Abrir Intercom Messenger" at bounding box center [654, 356] width 17 height 17
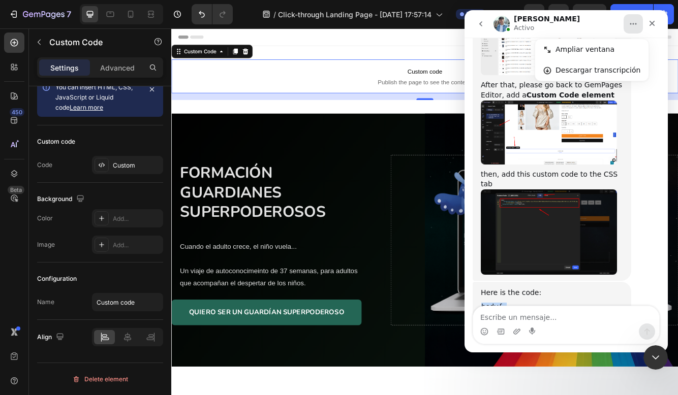
drag, startPoint x: 486, startPoint y: 211, endPoint x: 471, endPoint y: 162, distance: 51.4
copy div "body{ background-image: url('image_link')!important; background-repeat: repeat!…"
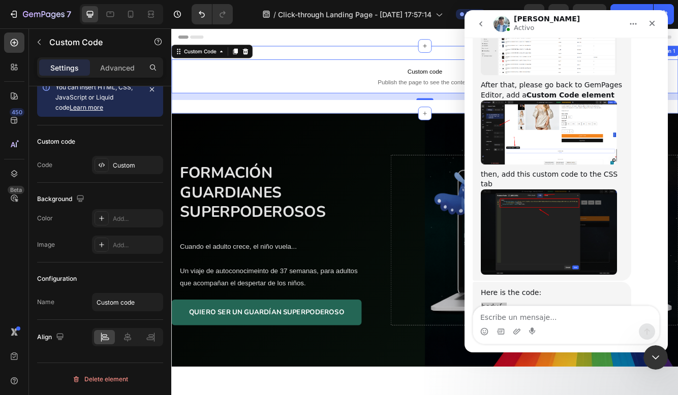
click at [468, 76] on span "Custom code" at bounding box center [475, 80] width 609 height 12
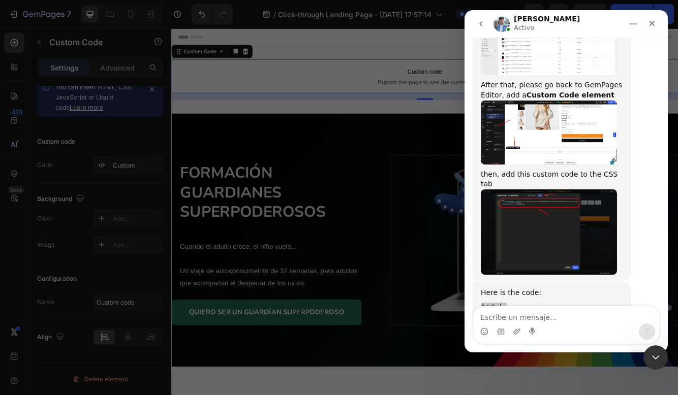
click at [418, 67] on div "body { background-image : https : //[DOMAIN_NAME][URL] 1 / 0656 / 5645 / 5242 /…" at bounding box center [349, 197] width 421 height 287
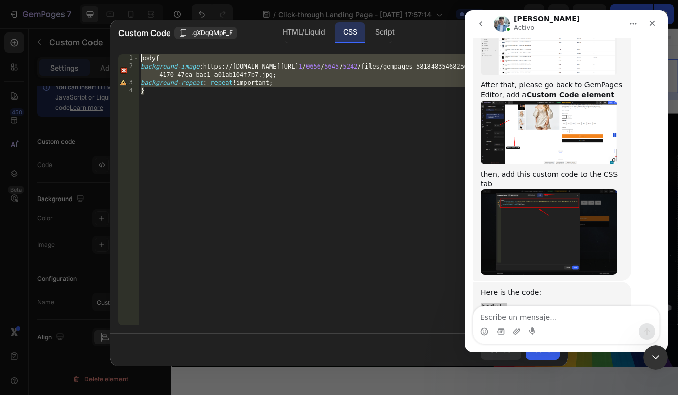
drag, startPoint x: 169, startPoint y: 91, endPoint x: 123, endPoint y: 57, distance: 57.4
click at [123, 57] on div "background-image: [URL][DOMAIN_NAME]; 1 2 3 4 body { background-image : https :…" at bounding box center [338, 189] width 441 height 271
paste textarea "}"
type textarea "}"
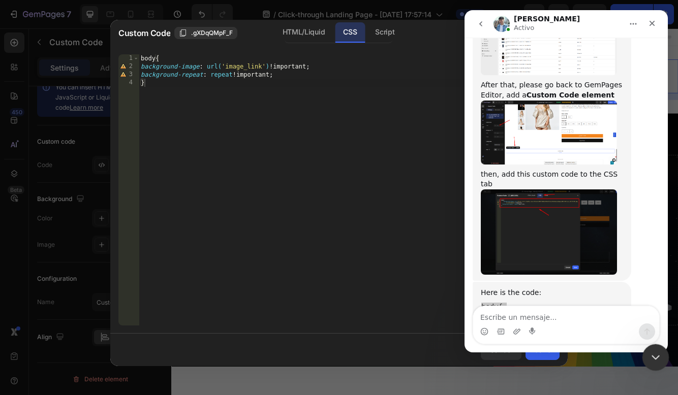
click at [647, 355] on div "Cerrar Intercom Messenger" at bounding box center [653, 356] width 24 height 24
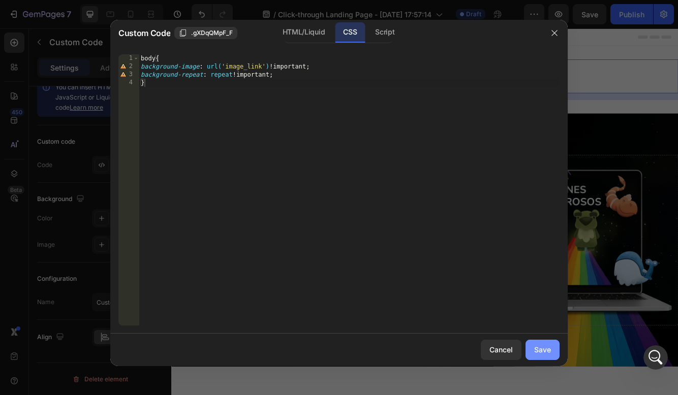
click at [542, 353] on div "Save" at bounding box center [542, 349] width 17 height 11
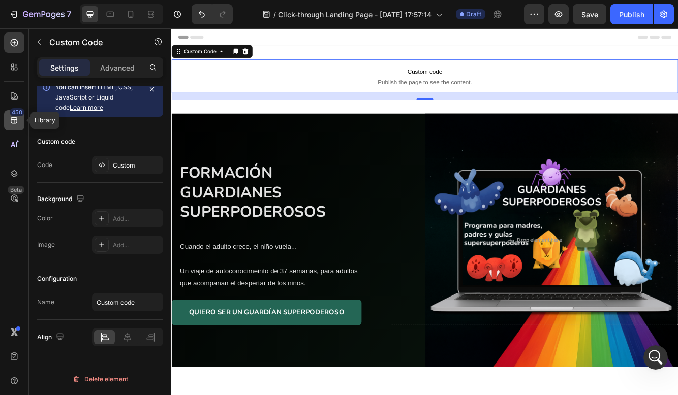
click at [20, 124] on div "450" at bounding box center [14, 120] width 20 height 20
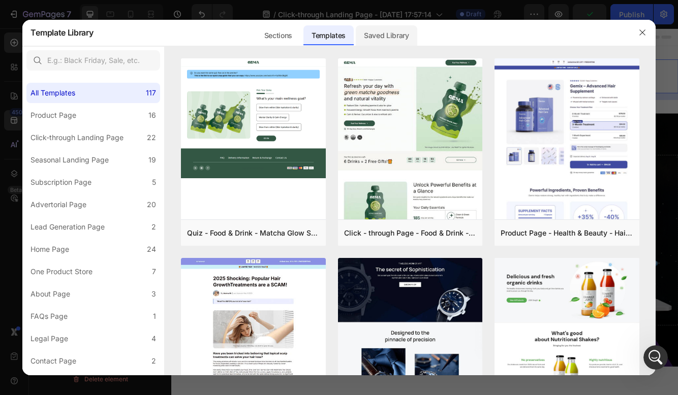
click at [0, 0] on div "Saved Library" at bounding box center [0, 0] width 0 height 0
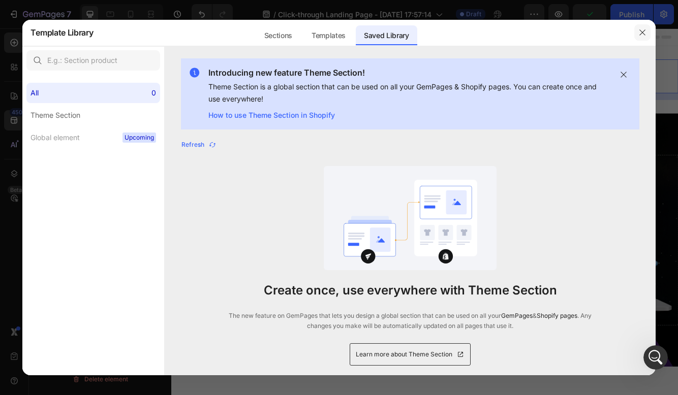
click at [640, 36] on icon "button" at bounding box center [642, 32] width 8 height 8
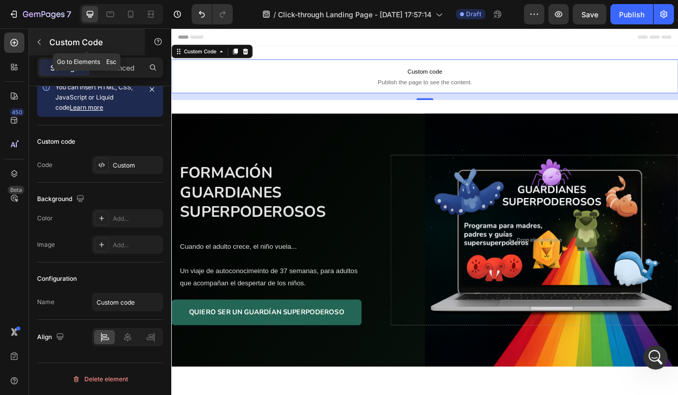
click at [40, 44] on icon "button" at bounding box center [39, 43] width 3 height 6
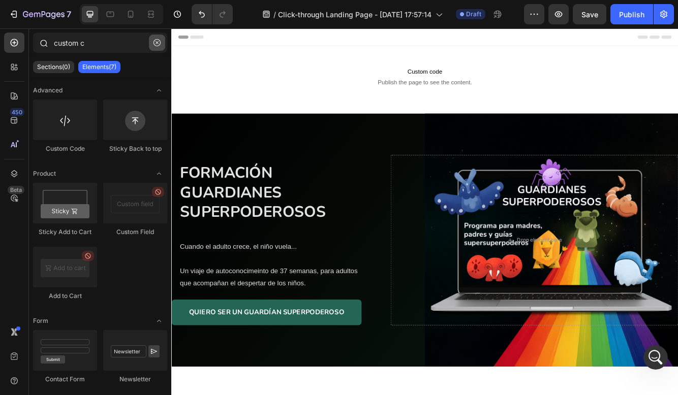
click at [159, 44] on icon "button" at bounding box center [156, 42] width 7 height 7
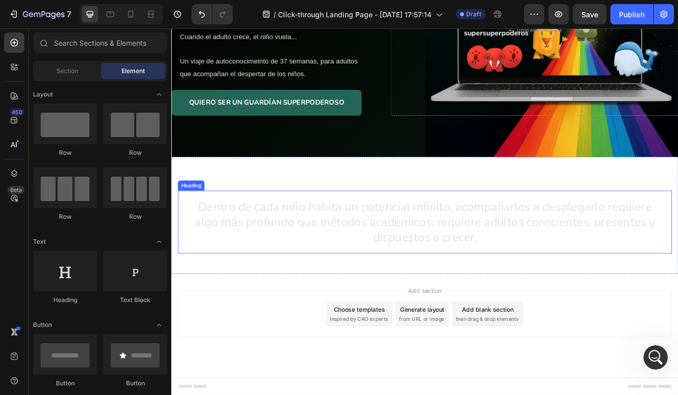
scroll to position [252, 0]
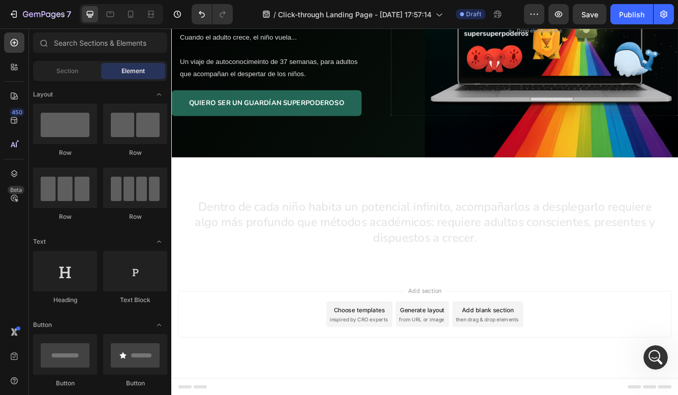
click at [267, 338] on div "Add section Choose templates inspired by CRO experts Generate layout from URL o…" at bounding box center [475, 386] width 609 height 125
click at [265, 382] on div "Add section Choose templates inspired by CRO experts Generate layout from URL o…" at bounding box center [475, 372] width 593 height 56
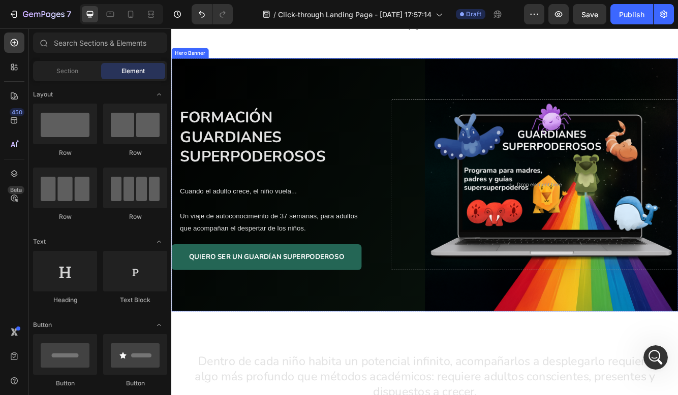
scroll to position [77, 0]
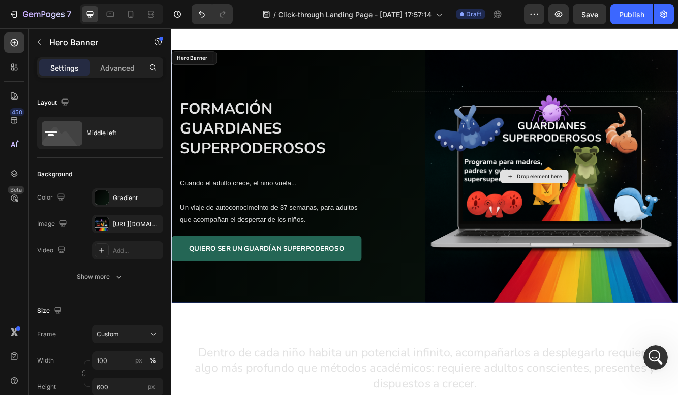
click at [483, 158] on div "Drop element here" at bounding box center [608, 206] width 346 height 205
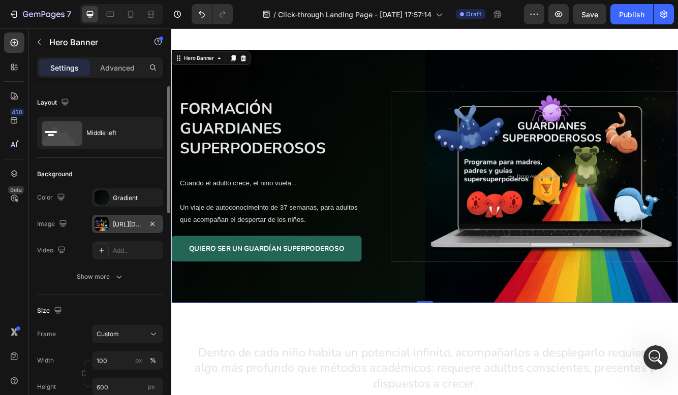
click at [107, 227] on div at bounding box center [101, 224] width 14 height 14
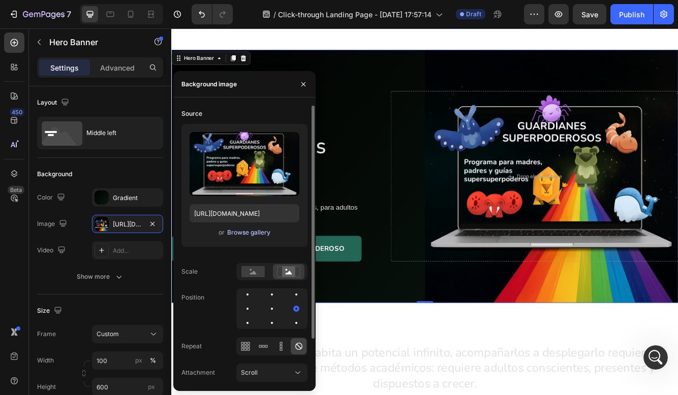
click at [248, 234] on div "Browse gallery" at bounding box center [248, 232] width 43 height 9
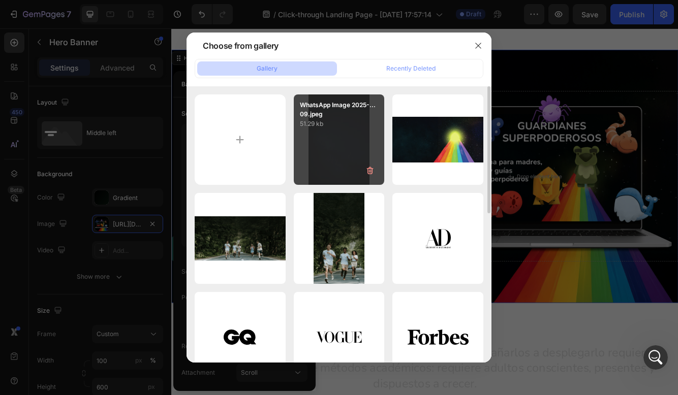
click at [323, 148] on div "WhatsApp Image 2025-...09.jpeg 51.29 kb" at bounding box center [339, 139] width 91 height 91
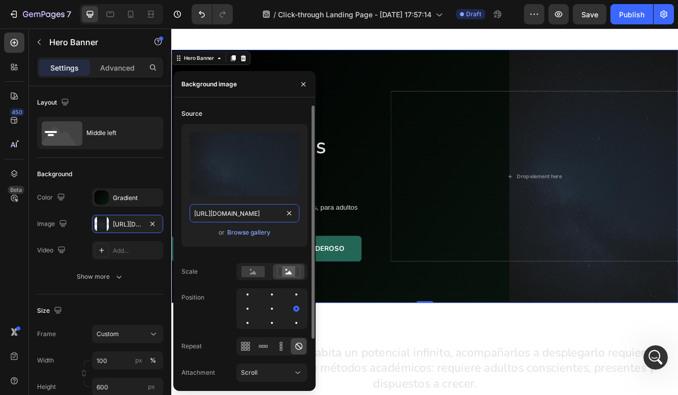
click at [246, 208] on input "[URL][DOMAIN_NAME]" at bounding box center [244, 213] width 110 height 18
type input "://[DOMAIN_NAME][URL]"
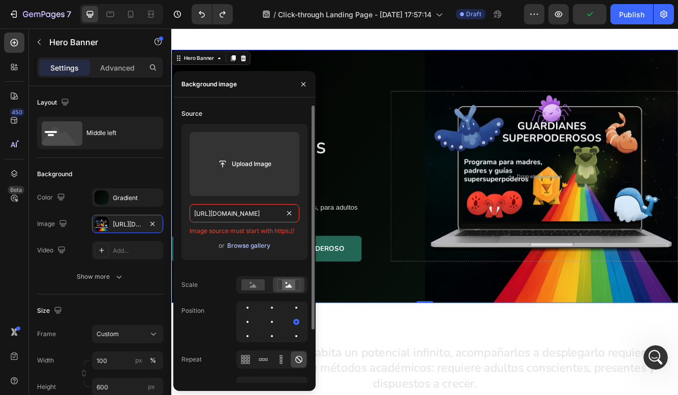
click at [259, 248] on div "Browse gallery" at bounding box center [248, 245] width 43 height 9
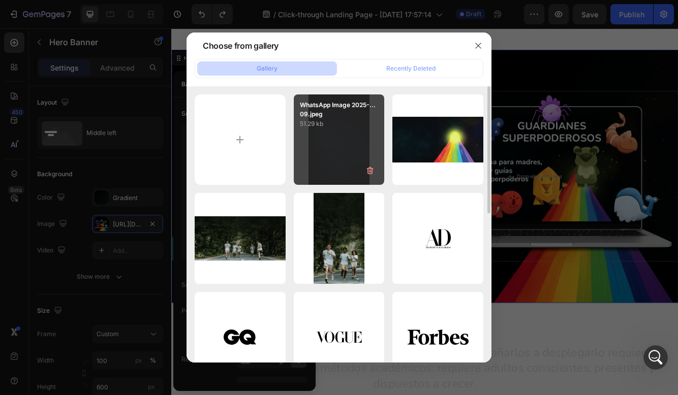
click at [347, 160] on div "WhatsApp Image 2025-...09.jpeg 51.29 kb" at bounding box center [339, 139] width 91 height 91
type input "[URL][DOMAIN_NAME]"
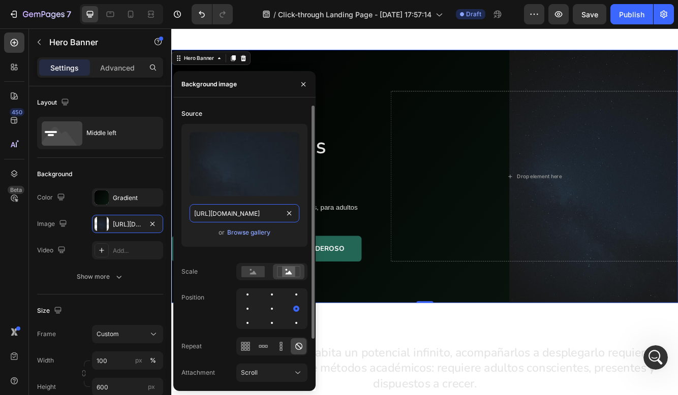
click at [248, 209] on input "[URL][DOMAIN_NAME]" at bounding box center [244, 213] width 110 height 18
click at [306, 77] on button "button" at bounding box center [303, 84] width 16 height 16
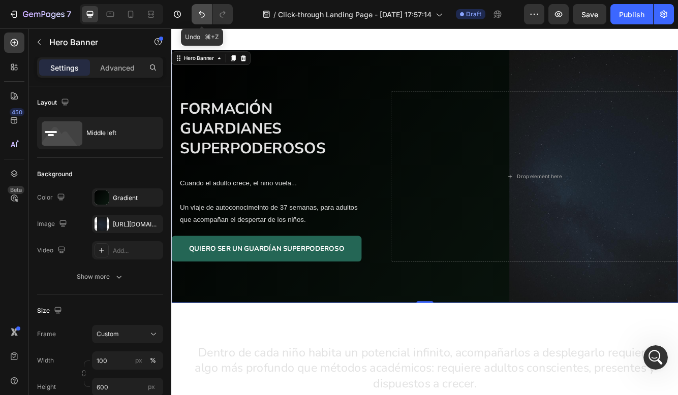
click at [198, 10] on icon "Undo/Redo" at bounding box center [202, 14] width 10 height 10
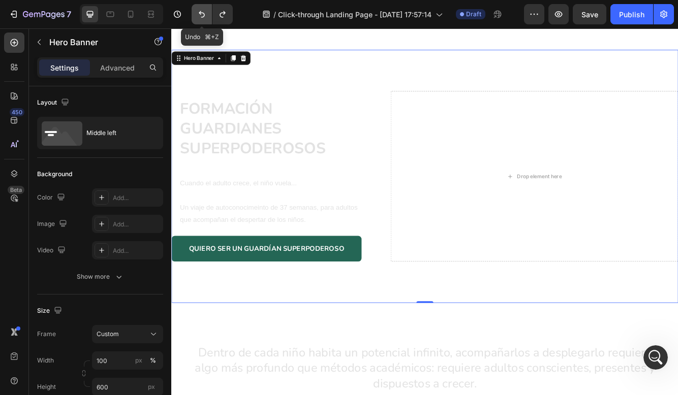
click at [198, 10] on icon "Undo/Redo" at bounding box center [202, 14] width 10 height 10
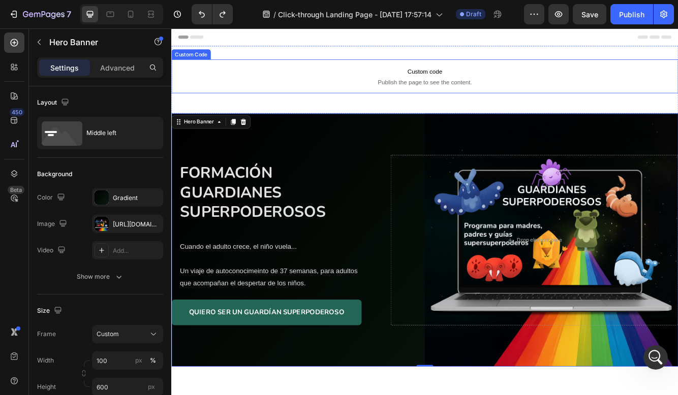
scroll to position [-1, 0]
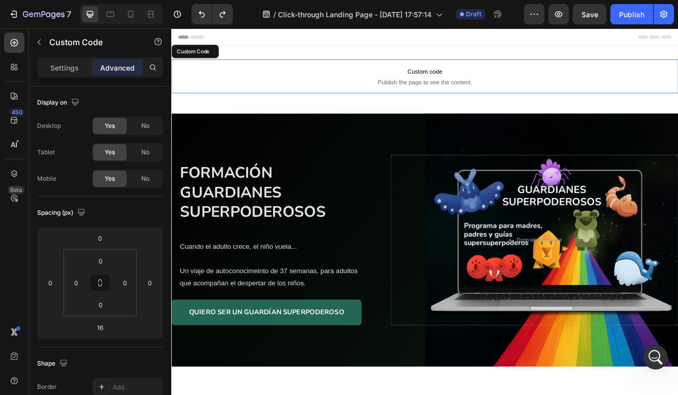
click at [459, 80] on span "Custom code" at bounding box center [475, 80] width 609 height 12
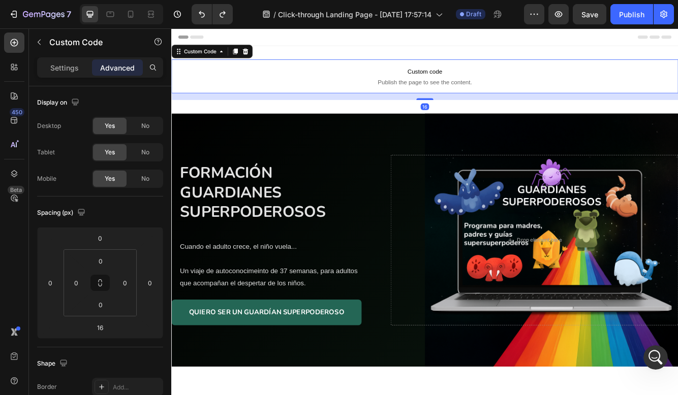
click at [461, 73] on p "Custom code Publish the page to see the content." at bounding box center [475, 86] width 609 height 41
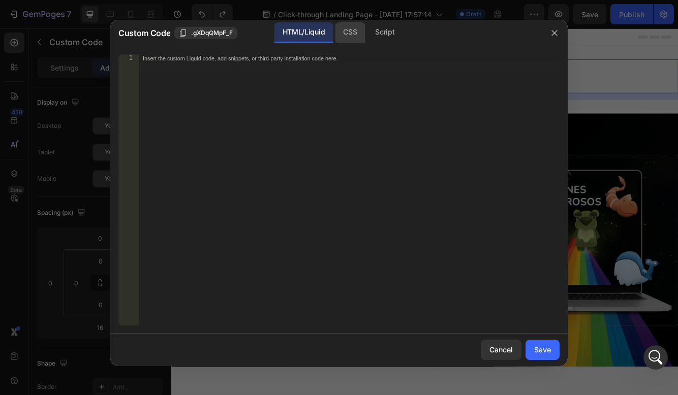
click at [367, 38] on div "CSS" at bounding box center [385, 32] width 36 height 20
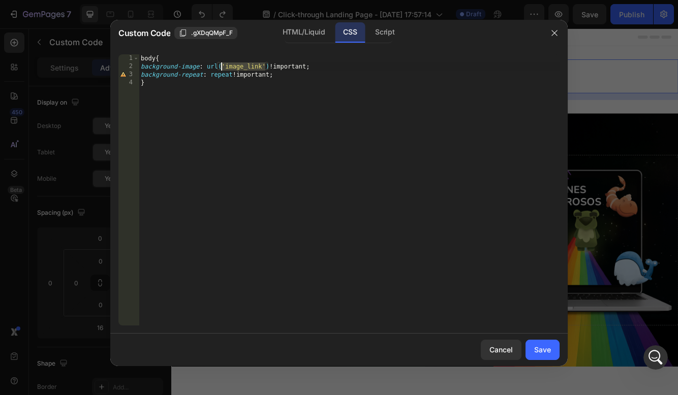
drag, startPoint x: 264, startPoint y: 63, endPoint x: 223, endPoint y: 64, distance: 41.2
click at [223, 64] on div "body { background-image : url( 'image_link' ) !important ; background-repeat : …" at bounding box center [349, 197] width 421 height 287
paste textarea "[URL][DOMAIN_NAME]"
type textarea "background-image: url([URL][DOMAIN_NAME];"
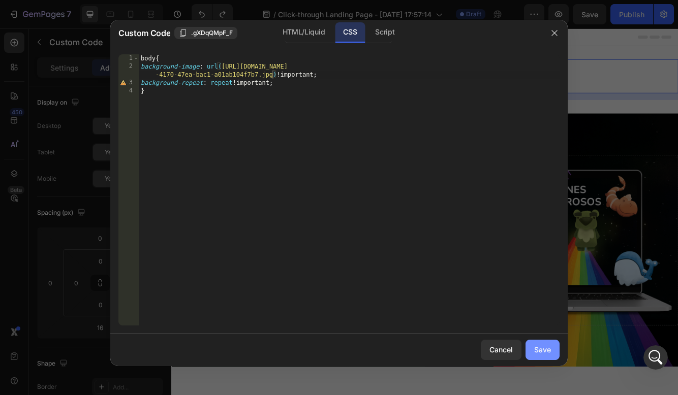
click at [550, 343] on button "Save" at bounding box center [542, 350] width 34 height 20
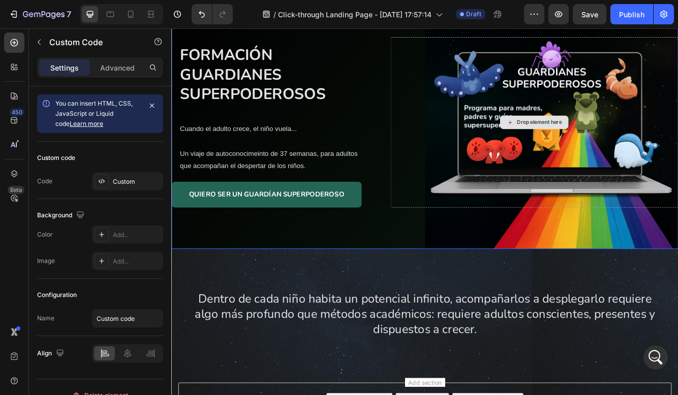
scroll to position [82, 0]
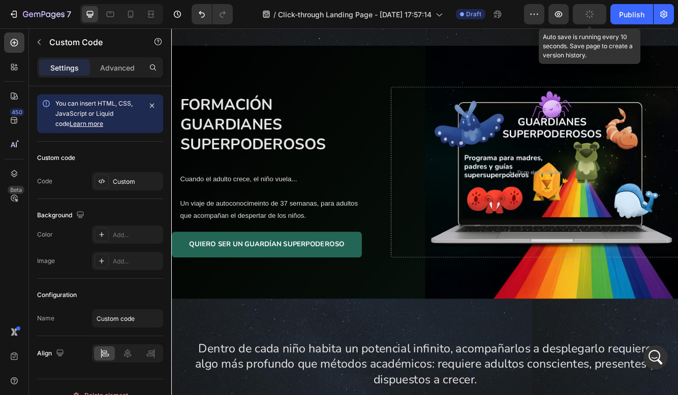
click at [595, 15] on button "button" at bounding box center [589, 14] width 34 height 20
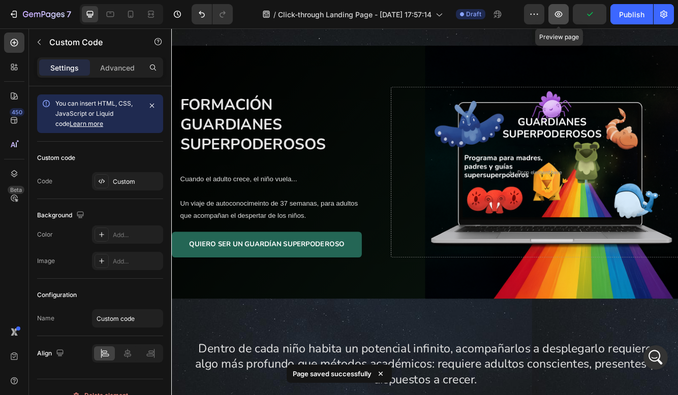
click at [557, 16] on icon "button" at bounding box center [559, 14] width 8 height 6
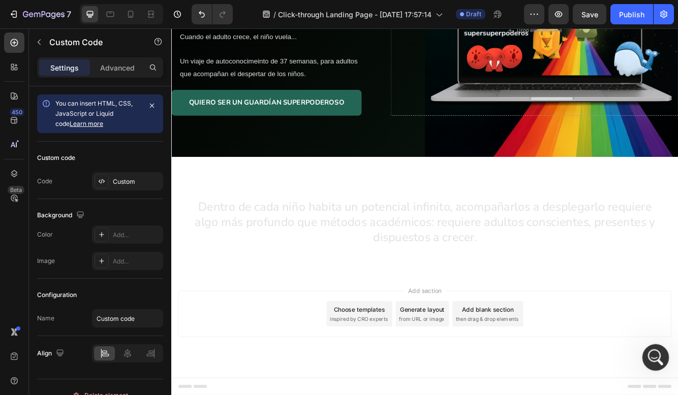
scroll to position [252, 0]
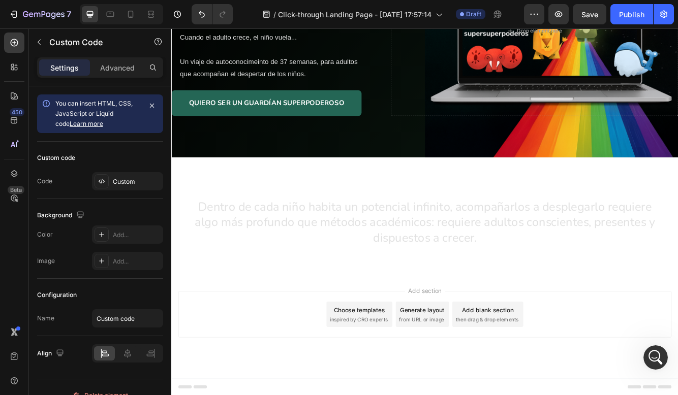
drag, startPoint x: 1211, startPoint y: 740, endPoint x: 654, endPoint y: 361, distance: 673.4
click at [654, 361] on icon "Abrir Intercom Messenger" at bounding box center [655, 357] width 17 height 17
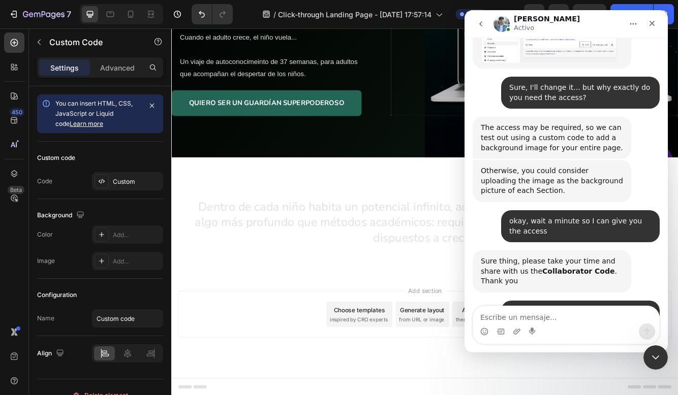
scroll to position [1809, 0]
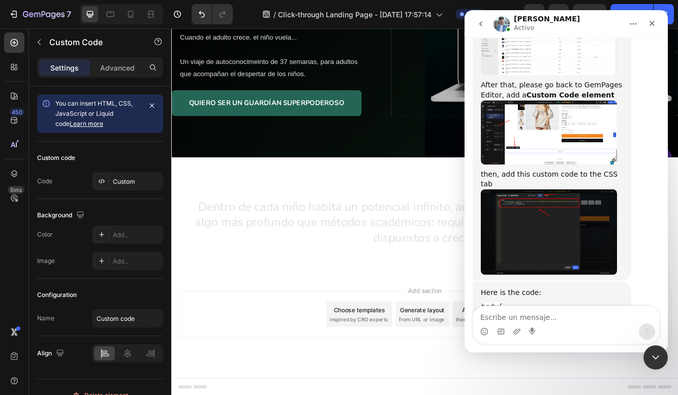
type textarea "y"
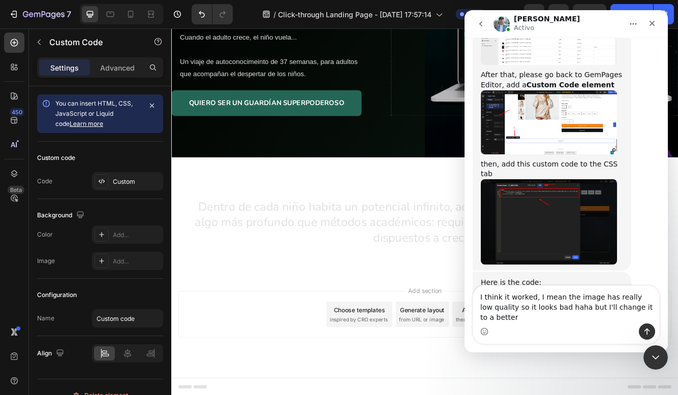
scroll to position [1829, 0]
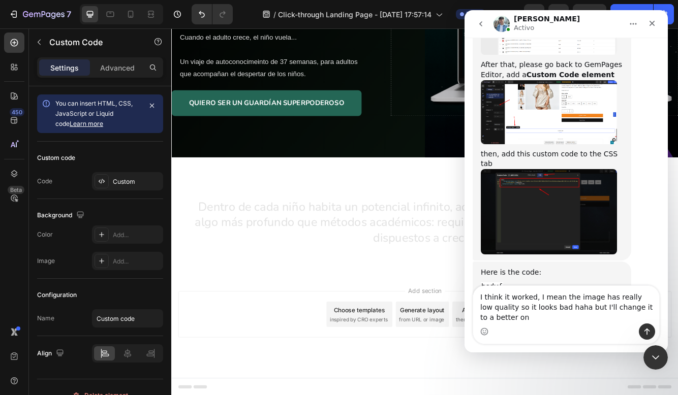
type textarea "I think it worked, I mean the image has really low quality so it looks bad haha…"
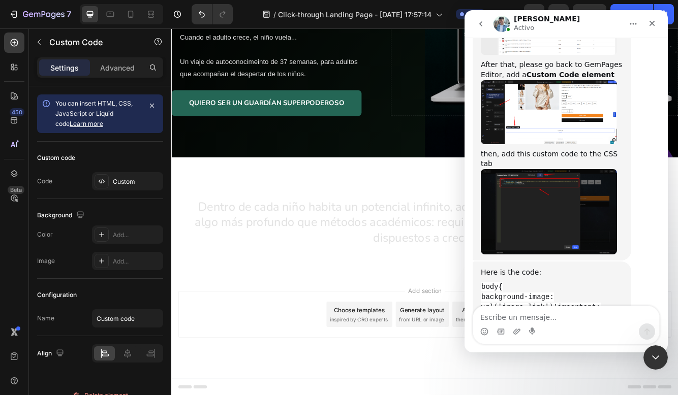
scroll to position [1858, 0]
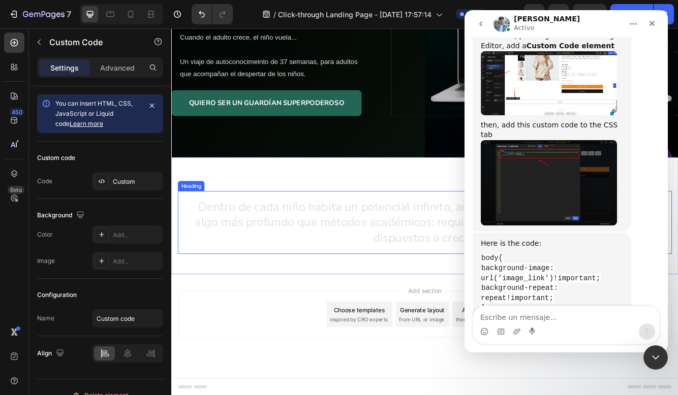
click at [334, 288] on h2 "Dentro de cada niño habita un potencial infinito, acompañarlos a desplegarlo re…" at bounding box center [476, 262] width 594 height 76
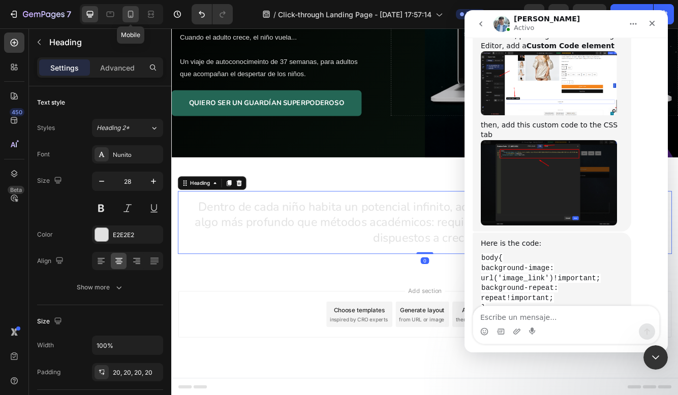
click at [135, 14] on icon at bounding box center [130, 14] width 10 height 10
type input "41"
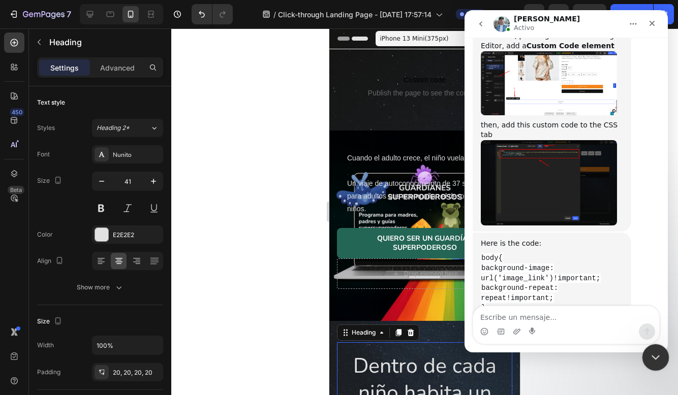
click at [651, 353] on icon "Cerrar Intercom Messenger" at bounding box center [654, 356] width 12 height 12
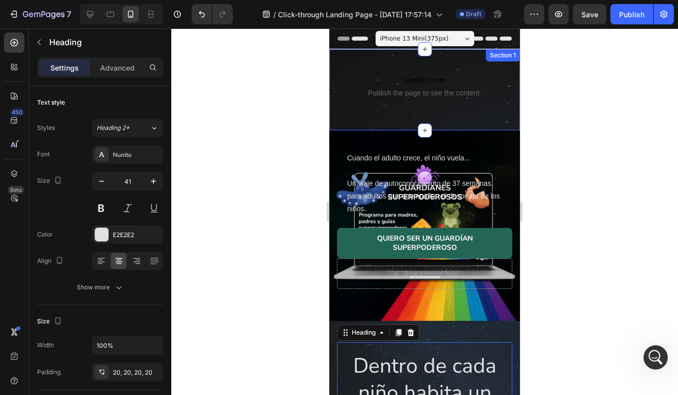
click at [498, 58] on div "Section 1" at bounding box center [503, 55] width 34 height 12
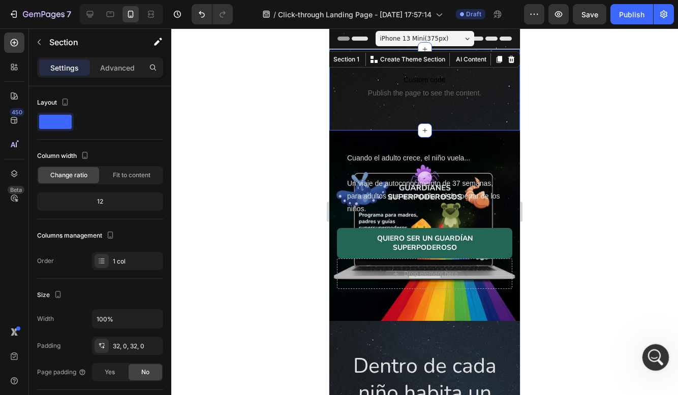
click at [653, 360] on icon "Abrir Intercom Messenger" at bounding box center [654, 356] width 17 height 17
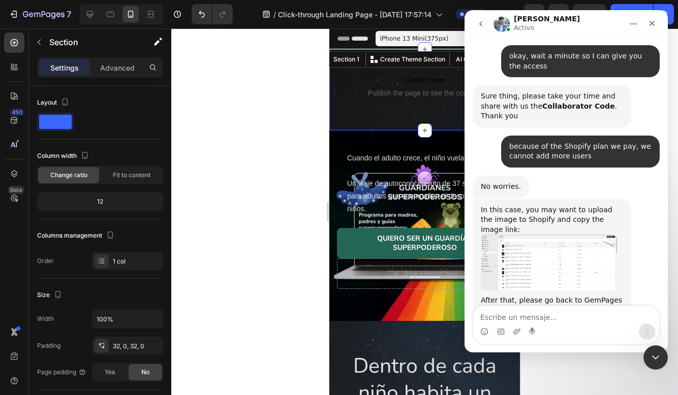
scroll to position [1898, 0]
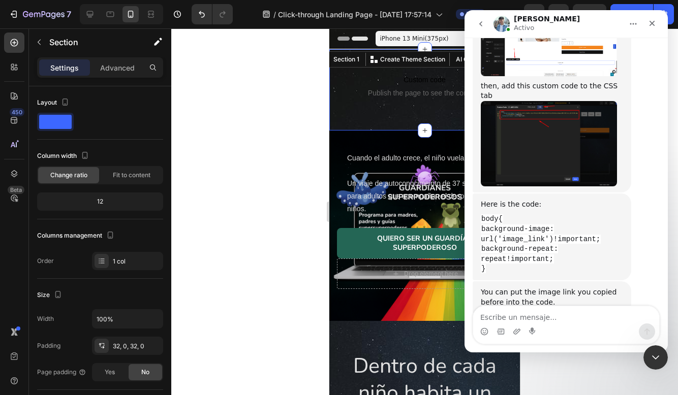
click at [548, 316] on textarea "Escribe un mensaje..." at bounding box center [566, 314] width 186 height 17
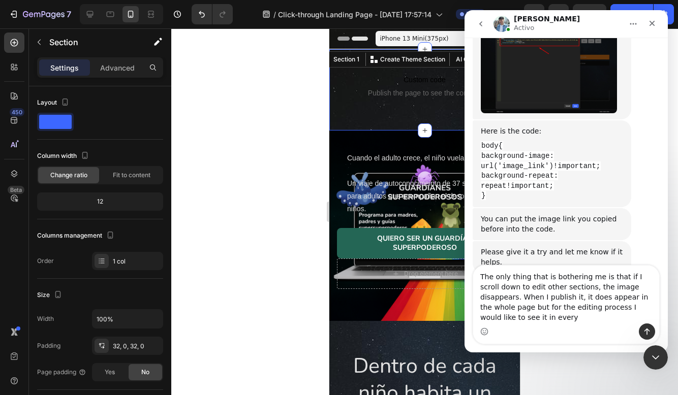
scroll to position [1981, 0]
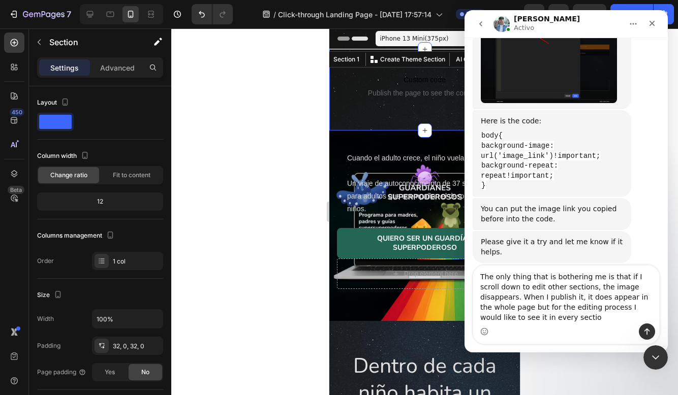
type textarea "The only thing that is bothering me is that if I scroll down to edit other sect…"
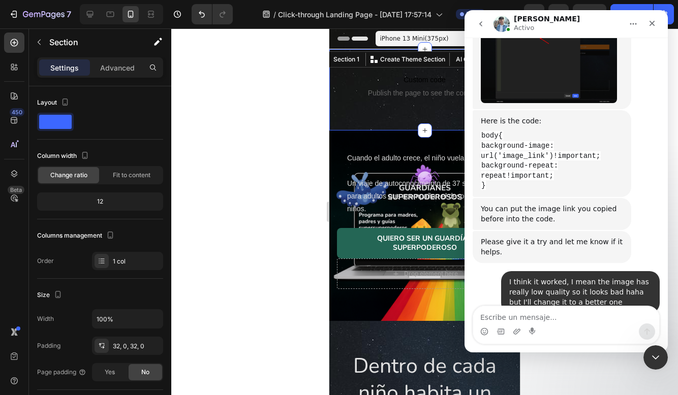
scroll to position [2018, 0]
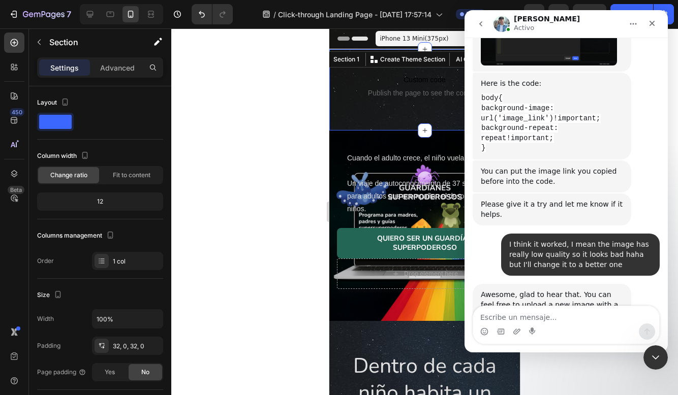
click at [285, 183] on div at bounding box center [424, 211] width 506 height 367
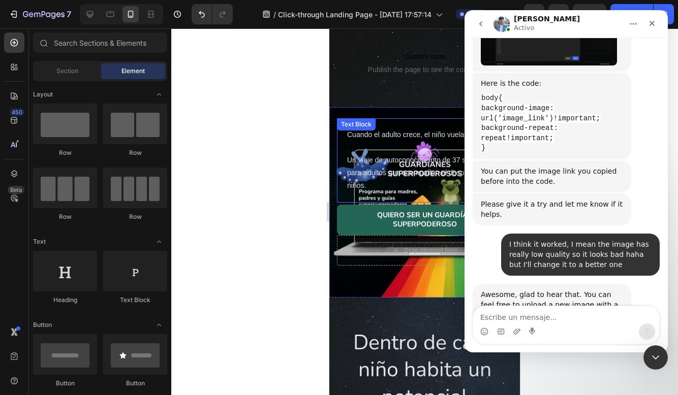
scroll to position [39, 0]
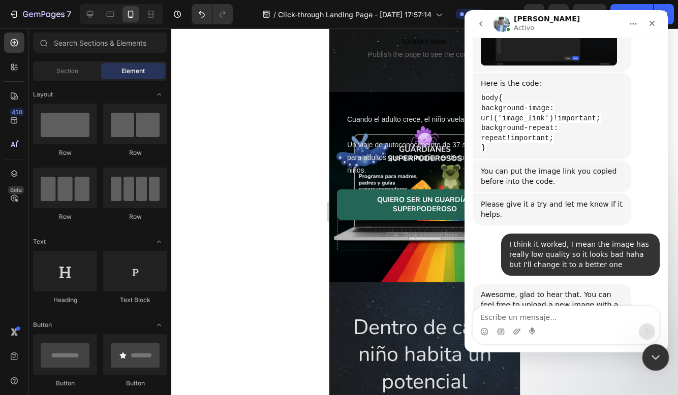
click at [650, 357] on icon "Cerrar Intercom Messenger" at bounding box center [654, 356] width 12 height 12
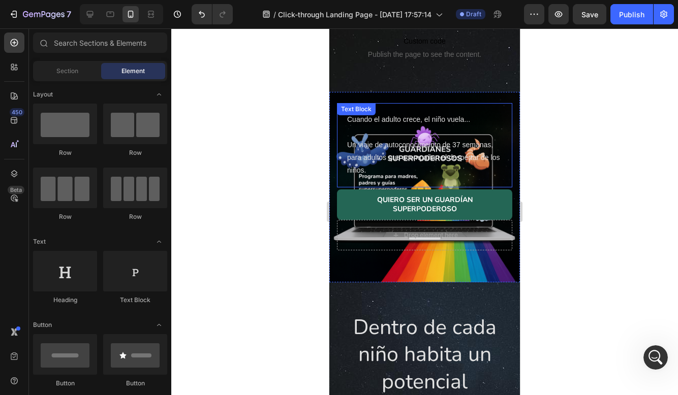
click at [474, 139] on p at bounding box center [424, 132] width 155 height 13
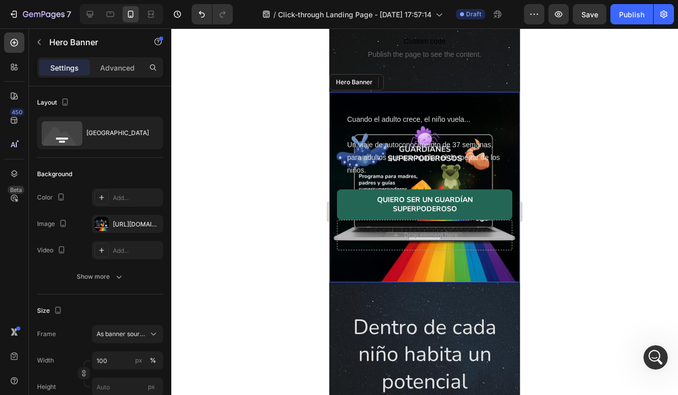
click at [375, 266] on div "Formación guardianes superpoderosos Heading Cuando el adulto crece, el niño vue…" at bounding box center [424, 127] width 190 height 310
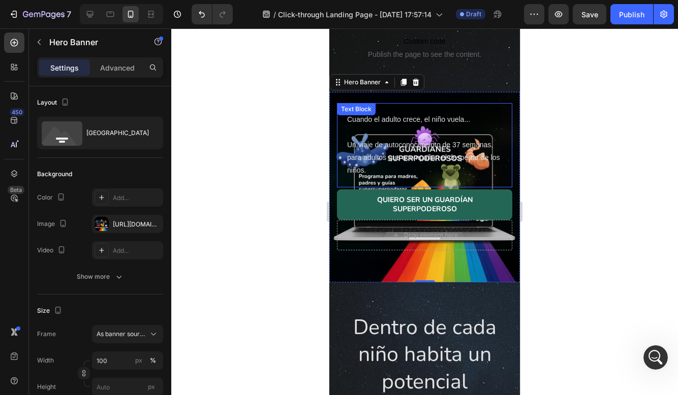
click at [420, 135] on p at bounding box center [424, 132] width 155 height 13
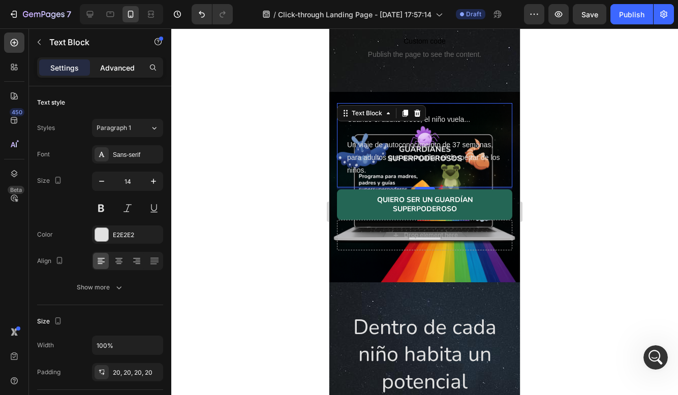
click at [116, 66] on p "Advanced" at bounding box center [117, 67] width 35 height 11
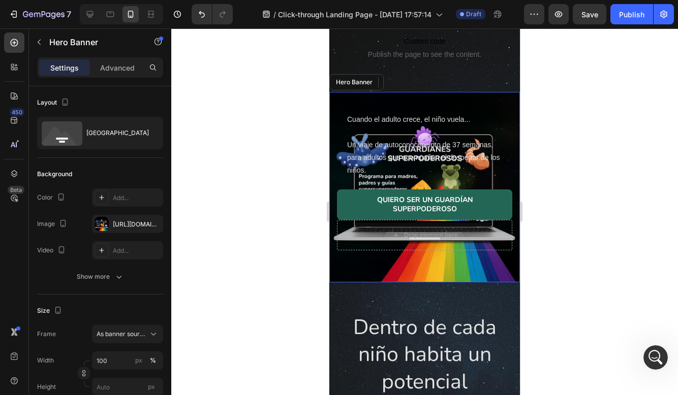
click at [392, 269] on div "Formación guardianes superpoderosos Heading Cuando el adulto crece, el niño vue…" at bounding box center [424, 127] width 190 height 310
click at [130, 218] on div "[URL][DOMAIN_NAME]" at bounding box center [127, 224] width 71 height 18
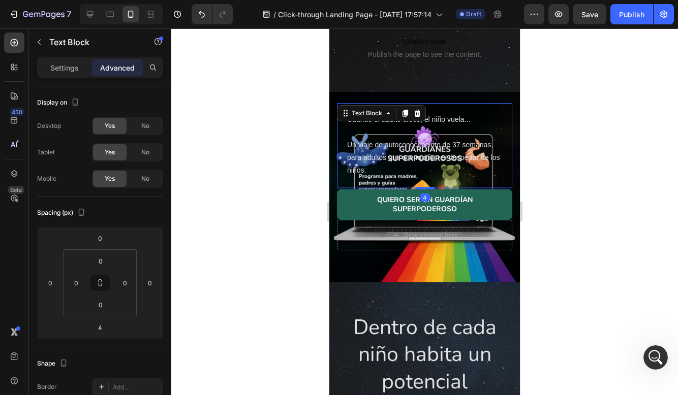
click at [419, 140] on p "Un viaje de autoconocimeinto de 37 semanas, para adultos que acompañan el despe…" at bounding box center [424, 158] width 155 height 39
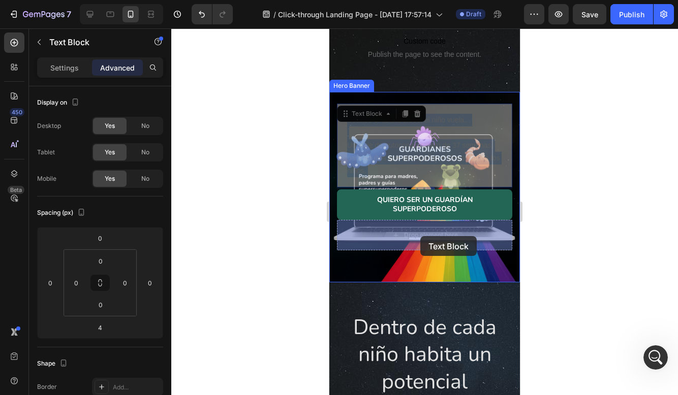
drag, startPoint x: 419, startPoint y: 140, endPoint x: 420, endPoint y: 236, distance: 96.5
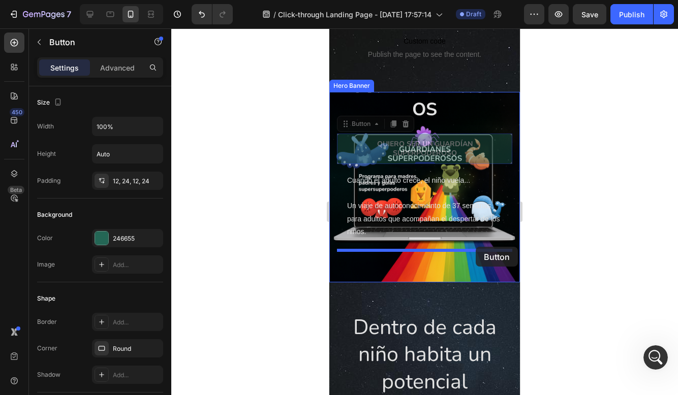
drag, startPoint x: 480, startPoint y: 144, endPoint x: 475, endPoint y: 247, distance: 103.2
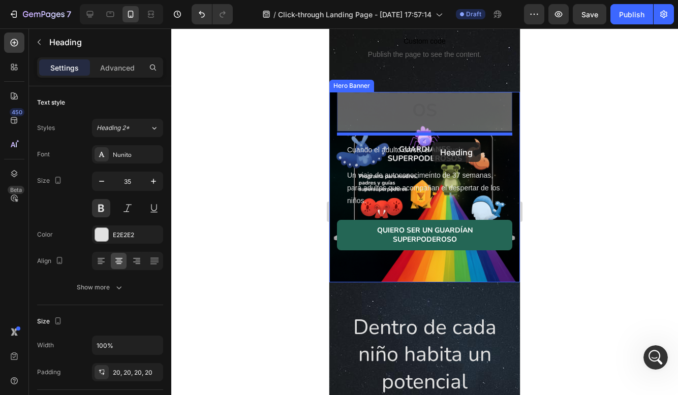
drag, startPoint x: 433, startPoint y: 110, endPoint x: 431, endPoint y: 141, distance: 31.6
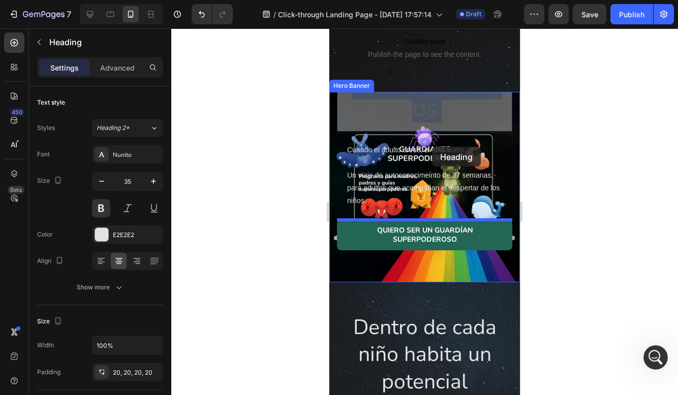
drag, startPoint x: 433, startPoint y: 108, endPoint x: 431, endPoint y: 145, distance: 37.2
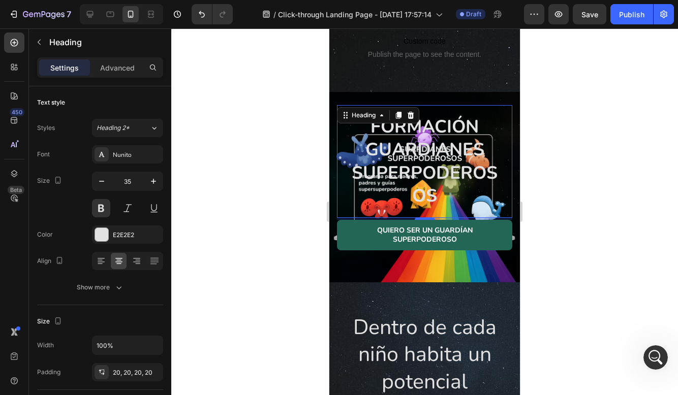
click at [530, 123] on div at bounding box center [424, 211] width 506 height 367
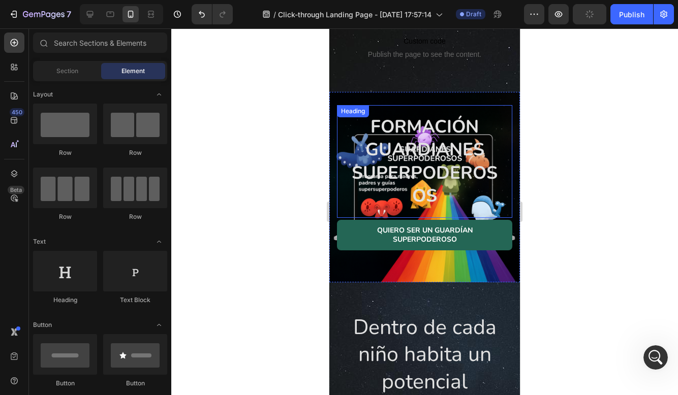
click at [457, 141] on p "Formación guardianes superpoderosos" at bounding box center [424, 161] width 155 height 92
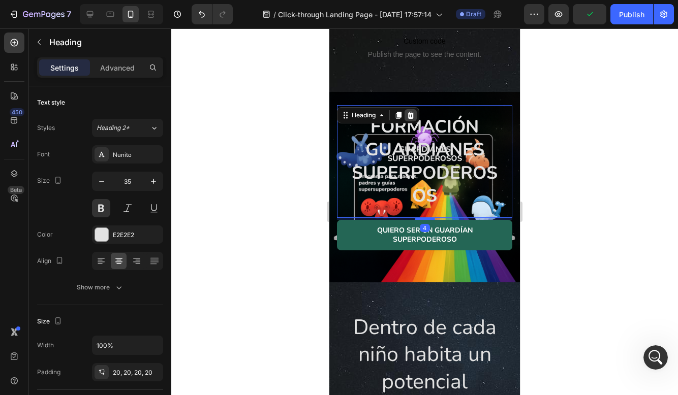
click at [411, 114] on icon at bounding box center [410, 114] width 7 height 7
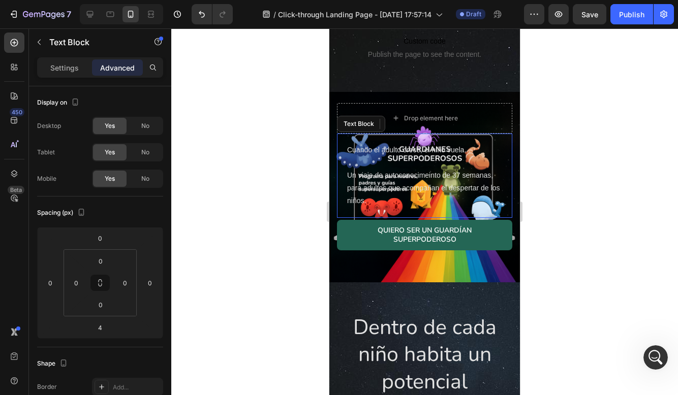
click at [435, 160] on p at bounding box center [424, 162] width 155 height 13
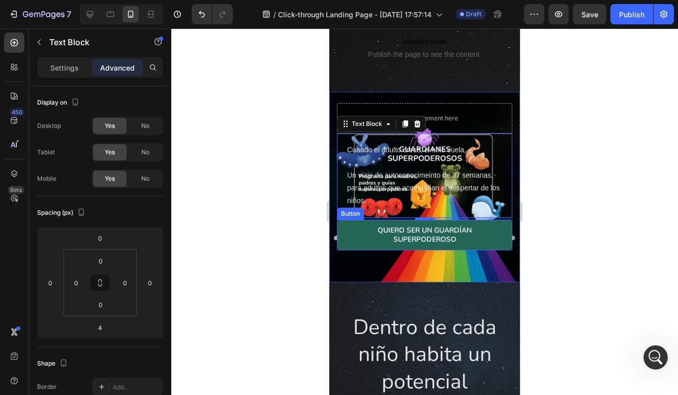
click at [544, 211] on div at bounding box center [424, 211] width 506 height 367
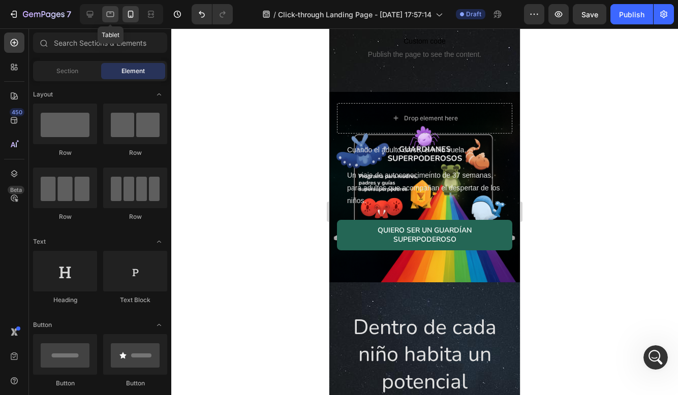
click at [102, 8] on div at bounding box center [110, 14] width 16 height 16
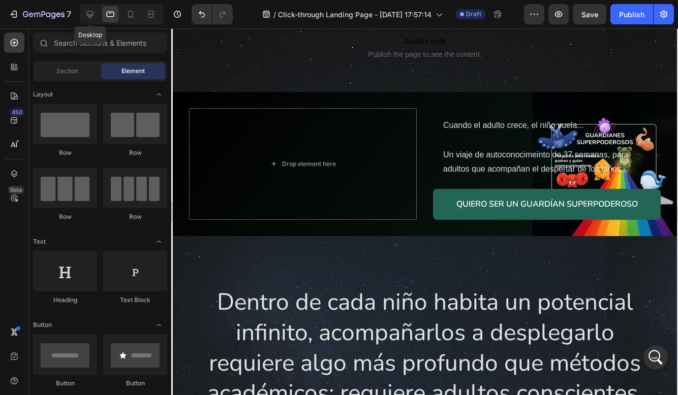
drag, startPoint x: 84, startPoint y: 13, endPoint x: 108, endPoint y: 19, distance: 24.8
click at [84, 13] on div at bounding box center [90, 14] width 16 height 16
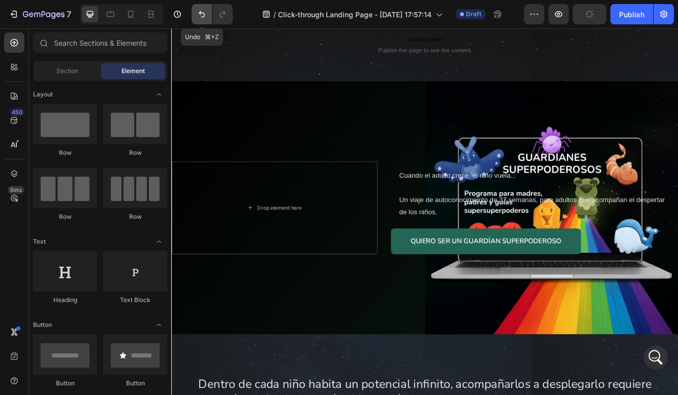
click at [202, 14] on icon "Undo/Redo" at bounding box center [202, 14] width 10 height 10
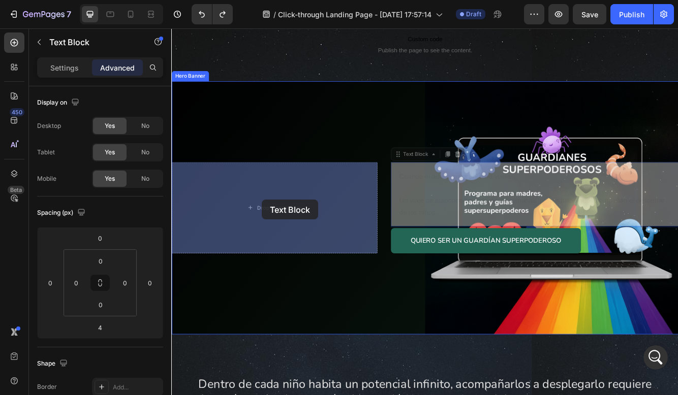
drag, startPoint x: 520, startPoint y: 233, endPoint x: 280, endPoint y: 235, distance: 240.3
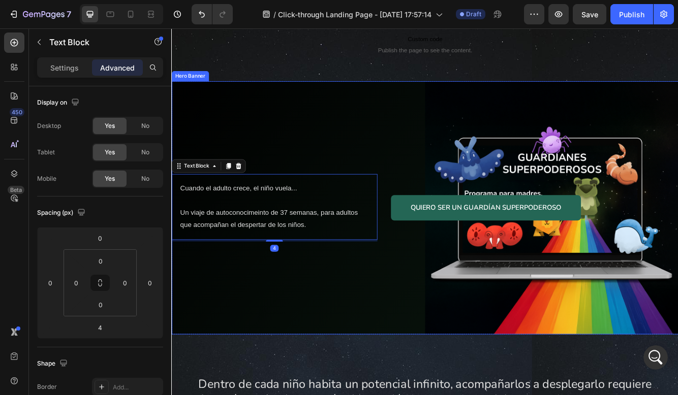
click at [194, 25] on div "7 / Click-through Landing Page - [DATE] 17:57:14 Draft Preview Save Publish" at bounding box center [339, 14] width 678 height 29
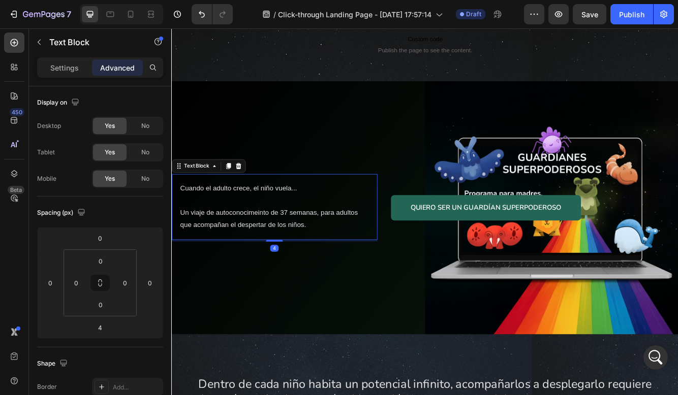
click at [194, 25] on div "7 / Click-through Landing Page - [DATE] 17:57:14 Draft Preview Save Publish" at bounding box center [339, 14] width 678 height 29
click at [209, 13] on button "Undo/Redo" at bounding box center [201, 14] width 20 height 20
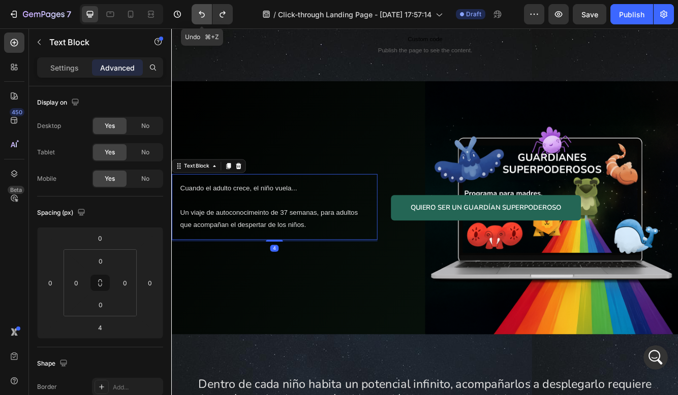
click at [209, 13] on button "Undo/Redo" at bounding box center [201, 14] width 20 height 20
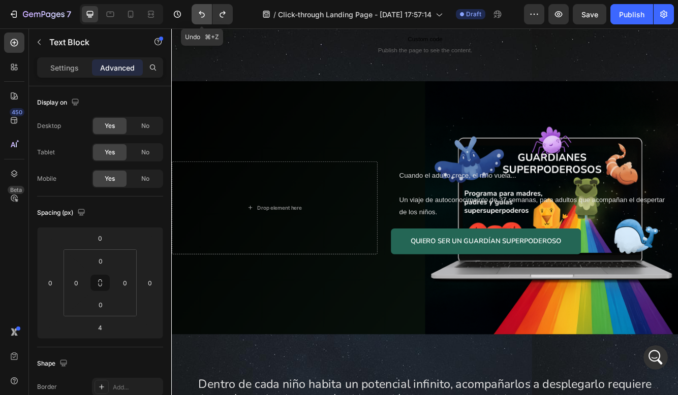
click at [209, 13] on button "Undo/Redo" at bounding box center [201, 14] width 20 height 20
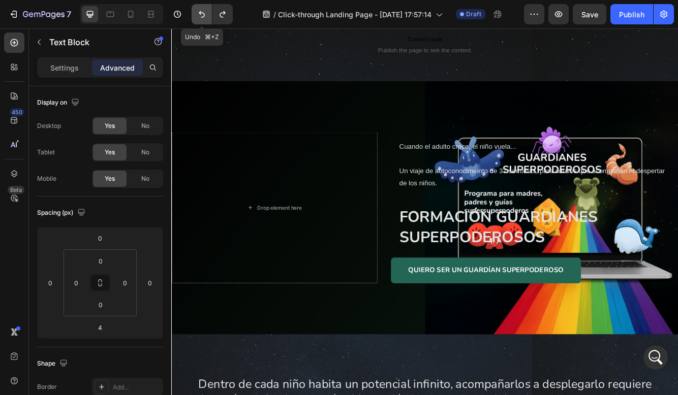
click at [209, 13] on button "Undo/Redo" at bounding box center [201, 14] width 20 height 20
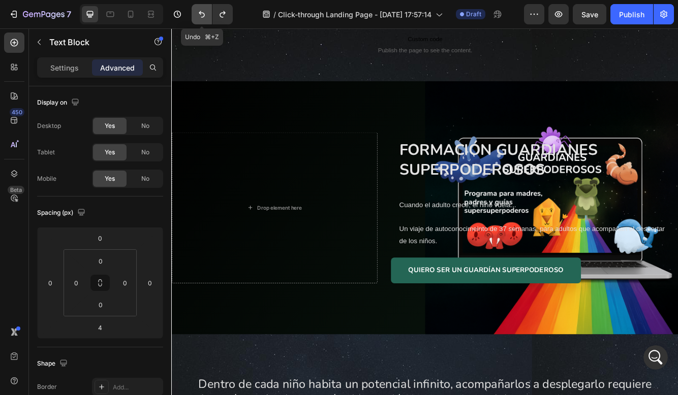
click at [209, 13] on button "Undo/Redo" at bounding box center [201, 14] width 20 height 20
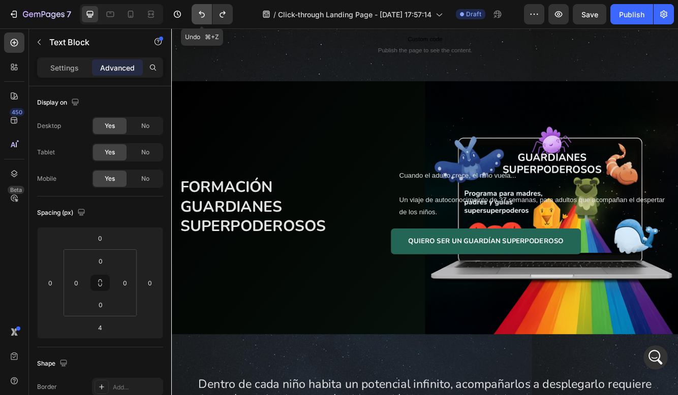
click at [209, 13] on button "Undo/Redo" at bounding box center [201, 14] width 20 height 20
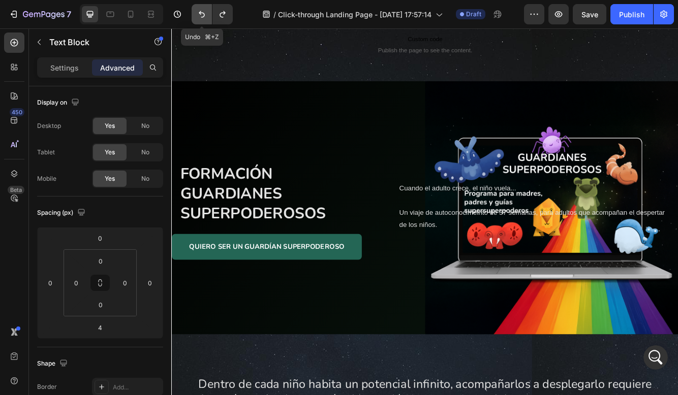
click at [198, 16] on icon "Undo/Redo" at bounding box center [202, 14] width 10 height 10
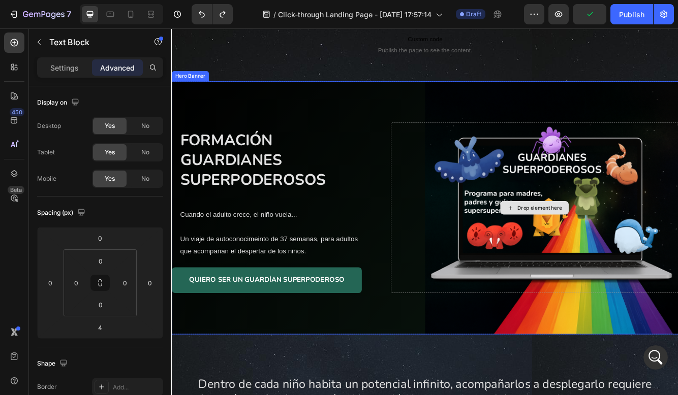
click at [451, 161] on div "Drop element here" at bounding box center [608, 244] width 346 height 205
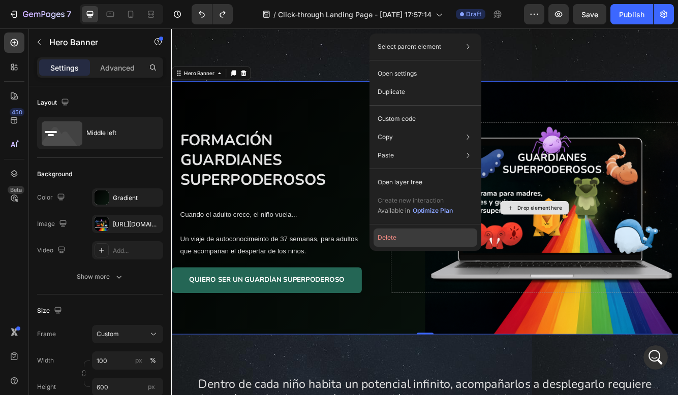
click at [420, 236] on button "Delete" at bounding box center [425, 238] width 104 height 18
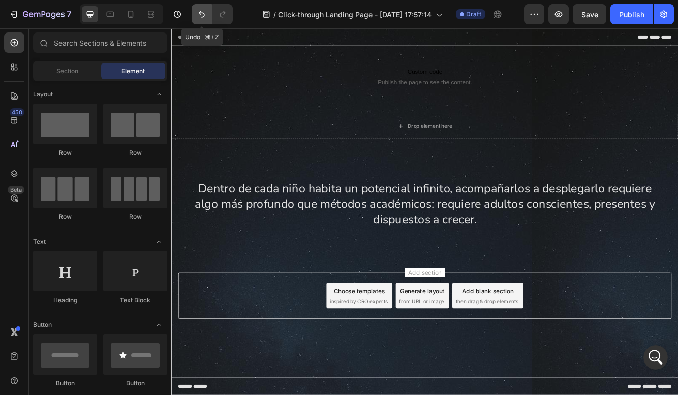
click at [201, 11] on icon "Undo/Redo" at bounding box center [202, 14] width 10 height 10
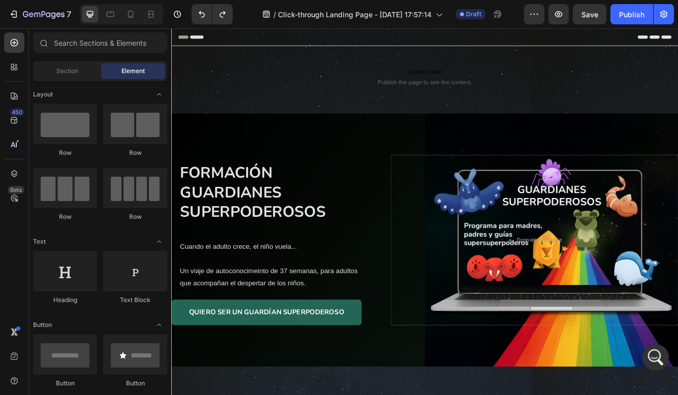
click at [646, 355] on div "Abrir Intercom Messenger" at bounding box center [654, 356] width 34 height 34
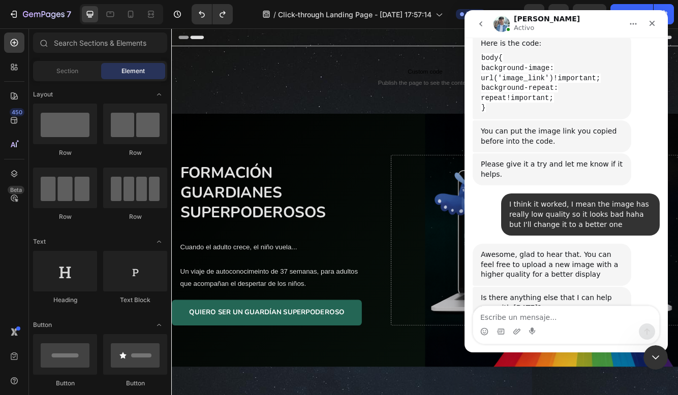
scroll to position [2058, 0]
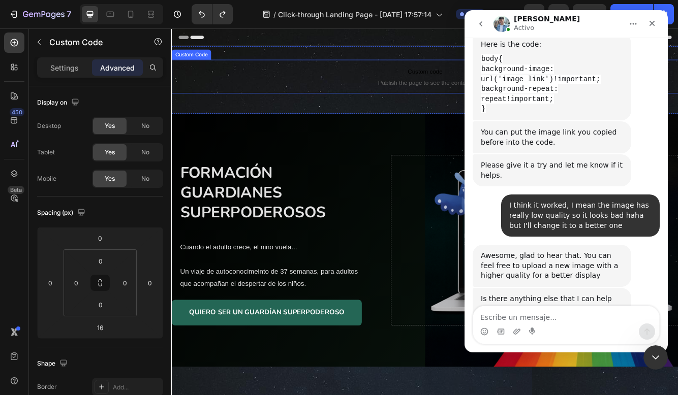
click at [478, 98] on span "Publish the page to see the content." at bounding box center [475, 93] width 609 height 10
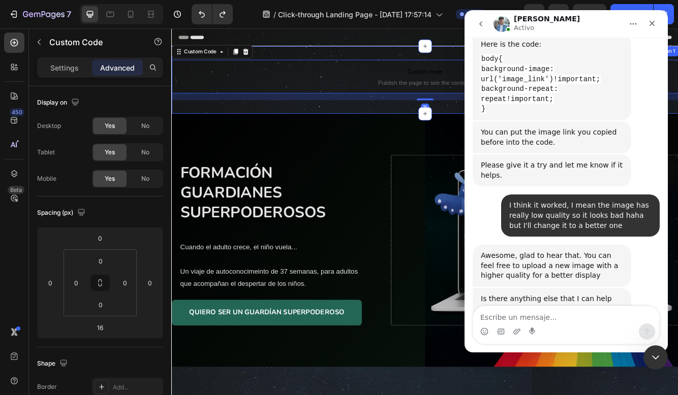
click at [455, 117] on div "Custom code Publish the page to see the content. Custom Code 16 Section 1" at bounding box center [475, 89] width 609 height 81
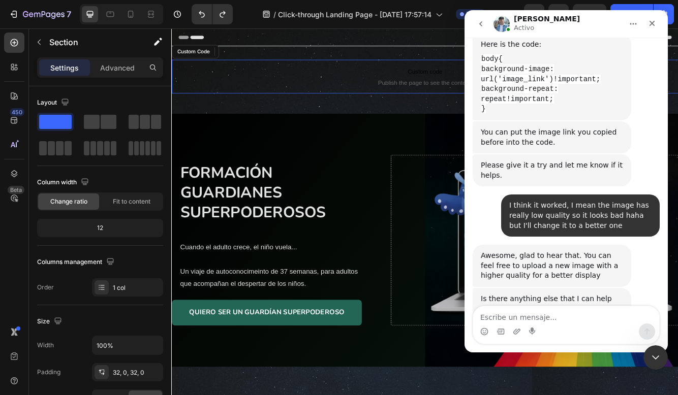
click at [463, 84] on span "Custom code" at bounding box center [475, 80] width 609 height 12
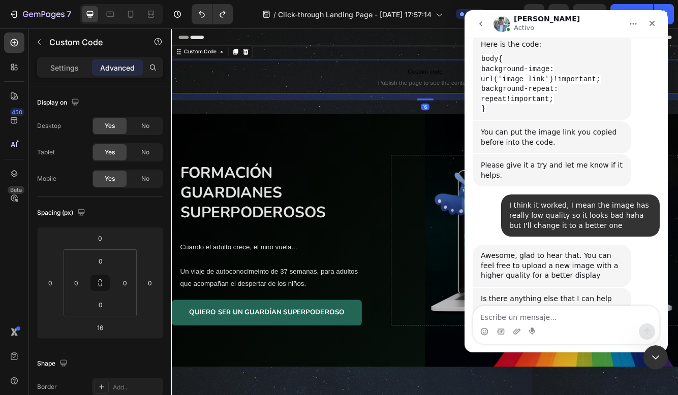
click at [641, 27] on button "Inicio" at bounding box center [632, 23] width 19 height 19
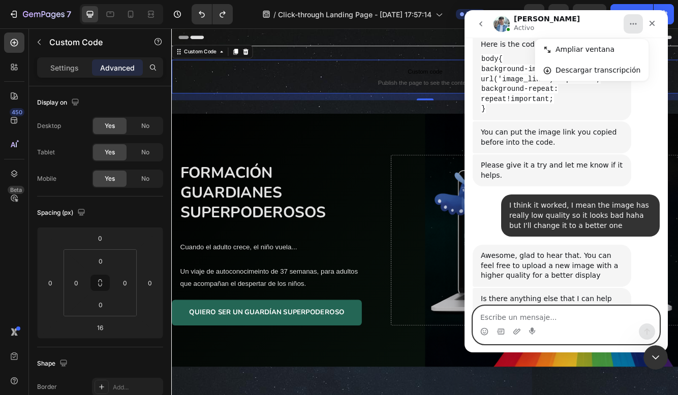
click at [619, 318] on textarea "Escribe un mensaje..." at bounding box center [566, 314] width 186 height 17
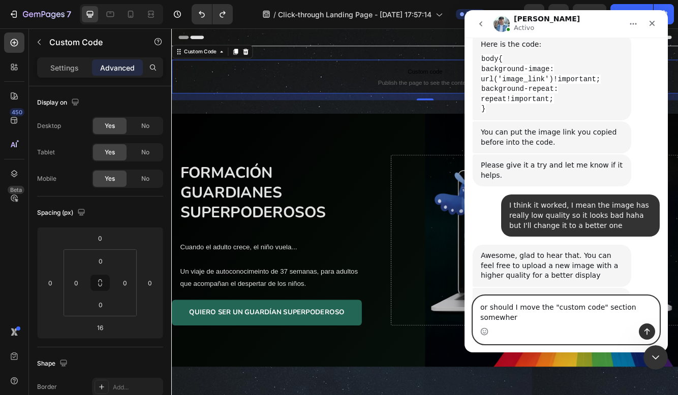
scroll to position [2068, 0]
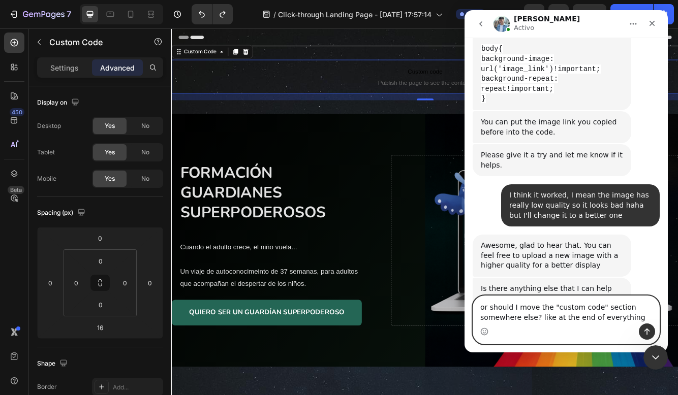
type textarea "or should I move the "custom code" section somewhere else? like at the end of e…"
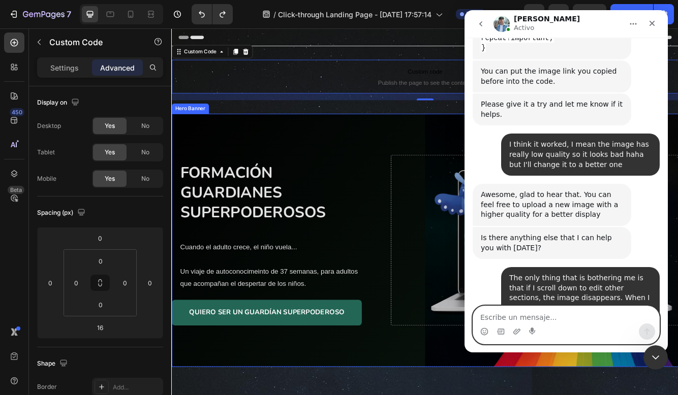
scroll to position [2117, 0]
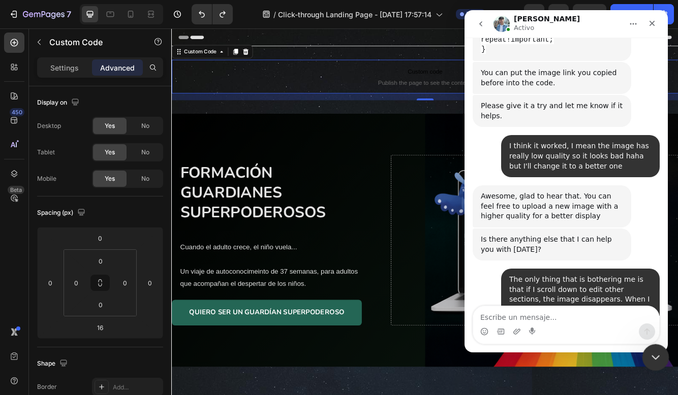
click at [650, 350] on icon "Cerrar Intercom Messenger" at bounding box center [654, 356] width 12 height 12
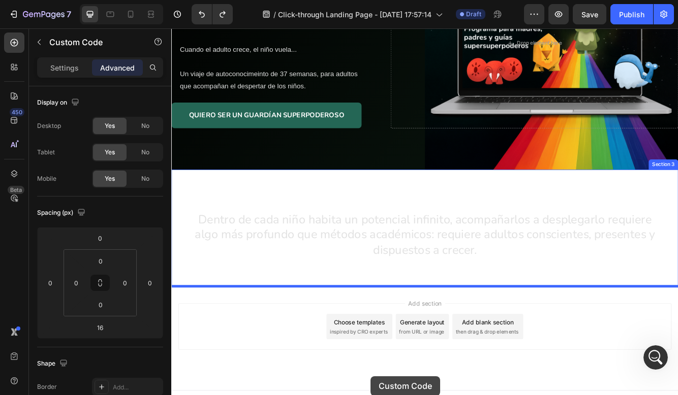
scroll to position [252, 0]
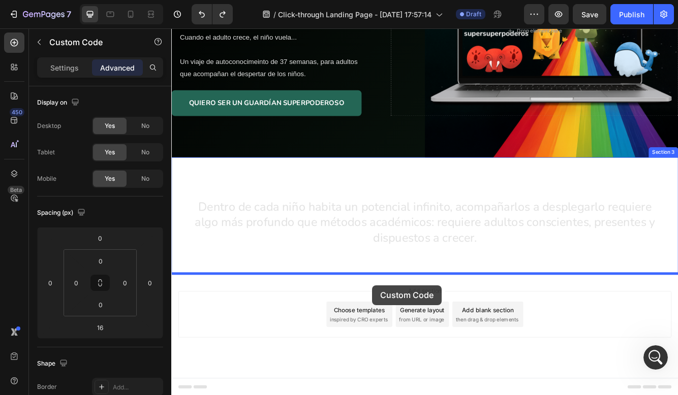
drag, startPoint x: 418, startPoint y: 83, endPoint x: 412, endPoint y: 338, distance: 255.5
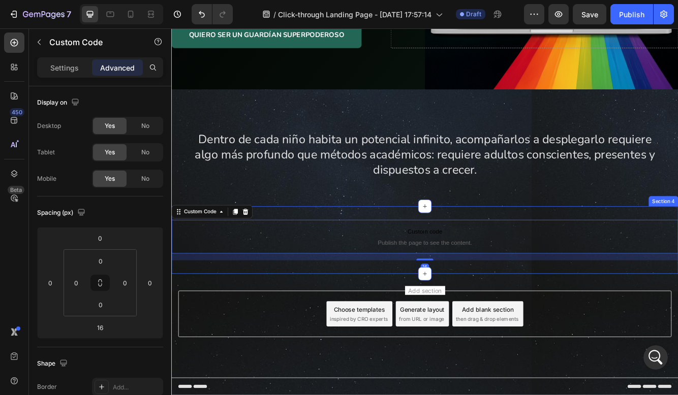
scroll to position [333, 0]
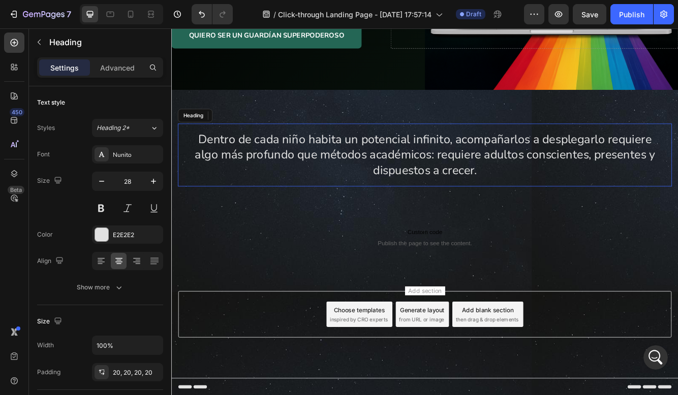
click at [474, 192] on h2 "Dentro de cada niño habita un potencial infinito, acompañarlos a desplegarlo re…" at bounding box center [476, 181] width 594 height 76
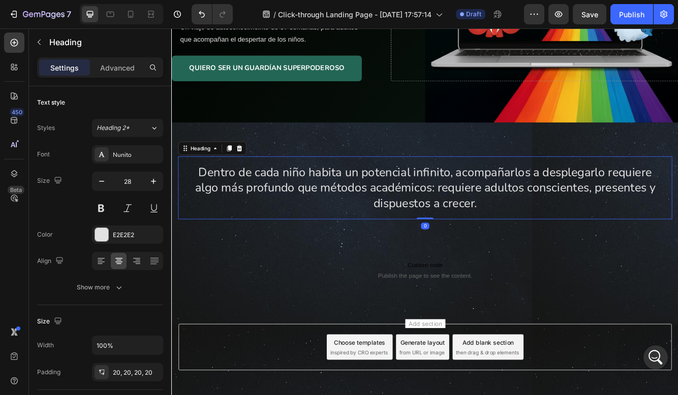
scroll to position [291, 0]
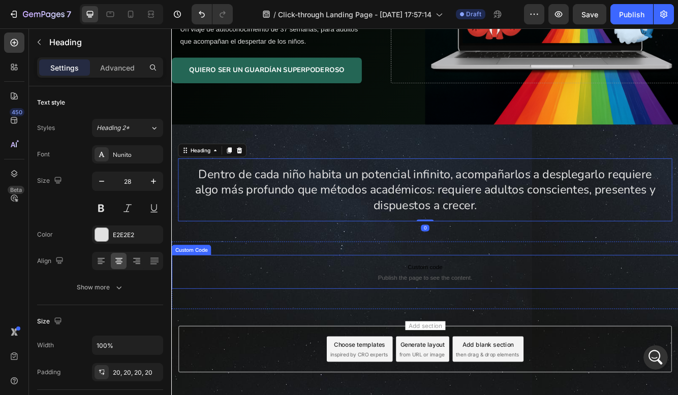
click at [451, 336] on p "Custom code Publish the page to see the content." at bounding box center [475, 321] width 609 height 41
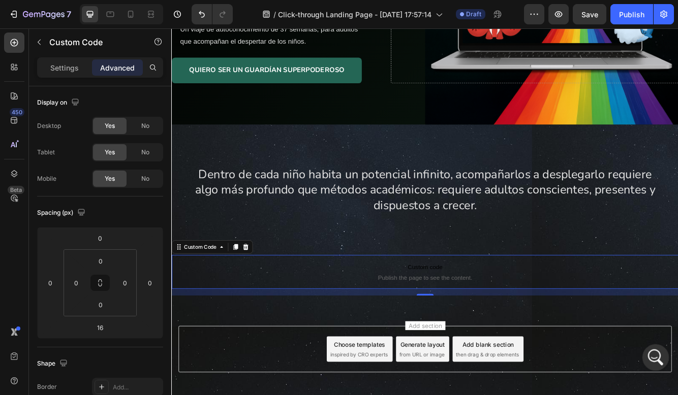
click at [649, 357] on icon "Abrir Intercom Messenger" at bounding box center [654, 356] width 17 height 17
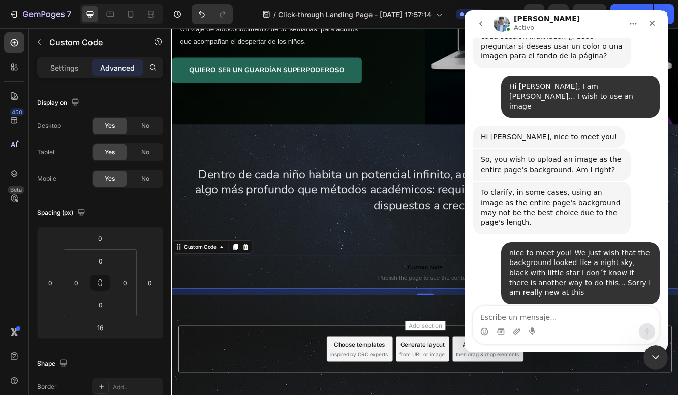
scroll to position [2156, 0]
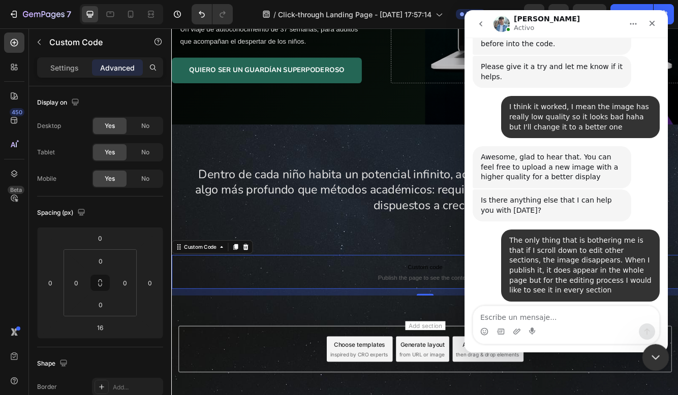
click at [660, 364] on div "Cerrar Intercom Messenger" at bounding box center [653, 356] width 24 height 24
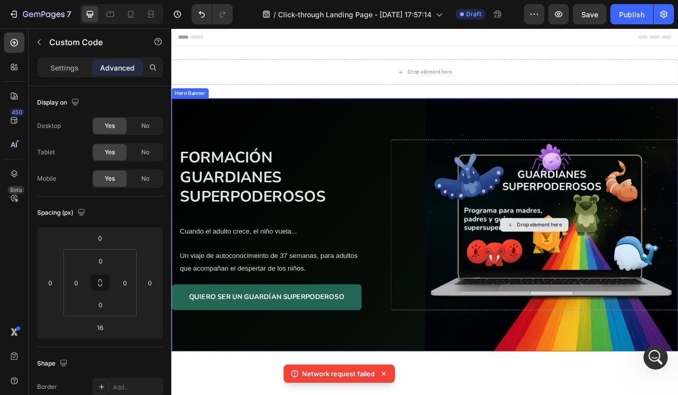
scroll to position [0, 0]
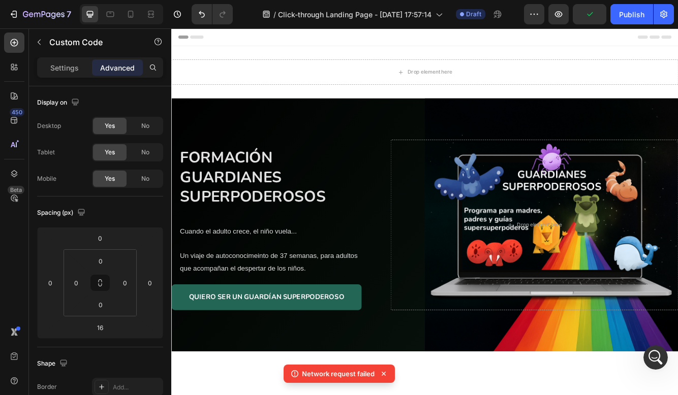
click at [387, 376] on icon at bounding box center [383, 374] width 10 height 10
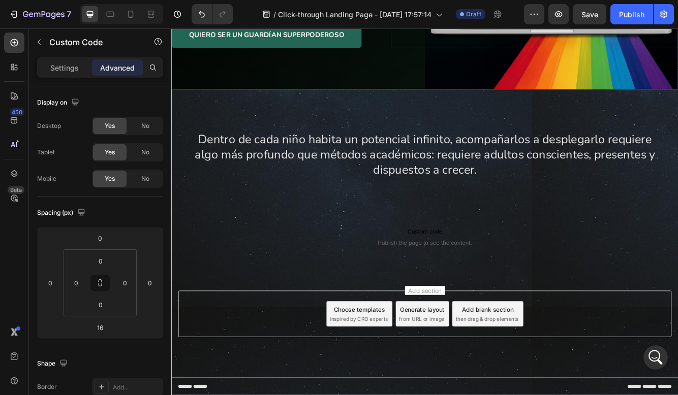
scroll to position [315, 0]
click at [660, 357] on icon "Abrir Intercom Messenger" at bounding box center [654, 356] width 17 height 17
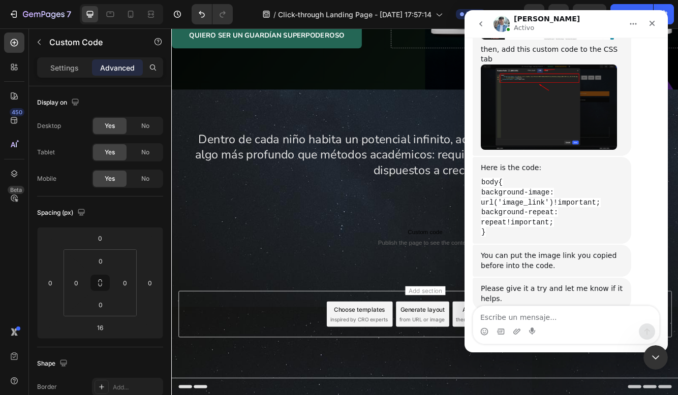
scroll to position [2156, 0]
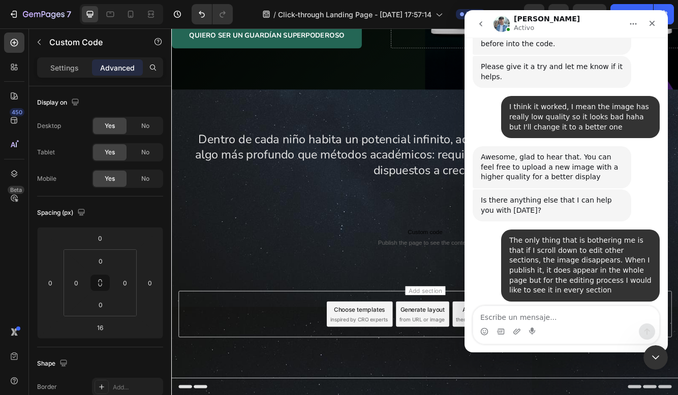
click at [465, 260] on p "Custom code Publish the page to see the content." at bounding box center [475, 279] width 609 height 41
click at [475, 263] on p "Custom code Publish the page to see the content." at bounding box center [475, 279] width 609 height 41
click at [474, 286] on span "Publish the page to see the content." at bounding box center [475, 286] width 609 height 10
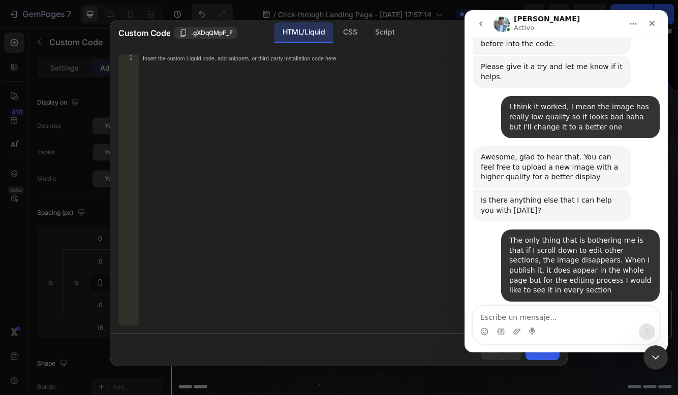
click at [423, 243] on div "Insert the custom Liquid code, add snippets, or third-party installation code h…" at bounding box center [349, 197] width 421 height 287
click at [367, 42] on div "CSS" at bounding box center [385, 32] width 36 height 20
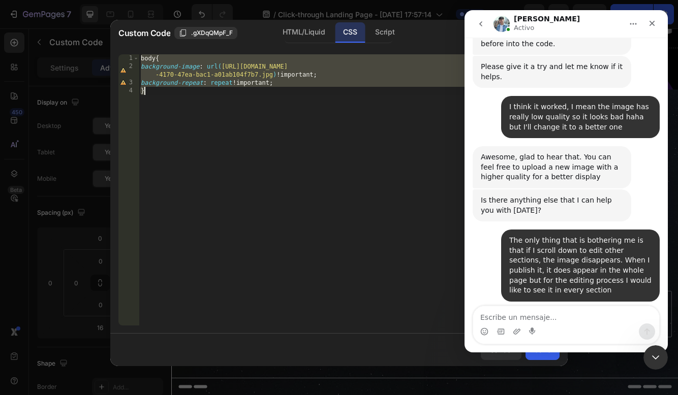
click at [288, 127] on div "body { background-image : url( [URL][DOMAIN_NAME] -4170-47ea-bac1-a01ab104f7b7.…" at bounding box center [349, 197] width 421 height 287
type textarea "}"
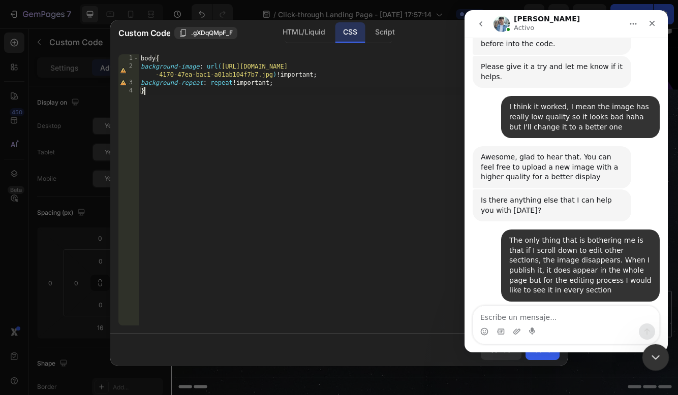
click at [643, 351] on div "Cerrar Intercom Messenger" at bounding box center [653, 356] width 24 height 24
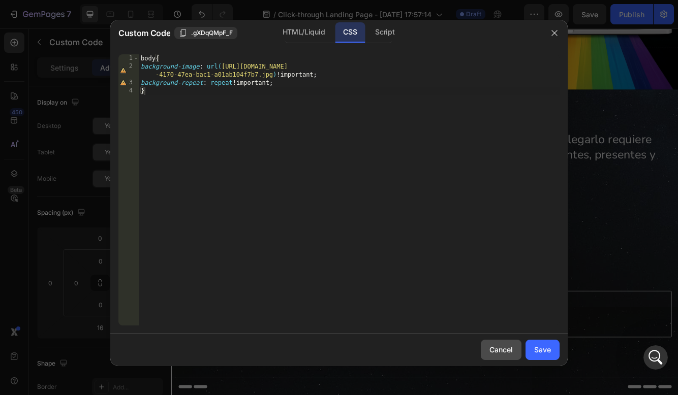
click at [503, 360] on button "Cancel" at bounding box center [500, 350] width 41 height 20
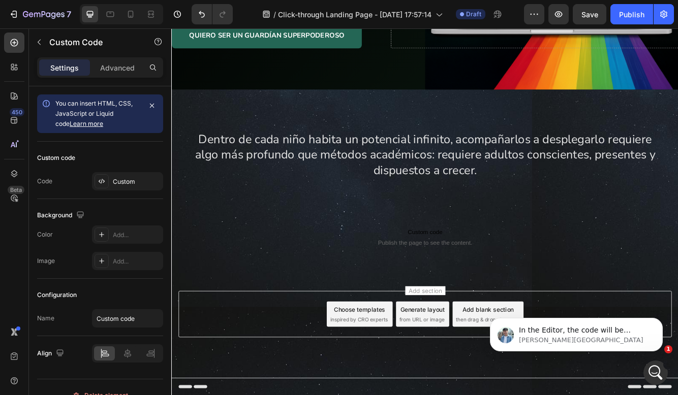
scroll to position [0, 0]
click at [543, 333] on p "In the Editor, the code will be applied to a specific section, but when scrolli…" at bounding box center [584, 331] width 131 height 10
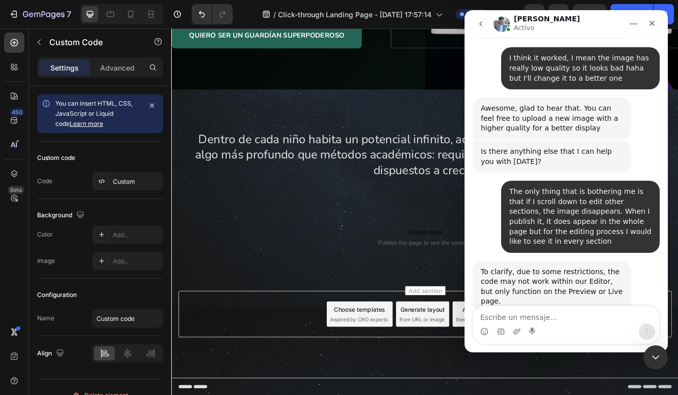
scroll to position [2202, 0]
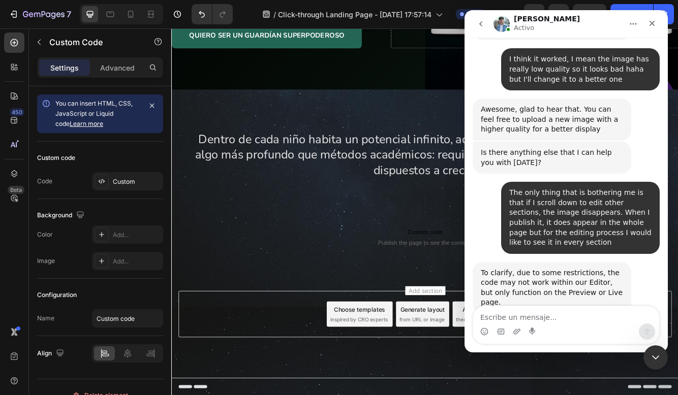
click at [562, 317] on textarea "Escribe un mensaje..." at bounding box center [566, 314] width 186 height 17
type textarea "okay perfect, thank you so much !!"
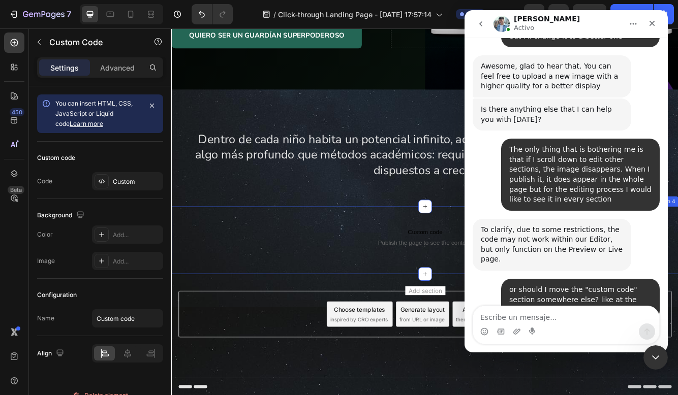
scroll to position [2285, 0]
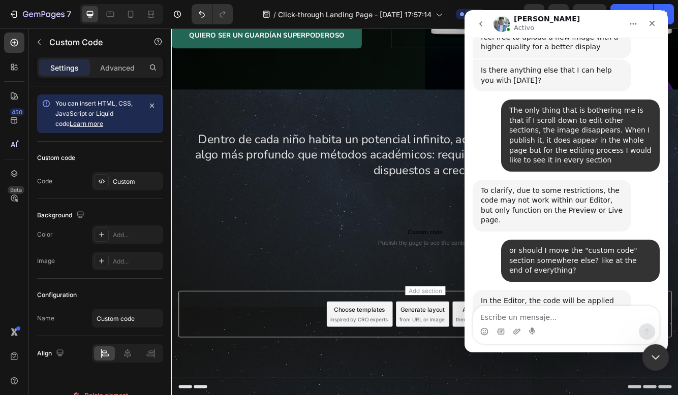
click at [650, 351] on icon "Cerrar Intercom Messenger" at bounding box center [654, 356] width 12 height 12
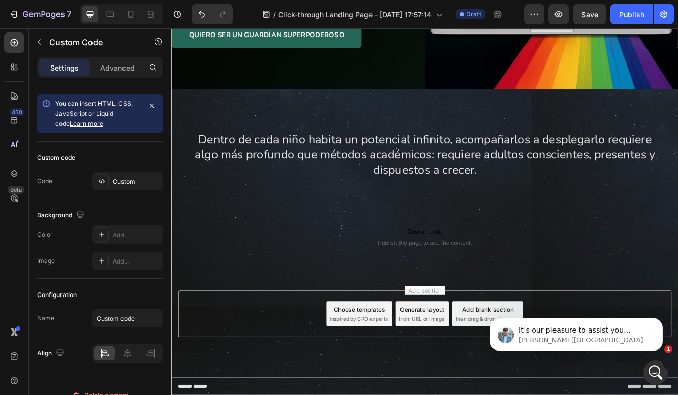
scroll to position [315, 0]
click at [600, 338] on p "[PERSON_NAME][GEOGRAPHIC_DATA]" at bounding box center [584, 340] width 131 height 9
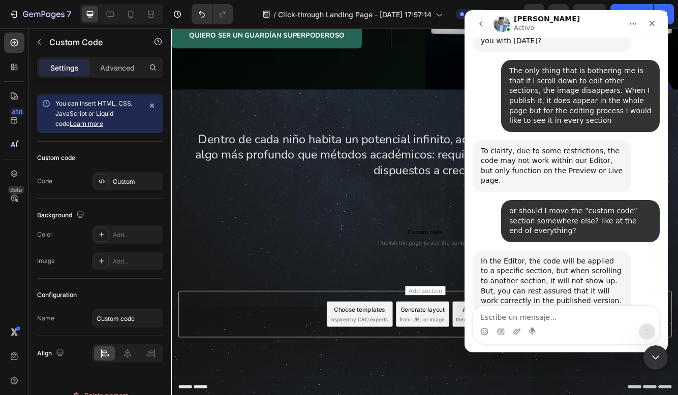
scroll to position [2313, 0]
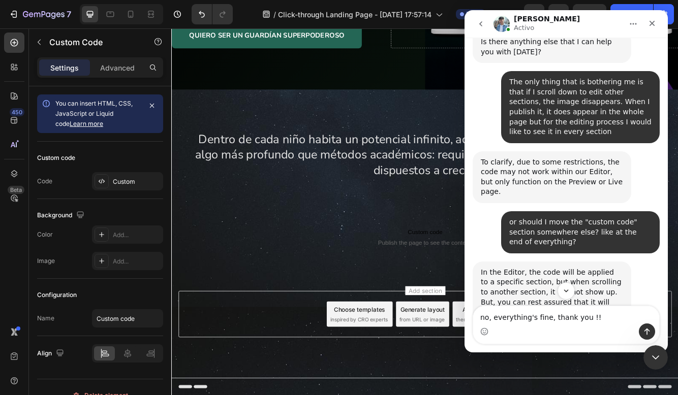
type textarea "no, everything's fine, thank you !!"
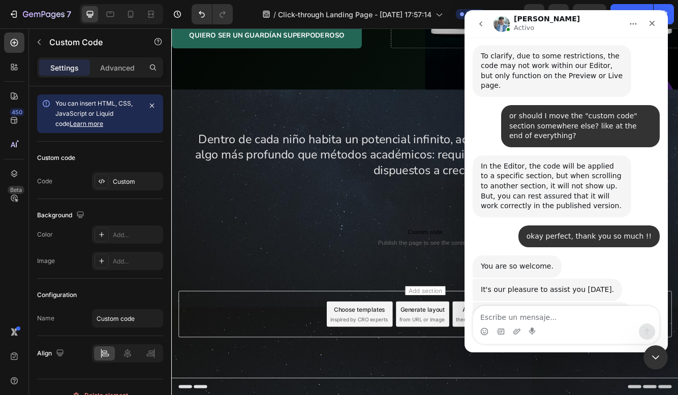
scroll to position [2433, 0]
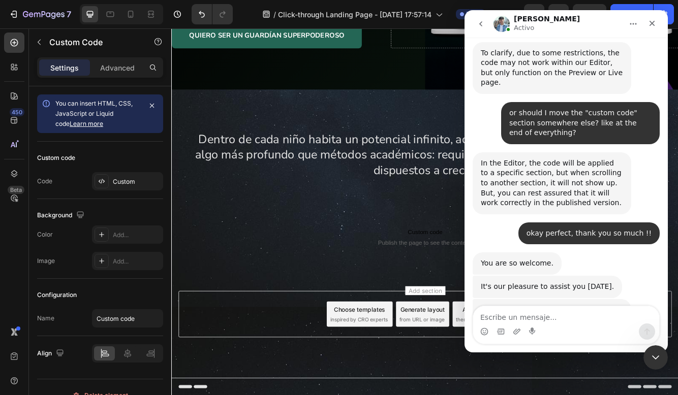
scroll to position [2476, 0]
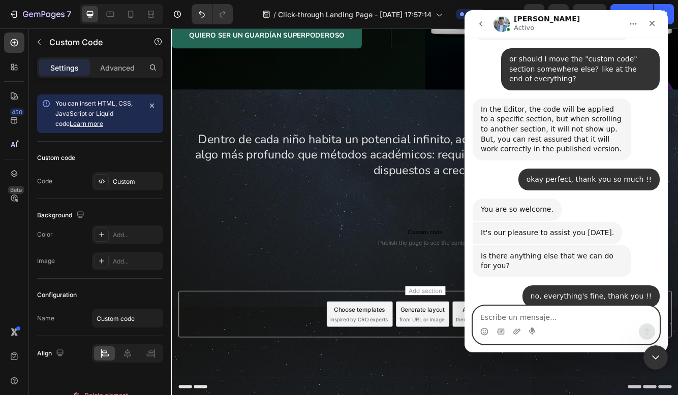
click at [566, 315] on textarea "Escribe un mensaje..." at bounding box center [566, 314] width 186 height 17
type textarea "sure, already done!"
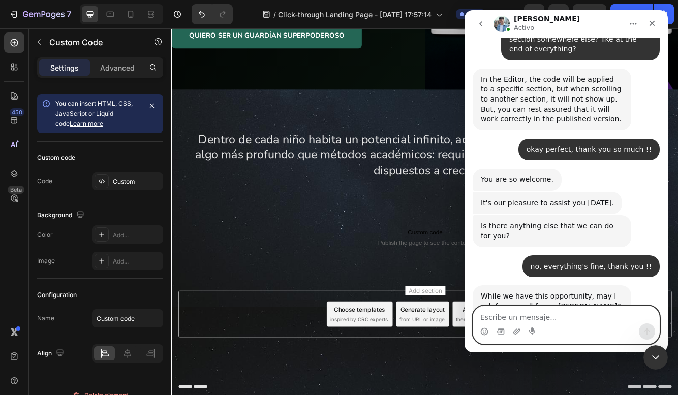
scroll to position [2545, 0]
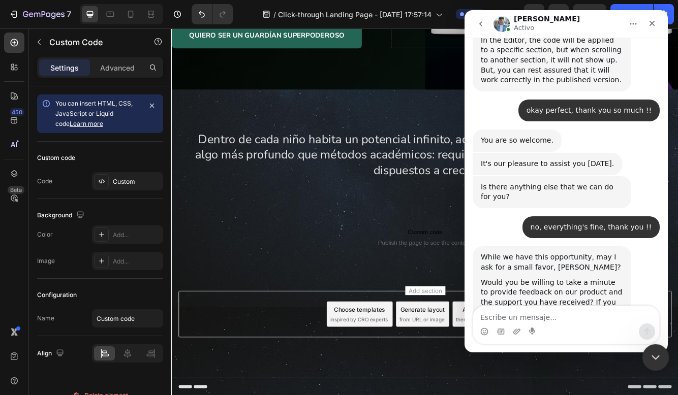
click at [657, 357] on icon "Cerrar Intercom Messenger" at bounding box center [654, 356] width 12 height 12
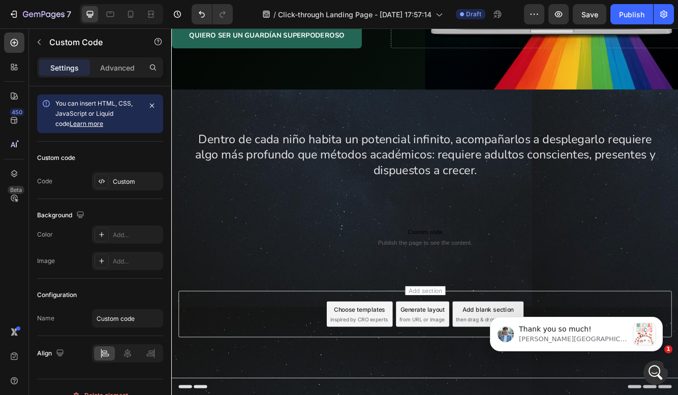
scroll to position [2502, 0]
